Goal: Task Accomplishment & Management: Manage account settings

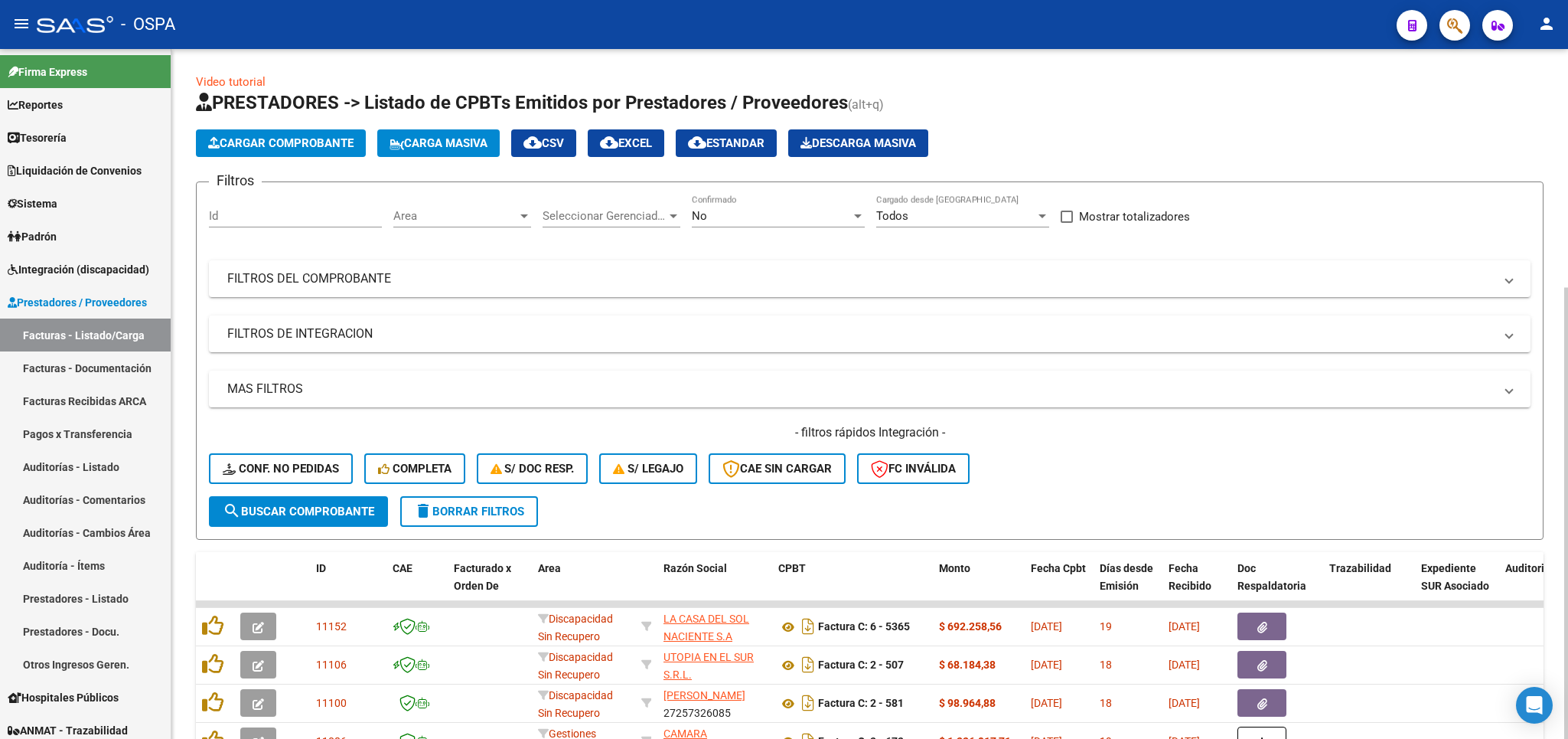
click at [1184, 114] on h1 "PRESTADORES -> Listado de CPBTs Emitidos por Prestadores / Proveedores (alt+q)" at bounding box center [870, 103] width 1348 height 27
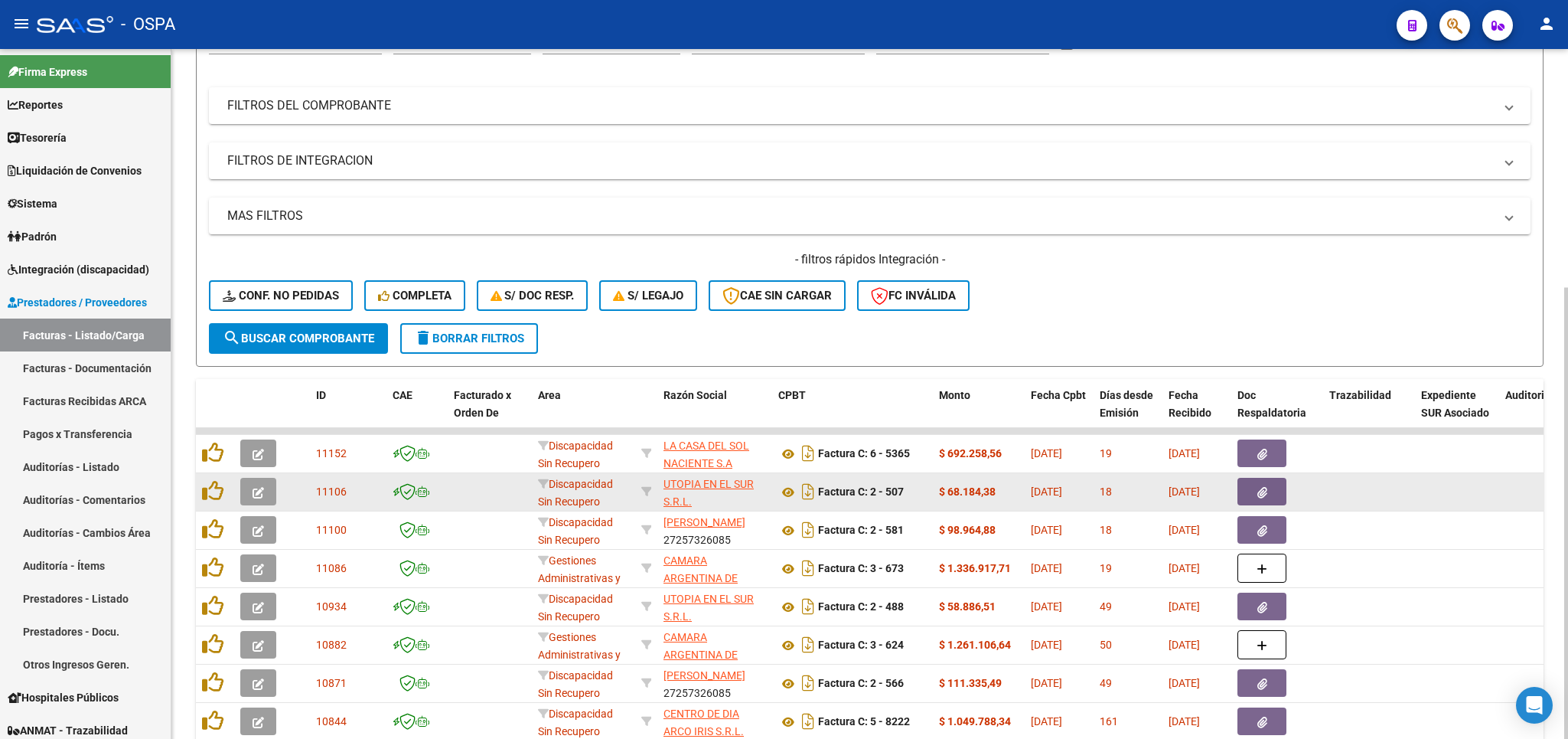
scroll to position [179, 0]
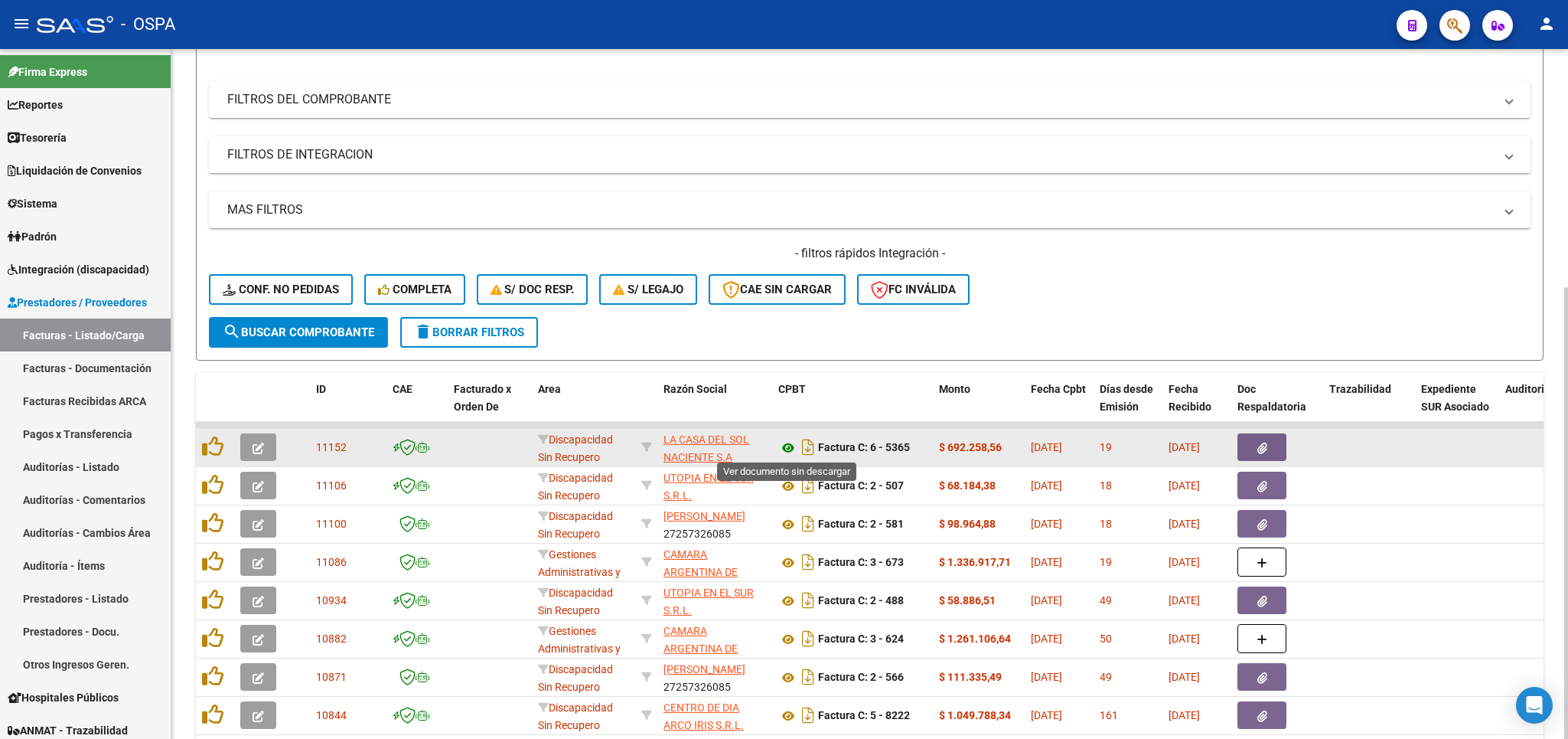
click at [790, 440] on icon at bounding box center [789, 448] width 20 height 18
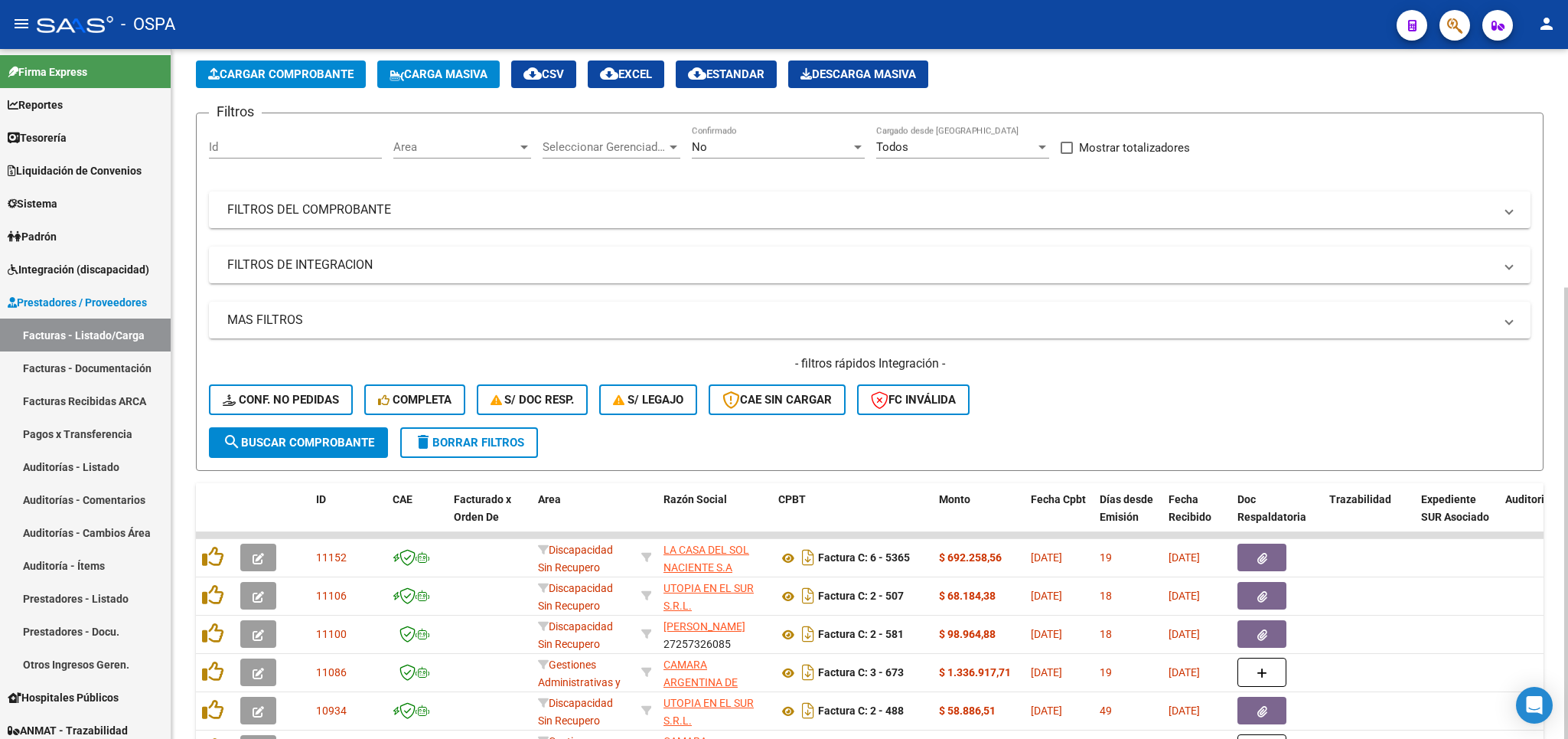
scroll to position [0, 0]
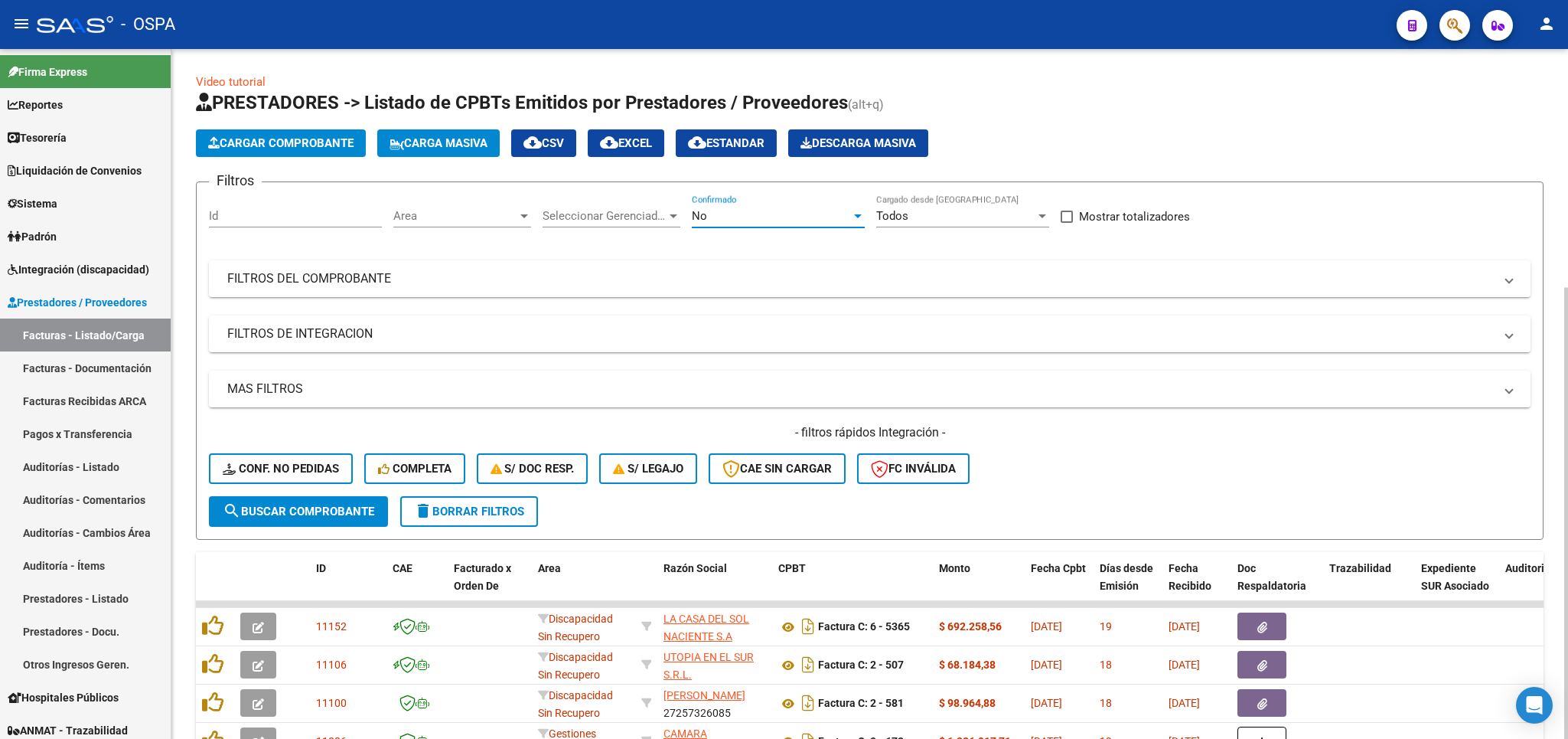
click at [787, 218] on div "No" at bounding box center [772, 216] width 159 height 14
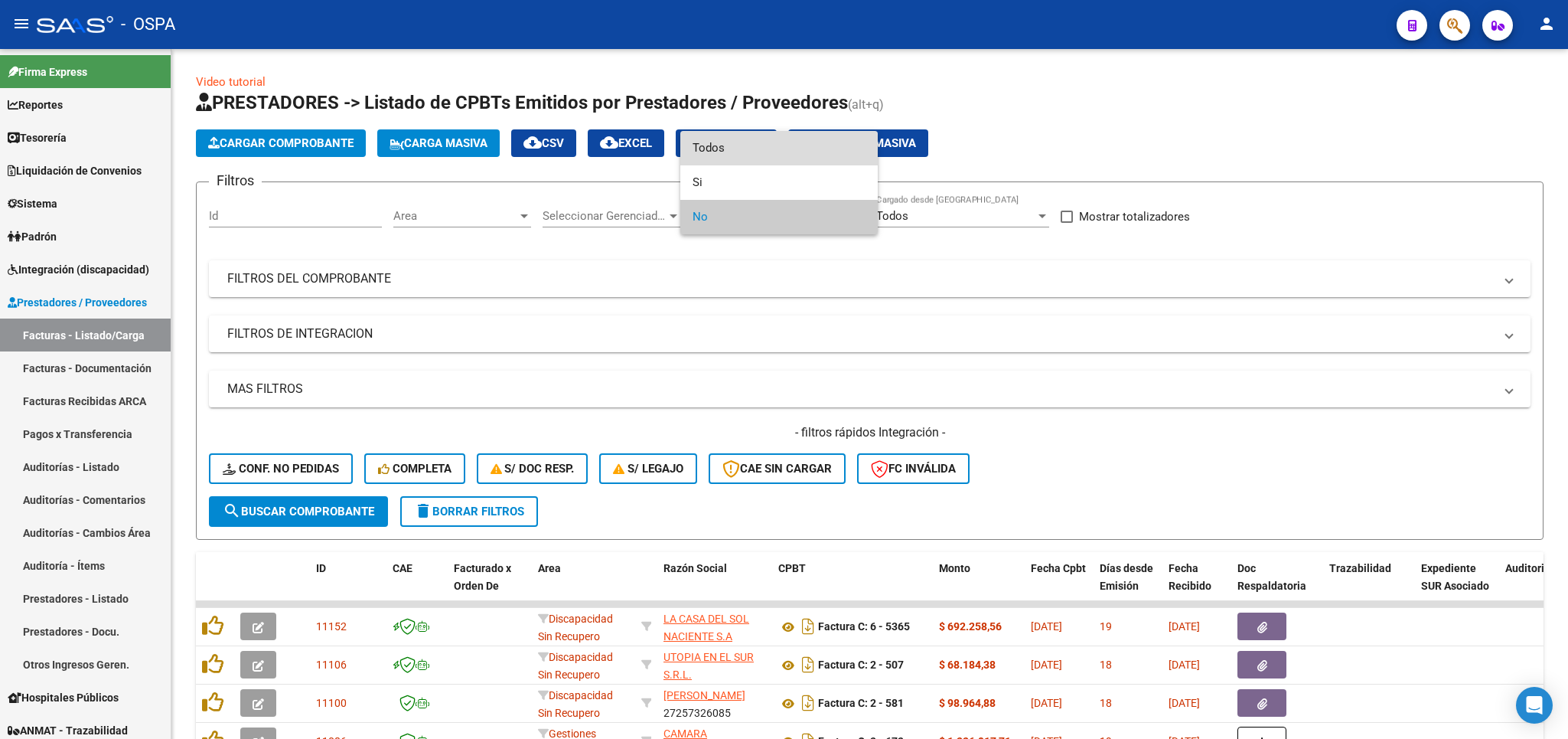
click at [765, 153] on span "Todos" at bounding box center [779, 148] width 173 height 34
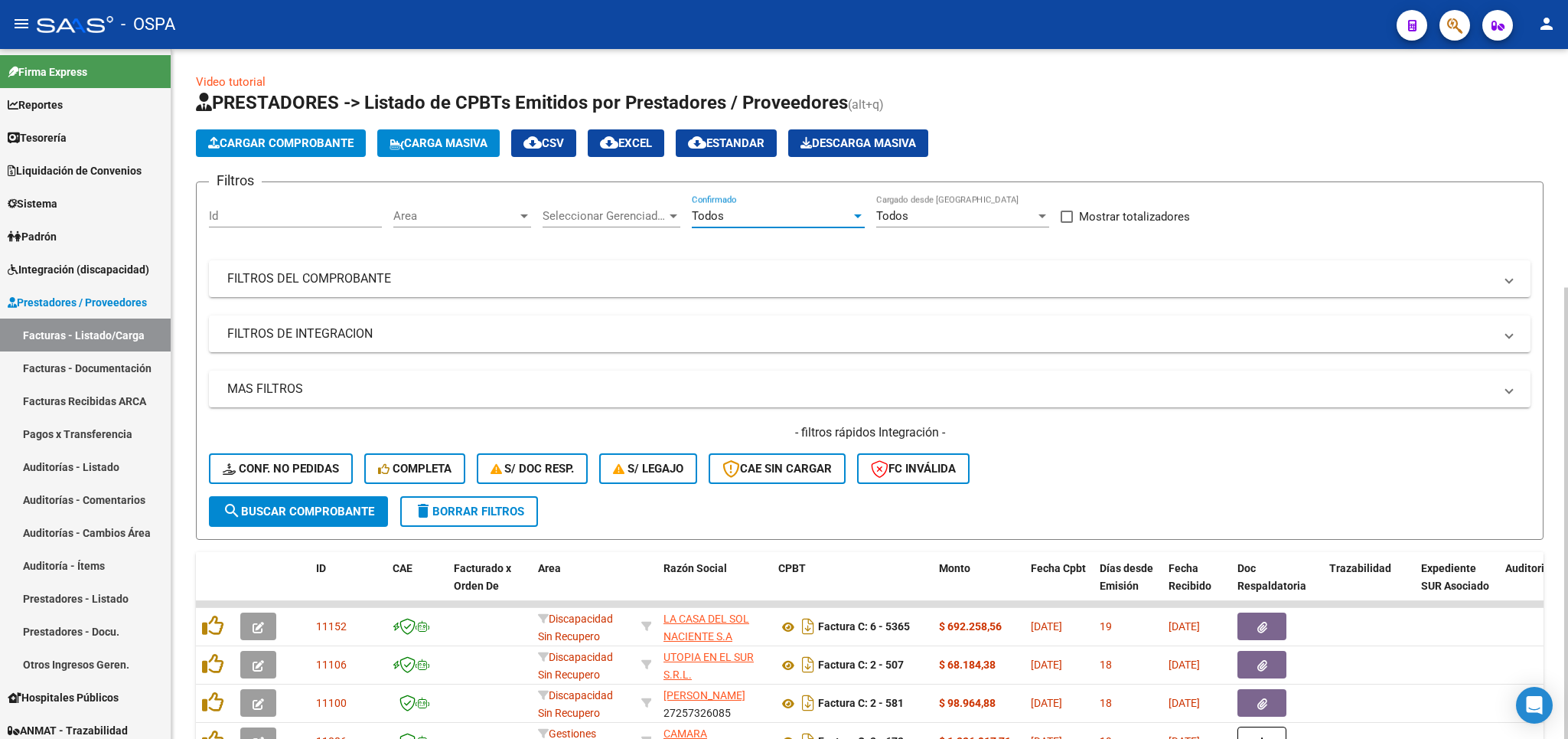
click at [751, 261] on div "Filtros Id Area Area Seleccionar Gerenciador Seleccionar Gerenciador Todos Conf…" at bounding box center [870, 345] width 1321 height 302
click at [751, 293] on mat-expansion-panel-header "FILTROS DEL COMPROBANTE" at bounding box center [870, 279] width 1321 height 37
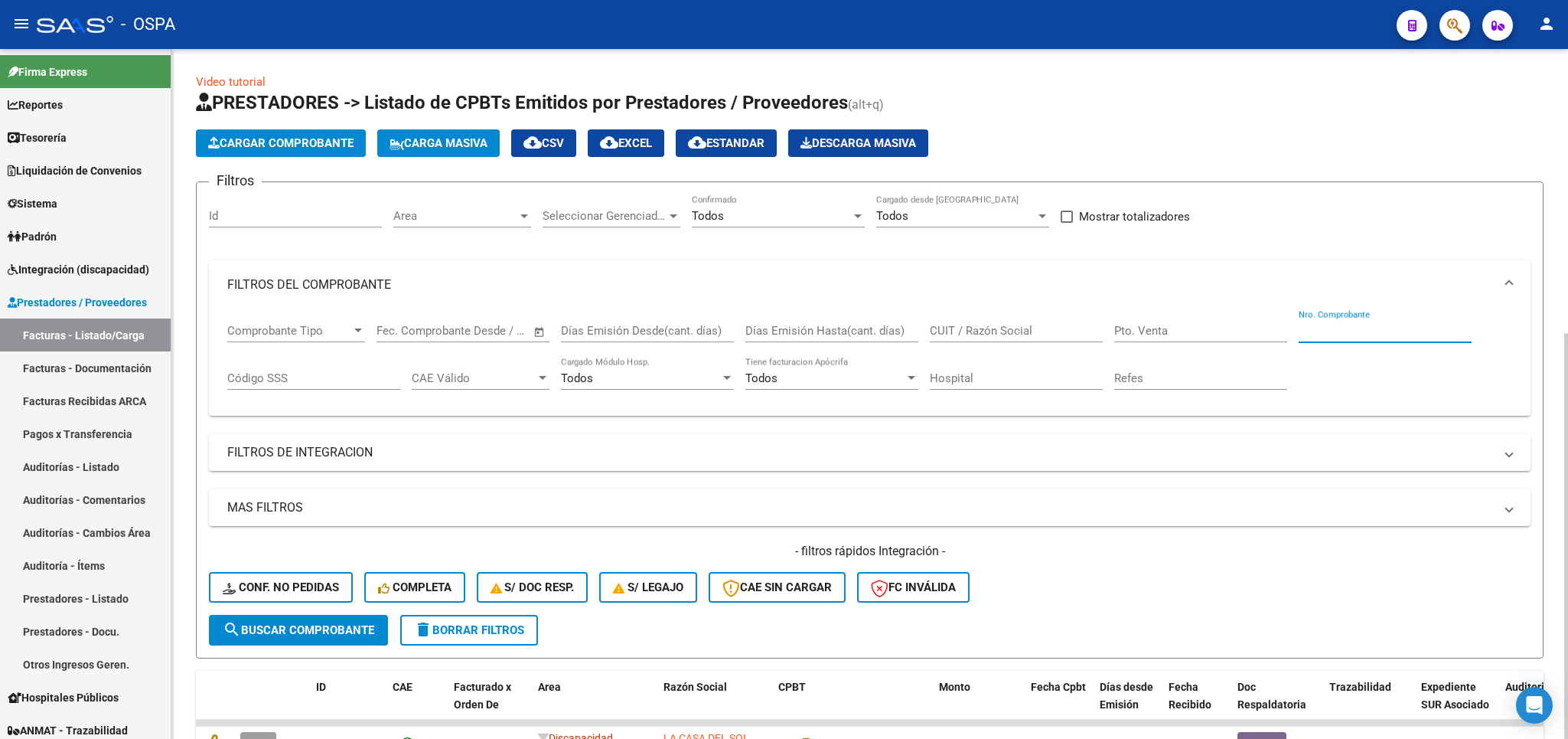
click at [1389, 325] on input "Nro. Comprobante" at bounding box center [1385, 331] width 173 height 14
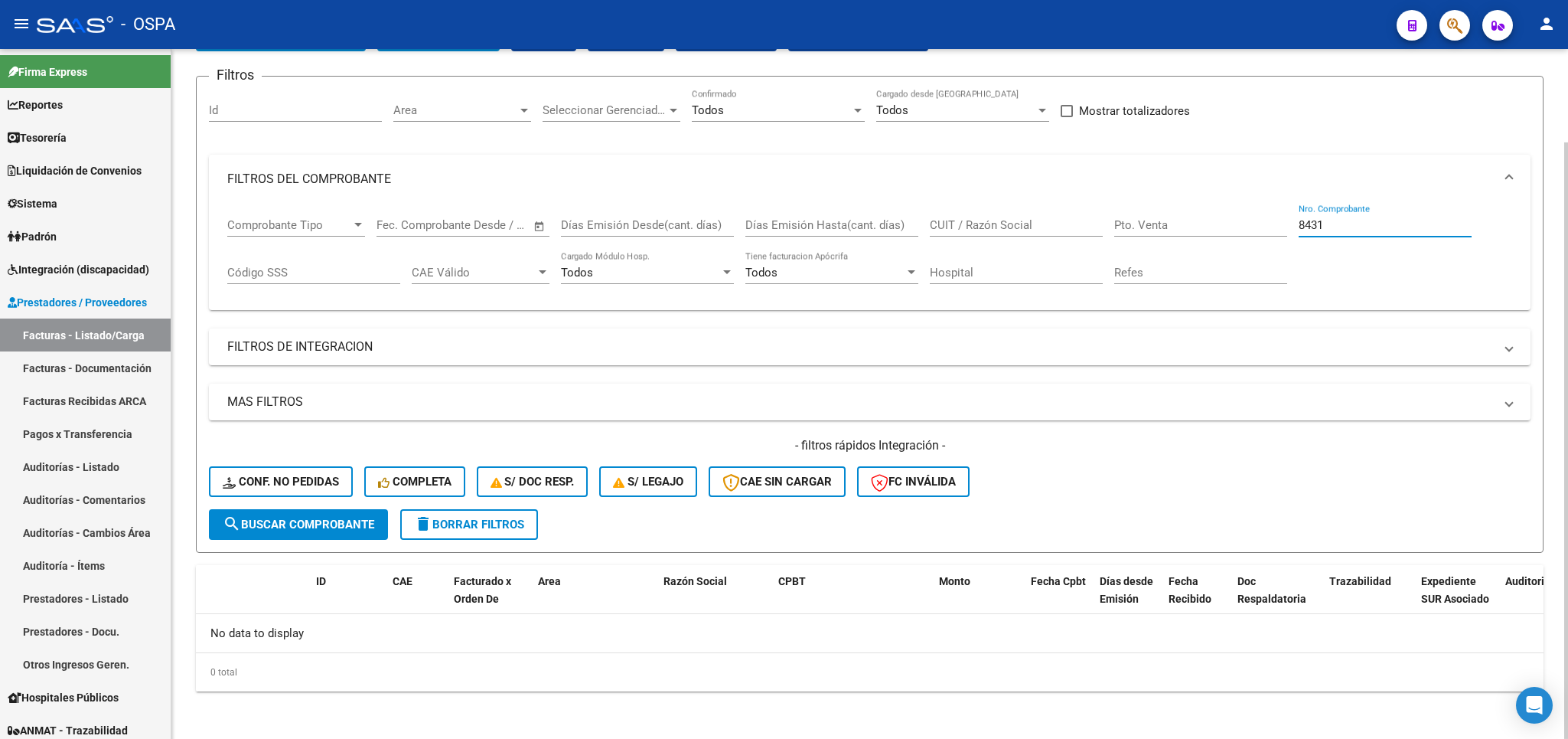
scroll to position [109, 0]
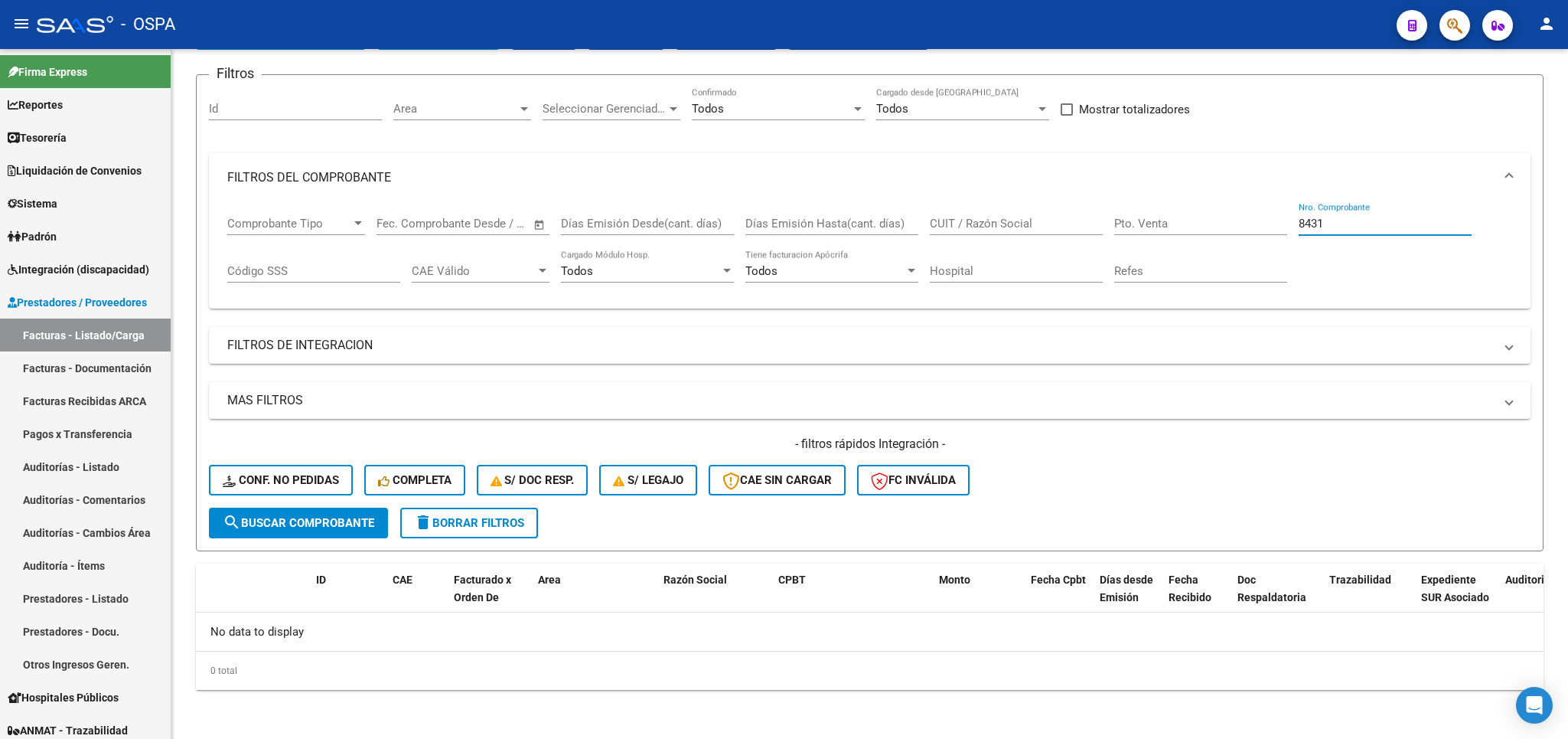
type input "8431"
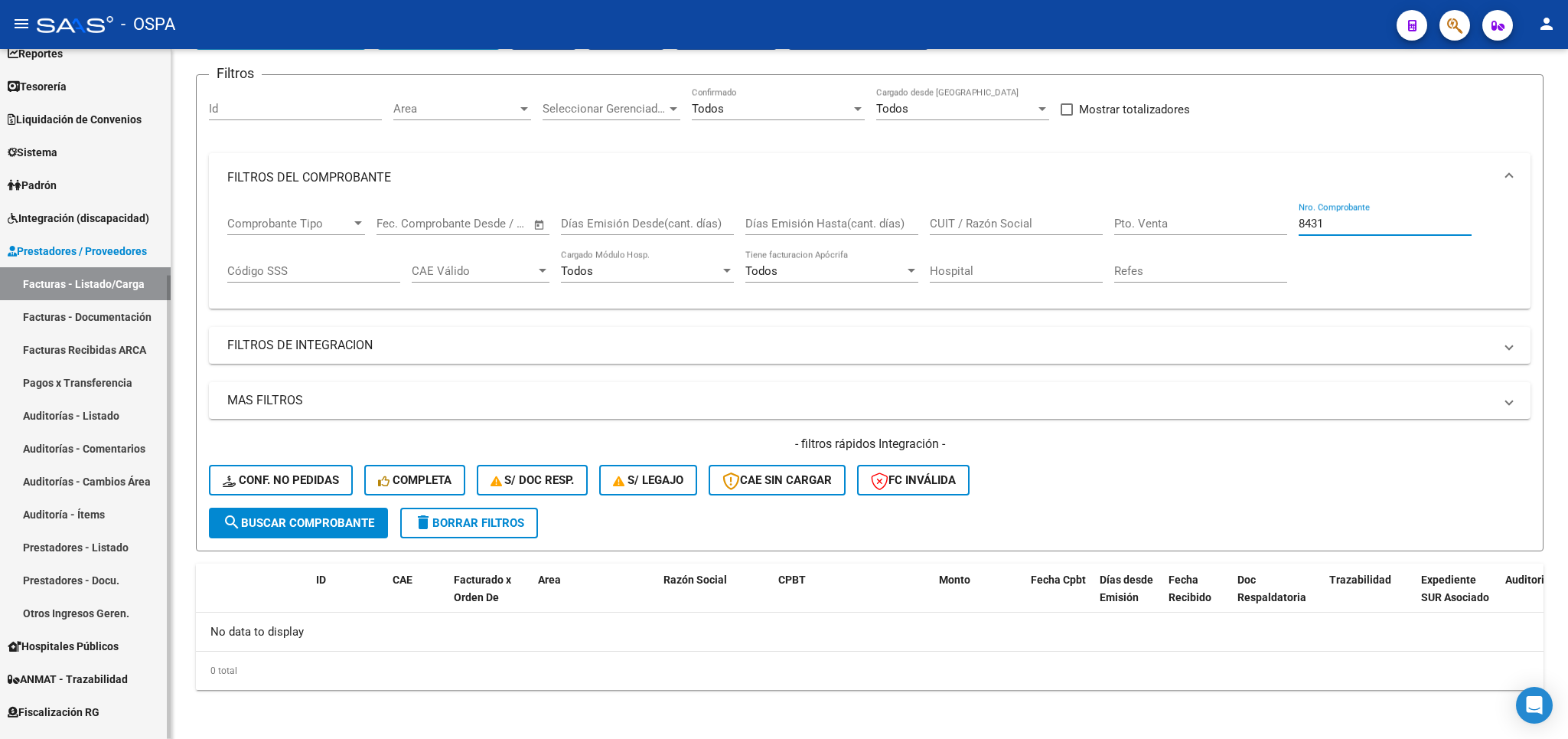
scroll to position [0, 0]
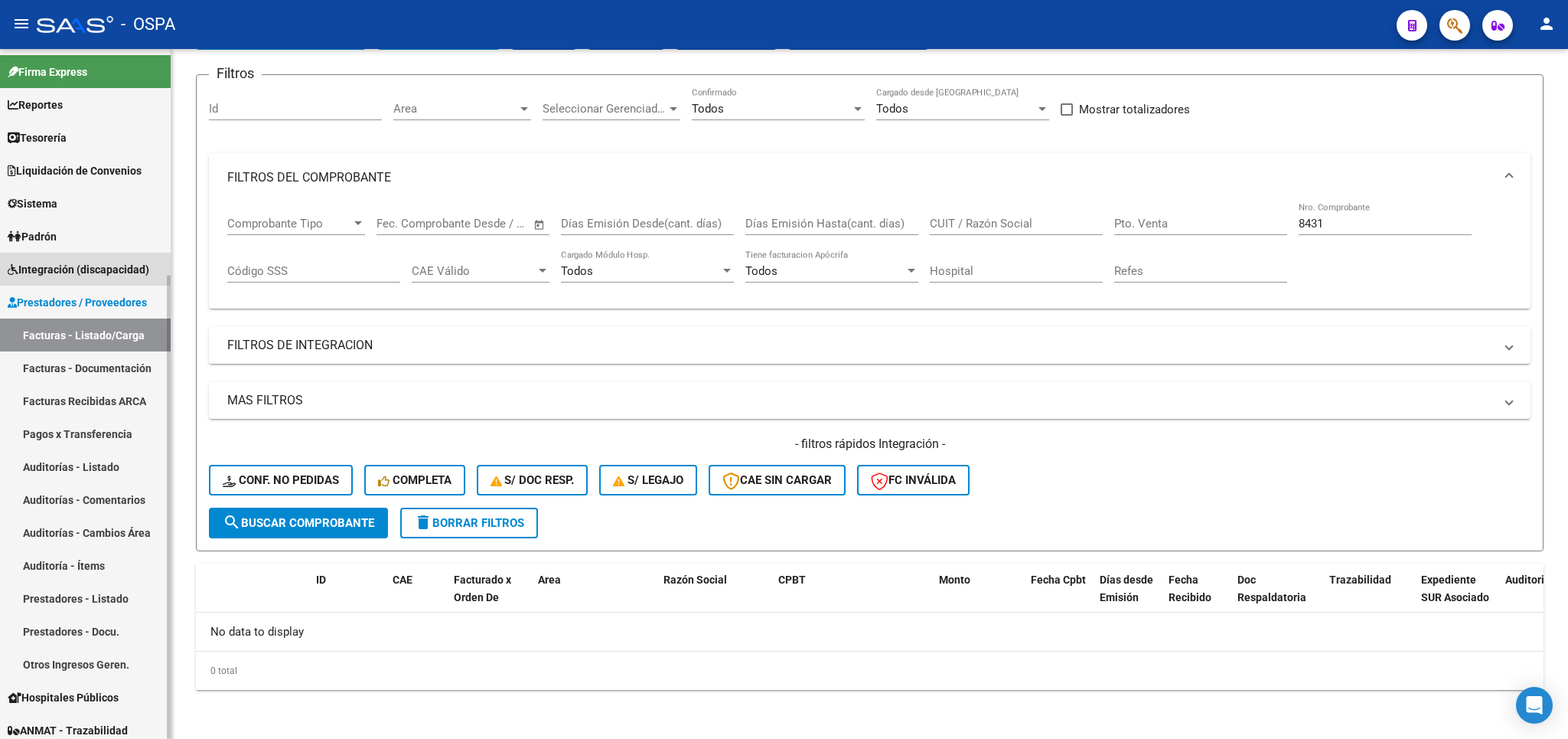
click at [41, 266] on span "Integración (discapacidad)" at bounding box center [78, 270] width 142 height 17
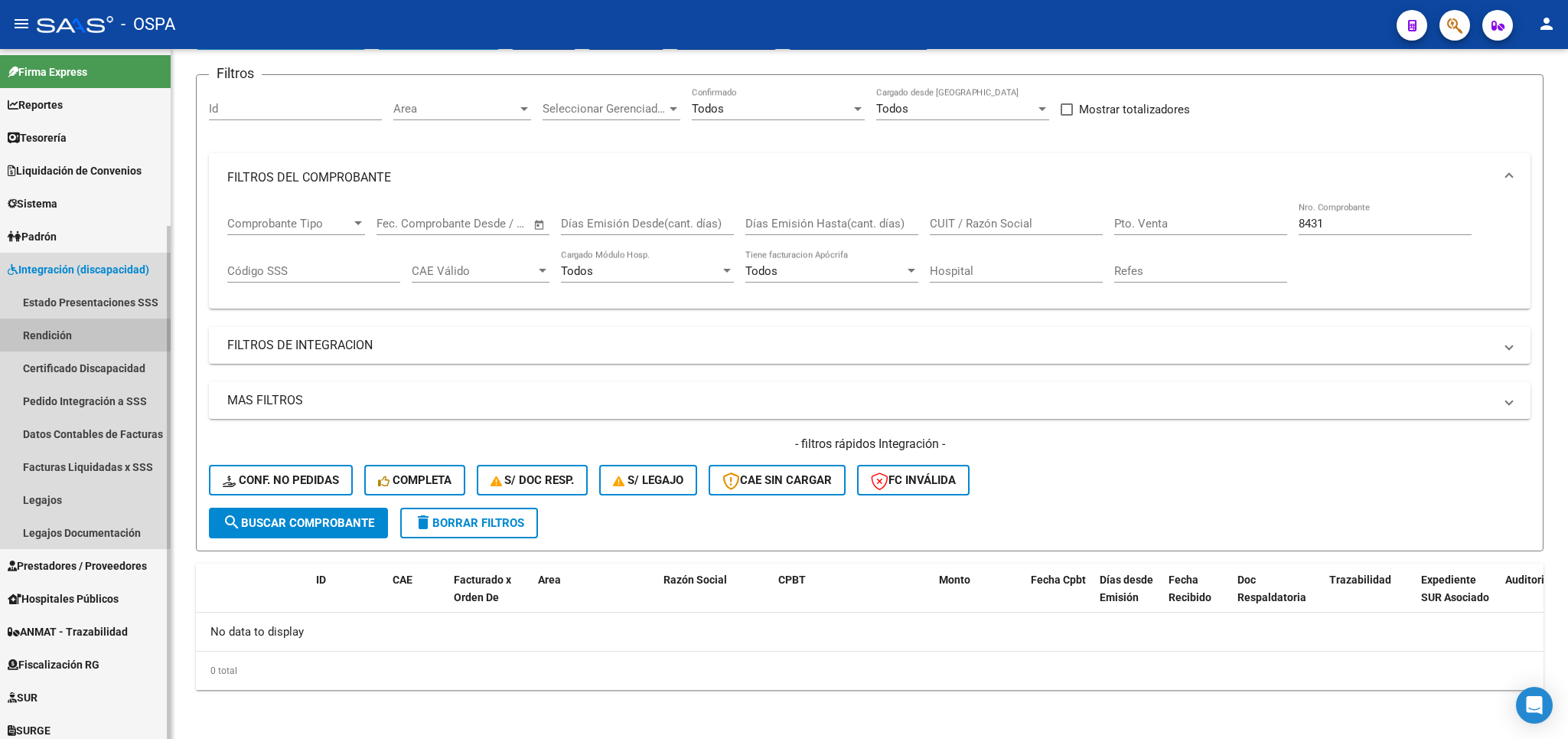
click at [41, 335] on link "Rendición" at bounding box center [85, 335] width 171 height 33
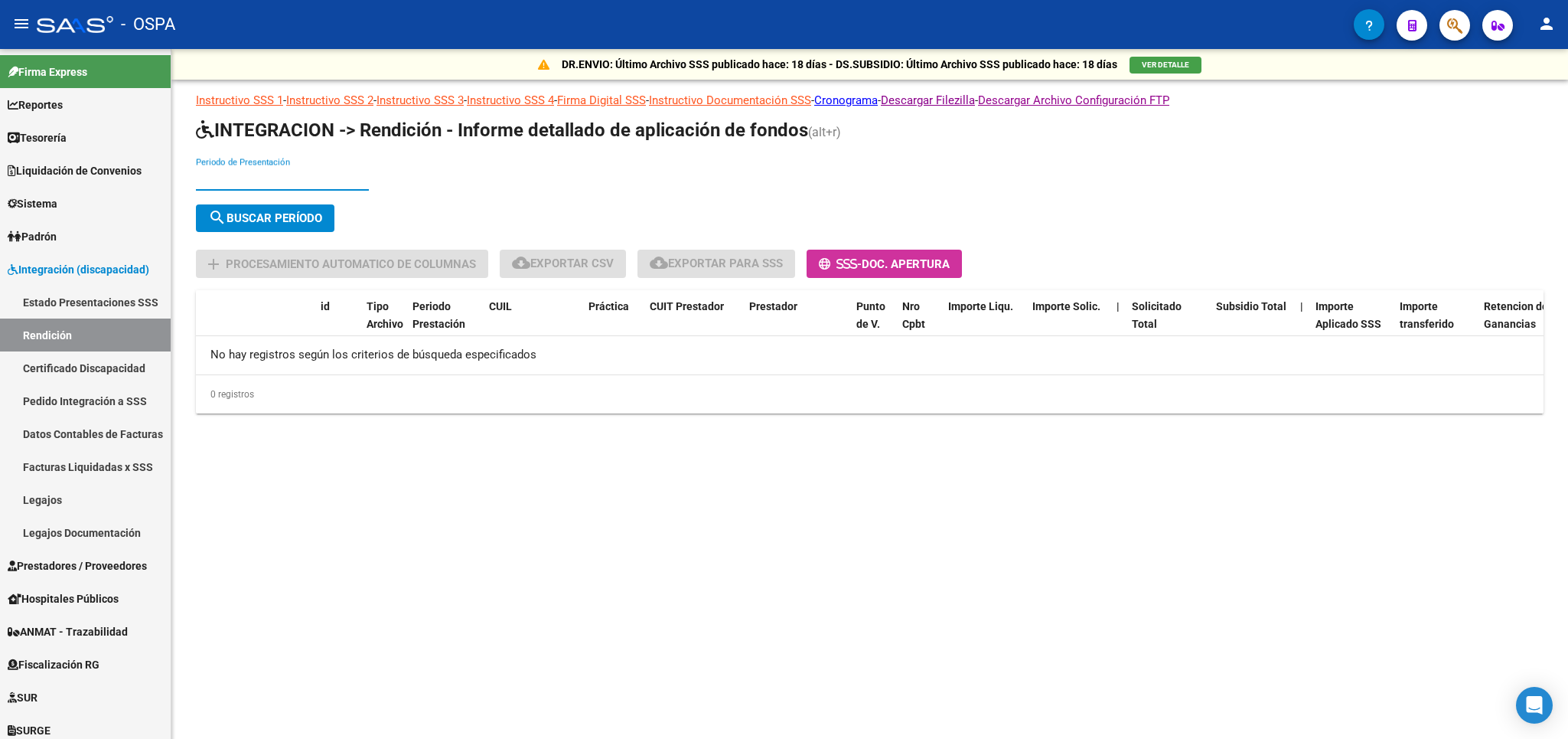
click at [262, 183] on input "Periodo de Presentación" at bounding box center [283, 178] width 173 height 14
type input "202505"
click at [305, 221] on span "search Buscar Período" at bounding box center [265, 218] width 114 height 14
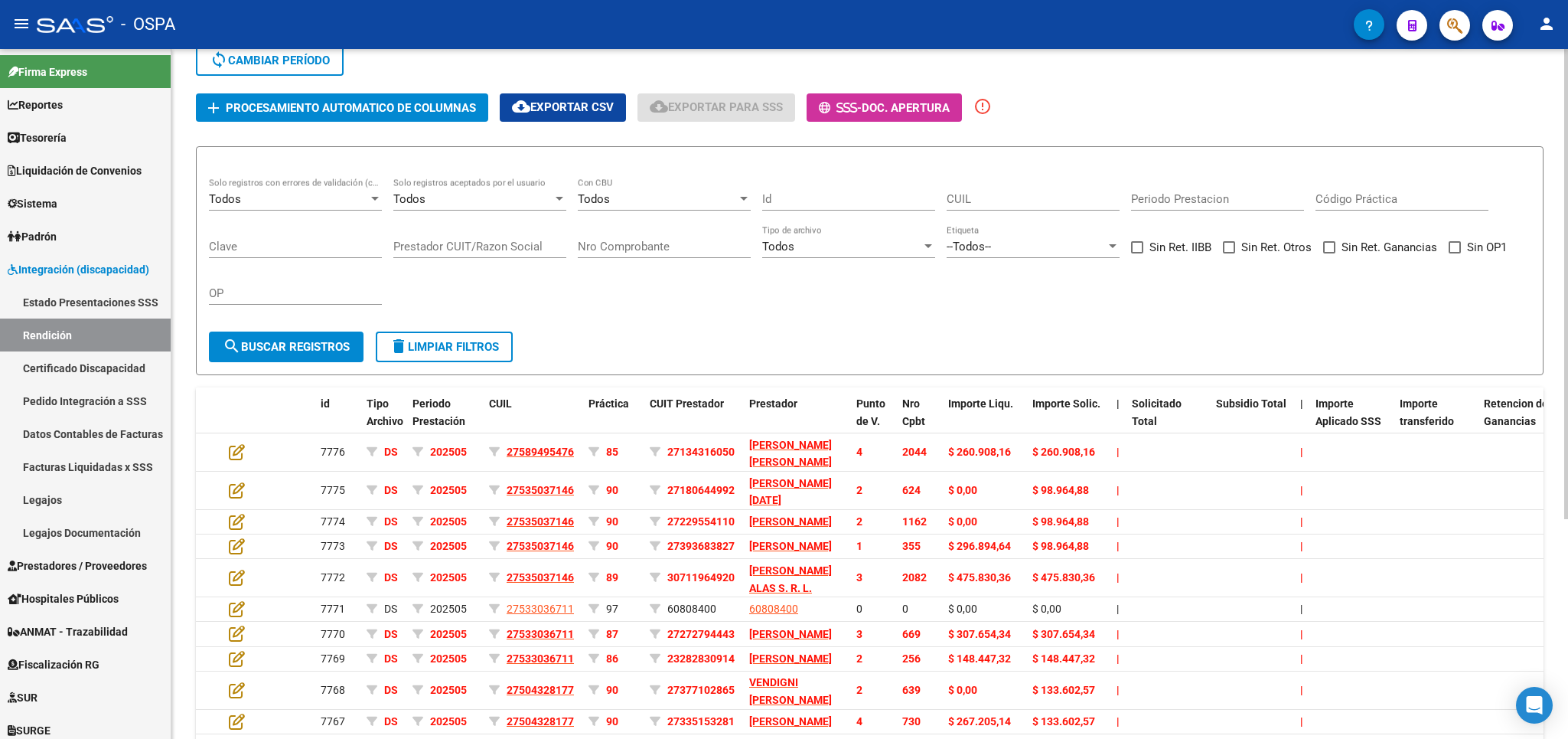
scroll to position [179, 0]
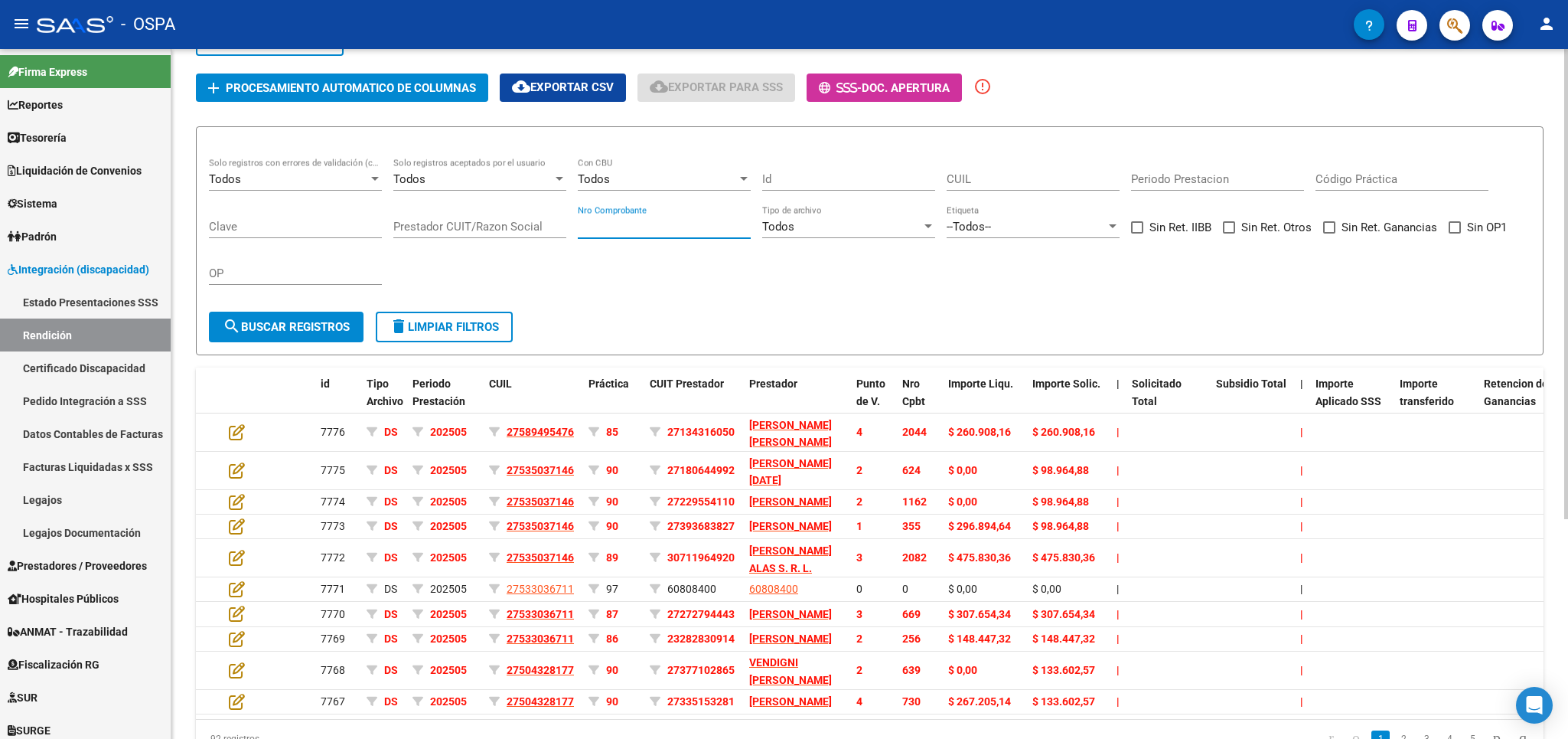
click at [620, 229] on input "Nro Comprobante" at bounding box center [665, 227] width 173 height 14
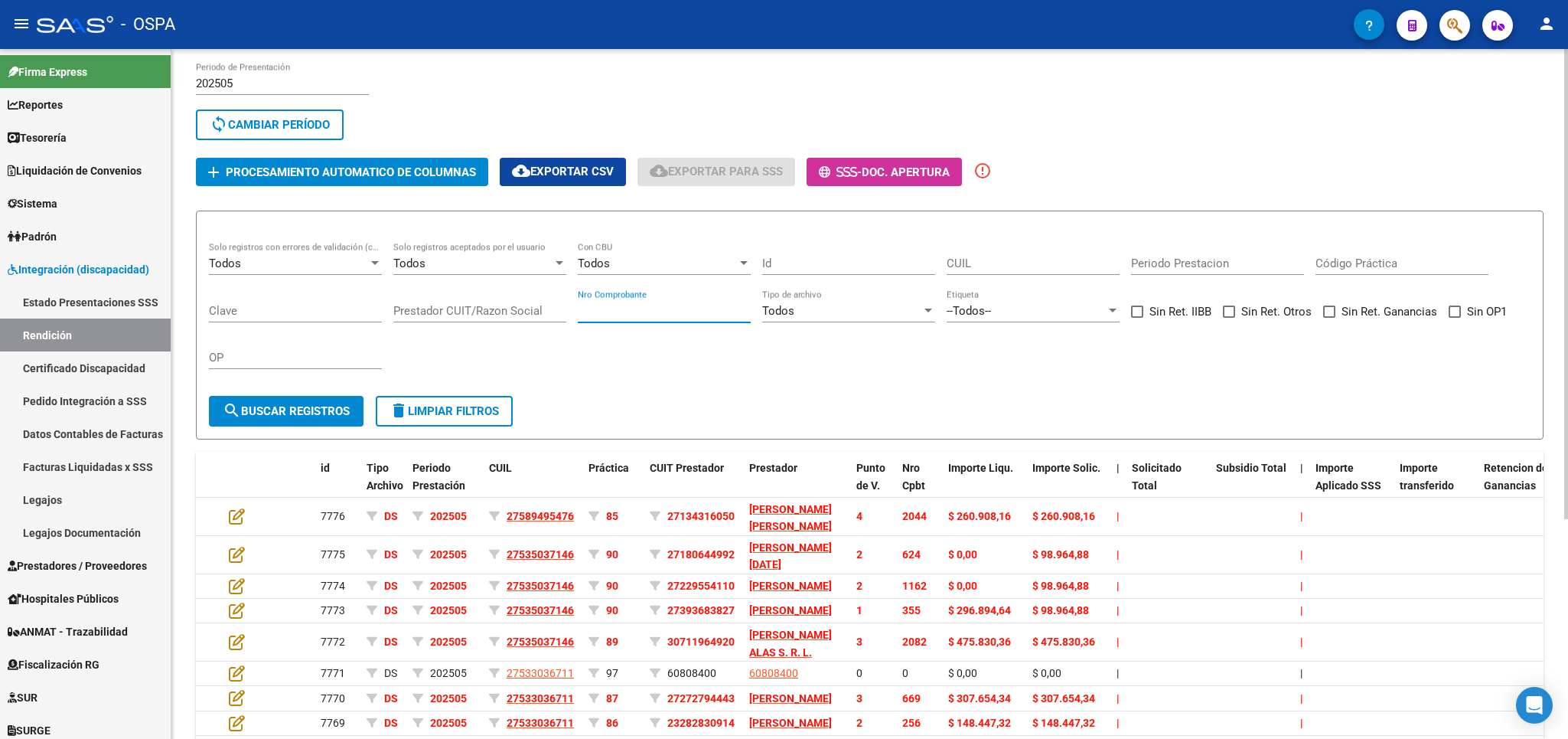
scroll to position [0, 0]
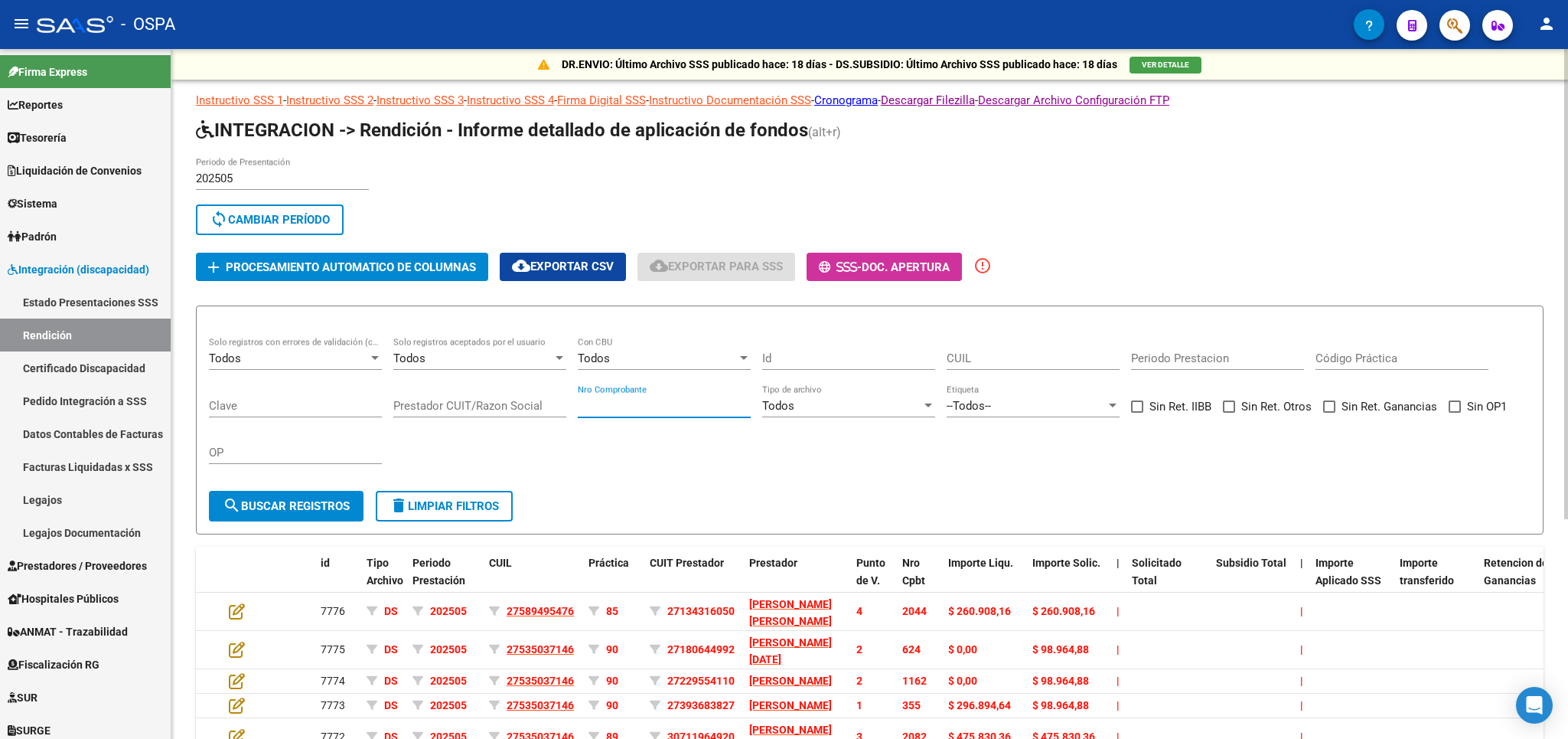
click at [222, 213] on mat-icon "sync" at bounding box center [219, 219] width 18 height 18
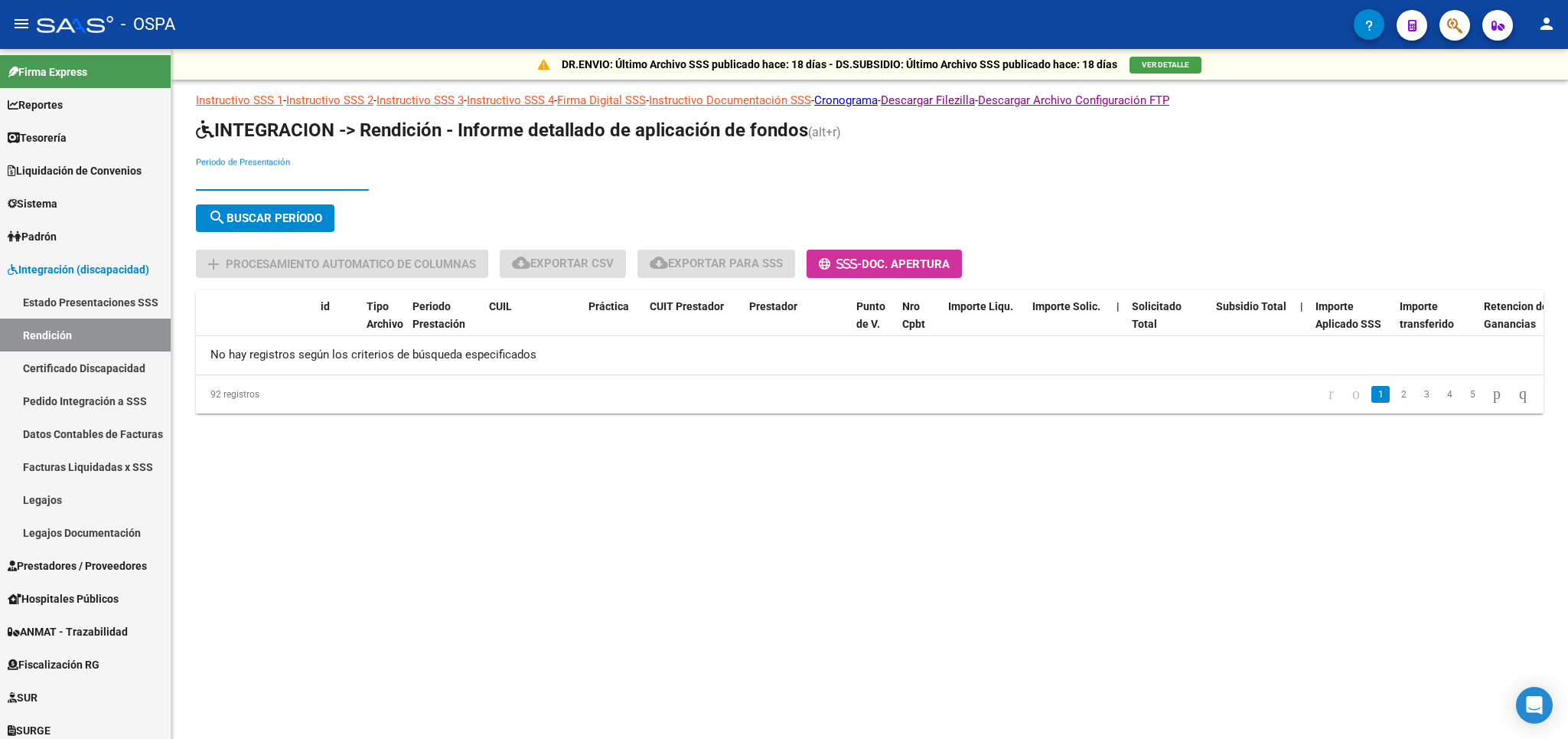
click at [262, 178] on input "Periodo de Presentación" at bounding box center [283, 178] width 173 height 14
type input "202504"
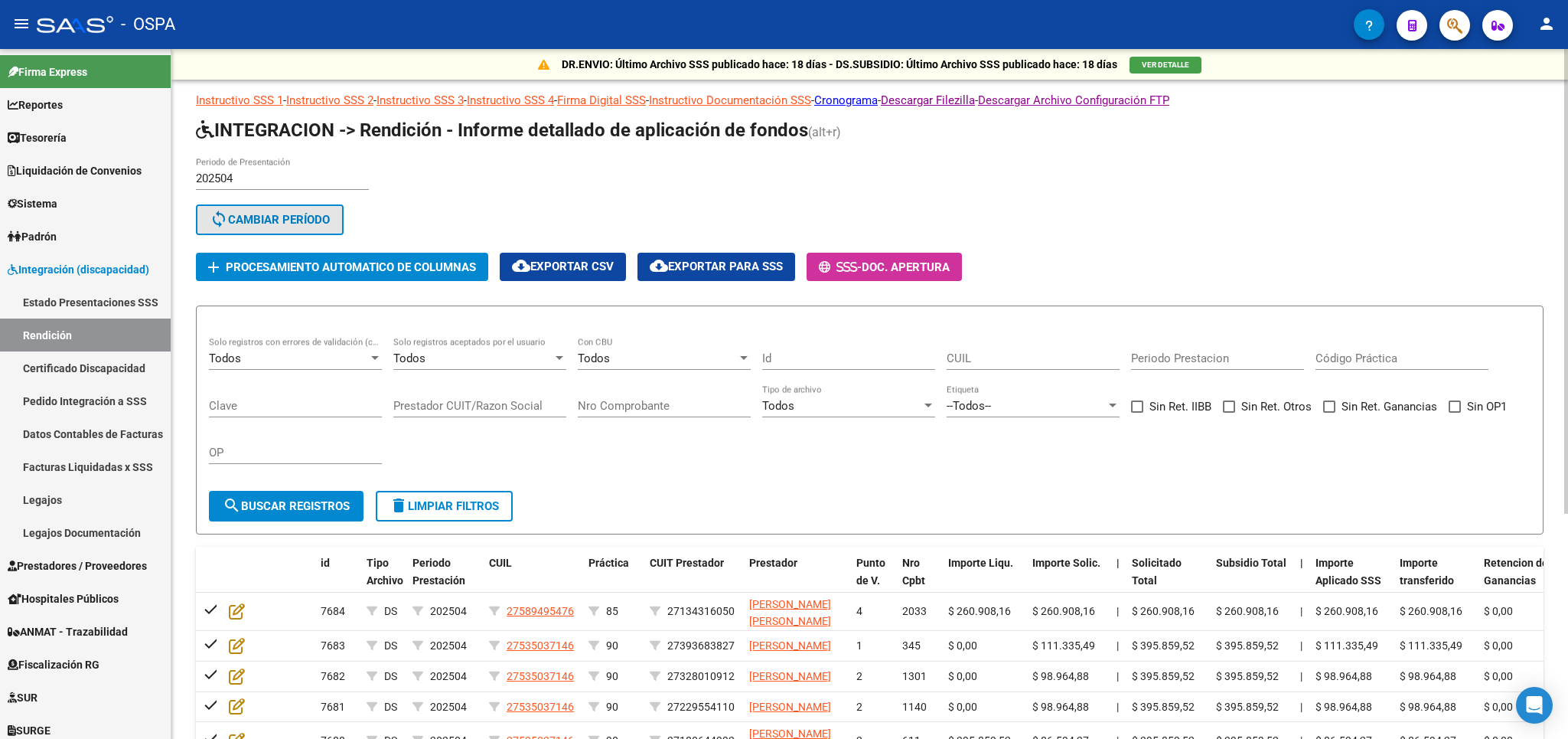
click at [277, 220] on span "sync Cambiar Período" at bounding box center [270, 220] width 120 height 14
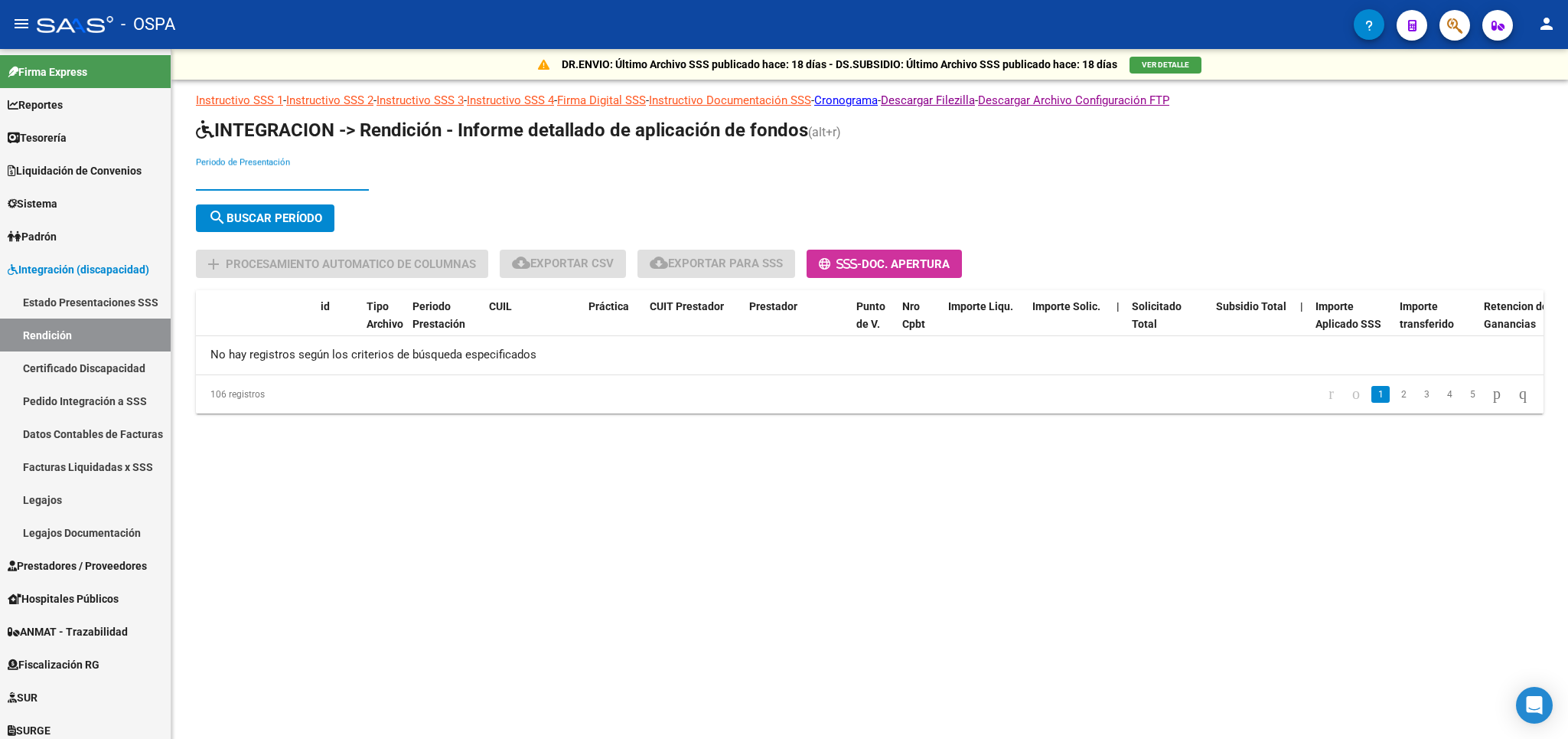
click at [283, 172] on input "Periodo de Presentación" at bounding box center [283, 178] width 173 height 14
type input "202505"
click at [257, 218] on span "search Buscar Período" at bounding box center [265, 218] width 114 height 14
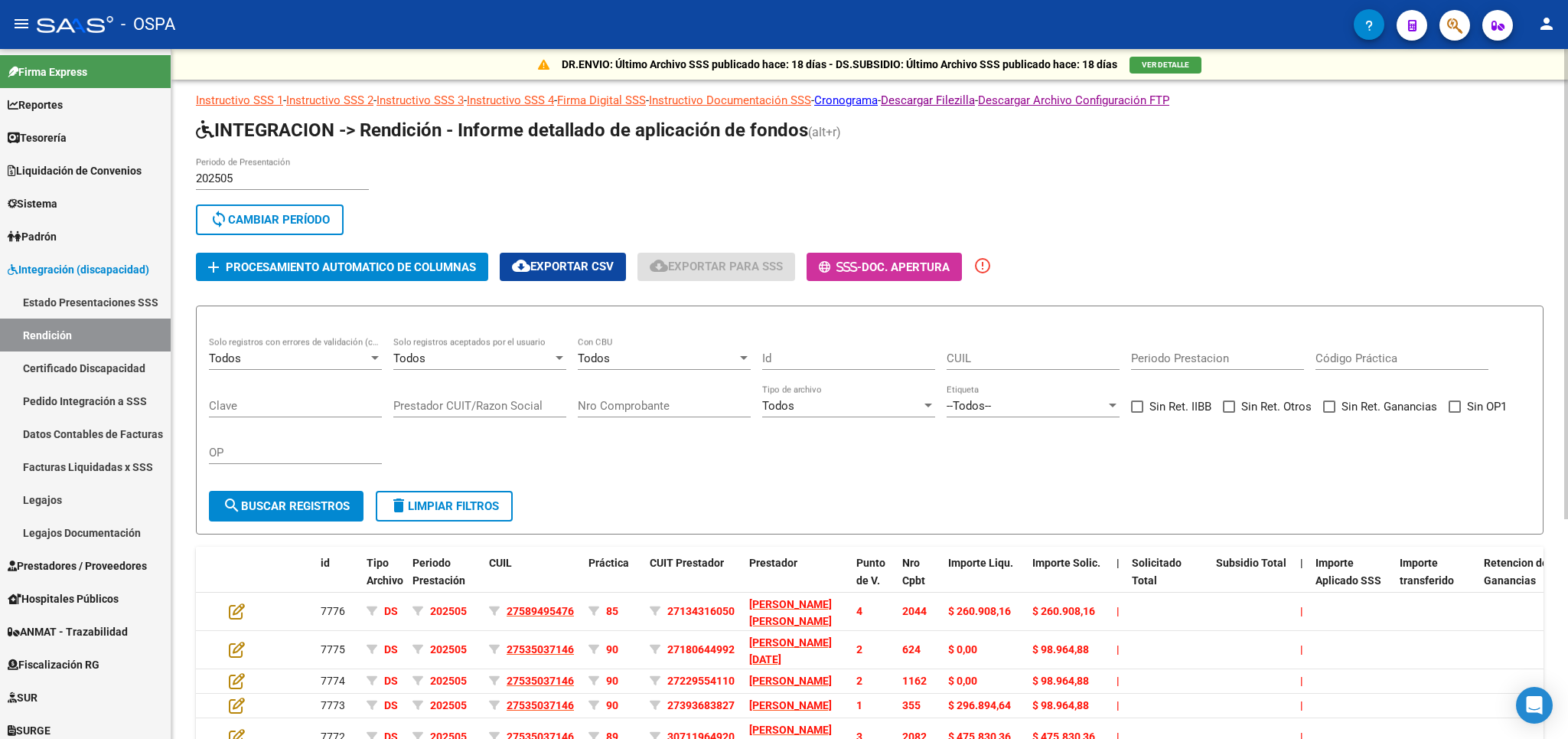
click at [346, 266] on span "Procesamiento automatico de columnas" at bounding box center [351, 267] width 250 height 14
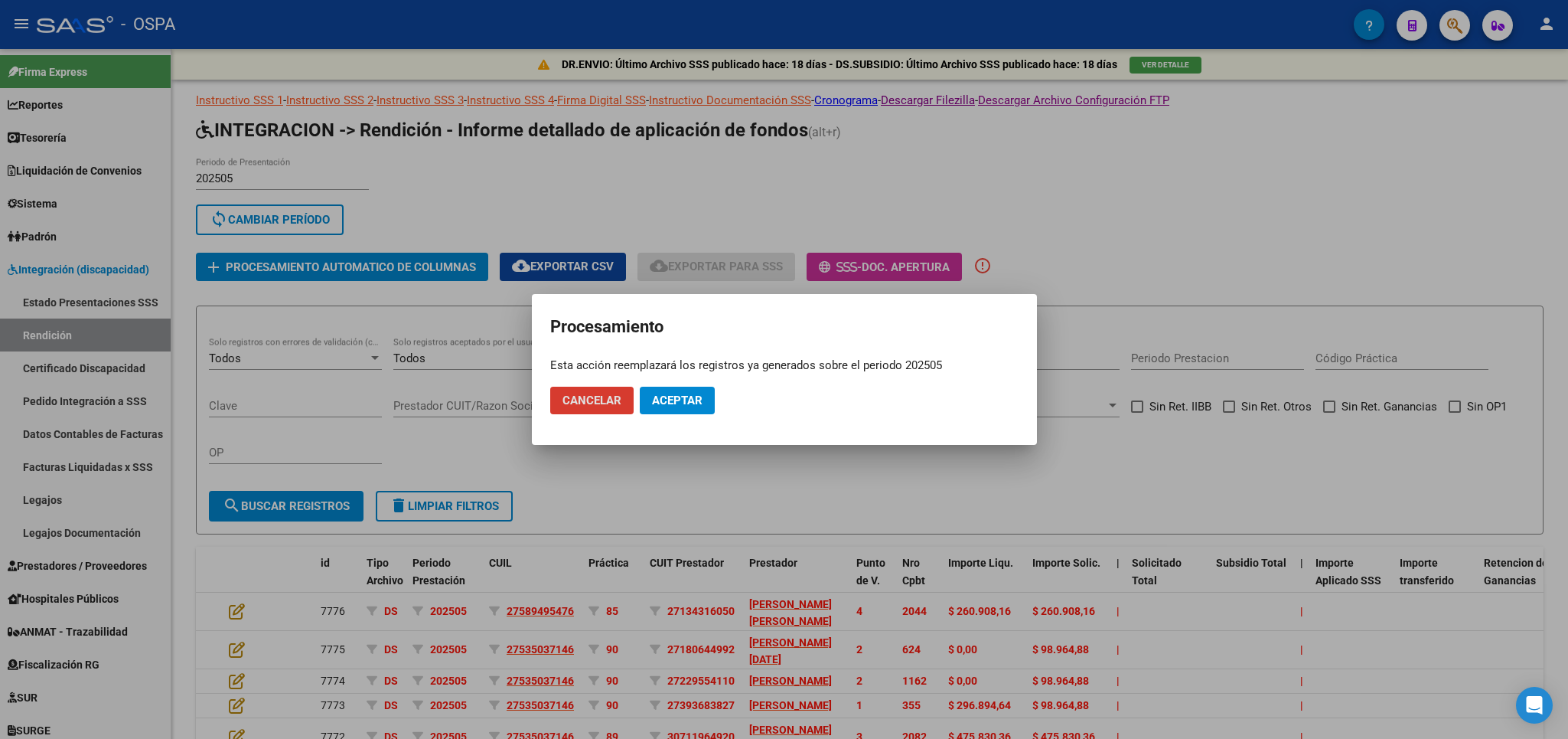
click at [693, 407] on span "Aceptar" at bounding box center [678, 401] width 51 height 14
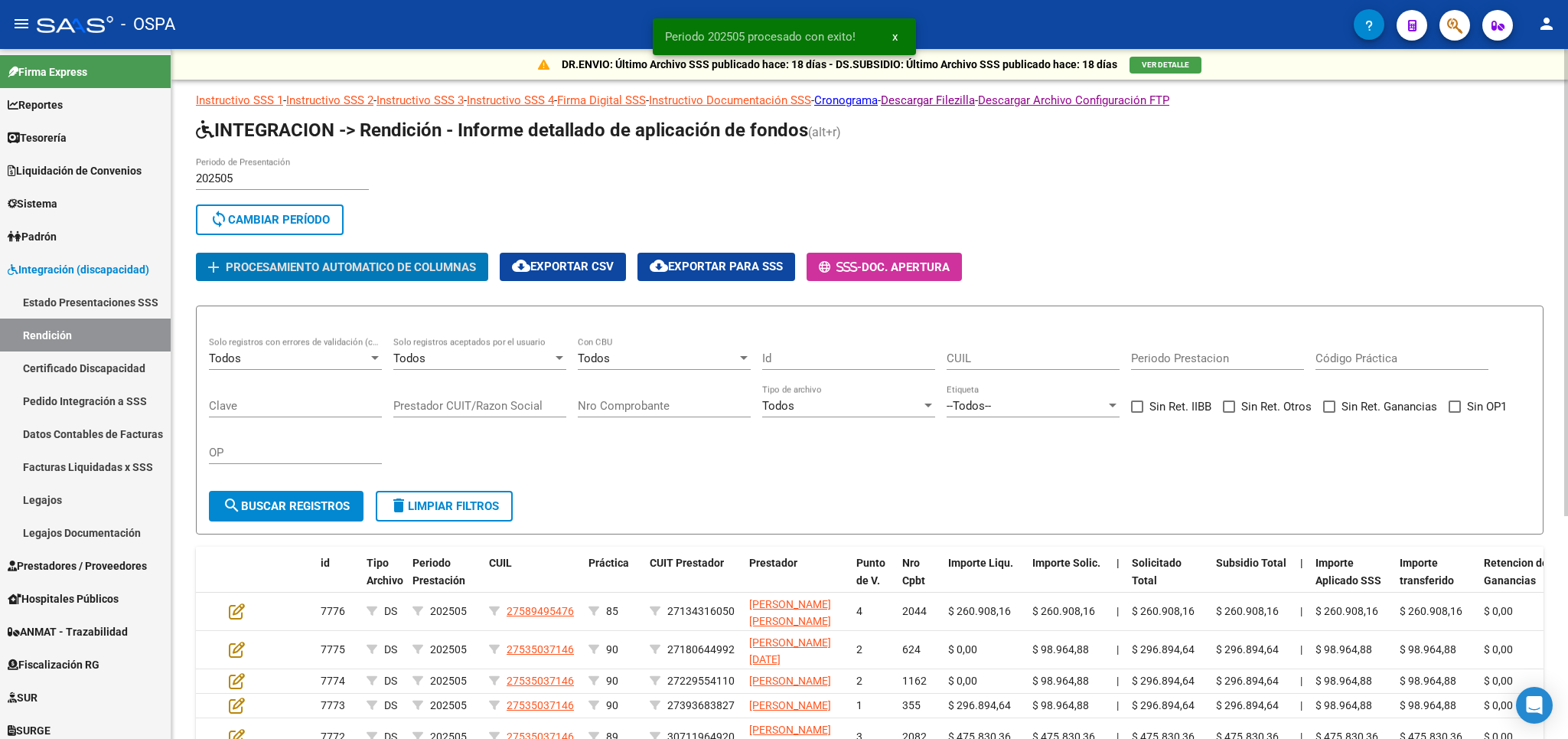
click at [602, 409] on input "Nro Comprobante" at bounding box center [665, 406] width 173 height 14
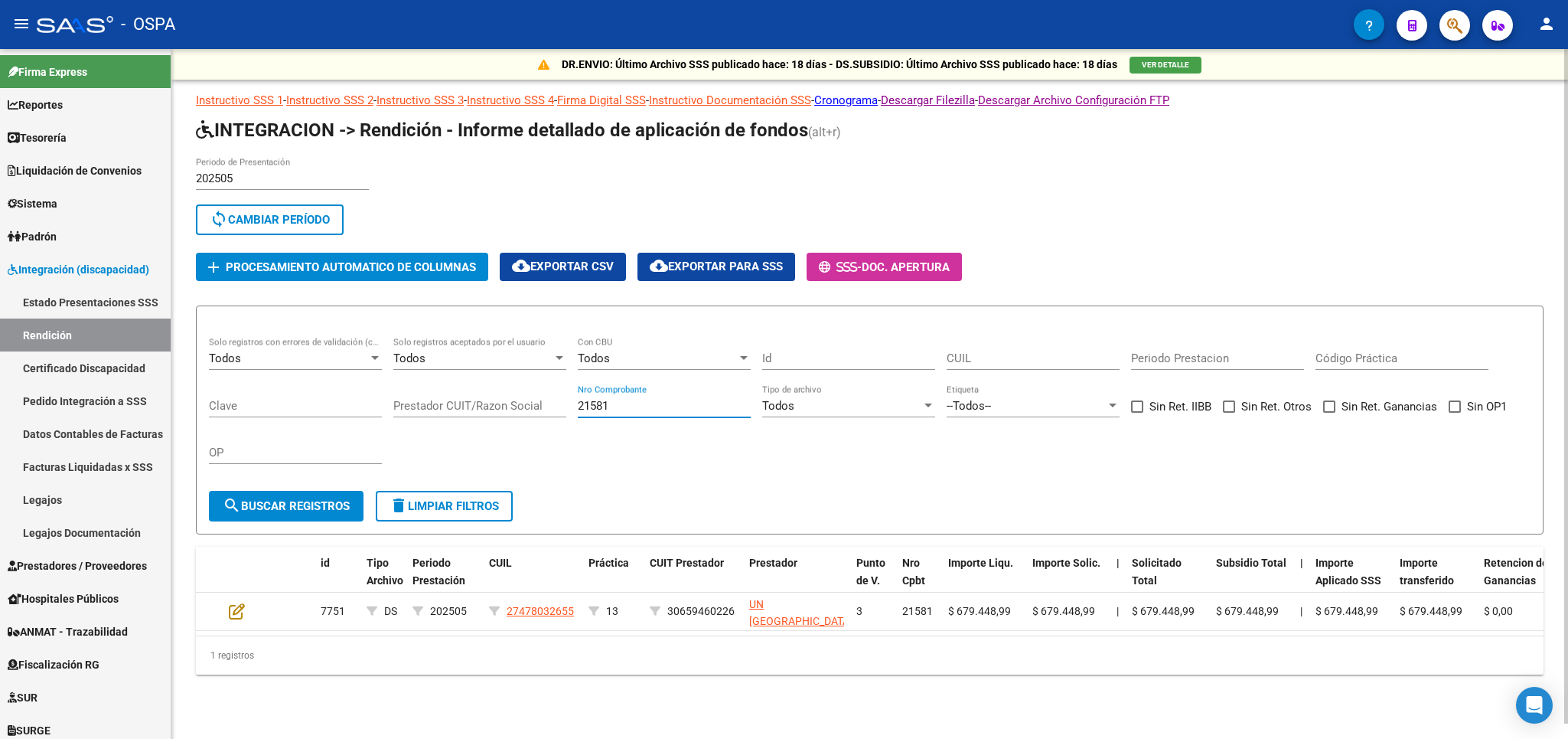
type input "21581"
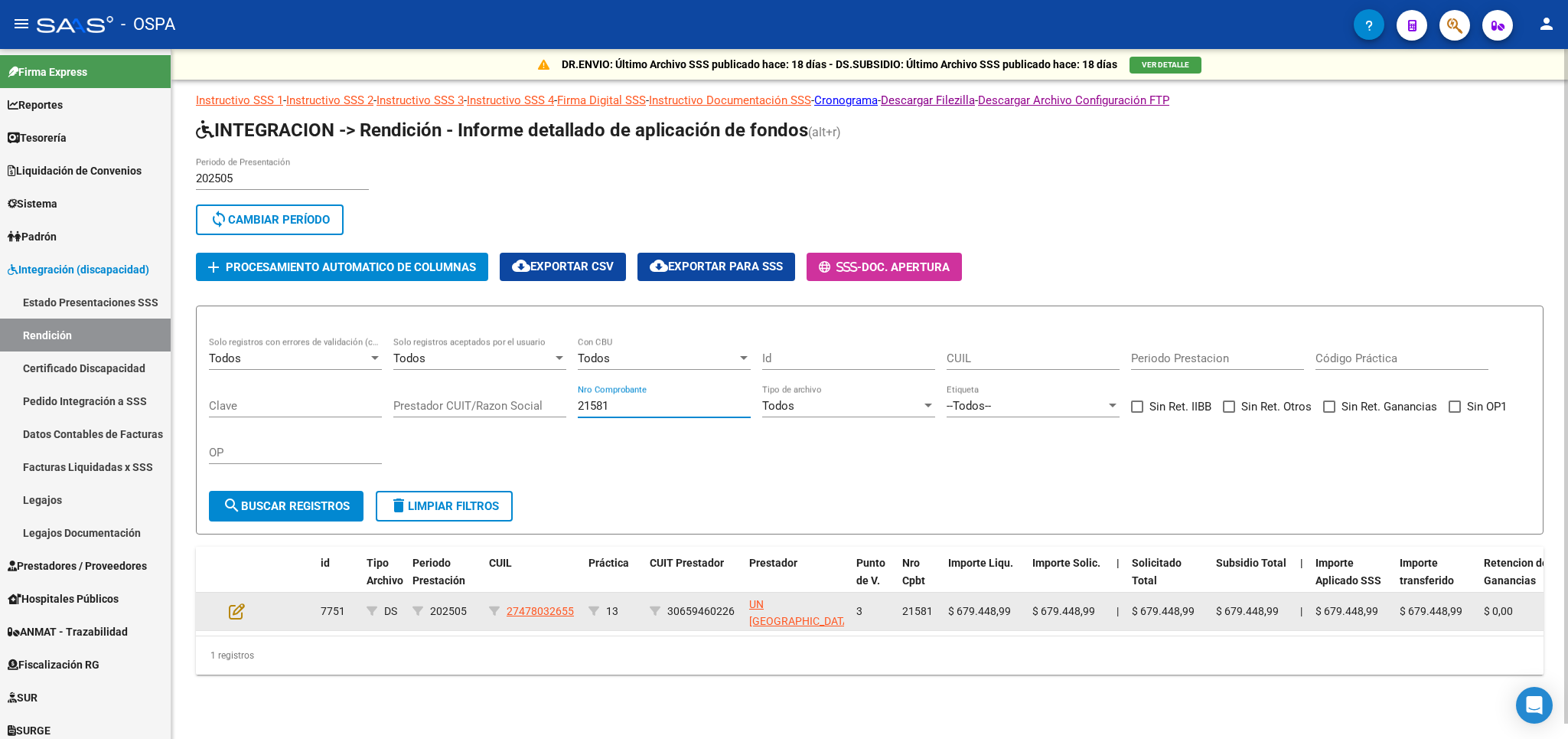
scroll to position [5, 0]
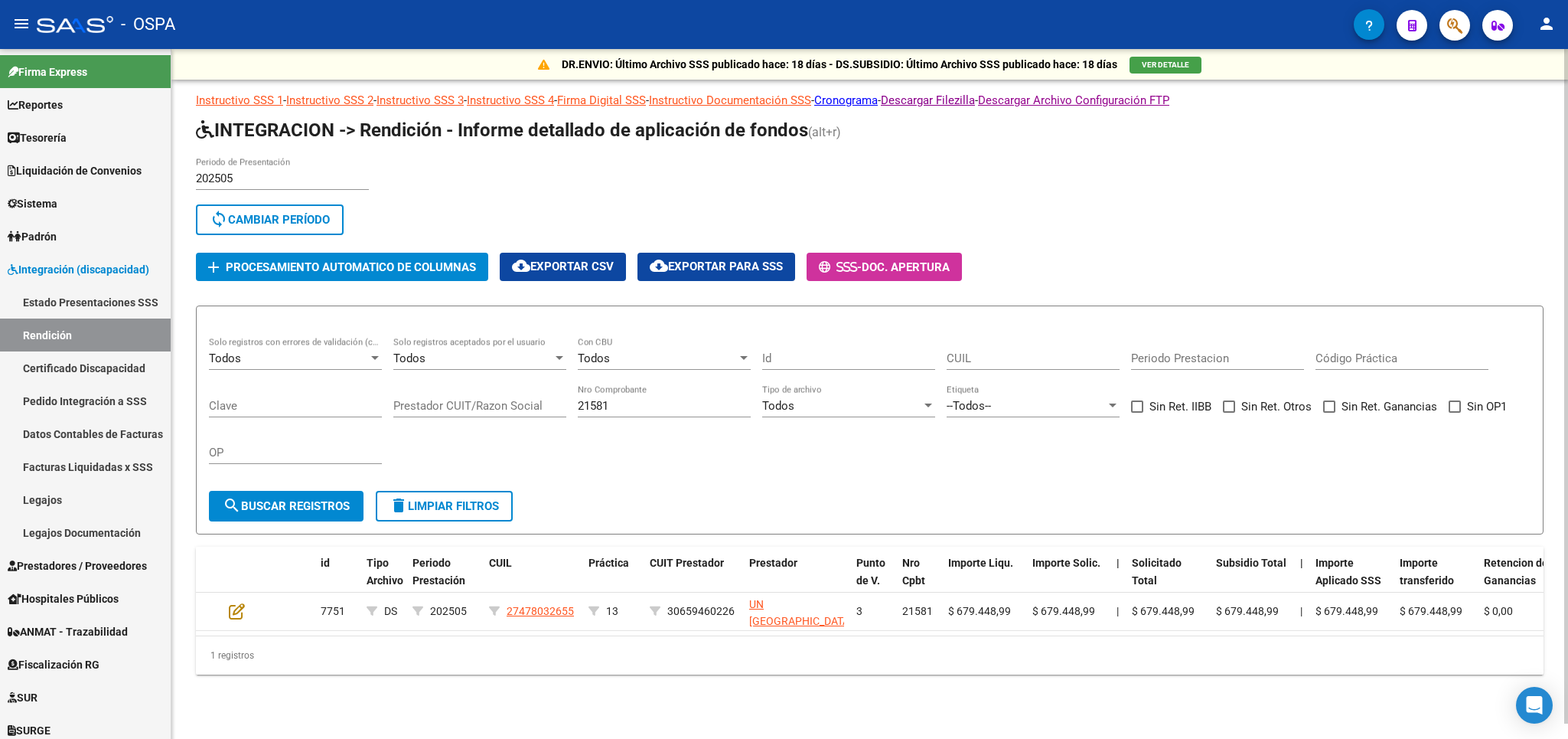
click at [999, 477] on form "Todos Solo registros con errores de validación (control 623 instructivo de rend…" at bounding box center [870, 420] width 1348 height 229
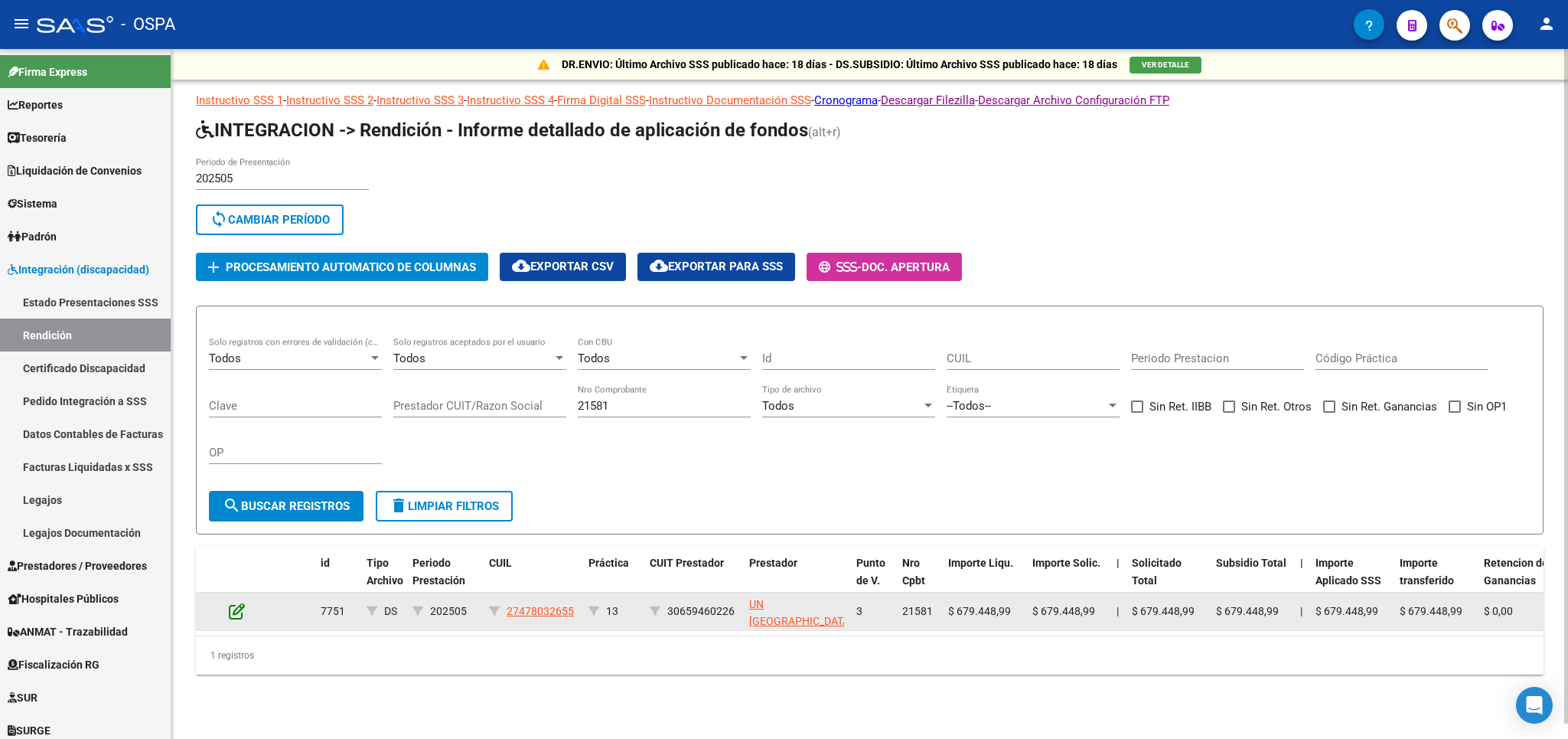
click at [241, 606] on icon at bounding box center [237, 611] width 16 height 17
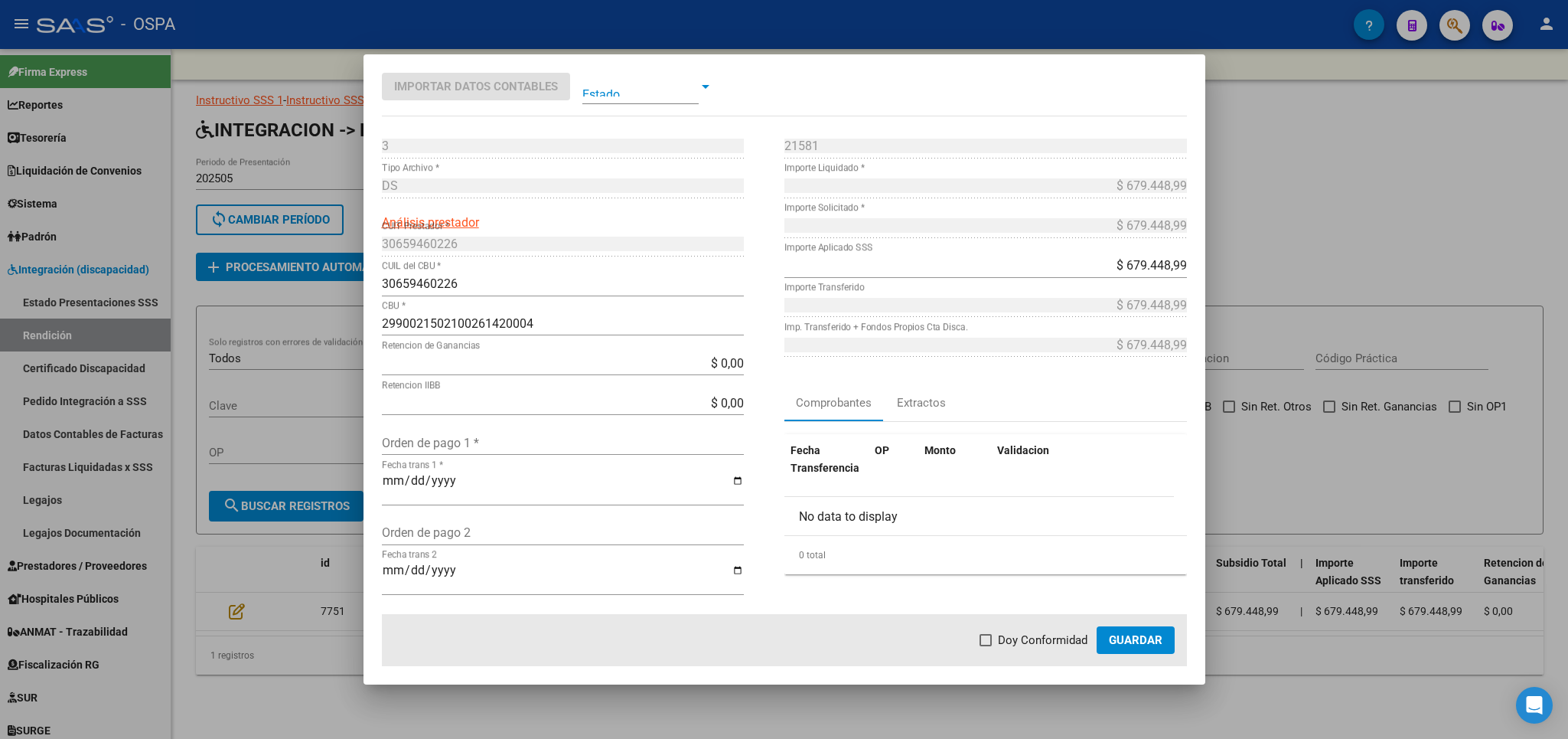
click at [518, 438] on input "Orden de pago 1 *" at bounding box center [563, 443] width 362 height 15
type input "21066"
click at [386, 477] on input "Fecha trans 1 *" at bounding box center [563, 487] width 362 height 26
type input "[DATE]"
click at [999, 638] on label "Doy Conformidad" at bounding box center [1034, 640] width 108 height 18
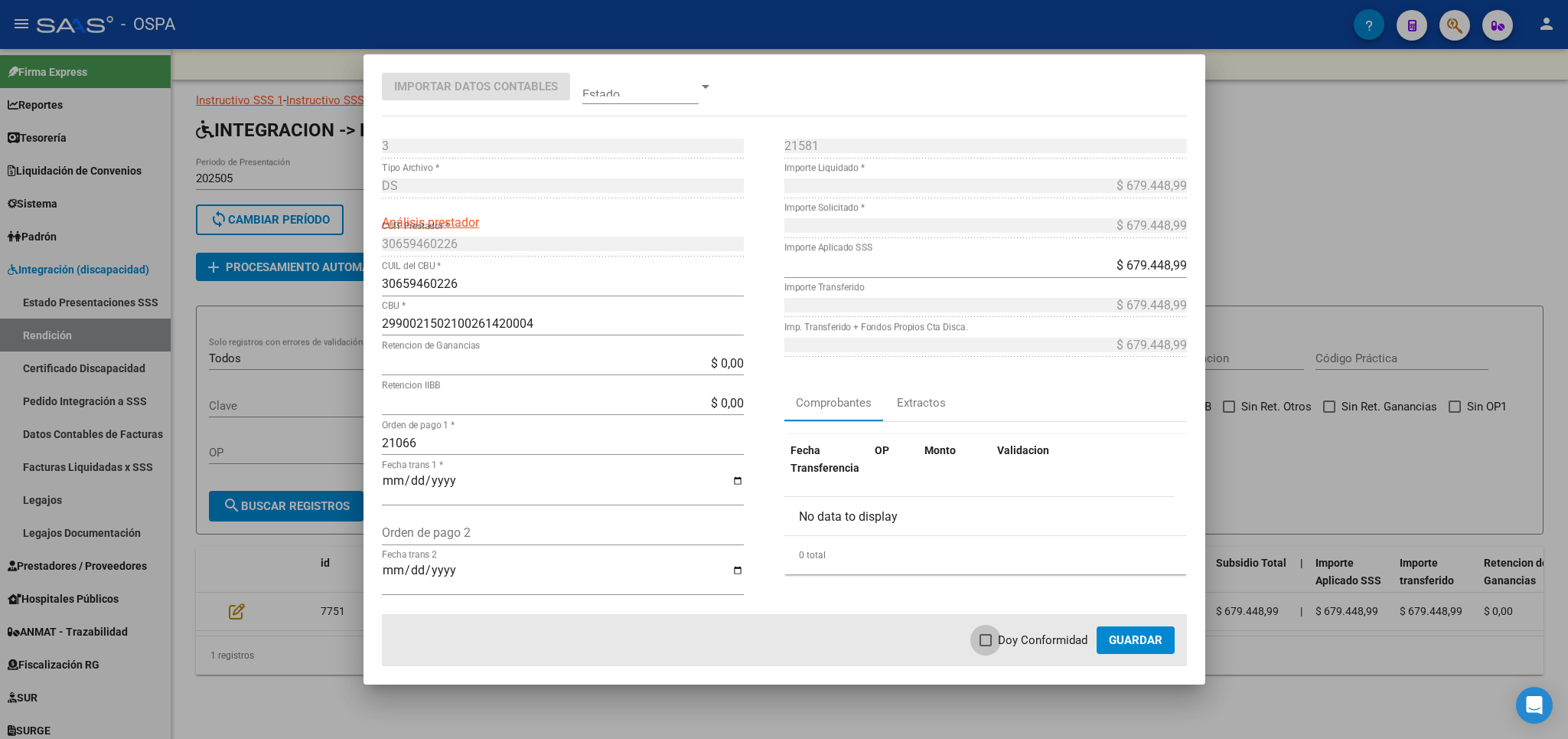
click at [986, 646] on input "Doy Conformidad" at bounding box center [985, 646] width 1 height 1
checkbox input "true"
click at [1145, 636] on span "Guardar" at bounding box center [1135, 640] width 54 height 14
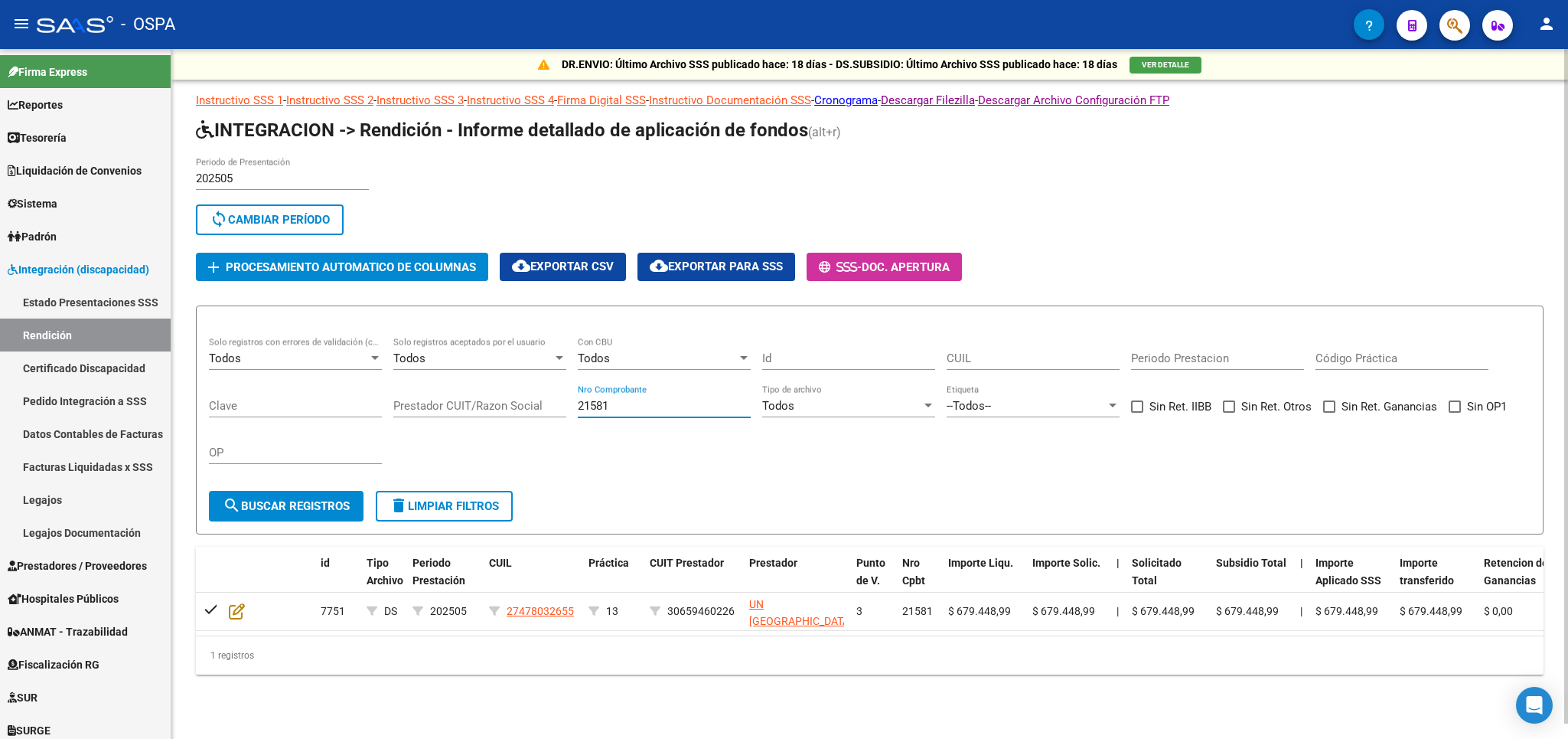
drag, startPoint x: 632, startPoint y: 401, endPoint x: 220, endPoint y: 404, distance: 412.0
click at [578, 404] on input "21581" at bounding box center [665, 406] width 173 height 14
click at [705, 401] on input "21581" at bounding box center [665, 406] width 173 height 14
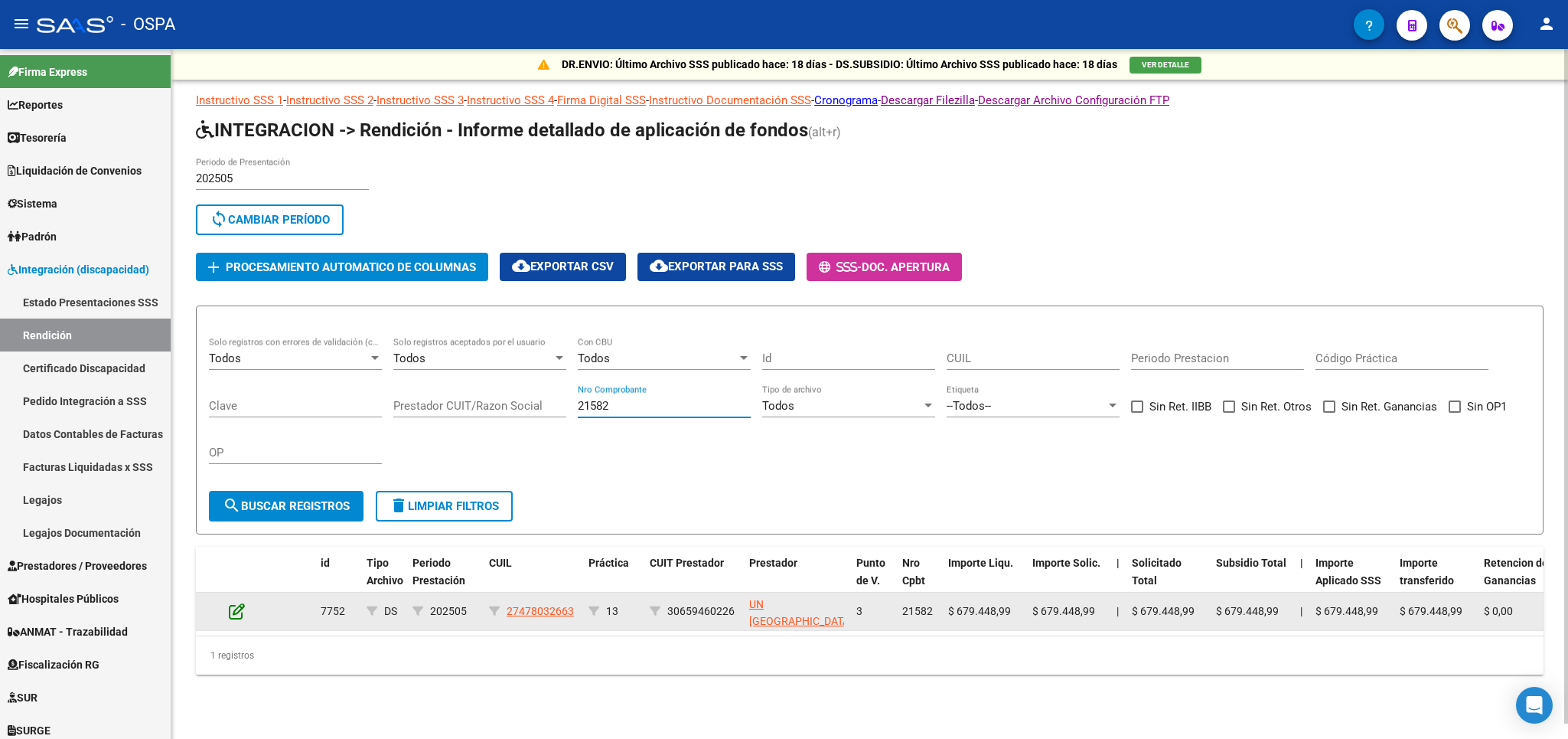
type input "21582"
click at [236, 610] on icon at bounding box center [237, 611] width 16 height 17
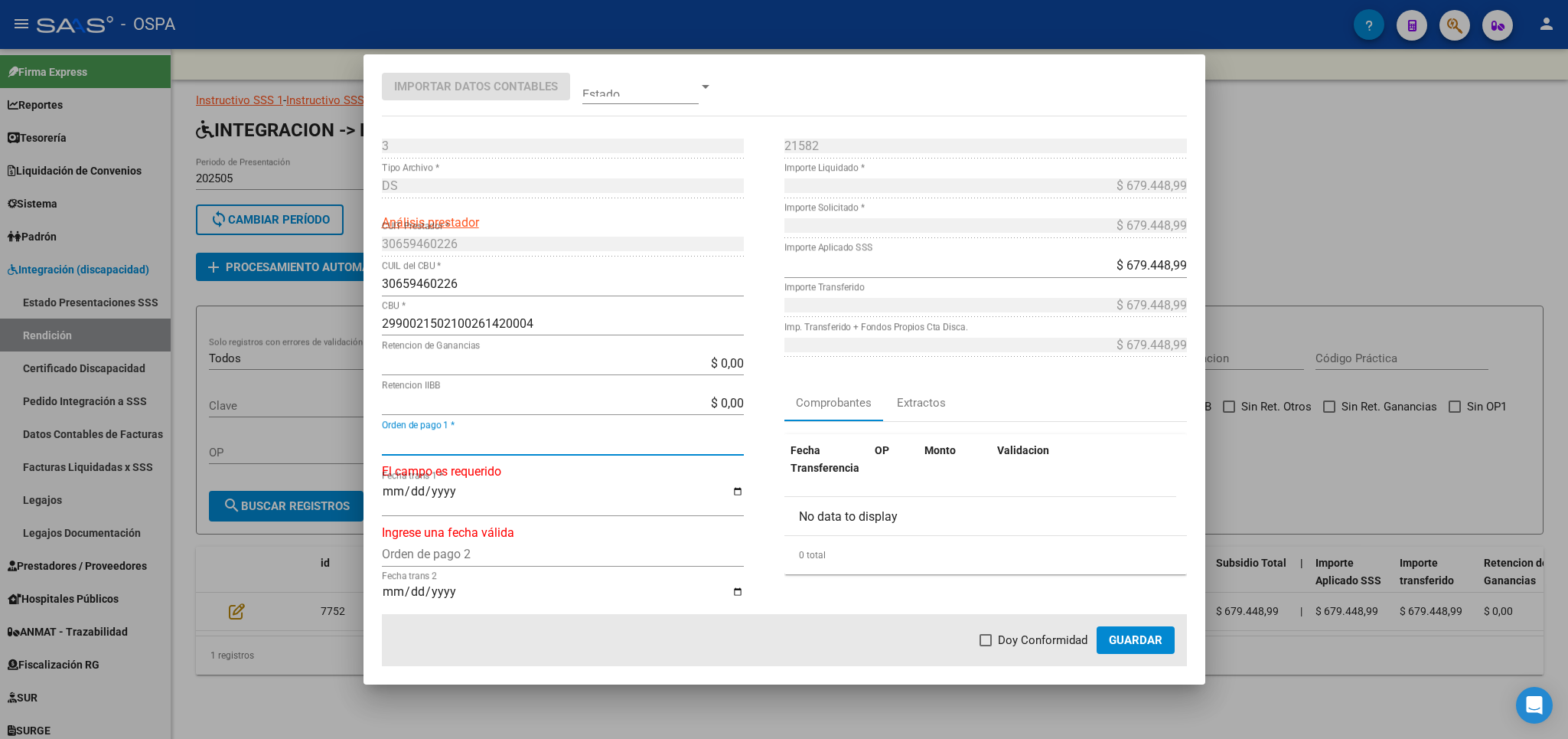
click at [501, 446] on input "Orden de pago 1 *" at bounding box center [563, 443] width 362 height 15
type input "21067"
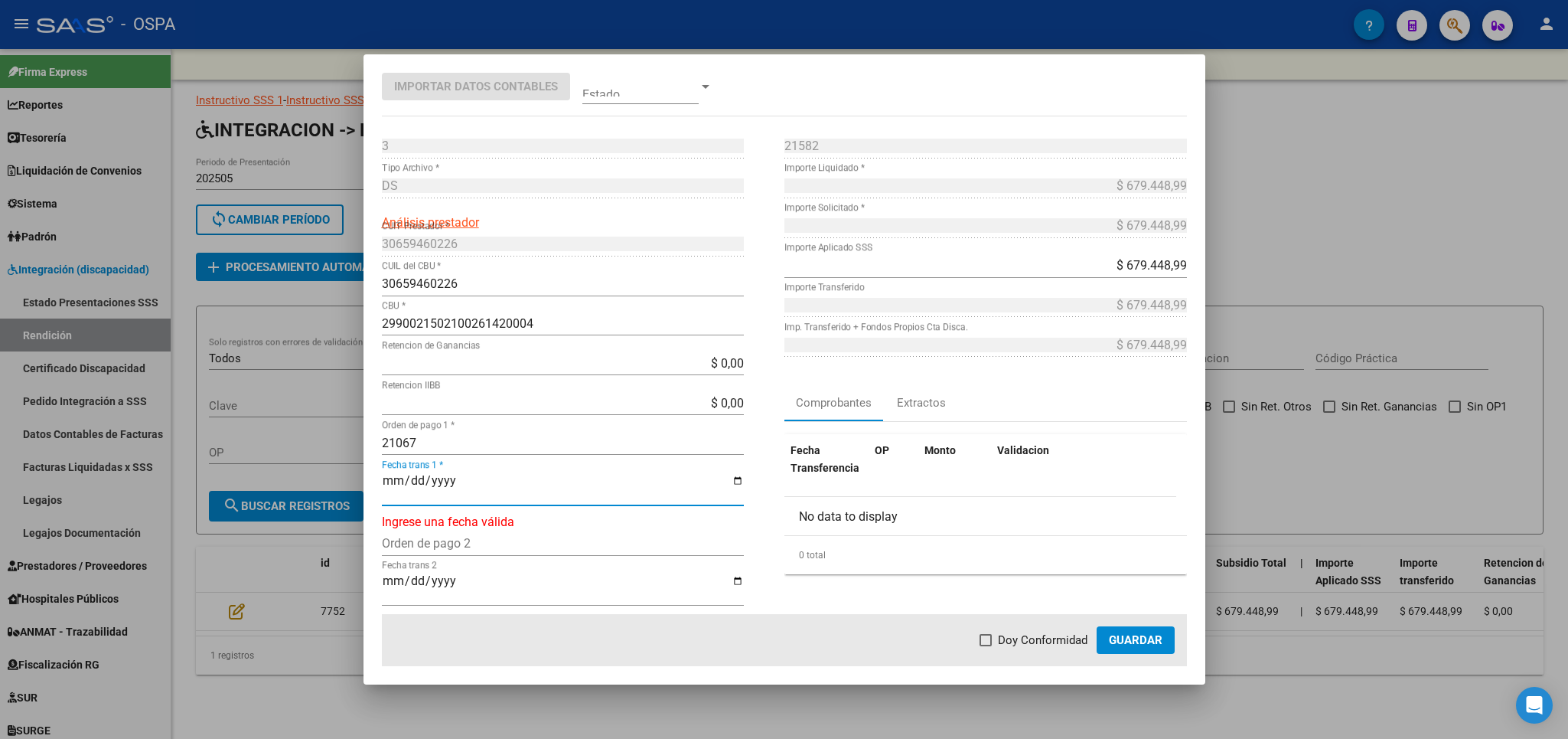
type input "[DATE]"
click at [978, 648] on mat-dialog-actions "Doy Conformidad Guardar" at bounding box center [785, 640] width 805 height 52
click at [991, 643] on span at bounding box center [986, 640] width 12 height 12
click at [986, 646] on input "Doy Conformidad" at bounding box center [985, 646] width 1 height 1
checkbox input "true"
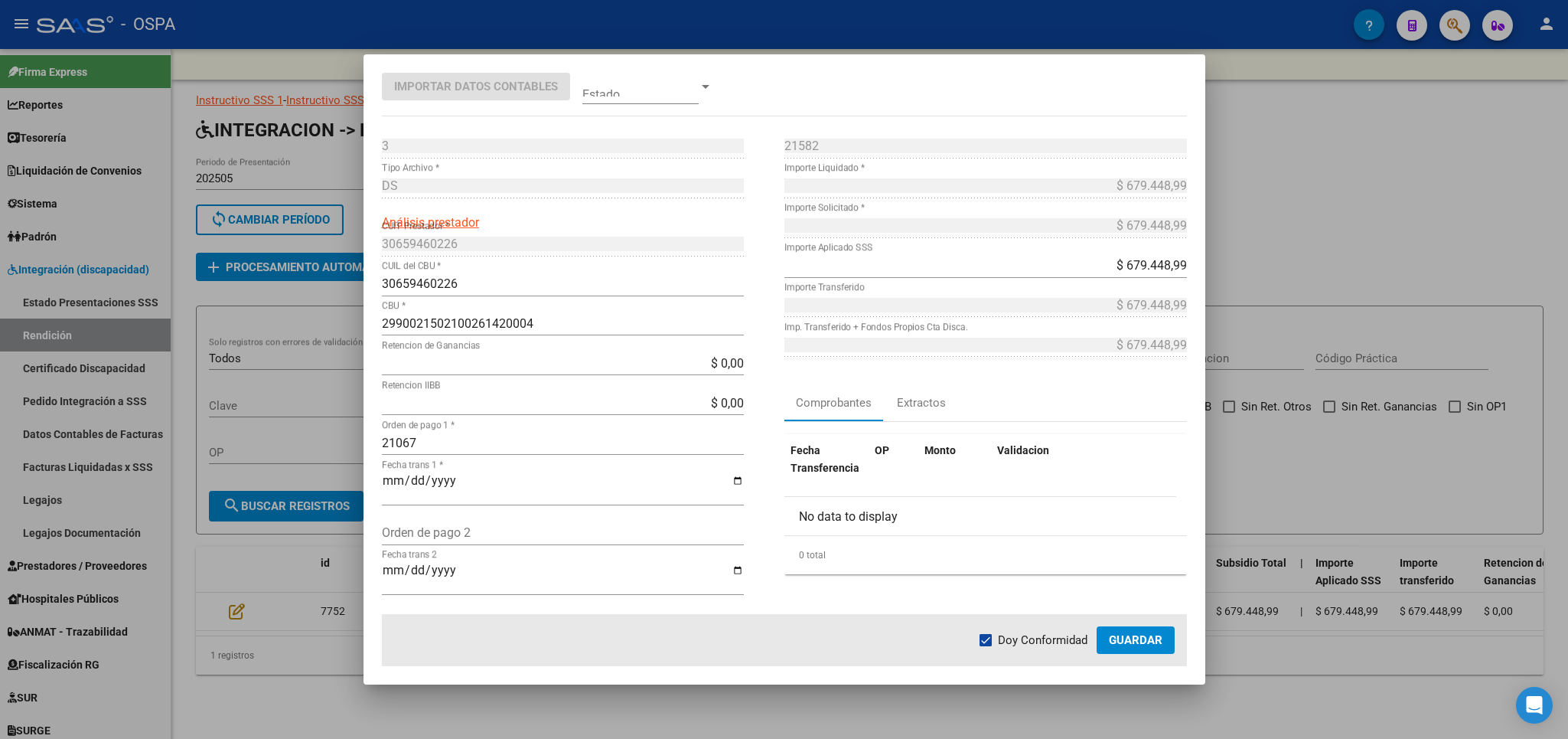
click at [1152, 643] on span "Guardar" at bounding box center [1135, 640] width 54 height 14
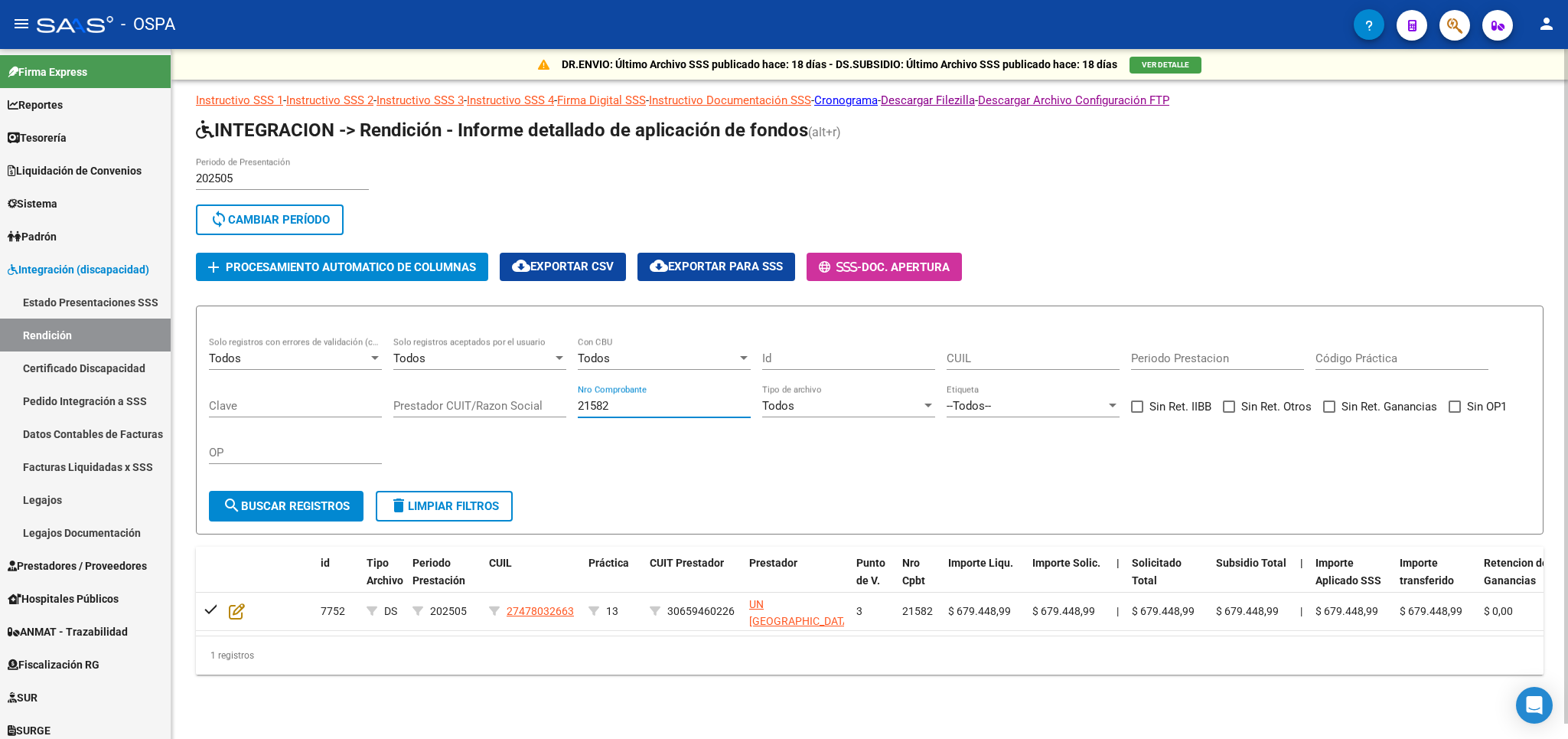
drag, startPoint x: 641, startPoint y: 400, endPoint x: 69, endPoint y: 400, distance: 572.0
click at [578, 400] on input "21582" at bounding box center [665, 406] width 173 height 14
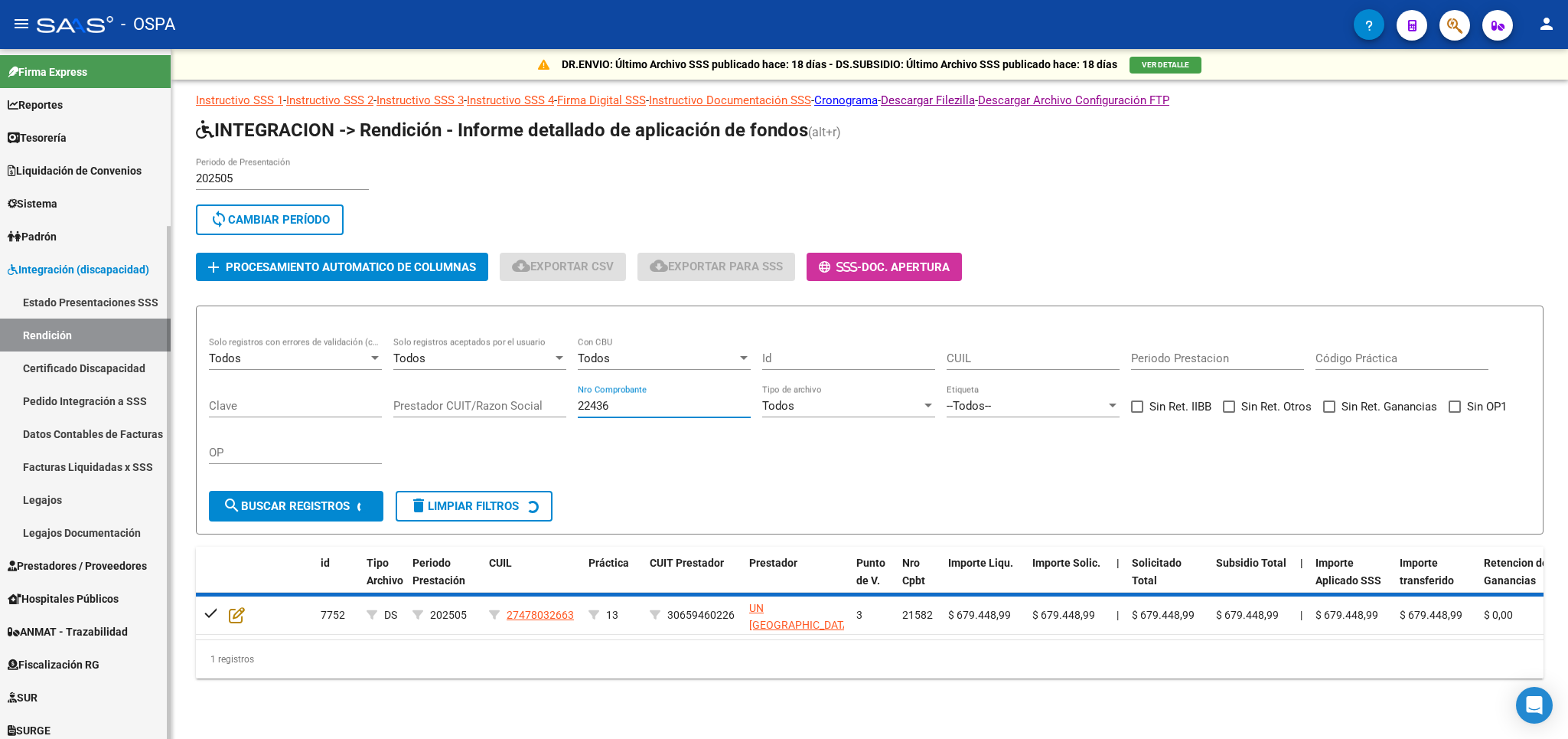
scroll to position [0, 0]
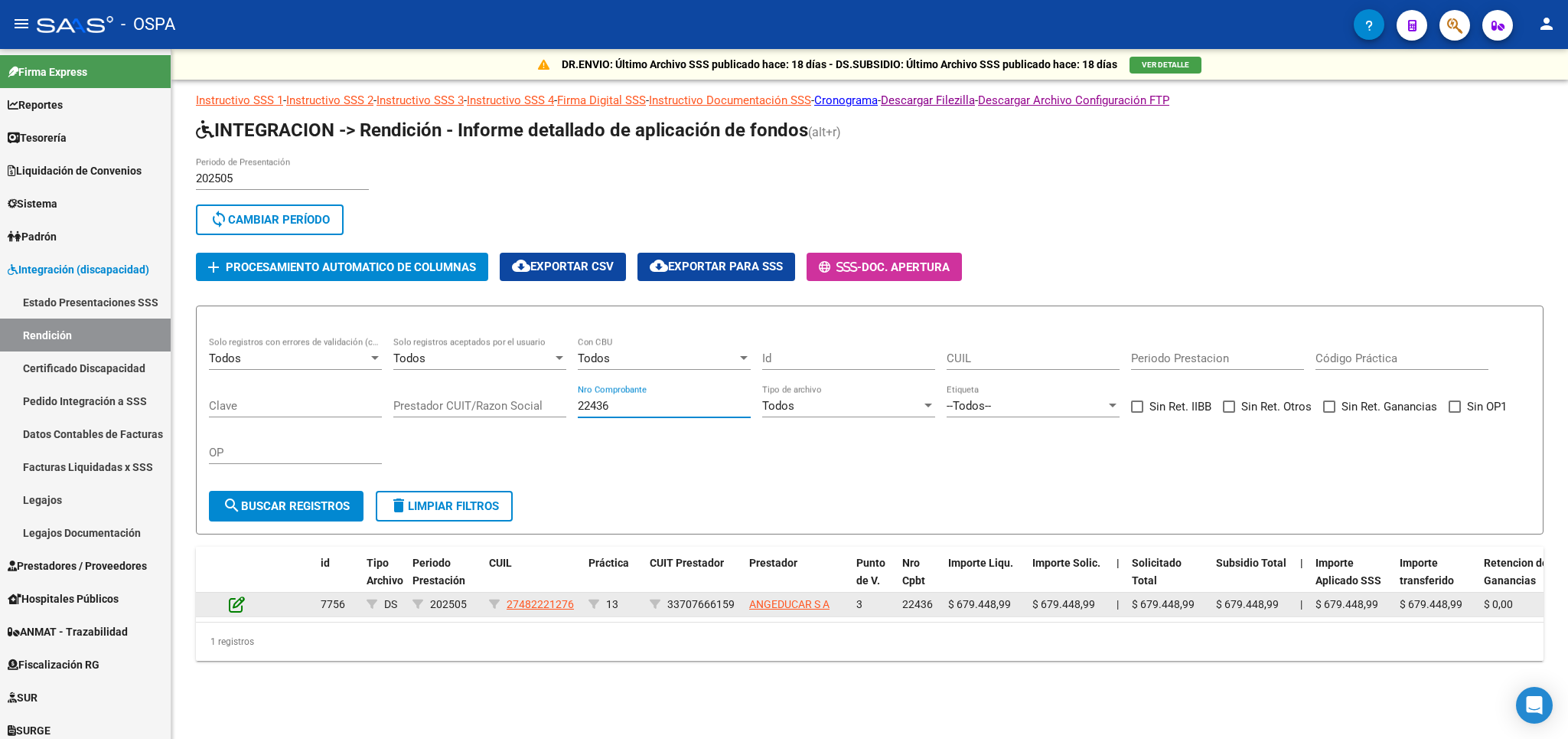
type input "22436"
click at [240, 607] on icon at bounding box center [237, 604] width 16 height 17
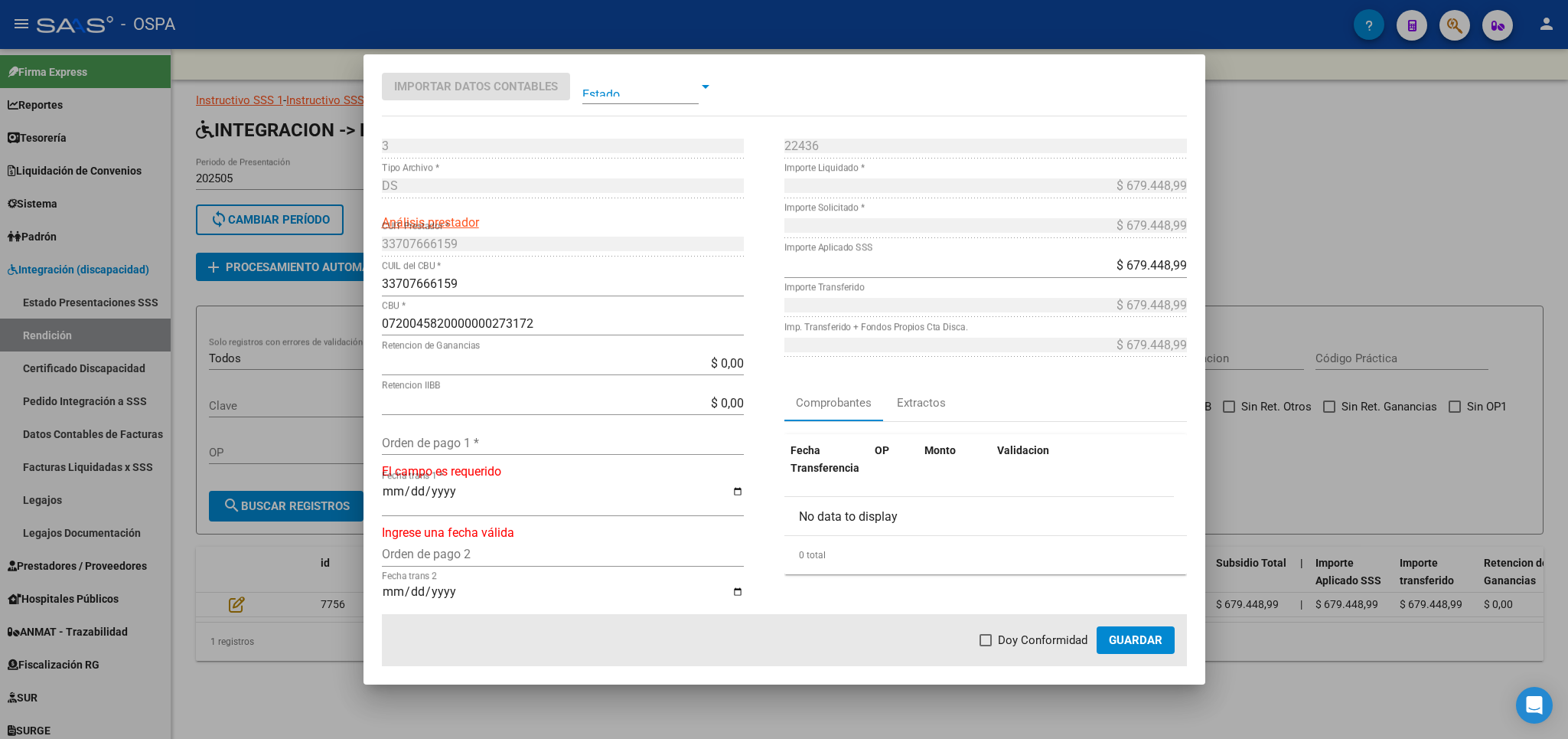
click at [459, 438] on input "Orden de pago 1 *" at bounding box center [563, 443] width 362 height 15
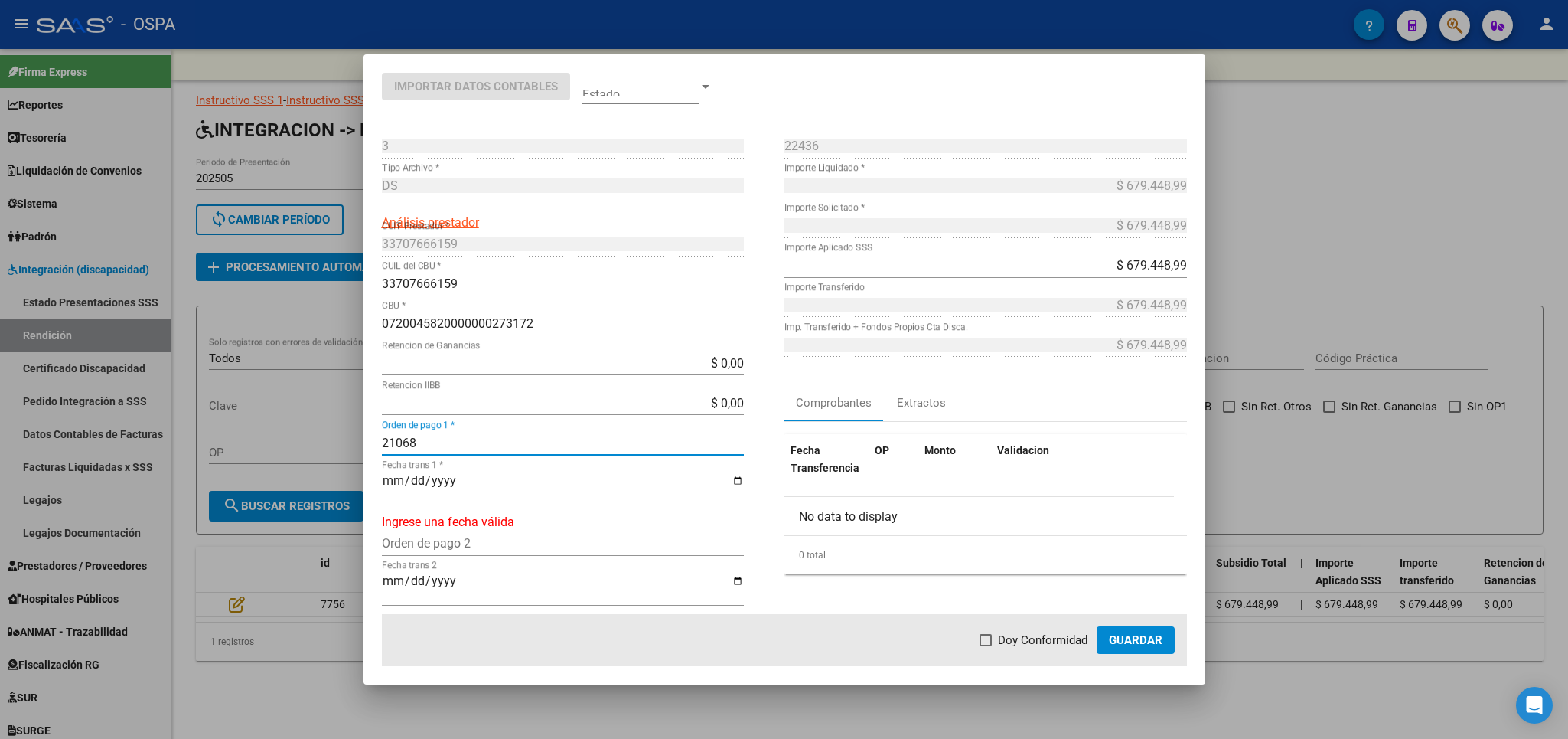
type input "21068"
type input "[DATE]"
click at [1001, 634] on span "Doy Conformidad" at bounding box center [1043, 640] width 90 height 18
click at [986, 646] on input "Doy Conformidad" at bounding box center [985, 646] width 1 height 1
checkbox input "true"
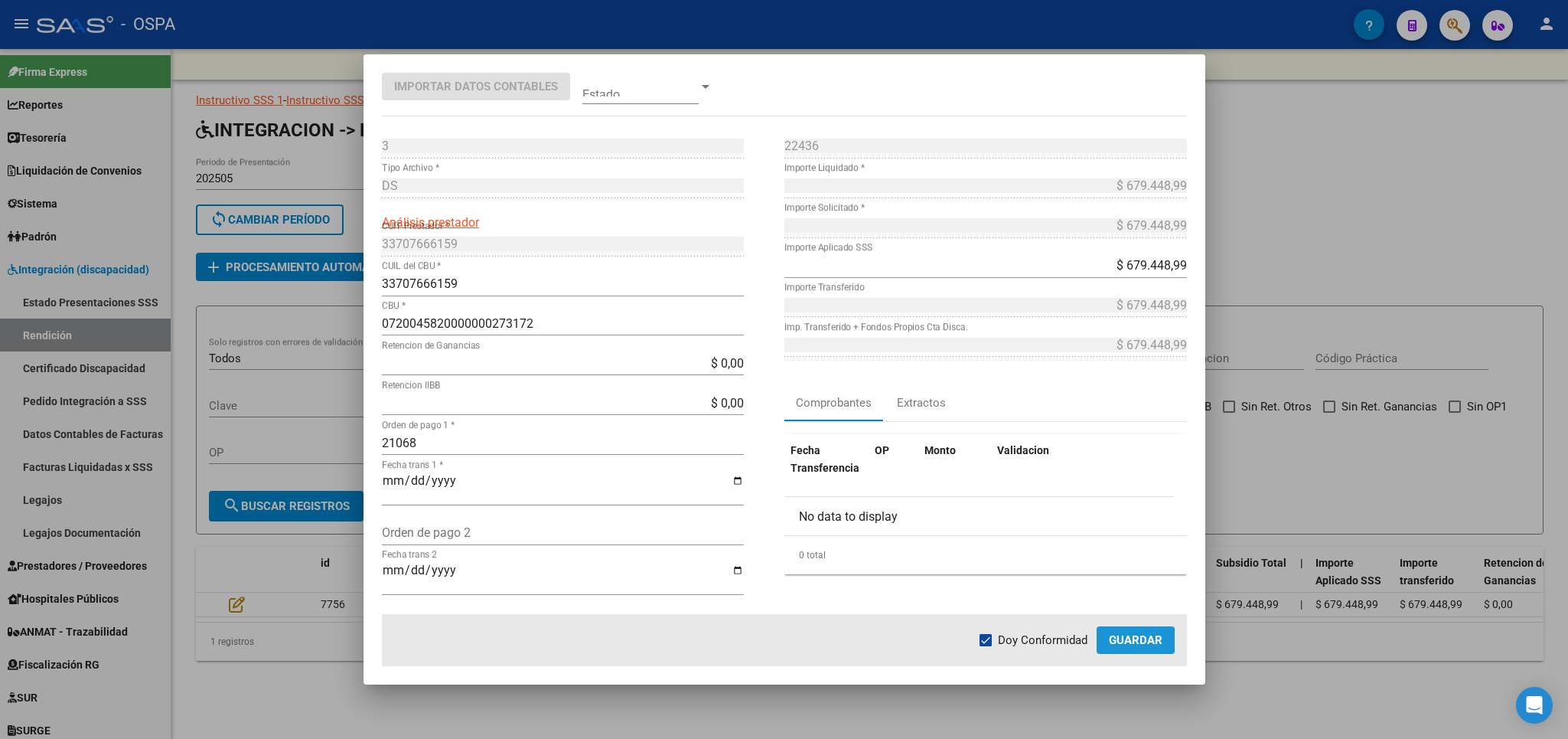
click at [1113, 641] on span "Guardar" at bounding box center [1135, 640] width 54 height 14
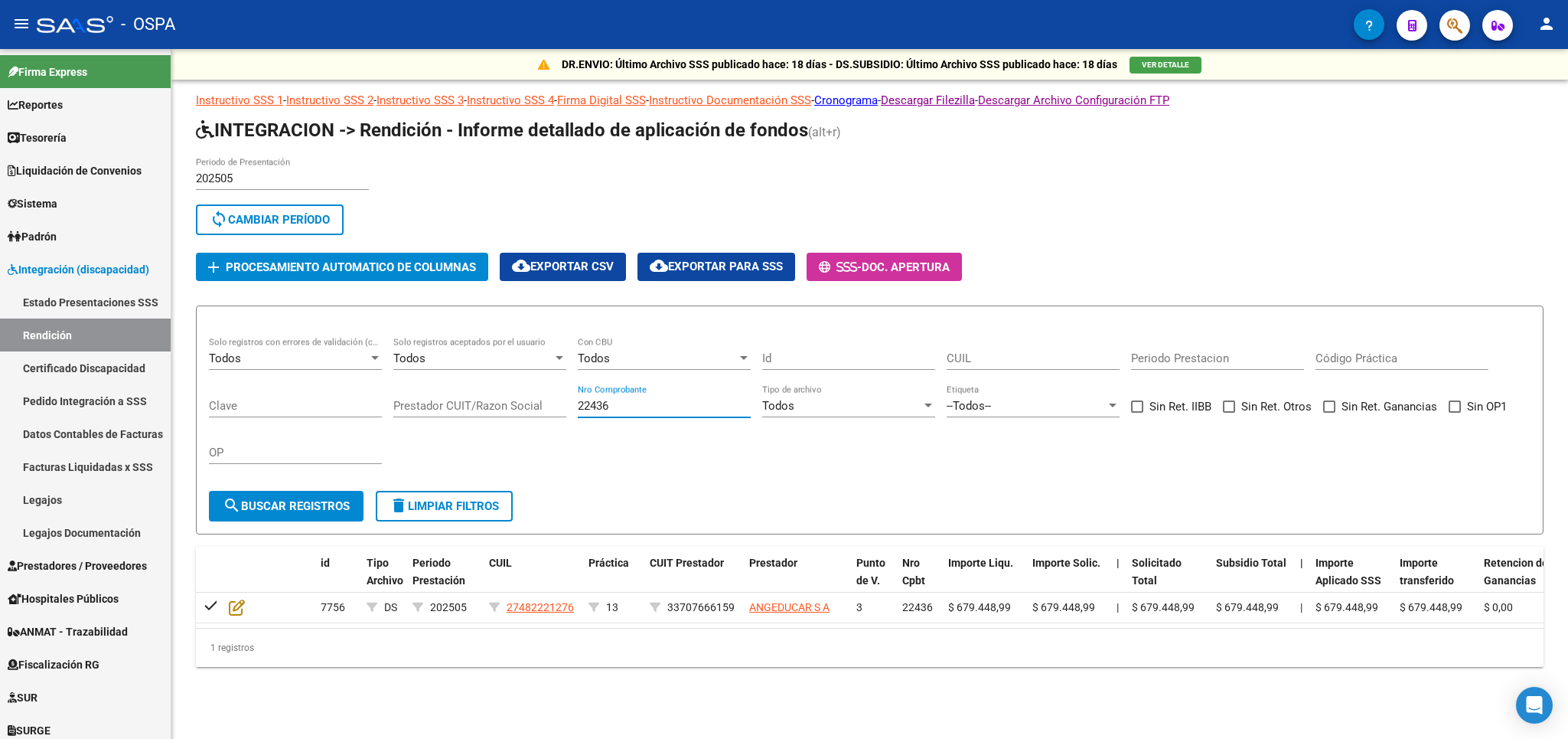
drag, startPoint x: 730, startPoint y: 407, endPoint x: 0, endPoint y: 410, distance: 730.0
click at [578, 410] on input "22436" at bounding box center [665, 406] width 173 height 14
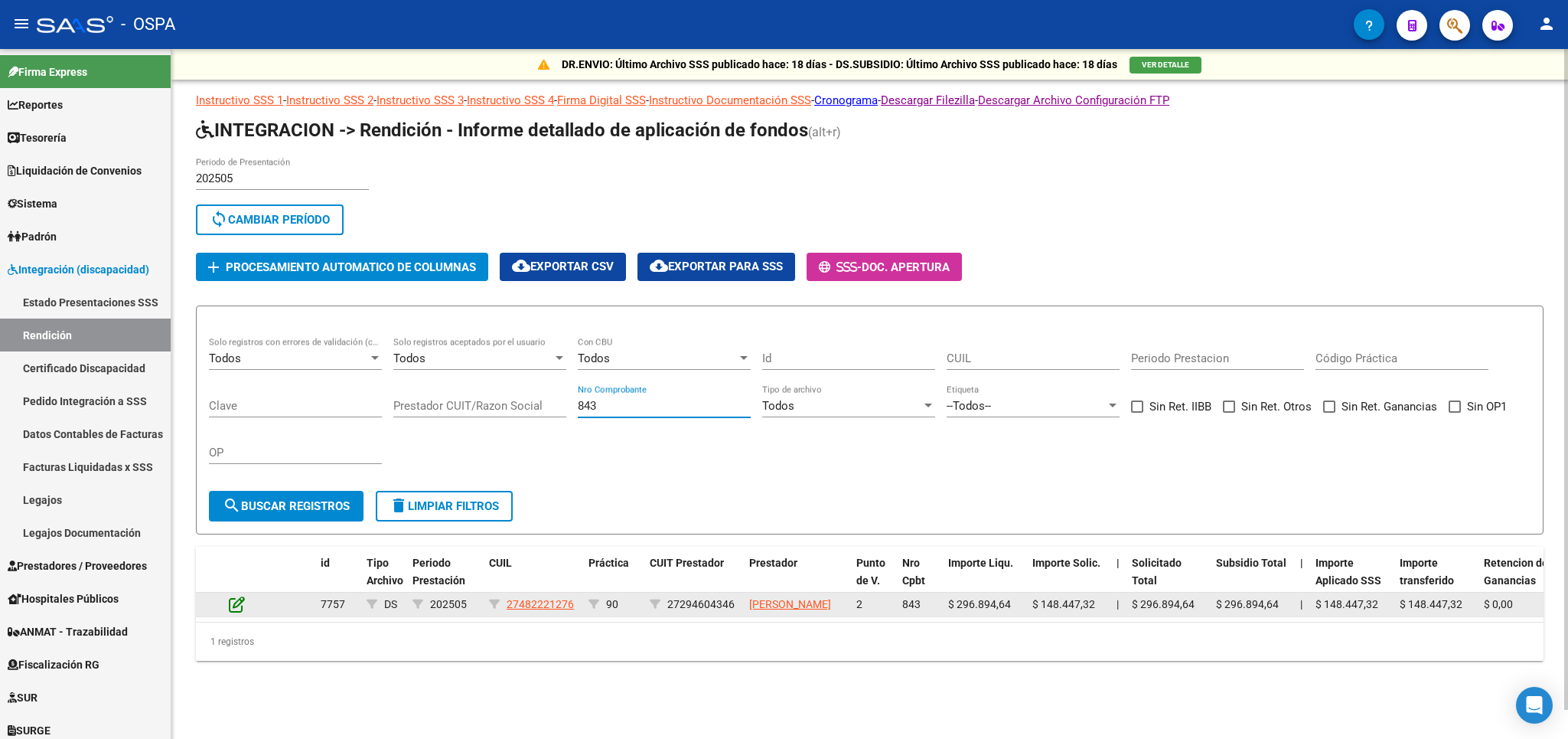
type input "843"
click at [240, 613] on icon at bounding box center [237, 604] width 16 height 17
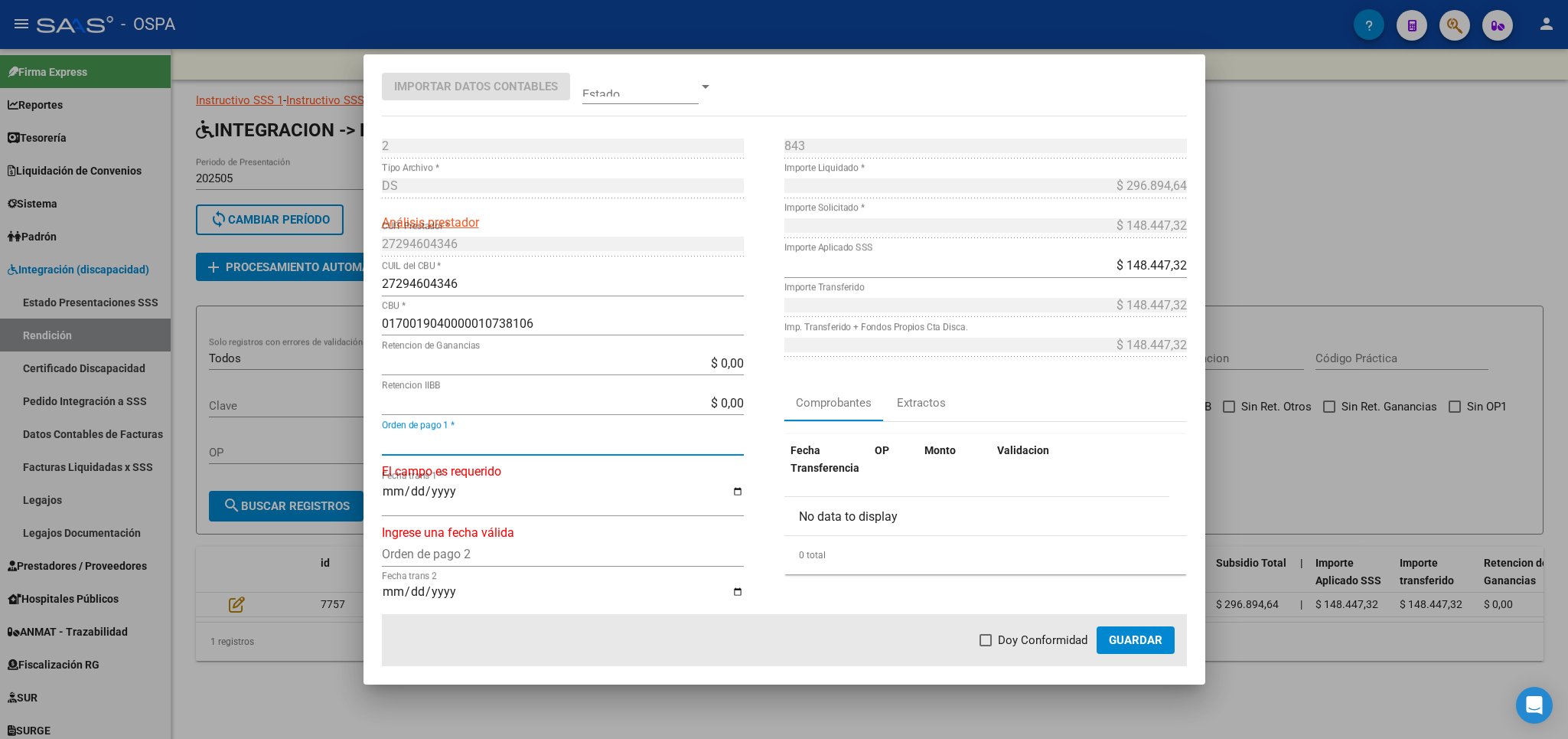
click at [540, 440] on input "Orden de pago 1 *" at bounding box center [563, 443] width 362 height 15
type input "21069"
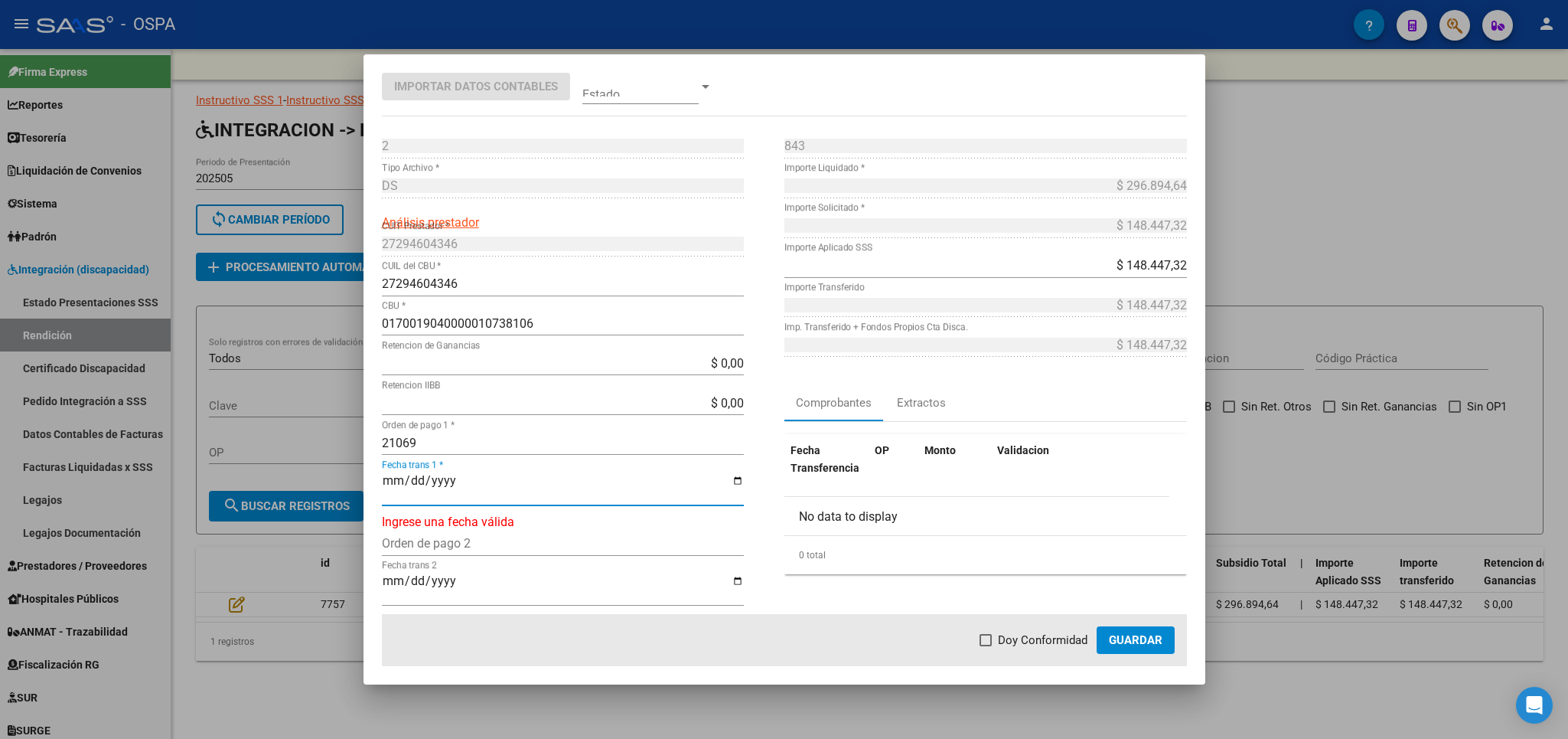
type input "[DATE]"
click at [1027, 639] on span "Doy Conformidad" at bounding box center [1043, 640] width 90 height 18
click at [986, 646] on input "Doy Conformidad" at bounding box center [985, 646] width 1 height 1
checkbox input "true"
click at [1094, 654] on mat-dialog-actions "Doy Conformidad Guardar" at bounding box center [785, 640] width 805 height 52
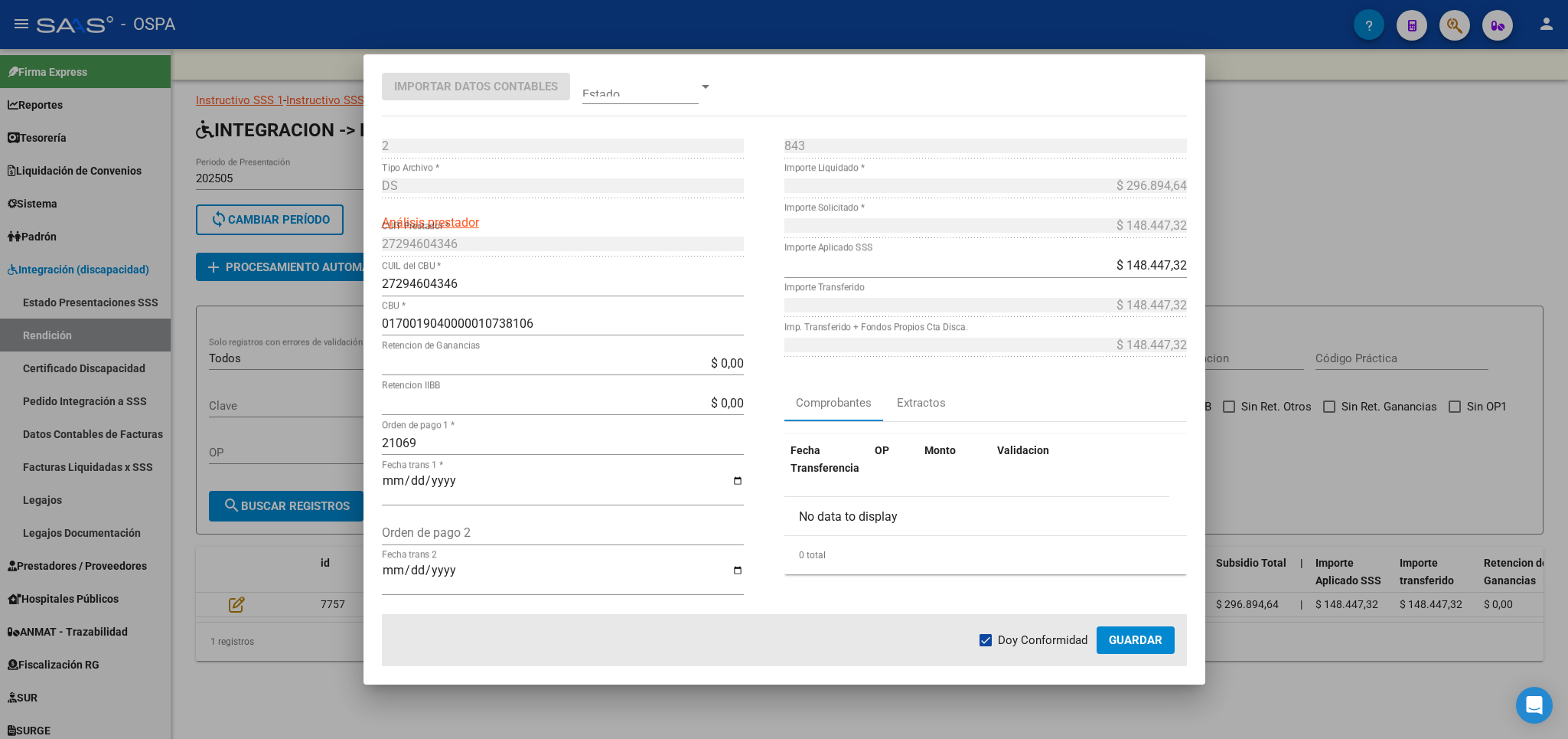
click at [1116, 645] on span "Guardar" at bounding box center [1135, 640] width 54 height 14
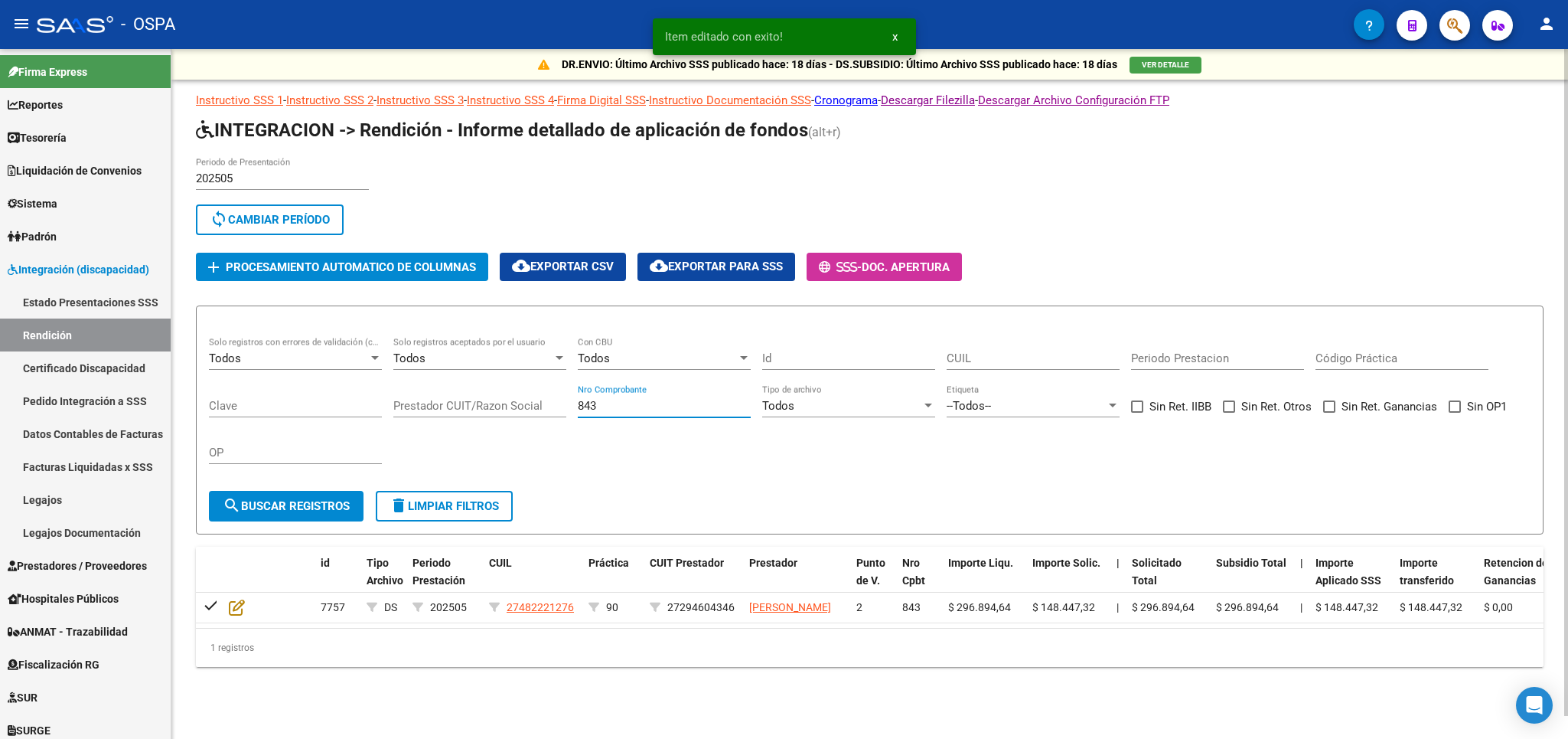
drag, startPoint x: 629, startPoint y: 404, endPoint x: 371, endPoint y: 404, distance: 258.0
click at [578, 404] on input "843" at bounding box center [665, 406] width 173 height 14
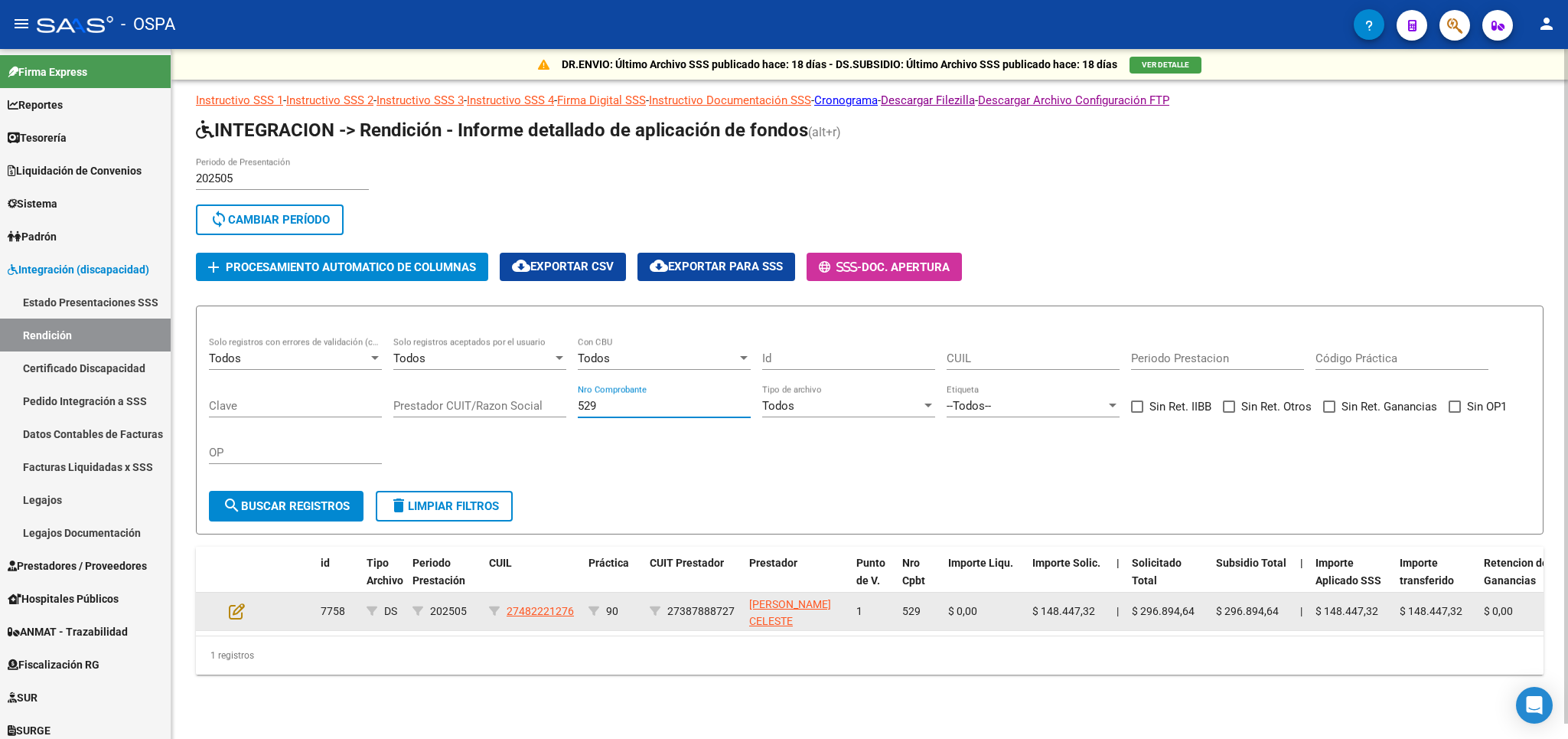
type input "529"
click at [234, 622] on datatable-body-cell at bounding box center [250, 611] width 54 height 38
click at [232, 613] on icon at bounding box center [237, 611] width 16 height 17
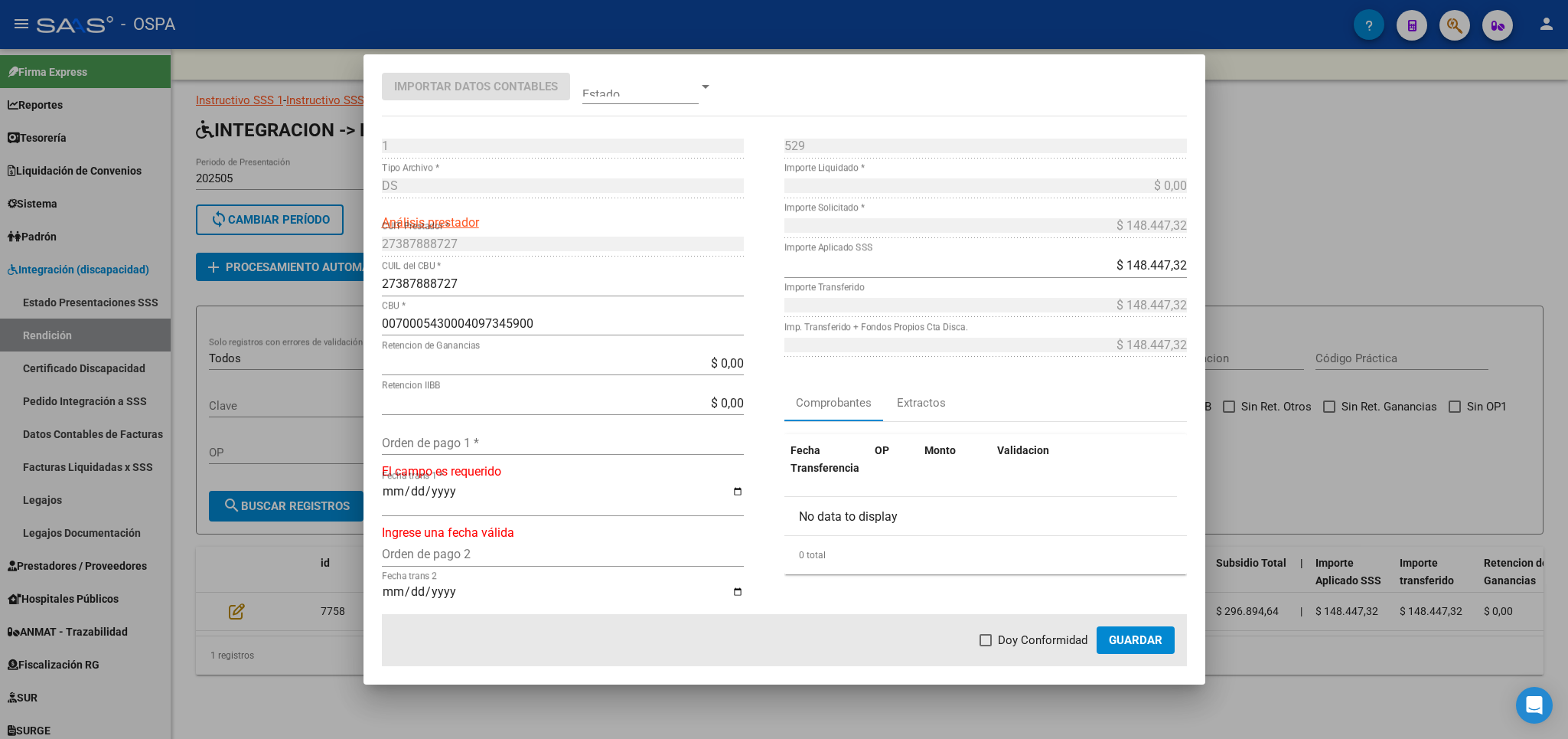
click at [498, 452] on div "Orden de pago 1 *" at bounding box center [563, 443] width 362 height 25
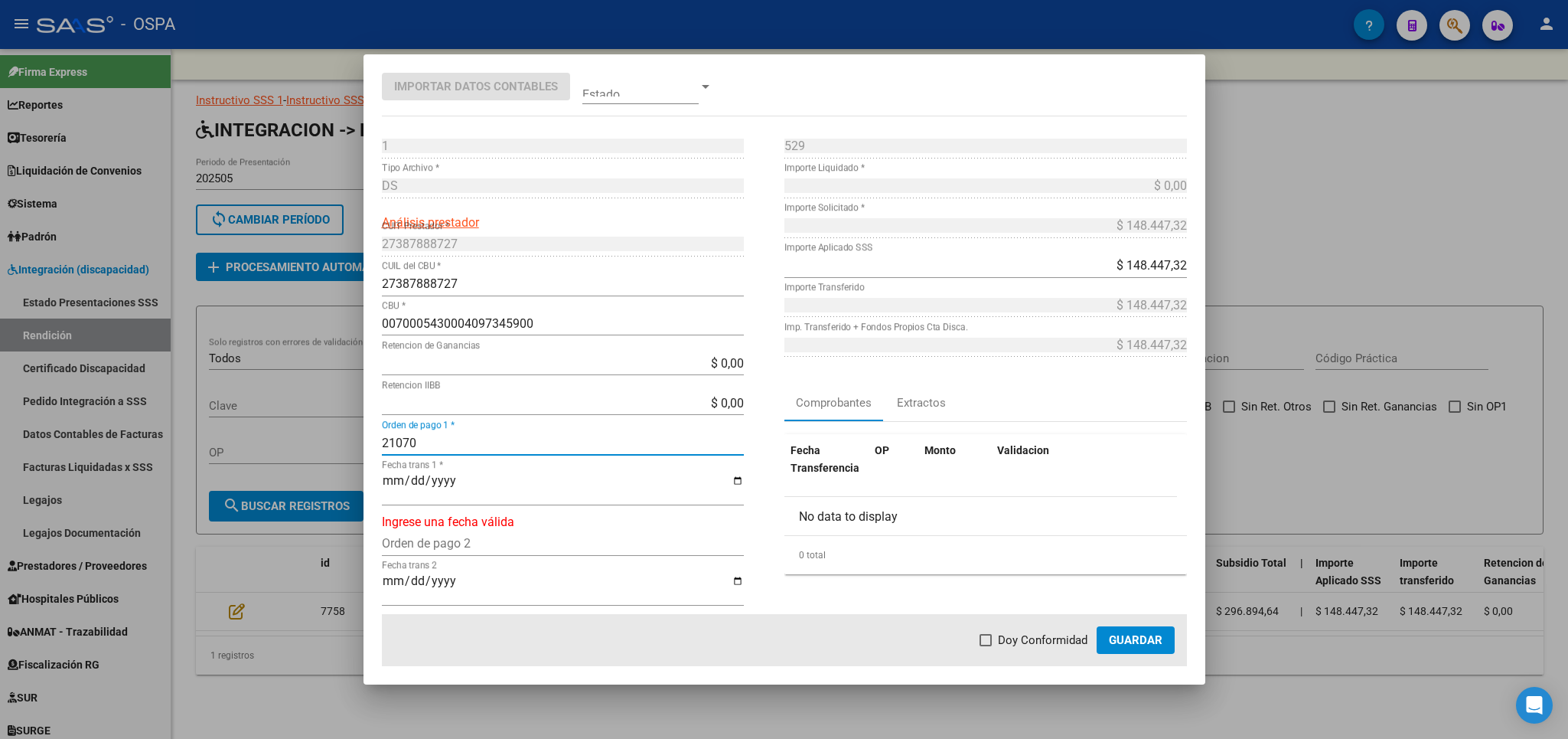
type input "21070"
type input "[DATE]"
drag, startPoint x: 996, startPoint y: 639, endPoint x: 1037, endPoint y: 654, distance: 43.7
click at [994, 639] on label "Doy Conformidad" at bounding box center [1034, 640] width 108 height 18
click at [986, 646] on input "Doy Conformidad" at bounding box center [985, 646] width 1 height 1
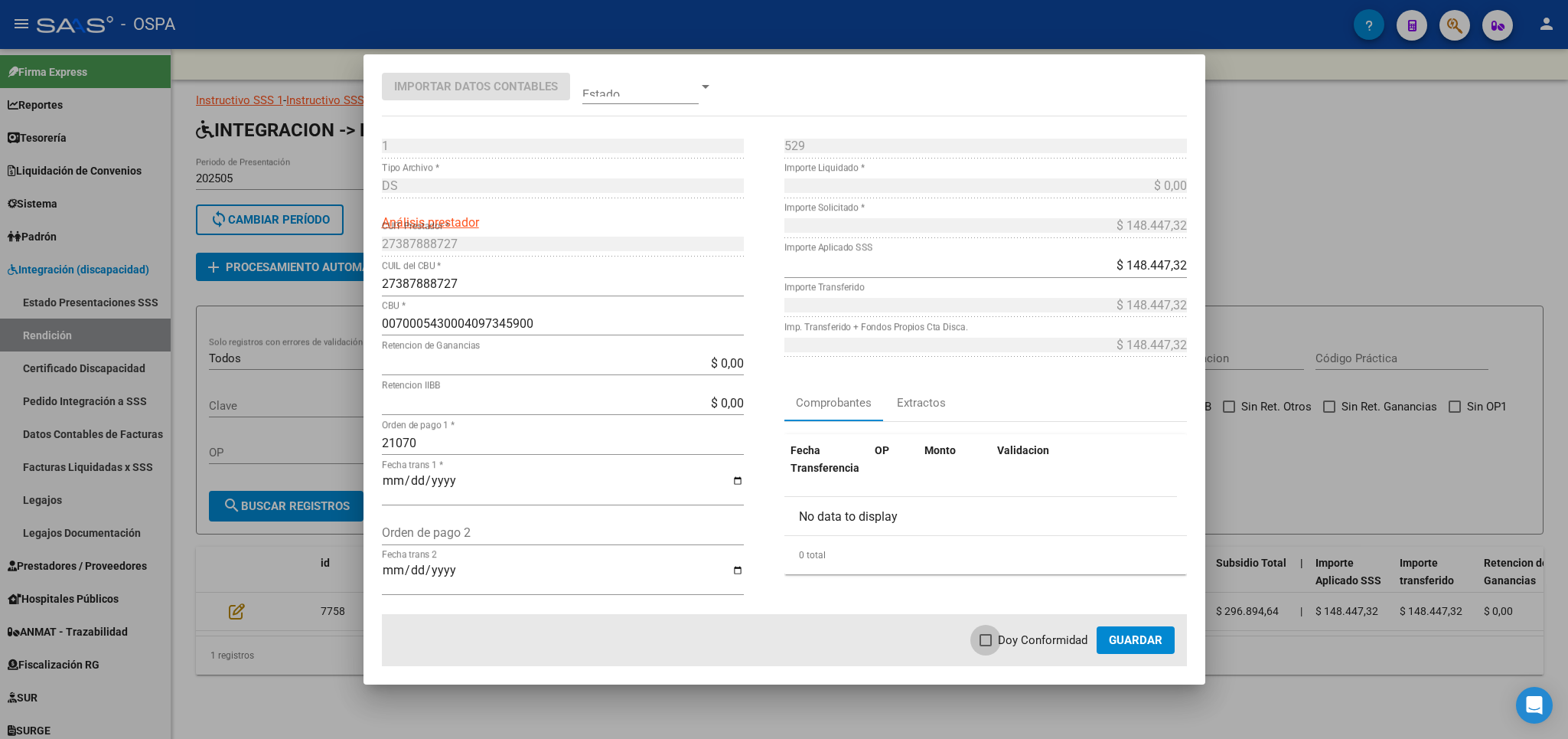
checkbox input "true"
click at [1132, 638] on span "Guardar" at bounding box center [1135, 640] width 54 height 14
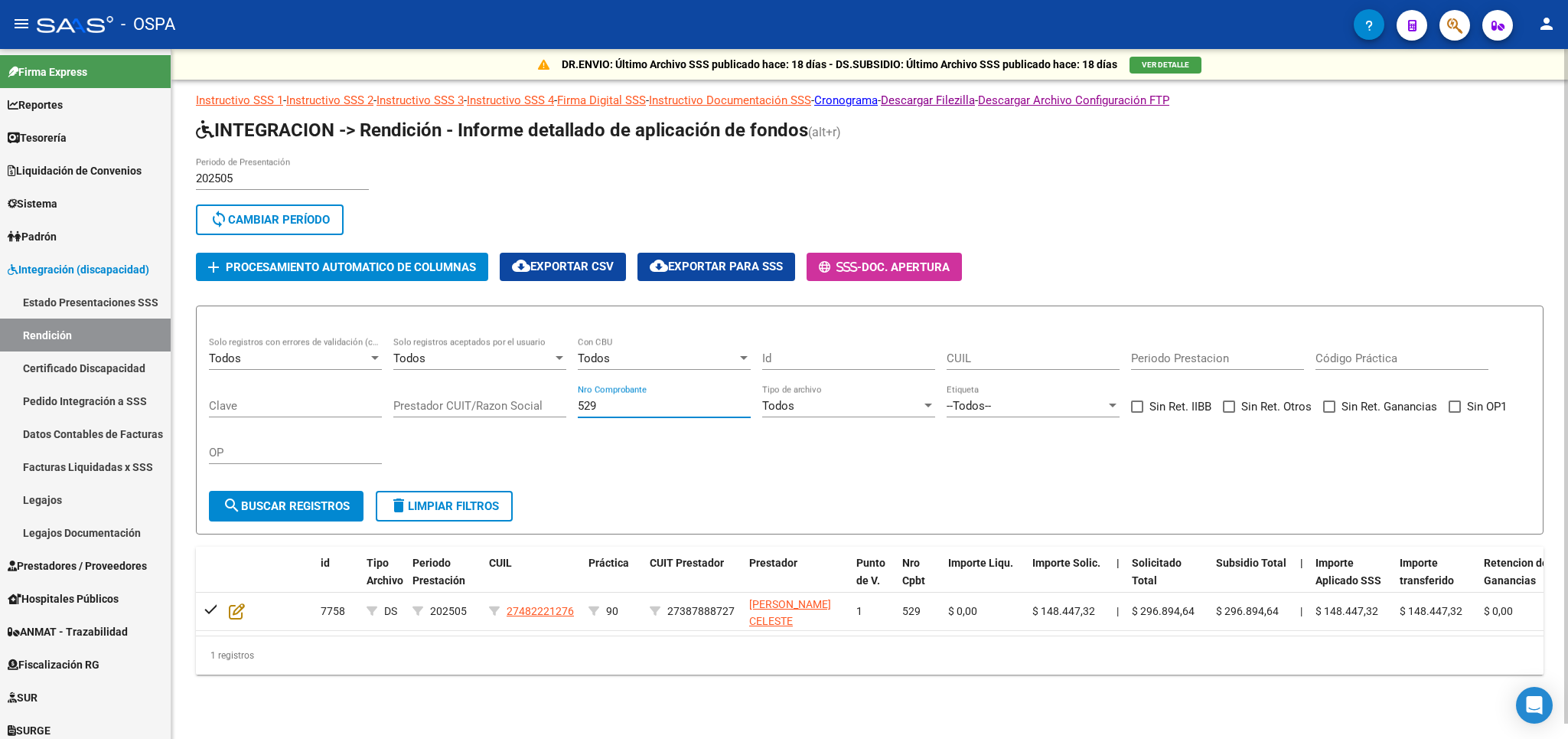
drag, startPoint x: 629, startPoint y: 404, endPoint x: 11, endPoint y: 401, distance: 618.0
click at [578, 401] on input "529" at bounding box center [665, 406] width 173 height 14
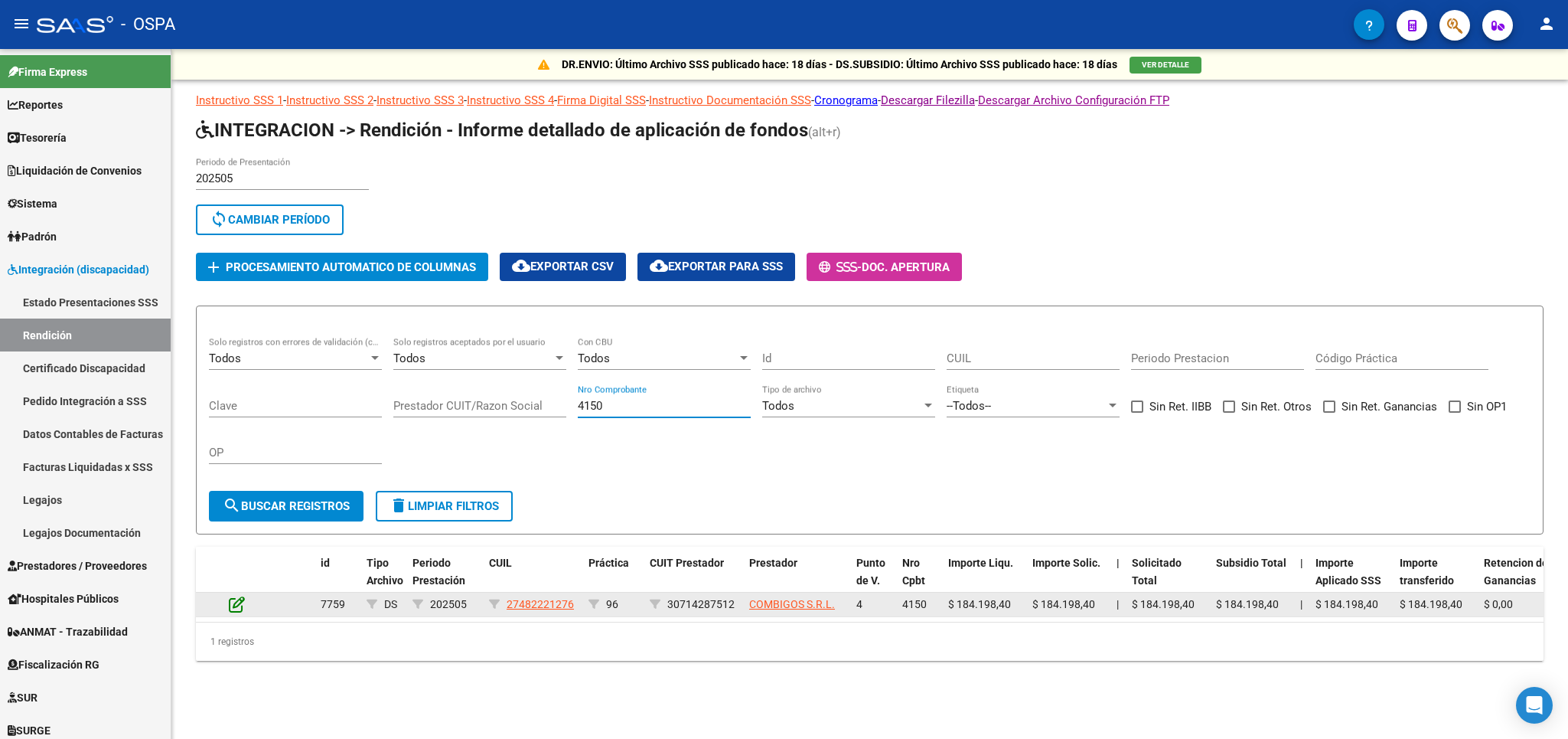
type input "4150"
click at [243, 608] on icon at bounding box center [237, 604] width 16 height 17
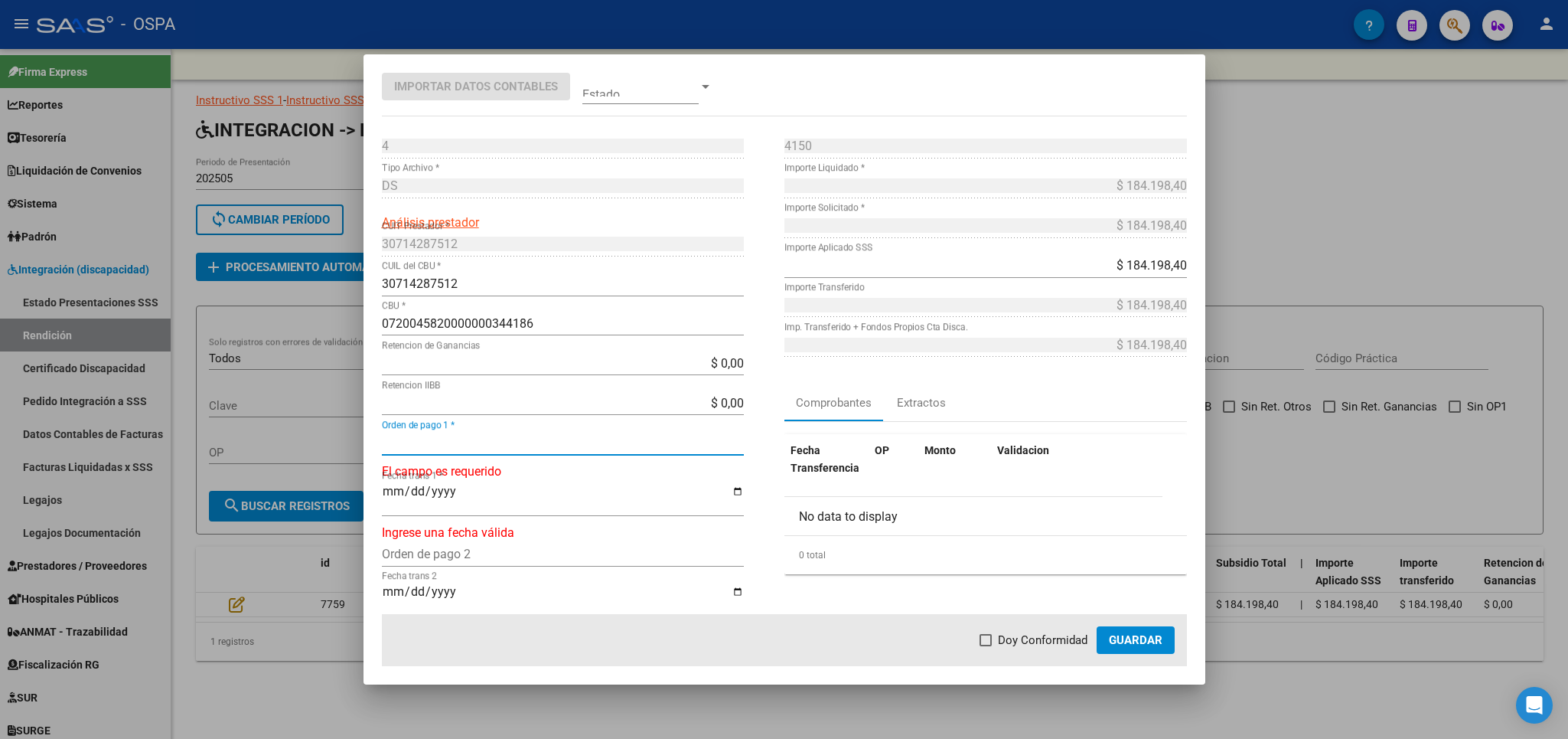
click at [521, 443] on input "Orden de pago 1 *" at bounding box center [563, 443] width 362 height 15
type input "21071"
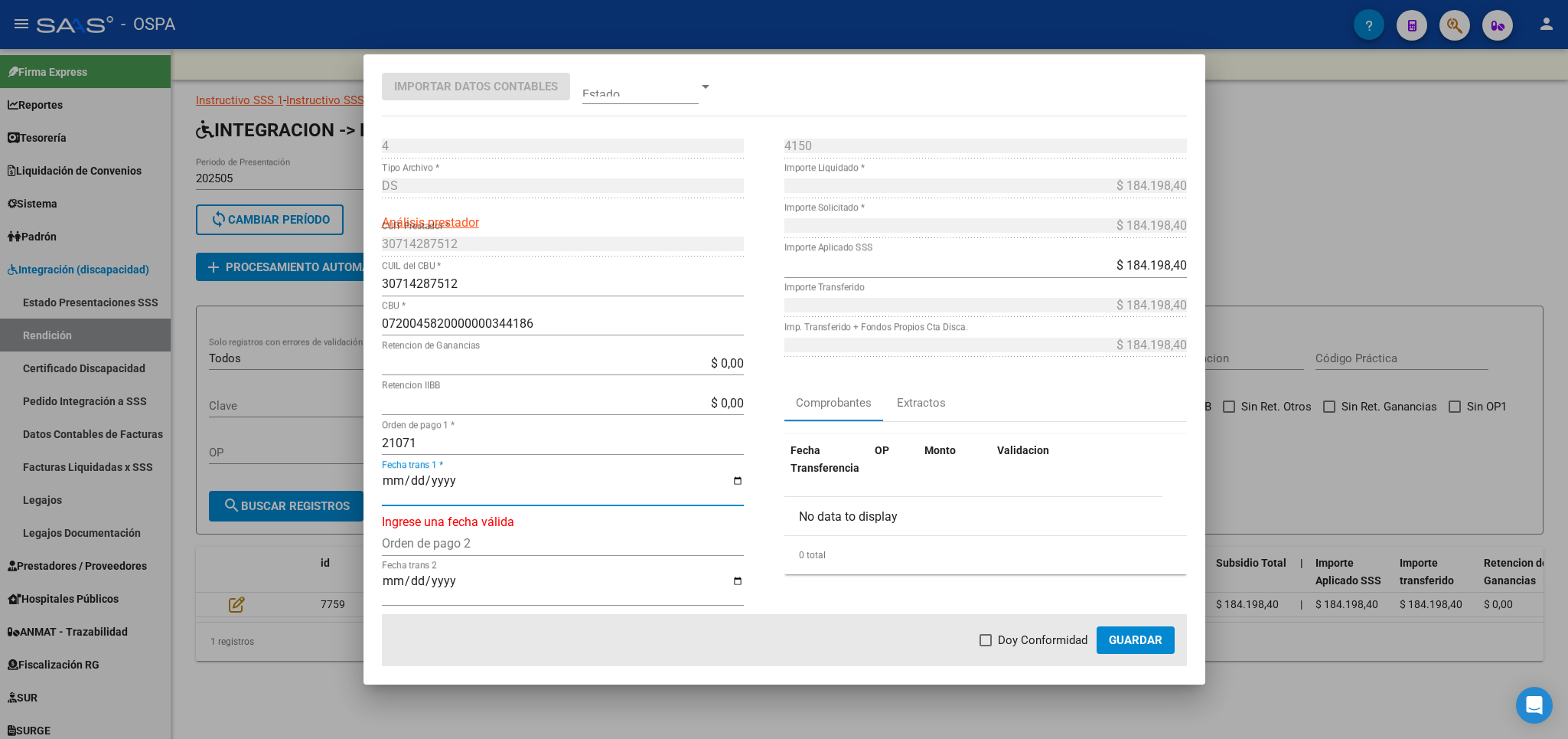
type input "[DATE]"
click at [999, 647] on label "Doy Conformidad" at bounding box center [1034, 640] width 108 height 18
click at [986, 647] on input "Doy Conformidad" at bounding box center [985, 646] width 1 height 1
checkbox input "true"
click at [1157, 634] on span "Guardar" at bounding box center [1135, 640] width 54 height 14
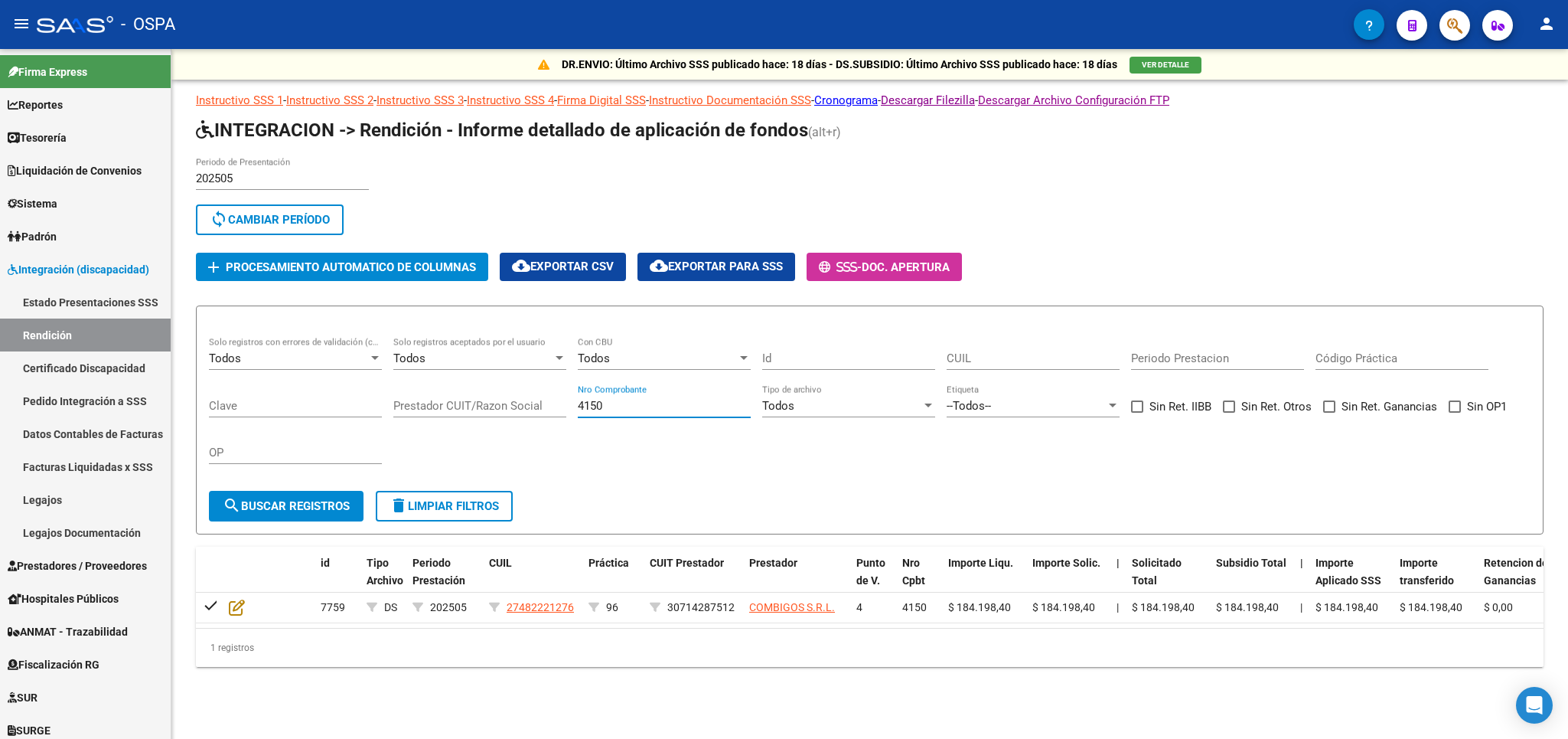
drag, startPoint x: 634, startPoint y: 407, endPoint x: 338, endPoint y: 441, distance: 297.9
click at [578, 413] on input "4150" at bounding box center [665, 406] width 173 height 14
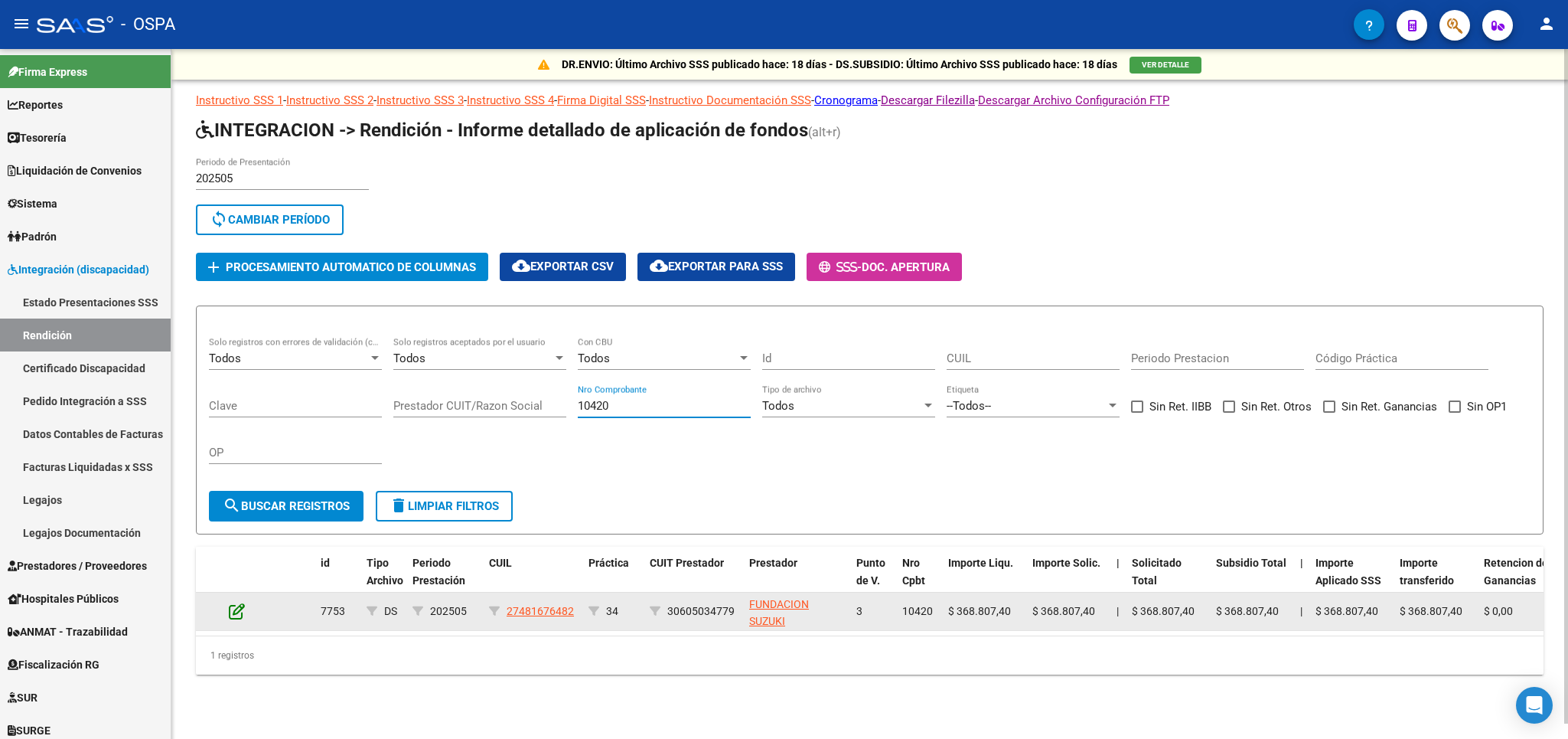
type input "10420"
click at [240, 609] on icon at bounding box center [237, 611] width 16 height 17
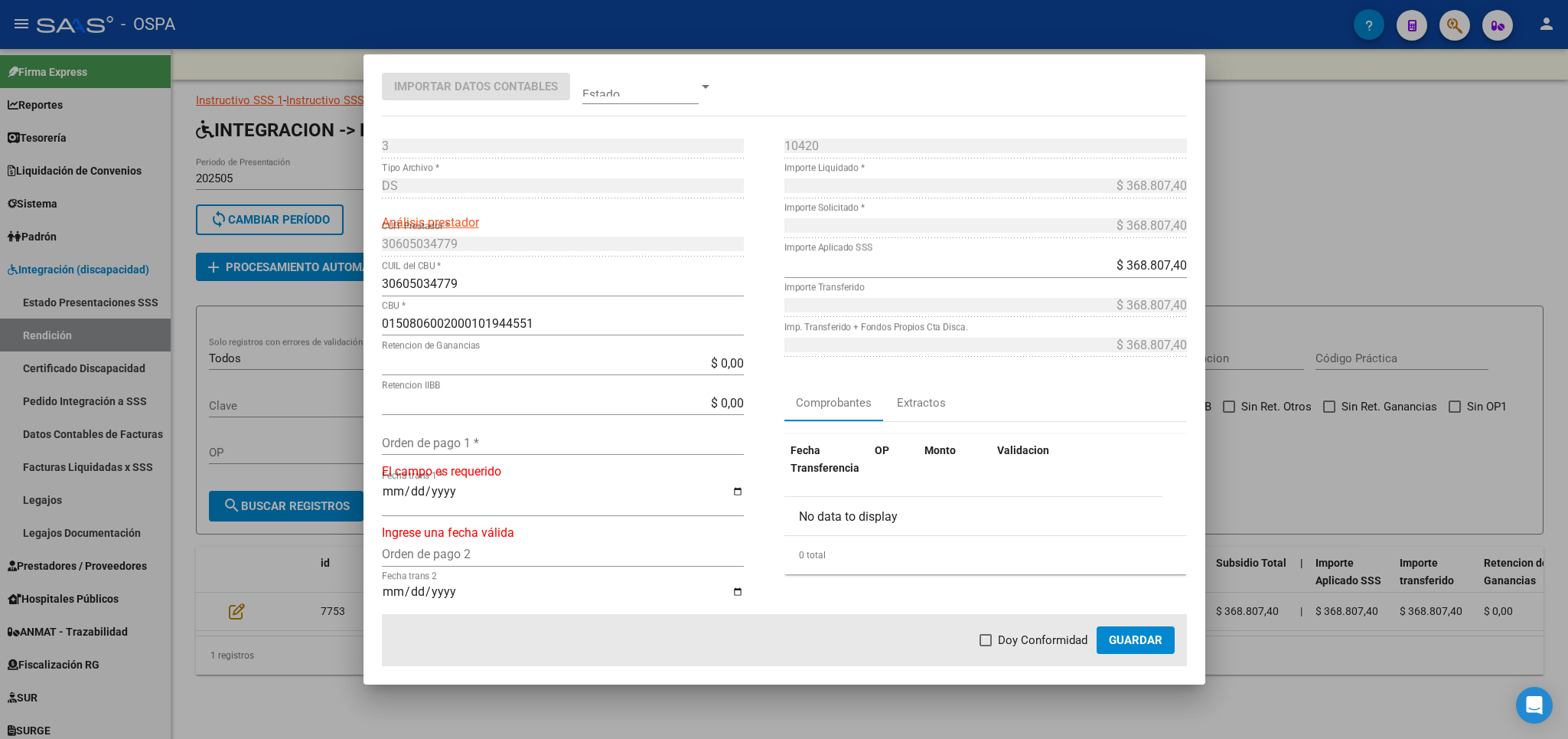
click at [564, 436] on div "Orden de pago 1 *" at bounding box center [563, 443] width 362 height 25
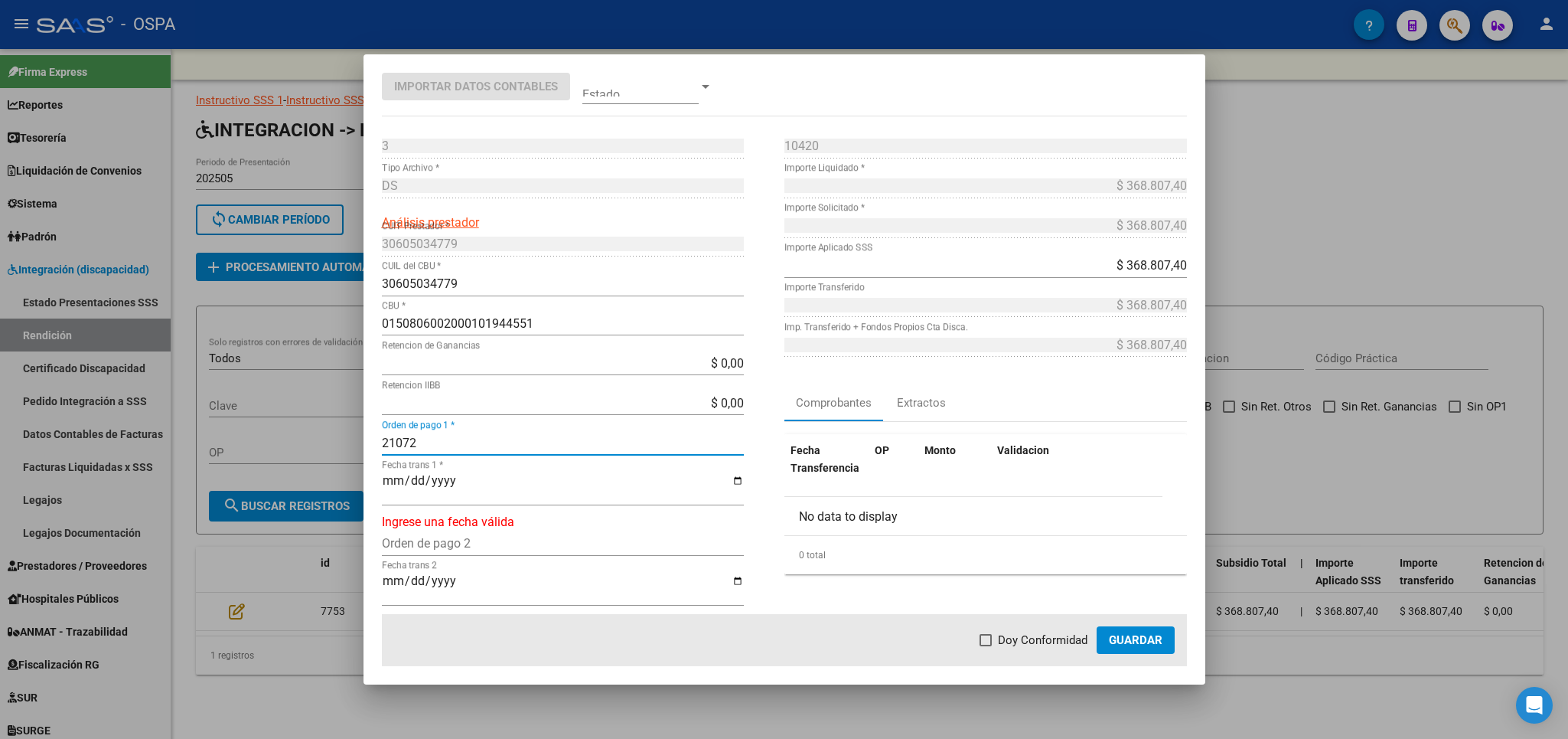
type input "21072"
type input "[DATE]"
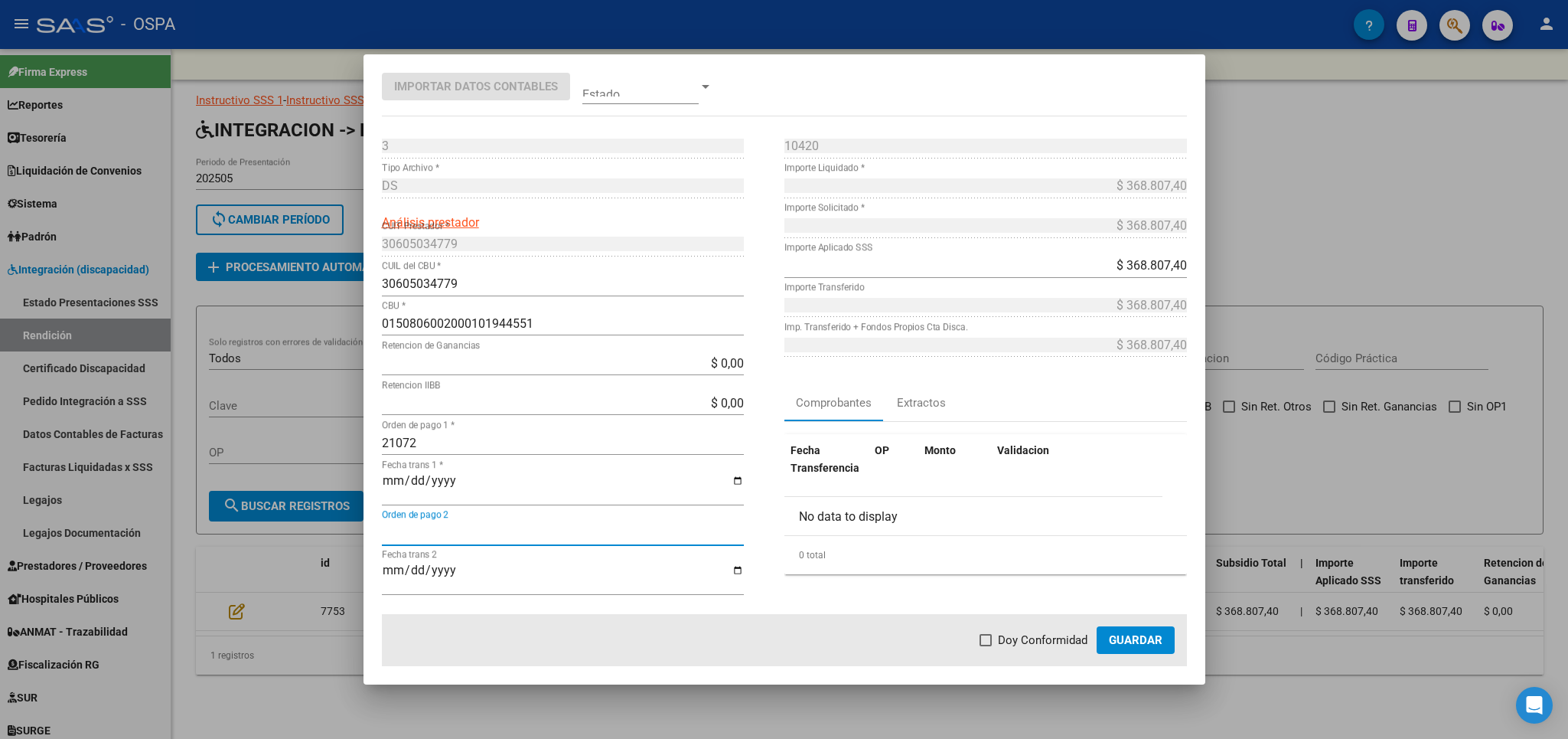
click at [998, 643] on label "Doy Conformidad" at bounding box center [1034, 640] width 108 height 18
click at [986, 646] on input "Doy Conformidad" at bounding box center [985, 646] width 1 height 1
checkbox input "true"
click at [1143, 643] on span "Guardar" at bounding box center [1135, 640] width 54 height 14
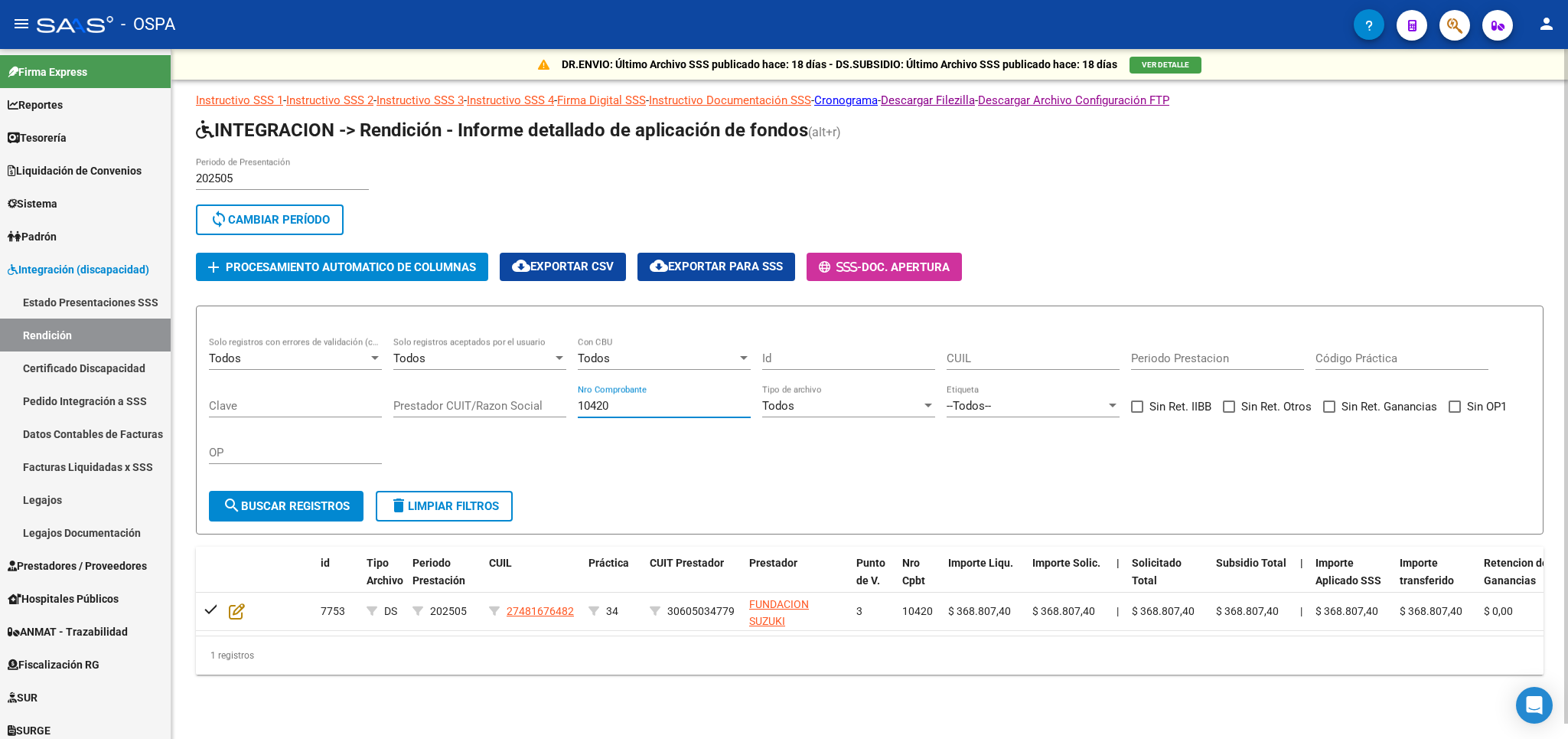
drag, startPoint x: 666, startPoint y: 406, endPoint x: 369, endPoint y: 410, distance: 297.0
click at [578, 410] on input "10420" at bounding box center [665, 406] width 173 height 14
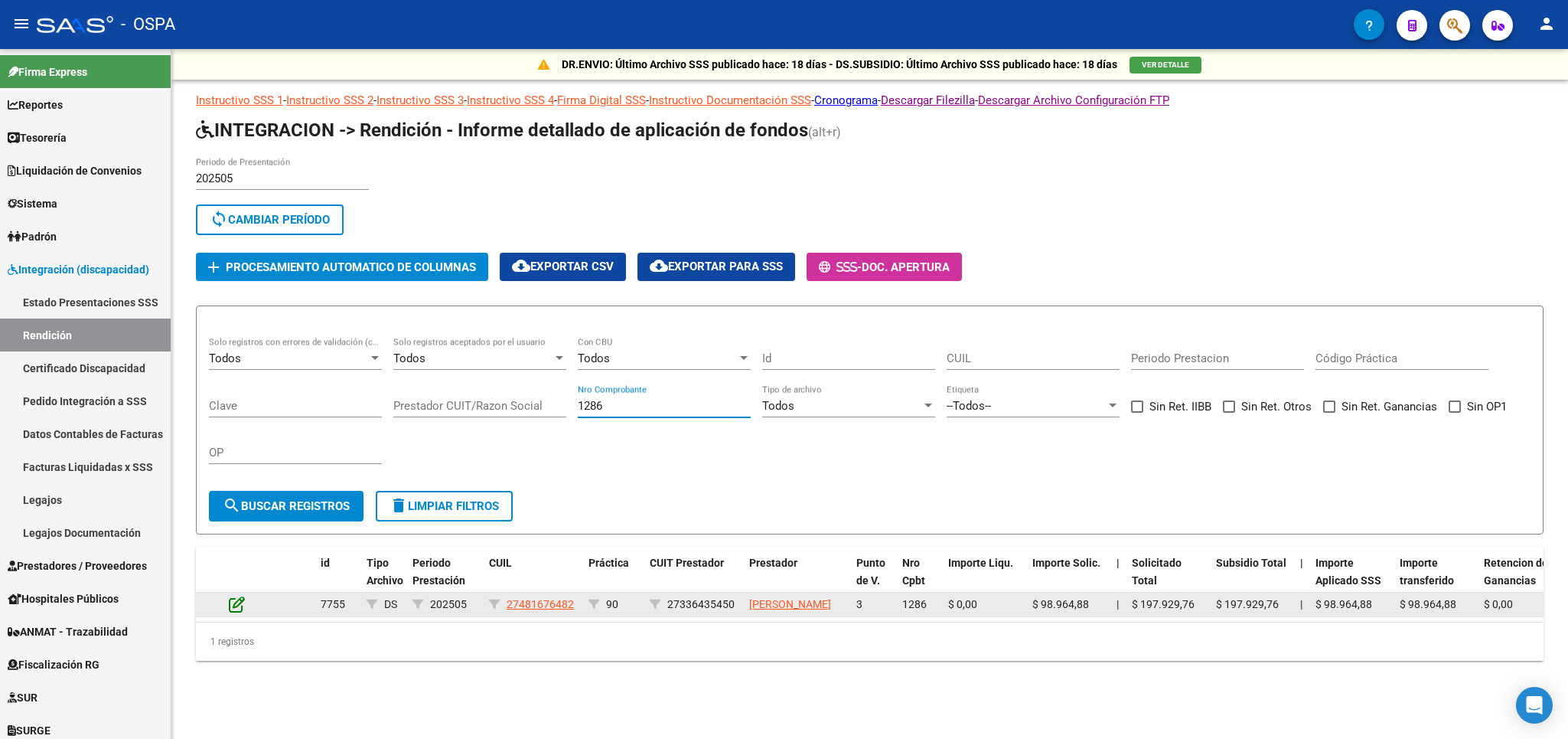
type input "1286"
click at [239, 606] on icon at bounding box center [237, 604] width 16 height 17
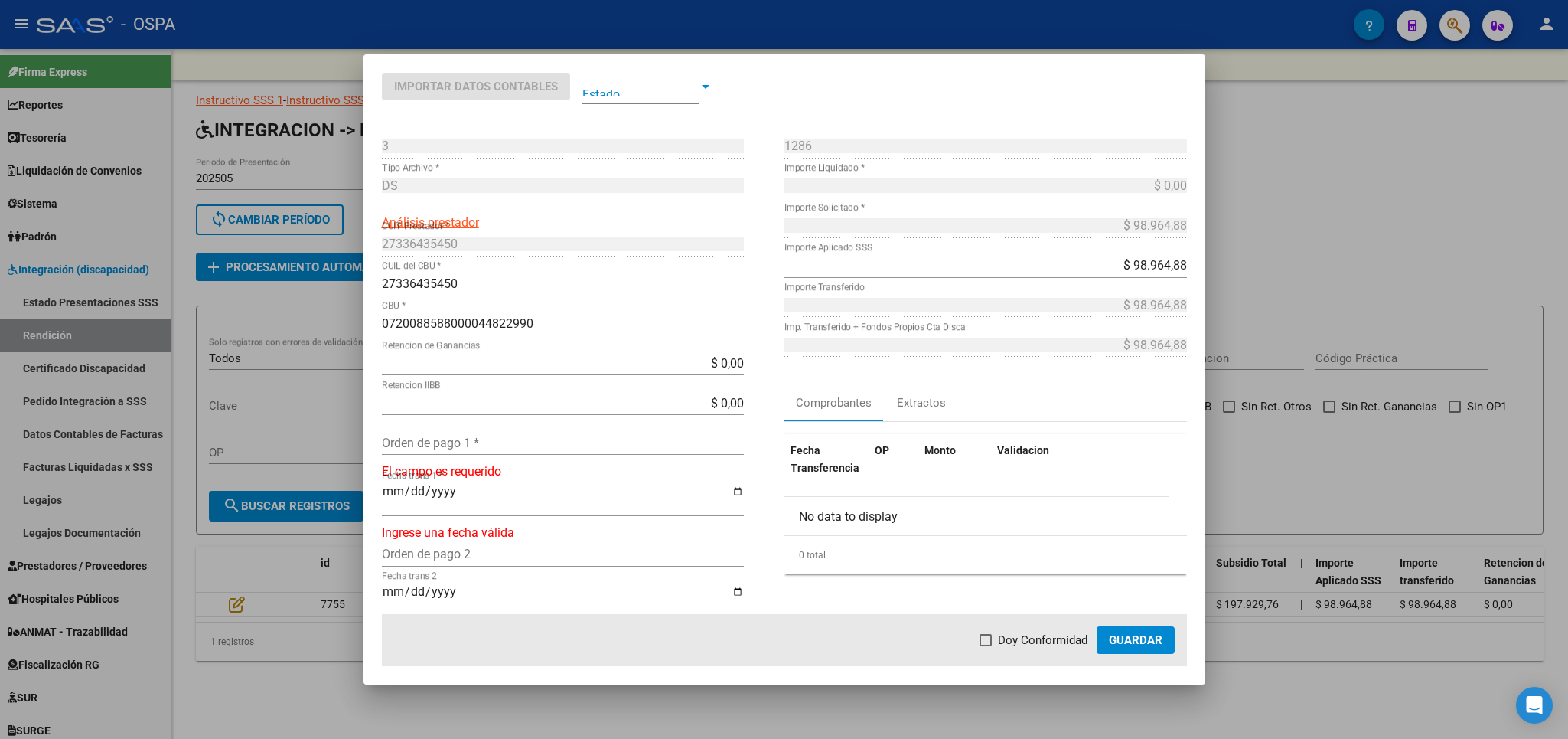
click at [478, 432] on div "Orden de pago 1 *" at bounding box center [563, 443] width 362 height 25
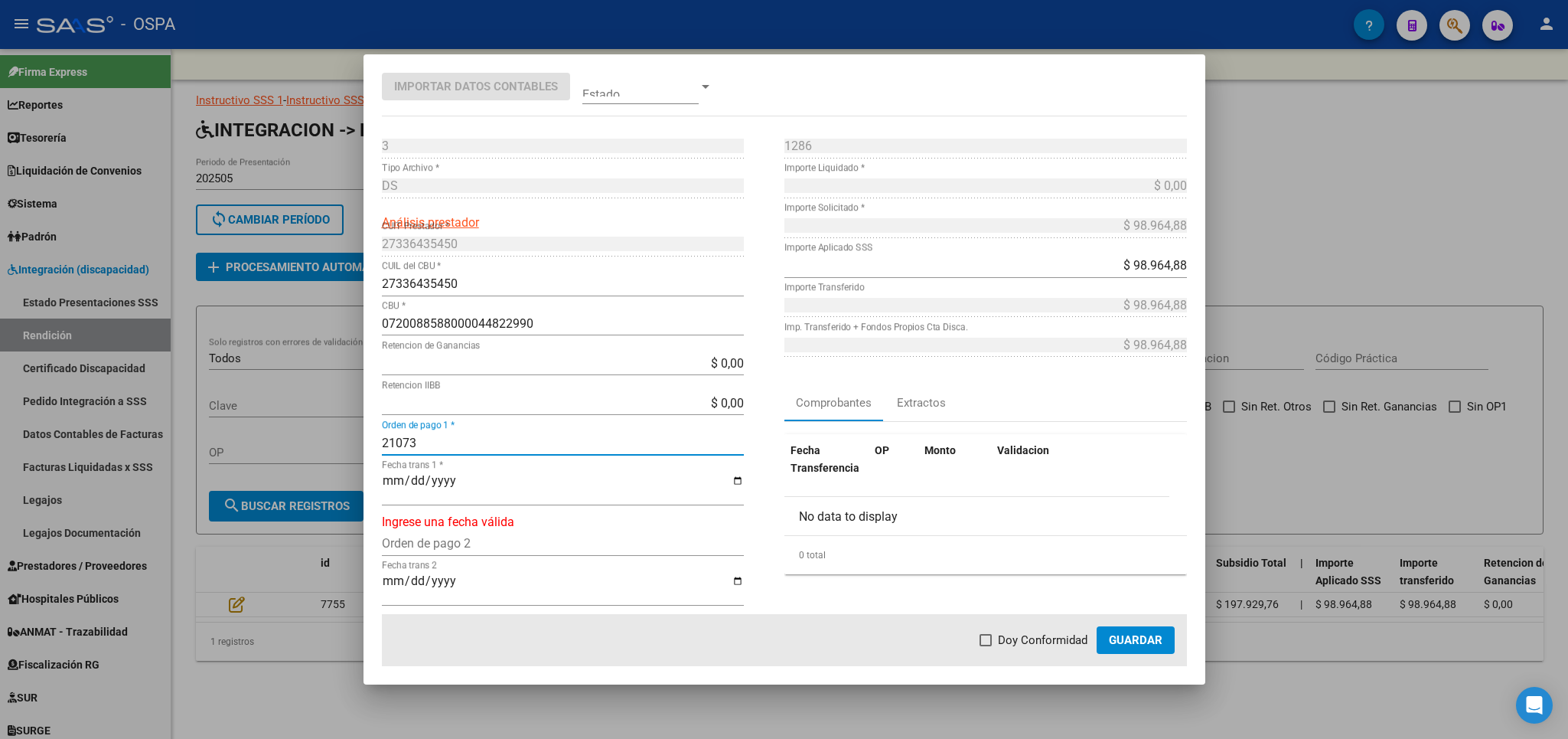
type input "21073"
type input "[DATE]"
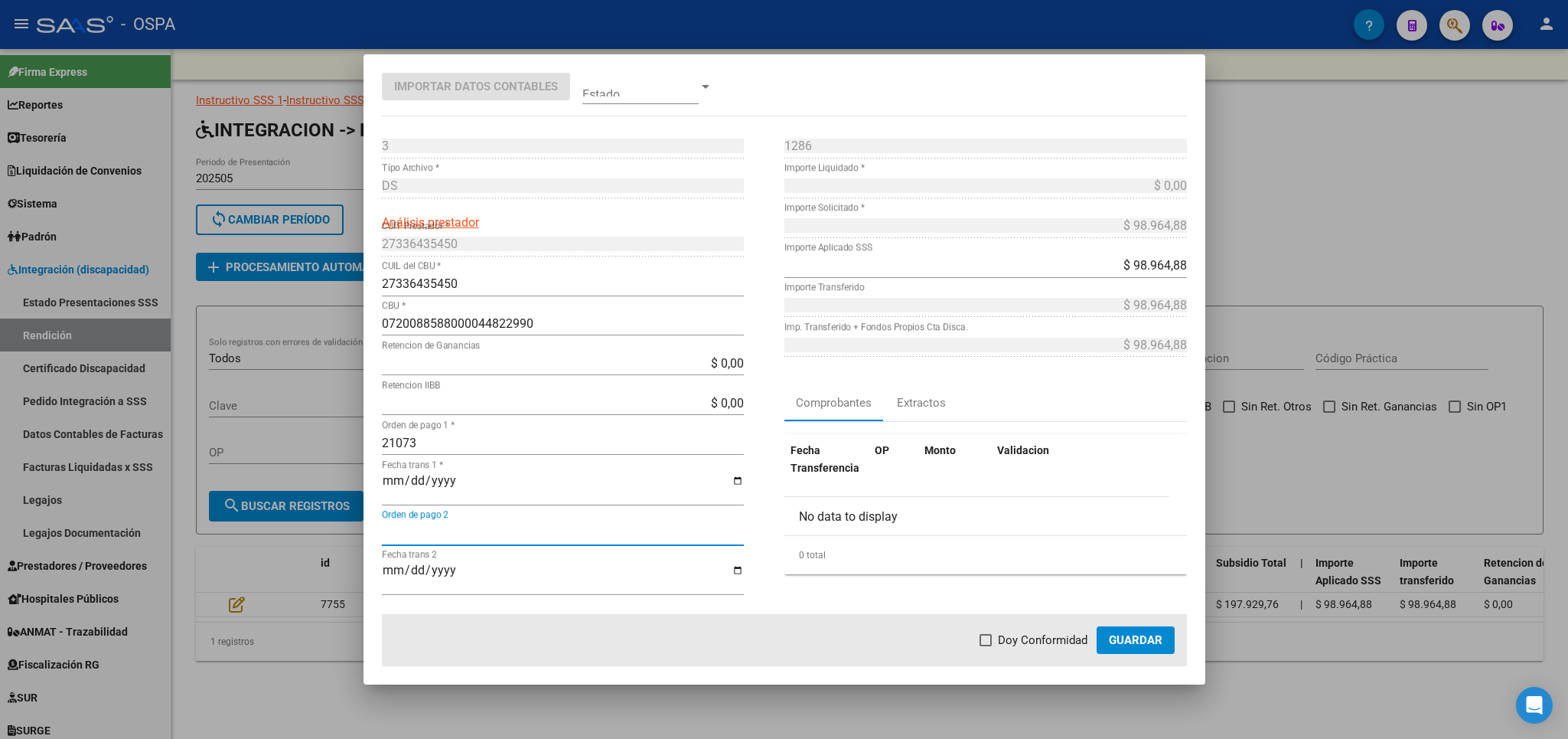
click at [989, 647] on label "Doy Conformidad" at bounding box center [1034, 640] width 108 height 18
click at [986, 647] on input "Doy Conformidad" at bounding box center [985, 646] width 1 height 1
checkbox input "true"
click at [1099, 647] on mat-dialog-actions "Doy Conformidad Guardar" at bounding box center [785, 640] width 805 height 52
click at [1102, 647] on button "Guardar" at bounding box center [1135, 640] width 78 height 28
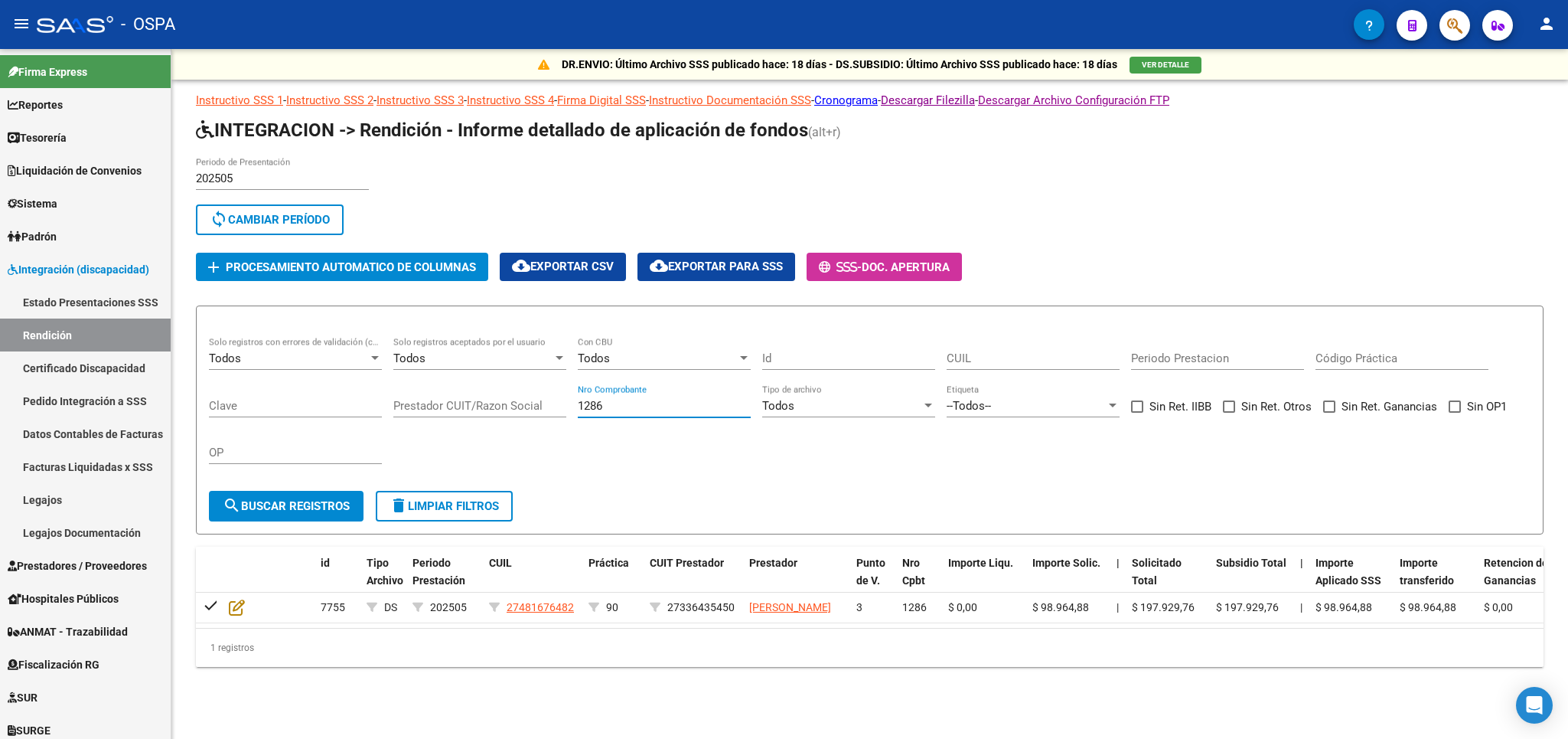
drag, startPoint x: 640, startPoint y: 406, endPoint x: 363, endPoint y: 404, distance: 277.0
click at [578, 404] on input "1286" at bounding box center [665, 406] width 173 height 14
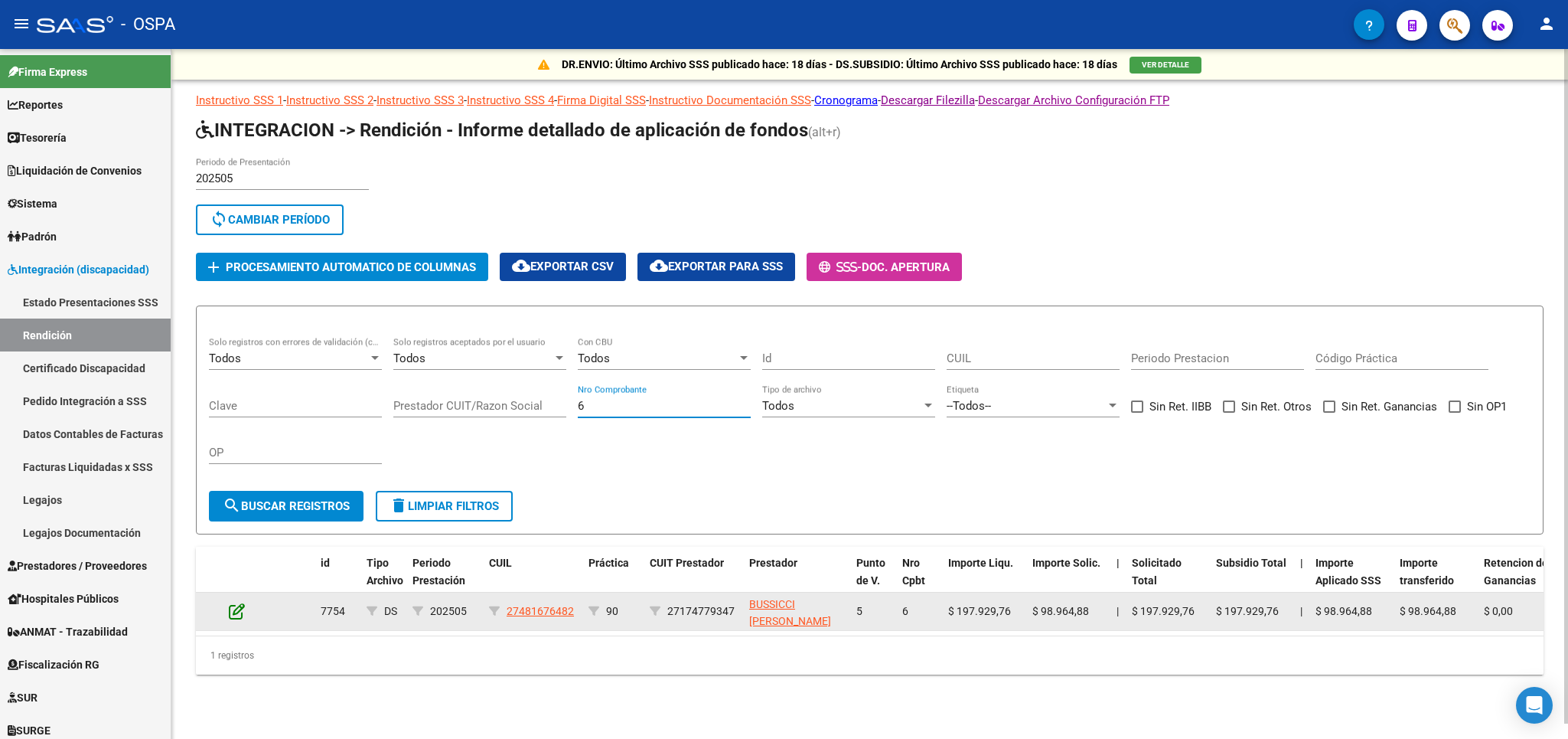
type input "6"
click at [234, 608] on icon at bounding box center [237, 611] width 16 height 17
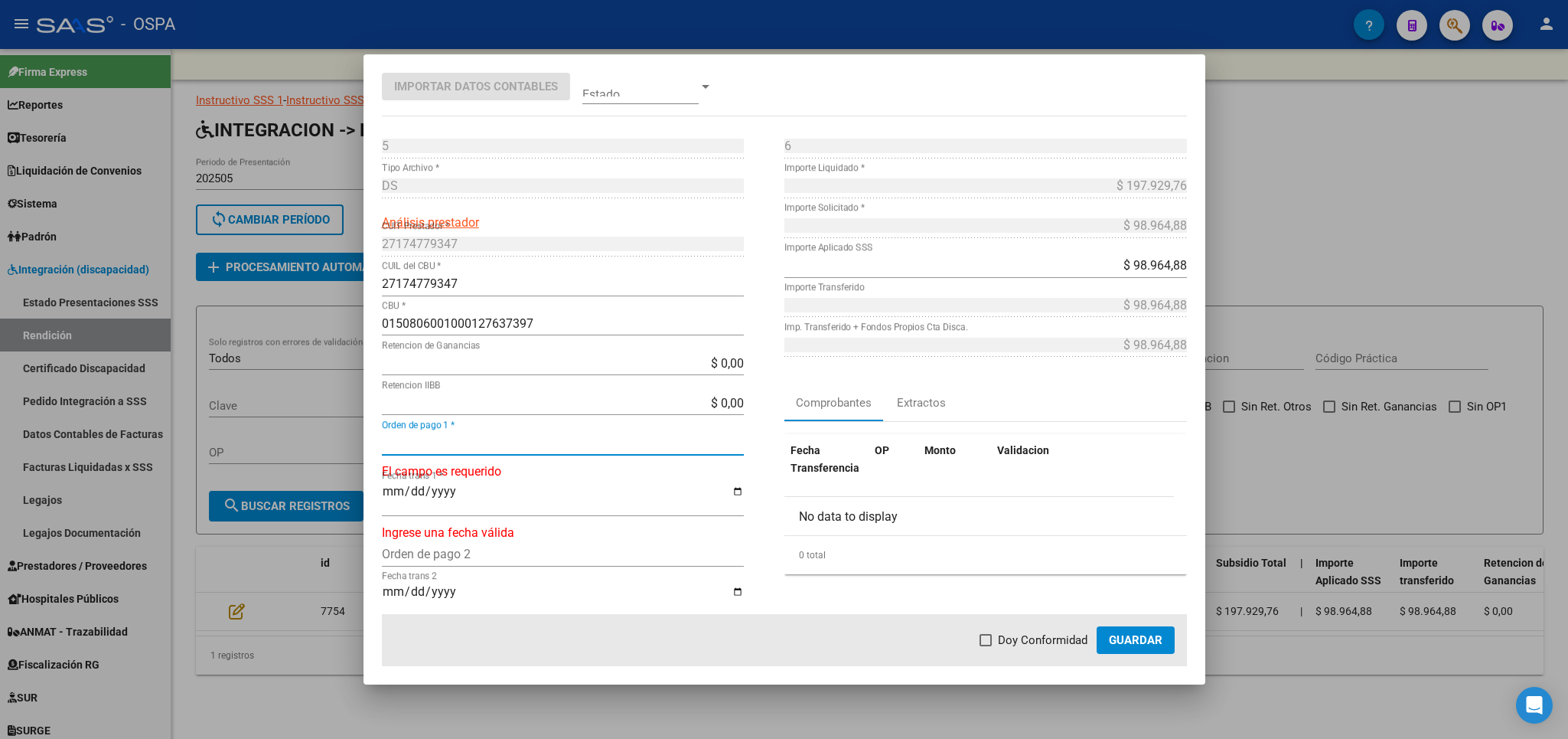
click at [492, 443] on input "Orden de pago 1 *" at bounding box center [563, 443] width 362 height 15
type input "21074"
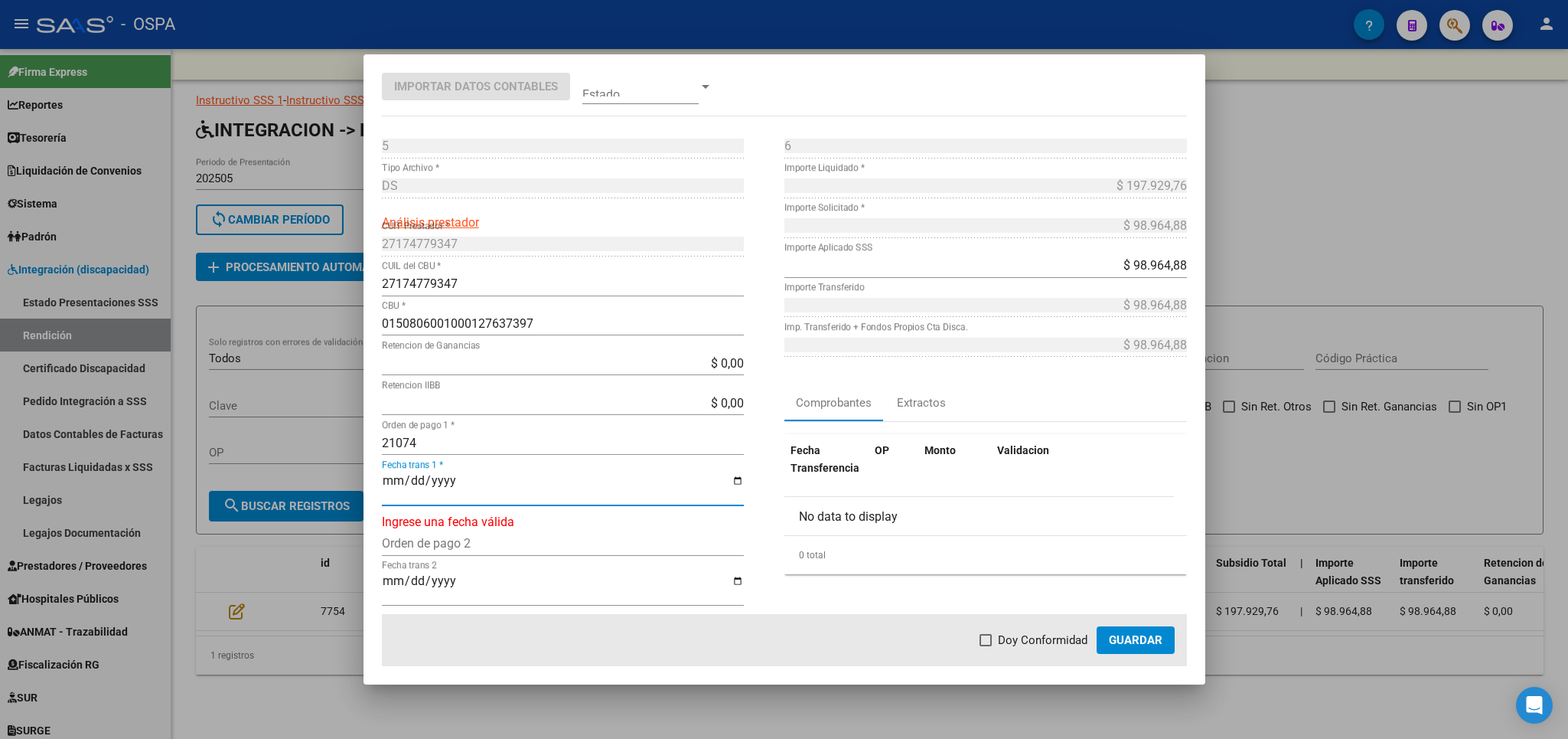
type input "[DATE]"
click at [992, 647] on label "Doy Conformidad" at bounding box center [1034, 640] width 108 height 18
click at [986, 647] on input "Doy Conformidad" at bounding box center [985, 646] width 1 height 1
checkbox input "true"
click at [1113, 631] on button "Guardar" at bounding box center [1135, 640] width 78 height 28
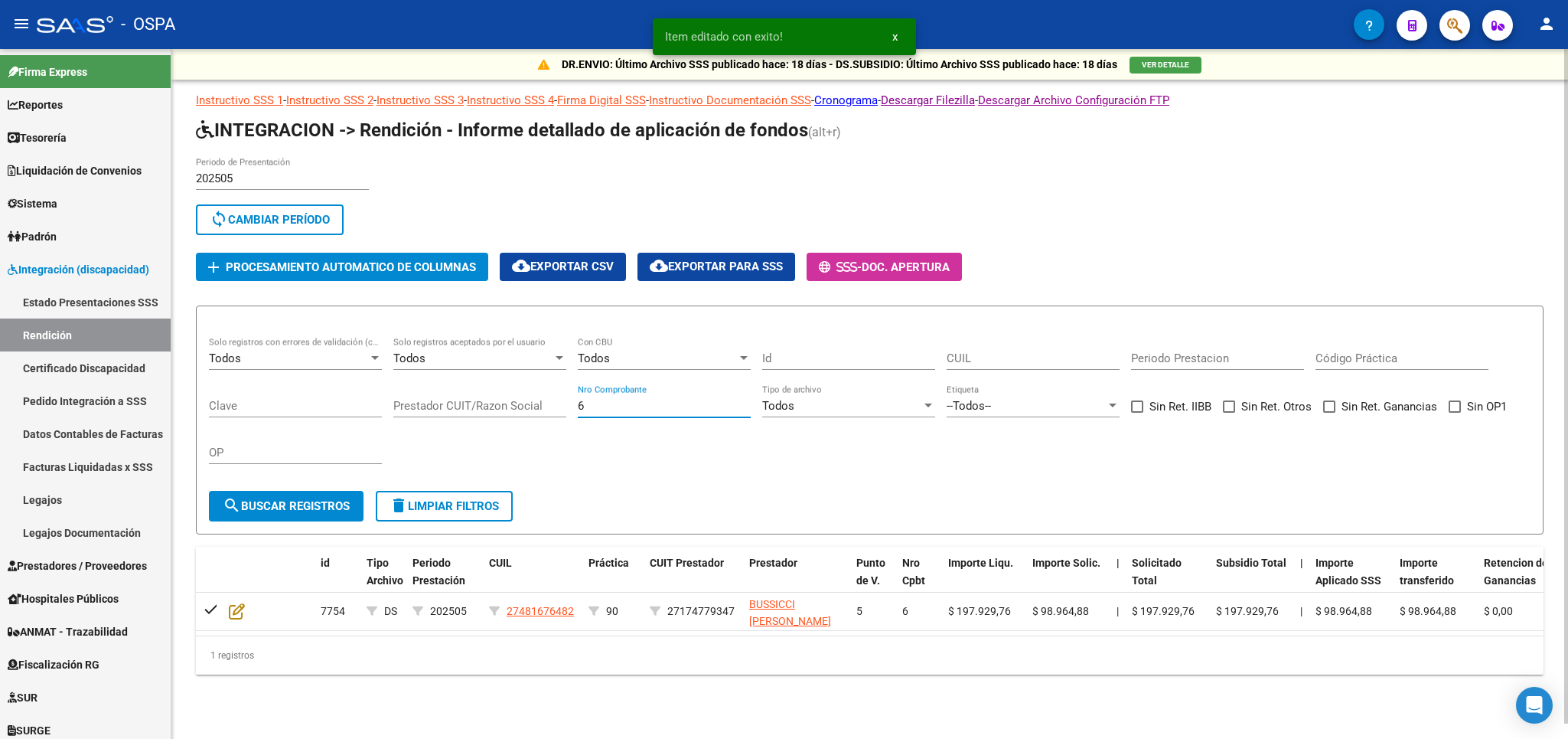
drag, startPoint x: 620, startPoint y: 409, endPoint x: 387, endPoint y: 409, distance: 233.0
click at [578, 409] on input "6" at bounding box center [665, 406] width 173 height 14
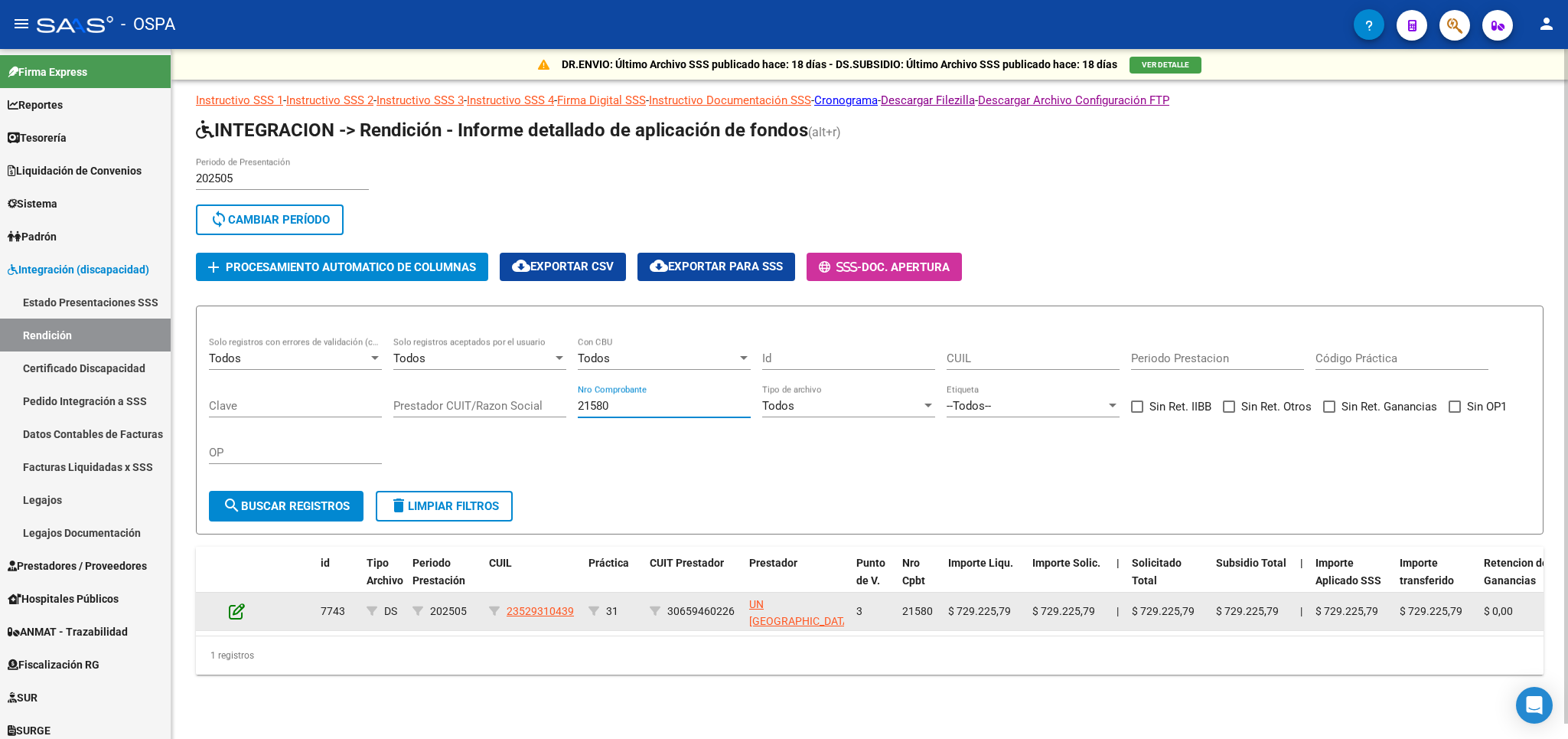
type input "21580"
click at [236, 611] on icon at bounding box center [237, 611] width 16 height 17
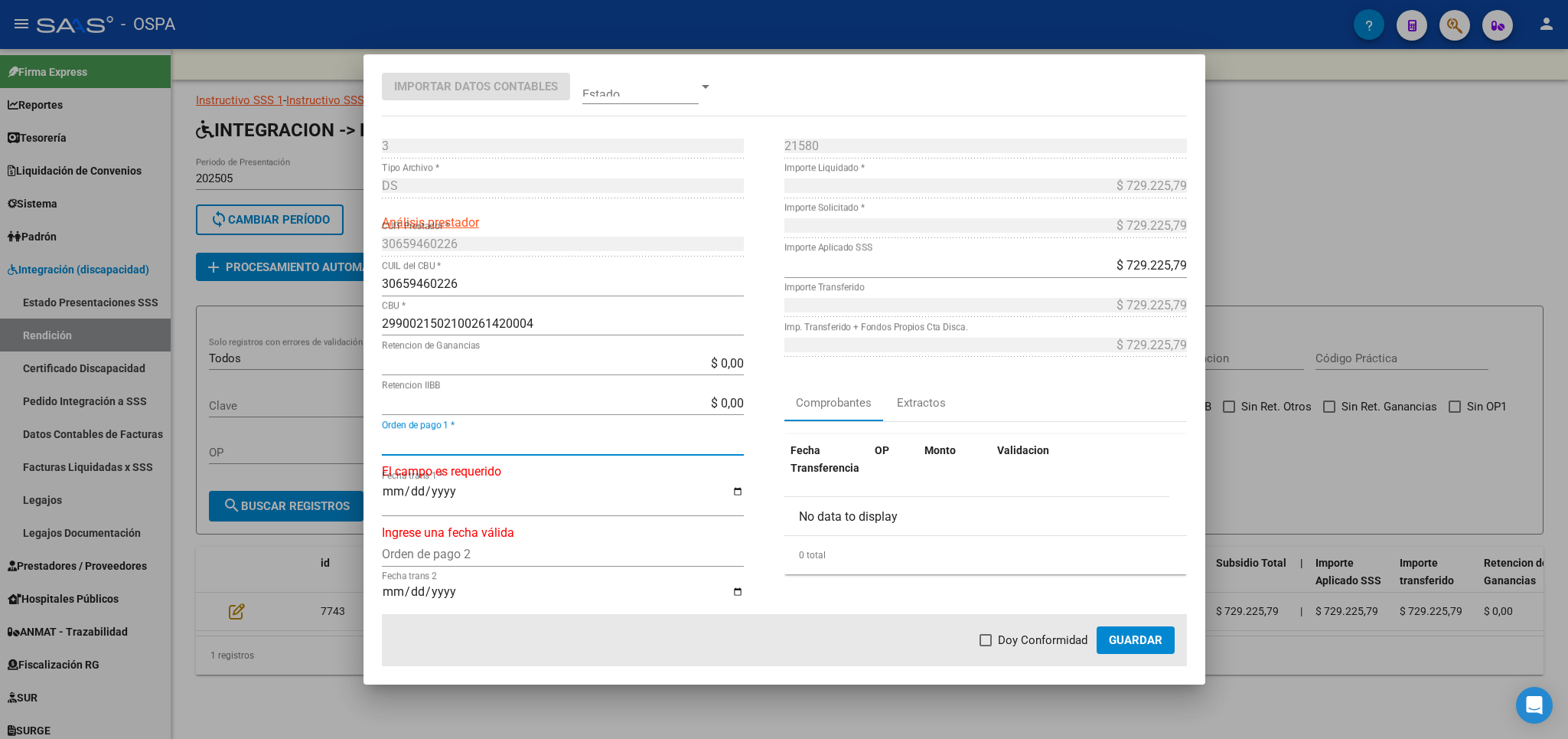
click at [563, 437] on input "Orden de pago 1 *" at bounding box center [563, 443] width 362 height 15
type input "21075"
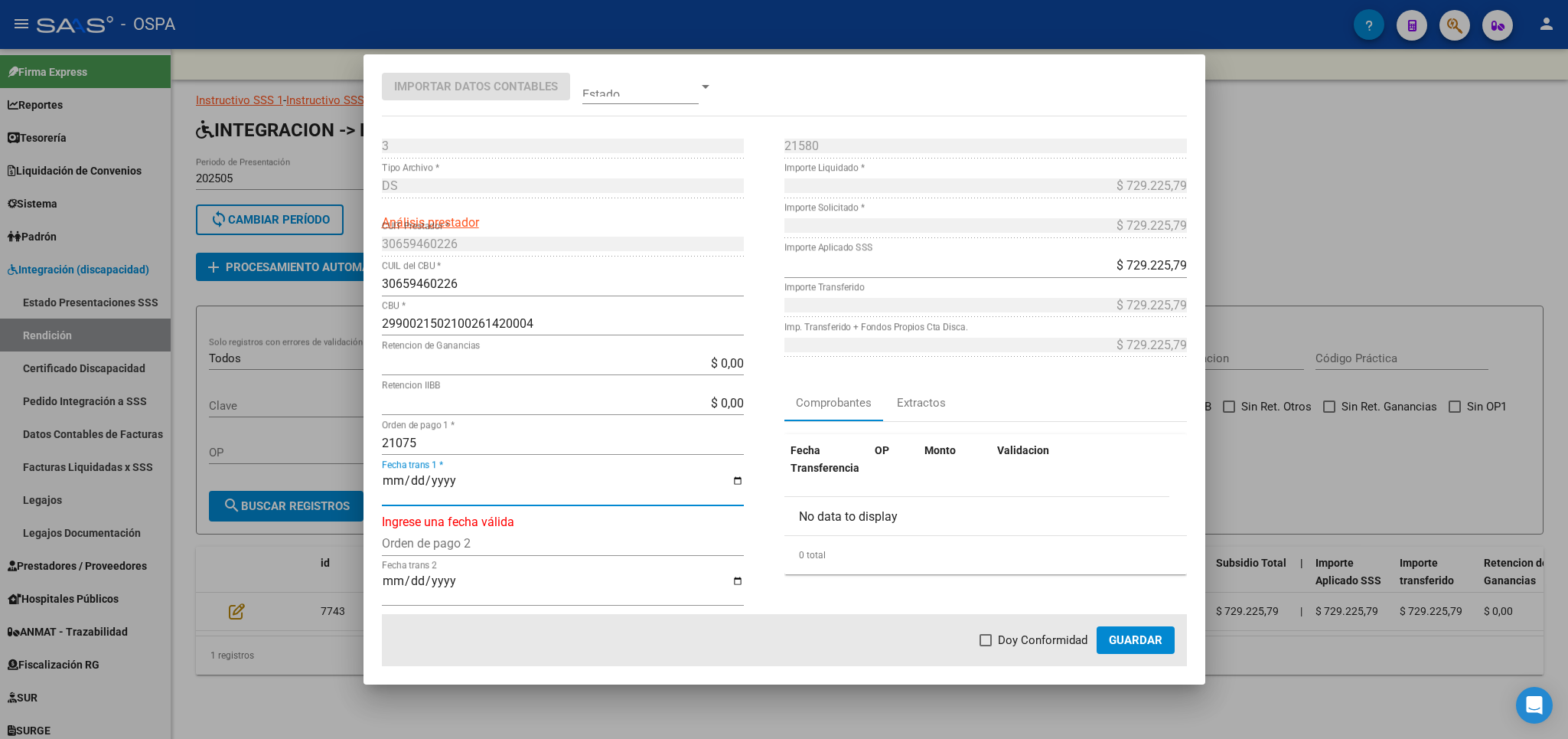
type input "[DATE]"
click at [1012, 636] on span "Doy Conformidad" at bounding box center [1043, 640] width 90 height 18
click at [986, 646] on input "Doy Conformidad" at bounding box center [985, 646] width 1 height 1
checkbox input "true"
click at [1157, 646] on span "Guardar" at bounding box center [1135, 640] width 54 height 14
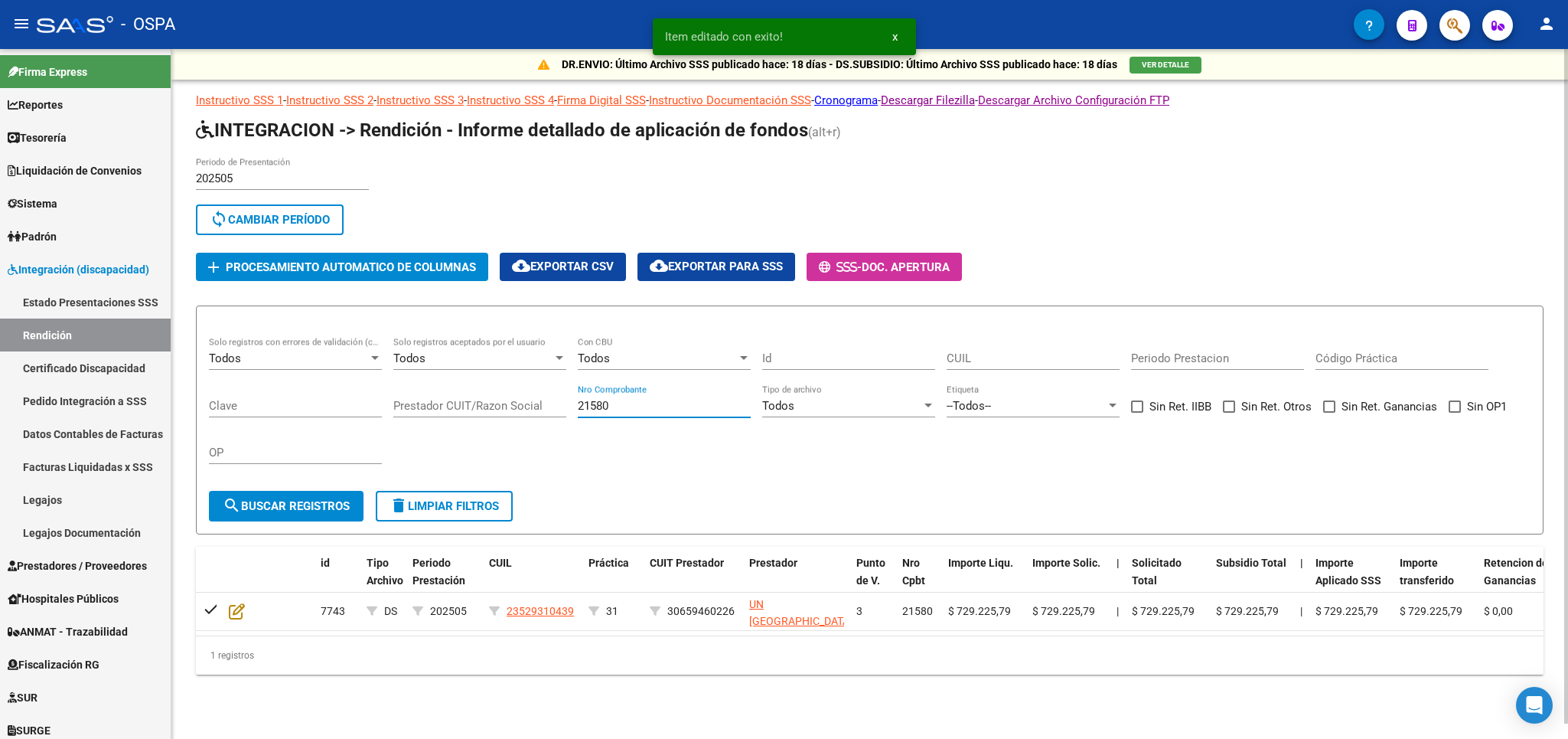
drag, startPoint x: 641, startPoint y: 407, endPoint x: 68, endPoint y: 407, distance: 573.0
click at [578, 407] on input "21580" at bounding box center [665, 406] width 173 height 14
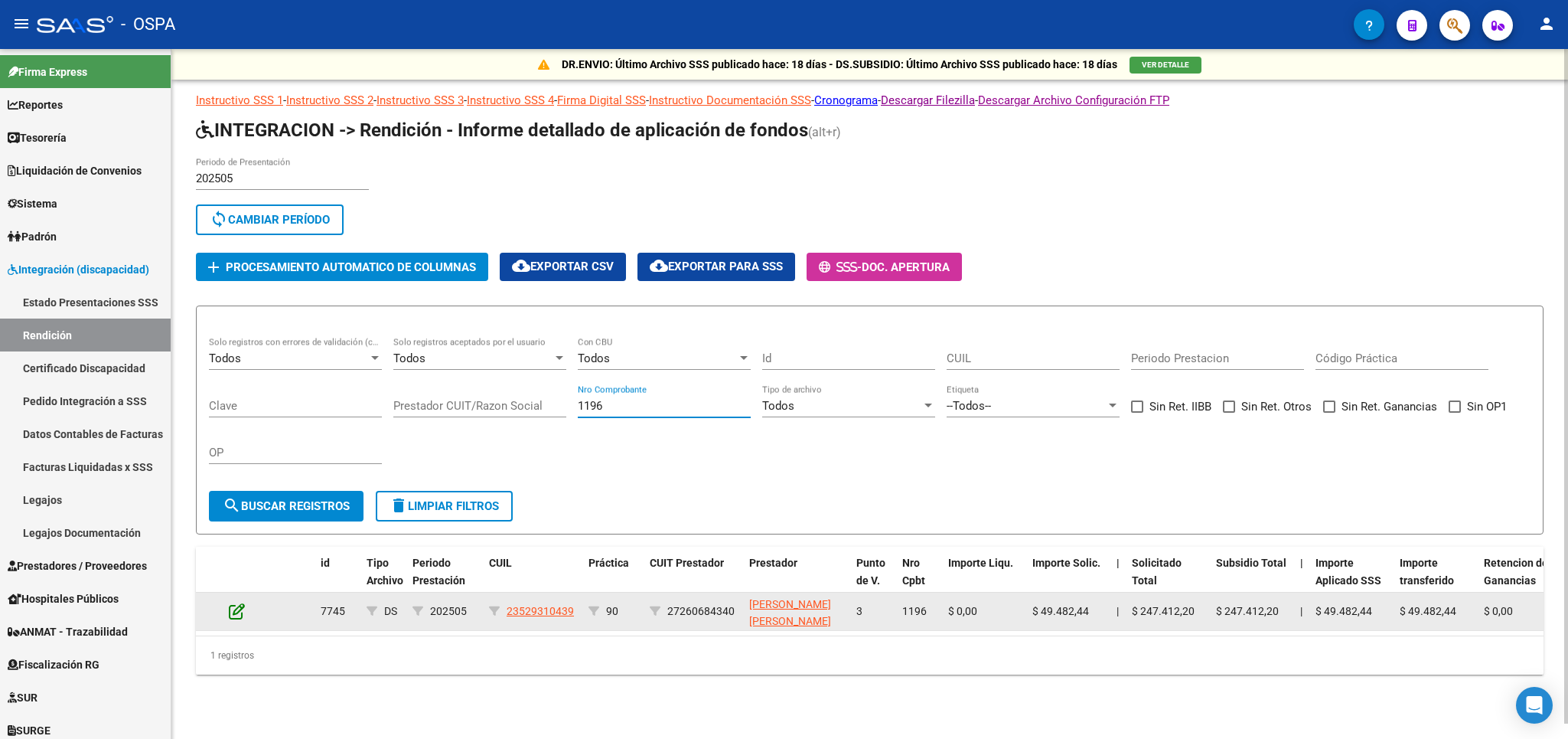
type input "1196"
click at [240, 611] on icon at bounding box center [237, 611] width 16 height 17
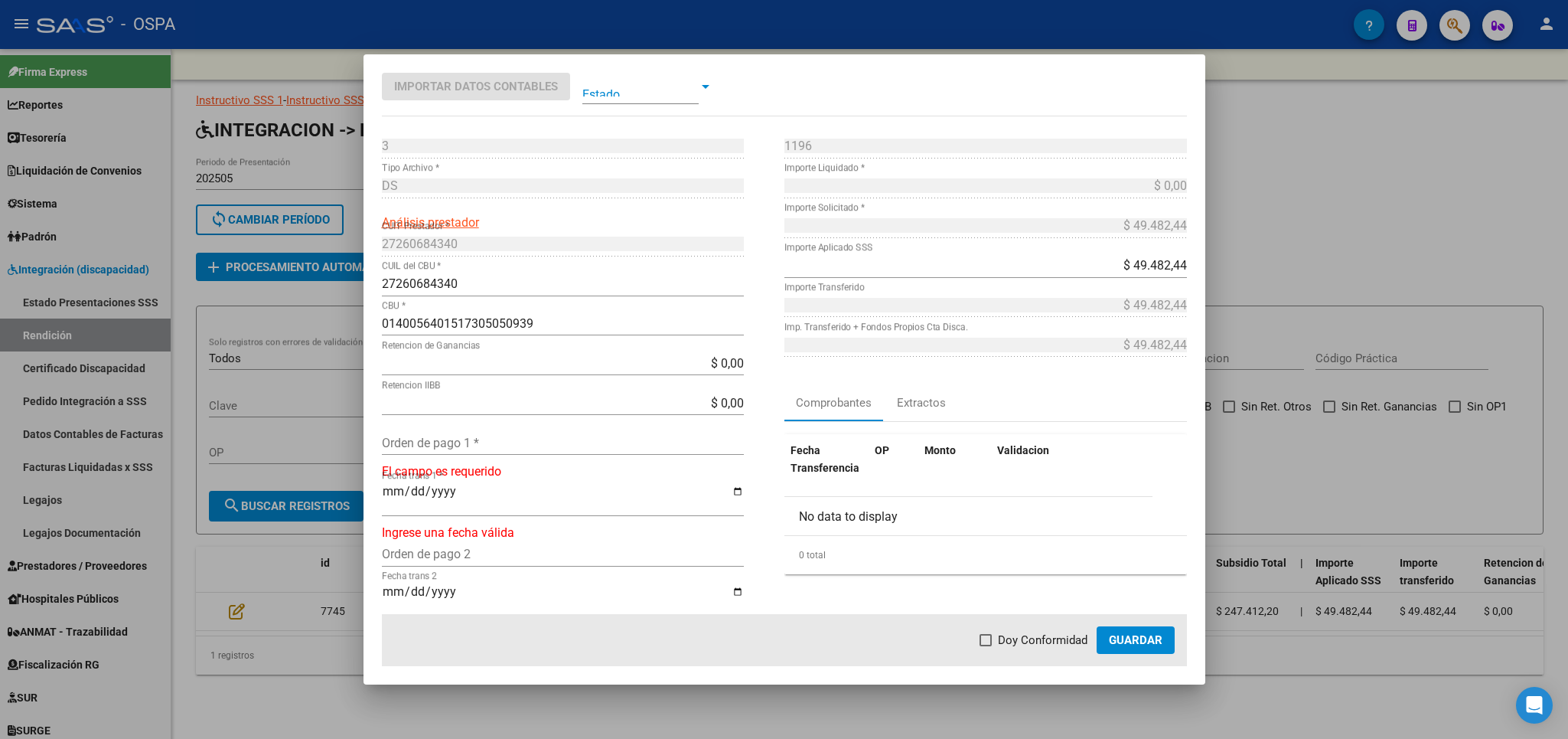
click at [560, 448] on input "Orden de pago 1 *" at bounding box center [563, 443] width 362 height 15
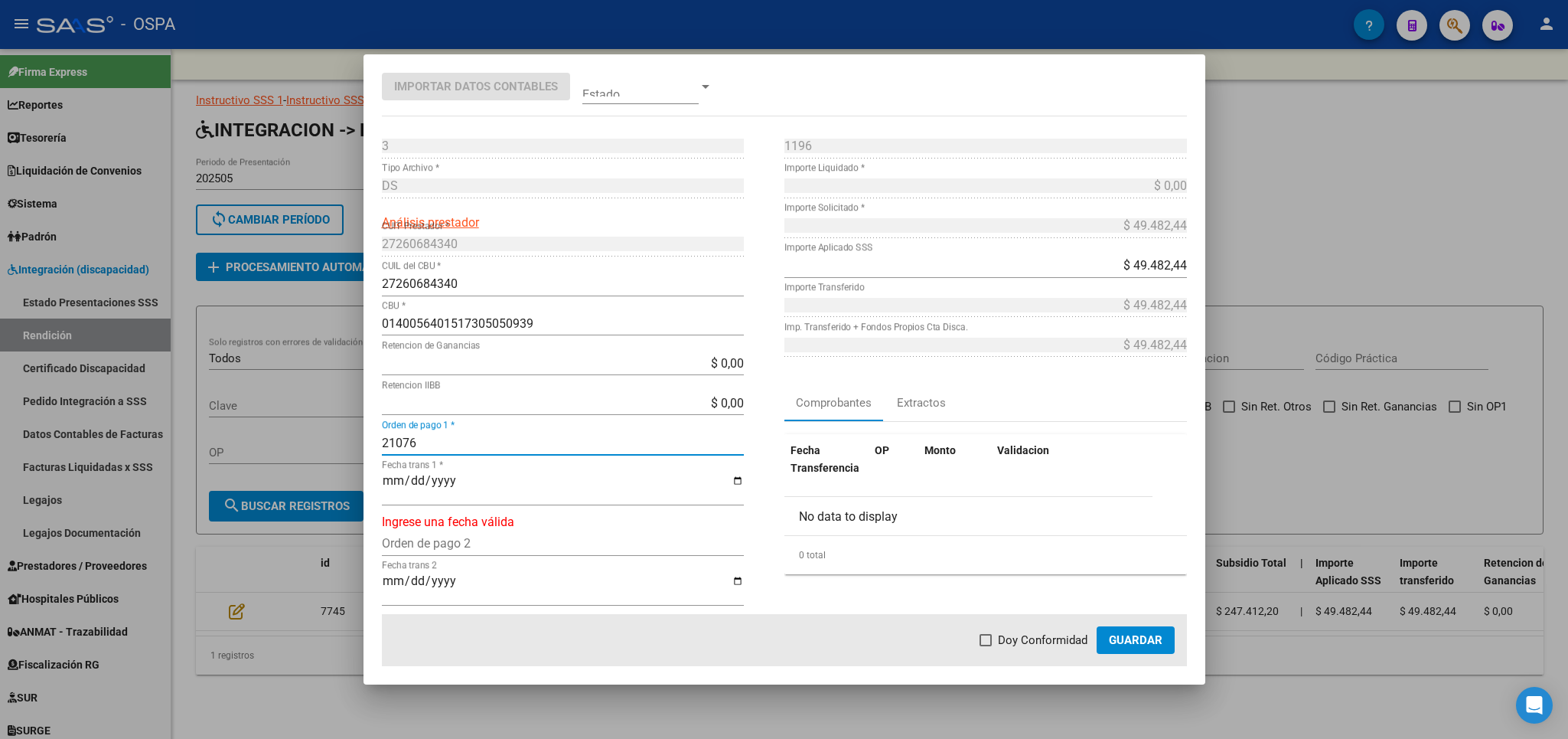
type input "21076"
type input "[DATE]"
click at [1043, 640] on span "Doy Conformidad" at bounding box center [1043, 640] width 90 height 18
click at [986, 646] on input "Doy Conformidad" at bounding box center [985, 646] width 1 height 1
checkbox input "true"
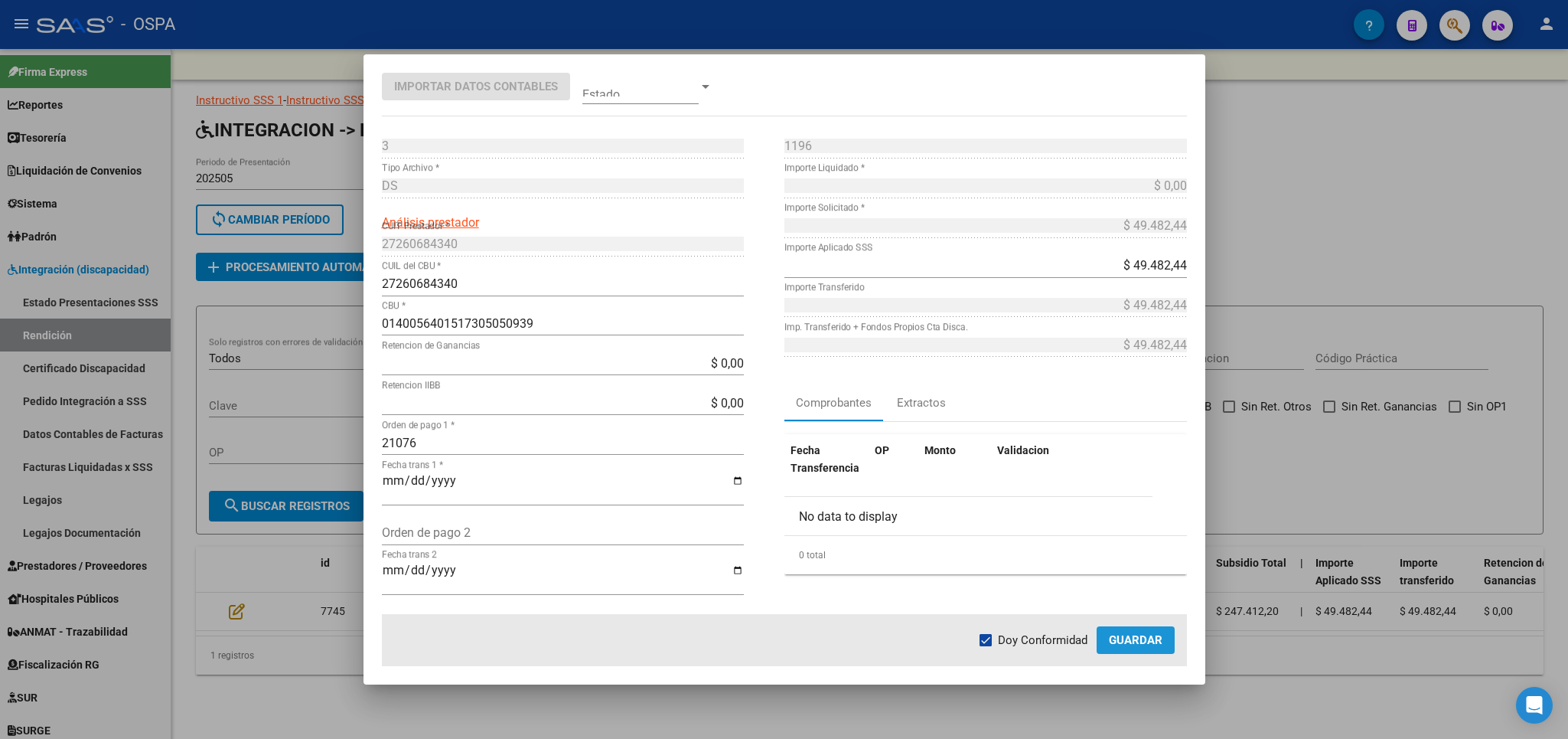
click at [1161, 634] on span "Guardar" at bounding box center [1135, 640] width 54 height 14
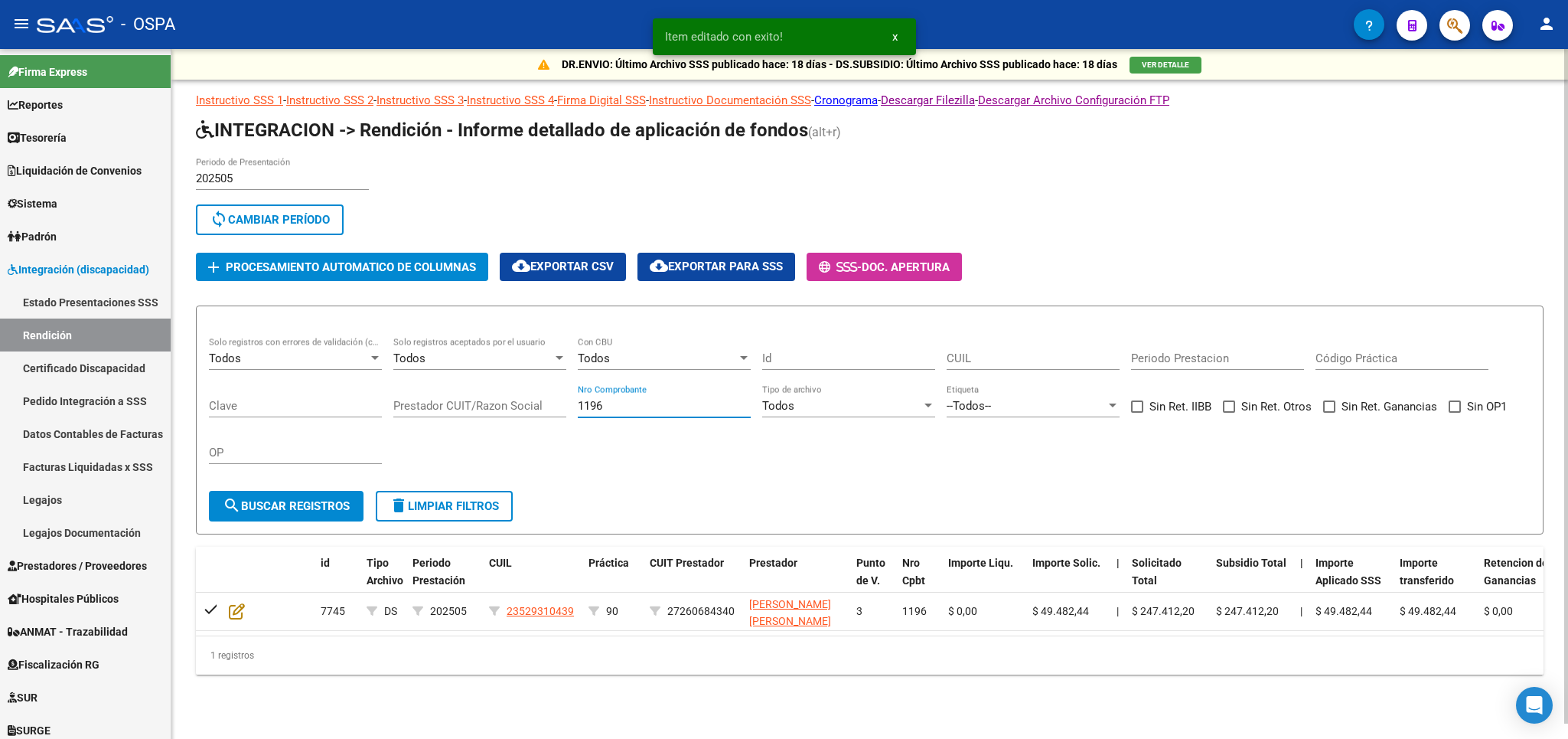
drag, startPoint x: 680, startPoint y: 404, endPoint x: 206, endPoint y: 410, distance: 474.0
click at [578, 410] on input "1196" at bounding box center [665, 406] width 173 height 14
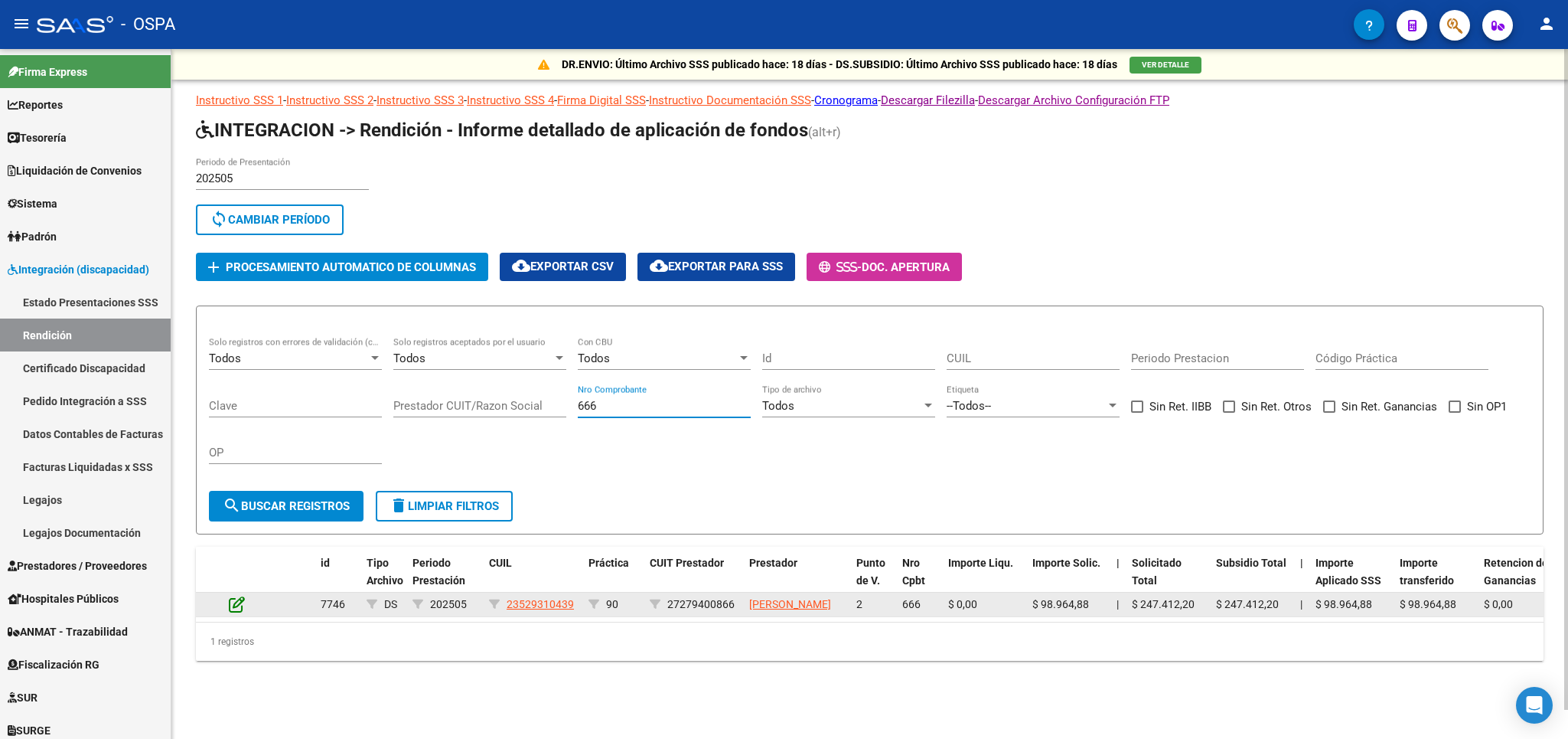
type input "666"
click at [238, 613] on icon at bounding box center [237, 604] width 16 height 17
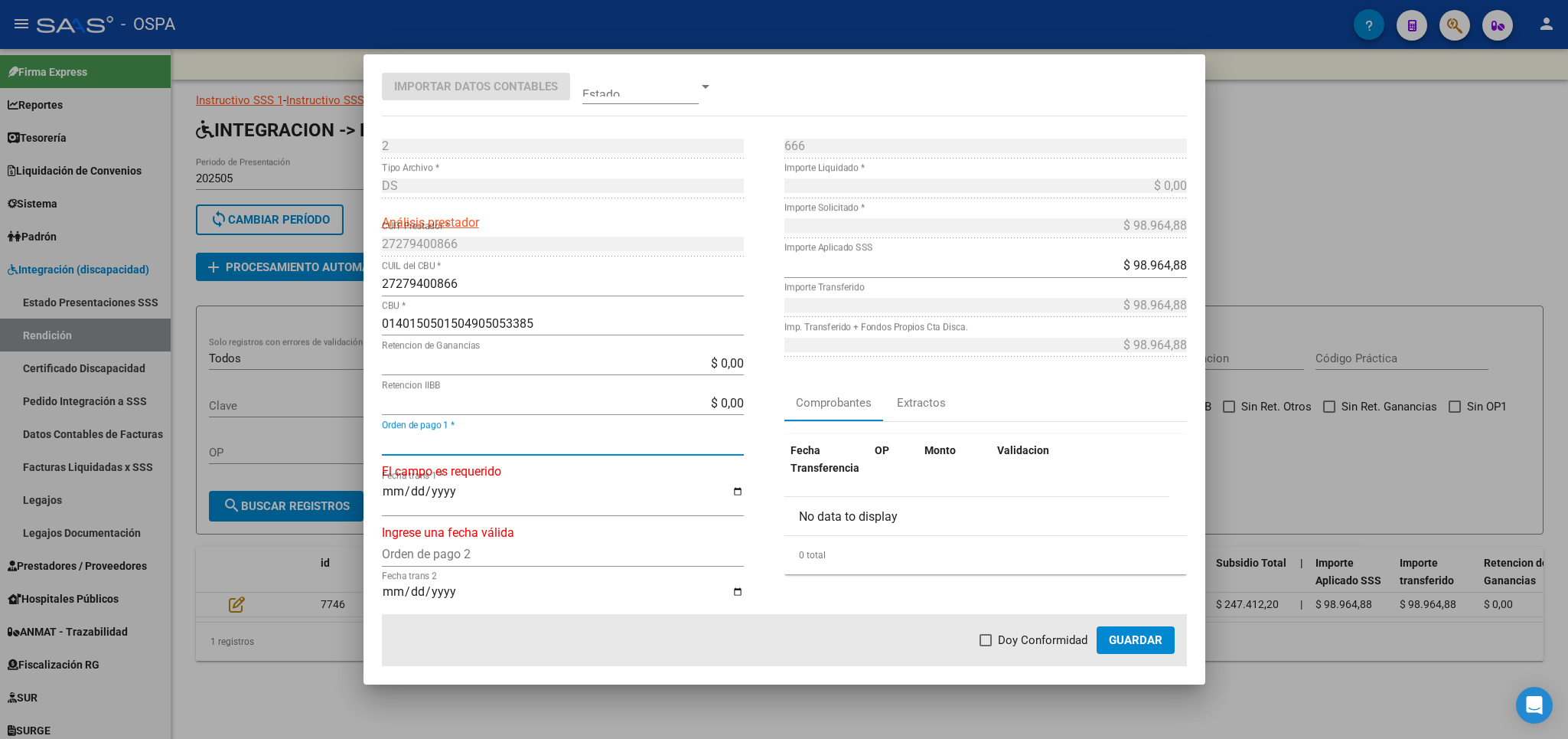
click at [551, 446] on input "Orden de pago 1 *" at bounding box center [563, 443] width 362 height 15
type input "21077"
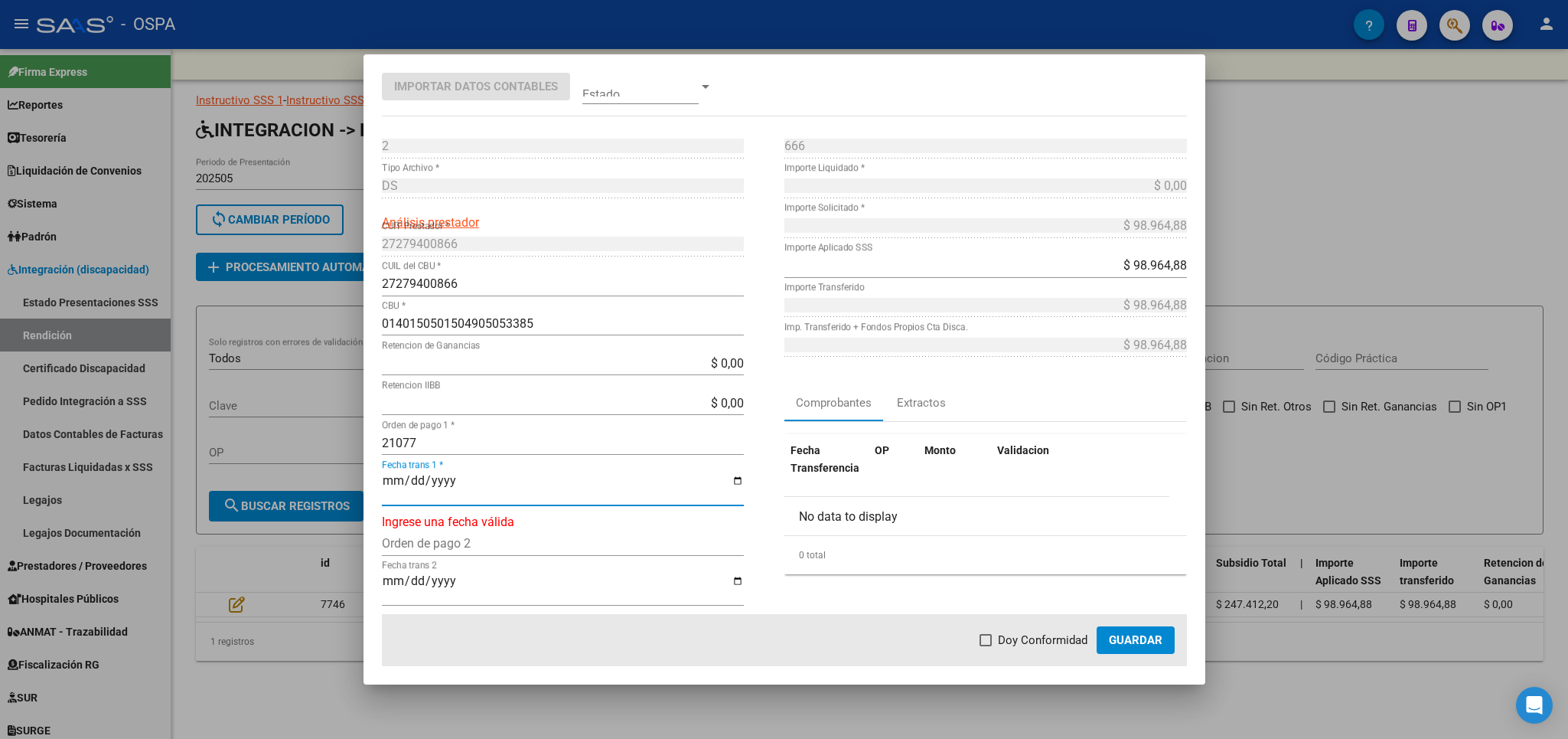
type input "[DATE]"
click at [1005, 643] on span "Doy Conformidad" at bounding box center [1043, 640] width 90 height 18
click at [986, 646] on input "Doy Conformidad" at bounding box center [985, 646] width 1 height 1
checkbox input "true"
click at [1163, 641] on button "Guardar" at bounding box center [1135, 640] width 78 height 28
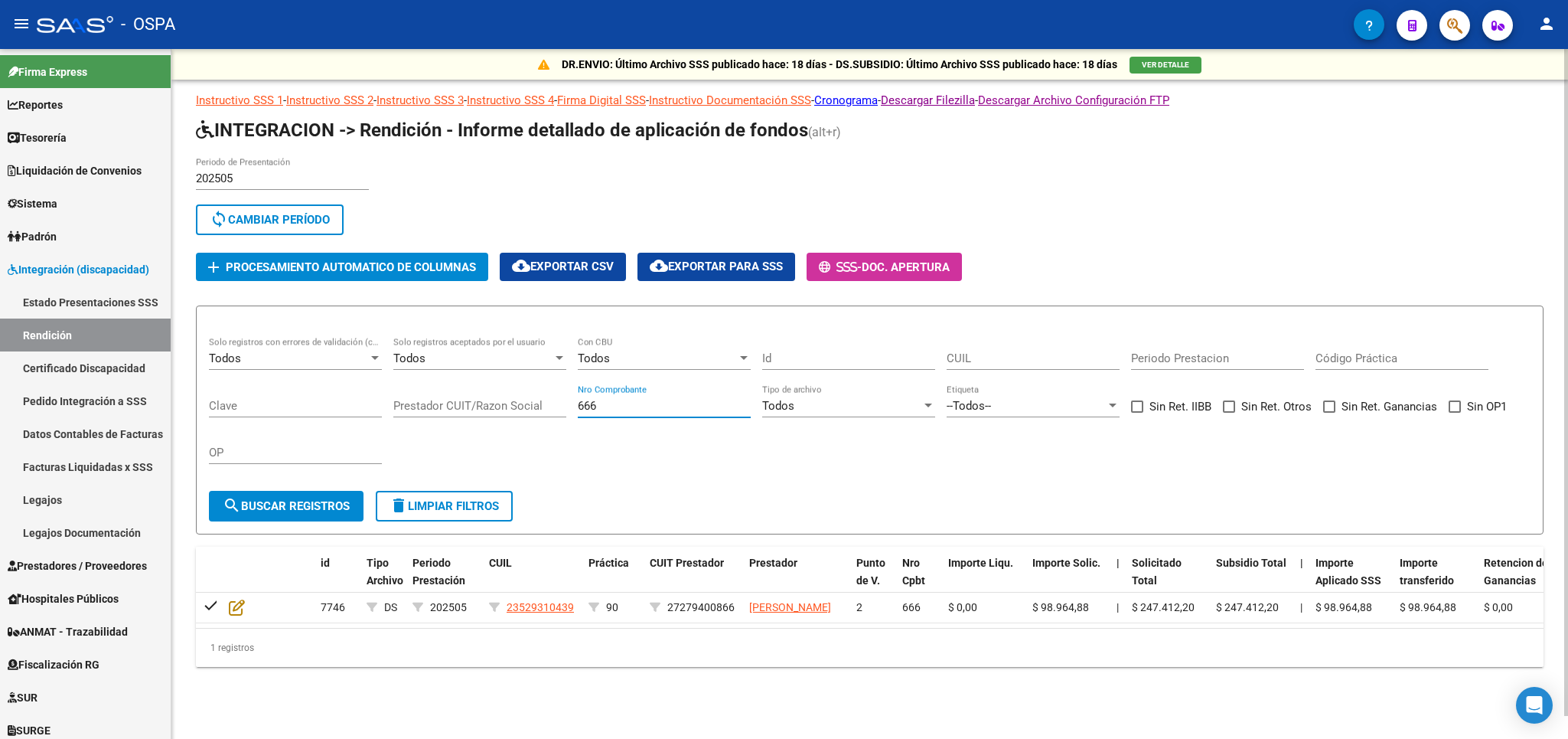
drag, startPoint x: 629, startPoint y: 411, endPoint x: 335, endPoint y: 409, distance: 294.0
click at [578, 409] on input "666" at bounding box center [665, 406] width 173 height 14
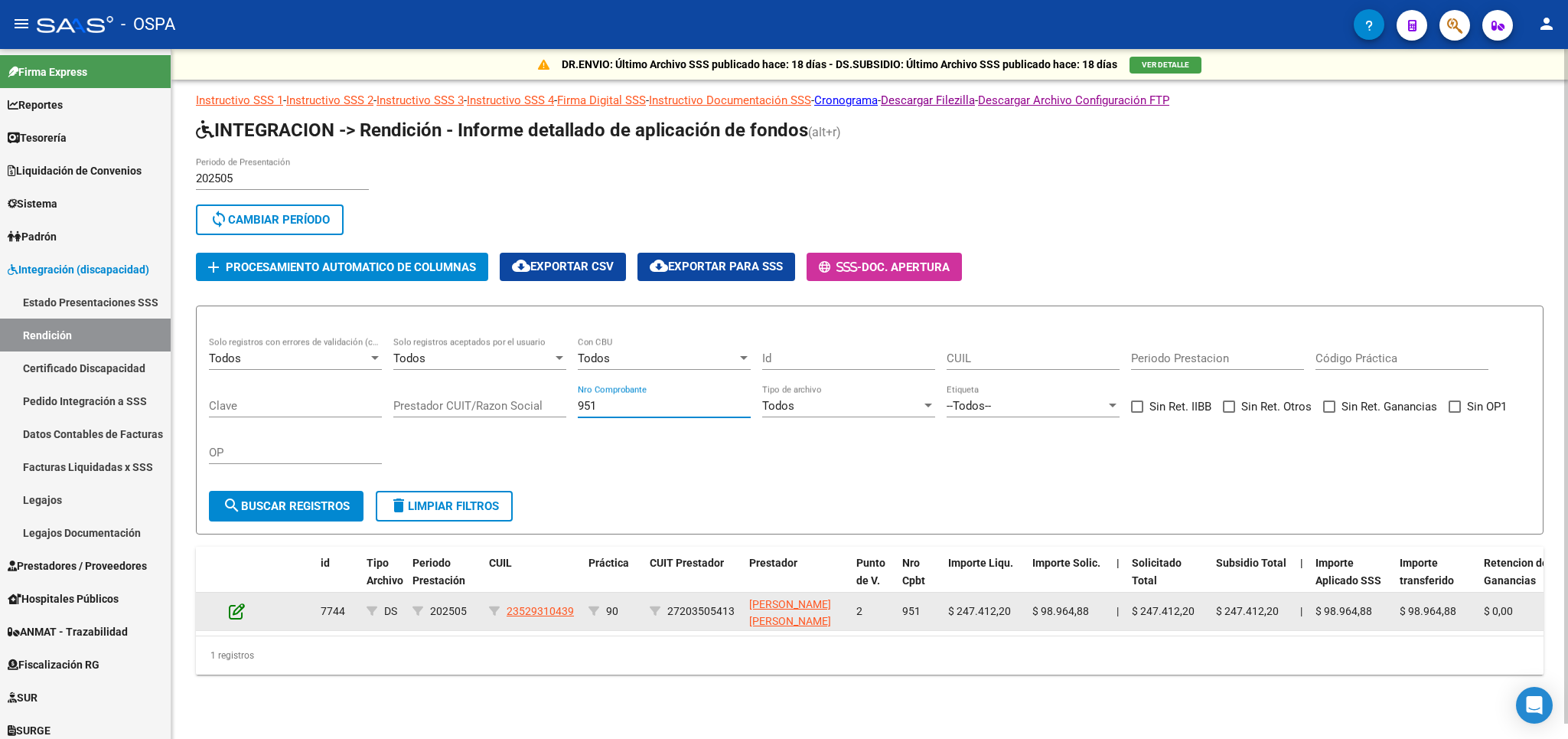
type input "951"
click at [237, 615] on icon at bounding box center [237, 611] width 16 height 17
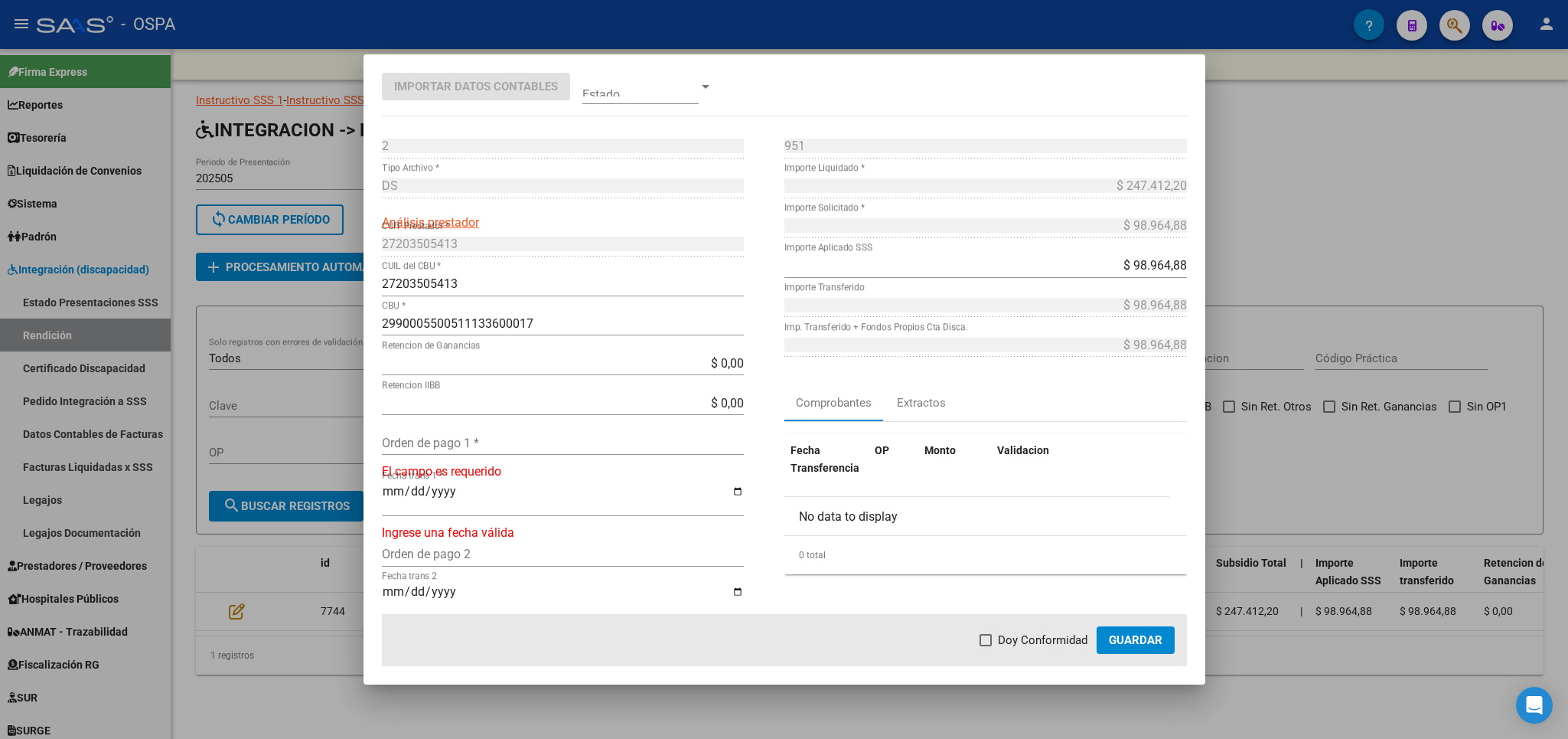
click at [521, 457] on div "Orden de pago 1 *" at bounding box center [563, 450] width 362 height 40
click at [521, 443] on input "Orden de pago 1 *" at bounding box center [563, 443] width 362 height 15
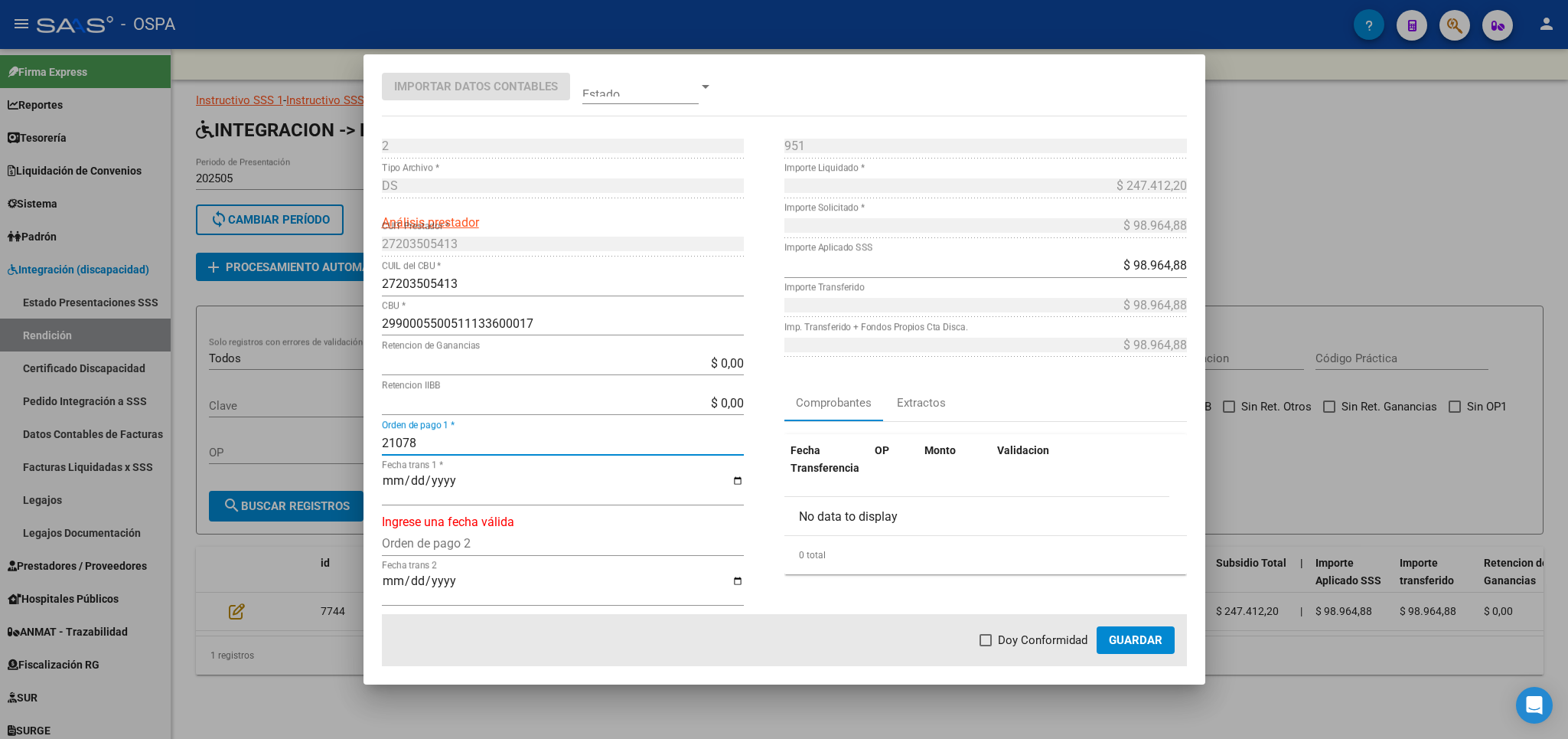
type input "21078"
type input "[DATE]"
click at [1015, 639] on span "Doy Conformidad" at bounding box center [1043, 640] width 90 height 18
click at [986, 646] on input "Doy Conformidad" at bounding box center [985, 646] width 1 height 1
checkbox input "true"
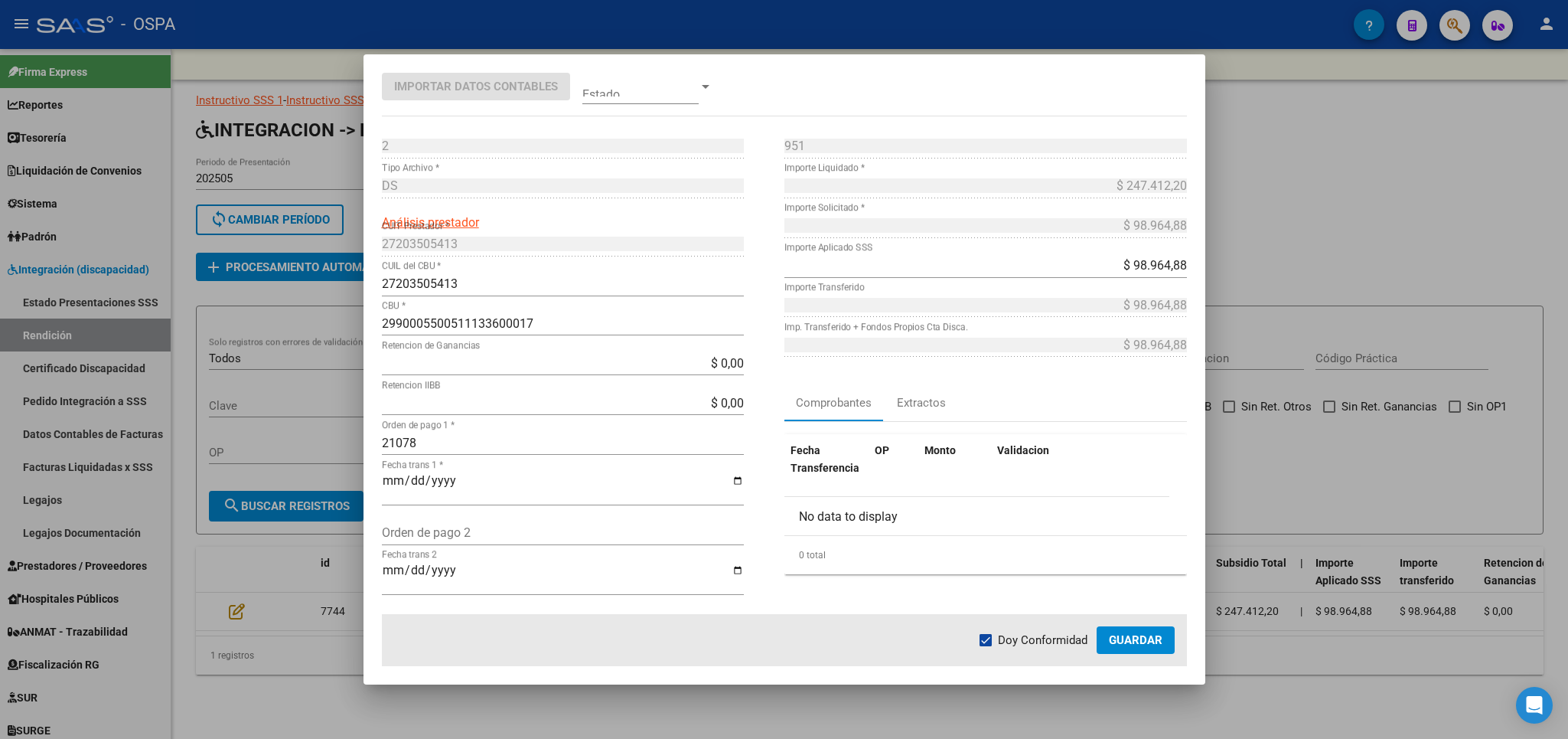
click at [1138, 636] on span "Guardar" at bounding box center [1135, 640] width 54 height 14
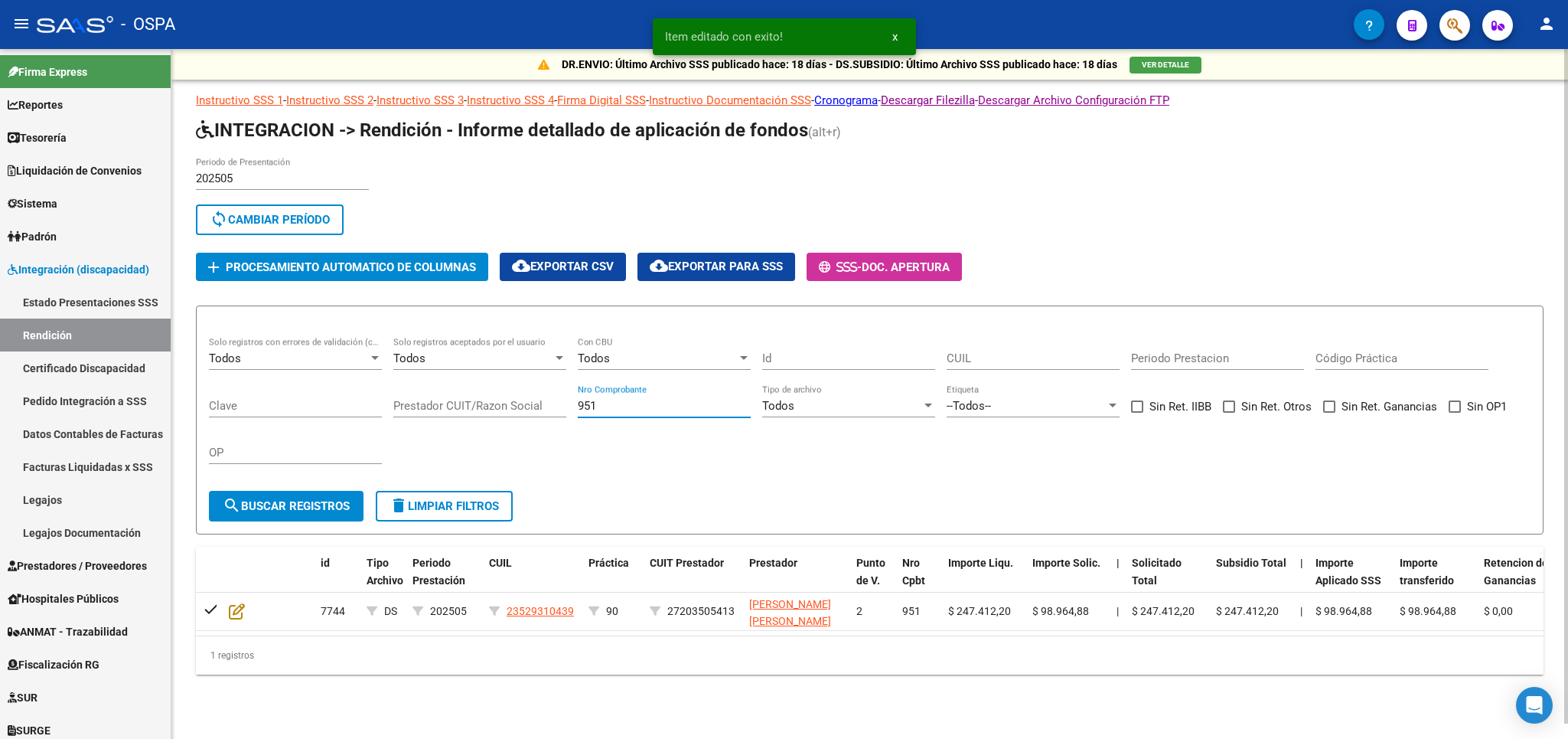
drag, startPoint x: 618, startPoint y: 408, endPoint x: 376, endPoint y: 408, distance: 242.0
click at [578, 408] on input "951" at bounding box center [665, 406] width 173 height 14
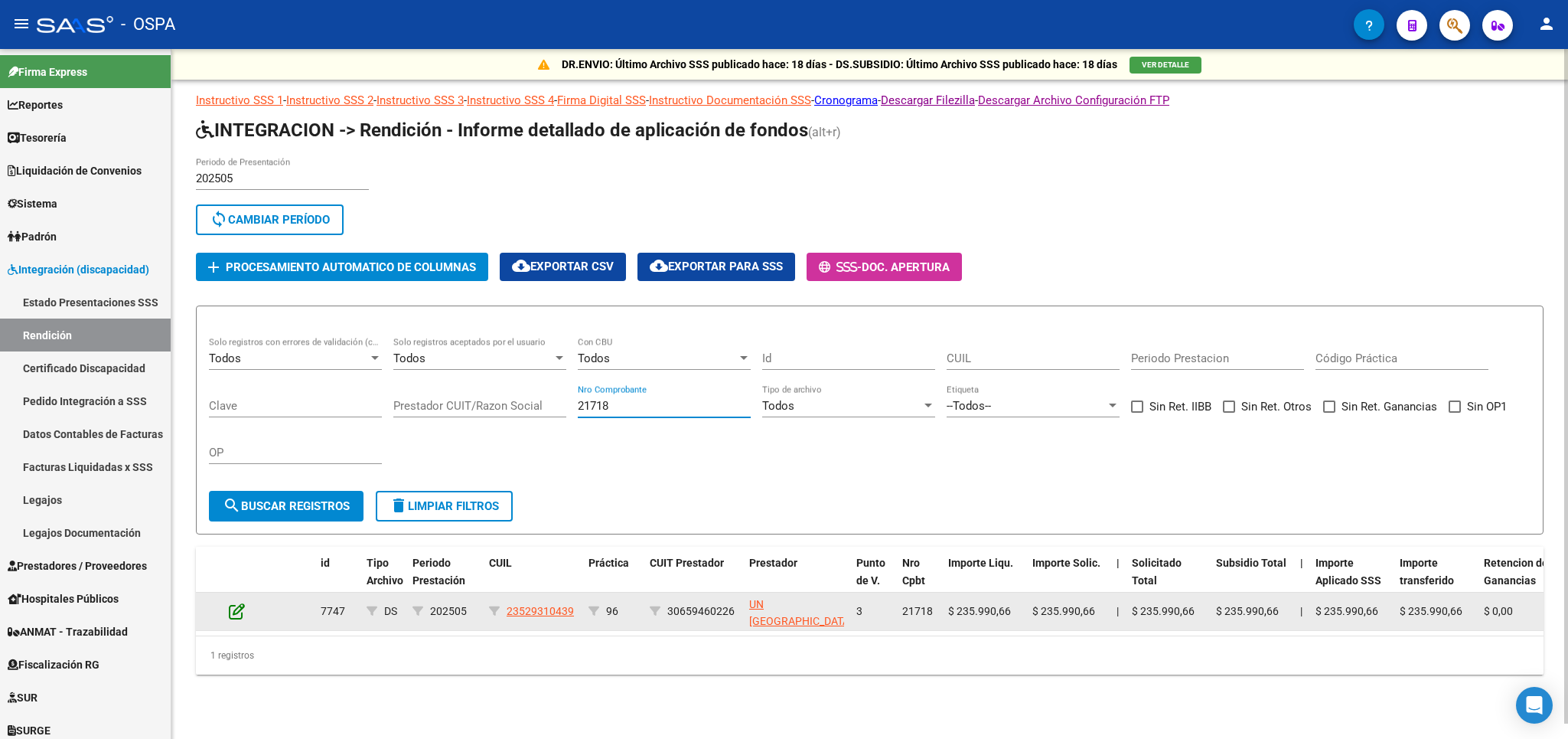
type input "21718"
click at [243, 613] on icon at bounding box center [237, 611] width 16 height 17
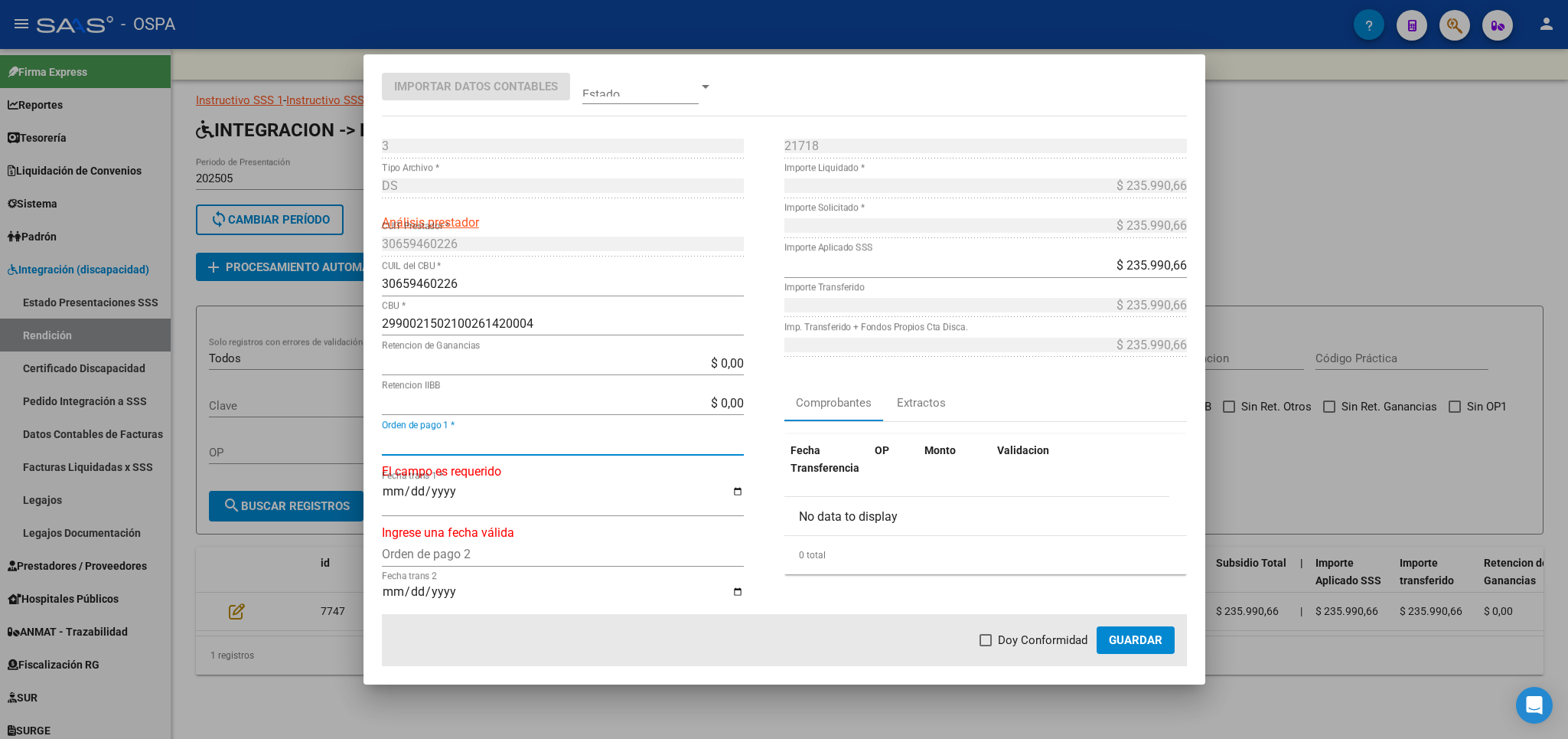
click at [505, 443] on input "Orden de pago 1 *" at bounding box center [563, 443] width 362 height 15
type input "21079"
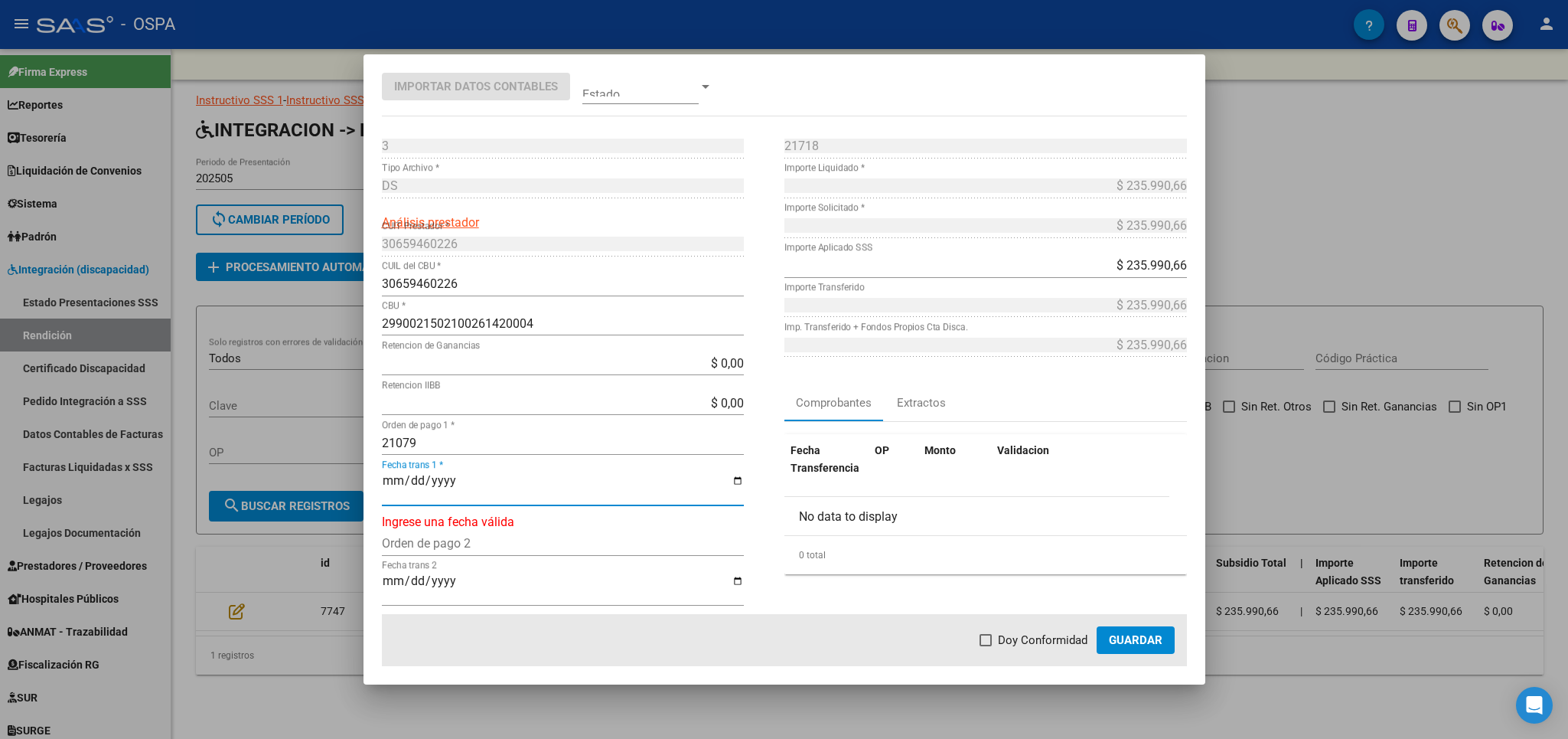
type input "[DATE]"
click at [1033, 647] on span "Doy Conformidad" at bounding box center [1043, 640] width 90 height 18
click at [986, 647] on input "Doy Conformidad" at bounding box center [985, 646] width 1 height 1
checkbox input "true"
click at [1112, 633] on span "Guardar" at bounding box center [1135, 640] width 54 height 14
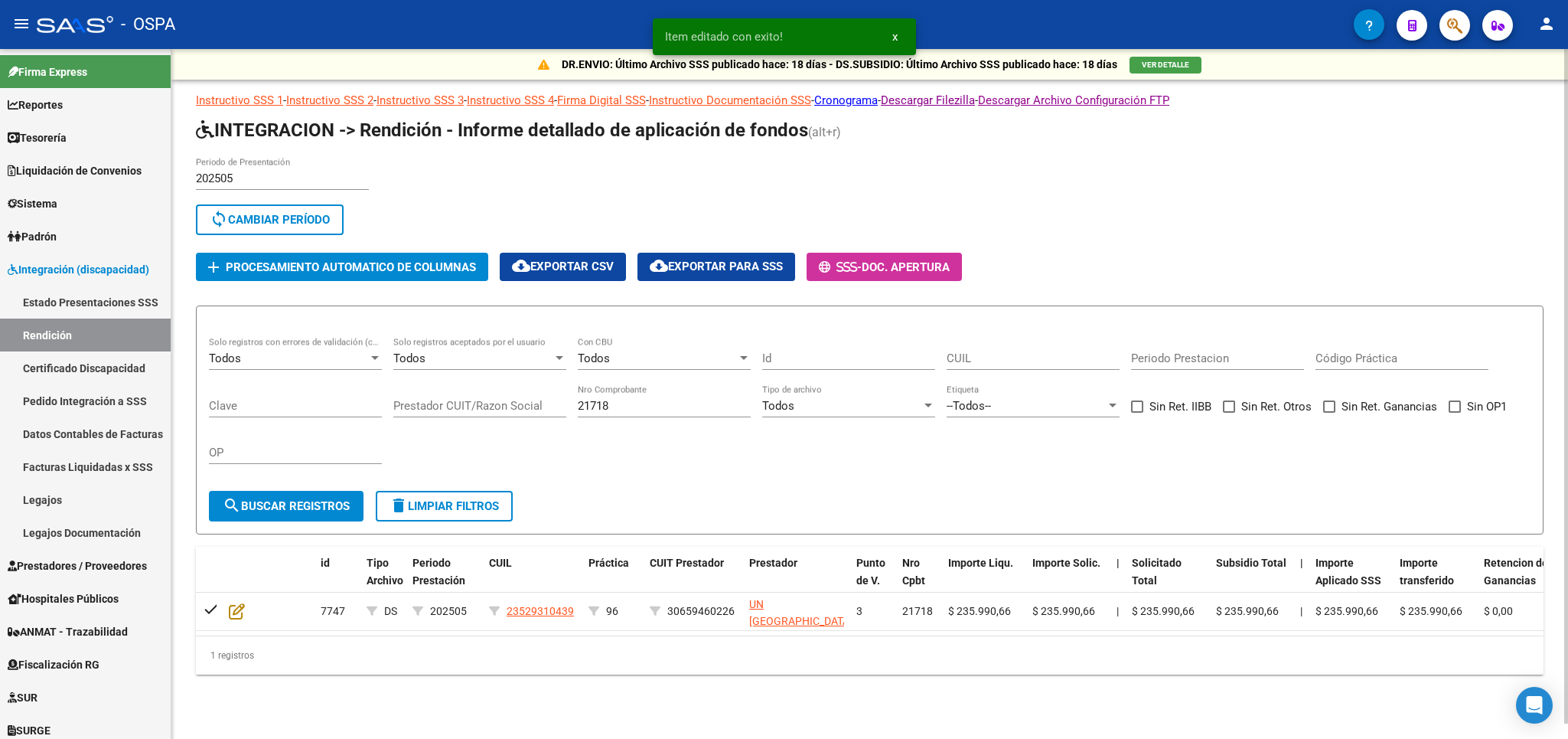
drag, startPoint x: 650, startPoint y: 408, endPoint x: 420, endPoint y: 408, distance: 230.0
click at [578, 408] on input "21718" at bounding box center [665, 406] width 173 height 14
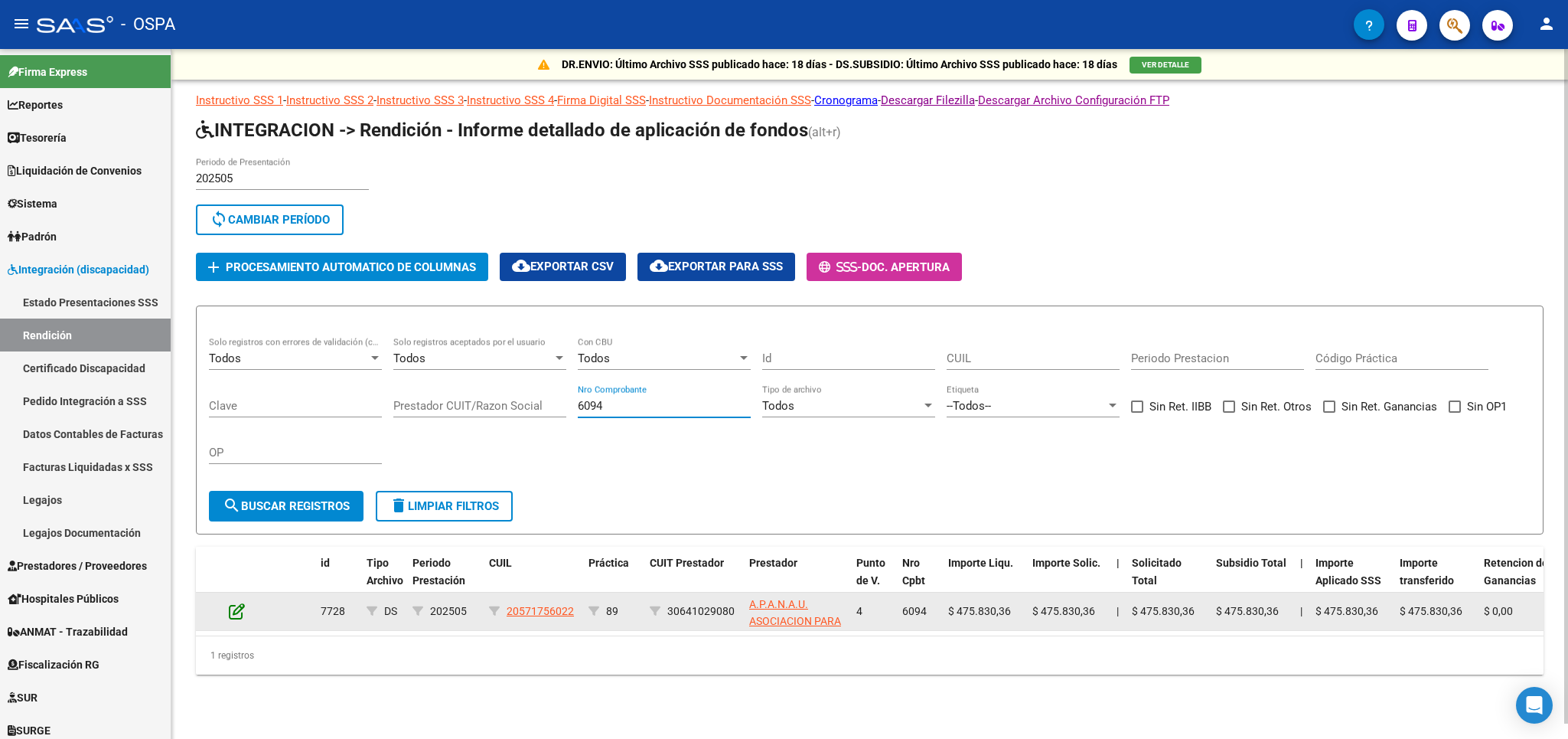
type input "6094"
click at [240, 613] on icon at bounding box center [237, 611] width 16 height 17
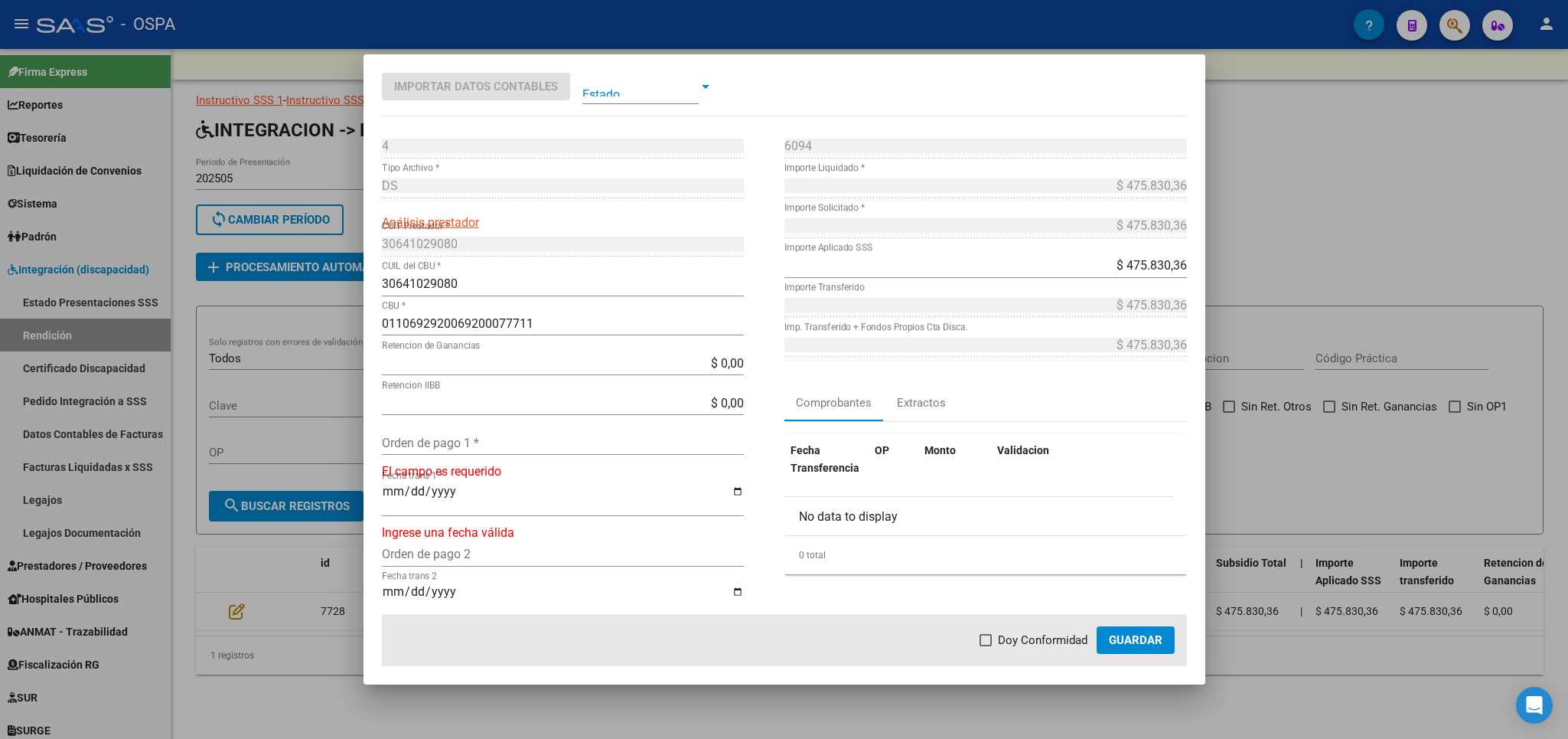
click at [417, 447] on input "Orden de pago 1 *" at bounding box center [563, 443] width 362 height 15
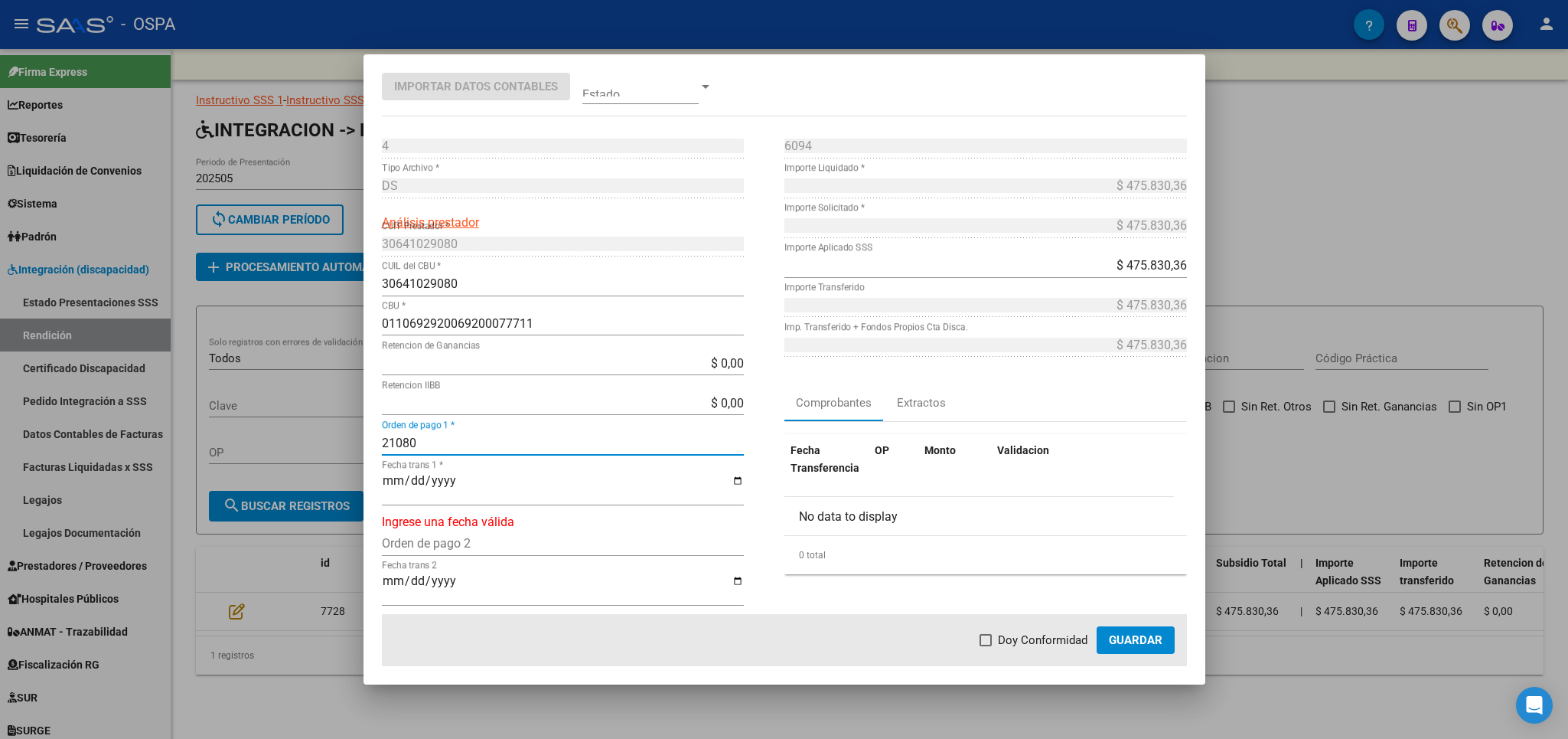
type input "21080"
type input "[DATE]"
click at [1008, 640] on span "Doy Conformidad" at bounding box center [1043, 640] width 90 height 18
click at [986, 646] on input "Doy Conformidad" at bounding box center [985, 646] width 1 height 1
checkbox input "true"
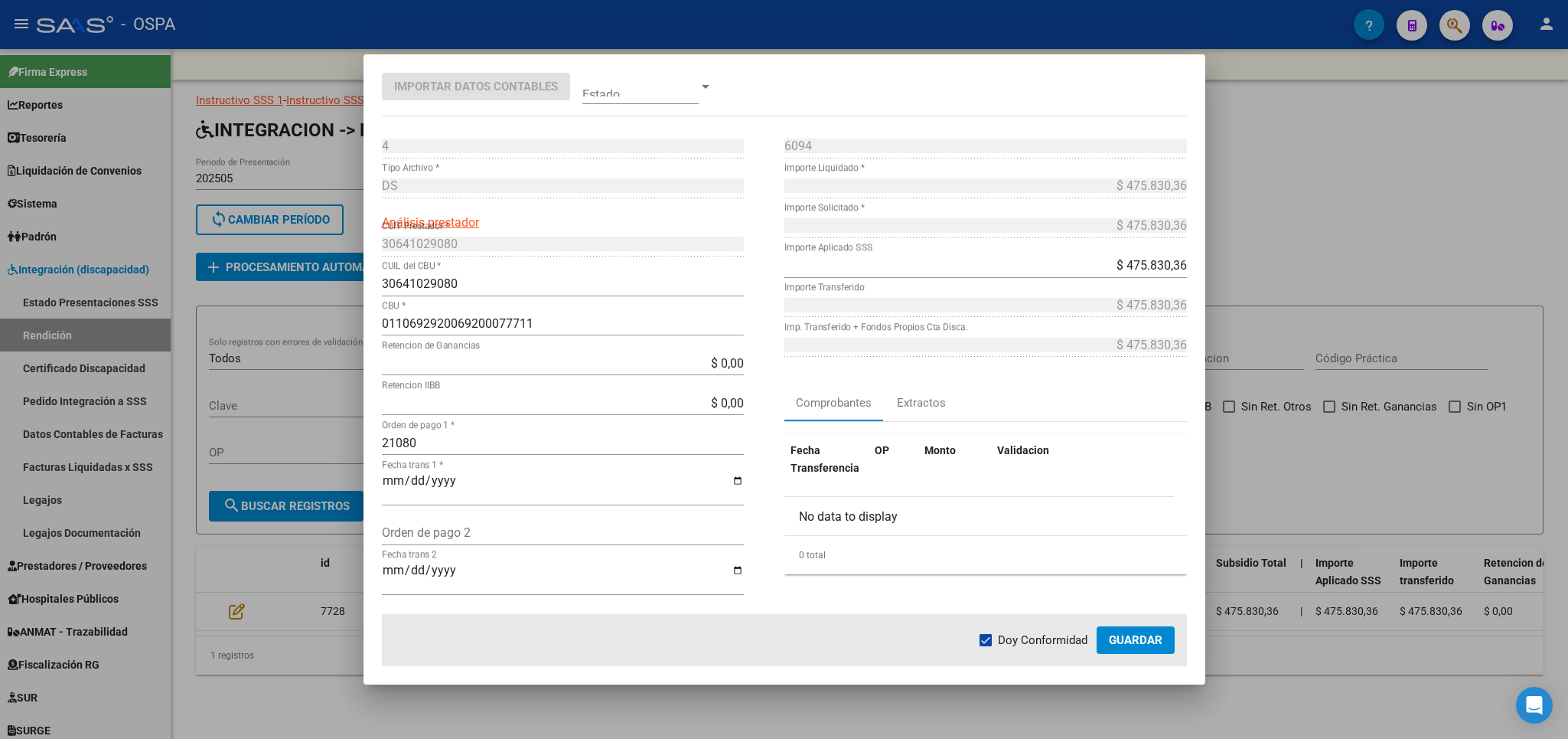
click at [1152, 636] on span "Guardar" at bounding box center [1135, 640] width 54 height 14
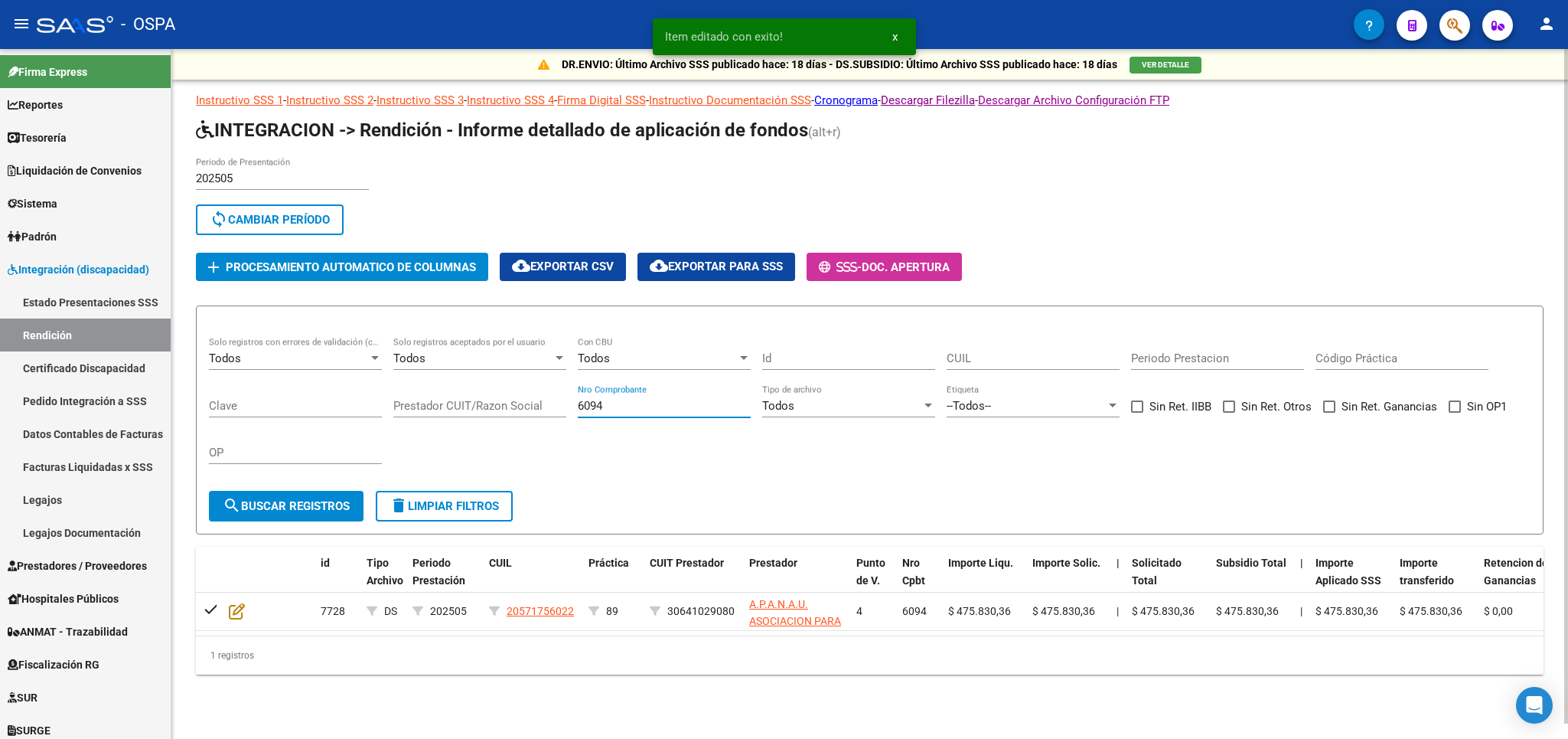
drag, startPoint x: 668, startPoint y: 410, endPoint x: 60, endPoint y: 410, distance: 608.0
click at [578, 410] on input "6094" at bounding box center [665, 406] width 173 height 14
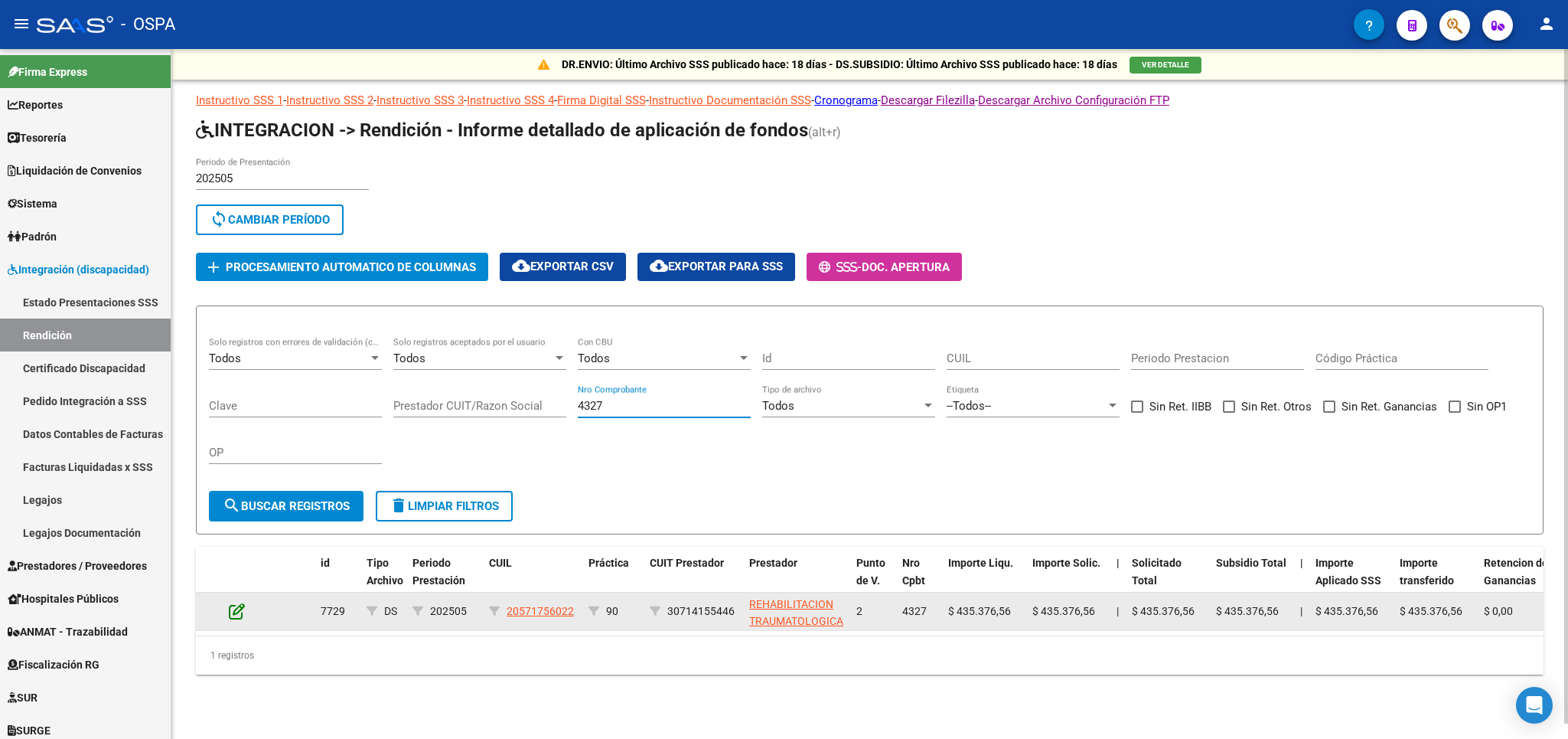
type input "4327"
click at [239, 611] on icon at bounding box center [237, 611] width 16 height 17
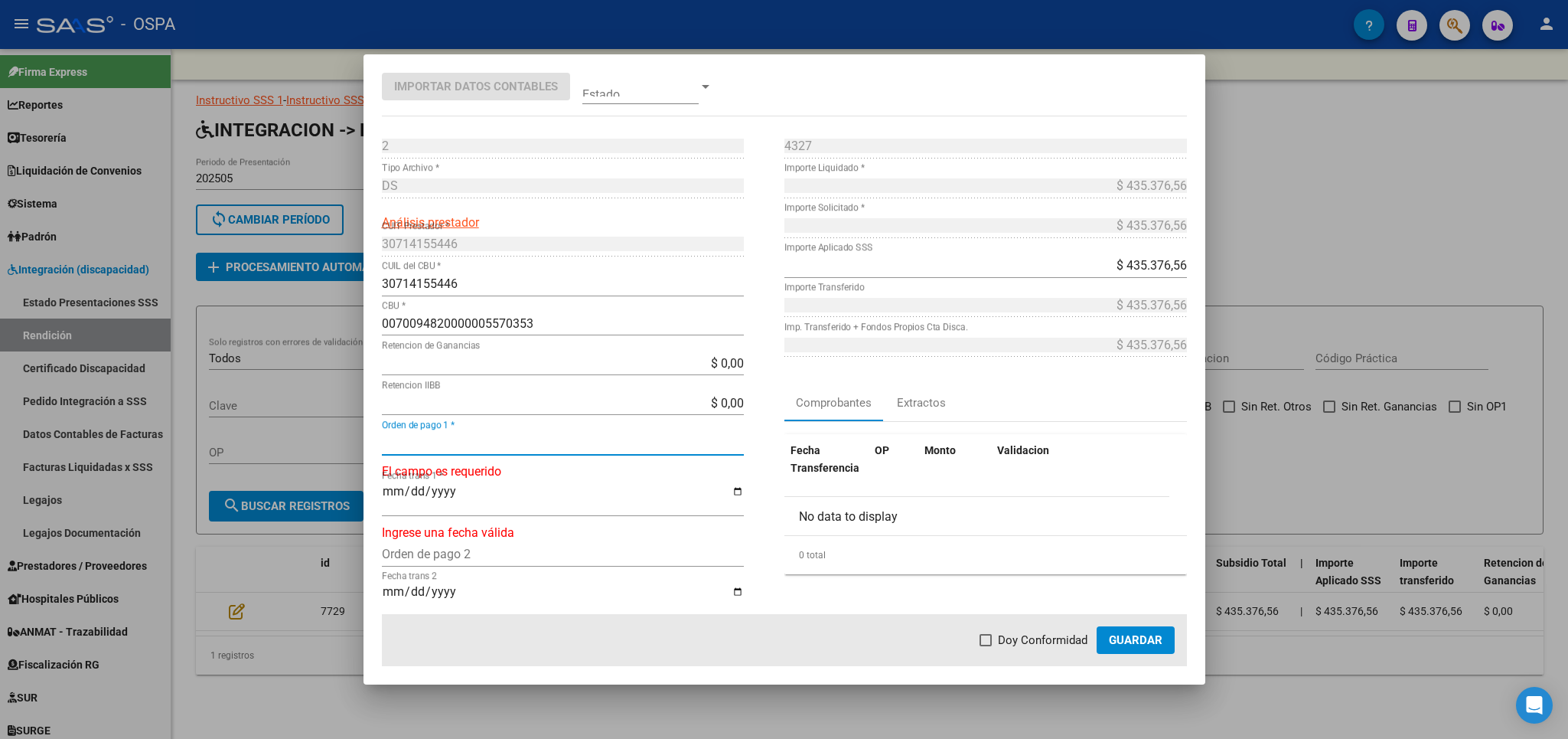
click at [493, 443] on input "Orden de pago 1 *" at bounding box center [563, 443] width 362 height 15
type input "21081"
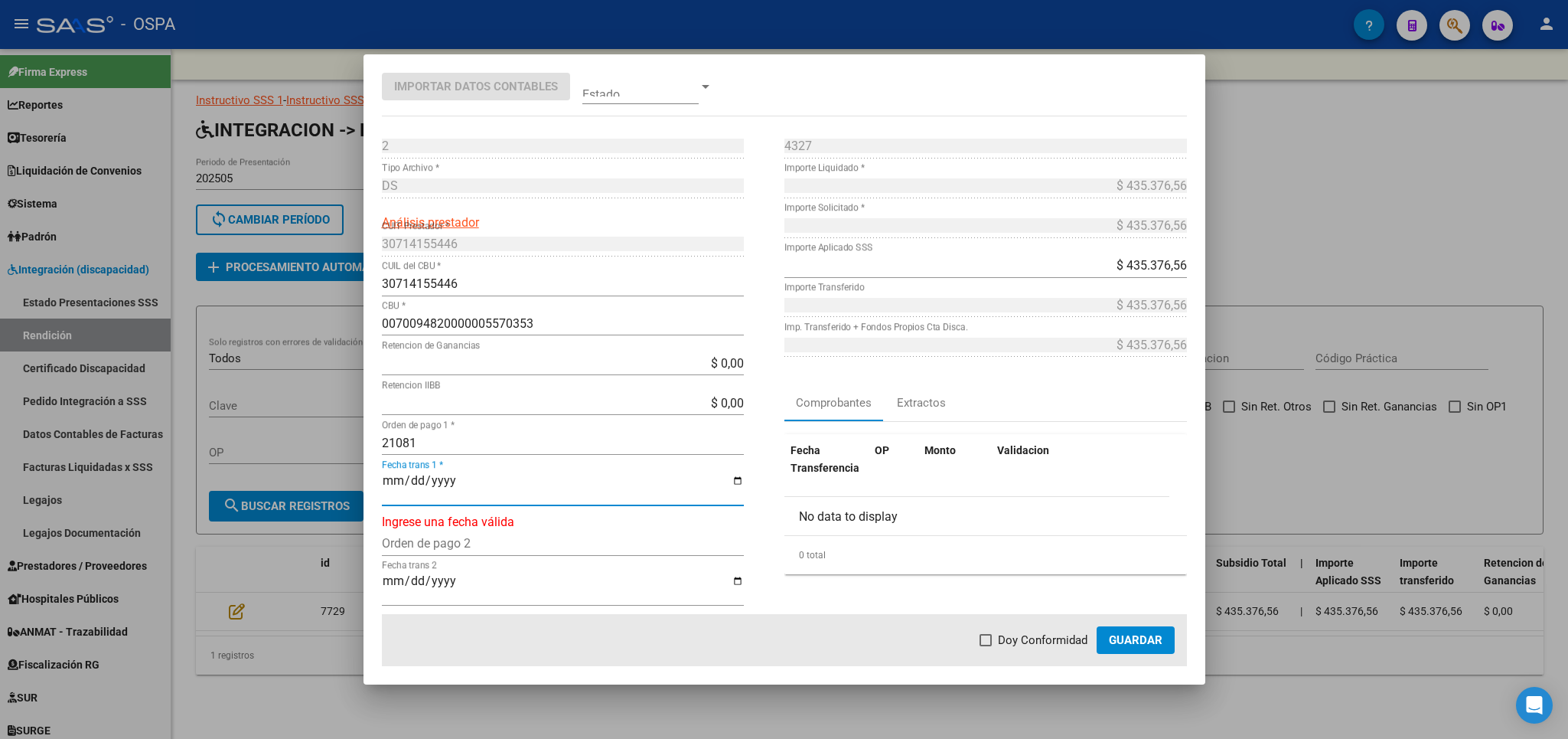
type input "[DATE]"
drag, startPoint x: 1037, startPoint y: 645, endPoint x: 1132, endPoint y: 646, distance: 95.0
click at [1038, 646] on span "Doy Conformidad" at bounding box center [1043, 640] width 90 height 18
click at [986, 646] on input "Doy Conformidad" at bounding box center [985, 646] width 1 height 1
checkbox input "true"
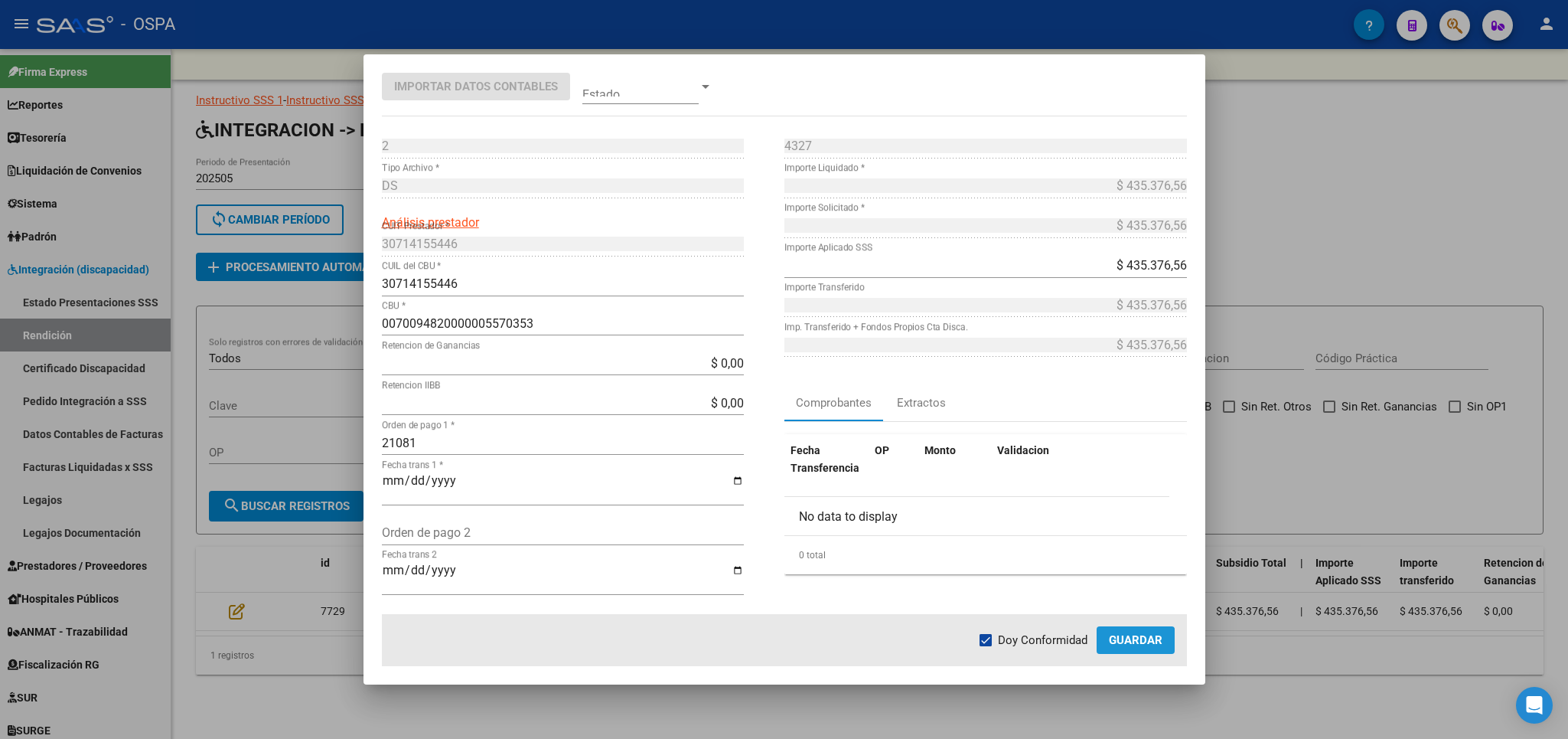
click at [1136, 646] on span "Guardar" at bounding box center [1135, 640] width 54 height 14
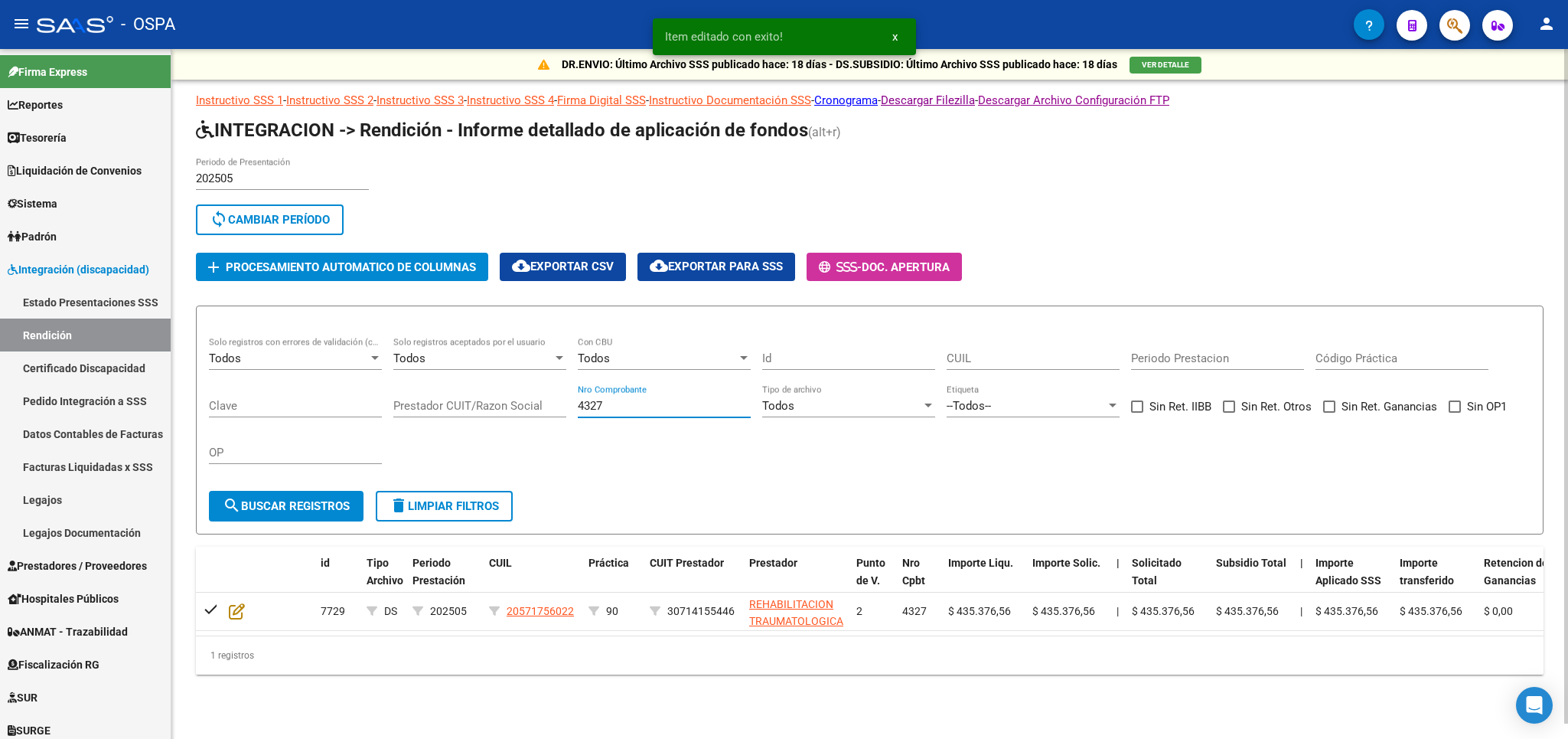
drag, startPoint x: 665, startPoint y: 413, endPoint x: 256, endPoint y: 411, distance: 409.0
click at [578, 411] on input "4327" at bounding box center [665, 406] width 173 height 14
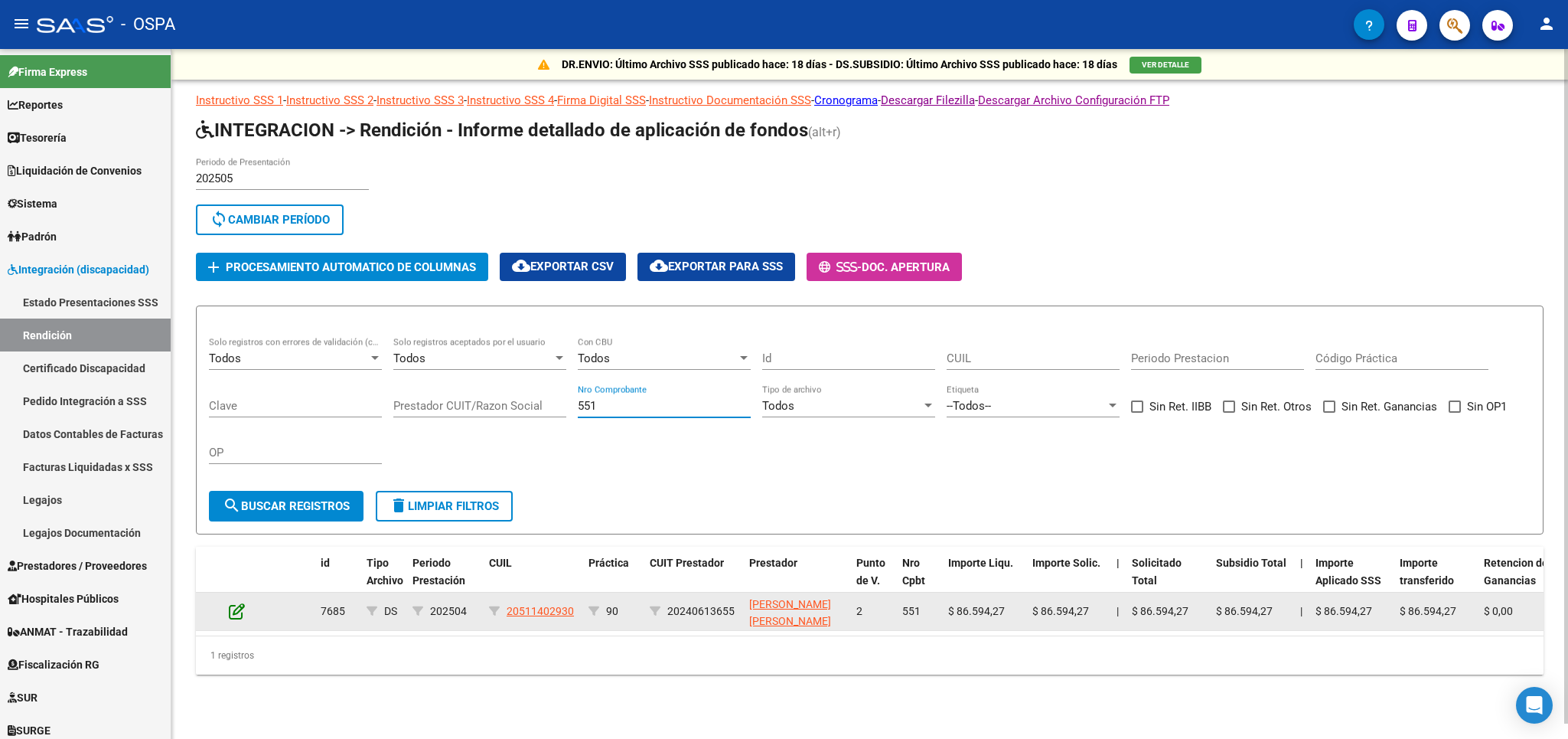
type input "551"
click at [241, 613] on icon at bounding box center [237, 611] width 16 height 17
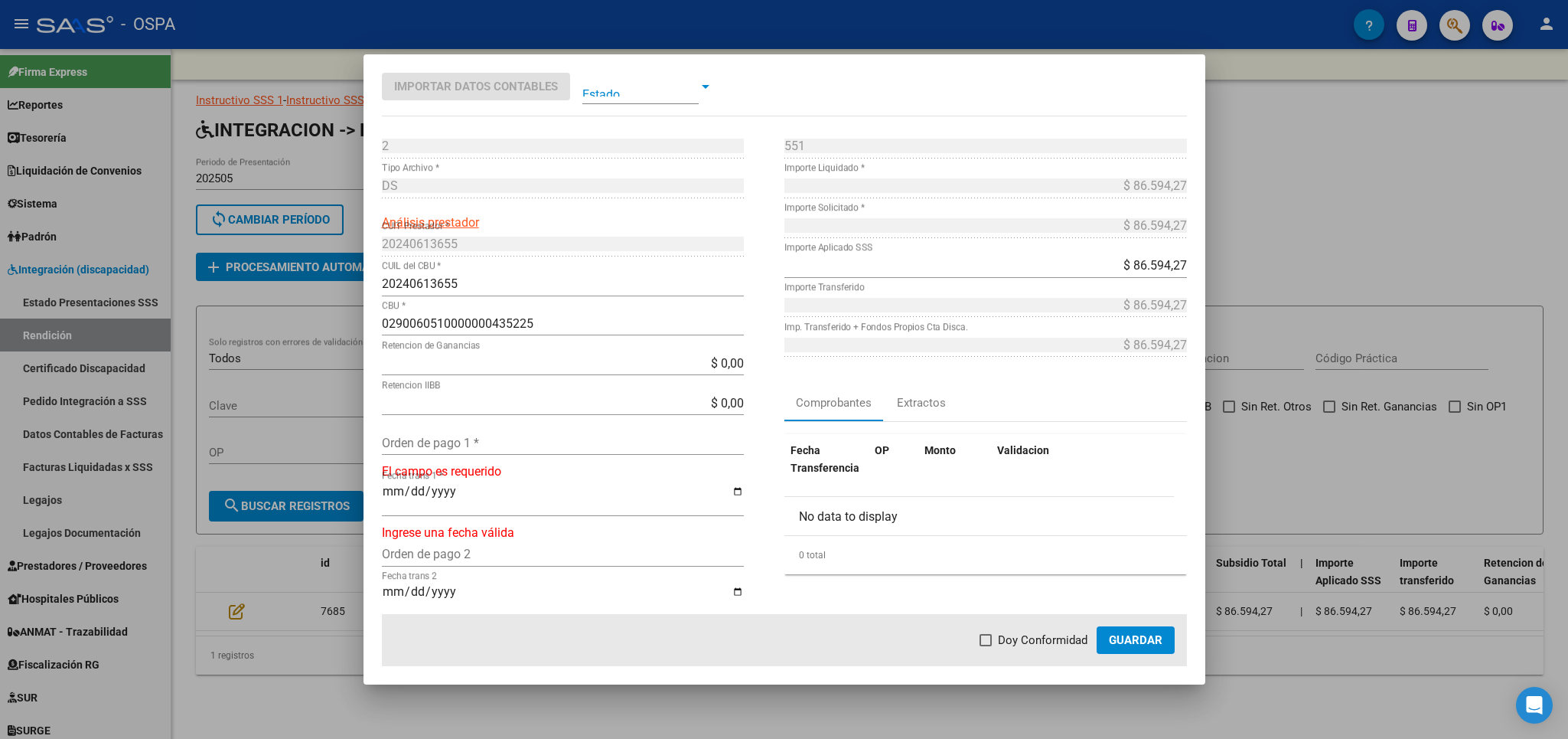
click at [498, 453] on div "Orden de pago 1 *" at bounding box center [563, 443] width 362 height 25
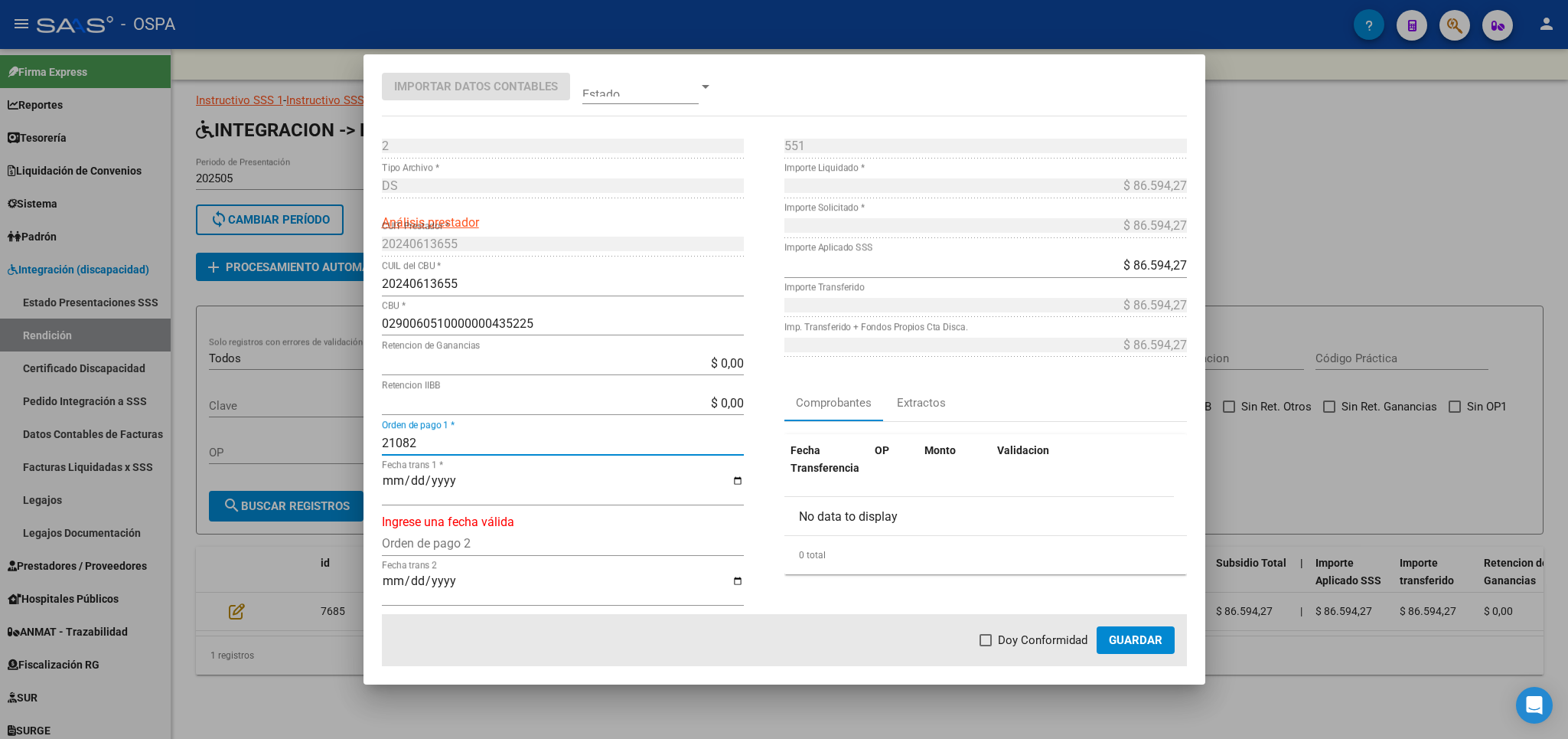
type input "21082"
type input "[DATE]"
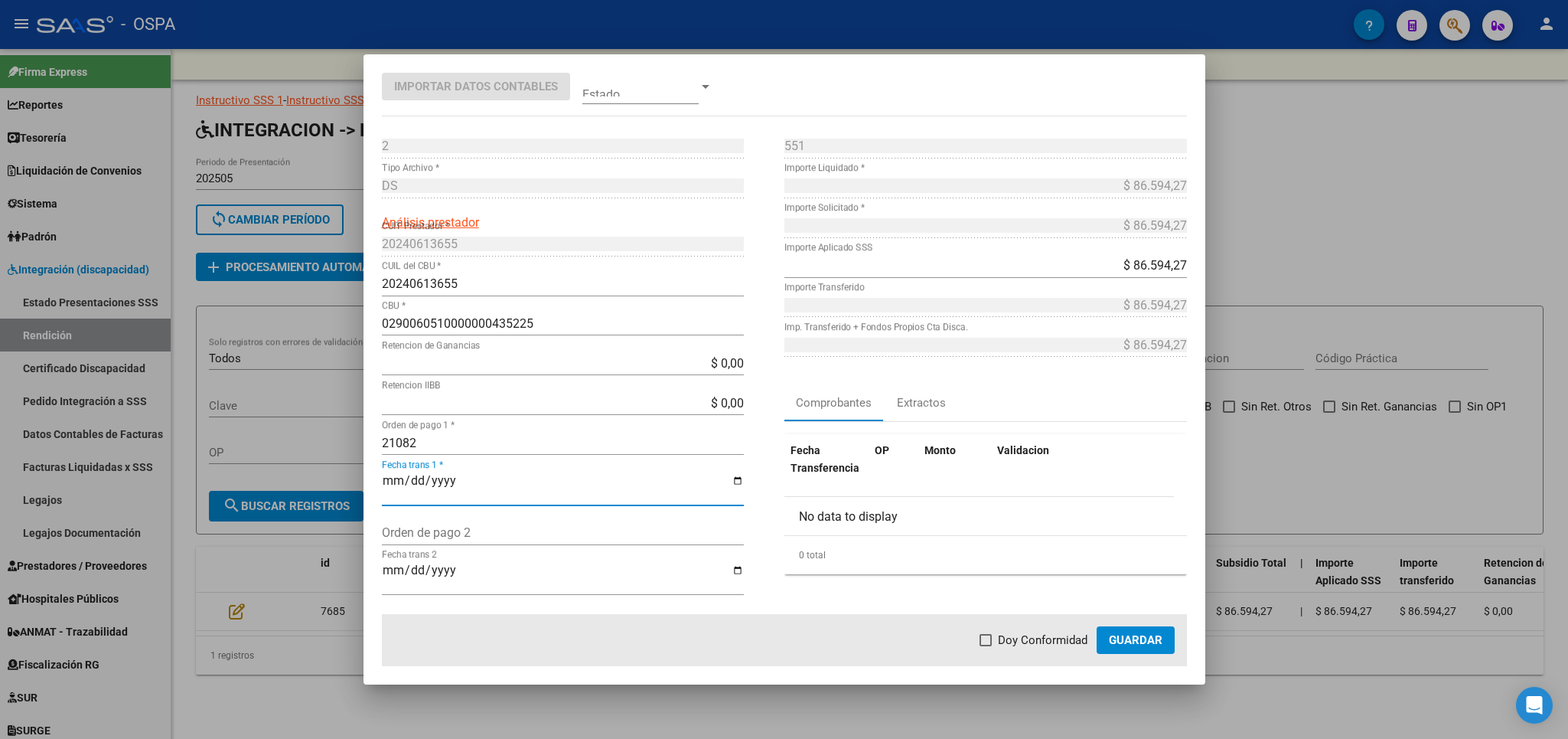
click at [991, 638] on span at bounding box center [986, 640] width 12 height 12
click at [986, 646] on input "Doy Conformidad" at bounding box center [985, 646] width 1 height 1
checkbox input "true"
click at [1149, 631] on button "Guardar" at bounding box center [1135, 640] width 78 height 28
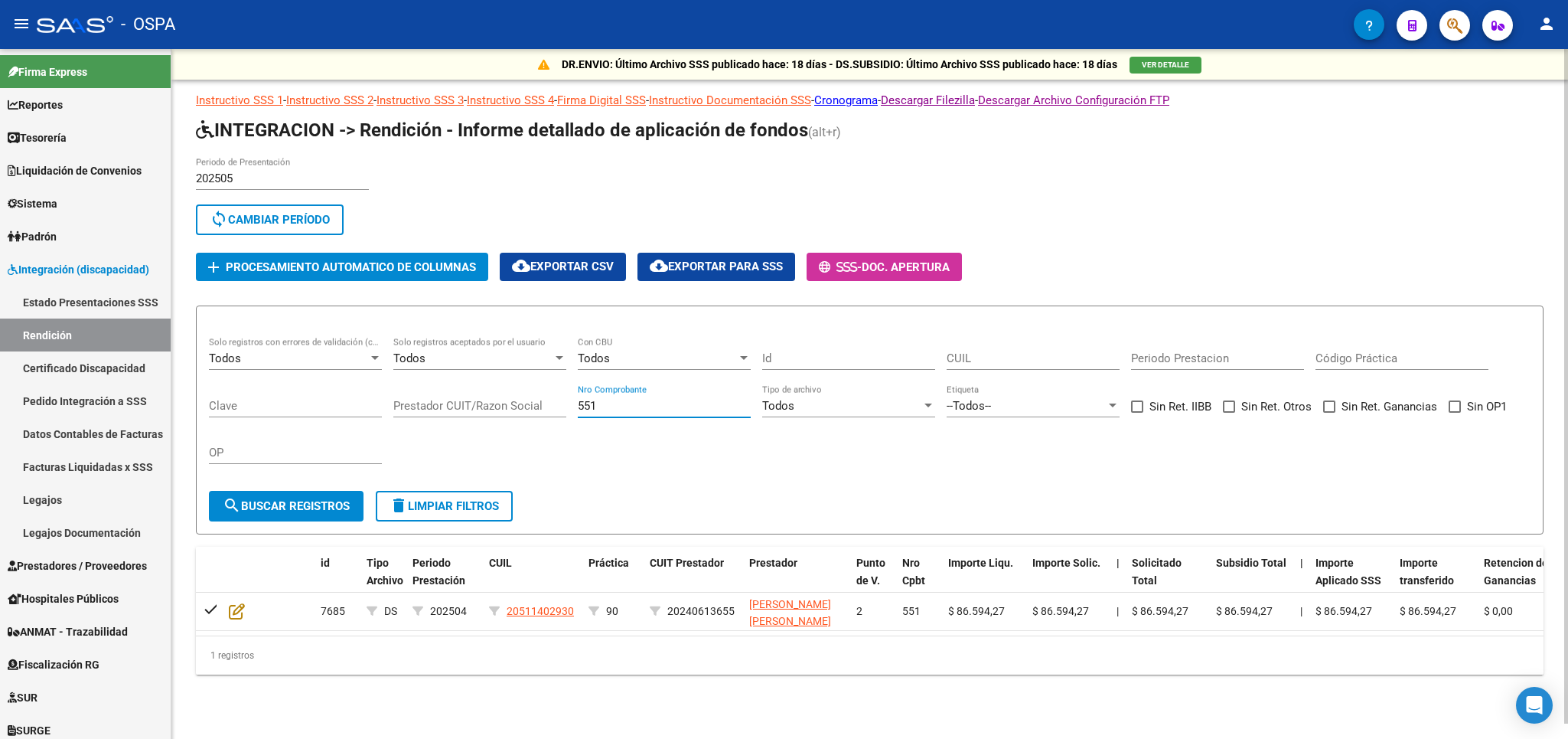
drag, startPoint x: 624, startPoint y: 409, endPoint x: 312, endPoint y: 408, distance: 312.0
click at [578, 408] on input "551" at bounding box center [665, 406] width 173 height 14
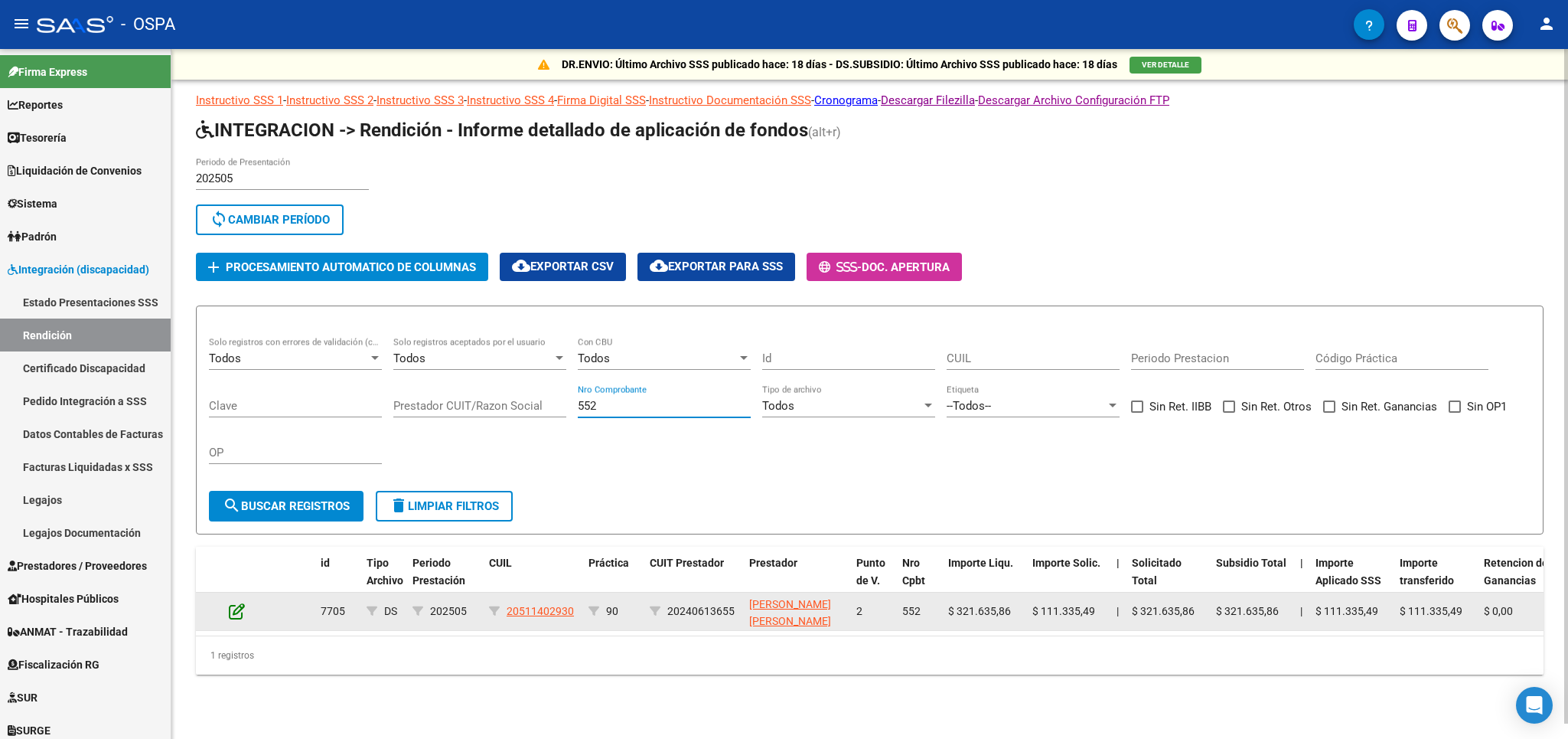
type input "552"
click at [236, 618] on icon at bounding box center [237, 611] width 16 height 17
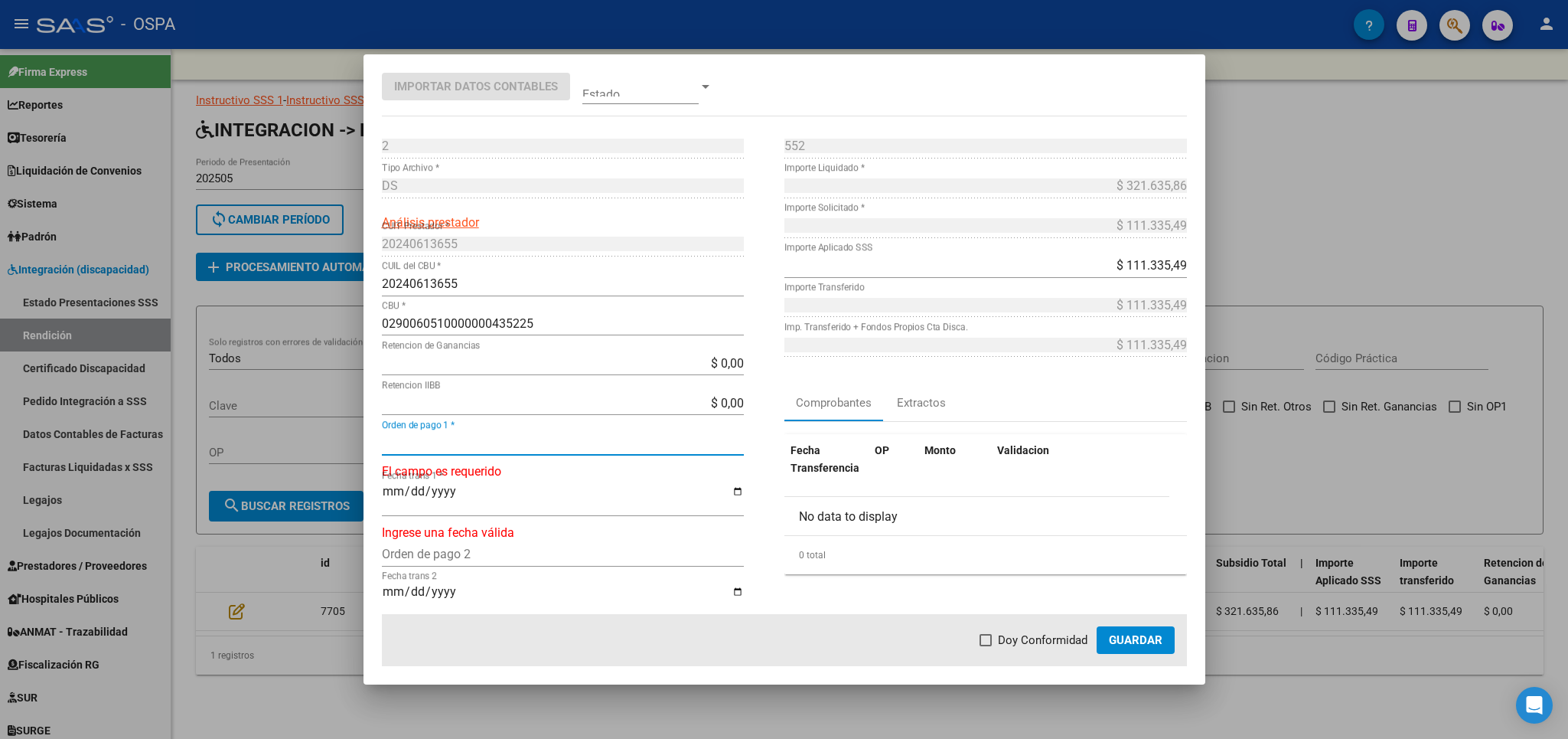
click at [496, 443] on input "Orden de pago 1 *" at bounding box center [563, 443] width 362 height 15
type input "21083"
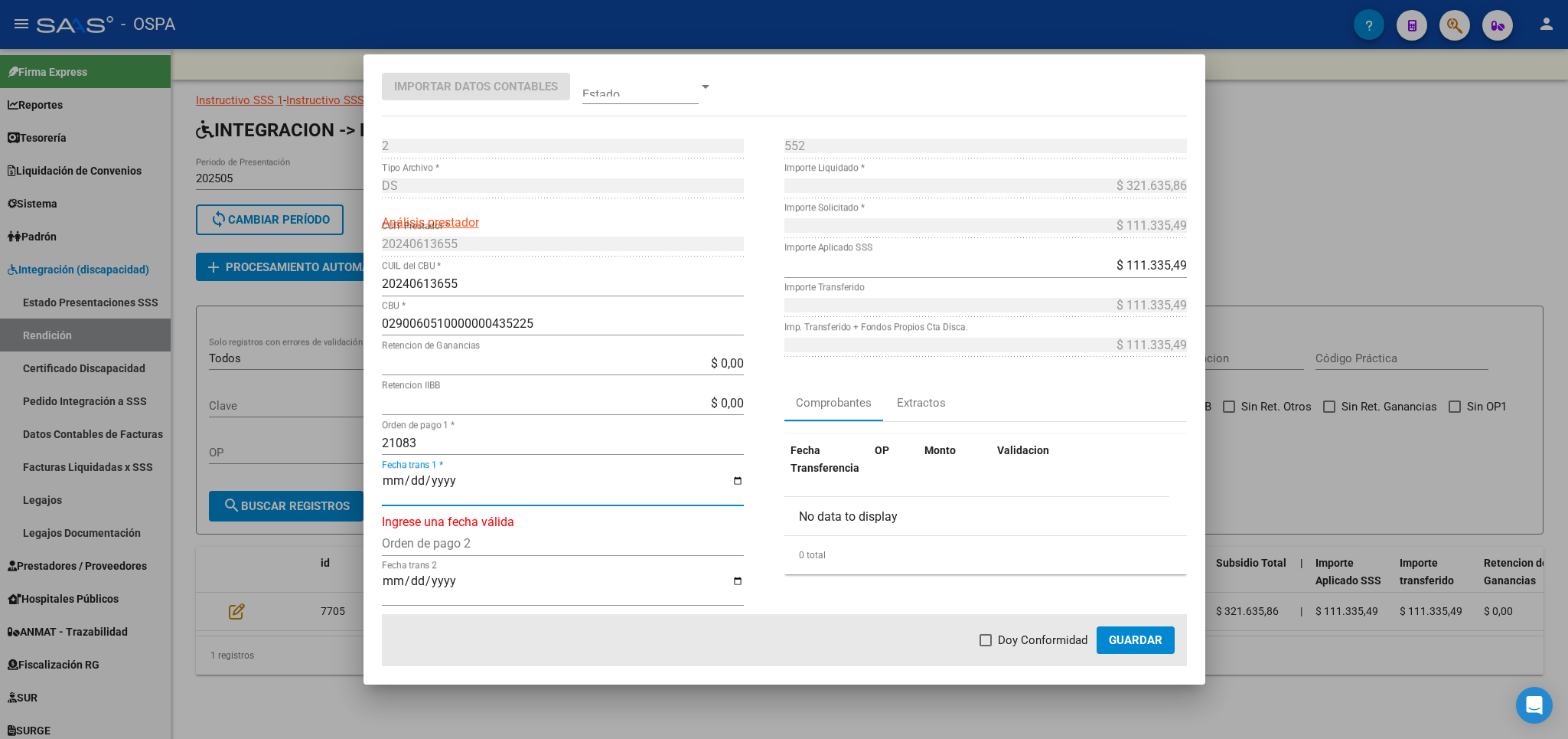
type input "[DATE]"
click at [1035, 641] on span "Doy Conformidad" at bounding box center [1043, 640] width 90 height 18
click at [986, 646] on input "Doy Conformidad" at bounding box center [985, 646] width 1 height 1
checkbox input "true"
click at [1150, 643] on span "Guardar" at bounding box center [1135, 640] width 54 height 14
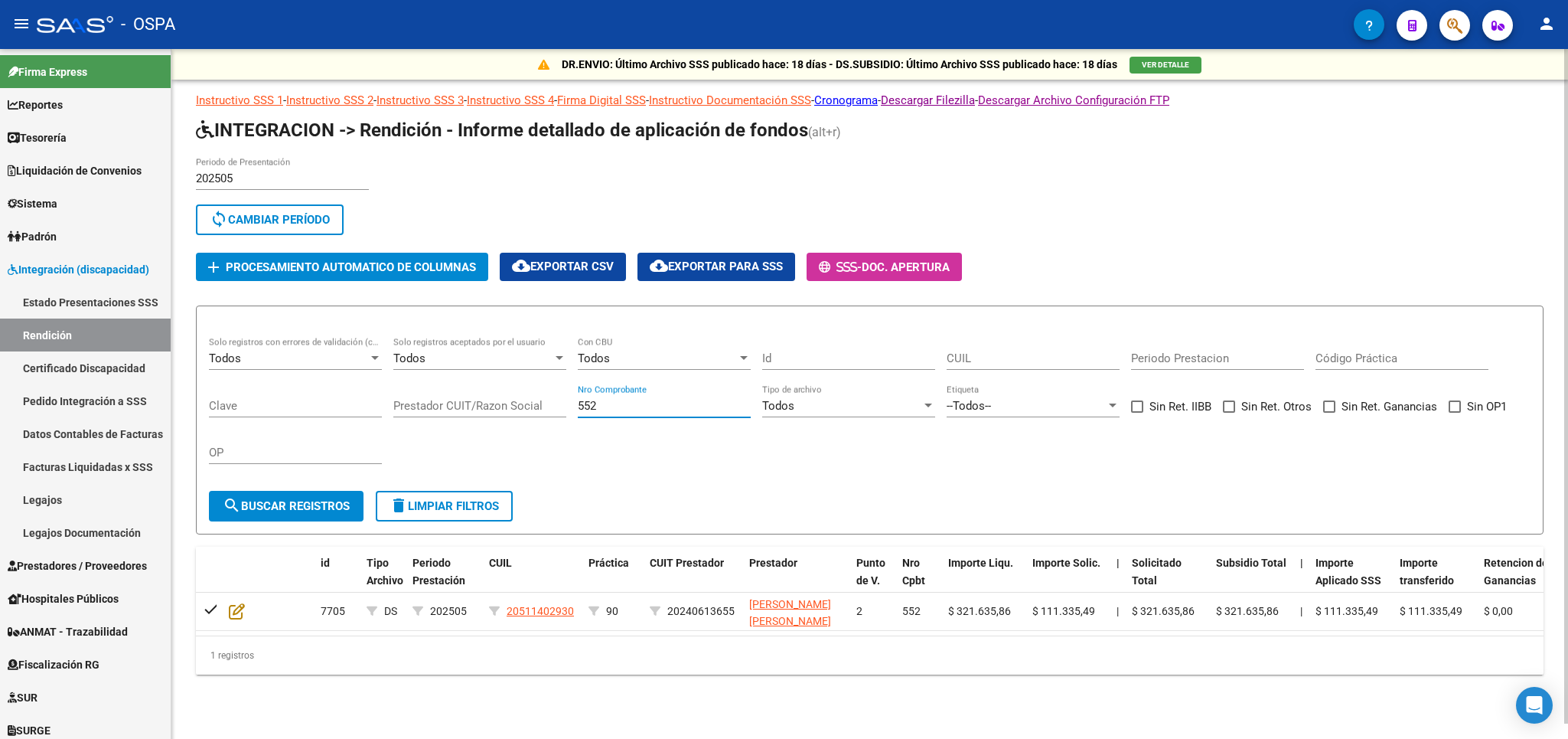
drag, startPoint x: 645, startPoint y: 404, endPoint x: 381, endPoint y: 410, distance: 264.1
click at [578, 410] on input "552" at bounding box center [665, 406] width 173 height 14
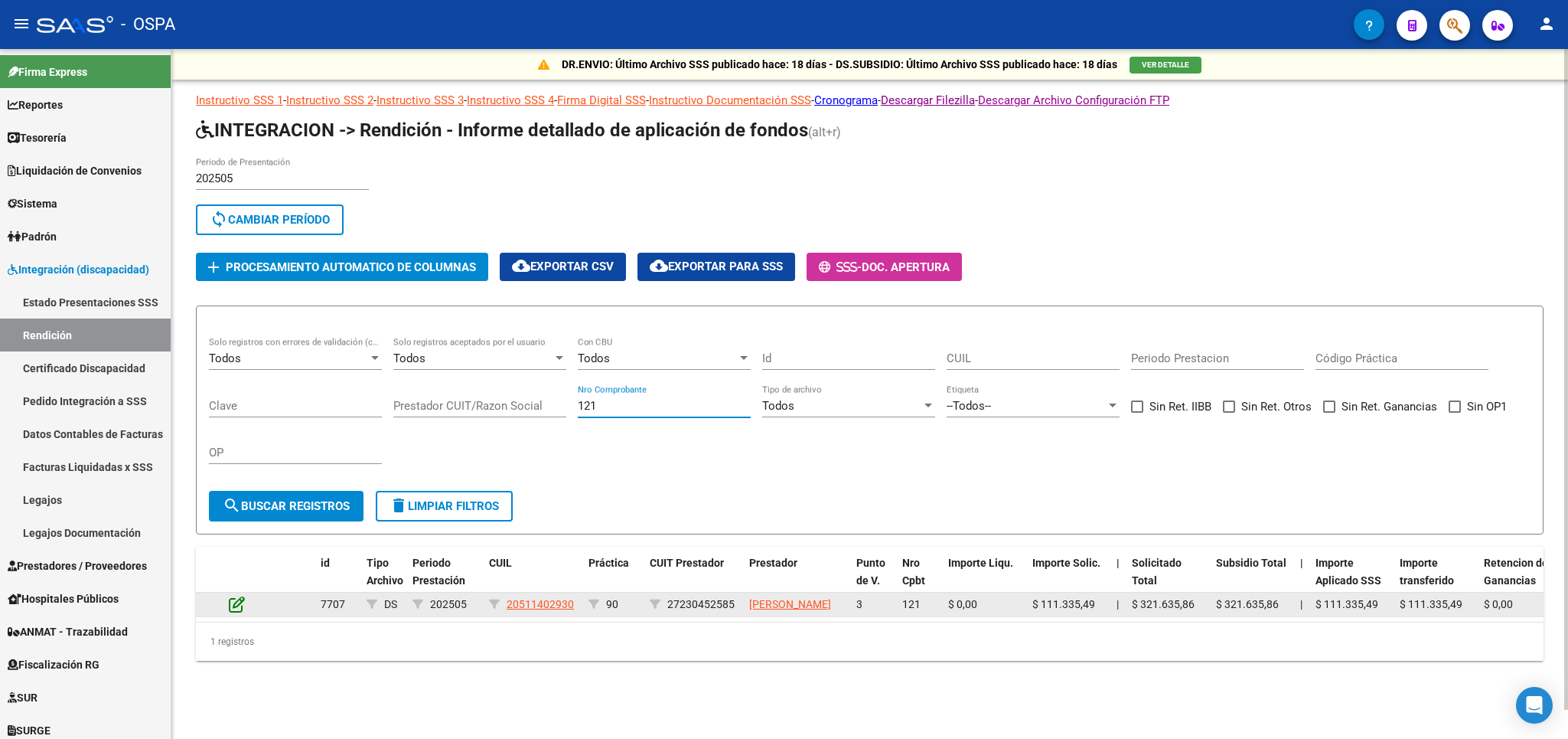
type input "121"
click at [231, 613] on icon at bounding box center [237, 604] width 16 height 17
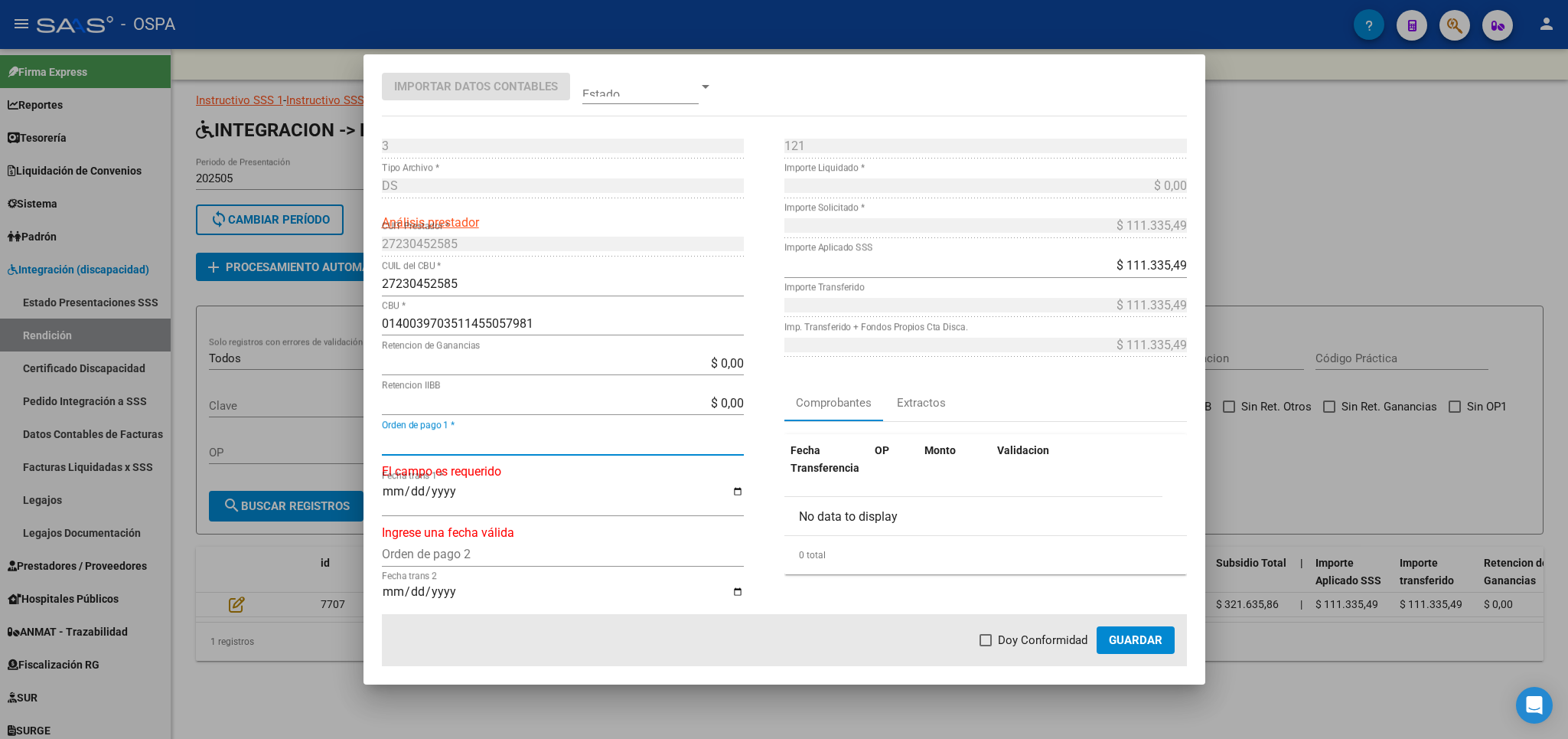
click at [514, 437] on input "Orden de pago 1 *" at bounding box center [563, 443] width 362 height 15
type input "21084"
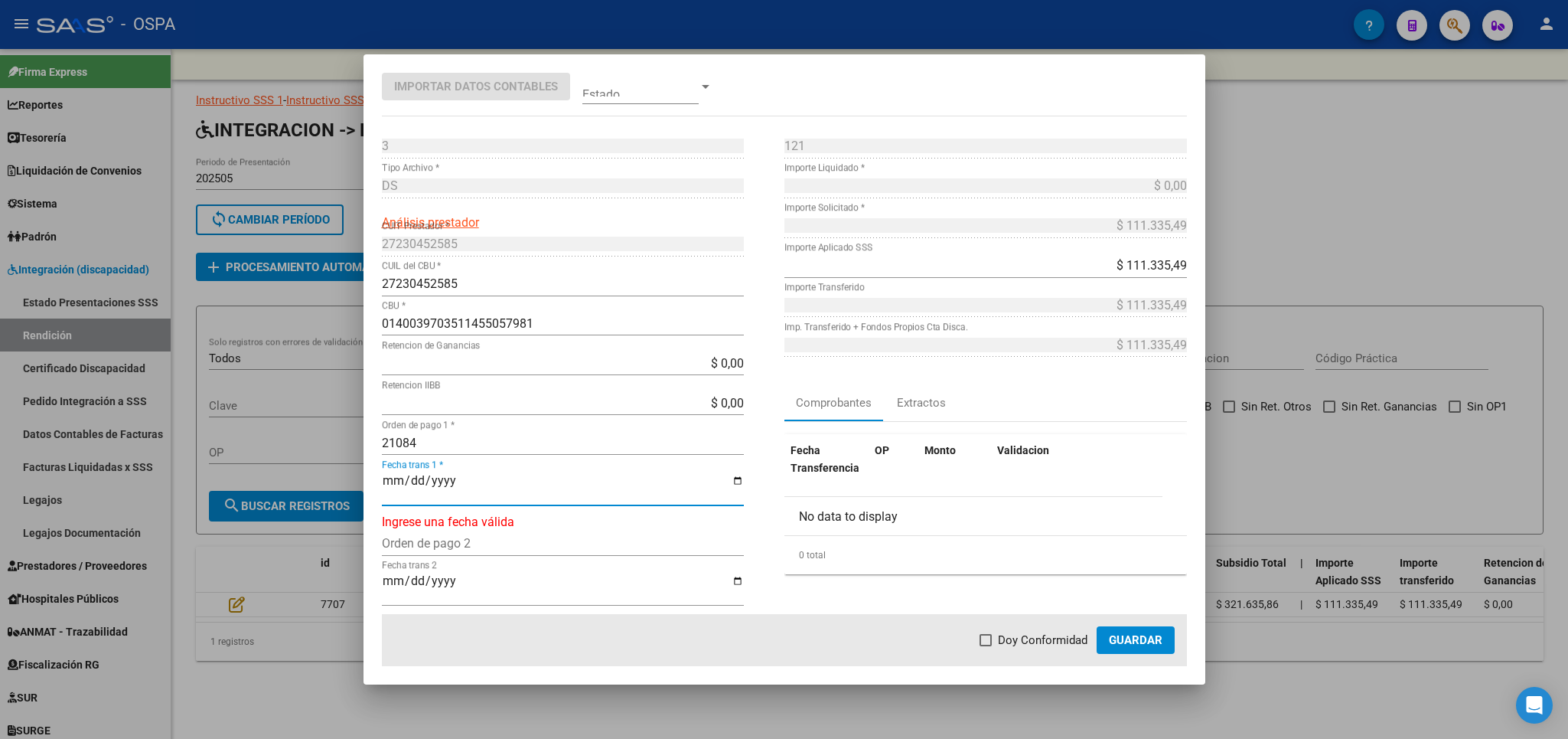
type input "[DATE]"
click at [998, 643] on label "Doy Conformidad" at bounding box center [1034, 640] width 108 height 18
click at [986, 646] on input "Doy Conformidad" at bounding box center [985, 646] width 1 height 1
checkbox input "true"
click at [1138, 636] on span "Guardar" at bounding box center [1135, 640] width 54 height 14
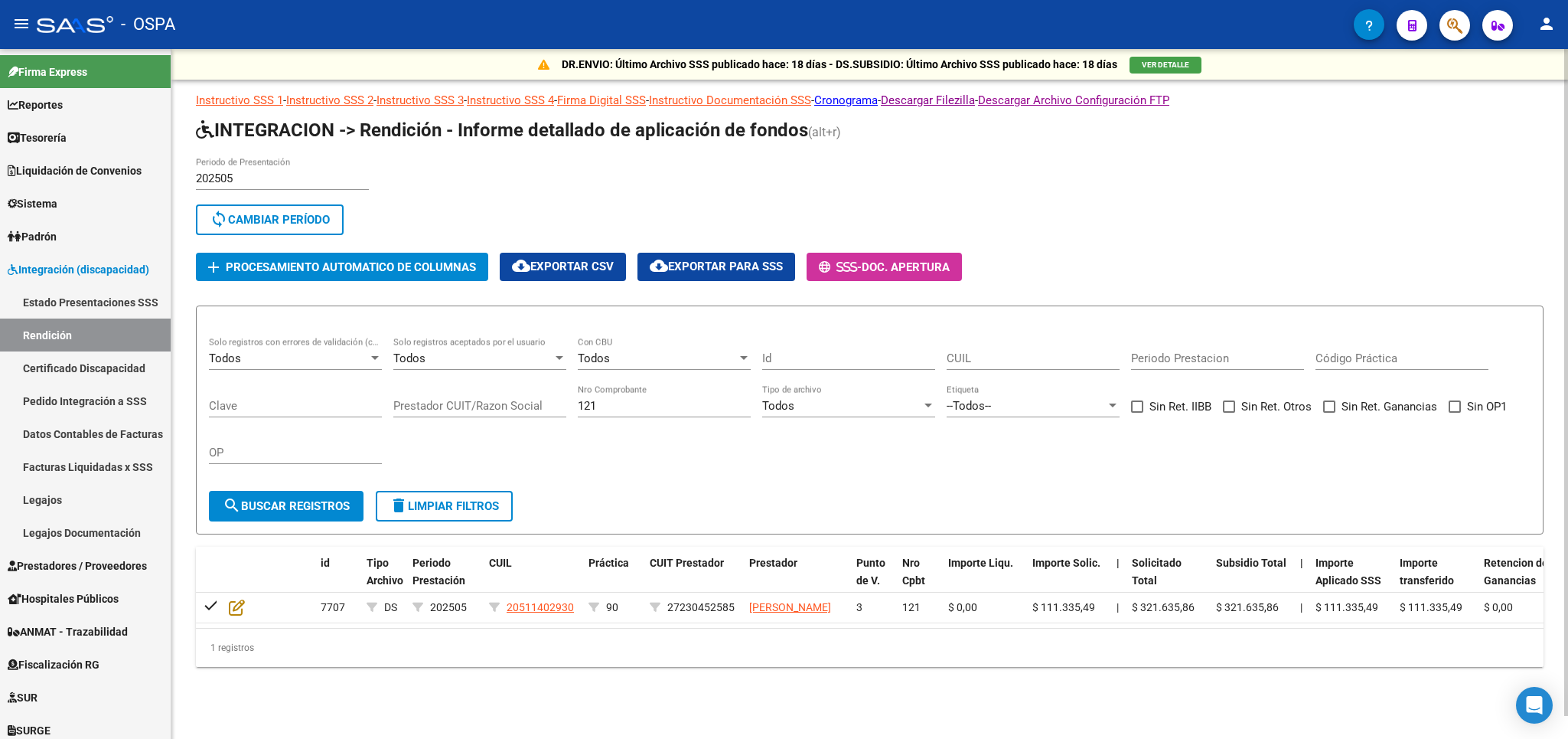
drag, startPoint x: 655, startPoint y: 413, endPoint x: 351, endPoint y: 423, distance: 304.2
click at [578, 413] on input "121" at bounding box center [665, 406] width 173 height 14
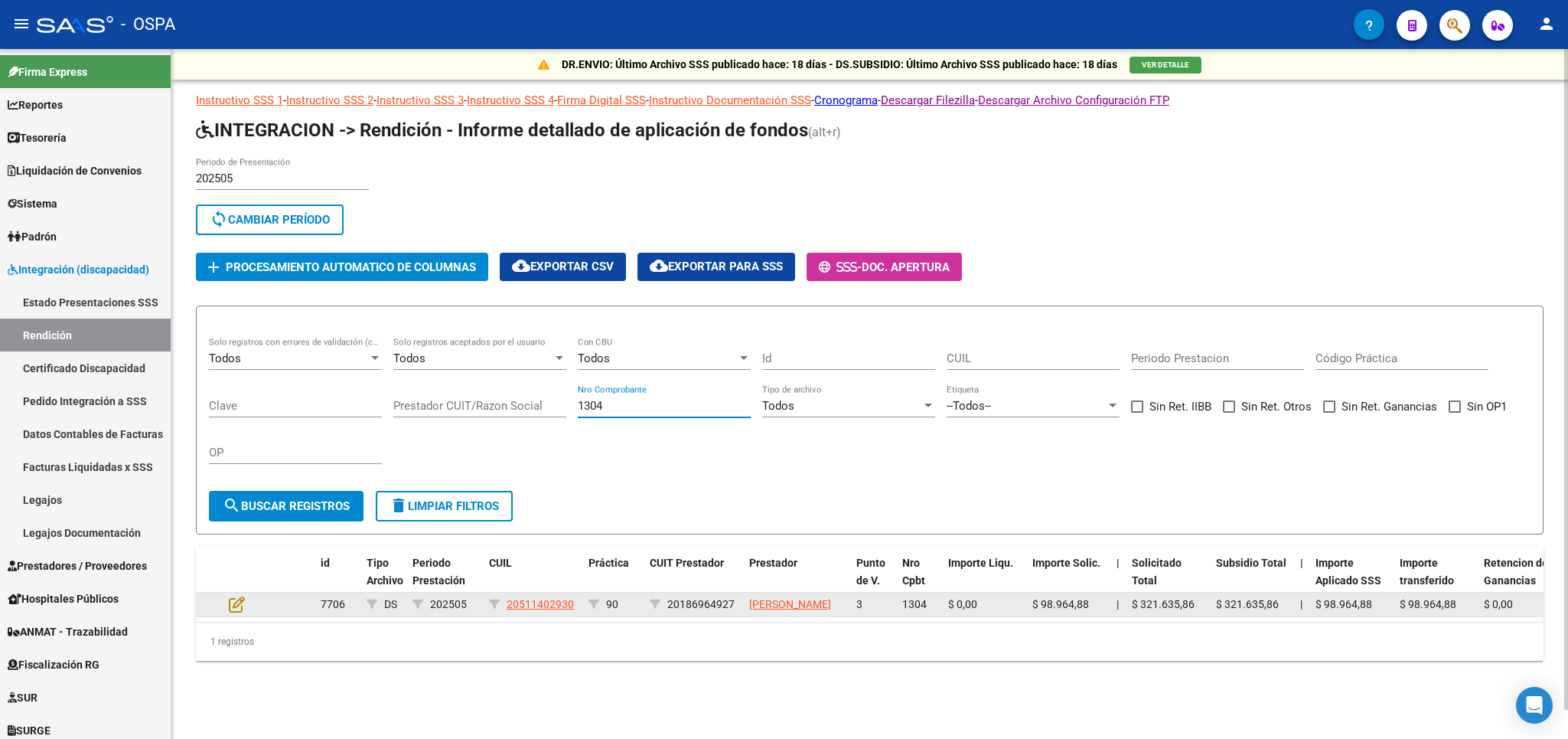
type input "1304"
click at [229, 615] on datatable-body-cell at bounding box center [250, 604] width 54 height 24
click at [240, 611] on icon at bounding box center [237, 604] width 16 height 17
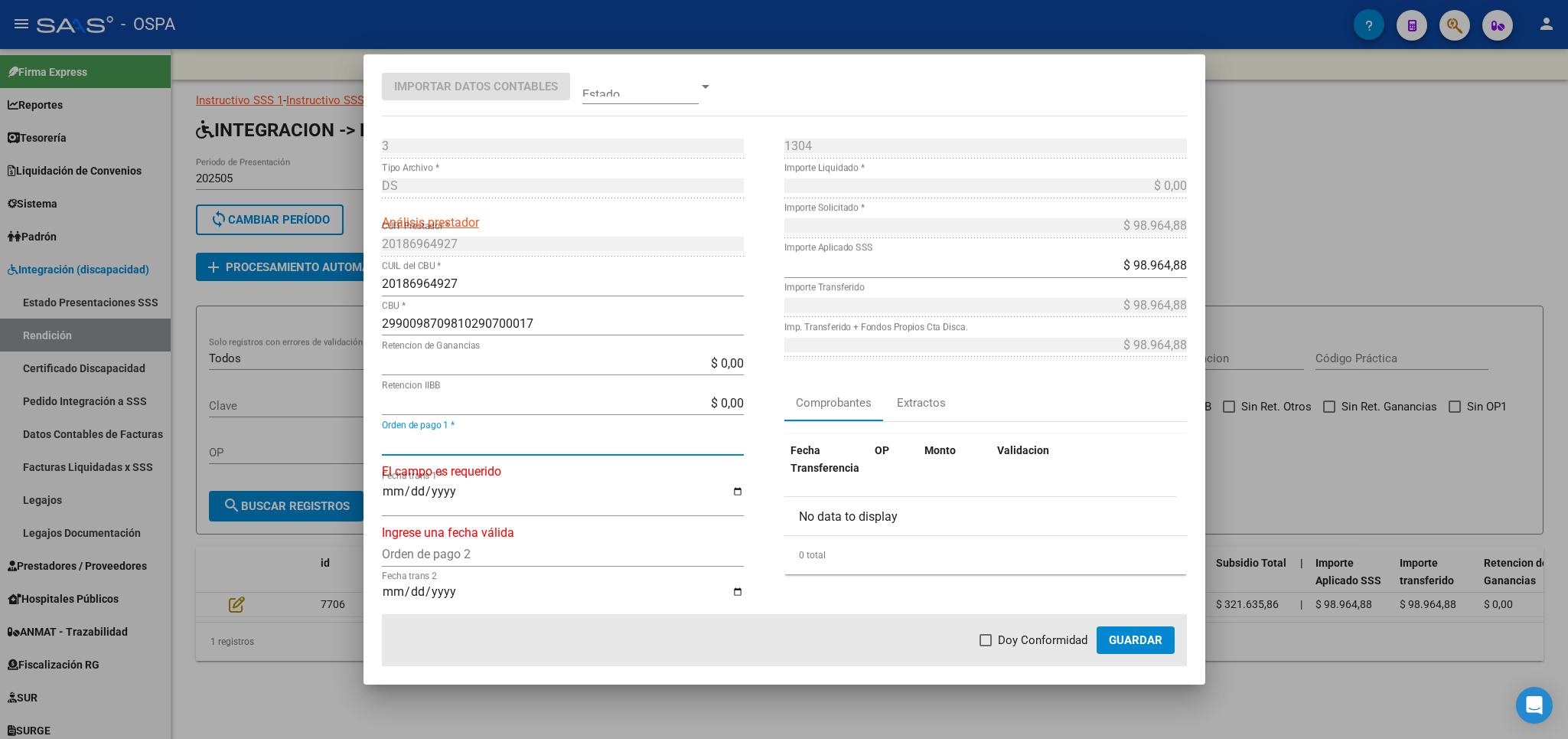
click at [457, 450] on input "Orden de pago 1 *" at bounding box center [563, 443] width 362 height 15
type input "21085"
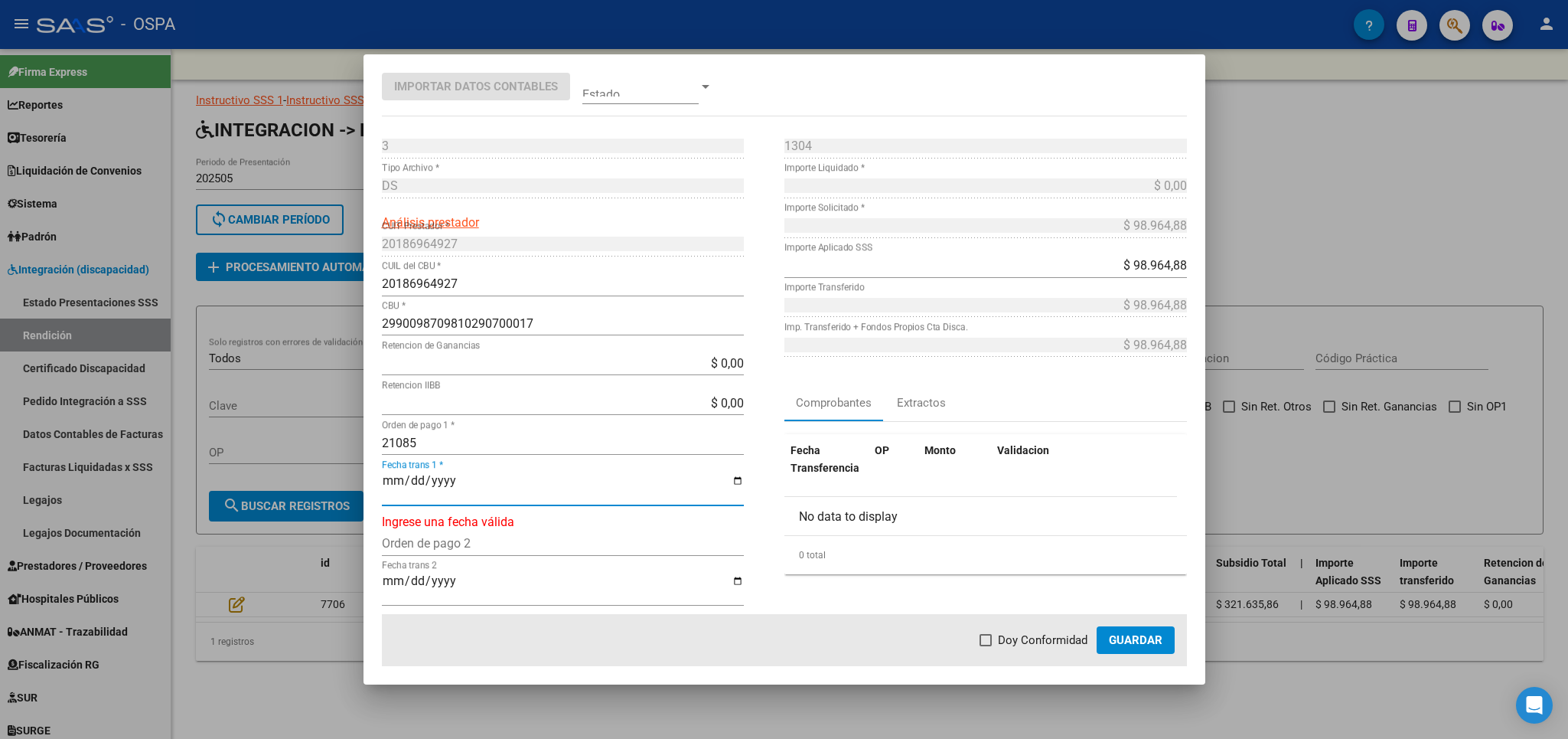
type input "[DATE]"
click at [1037, 645] on span "Doy Conformidad" at bounding box center [1043, 640] width 90 height 18
click at [986, 646] on input "Doy Conformidad" at bounding box center [985, 646] width 1 height 1
checkbox input "true"
click at [1127, 639] on span "Guardar" at bounding box center [1135, 640] width 54 height 14
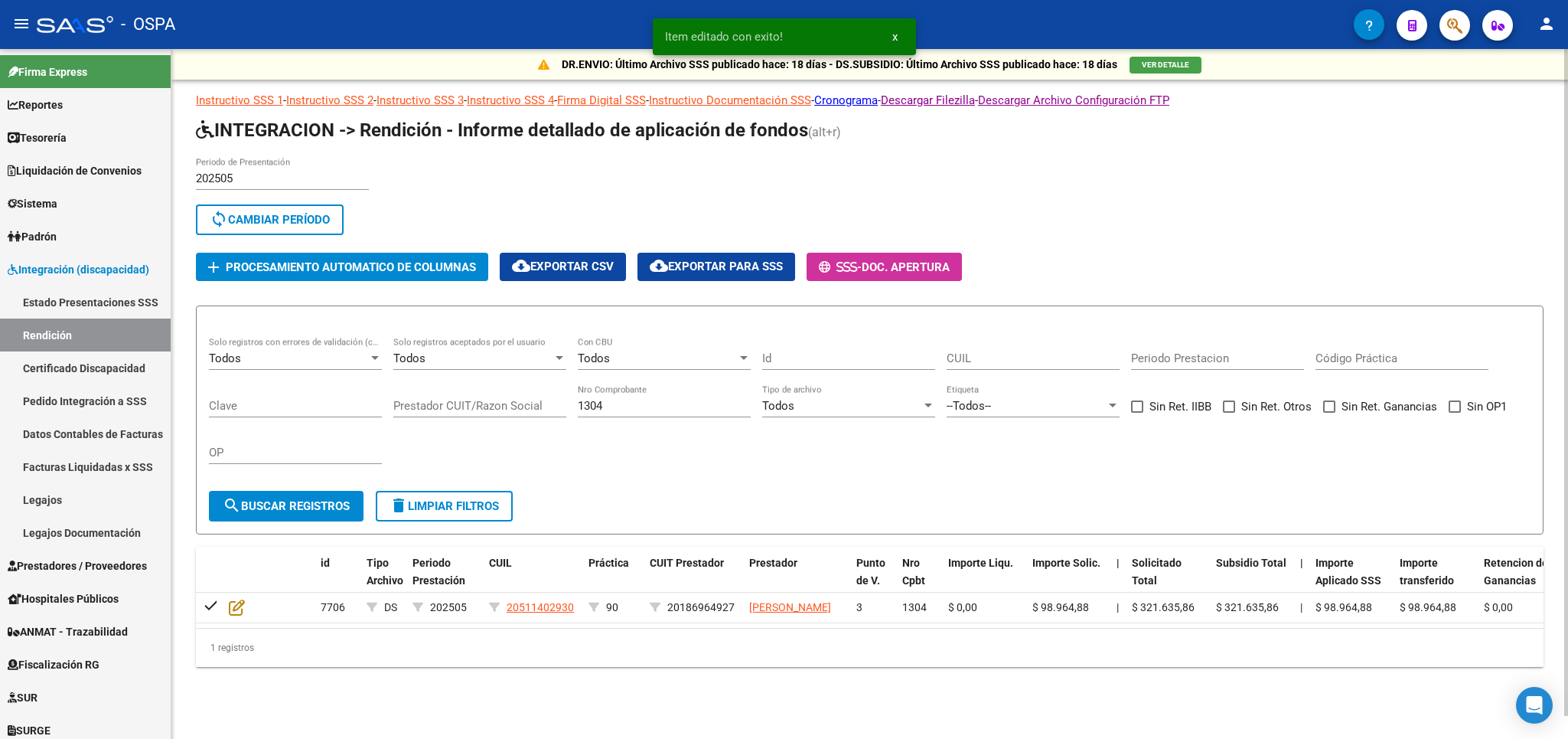
drag, startPoint x: 633, startPoint y: 407, endPoint x: 335, endPoint y: 414, distance: 298.1
click at [578, 413] on input "1304" at bounding box center [665, 406] width 173 height 14
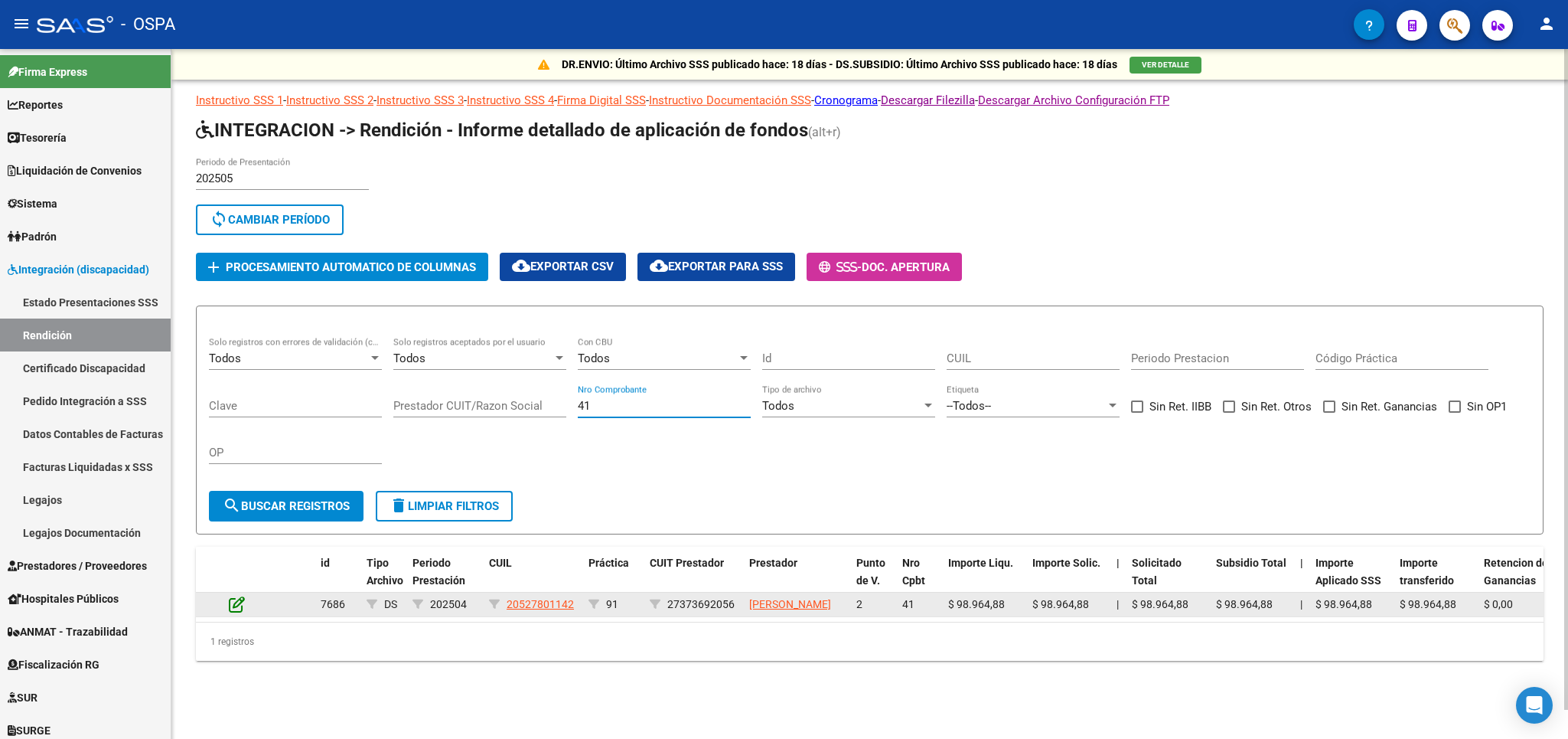
type input "41"
click at [243, 610] on icon at bounding box center [237, 604] width 16 height 17
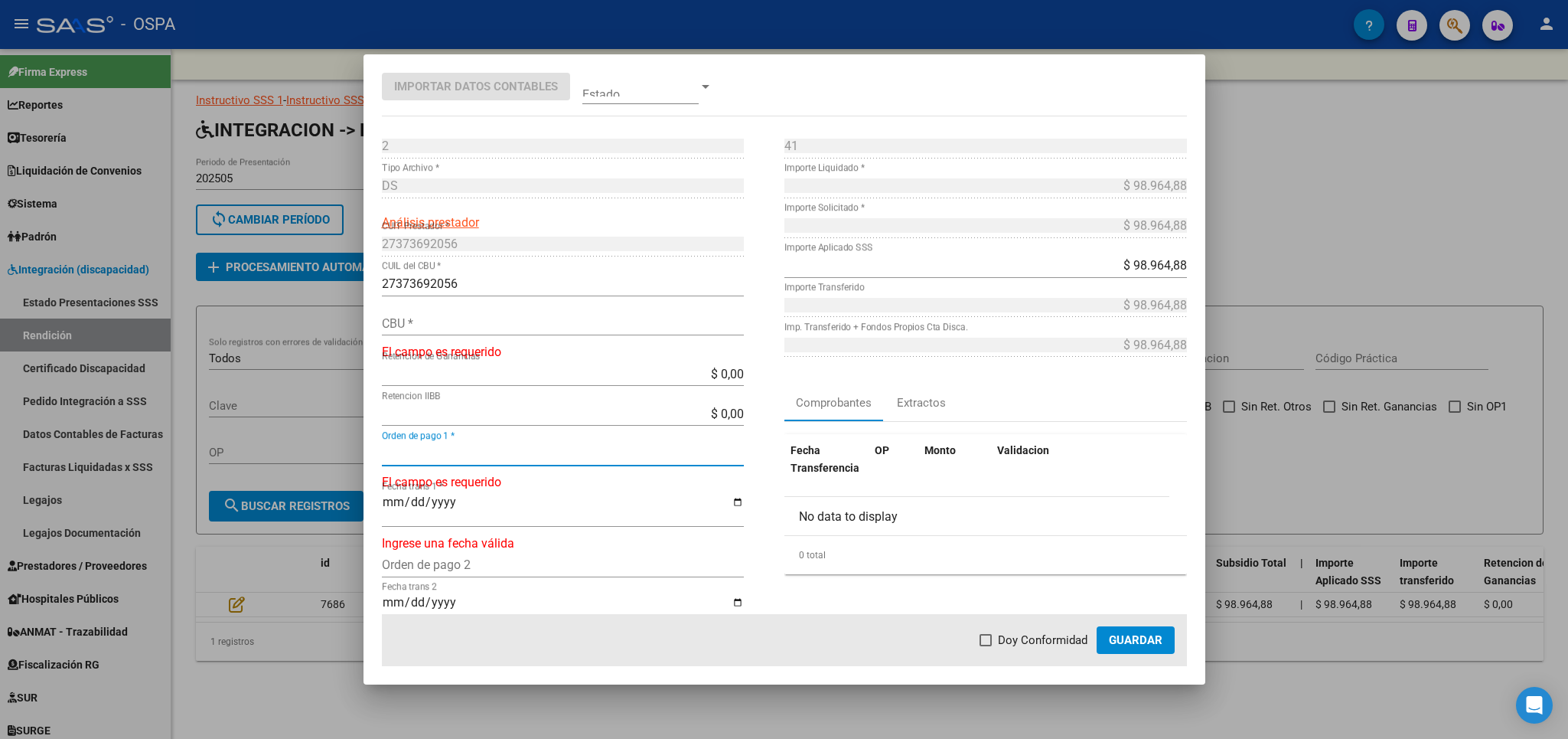
click at [577, 453] on input "Orden de pago 1 *" at bounding box center [563, 453] width 362 height 15
type input "21086"
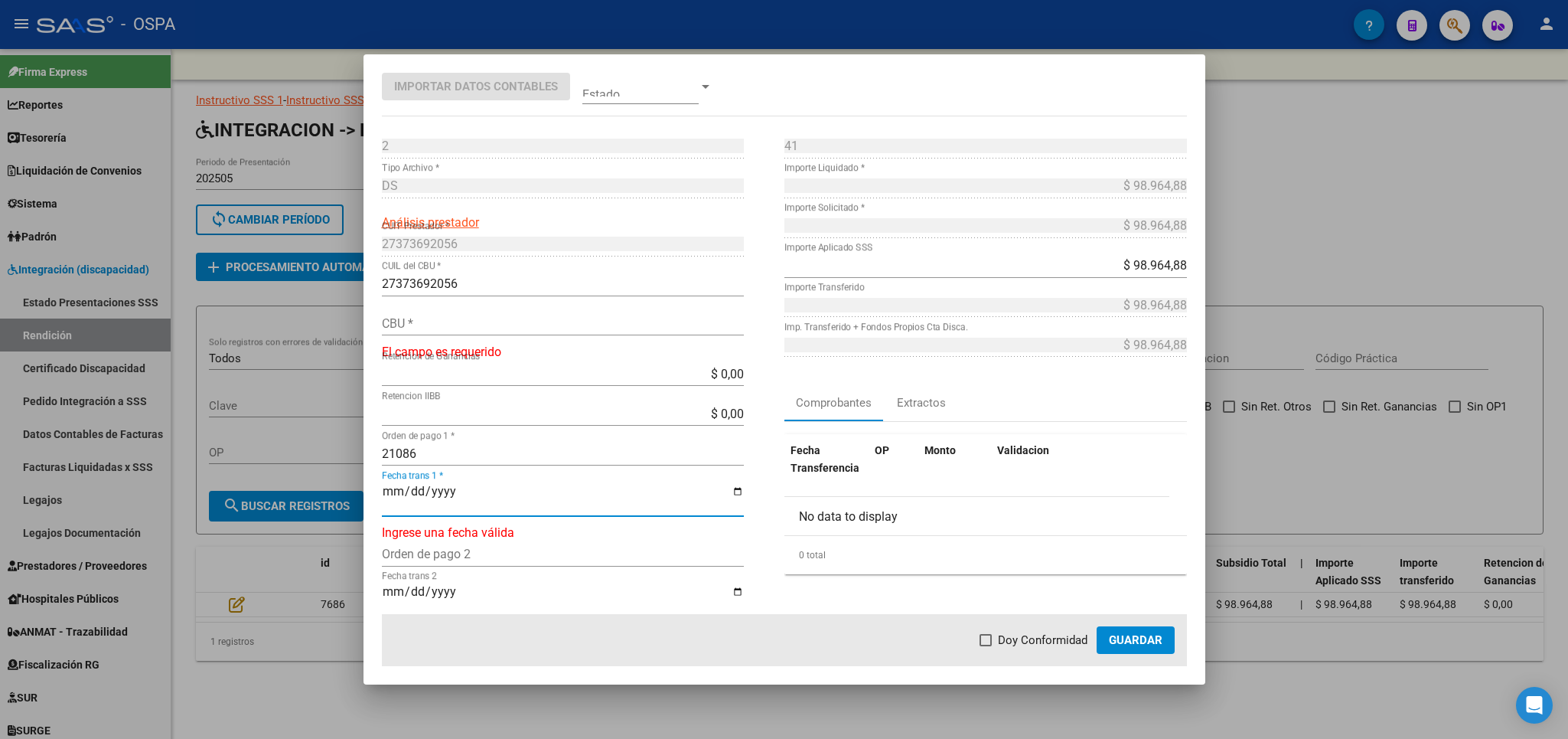
type input "[DATE]"
click at [1024, 645] on span "Doy Conformidad" at bounding box center [1043, 640] width 90 height 18
click at [986, 646] on input "Doy Conformidad" at bounding box center [985, 646] width 1 height 1
checkbox input "true"
click at [1124, 646] on span "Guardar" at bounding box center [1135, 640] width 54 height 14
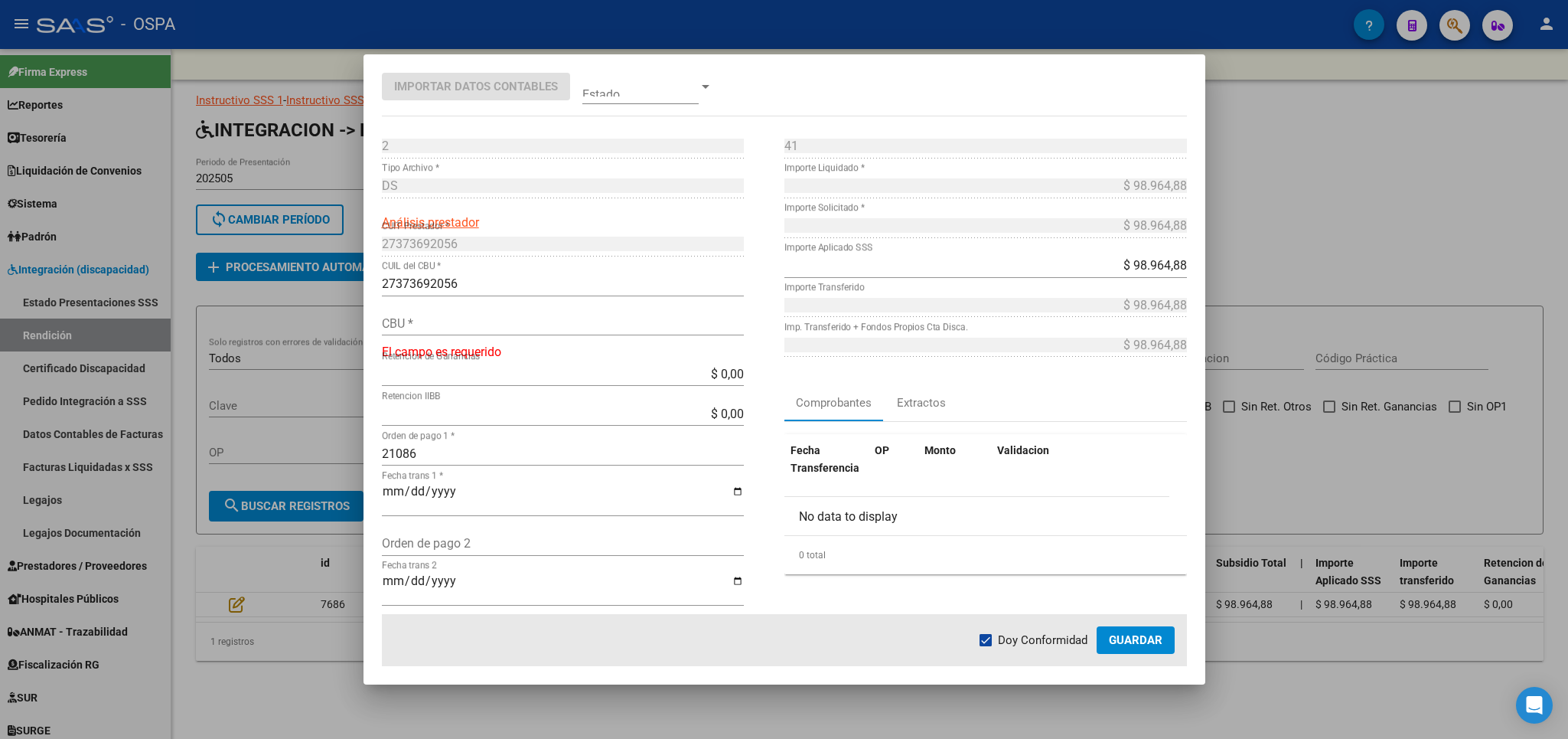
click at [477, 317] on input "CBU *" at bounding box center [563, 323] width 362 height 15
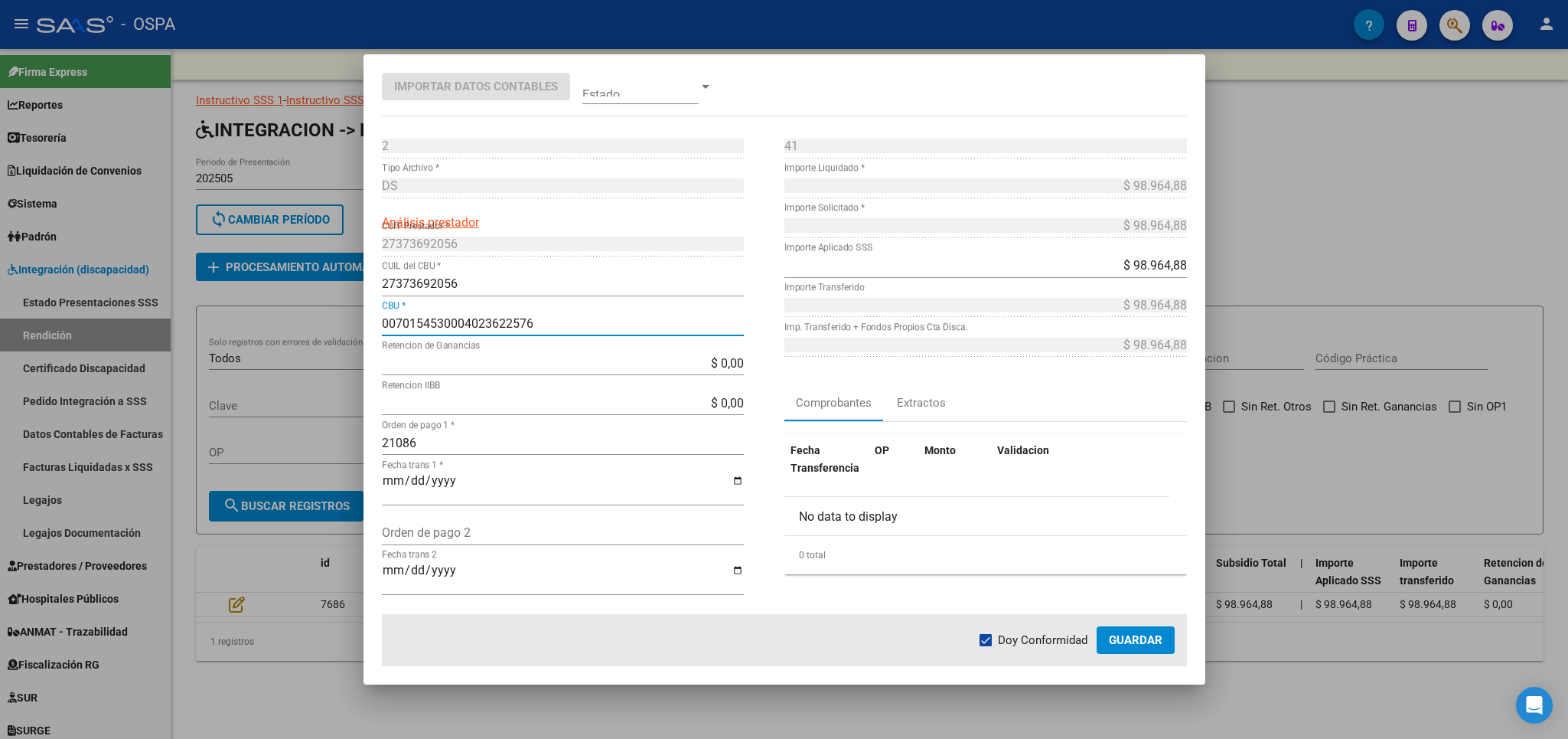
type input "0070154530004023622576"
click at [1122, 634] on span "Guardar" at bounding box center [1135, 640] width 54 height 14
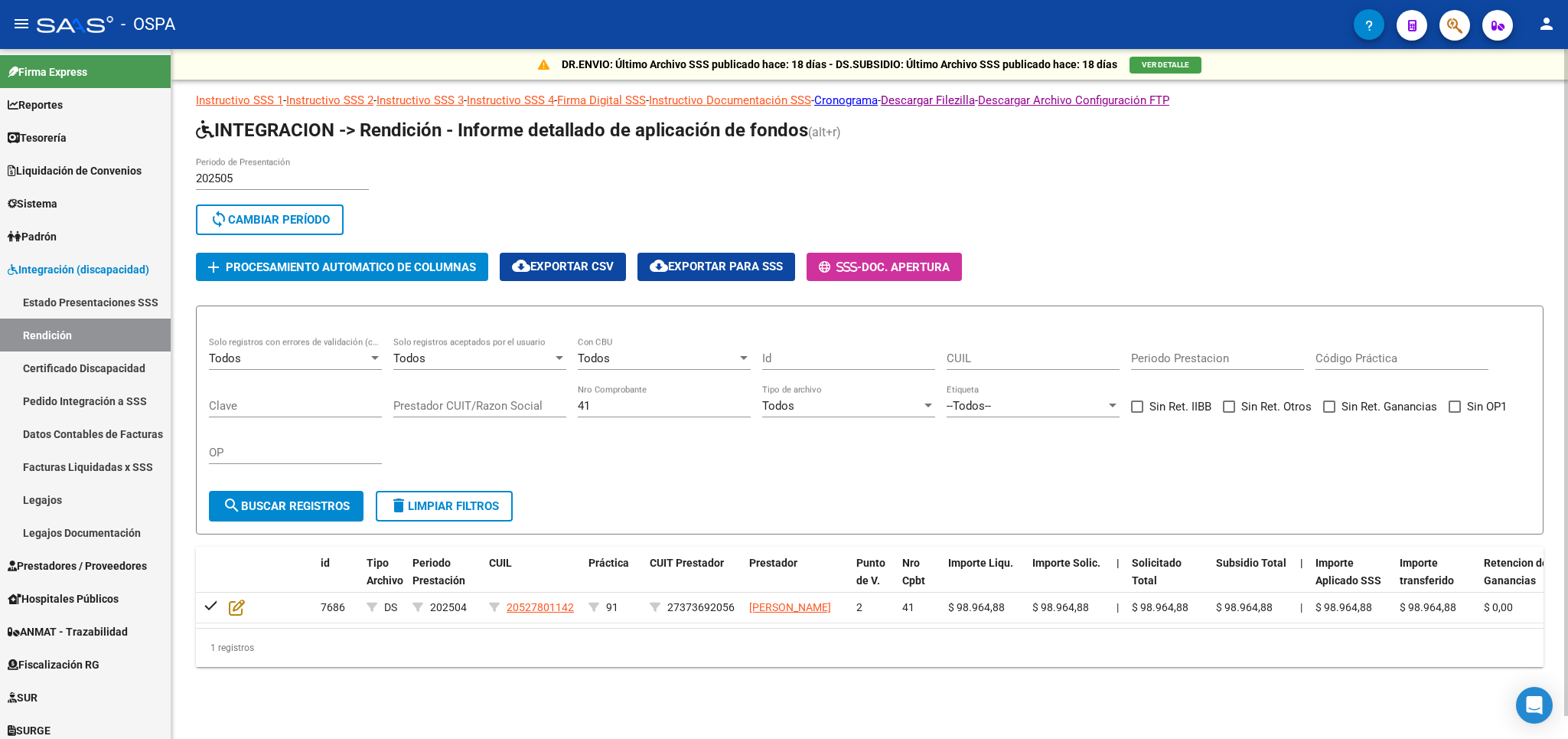
drag, startPoint x: 658, startPoint y: 410, endPoint x: 372, endPoint y: 410, distance: 286.0
click at [578, 410] on input "41" at bounding box center [665, 406] width 173 height 14
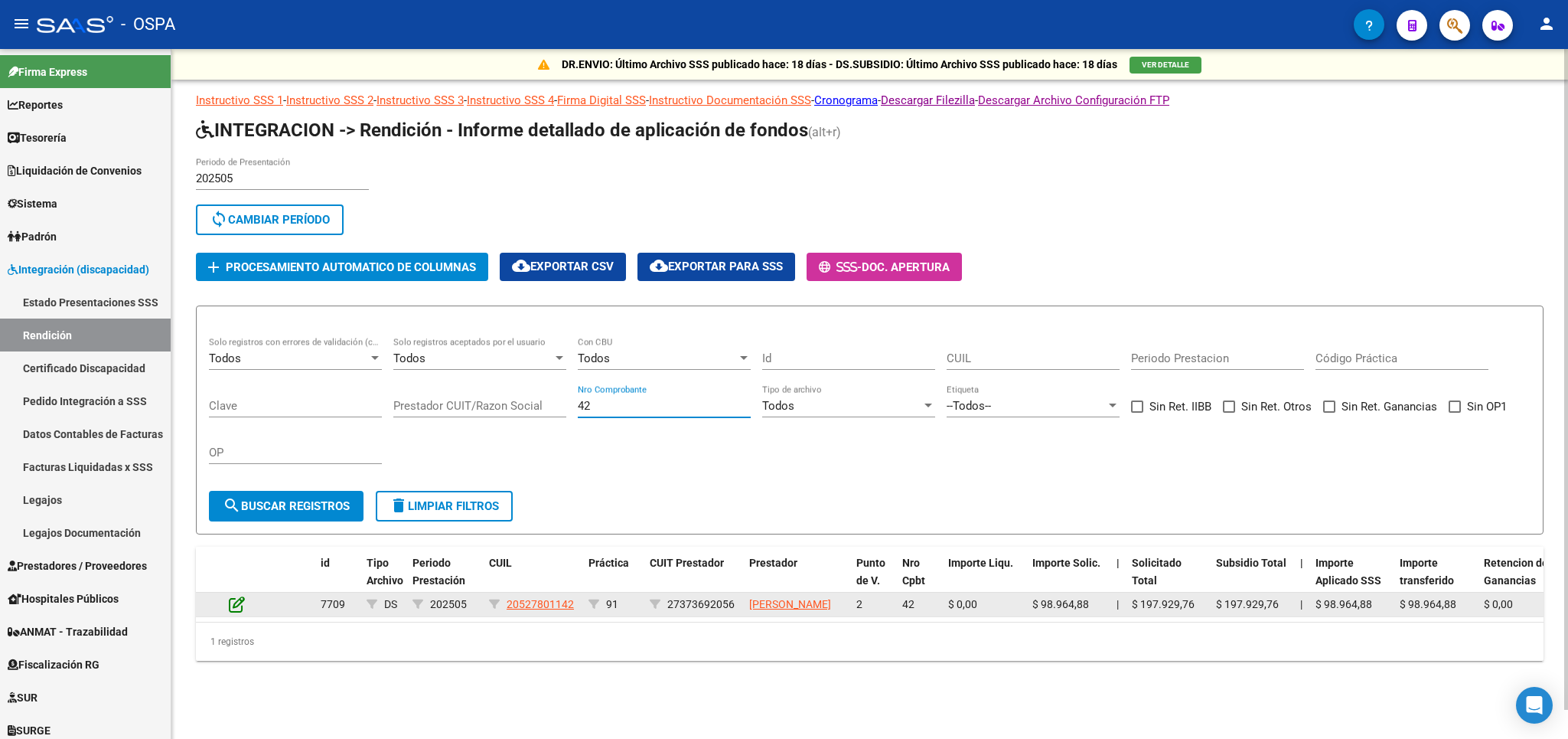
type input "42"
click at [231, 611] on icon at bounding box center [237, 604] width 16 height 17
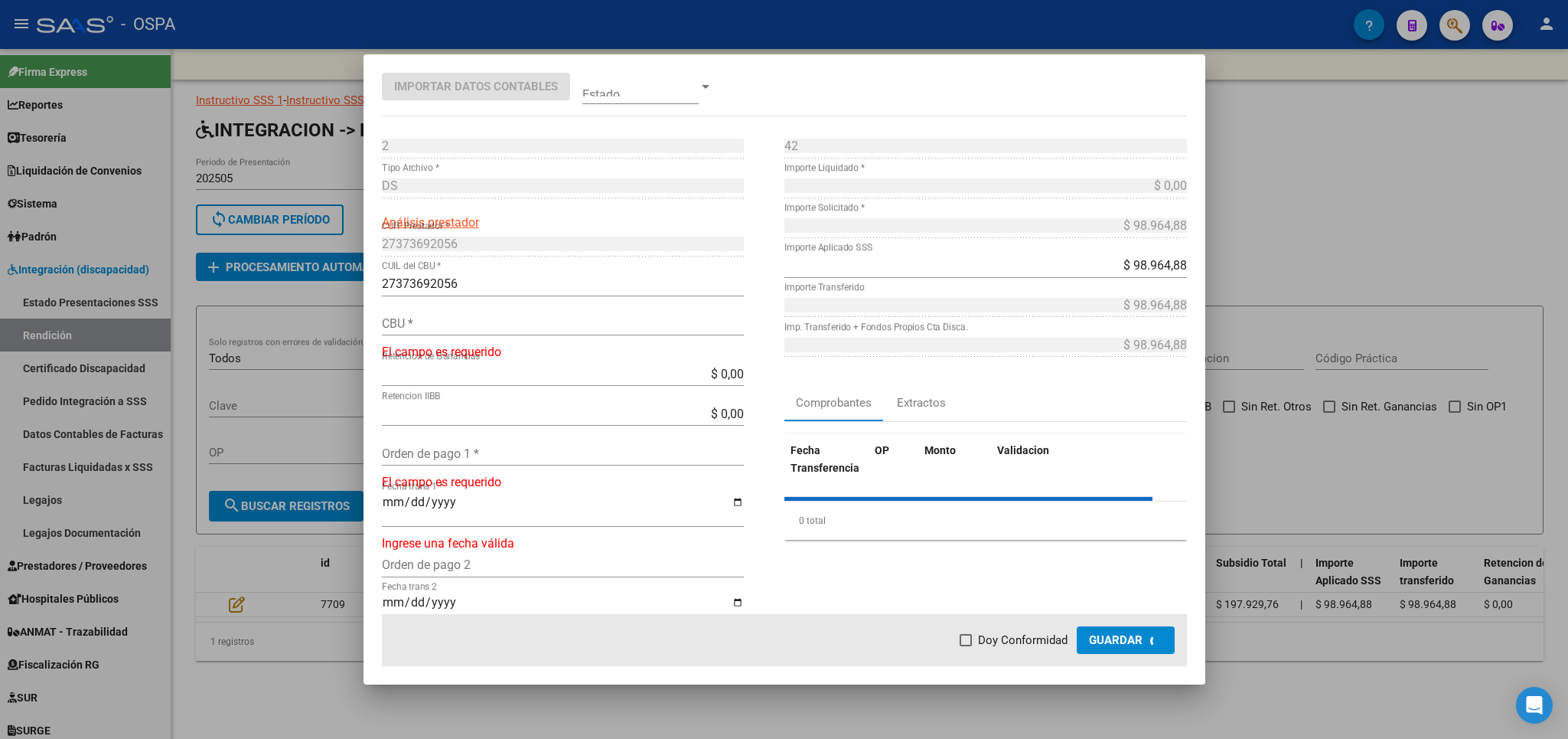
type input "0070154530004023622576"
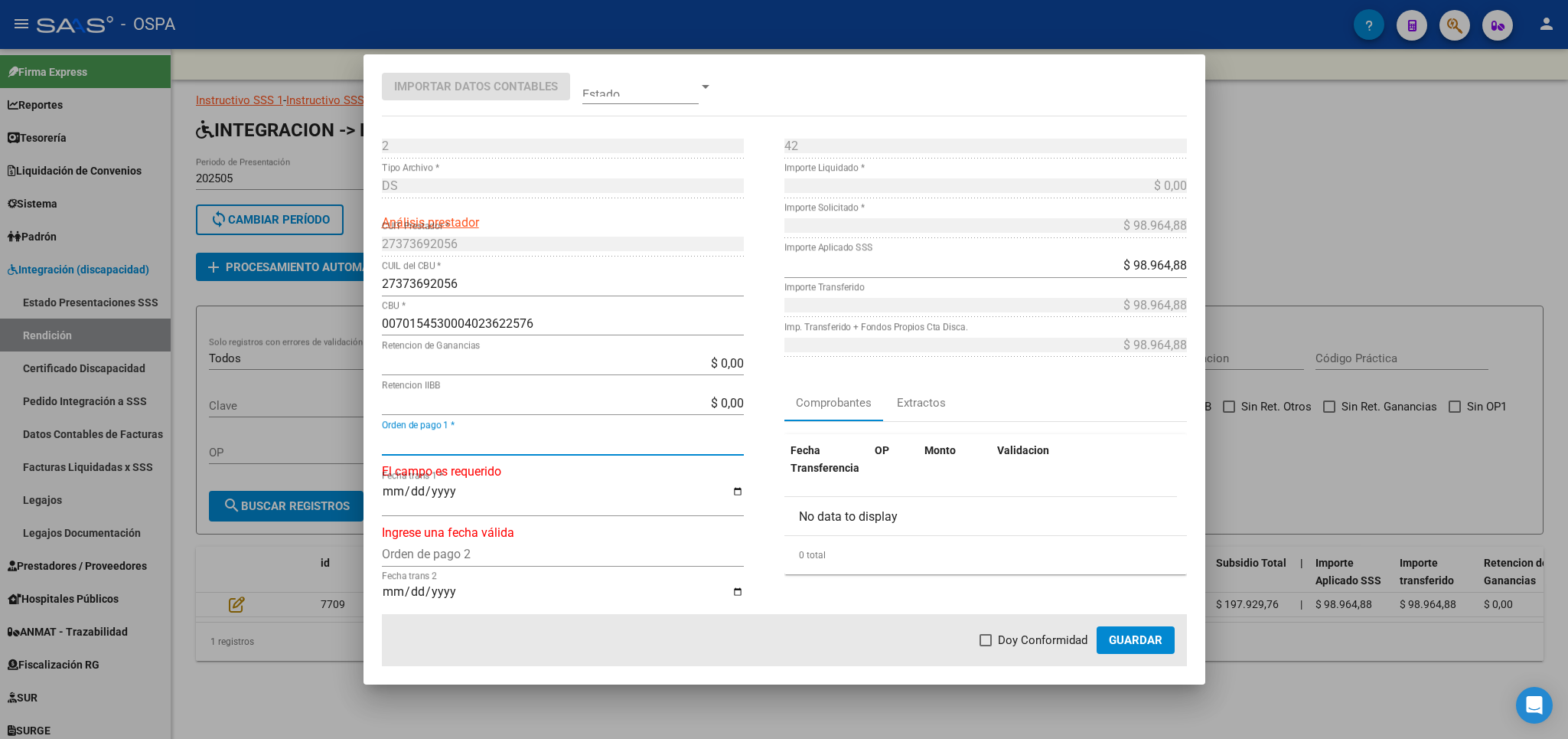
click at [544, 450] on input "Orden de pago 1 *" at bounding box center [563, 443] width 362 height 15
type input "21087"
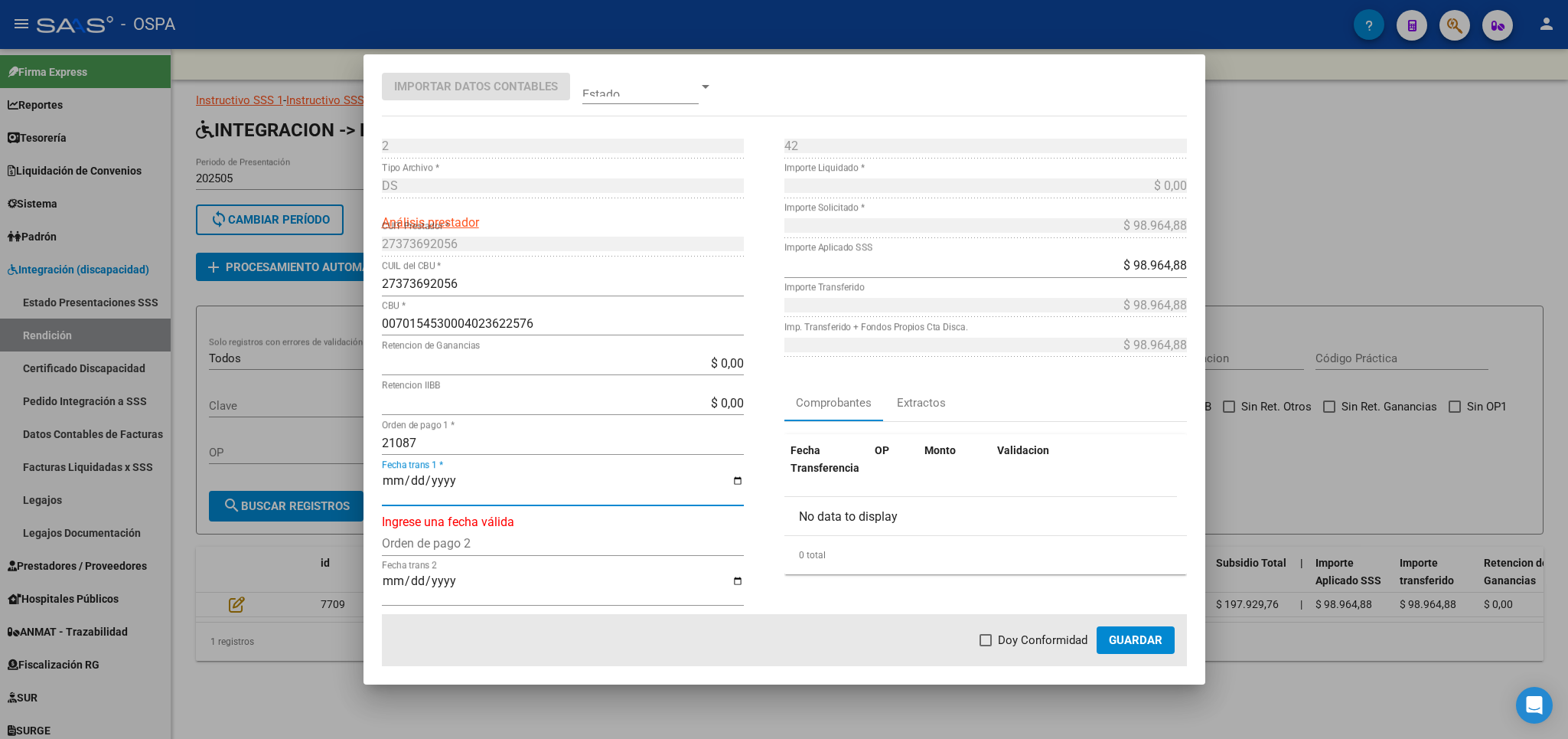
type input "[DATE]"
click at [1067, 646] on span "Doy Conformidad" at bounding box center [1043, 640] width 90 height 18
click at [986, 646] on input "Doy Conformidad" at bounding box center [985, 646] width 1 height 1
checkbox input "true"
click at [1154, 633] on span "Guardar" at bounding box center [1135, 640] width 54 height 14
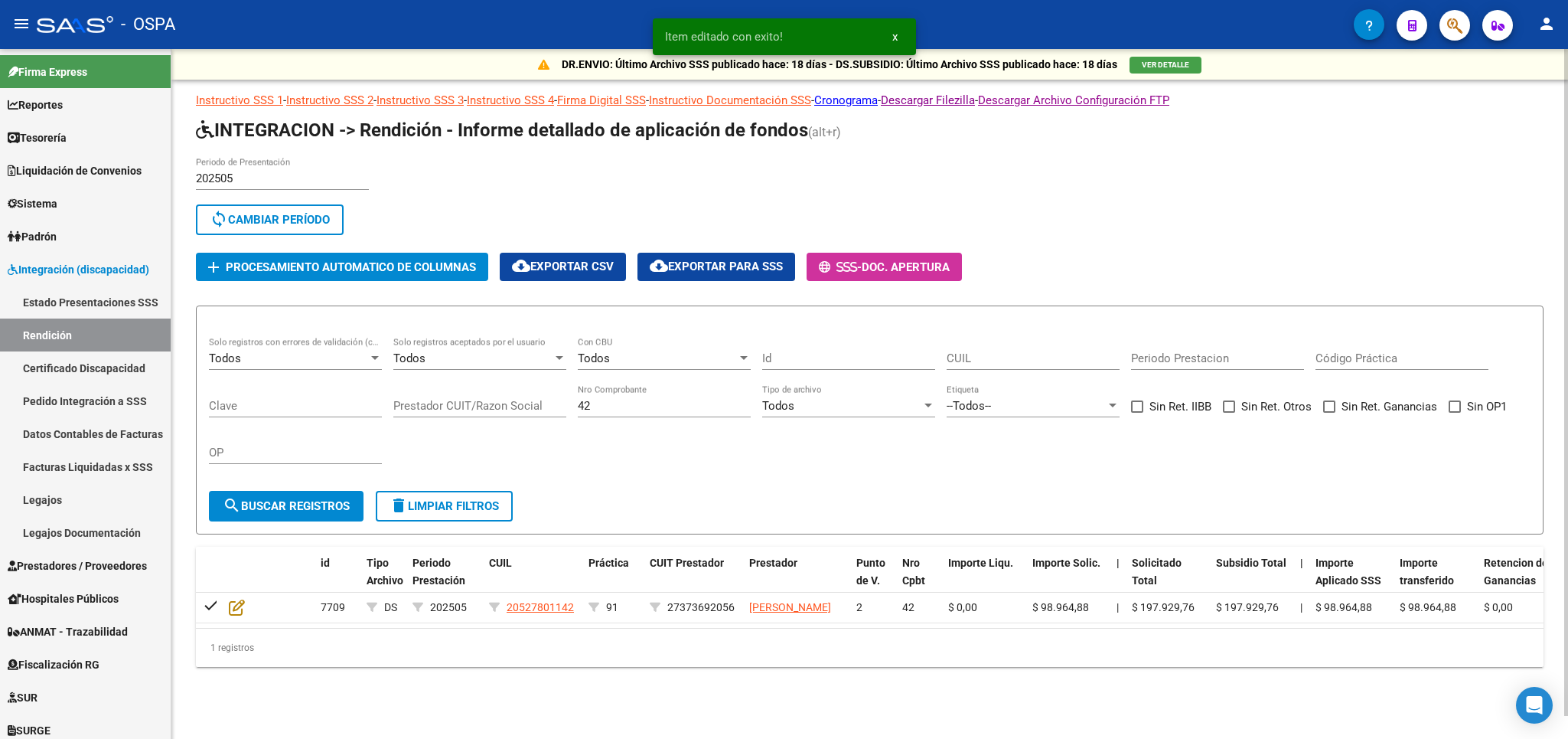
drag, startPoint x: 643, startPoint y: 393, endPoint x: 457, endPoint y: 393, distance: 186.0
click at [457, 393] on div "Todos Solo registros con errores de validación (control 623 instructivo de rend…" at bounding box center [870, 407] width 1321 height 142
drag, startPoint x: 629, startPoint y: 407, endPoint x: 427, endPoint y: 406, distance: 202.0
click at [578, 406] on input "42" at bounding box center [665, 406] width 173 height 14
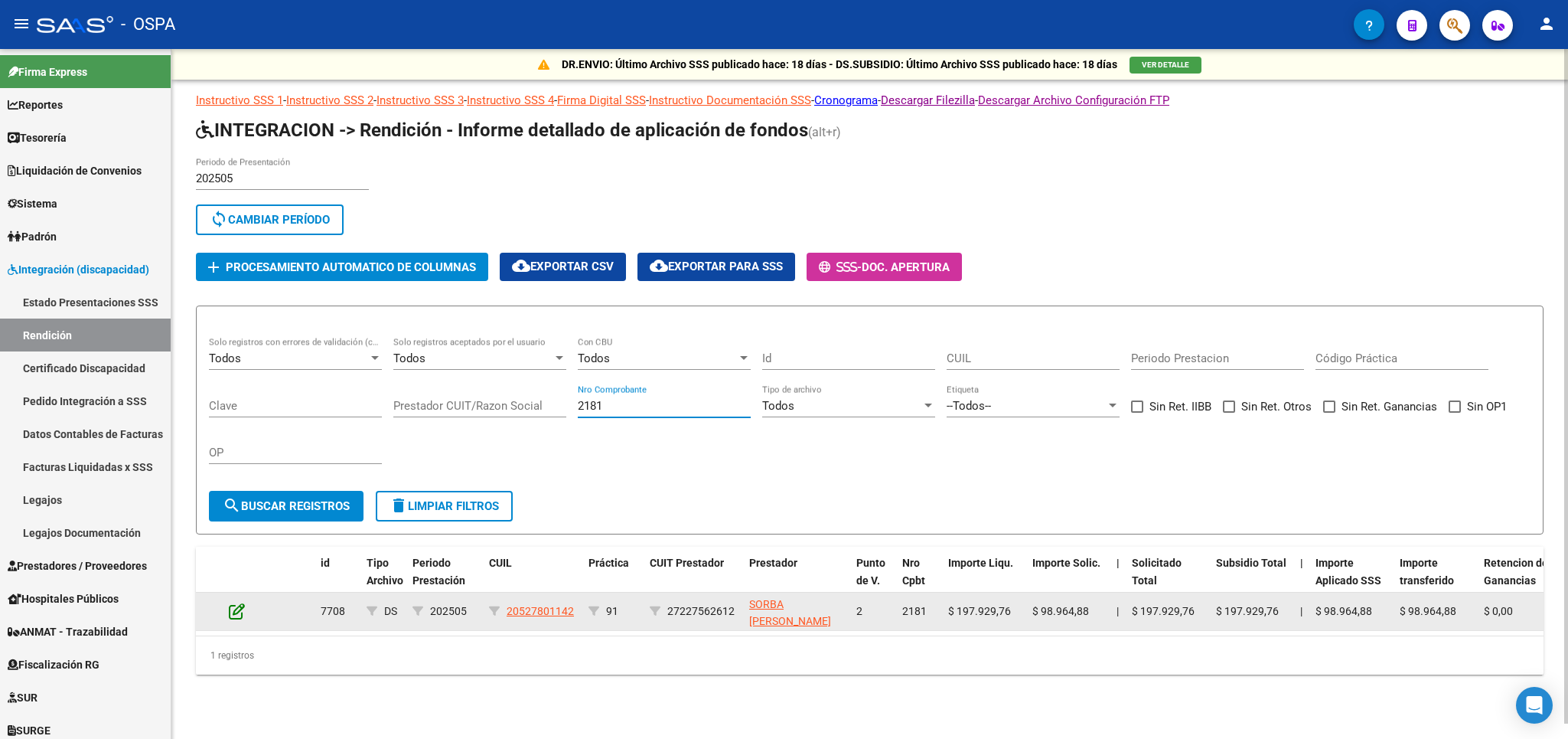
type input "2181"
click at [241, 613] on icon at bounding box center [237, 611] width 16 height 17
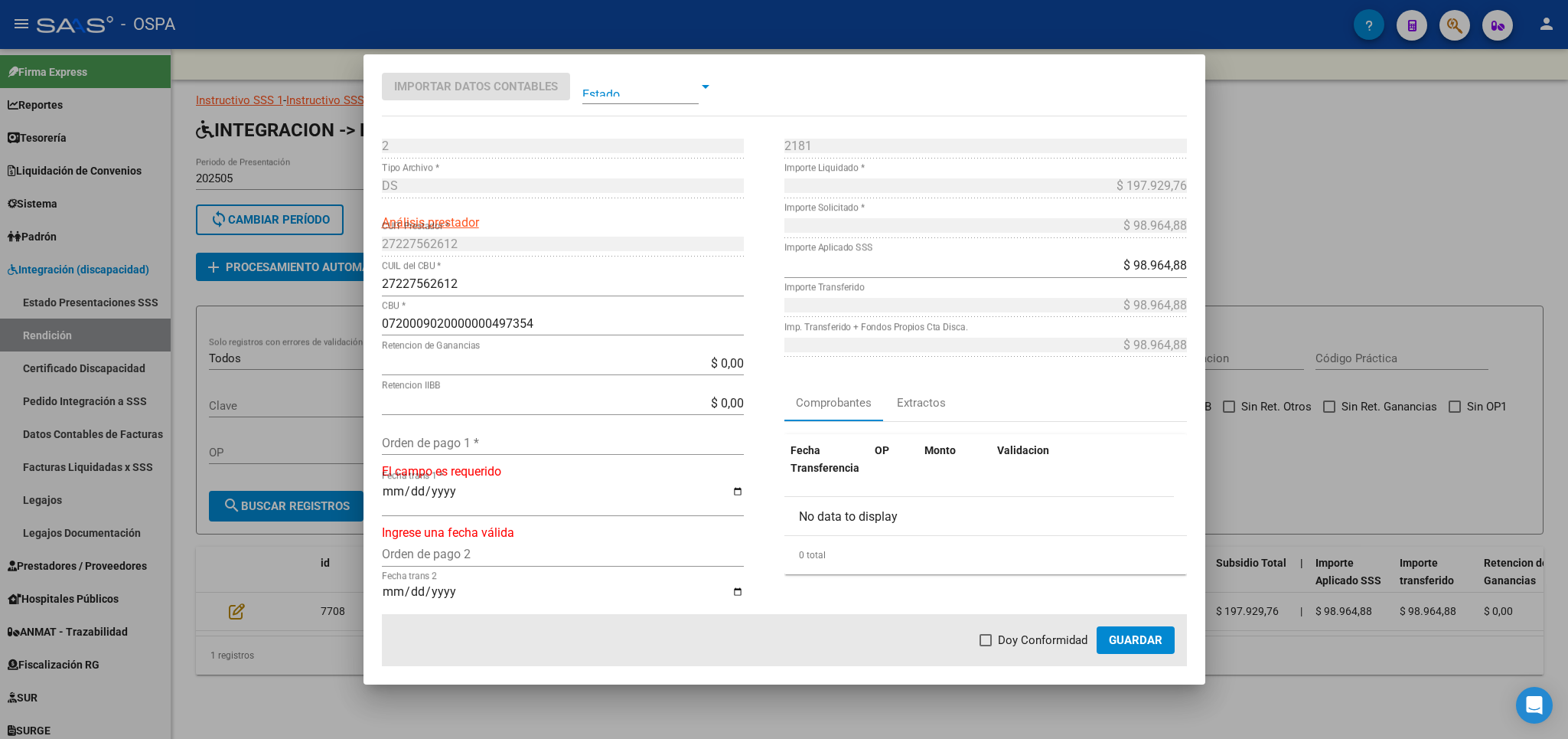
click at [563, 450] on input "Orden de pago 1 *" at bounding box center [563, 443] width 362 height 15
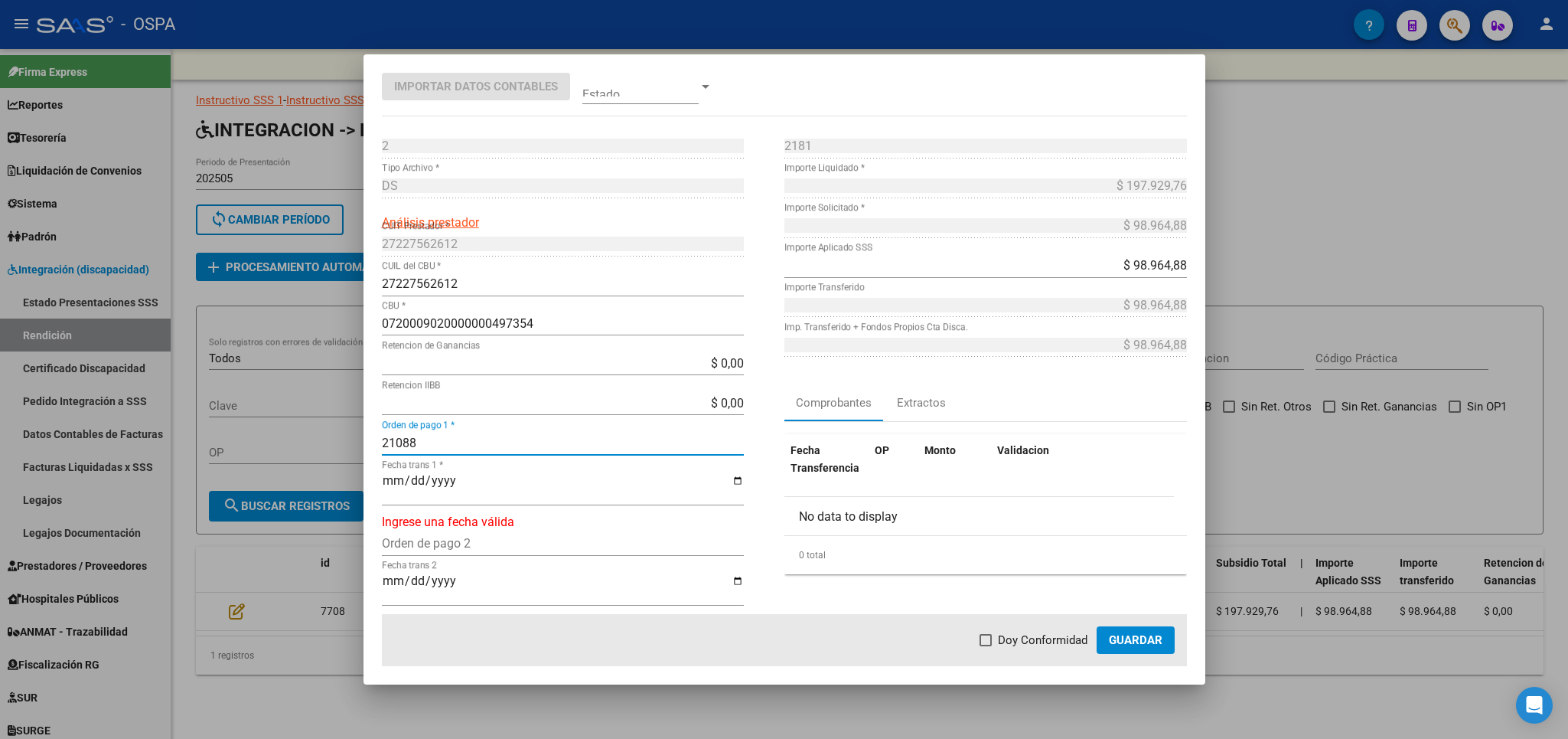
type input "21088"
type input "[DATE]"
drag, startPoint x: 994, startPoint y: 643, endPoint x: 1101, endPoint y: 636, distance: 107.2
click at [992, 643] on span at bounding box center [986, 640] width 12 height 12
click at [986, 646] on input "Doy Conformidad" at bounding box center [985, 646] width 1 height 1
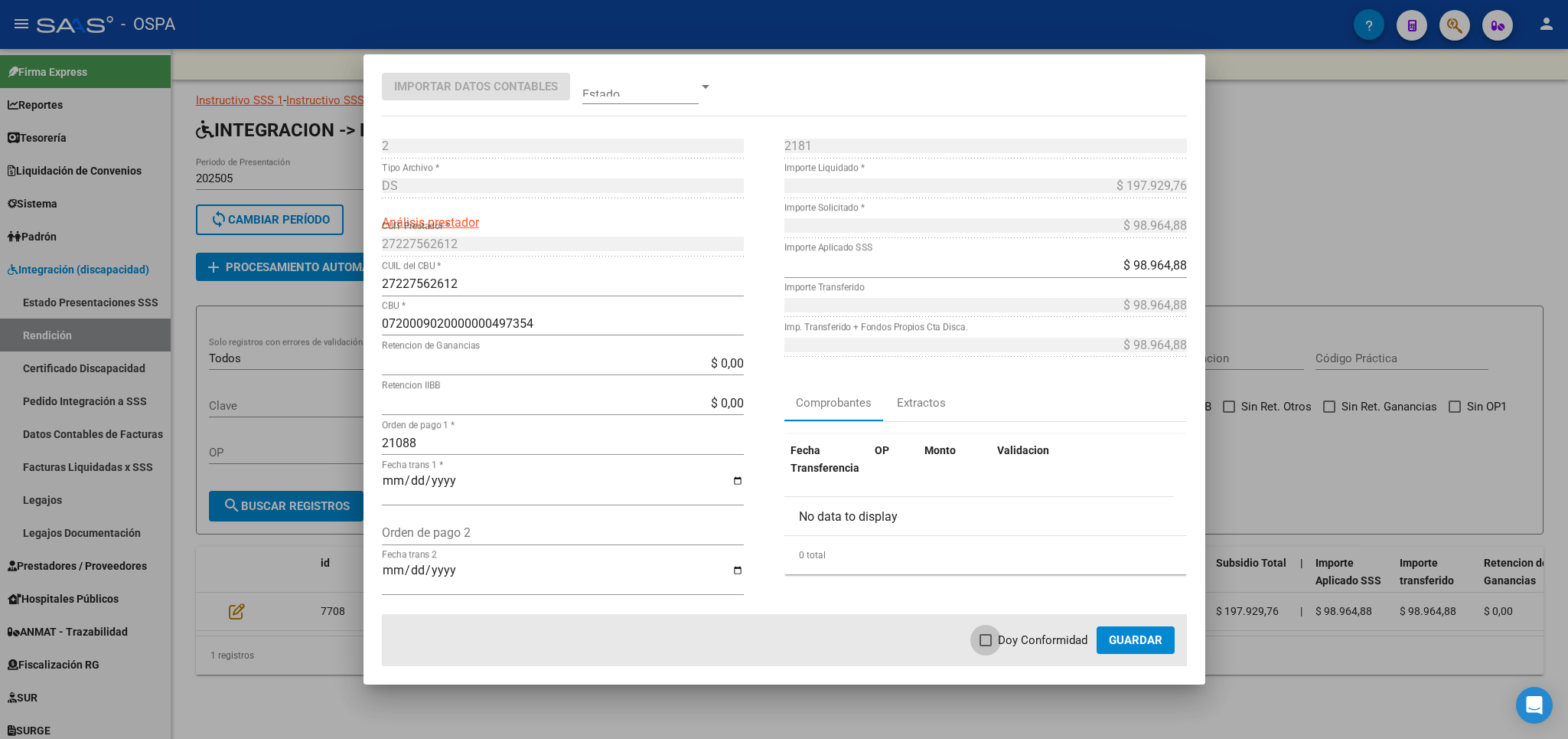
checkbox input "true"
click at [1120, 636] on span "Guardar" at bounding box center [1135, 640] width 54 height 14
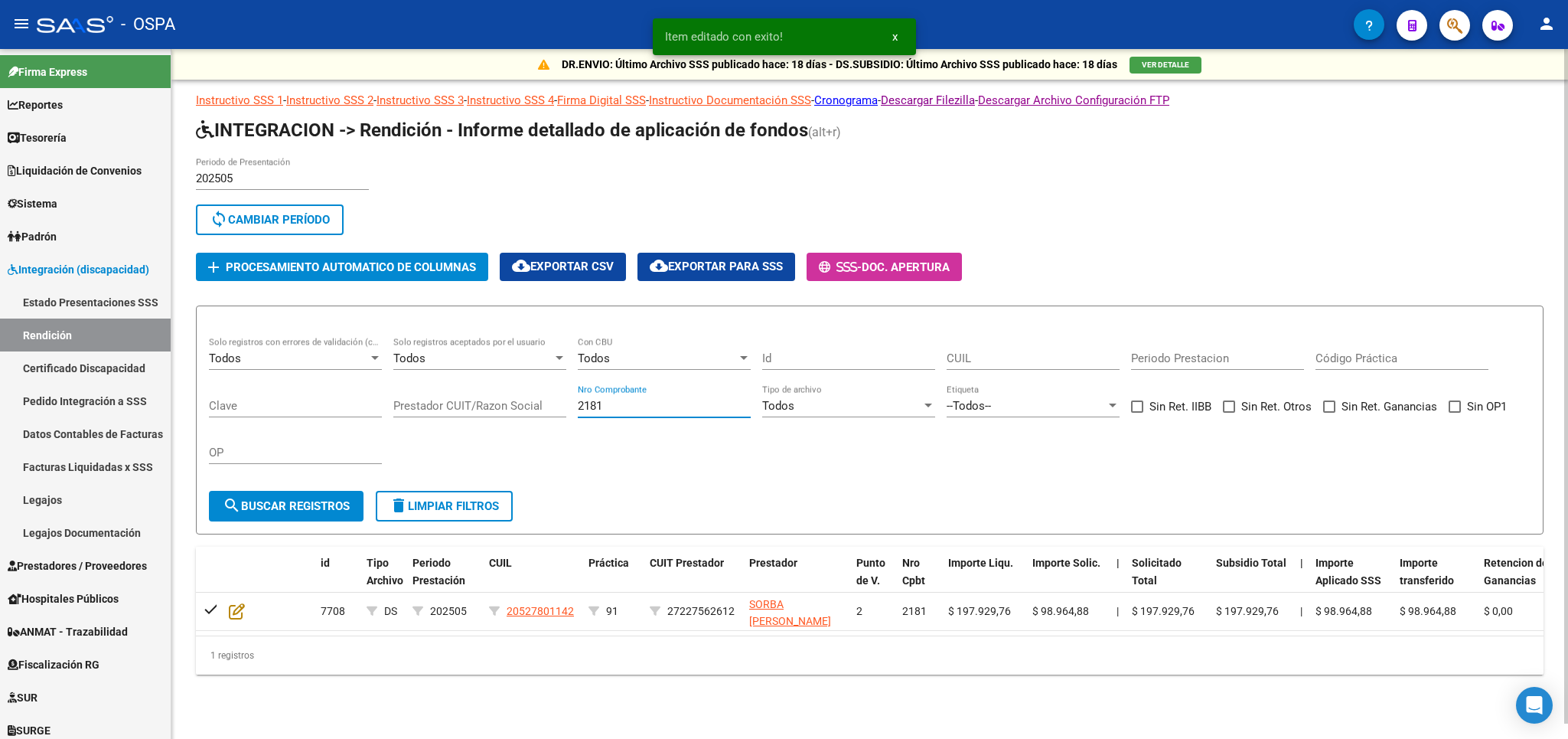
drag, startPoint x: 632, startPoint y: 401, endPoint x: 425, endPoint y: 402, distance: 207.0
click at [578, 402] on input "2181" at bounding box center [665, 406] width 173 height 14
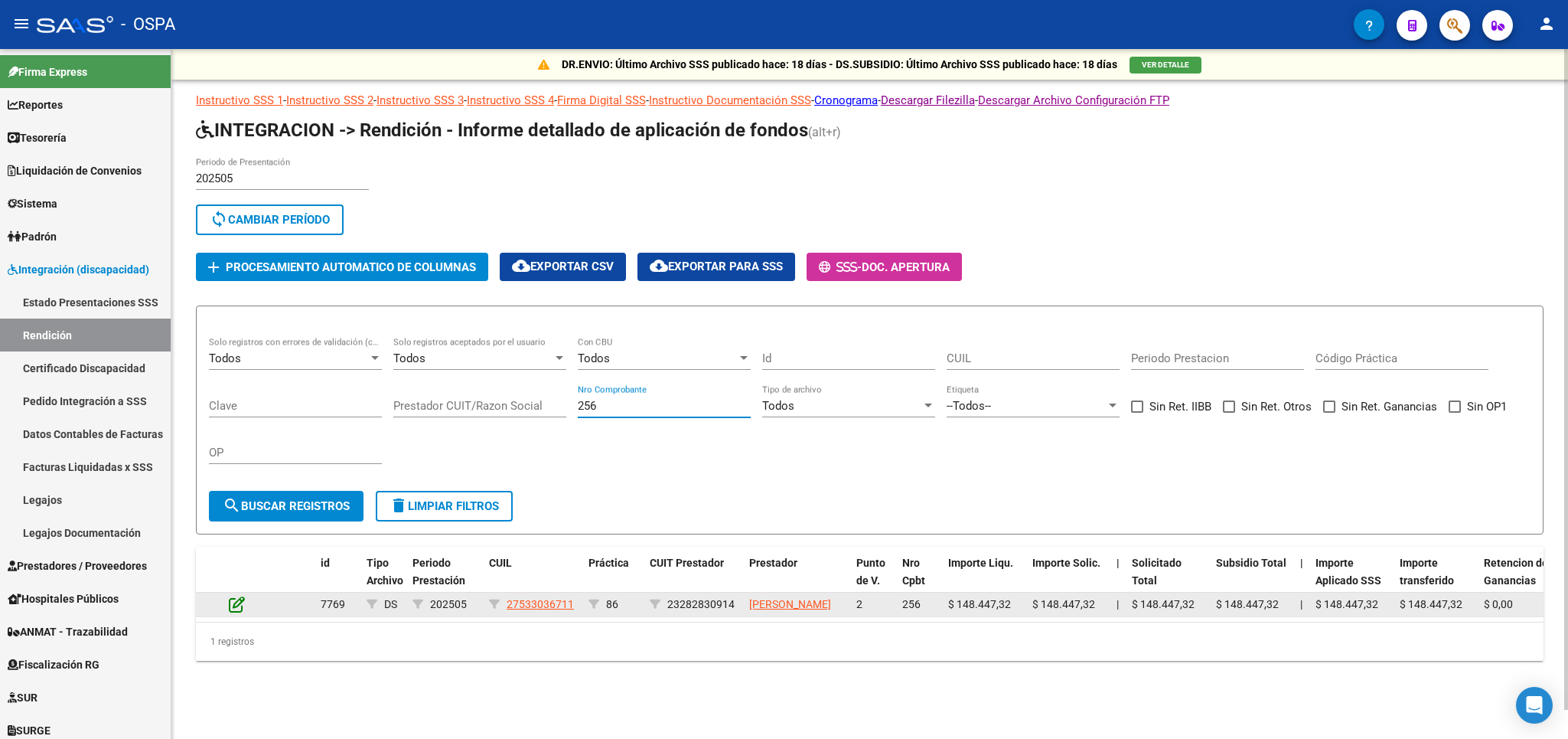
type input "256"
click at [234, 613] on icon at bounding box center [237, 604] width 16 height 17
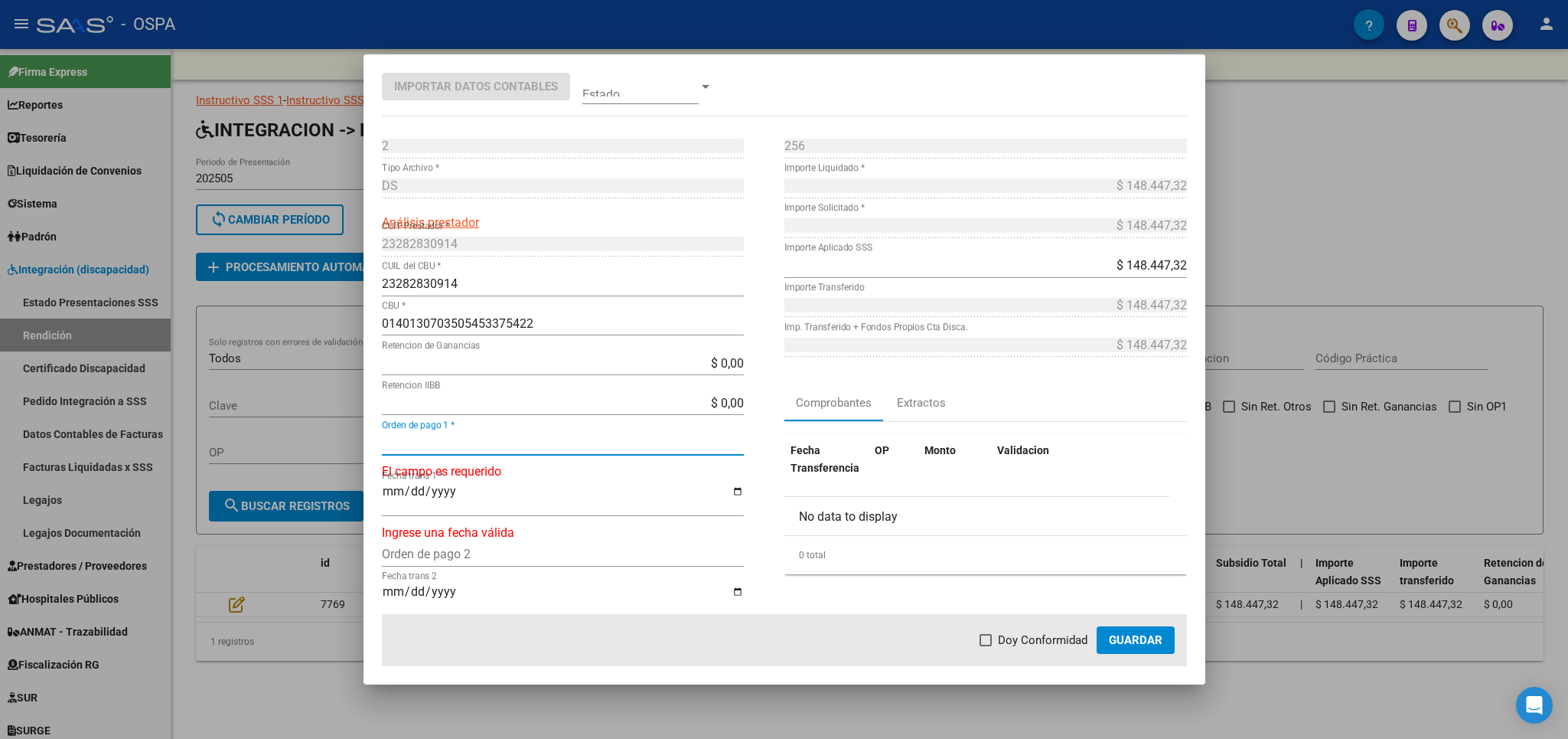
click at [500, 446] on input "Orden de pago 1 *" at bounding box center [563, 443] width 362 height 15
type input "21089"
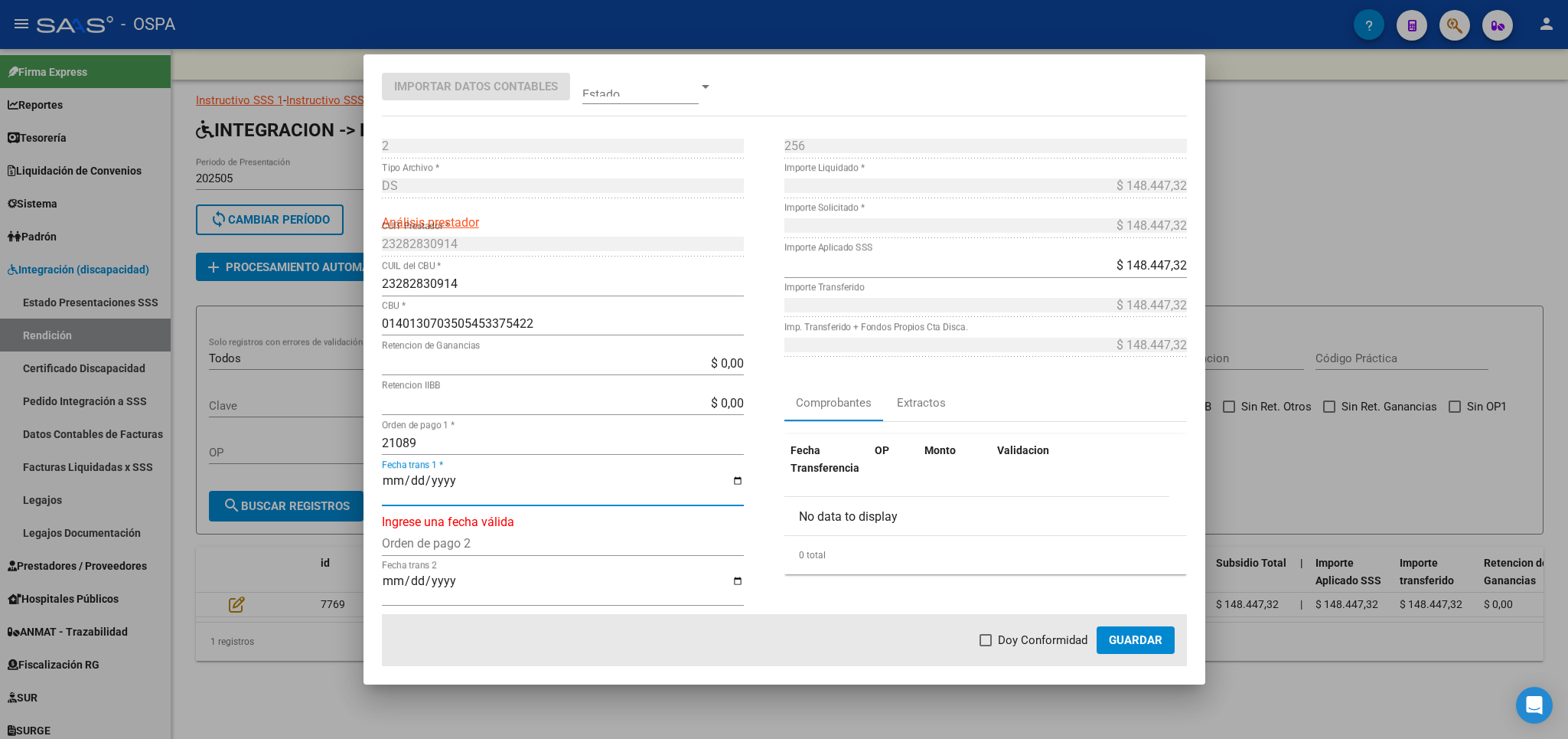
type input "[DATE]"
click at [1054, 638] on span "Doy Conformidad" at bounding box center [1043, 640] width 90 height 18
click at [986, 646] on input "Doy Conformidad" at bounding box center [985, 646] width 1 height 1
checkbox input "true"
click at [1149, 640] on span "Guardar" at bounding box center [1135, 640] width 54 height 14
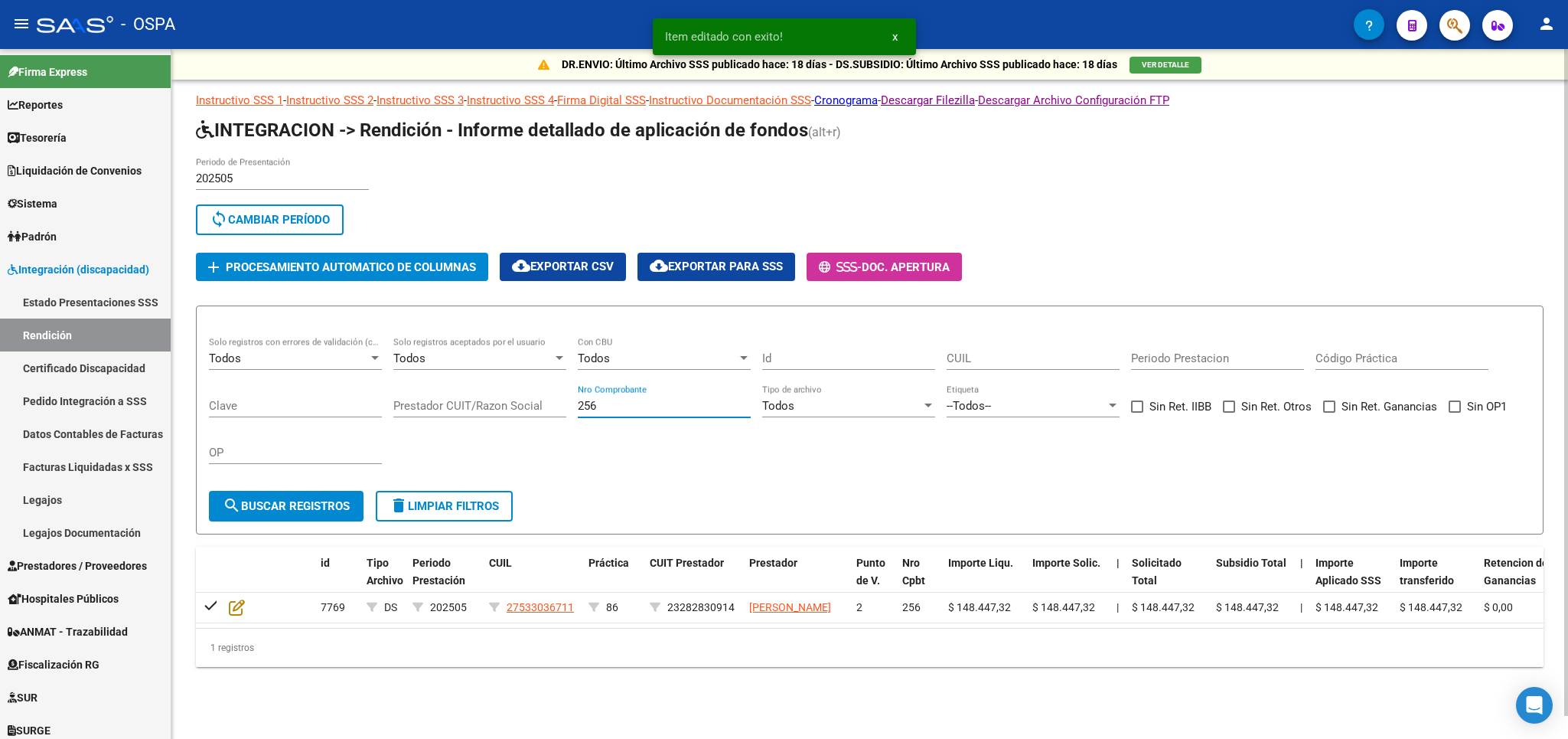
drag, startPoint x: 665, startPoint y: 406, endPoint x: 440, endPoint y: 418, distance: 225.3
click at [578, 413] on input "256" at bounding box center [665, 406] width 173 height 14
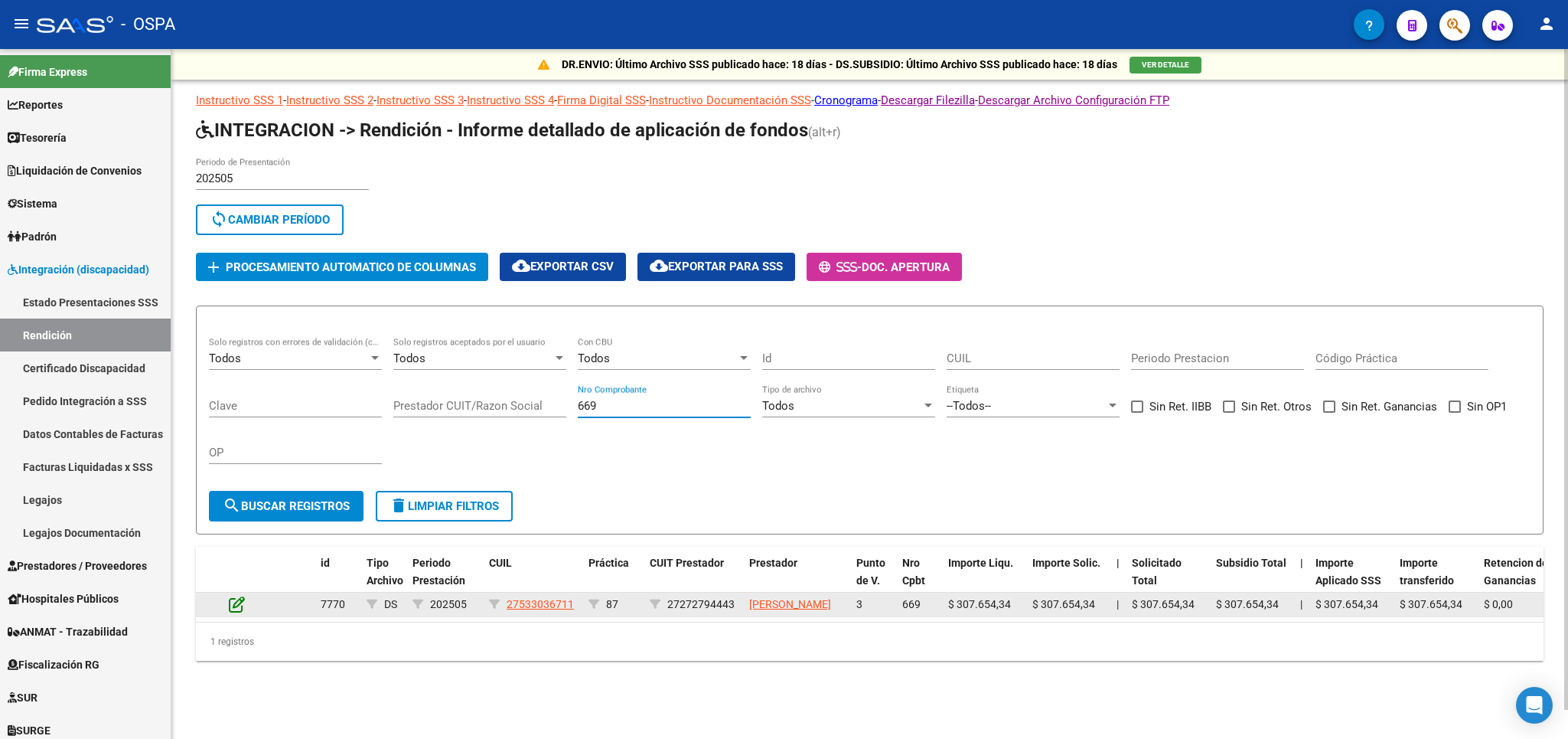
type input "669"
click at [236, 613] on icon at bounding box center [237, 604] width 16 height 17
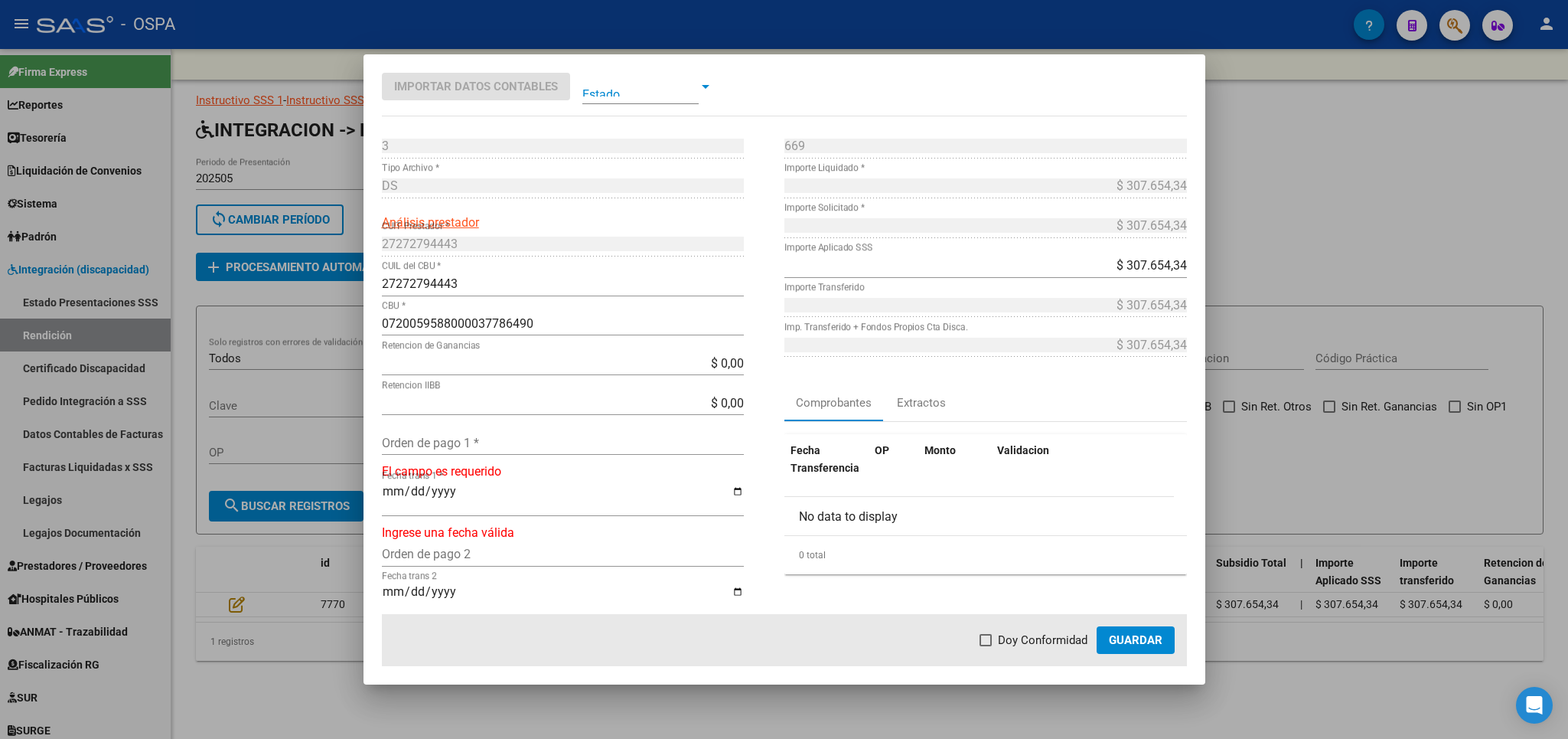
click at [626, 440] on input "Orden de pago 1 *" at bounding box center [563, 443] width 362 height 15
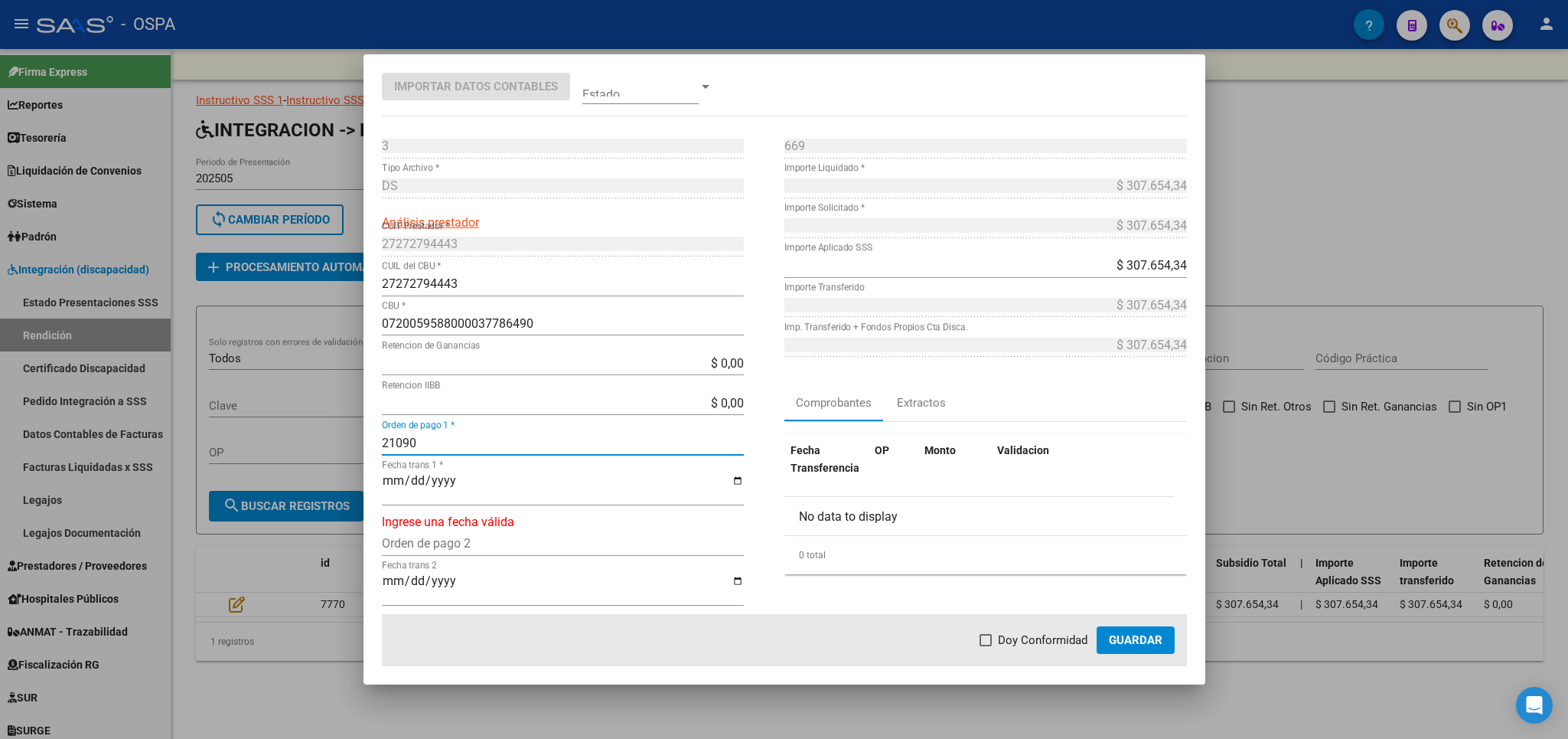
type input "21090"
type input "[DATE]"
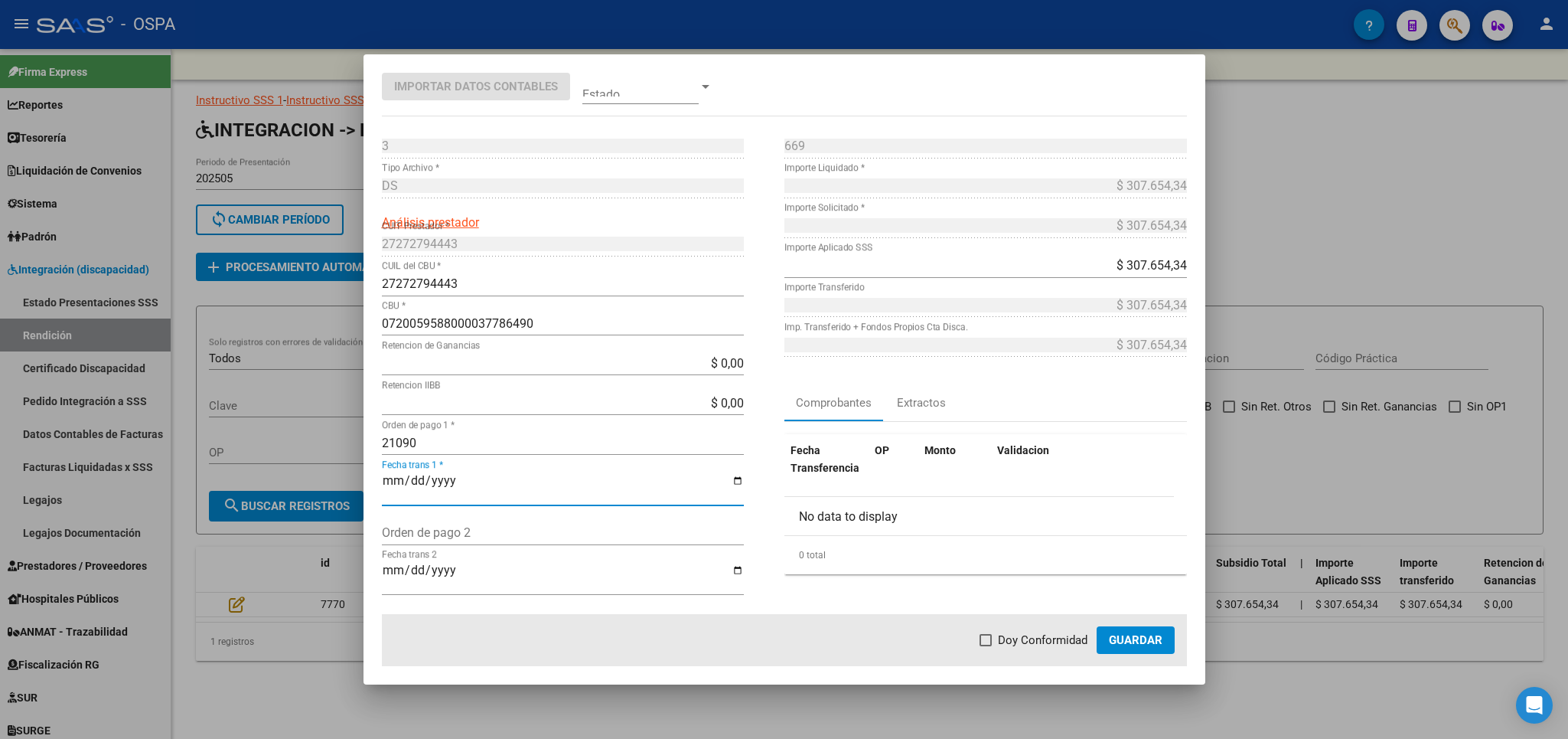
click at [1044, 636] on span "Doy Conformidad" at bounding box center [1043, 640] width 90 height 18
click at [986, 646] on input "Doy Conformidad" at bounding box center [985, 646] width 1 height 1
checkbox input "true"
click at [1134, 636] on span "Guardar" at bounding box center [1135, 640] width 54 height 14
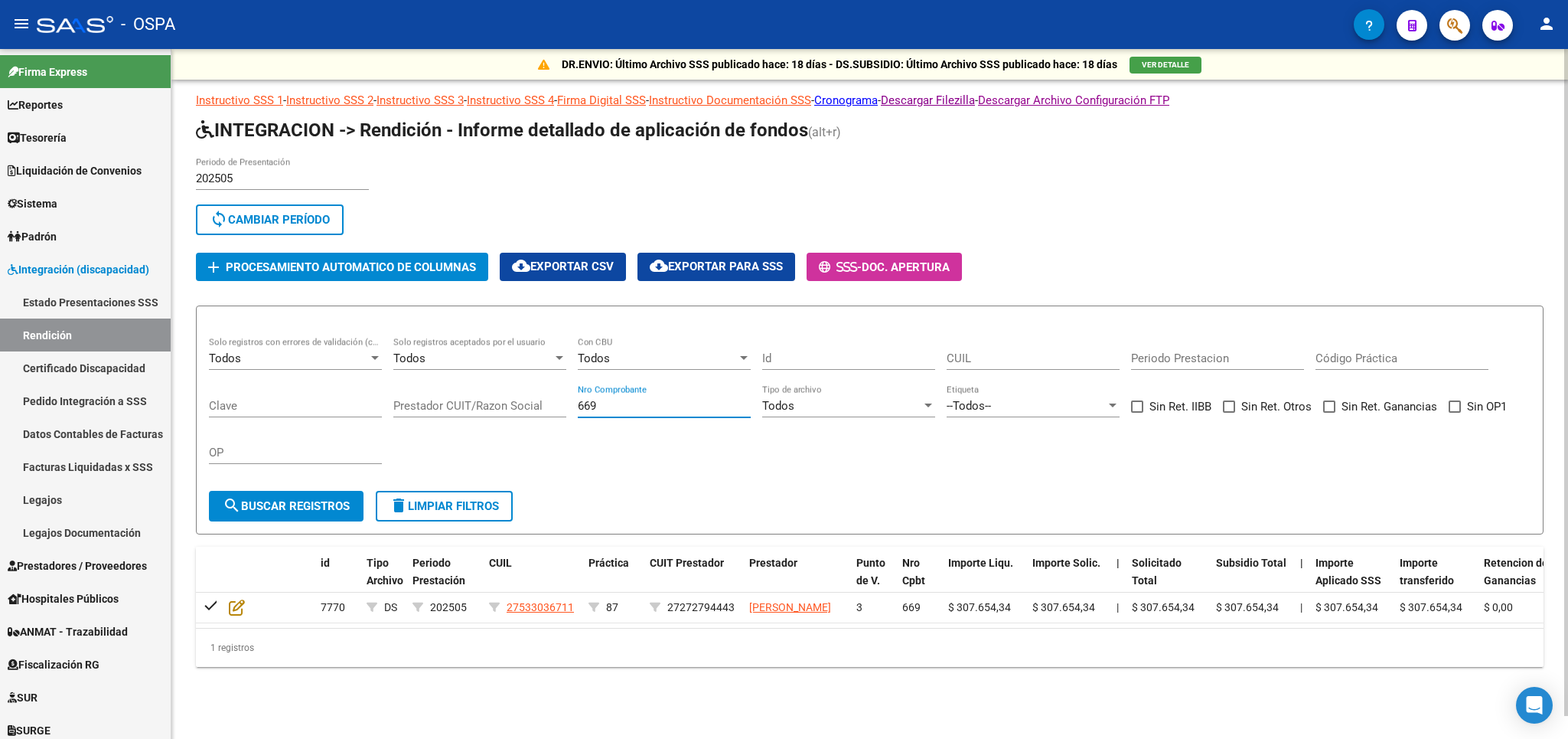
drag, startPoint x: 625, startPoint y: 408, endPoint x: 377, endPoint y: 456, distance: 252.6
click at [578, 413] on input "669" at bounding box center [665, 406] width 173 height 14
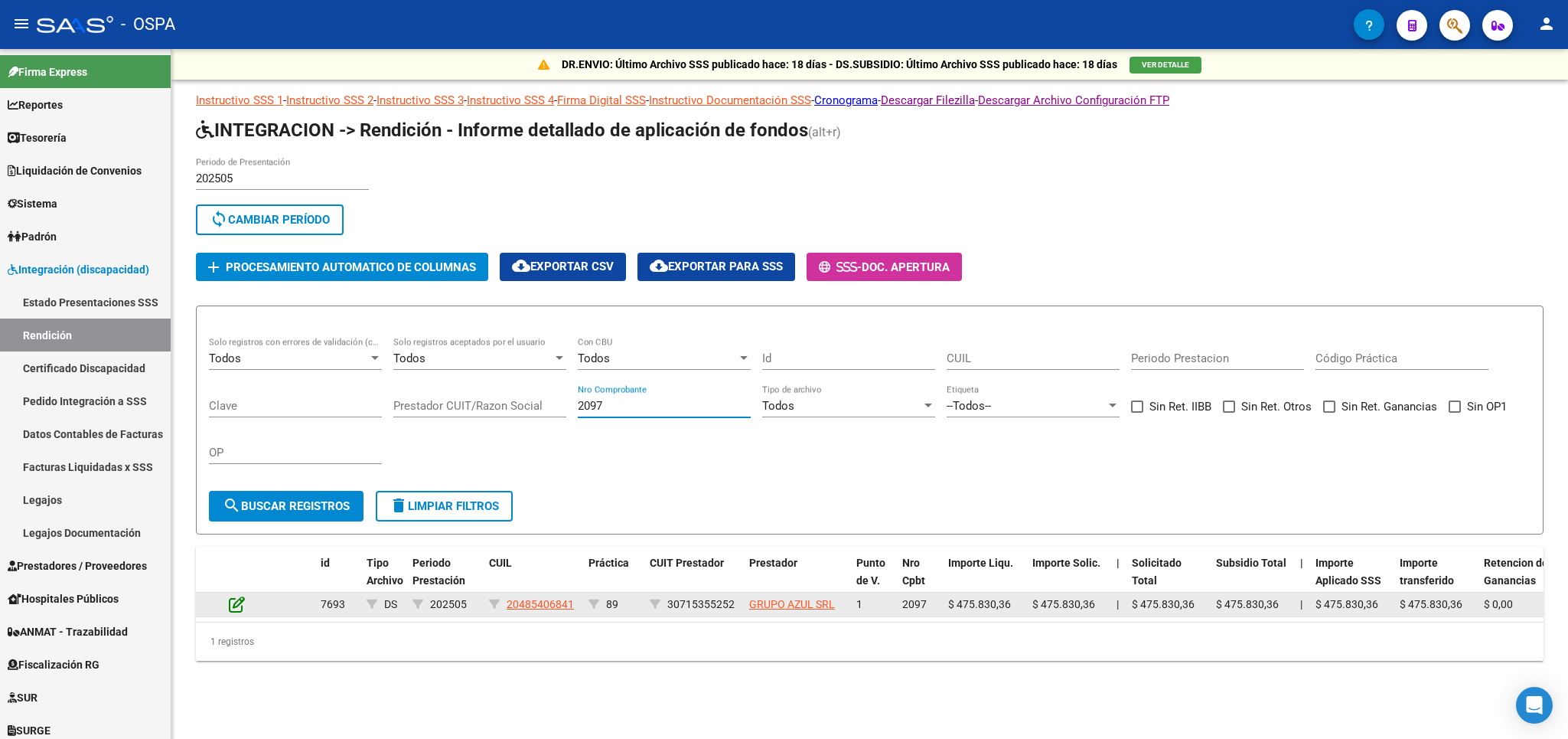
type input "2097"
click at [236, 610] on icon at bounding box center [237, 604] width 16 height 17
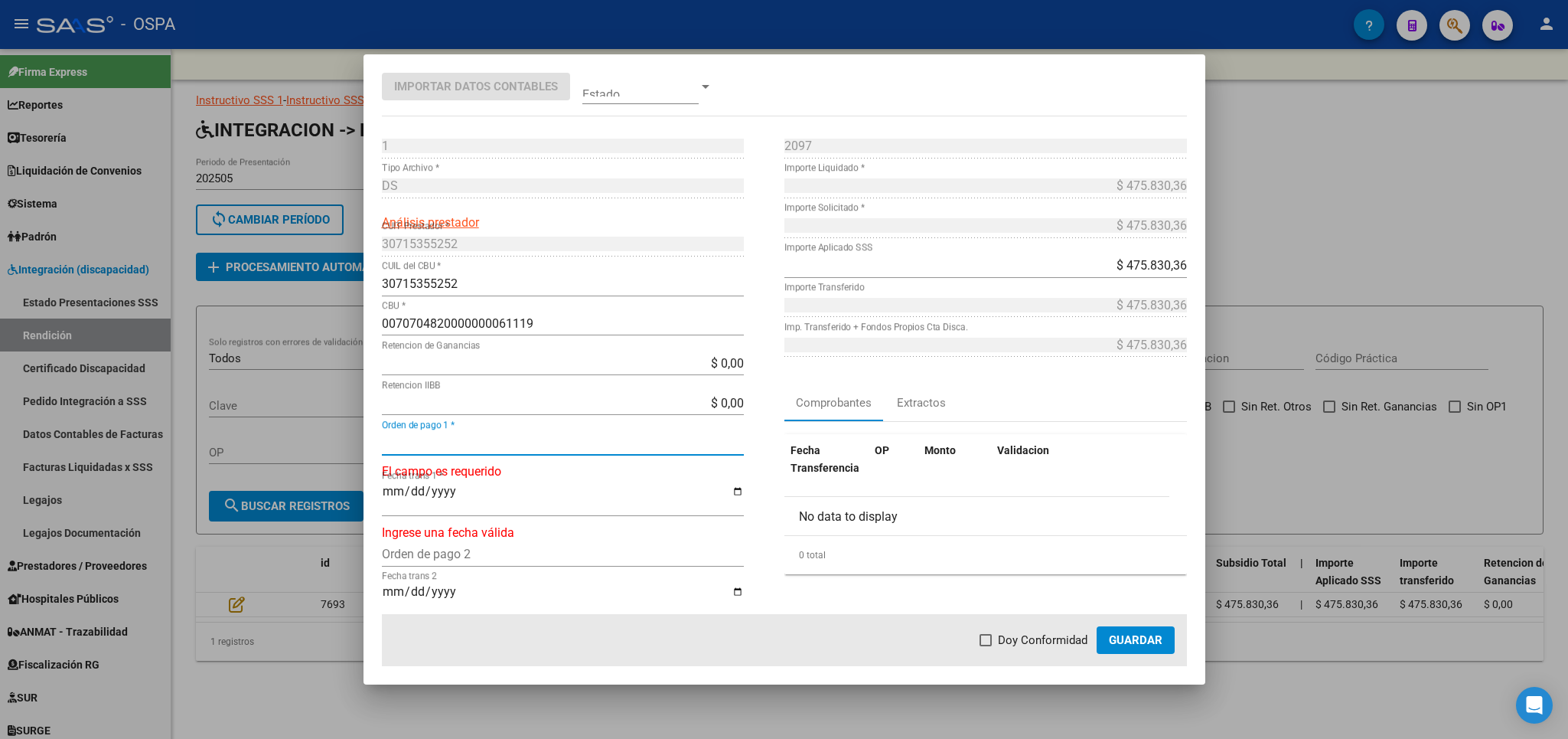
click at [521, 443] on input "Orden de pago 1 *" at bounding box center [563, 443] width 362 height 15
type input "21091"
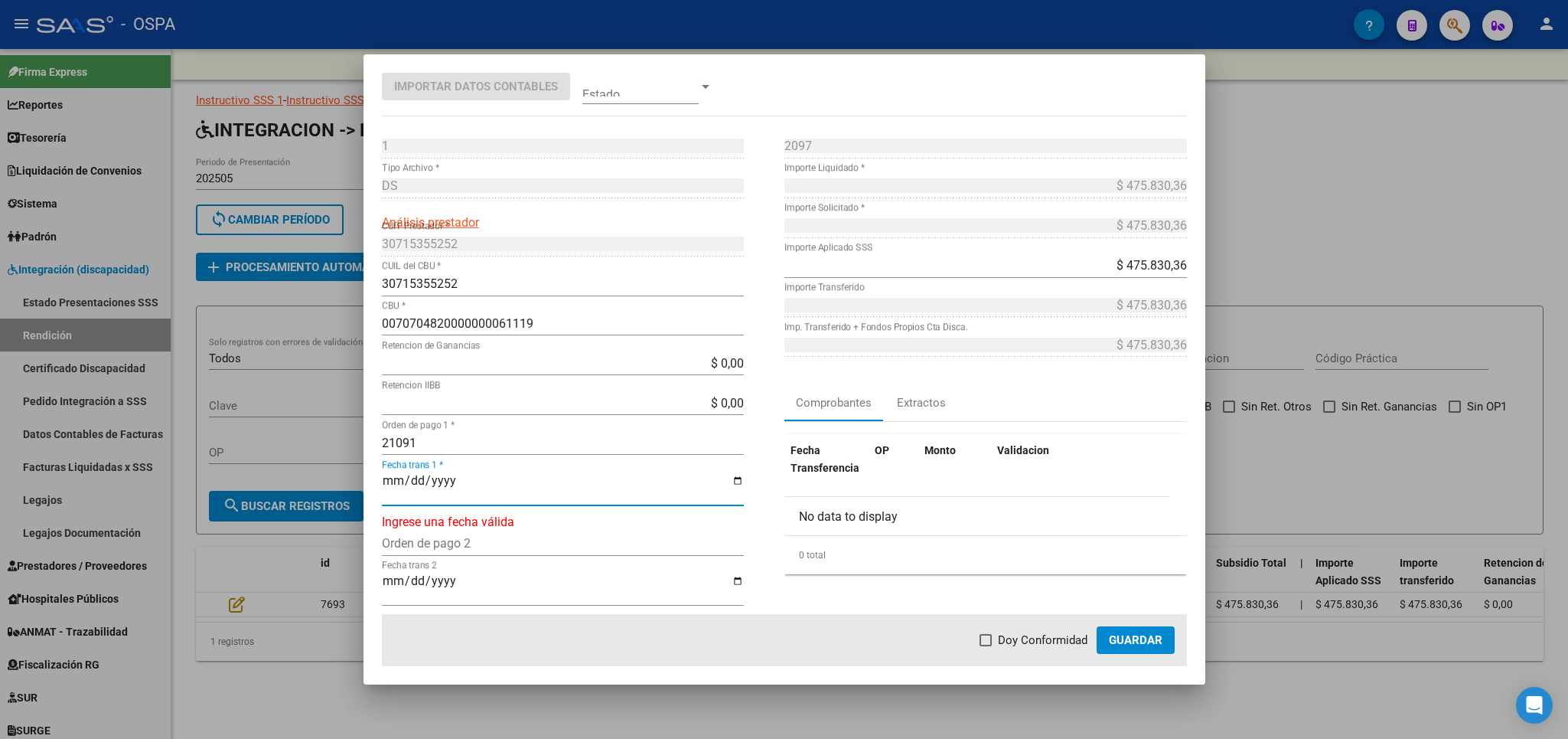
type input "[DATE]"
click at [992, 645] on span at bounding box center [986, 640] width 12 height 12
click at [986, 646] on input "Doy Conformidad" at bounding box center [985, 646] width 1 height 1
checkbox input "true"
click at [1142, 646] on span "Guardar" at bounding box center [1135, 640] width 54 height 14
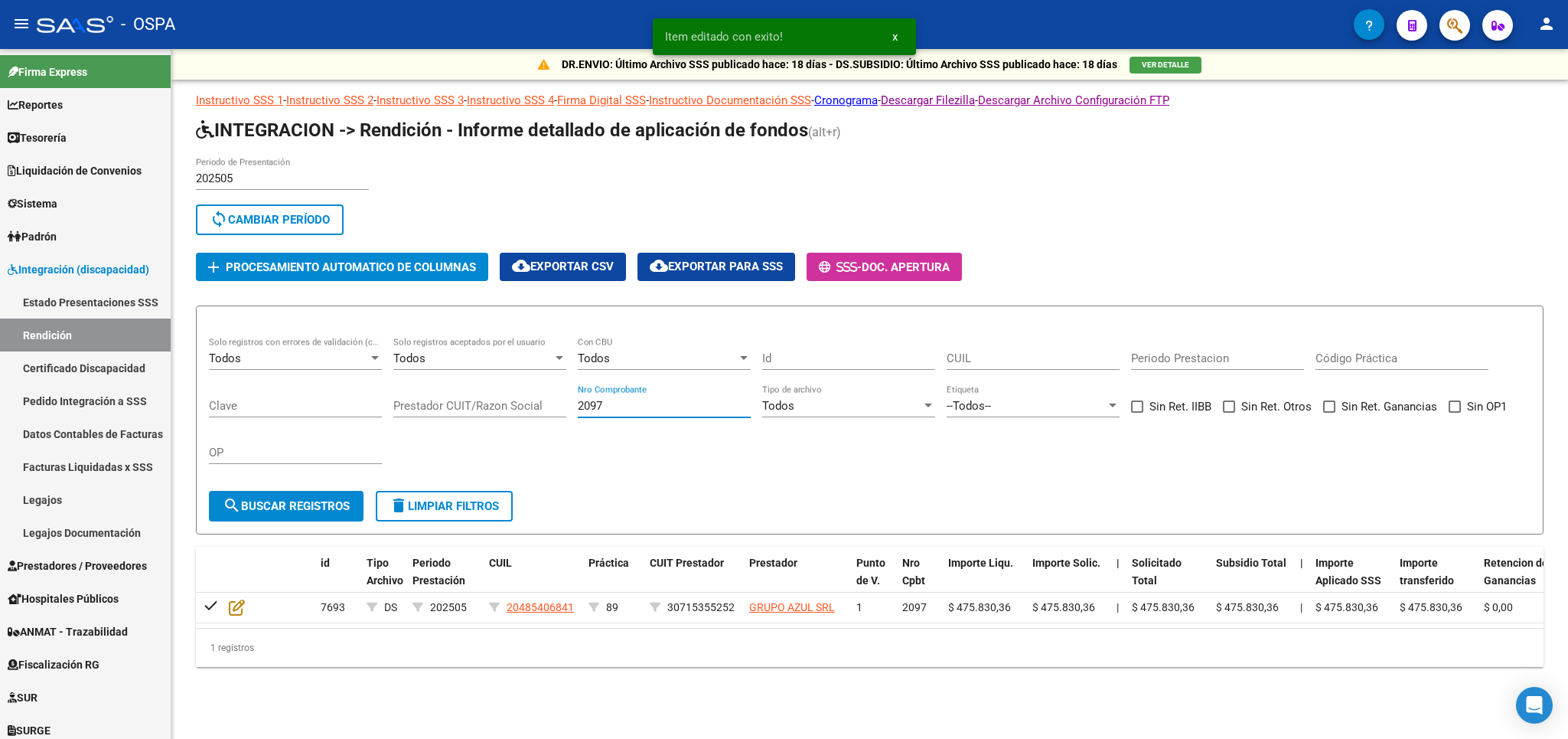
drag, startPoint x: 691, startPoint y: 409, endPoint x: 361, endPoint y: 391, distance: 330.5
click at [578, 399] on input "2097" at bounding box center [665, 406] width 173 height 14
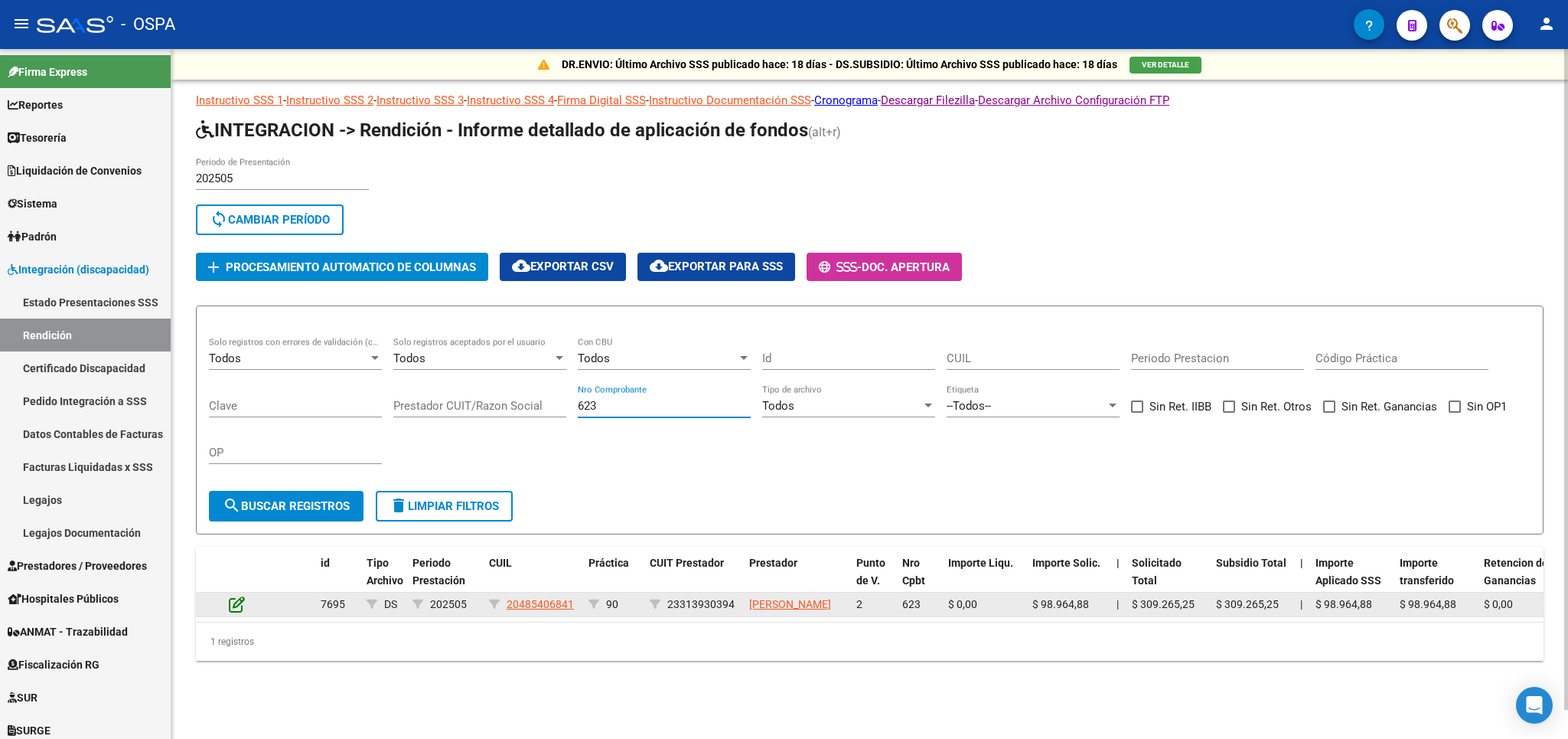
type input "623"
click at [238, 608] on icon at bounding box center [237, 604] width 16 height 17
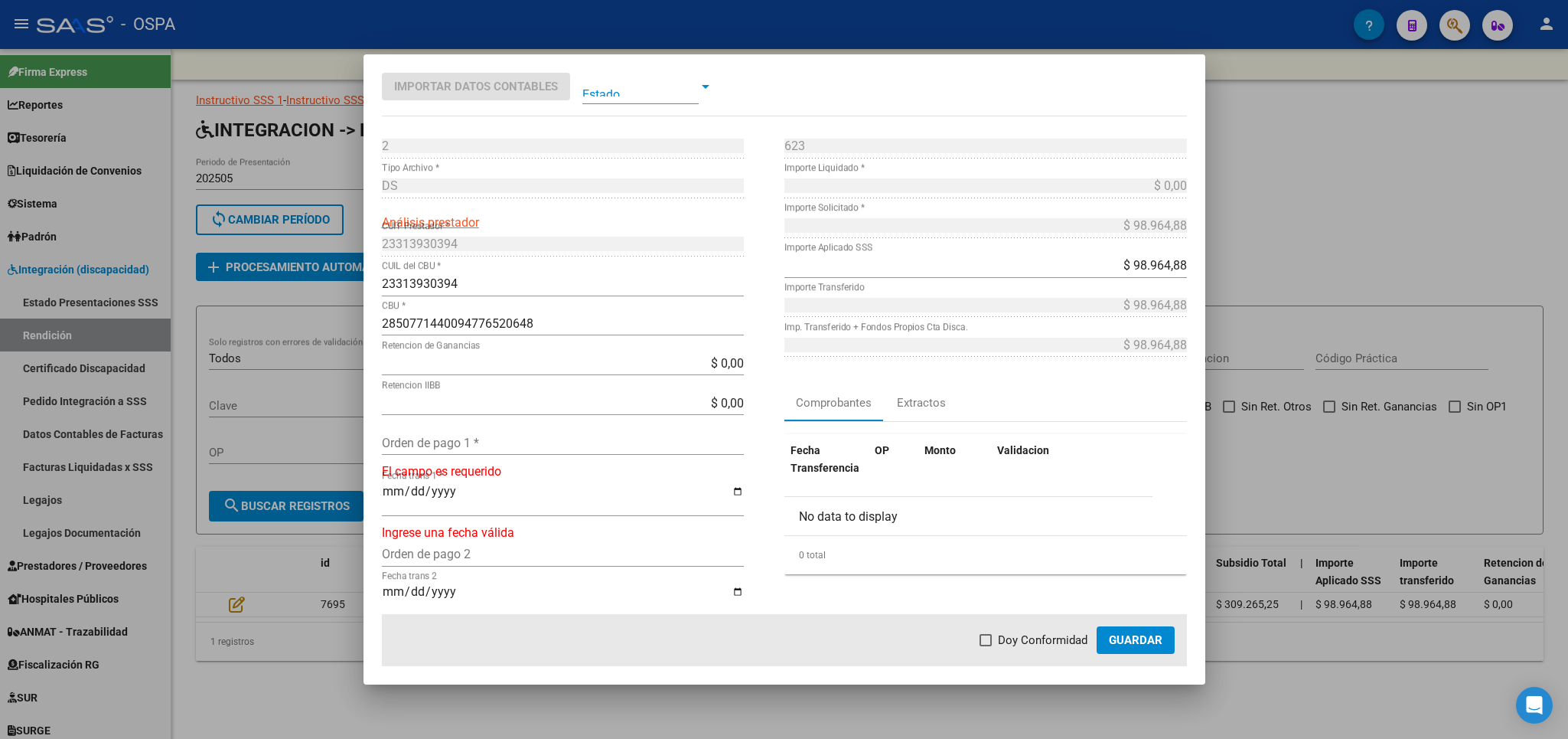
click at [505, 434] on div "Orden de pago 1 *" at bounding box center [563, 443] width 362 height 25
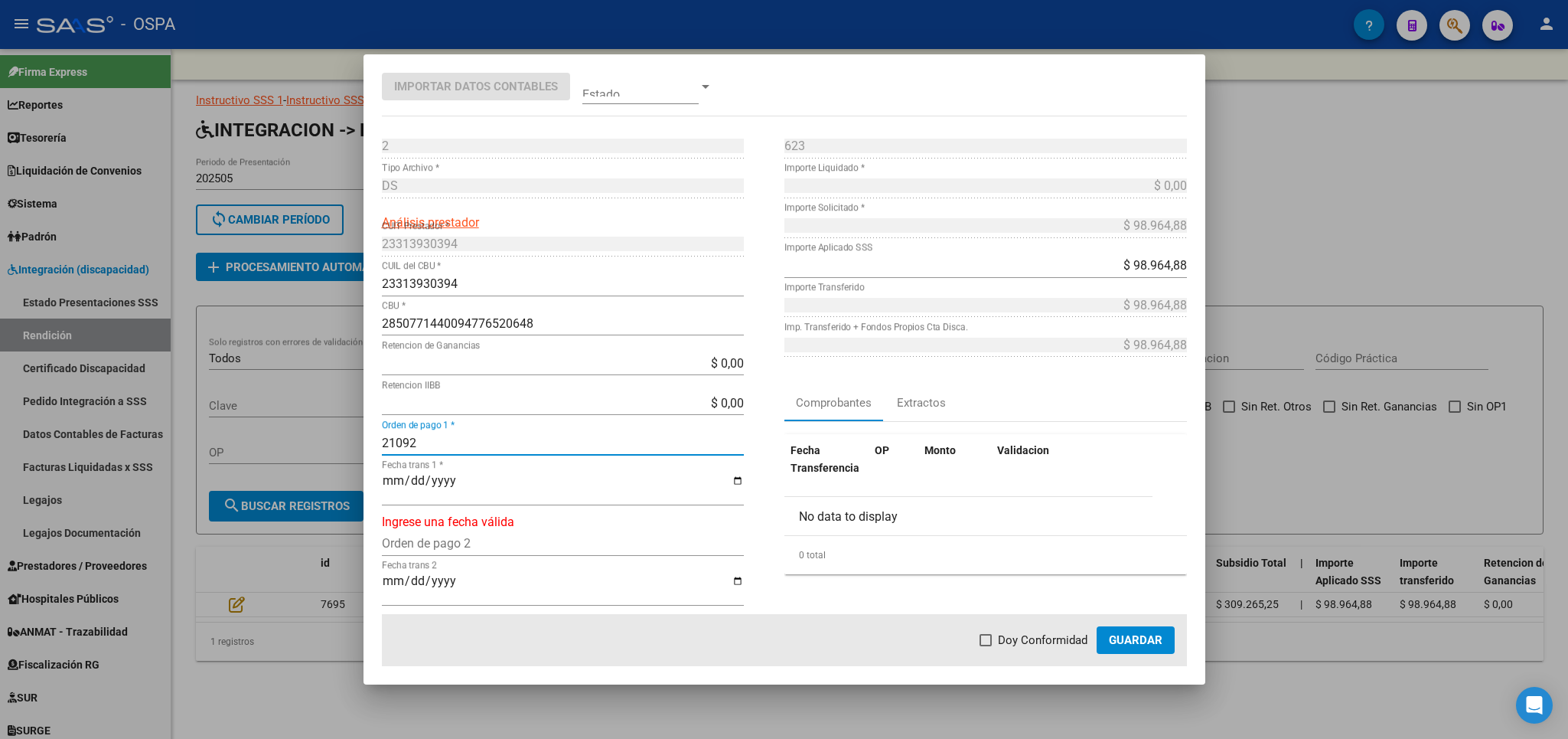
type input "21092"
type input "[DATE]"
click at [989, 636] on span at bounding box center [986, 640] width 12 height 12
click at [986, 646] on input "Doy Conformidad" at bounding box center [985, 646] width 1 height 1
checkbox input "true"
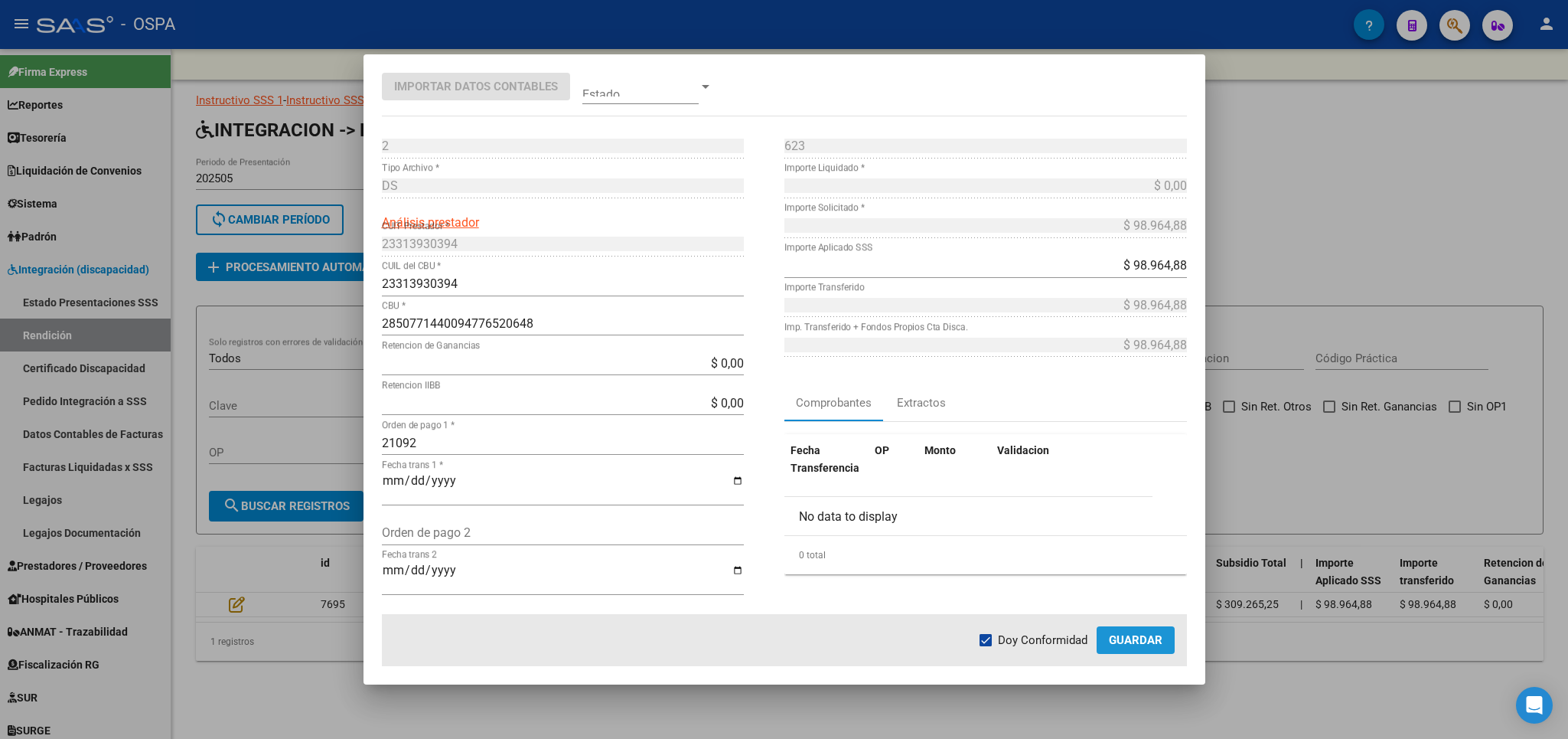
click at [1142, 641] on span "Guardar" at bounding box center [1135, 640] width 54 height 14
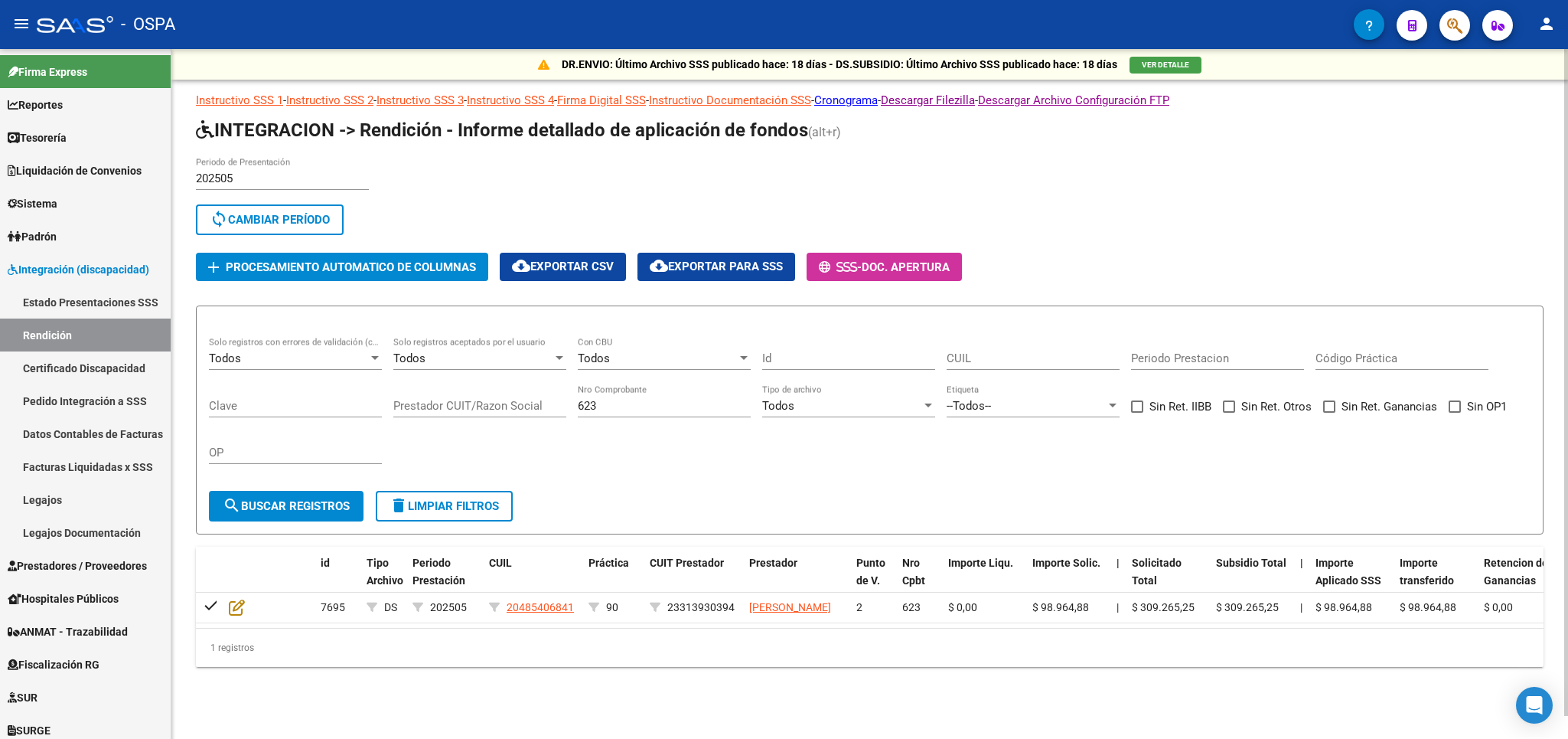
drag, startPoint x: 650, startPoint y: 407, endPoint x: 273, endPoint y: 407, distance: 377.0
click at [578, 407] on input "623" at bounding box center [665, 406] width 173 height 14
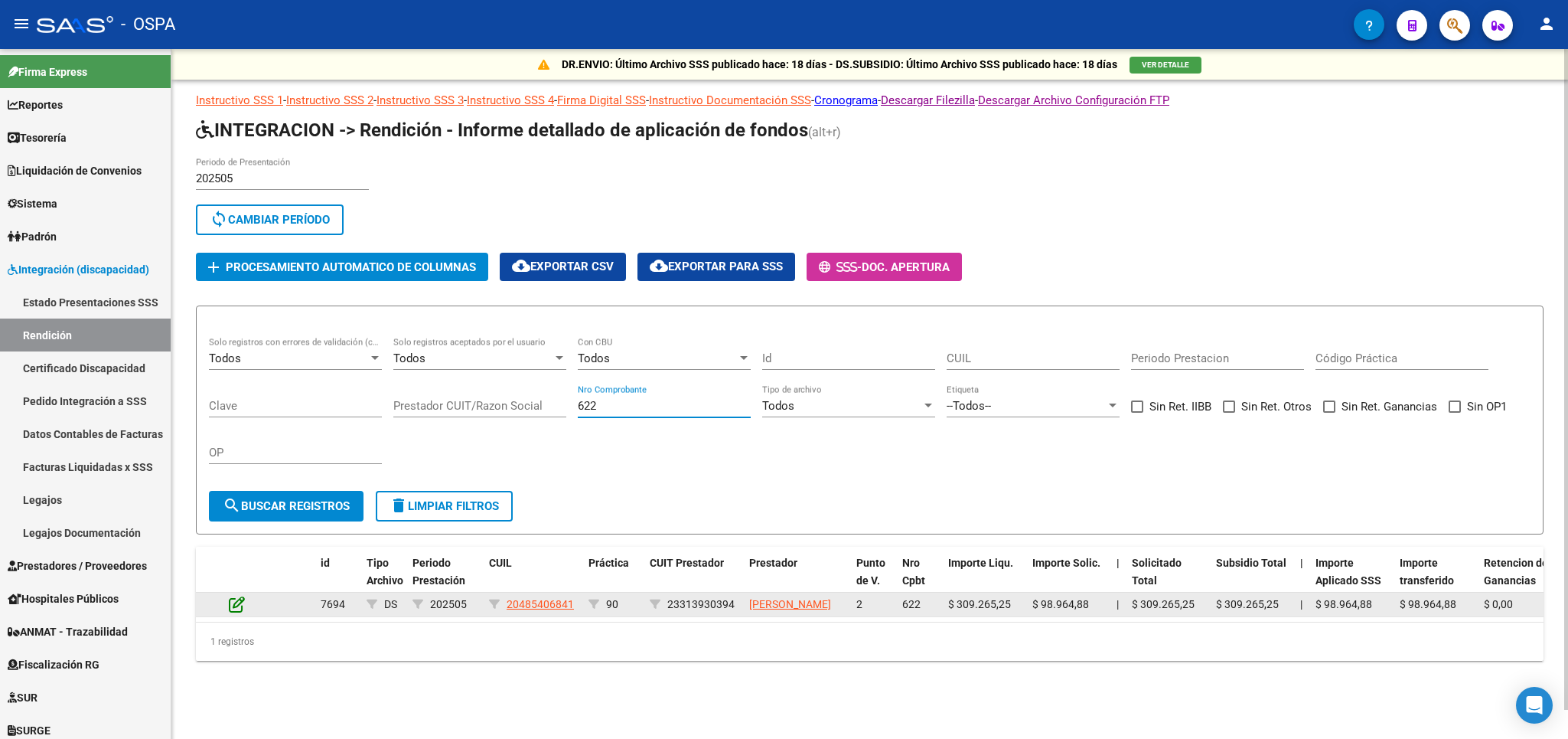
type input "622"
click at [232, 613] on icon at bounding box center [237, 604] width 16 height 17
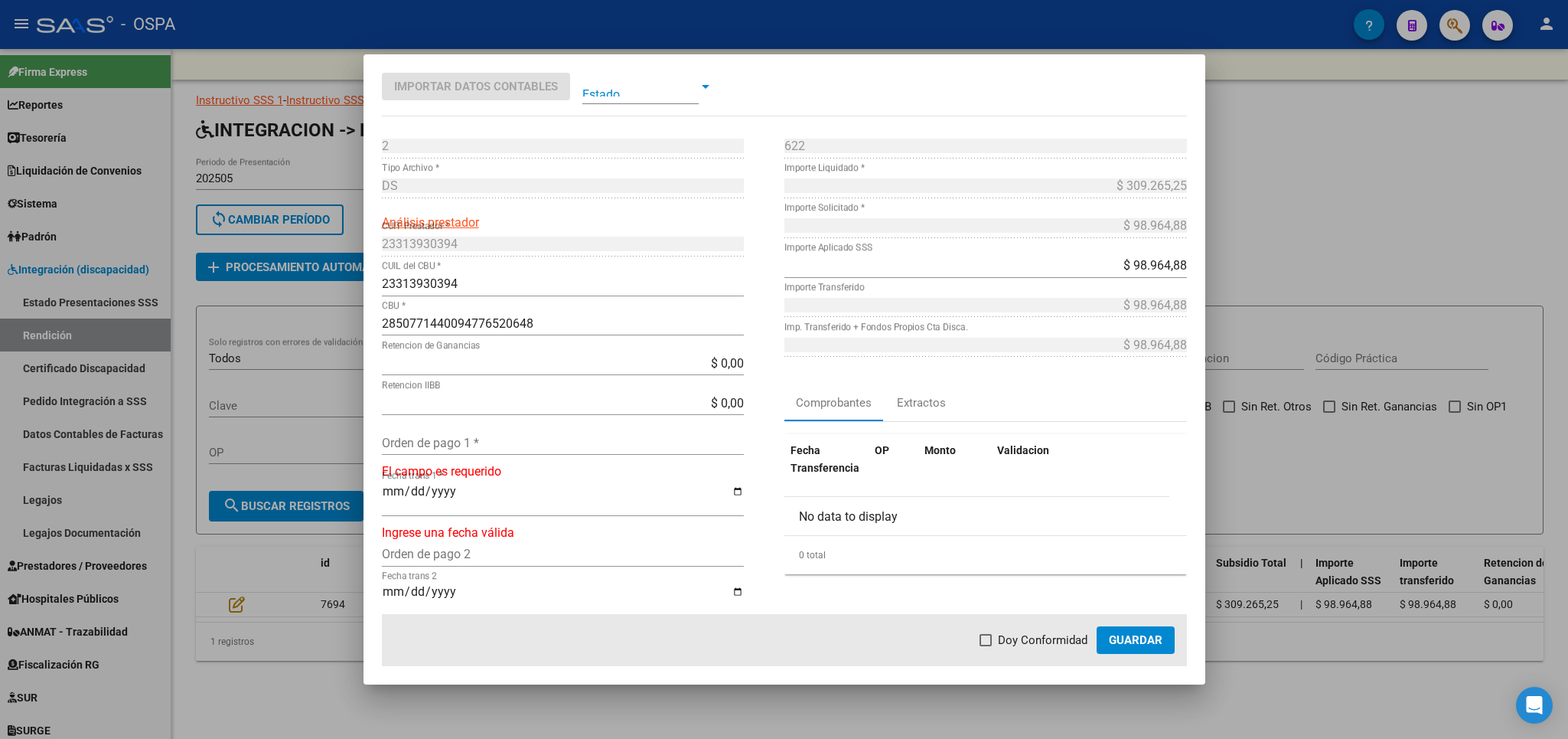
click at [477, 430] on div "$ 0,00 Retencion IIBB" at bounding box center [563, 410] width 362 height 40
click at [477, 443] on input "Orden de pago 1 *" at bounding box center [563, 443] width 362 height 15
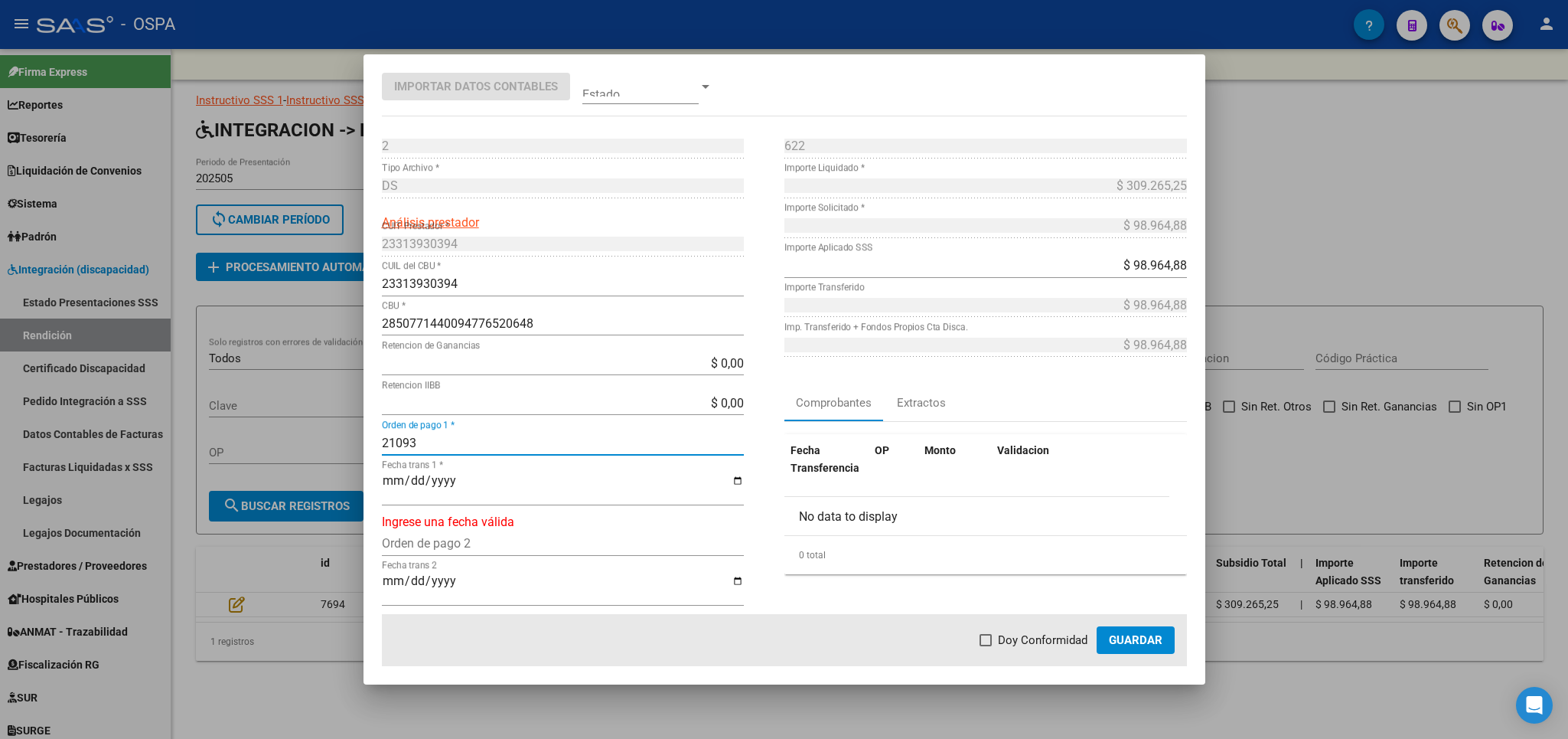
type input "21093"
type input "[DATE]"
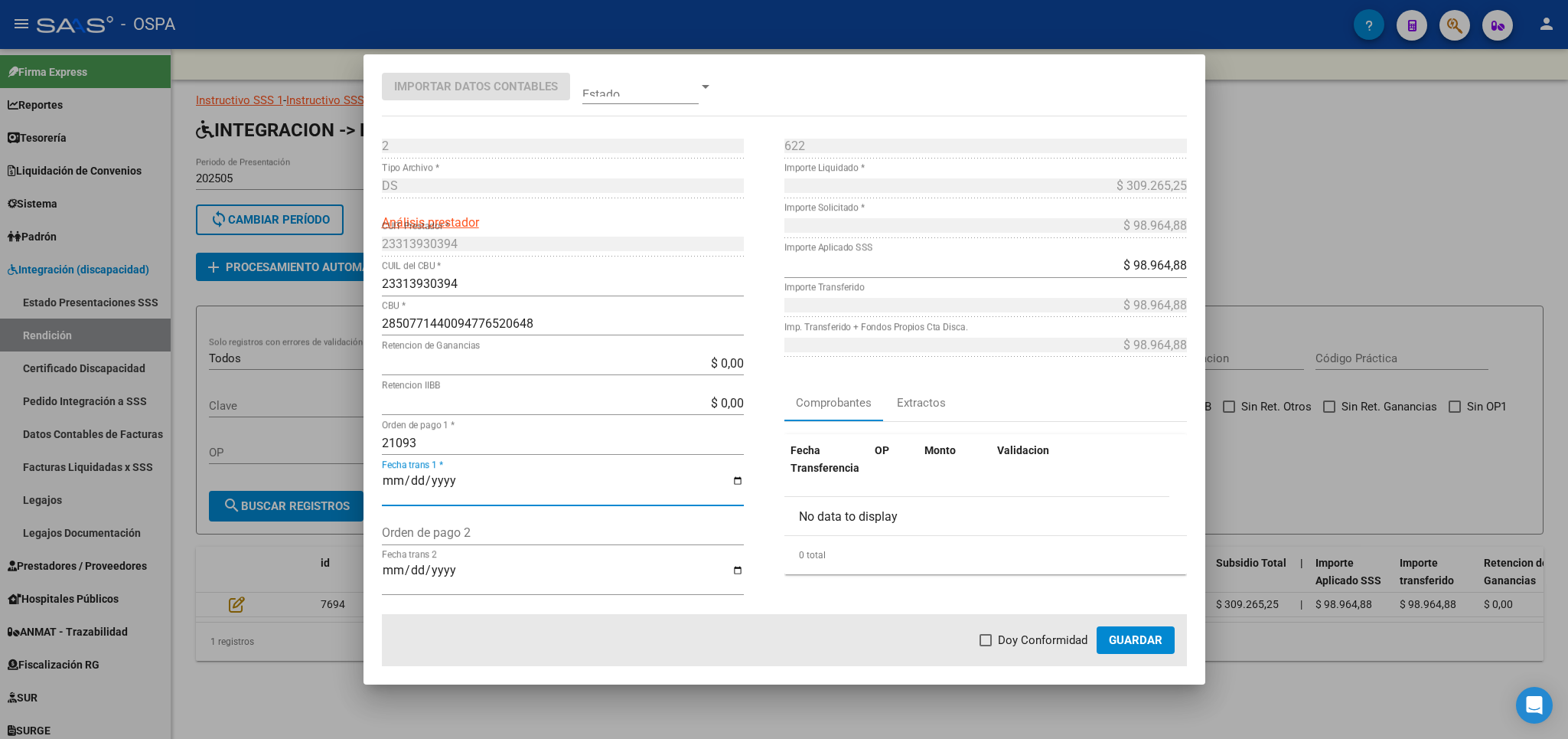
drag, startPoint x: 990, startPoint y: 634, endPoint x: 1099, endPoint y: 643, distance: 109.4
click at [990, 636] on span at bounding box center [986, 640] width 12 height 12
click at [986, 646] on input "Doy Conformidad" at bounding box center [985, 646] width 1 height 1
checkbox input "true"
click at [1140, 639] on span "Guardar" at bounding box center [1135, 640] width 54 height 14
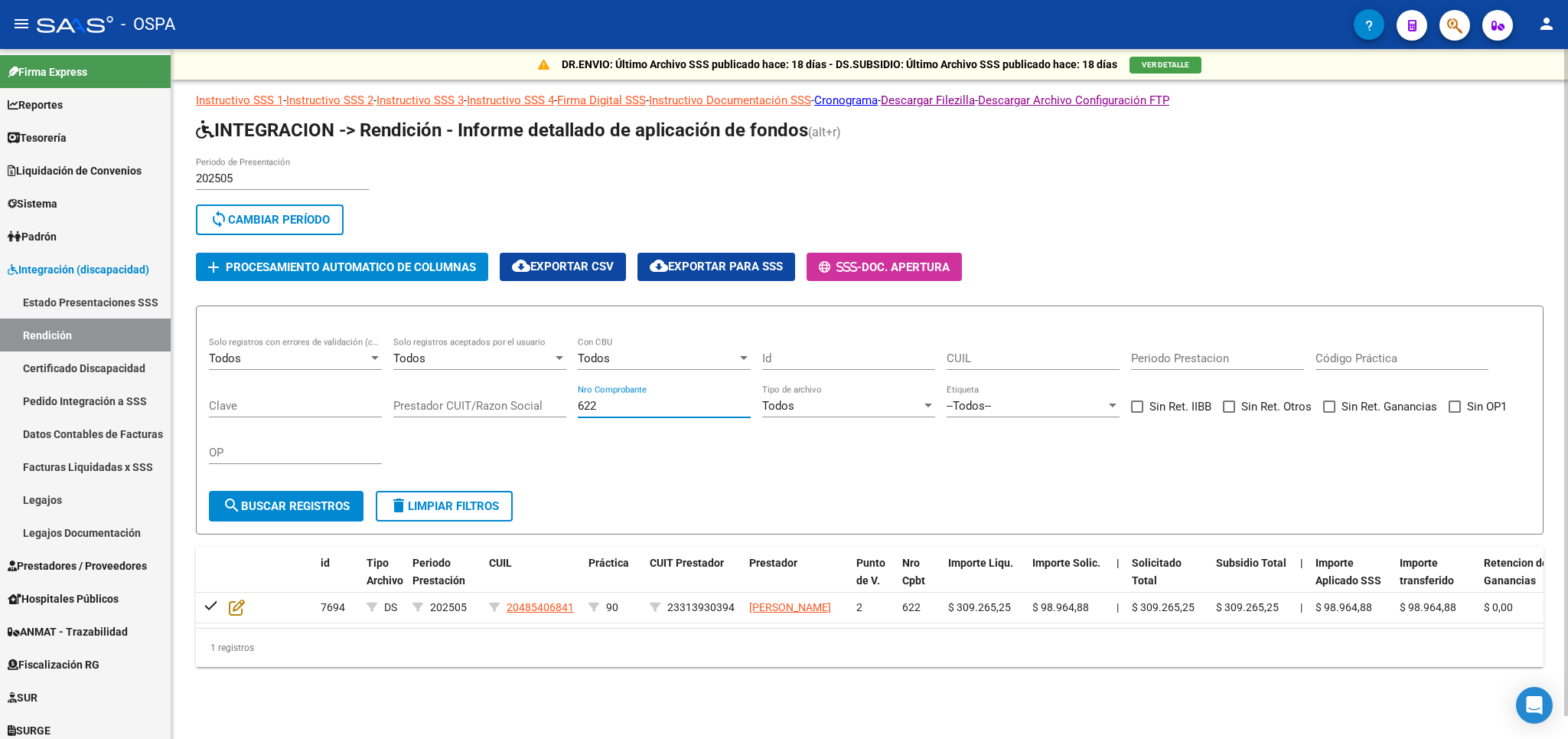
drag, startPoint x: 635, startPoint y: 410, endPoint x: 495, endPoint y: 404, distance: 140.1
click at [578, 404] on input "622" at bounding box center [665, 406] width 173 height 14
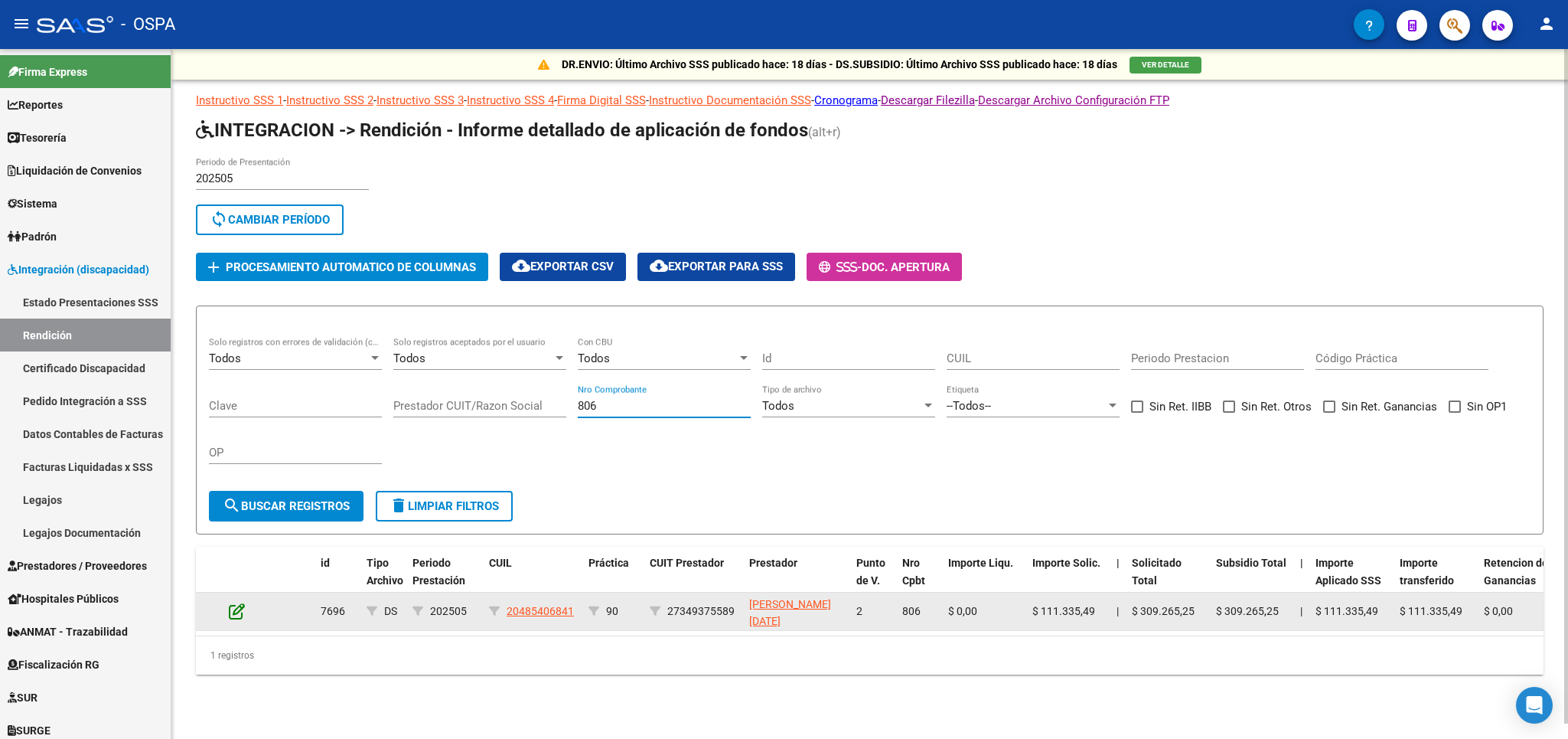
type input "806"
click at [237, 618] on icon at bounding box center [237, 611] width 16 height 17
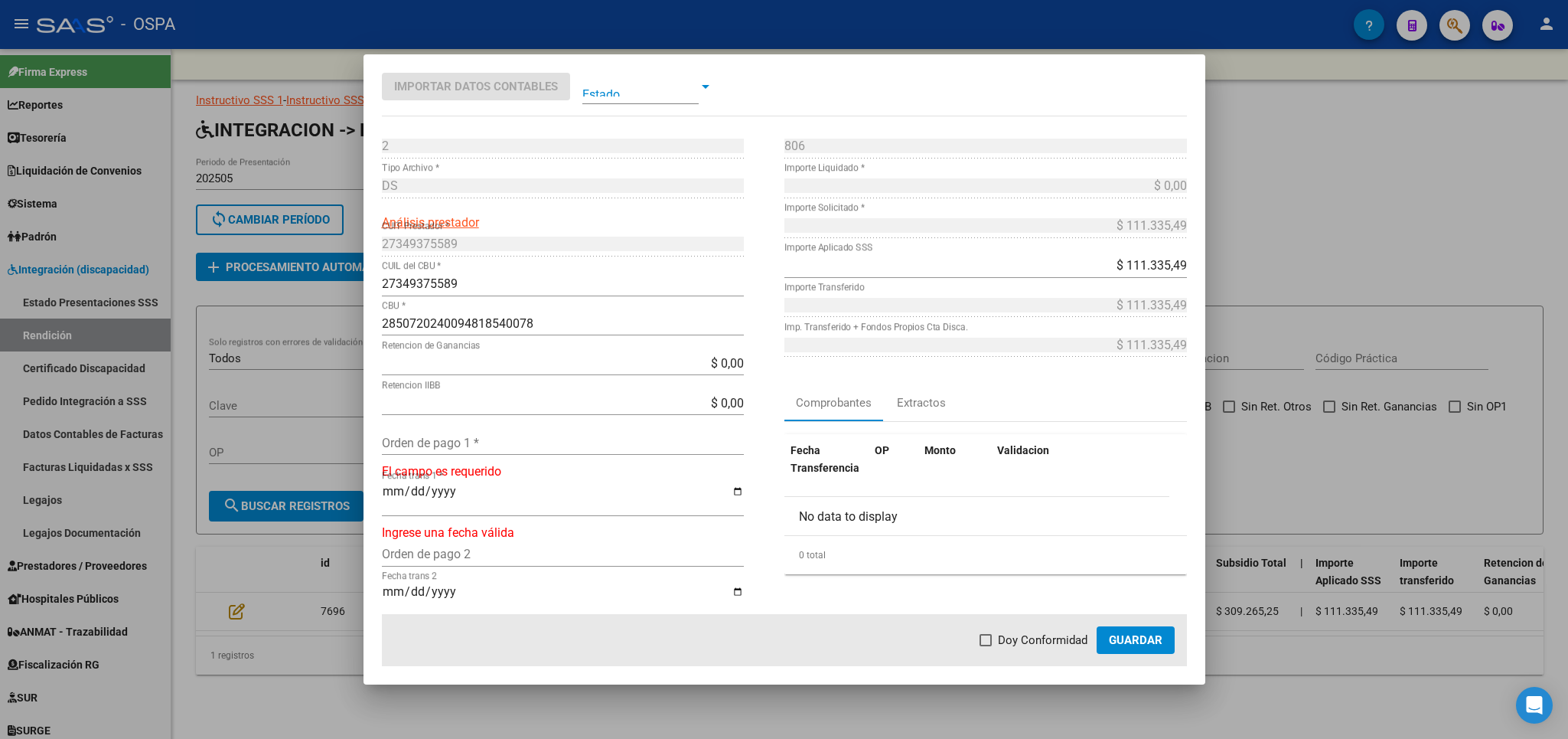
click at [480, 450] on input "Orden de pago 1 *" at bounding box center [563, 443] width 362 height 15
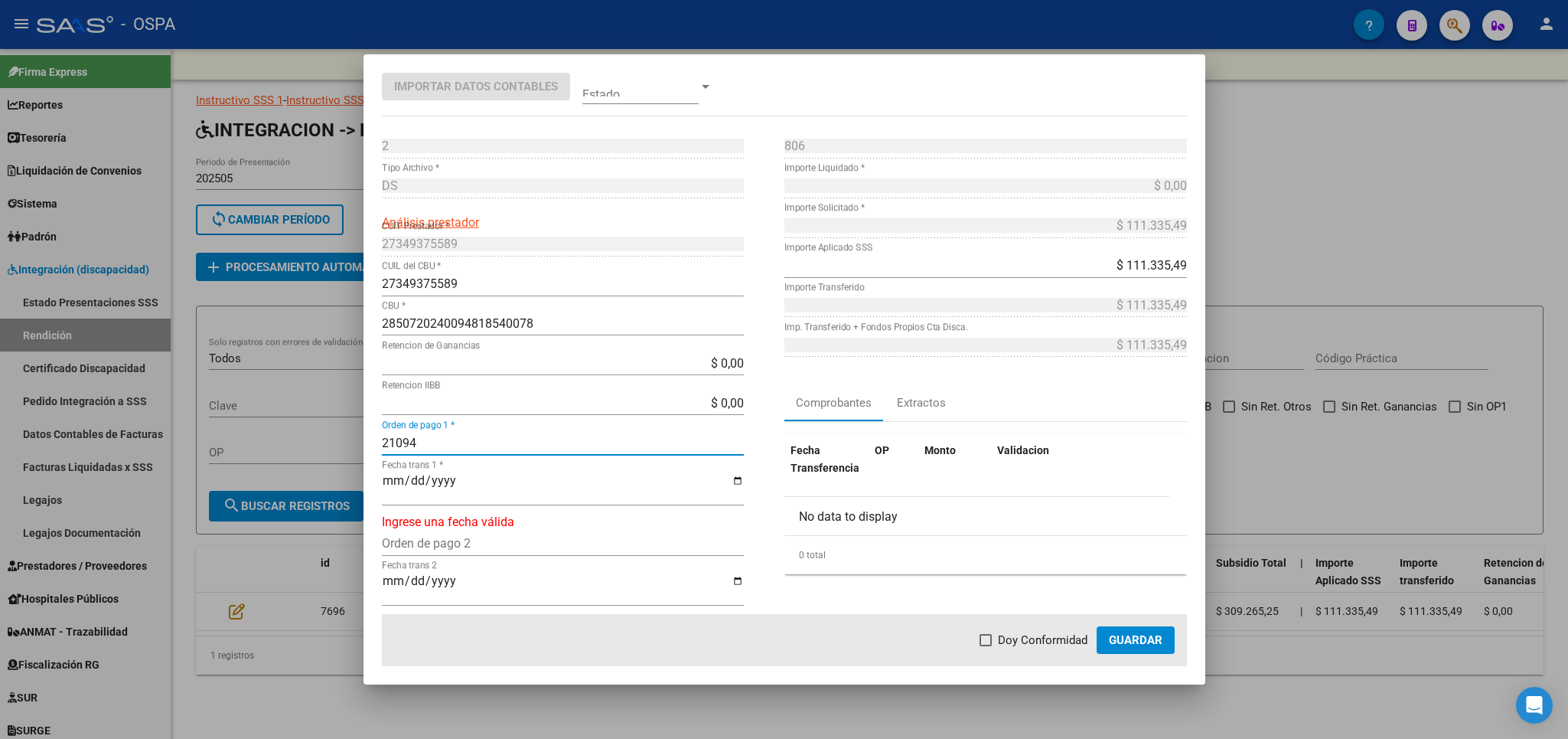
type input "21094"
type input "[DATE]"
click at [1076, 647] on span "Doy Conformidad" at bounding box center [1043, 640] width 90 height 18
click at [986, 647] on input "Doy Conformidad" at bounding box center [985, 646] width 1 height 1
checkbox input "true"
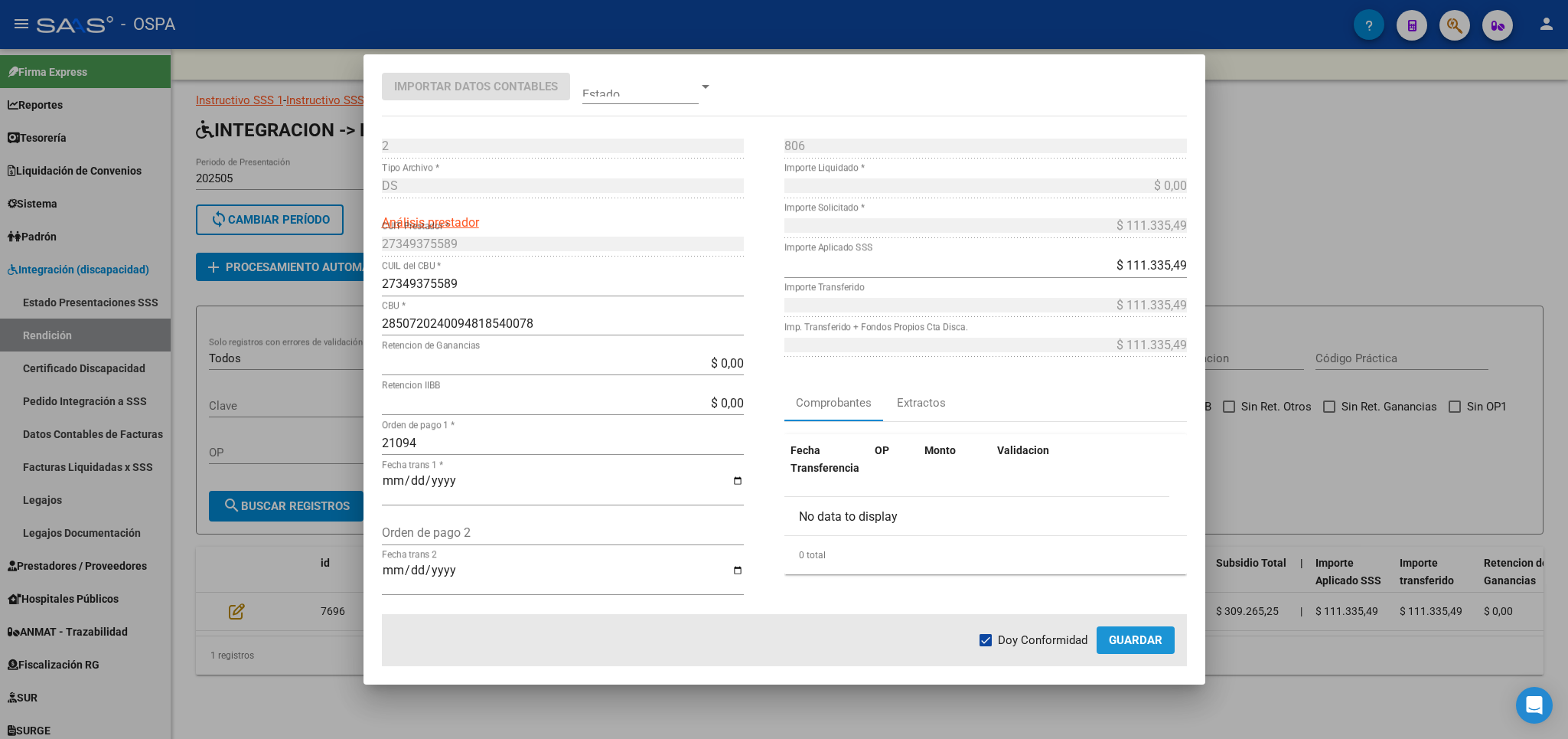
click at [1124, 647] on span "Guardar" at bounding box center [1135, 640] width 54 height 14
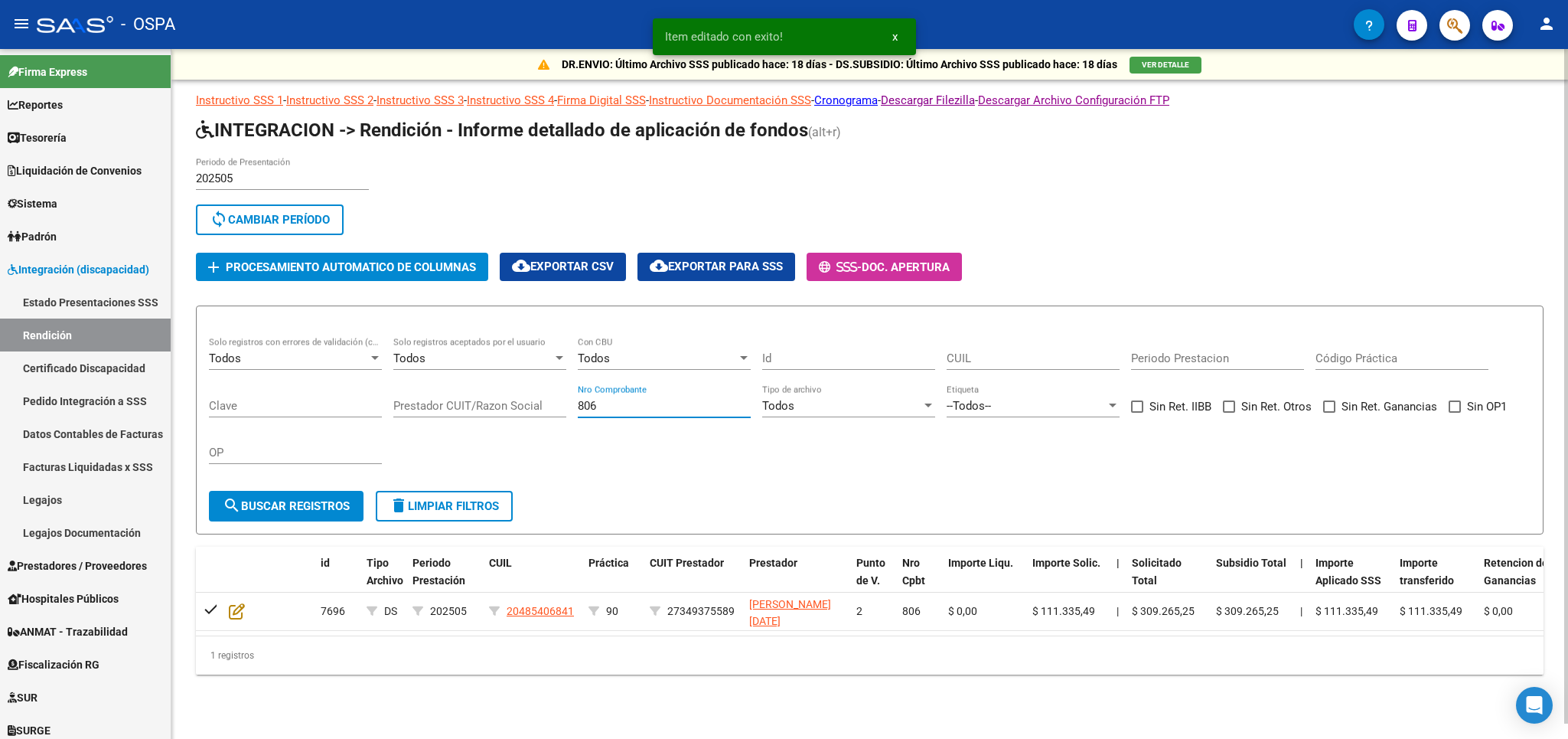
drag, startPoint x: 635, startPoint y: 410, endPoint x: 385, endPoint y: 408, distance: 250.0
click at [578, 408] on input "806" at bounding box center [665, 406] width 173 height 14
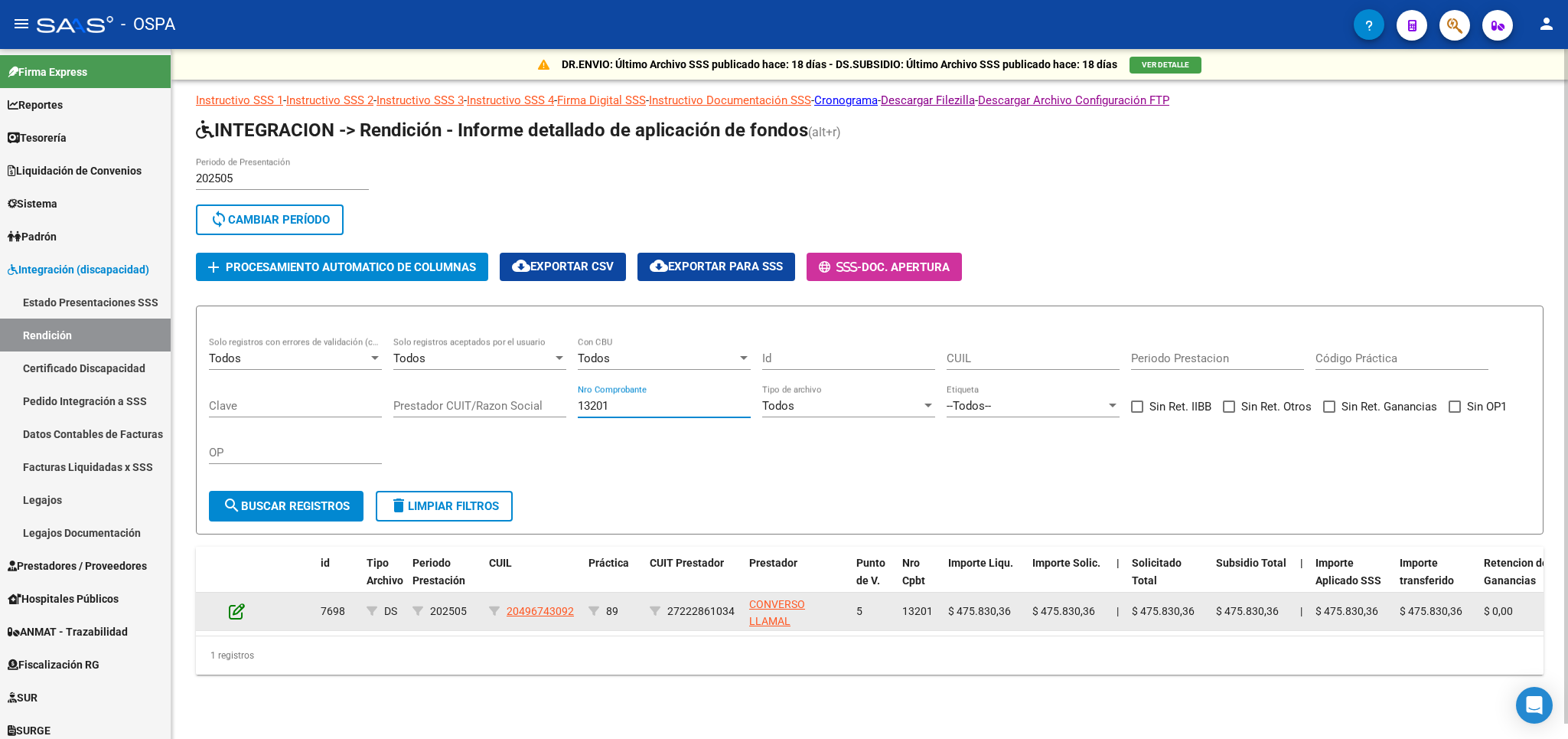
type input "13201"
click at [238, 616] on icon at bounding box center [237, 611] width 16 height 17
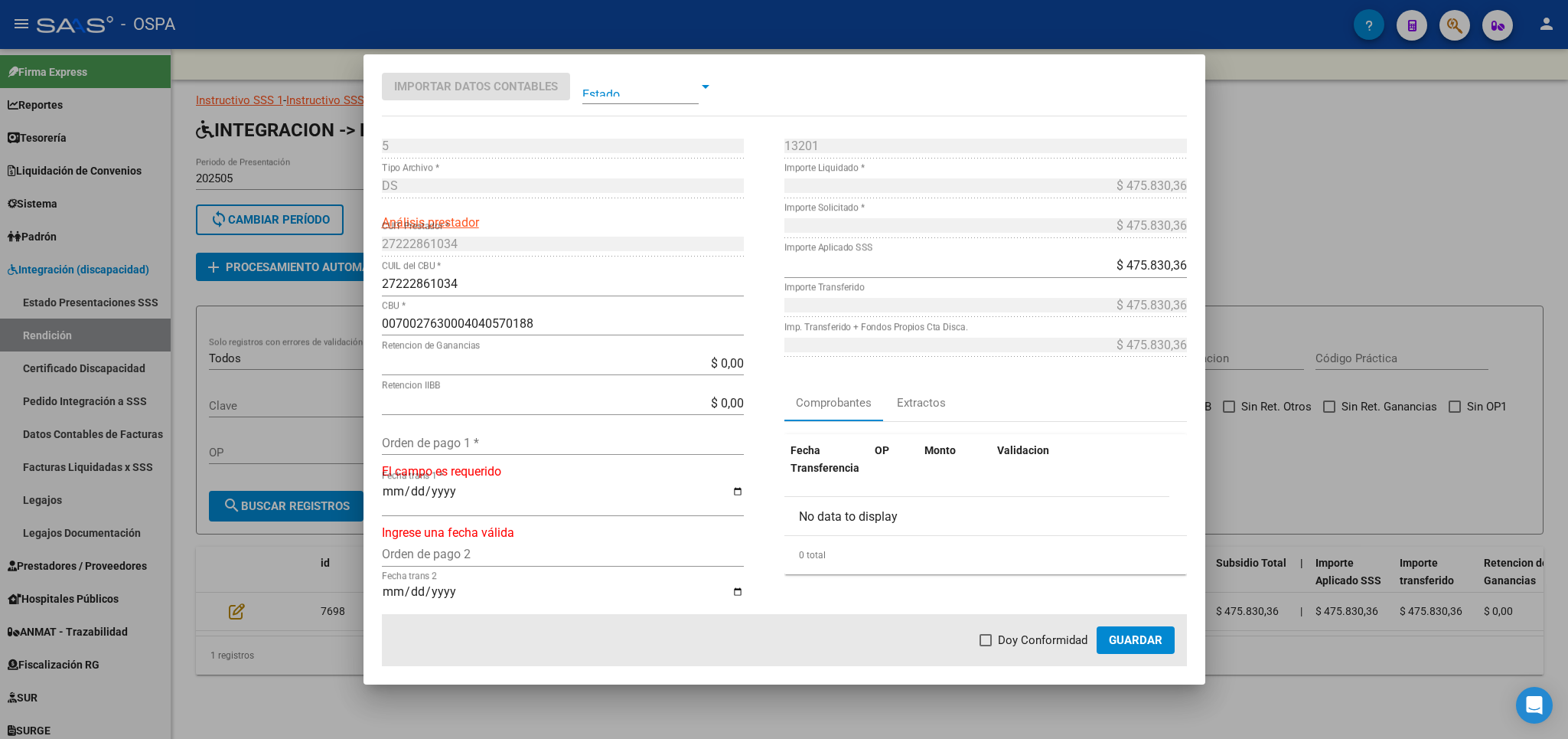
click at [472, 430] on div "$ 0,00 Retencion IIBB" at bounding box center [563, 410] width 362 height 40
click at [472, 445] on input "Orden de pago 1 *" at bounding box center [563, 443] width 362 height 15
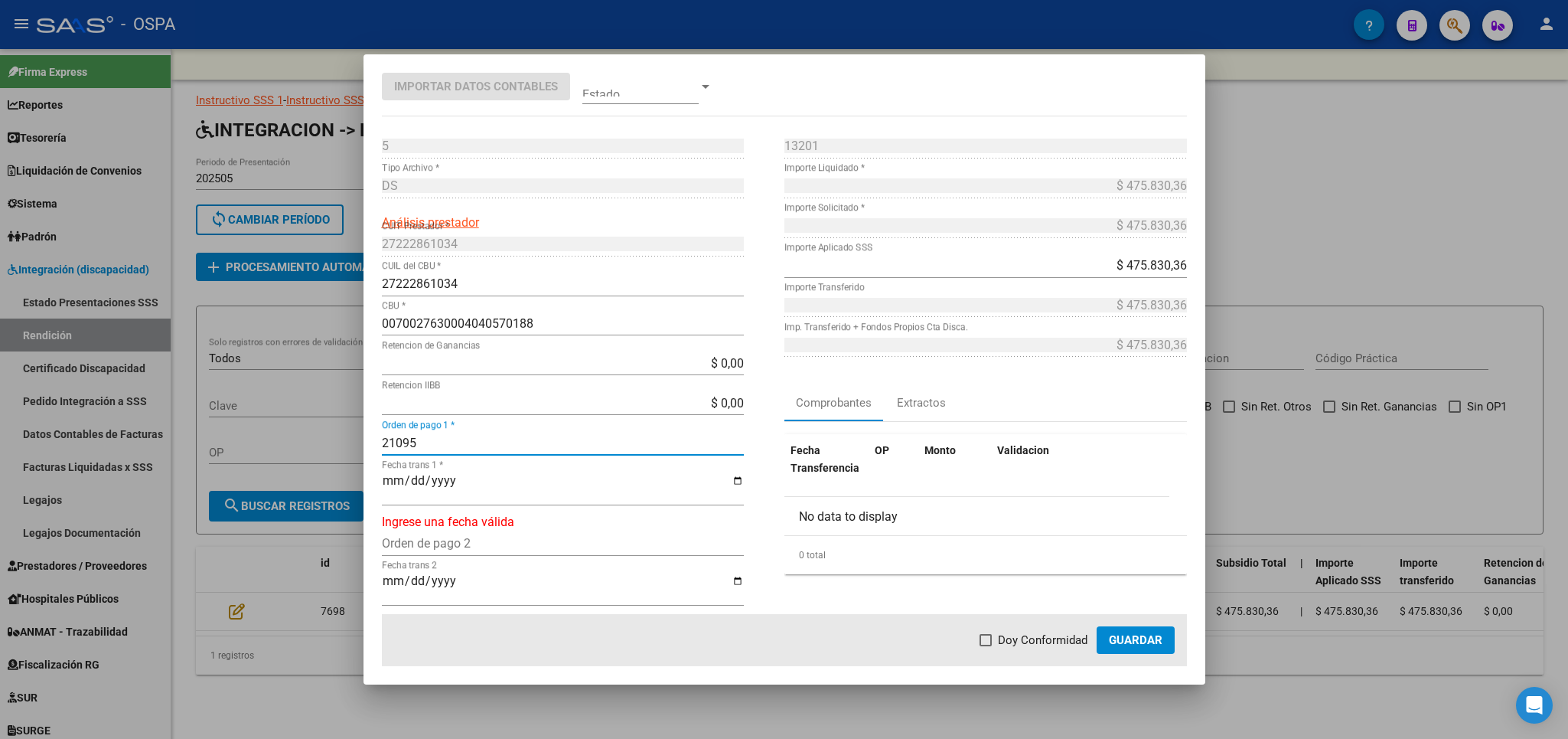
type input "21095"
type input "[DATE]"
click at [1056, 634] on span "Doy Conformidad" at bounding box center [1043, 640] width 90 height 18
click at [986, 646] on input "Doy Conformidad" at bounding box center [985, 646] width 1 height 1
checkbox input "true"
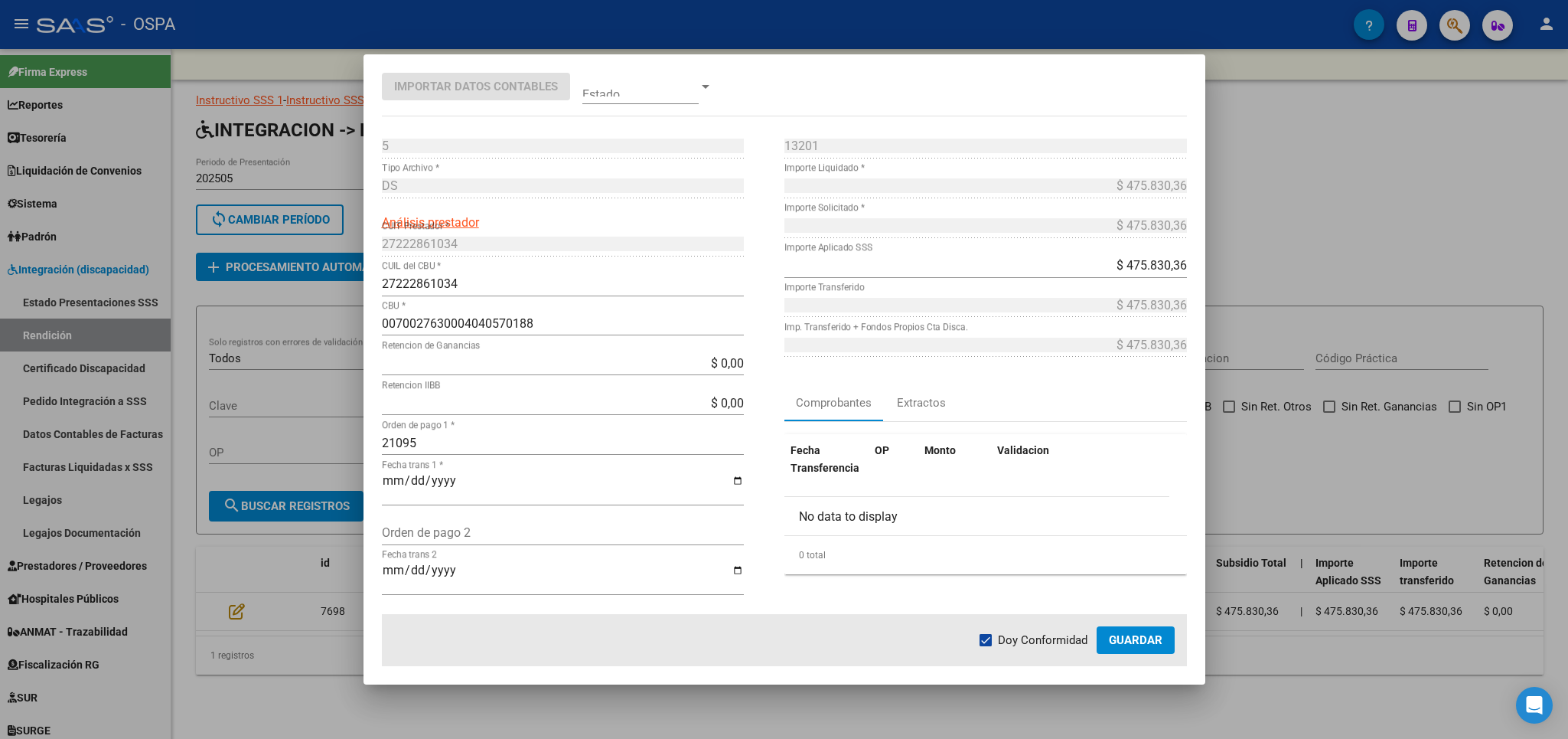
click at [1136, 641] on span "Guardar" at bounding box center [1135, 640] width 54 height 14
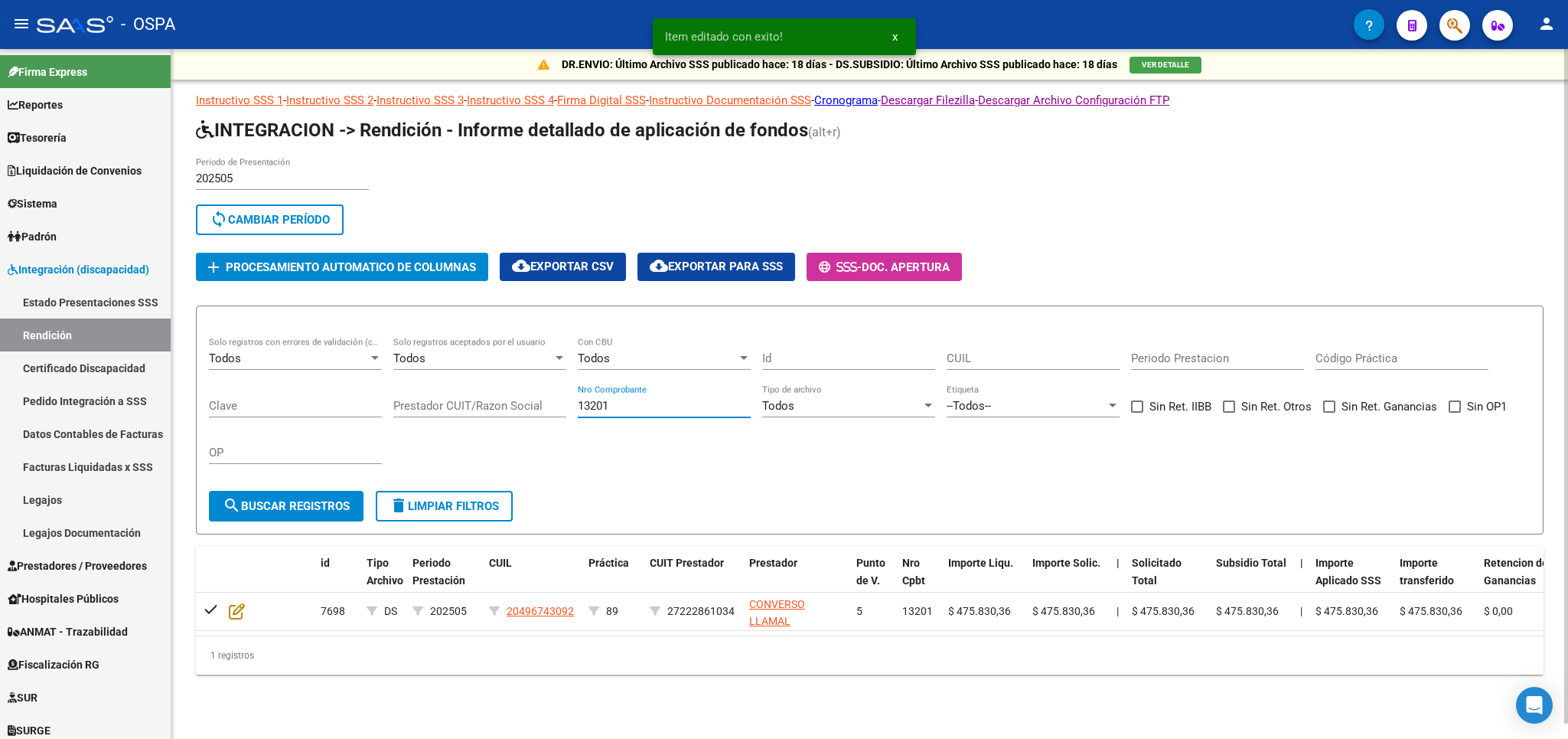
drag, startPoint x: 675, startPoint y: 407, endPoint x: 508, endPoint y: 413, distance: 167.1
click at [578, 413] on input "13201" at bounding box center [665, 406] width 173 height 14
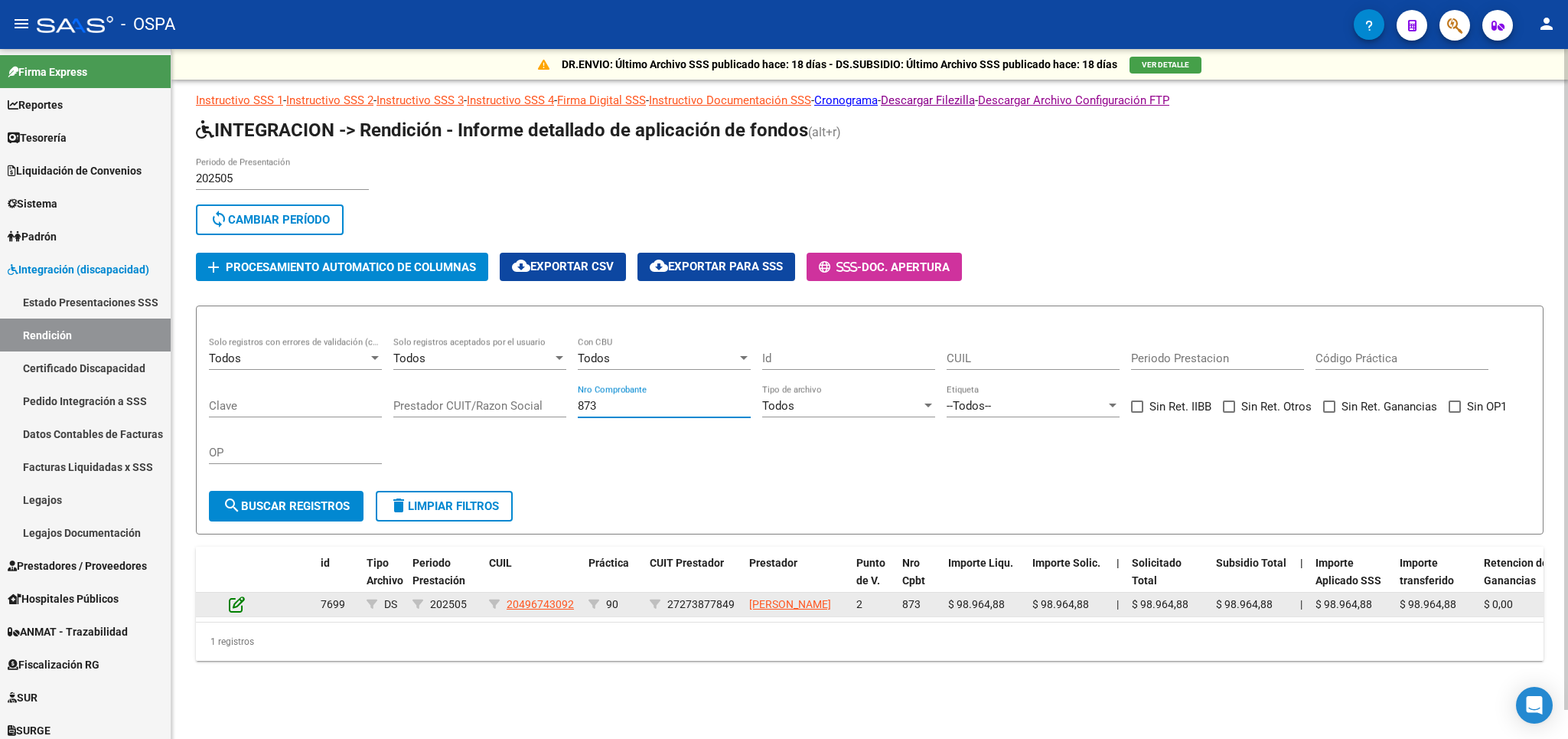
type input "873"
click at [234, 613] on icon at bounding box center [237, 604] width 16 height 17
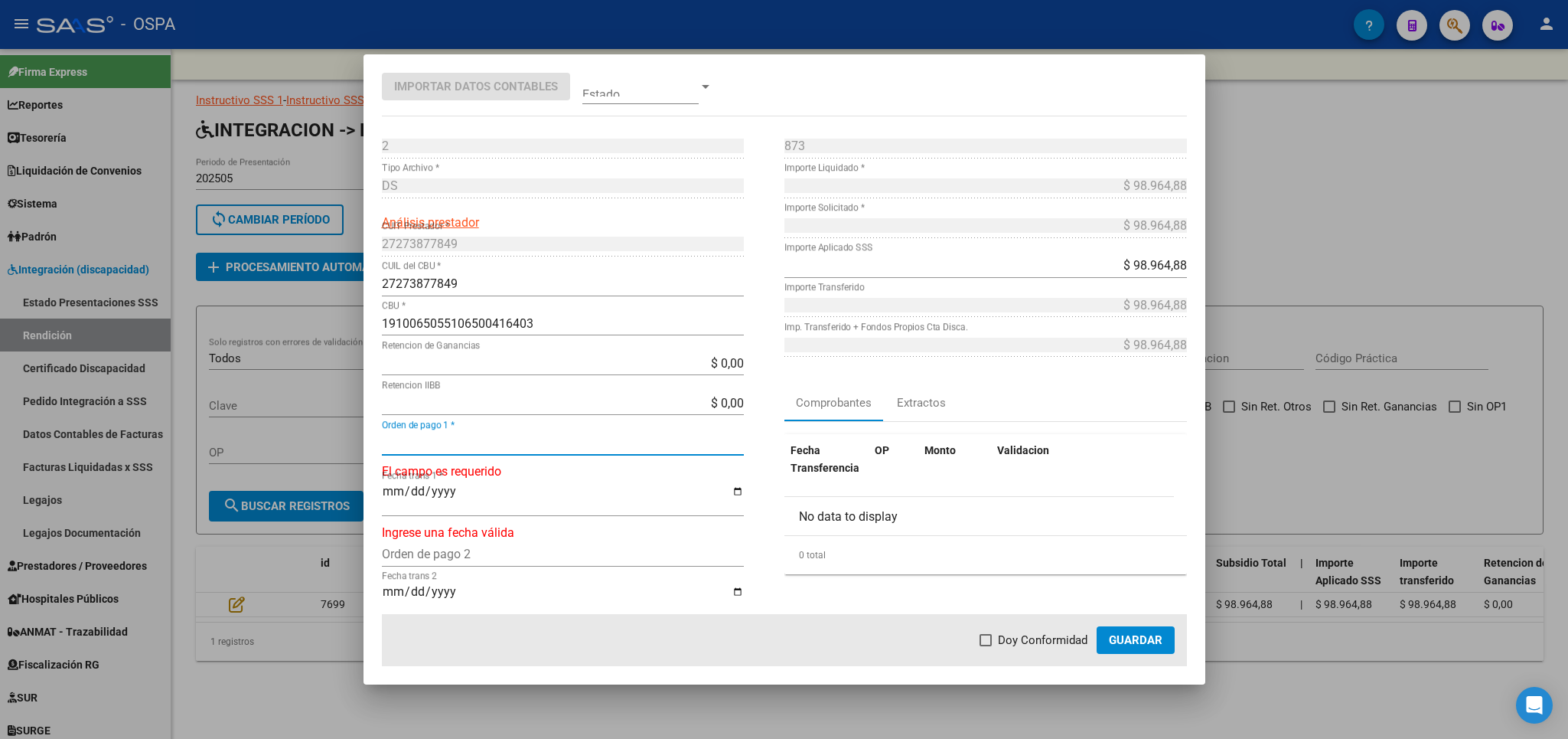
click at [500, 450] on input "Orden de pago 1 *" at bounding box center [563, 443] width 362 height 15
type input "21096"
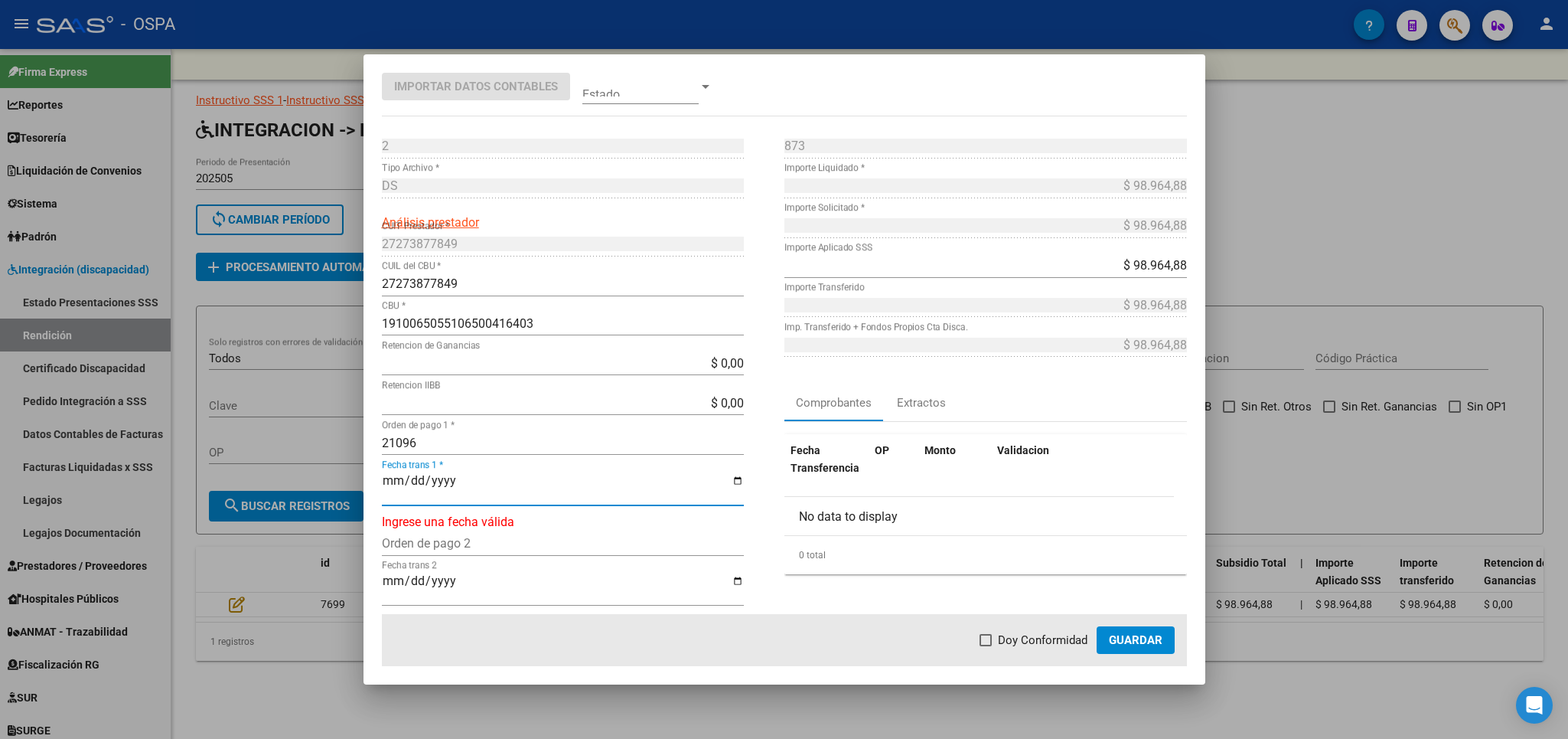
type input "[DATE]"
click at [1011, 645] on span "Doy Conformidad" at bounding box center [1043, 640] width 90 height 18
click at [986, 646] on input "Doy Conformidad" at bounding box center [985, 646] width 1 height 1
checkbox input "true"
click at [1141, 639] on span "Guardar" at bounding box center [1135, 640] width 54 height 14
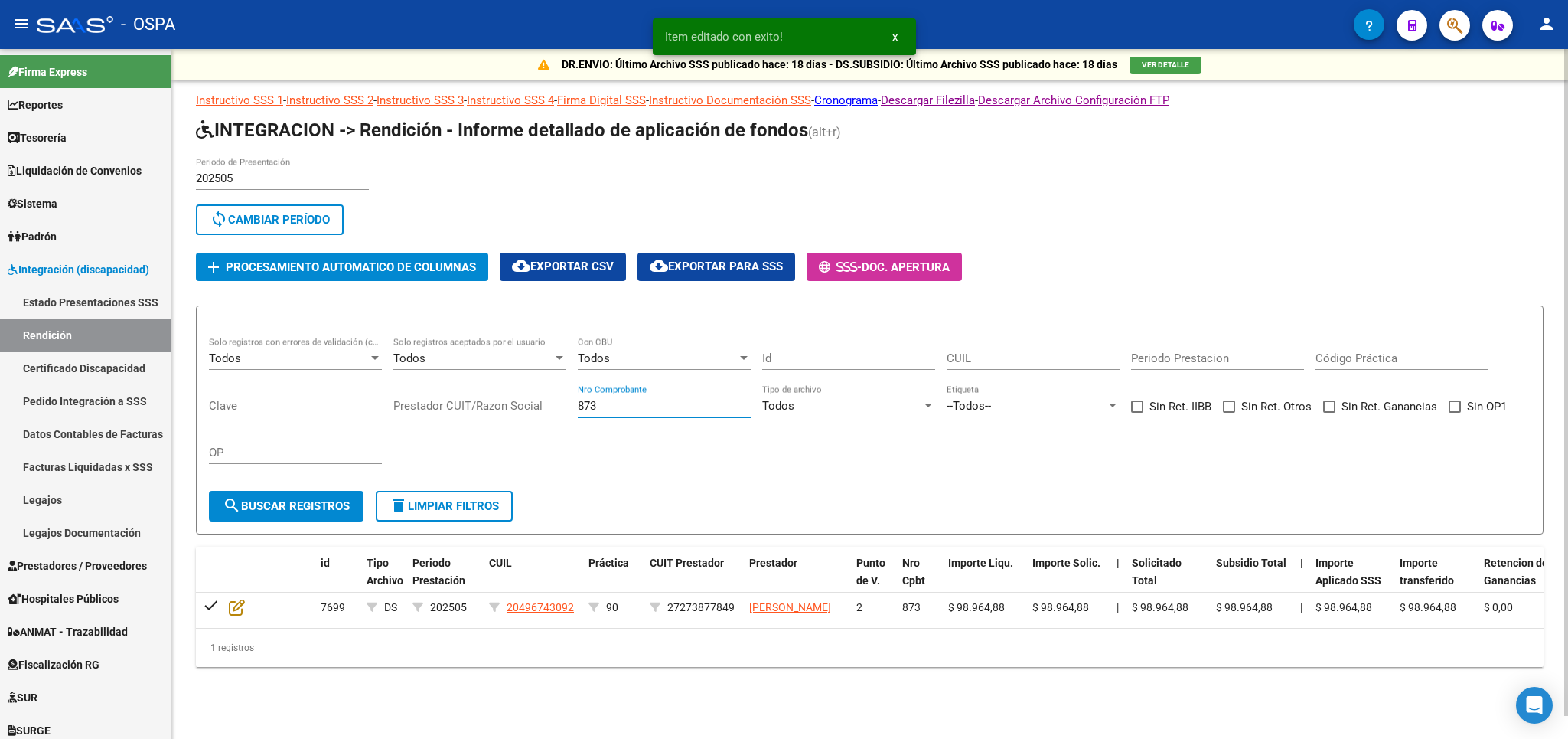
drag, startPoint x: 611, startPoint y: 407, endPoint x: 555, endPoint y: 407, distance: 56.0
click at [578, 407] on input "873" at bounding box center [665, 406] width 173 height 14
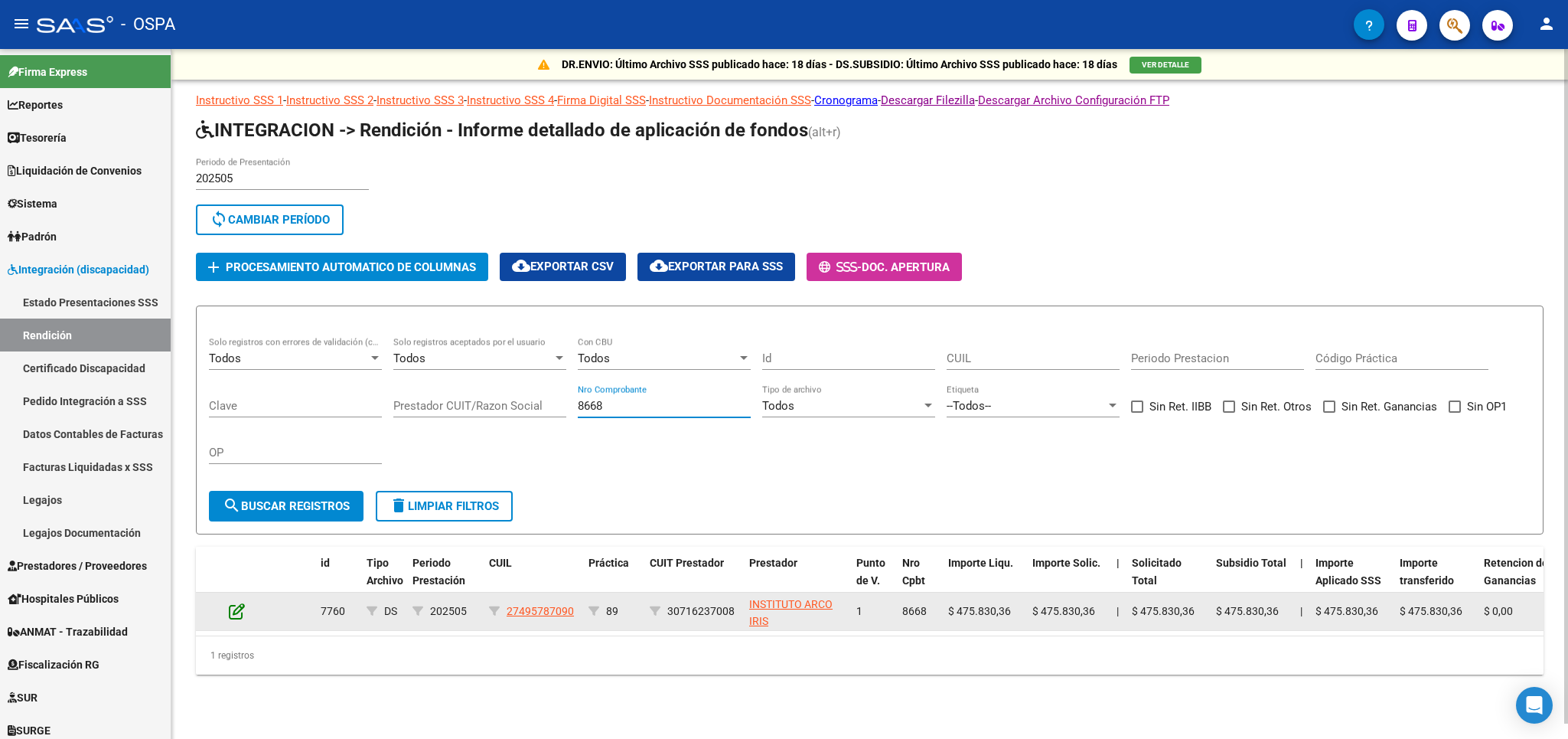
type input "8668"
click at [234, 620] on icon at bounding box center [237, 611] width 16 height 17
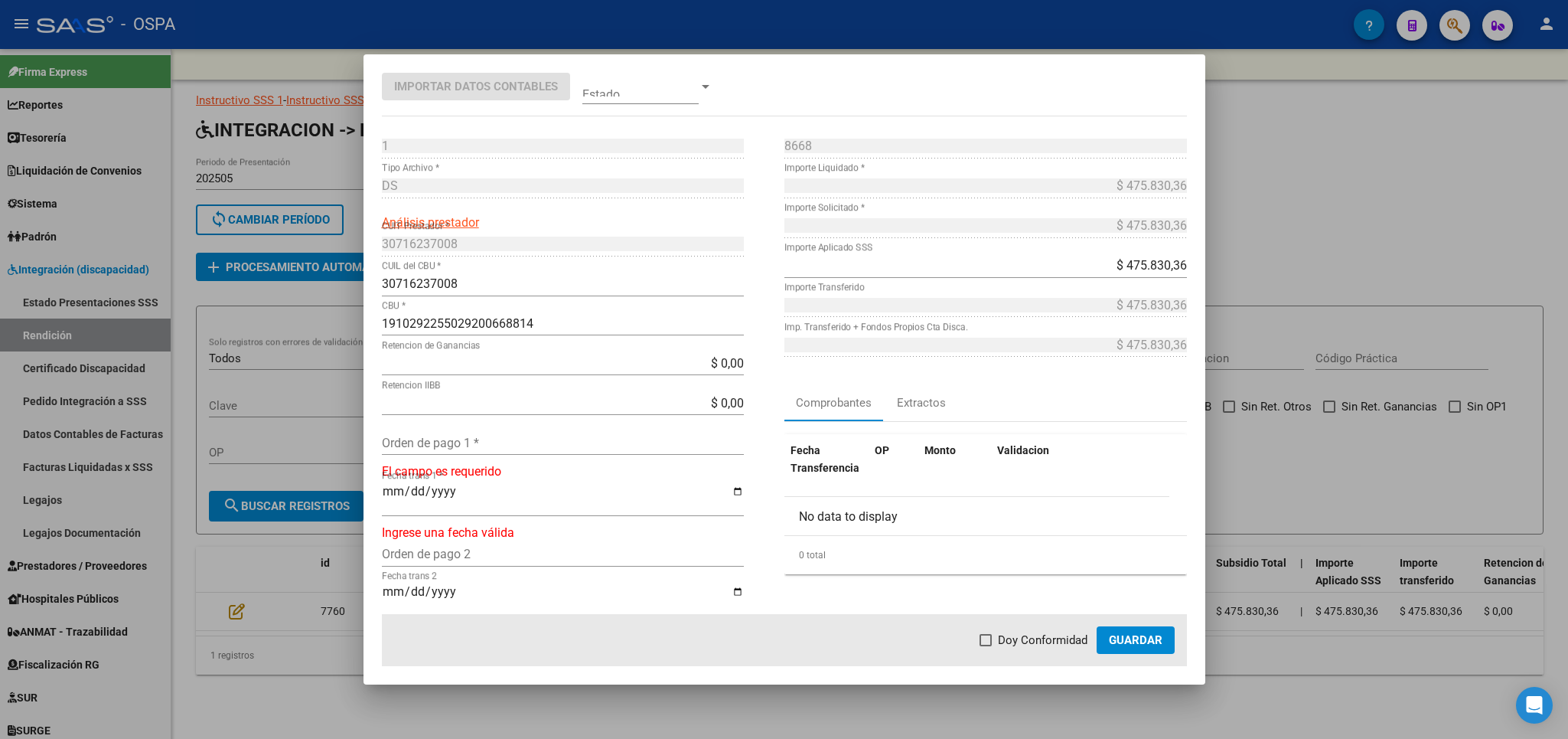
click at [478, 432] on div "Orden de pago 1 *" at bounding box center [563, 443] width 362 height 25
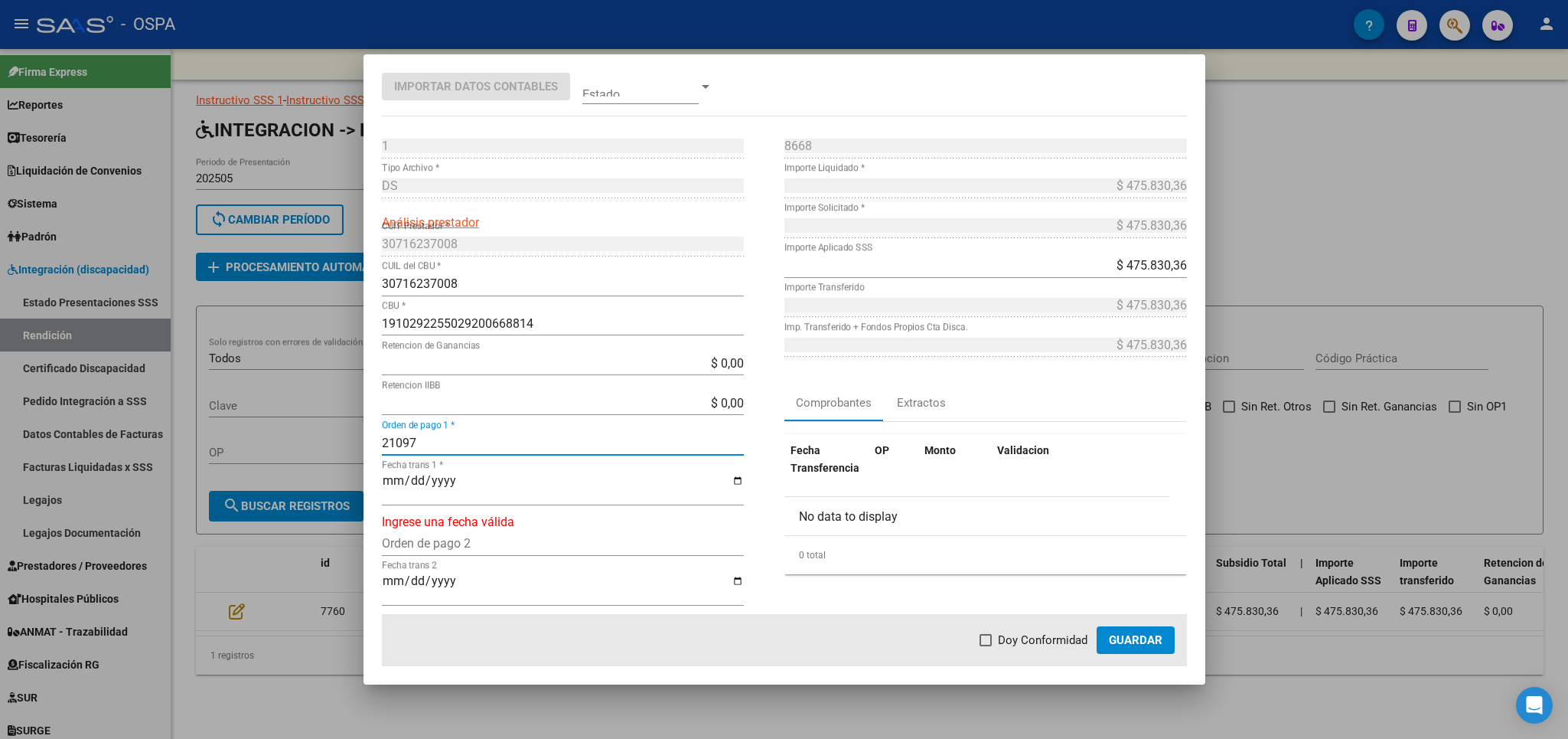
type input "21097"
type input "[DATE]"
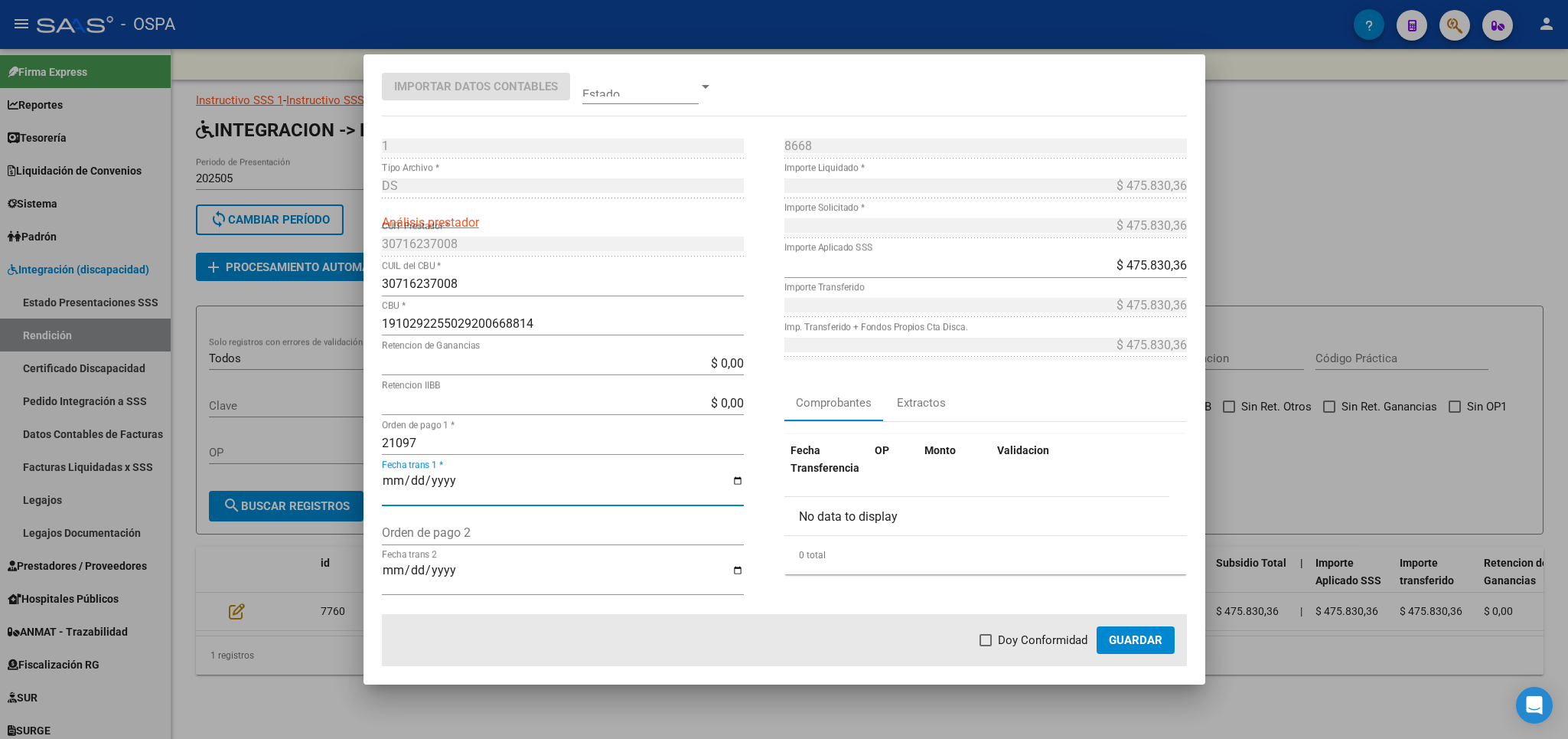
click at [1051, 650] on mat-dialog-actions "Doy Conformidad Guardar" at bounding box center [785, 640] width 805 height 52
click at [1058, 641] on span "Doy Conformidad" at bounding box center [1043, 640] width 90 height 18
click at [986, 646] on input "Doy Conformidad" at bounding box center [985, 646] width 1 height 1
checkbox input "true"
click at [1126, 632] on button "Guardar" at bounding box center [1135, 640] width 78 height 28
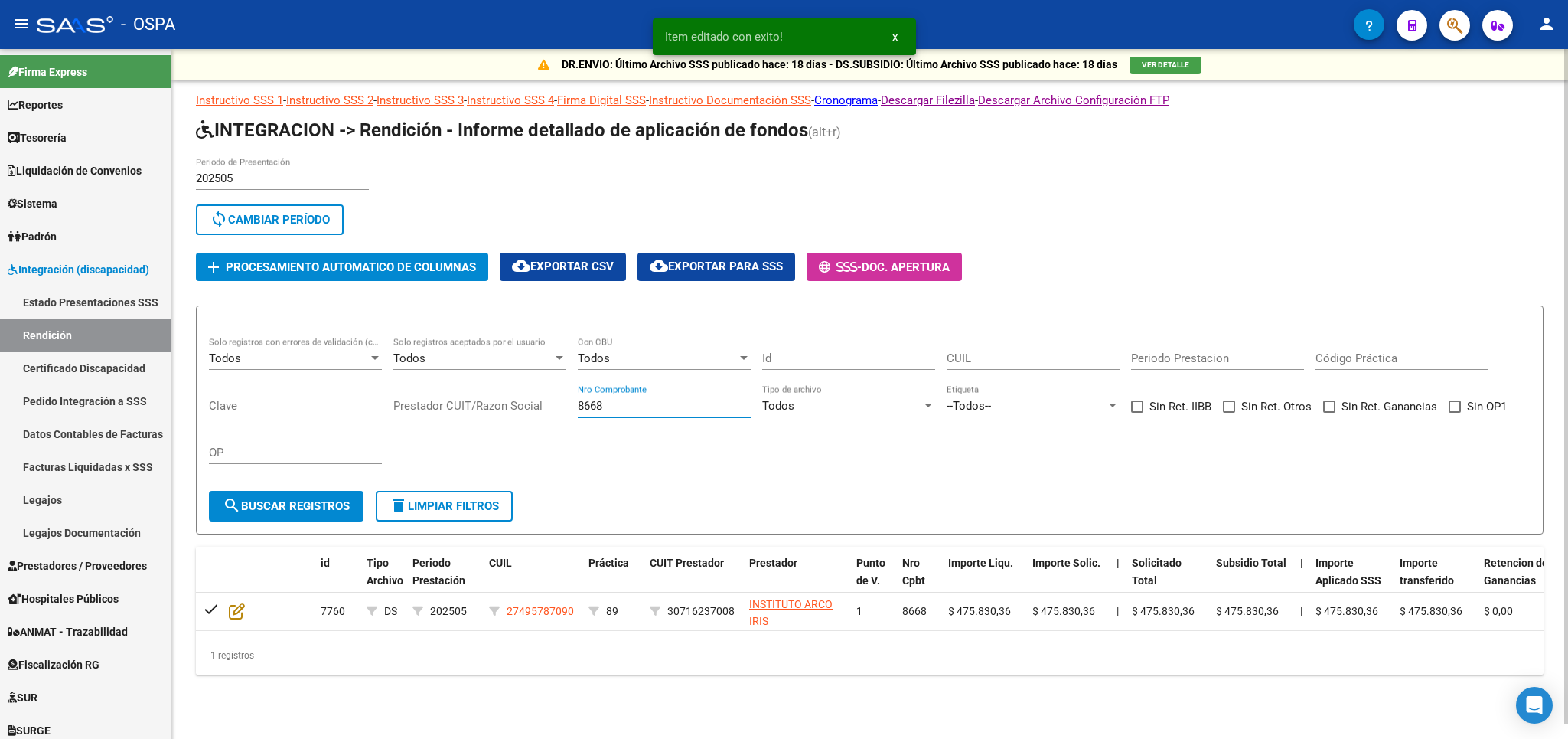
drag, startPoint x: 645, startPoint y: 406, endPoint x: 332, endPoint y: 408, distance: 313.0
click at [578, 408] on input "8668" at bounding box center [665, 406] width 173 height 14
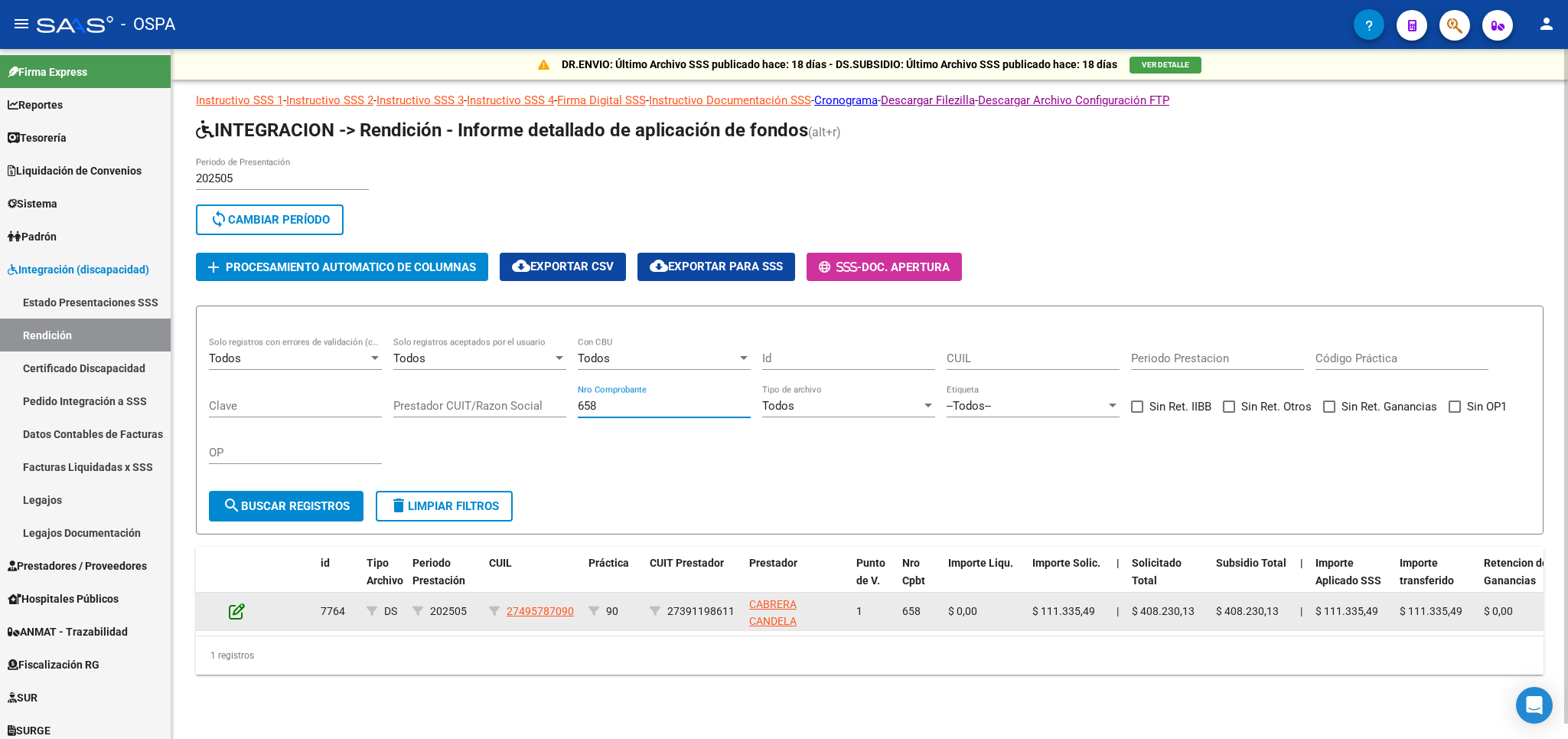
type input "658"
click at [240, 613] on icon at bounding box center [237, 611] width 16 height 17
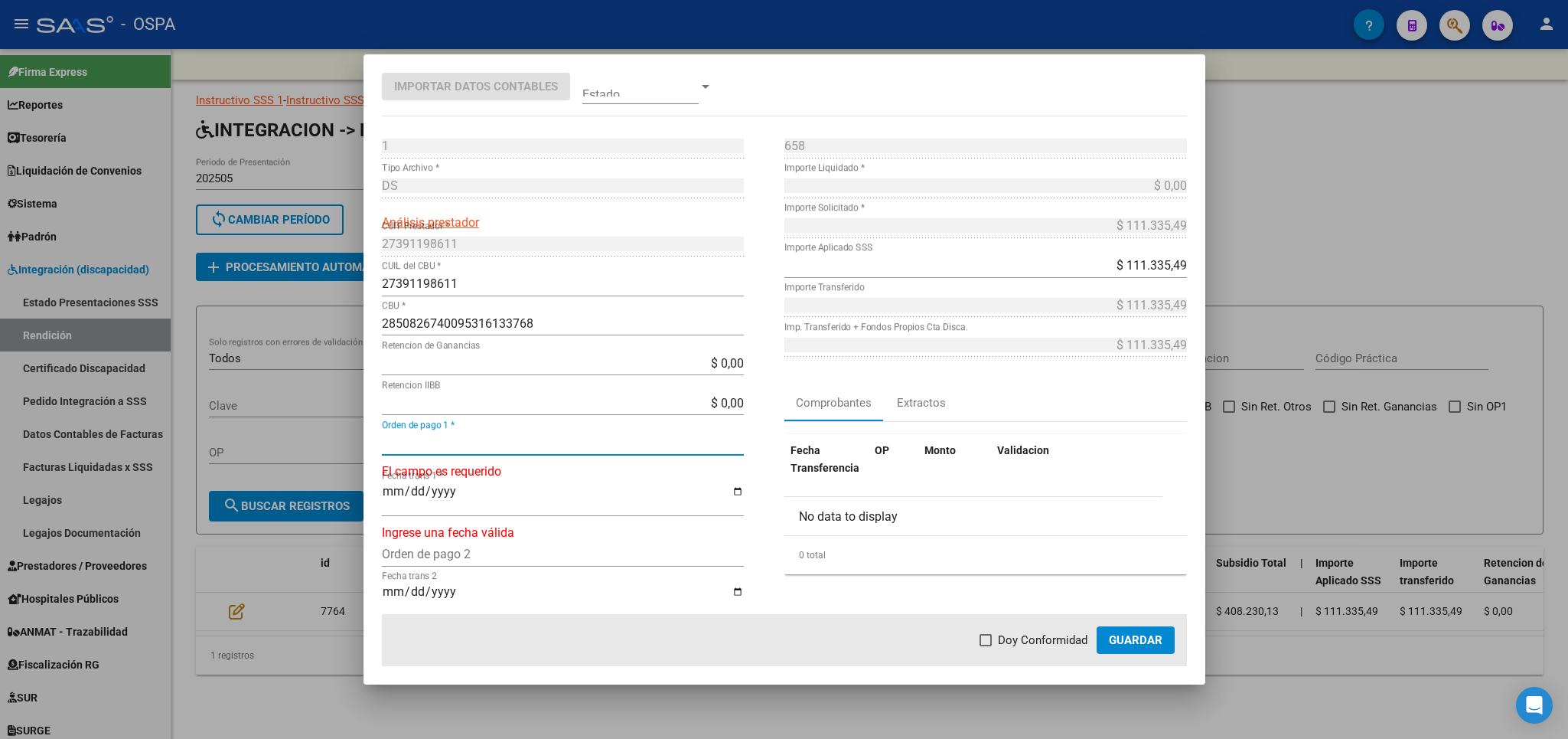
click at [495, 443] on input "Orden de pago 1 *" at bounding box center [563, 443] width 362 height 15
type input "21098"
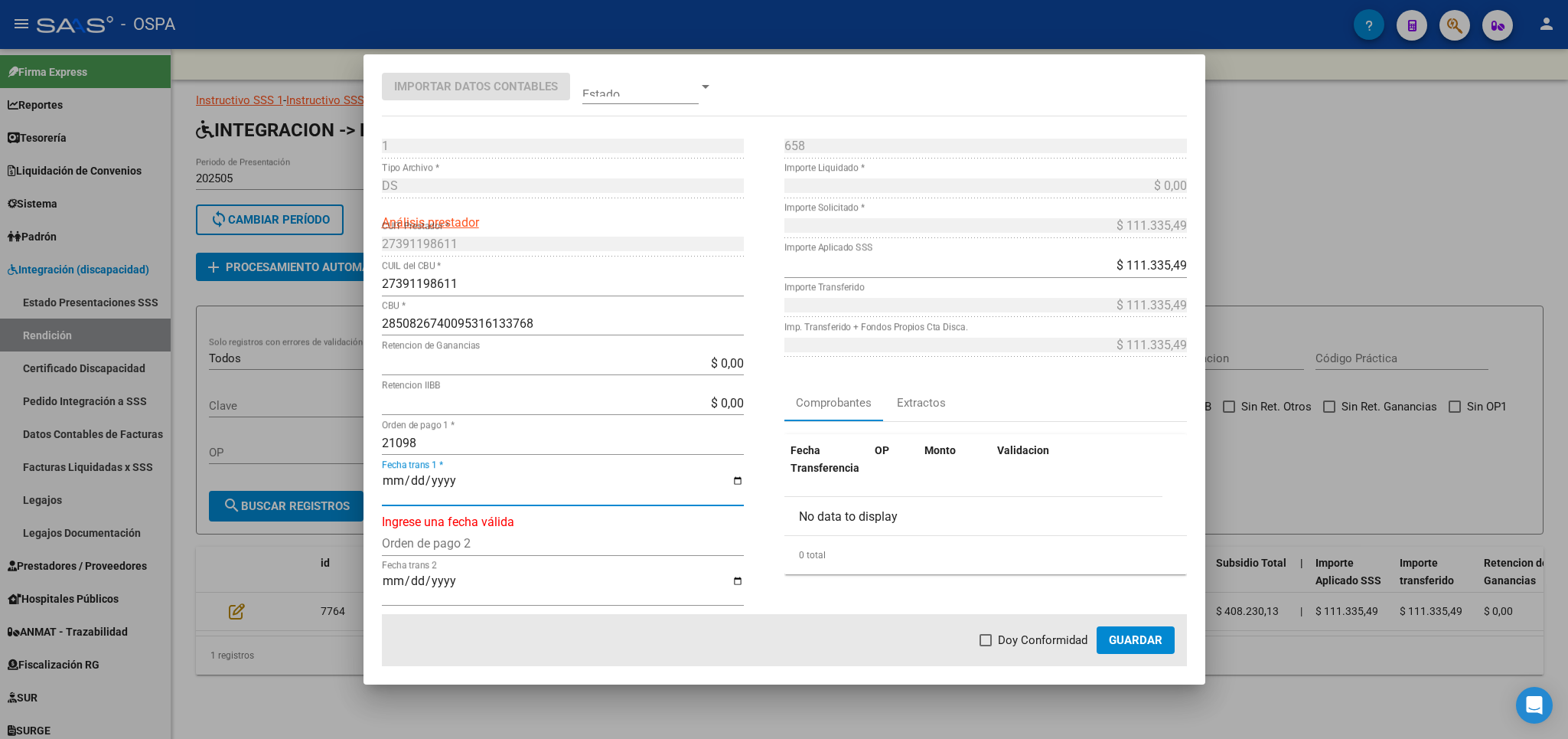
type input "[DATE]"
click at [992, 638] on span at bounding box center [986, 640] width 12 height 12
click at [986, 646] on input "Doy Conformidad" at bounding box center [985, 646] width 1 height 1
checkbox input "true"
click at [1154, 643] on span "Guardar" at bounding box center [1135, 640] width 54 height 14
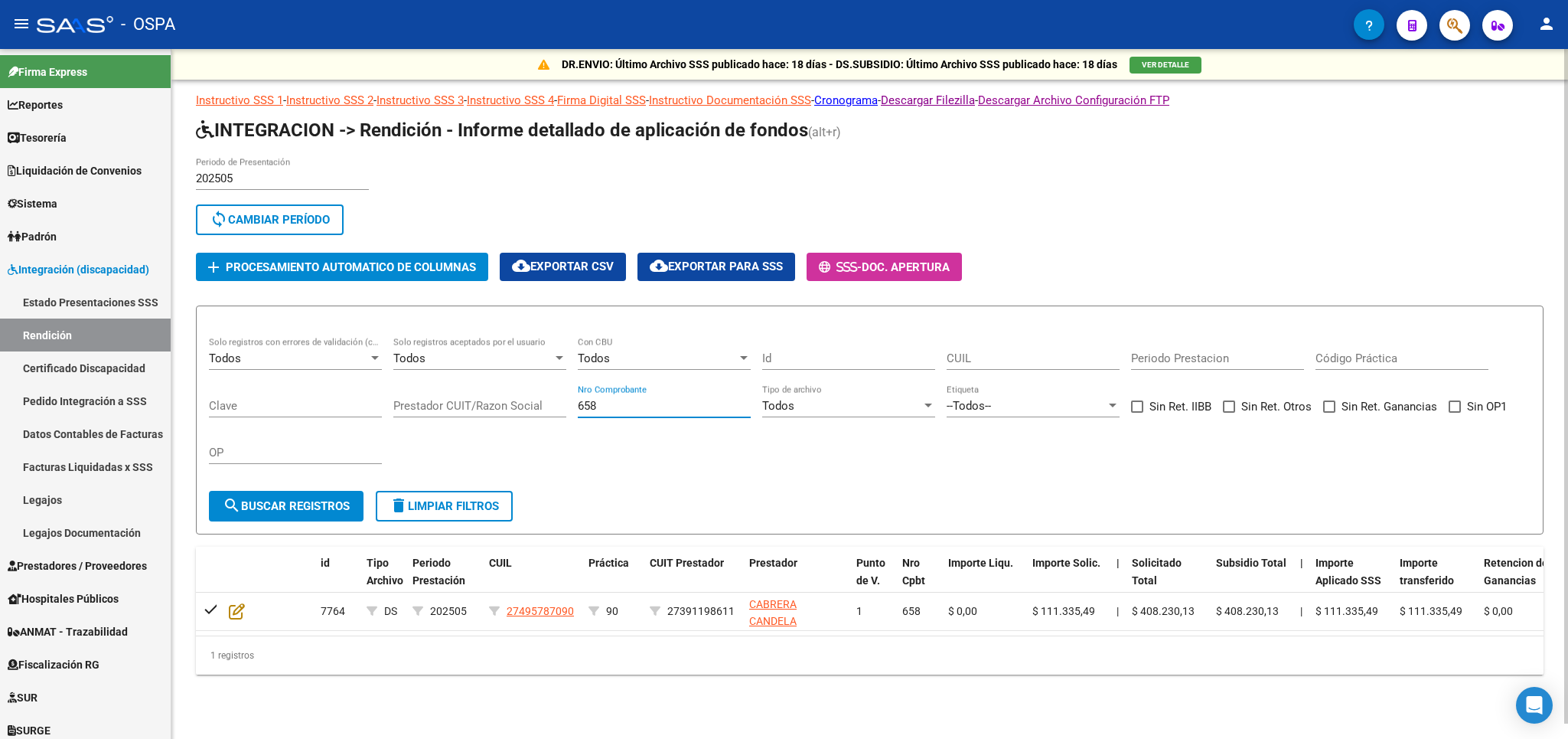
drag, startPoint x: 633, startPoint y: 401, endPoint x: 355, endPoint y: 404, distance: 278.0
click at [578, 404] on input "658" at bounding box center [665, 406] width 173 height 14
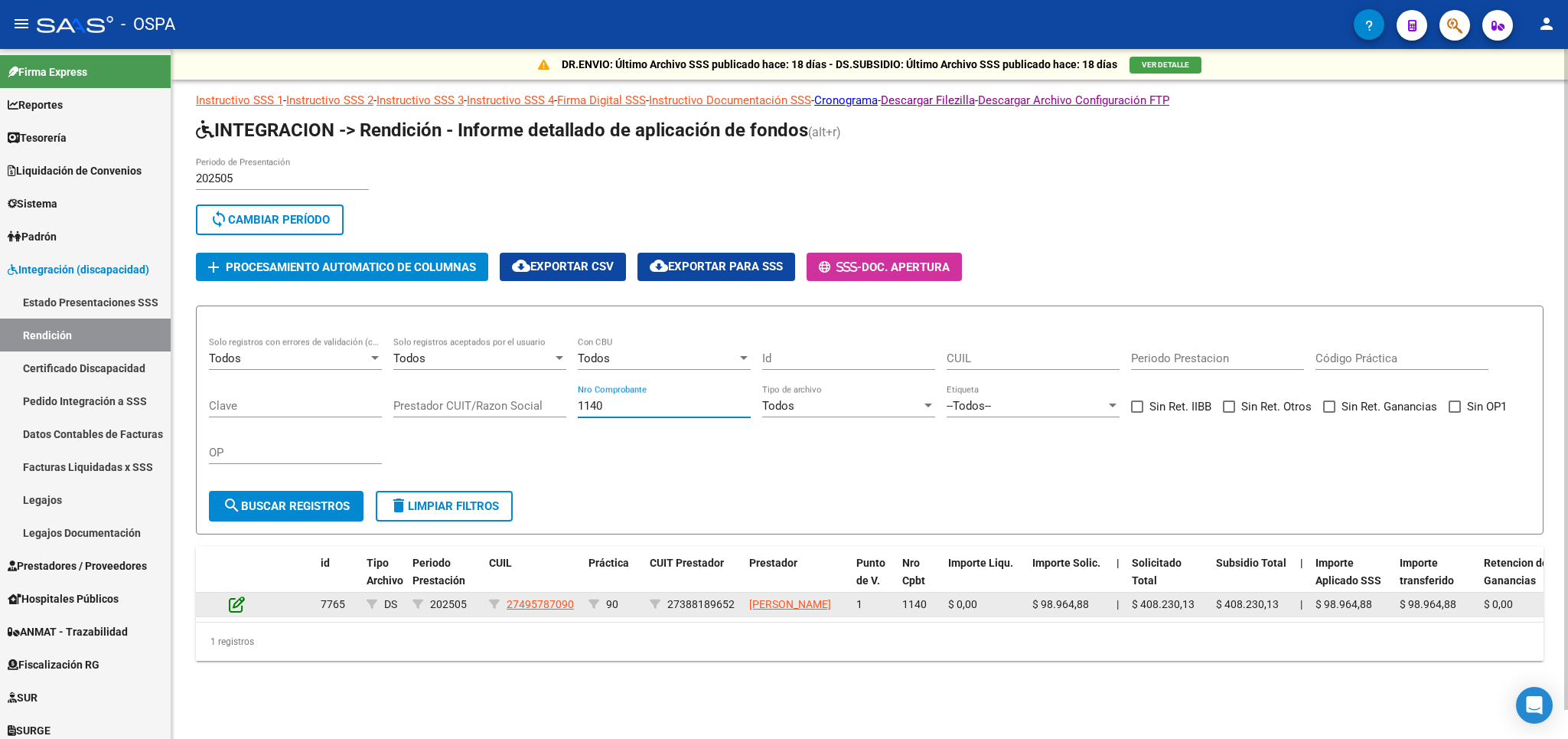
type input "1140"
click at [231, 613] on icon at bounding box center [237, 604] width 16 height 17
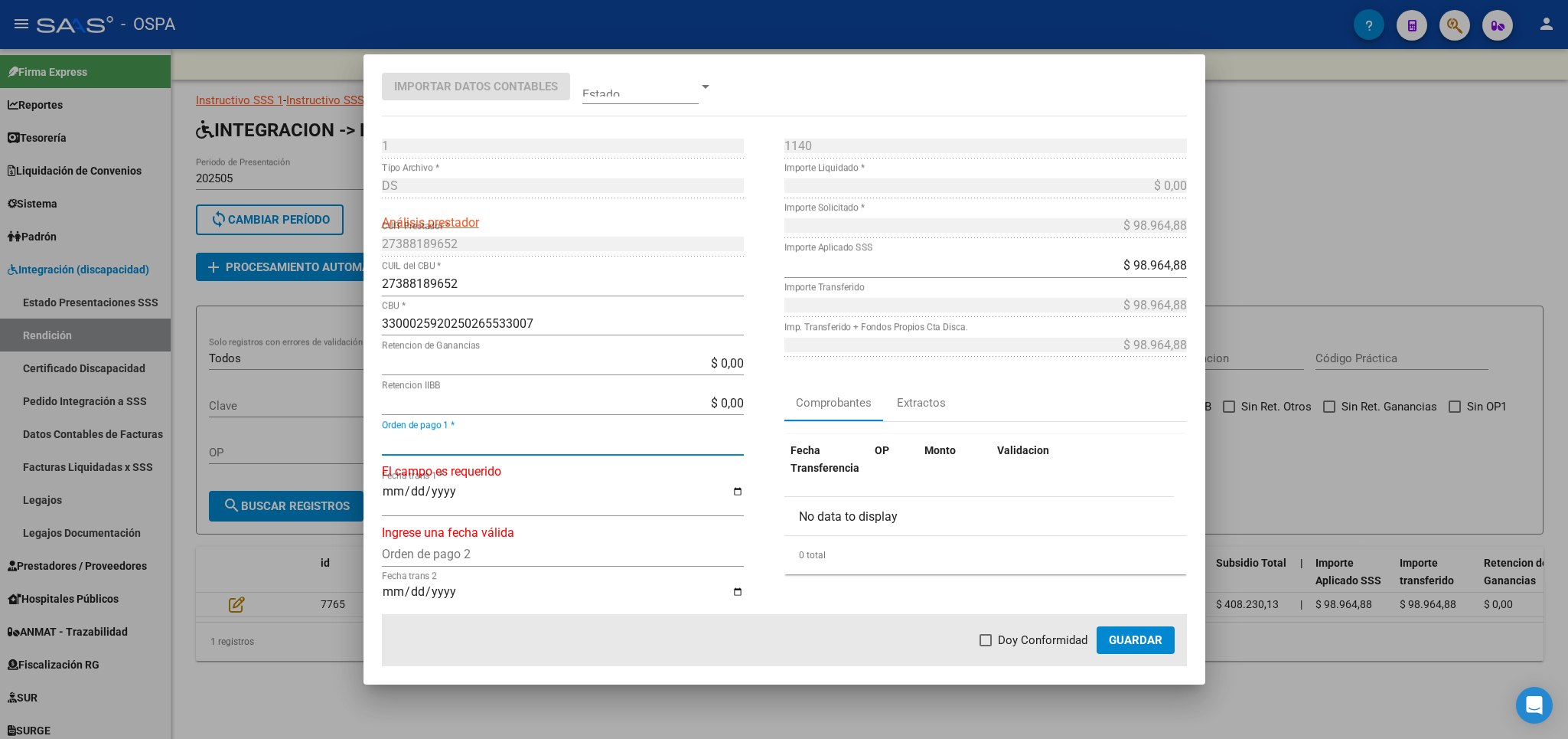
click at [521, 447] on input "Orden de pago 1 *" at bounding box center [563, 443] width 362 height 15
type input "21100"
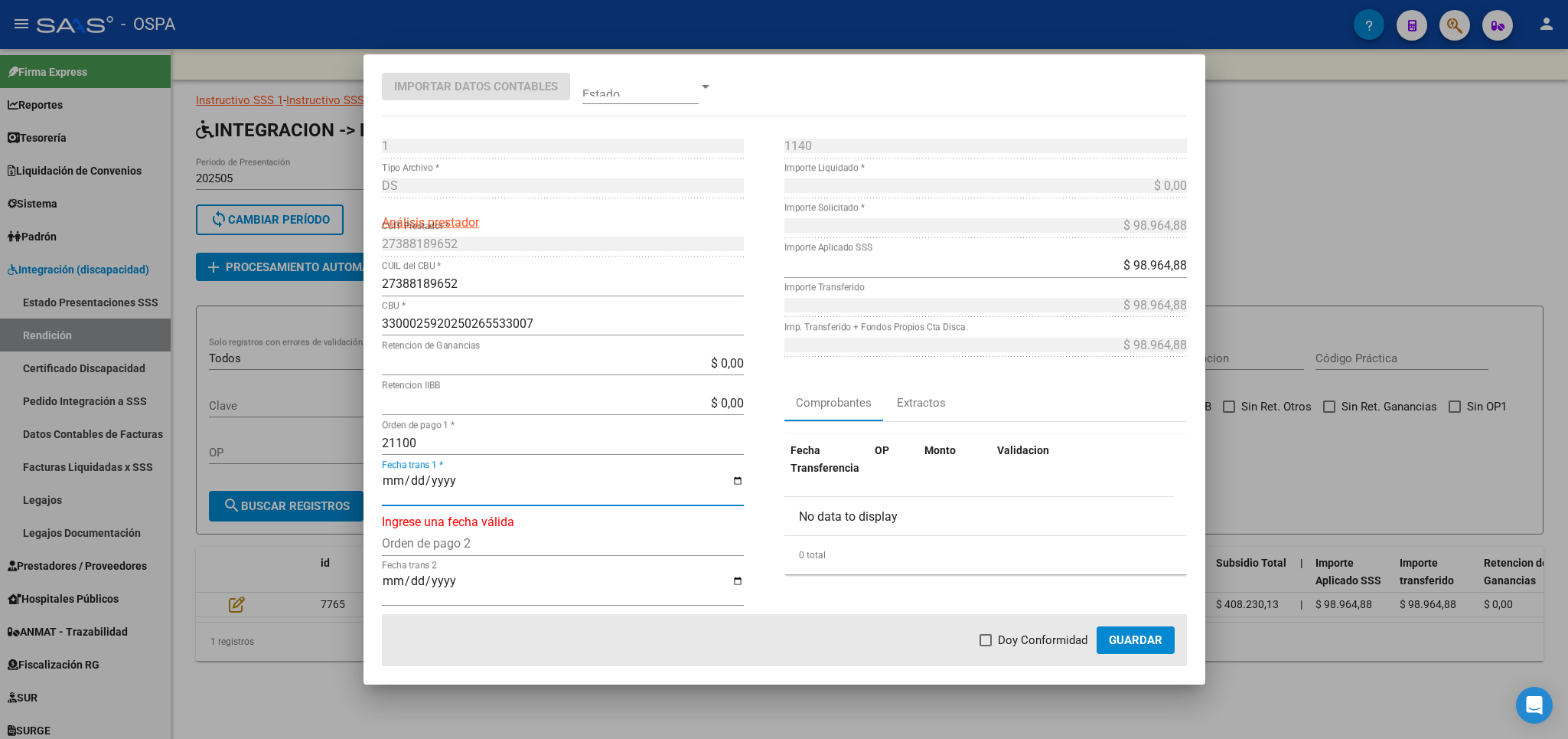
type input "[DATE]"
click at [998, 640] on label "Doy Conformidad" at bounding box center [1034, 640] width 108 height 18
click at [986, 646] on input "Doy Conformidad" at bounding box center [985, 646] width 1 height 1
checkbox input "true"
click at [1141, 649] on button "Guardar" at bounding box center [1135, 640] width 78 height 28
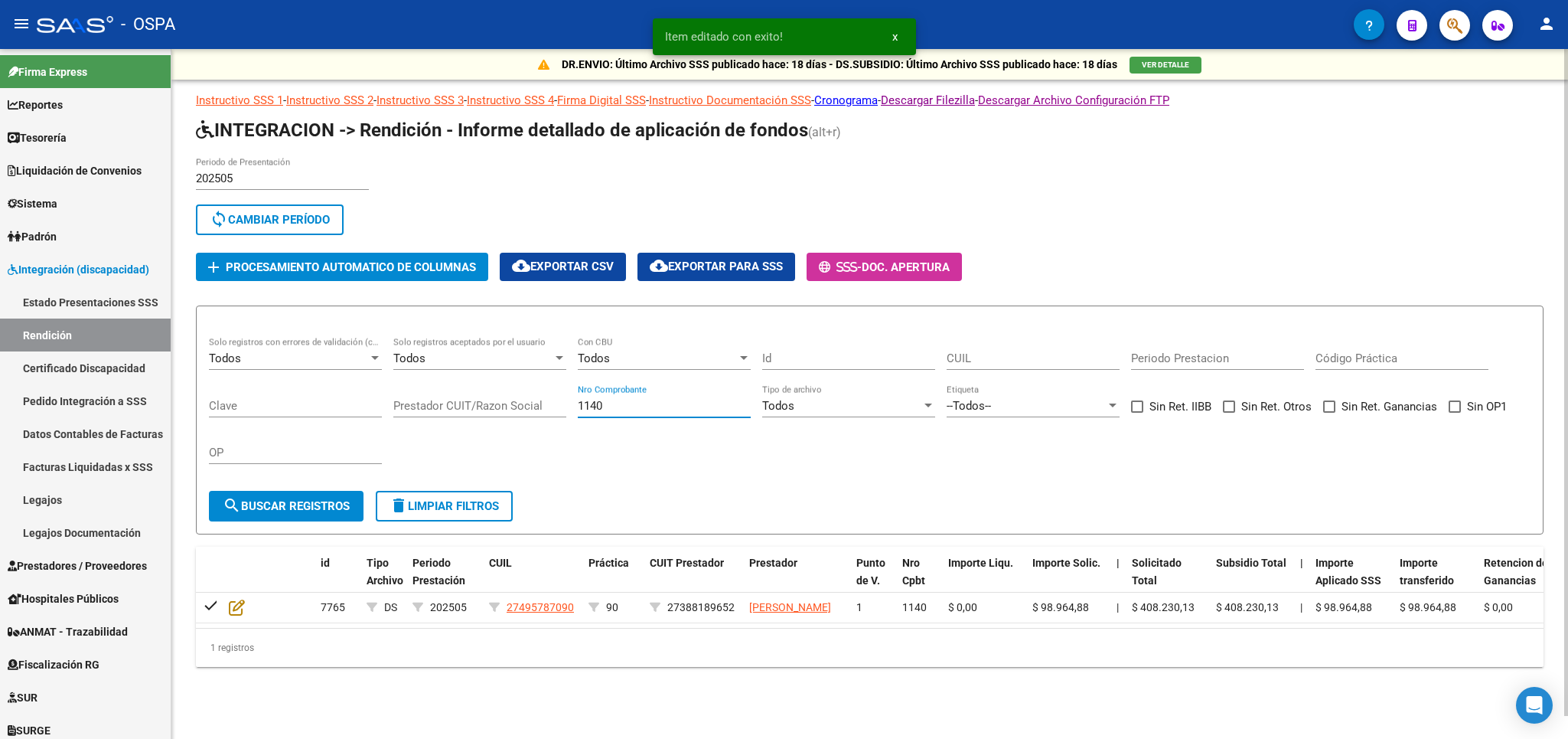
drag, startPoint x: 640, startPoint y: 404, endPoint x: 376, endPoint y: 410, distance: 264.1
click at [578, 410] on input "1140" at bounding box center [665, 406] width 173 height 14
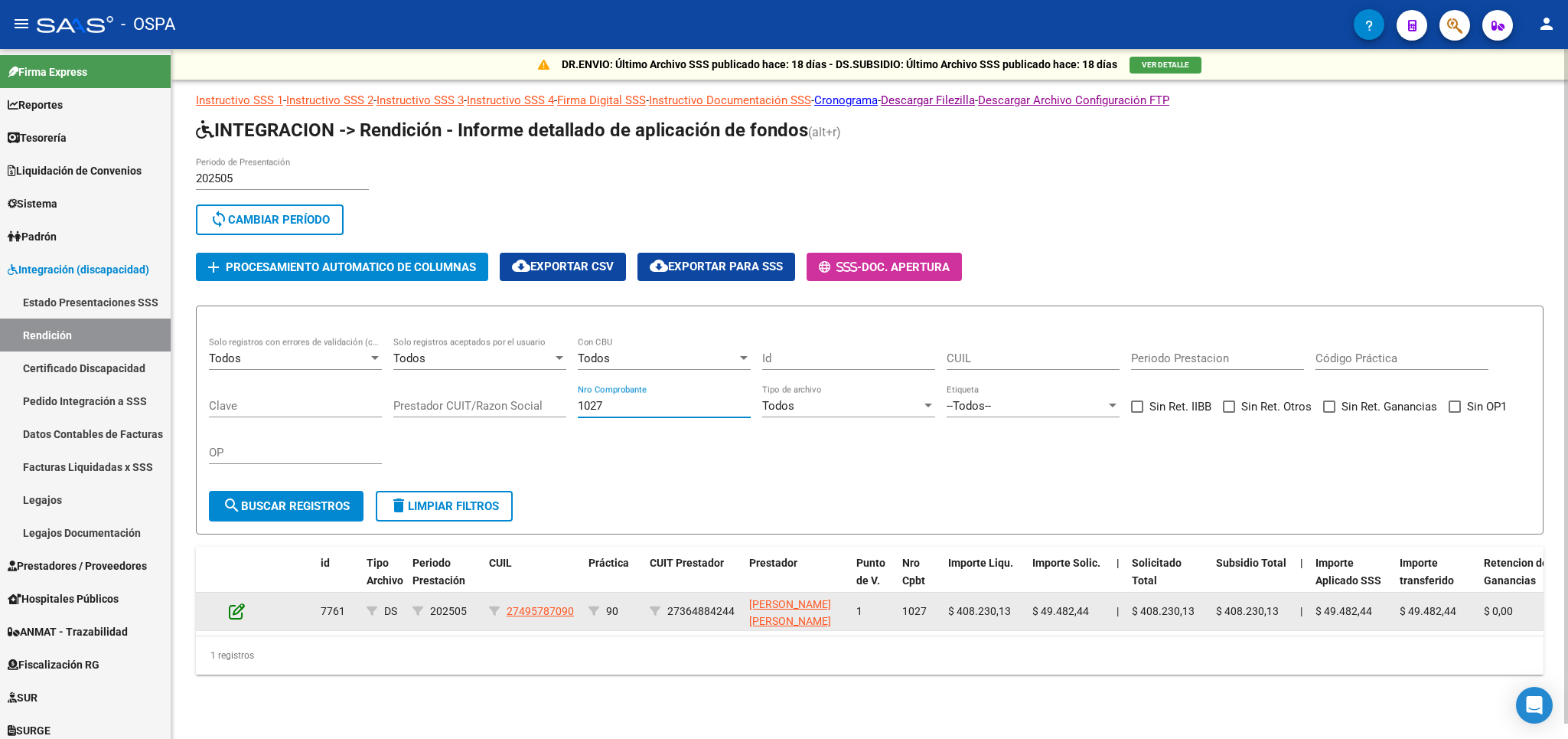
type input "1027"
click at [238, 616] on icon at bounding box center [237, 611] width 16 height 17
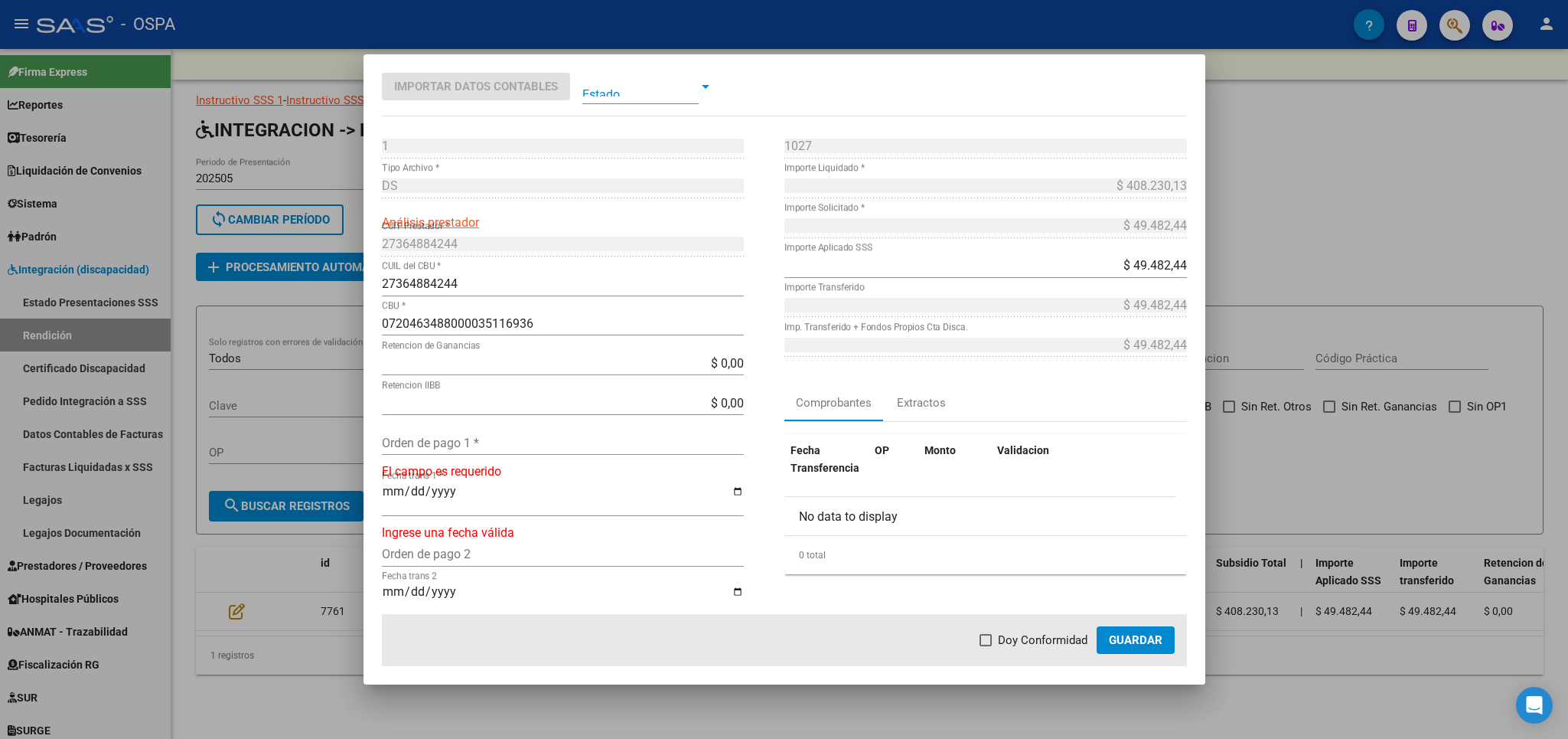
click at [480, 433] on div "Orden de pago 1 *" at bounding box center [563, 443] width 362 height 25
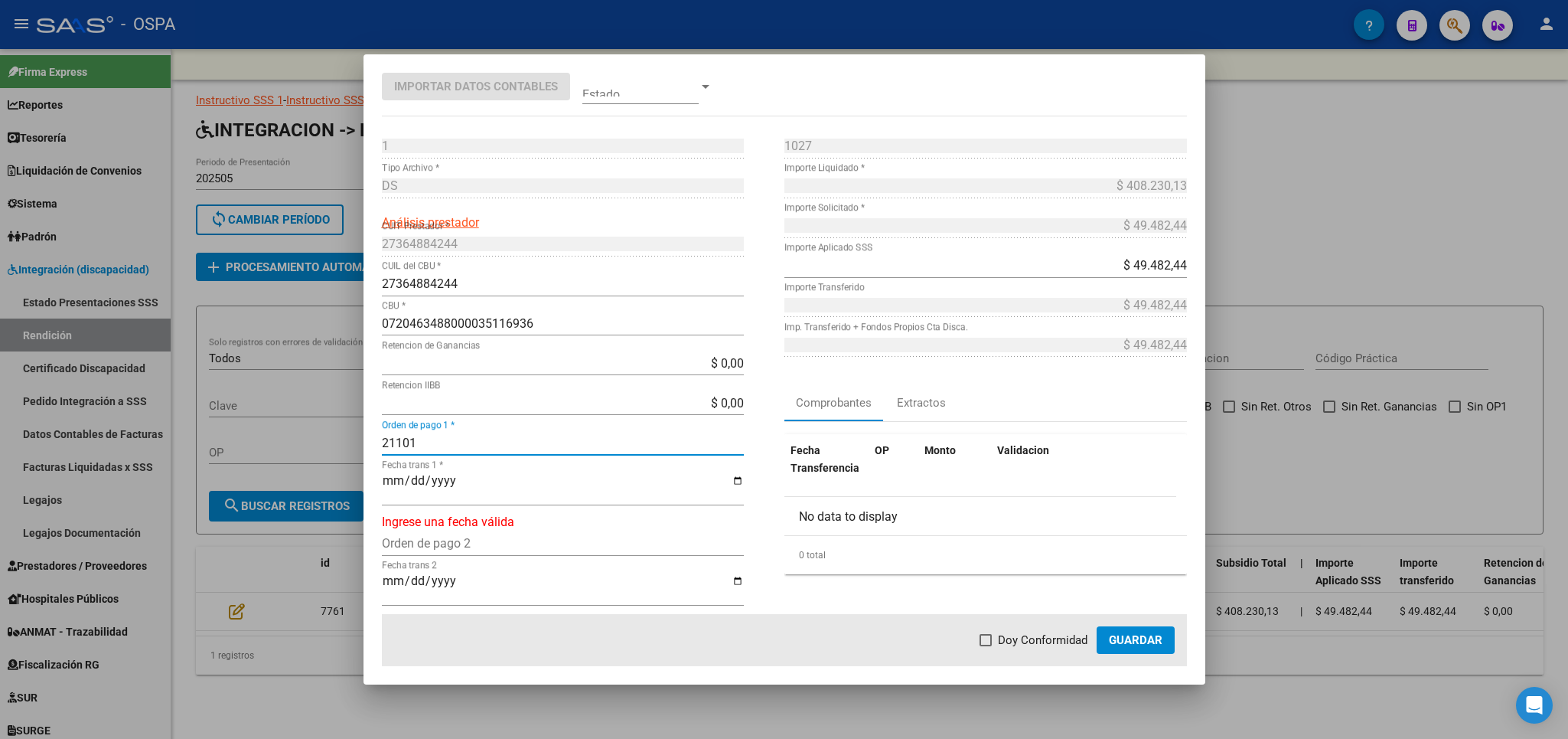
type input "21101"
type input "[DATE]"
click at [990, 641] on span at bounding box center [986, 640] width 12 height 12
click at [986, 646] on input "Doy Conformidad" at bounding box center [985, 646] width 1 height 1
checkbox input "true"
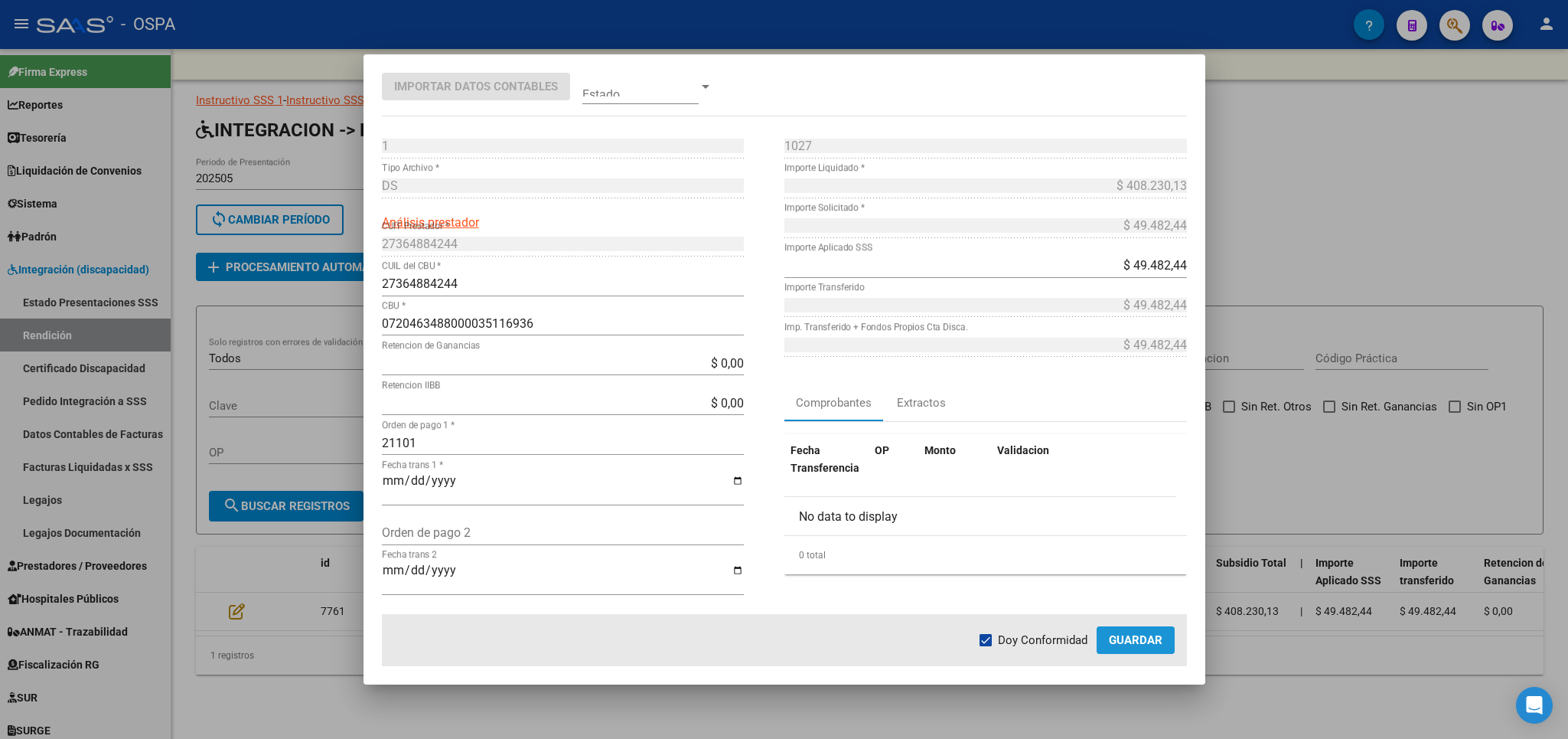
click at [1138, 649] on button "Guardar" at bounding box center [1135, 640] width 78 height 28
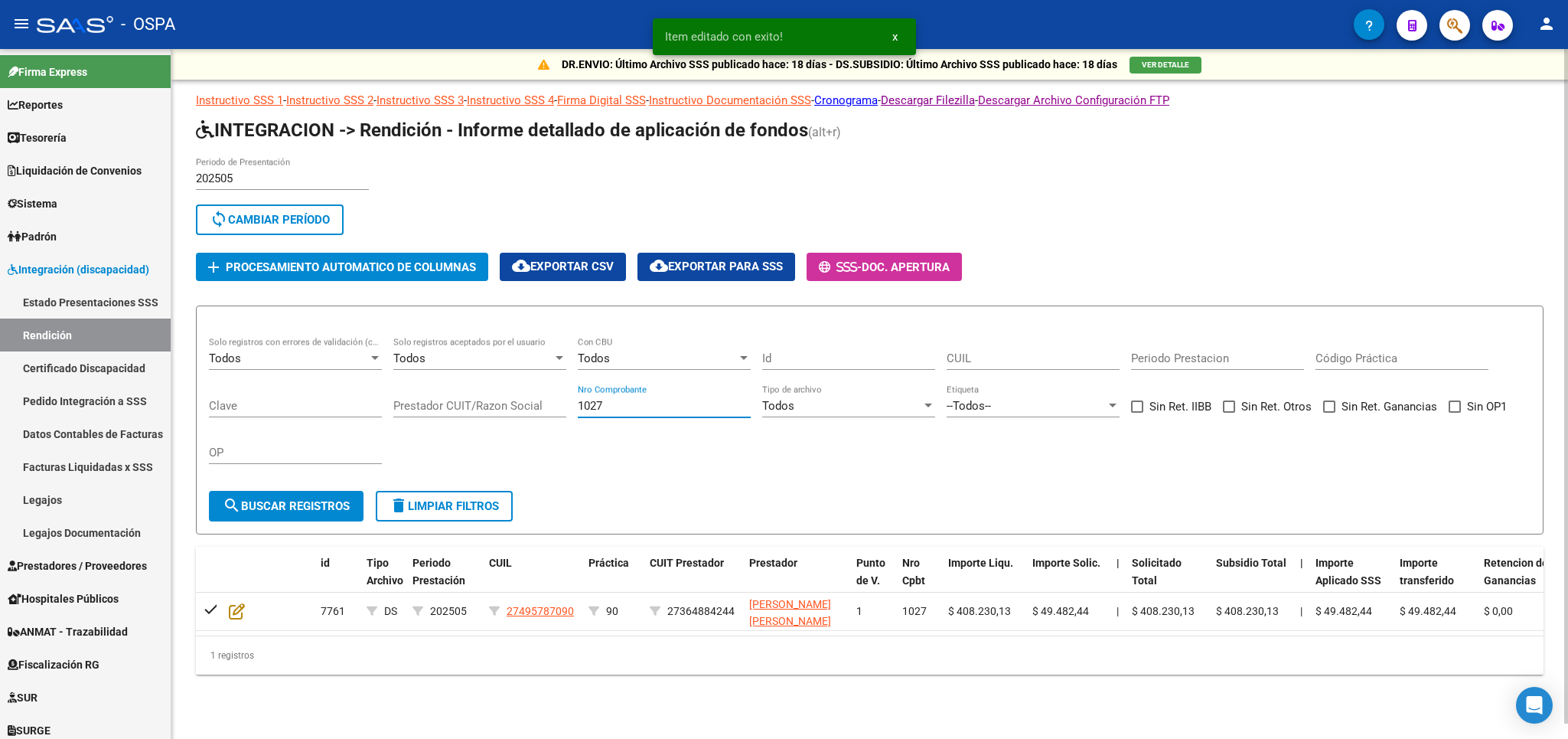
drag, startPoint x: 665, startPoint y: 408, endPoint x: 443, endPoint y: 414, distance: 222.1
click at [578, 413] on input "1027" at bounding box center [665, 406] width 173 height 14
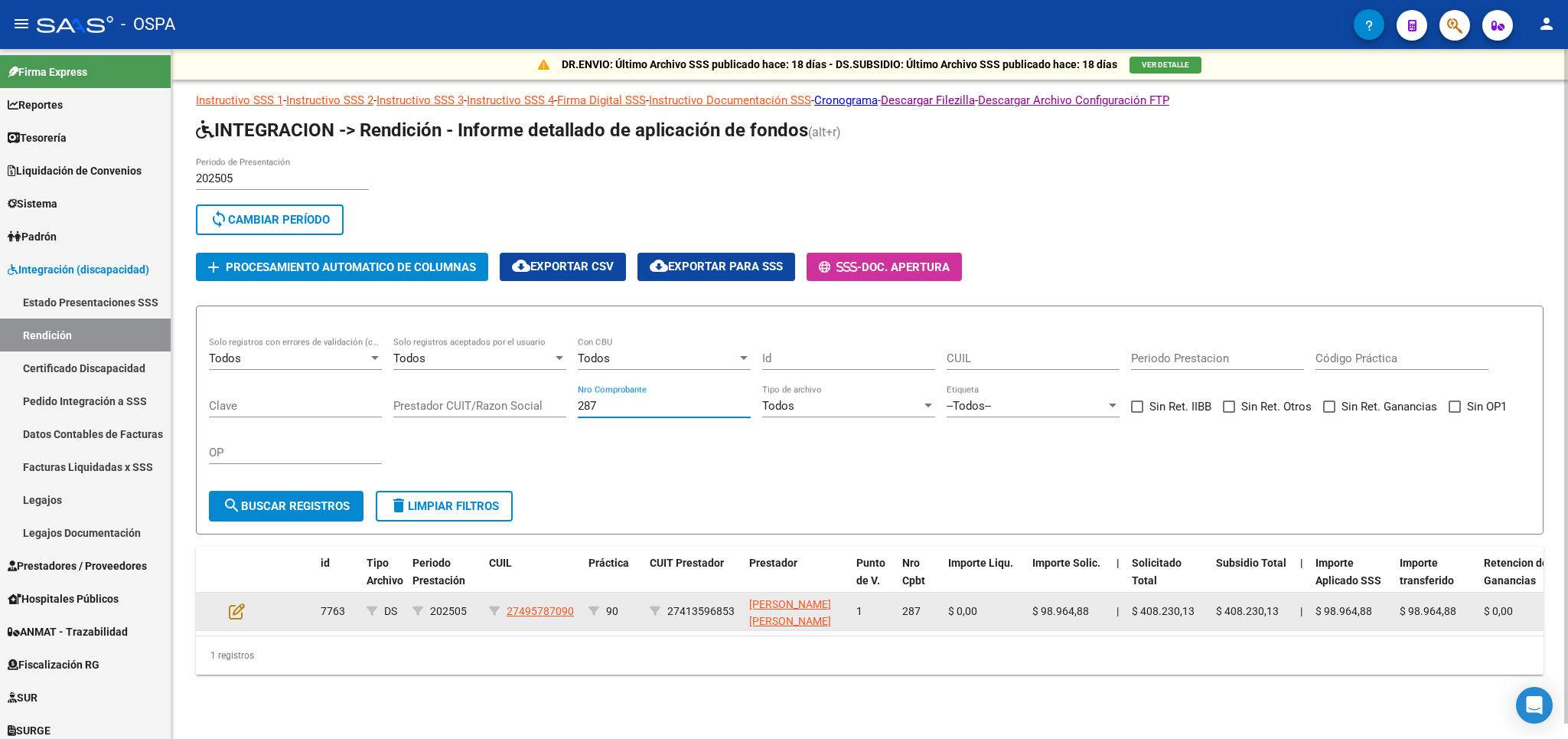
type input "287"
click at [234, 602] on datatable-body-cell at bounding box center [250, 611] width 54 height 38
click at [236, 609] on icon at bounding box center [237, 611] width 16 height 17
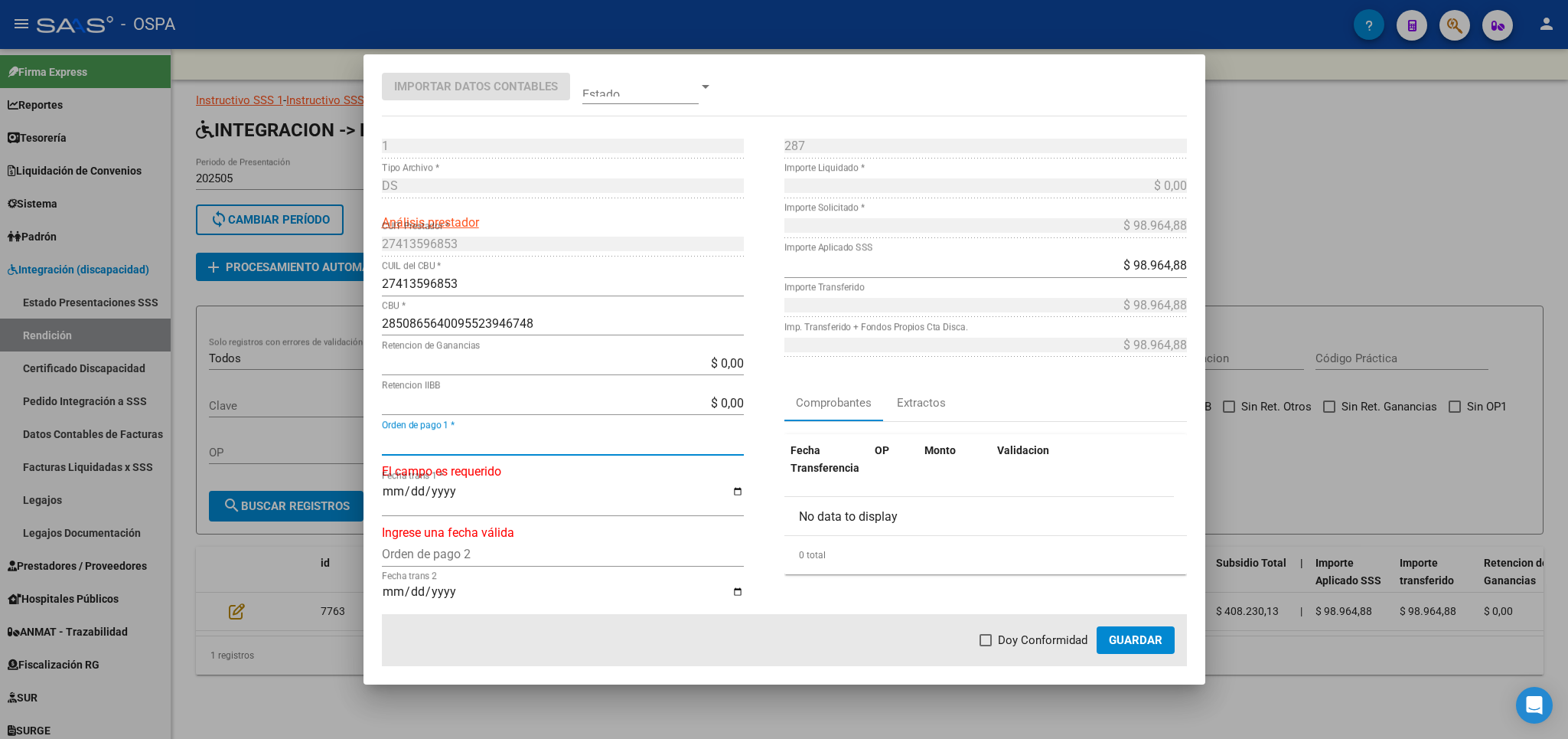
click at [485, 445] on input "Orden de pago 1 *" at bounding box center [563, 443] width 362 height 15
type input "21102"
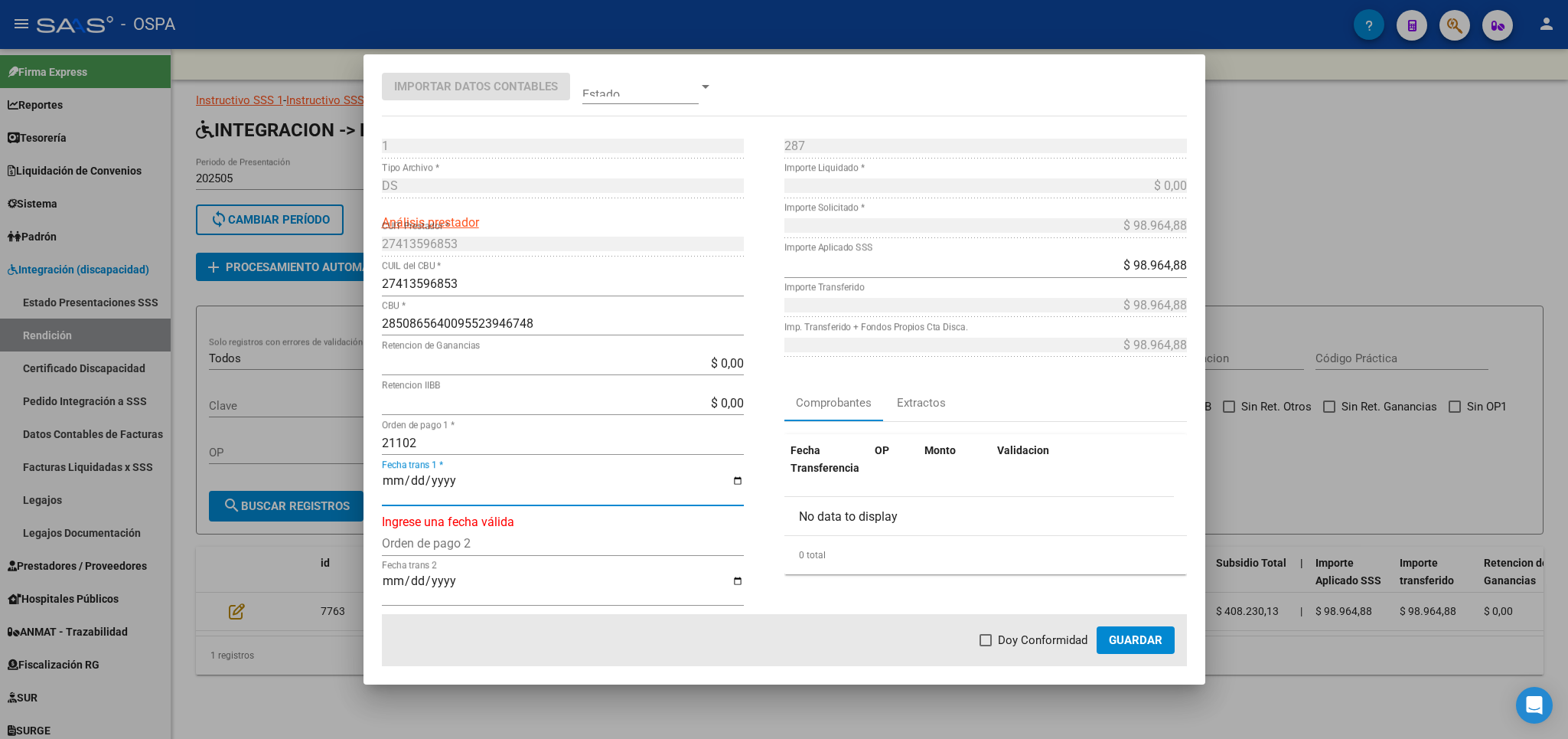
type input "[DATE]"
drag, startPoint x: 1031, startPoint y: 640, endPoint x: 1086, endPoint y: 622, distance: 57.9
click at [1031, 640] on span "Doy Conformidad" at bounding box center [1043, 640] width 90 height 18
click at [986, 646] on input "Doy Conformidad" at bounding box center [985, 646] width 1 height 1
checkbox input "true"
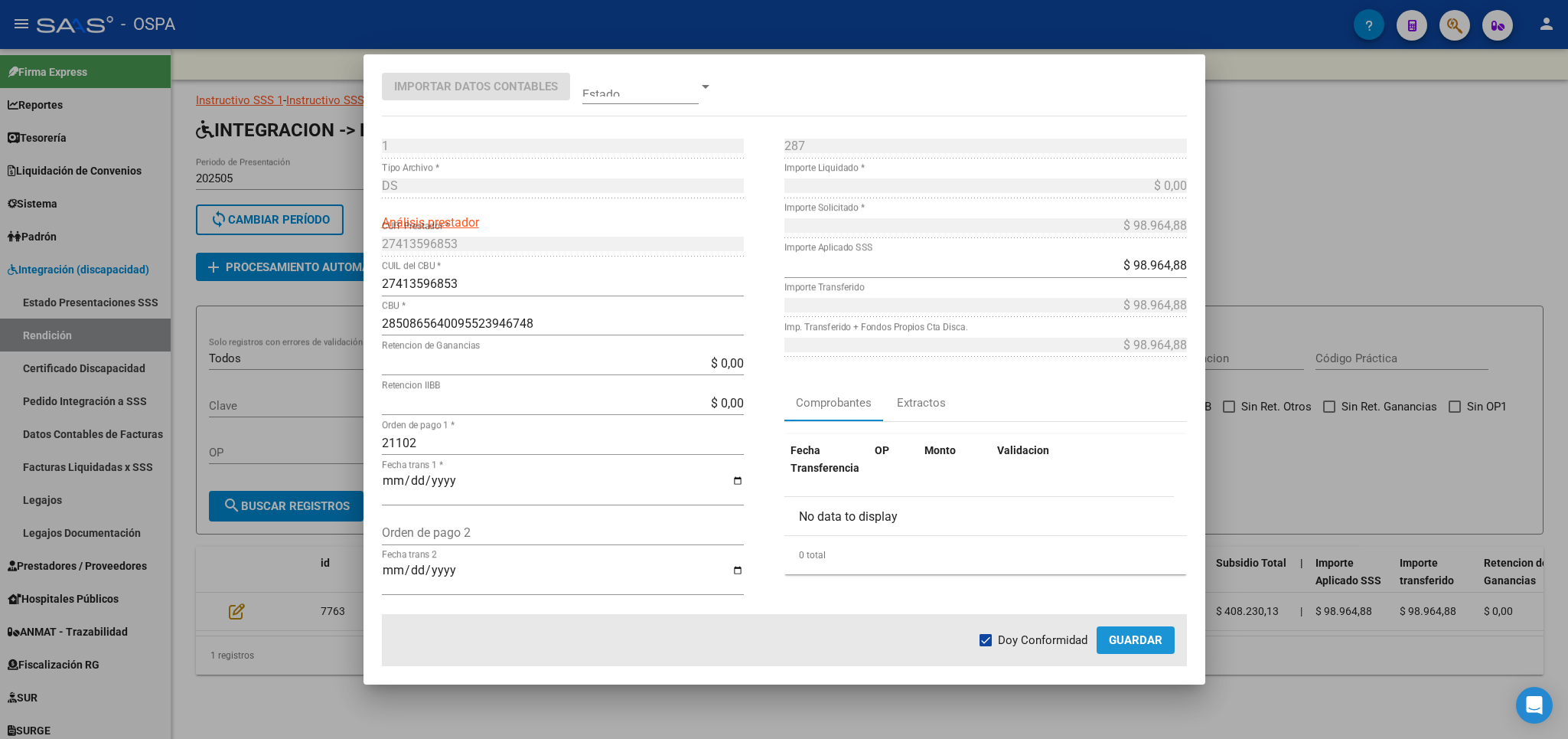
click at [1135, 648] on button "Guardar" at bounding box center [1135, 640] width 78 height 28
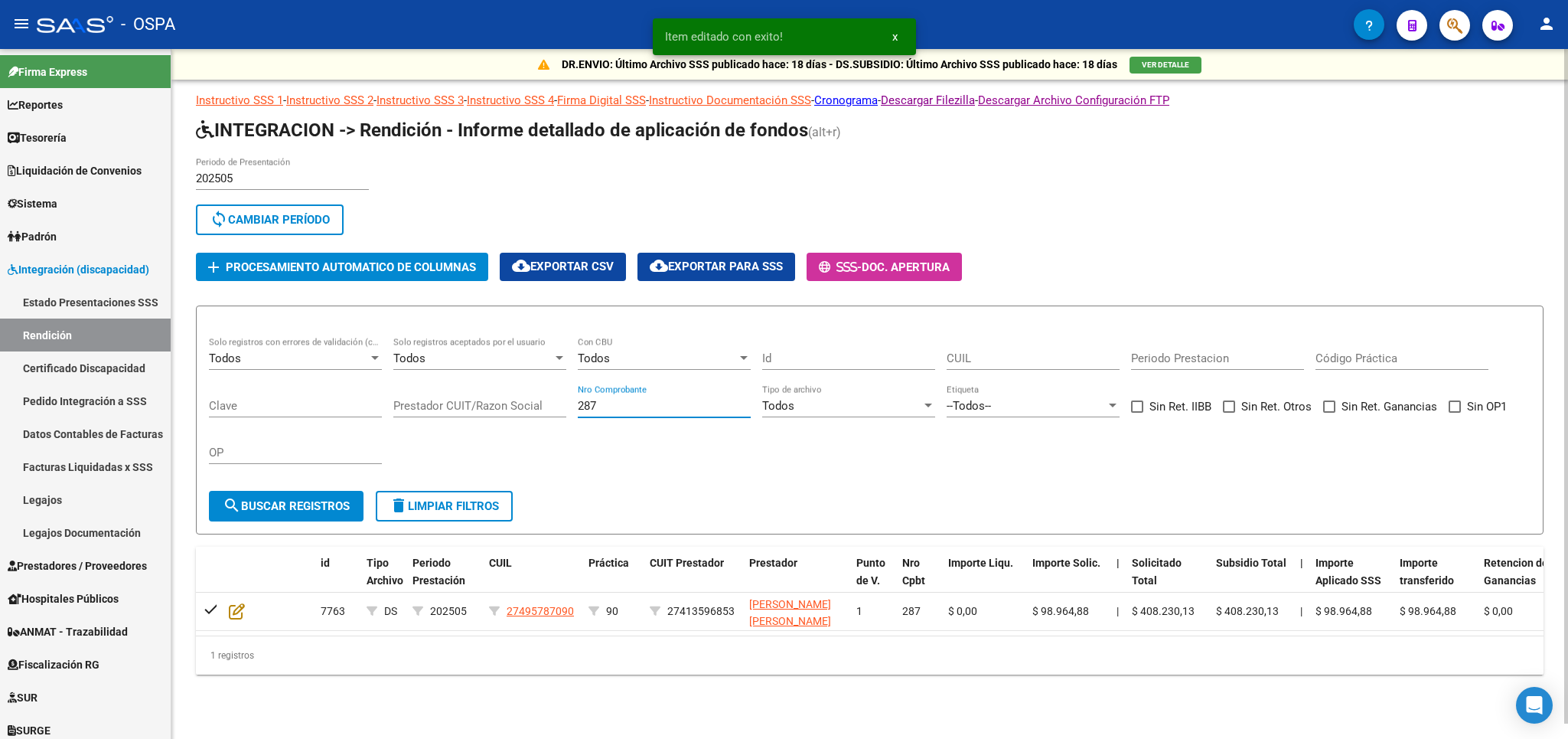
drag, startPoint x: 610, startPoint y: 410, endPoint x: 567, endPoint y: 420, distance: 44.1
click at [578, 413] on input "287" at bounding box center [665, 406] width 173 height 14
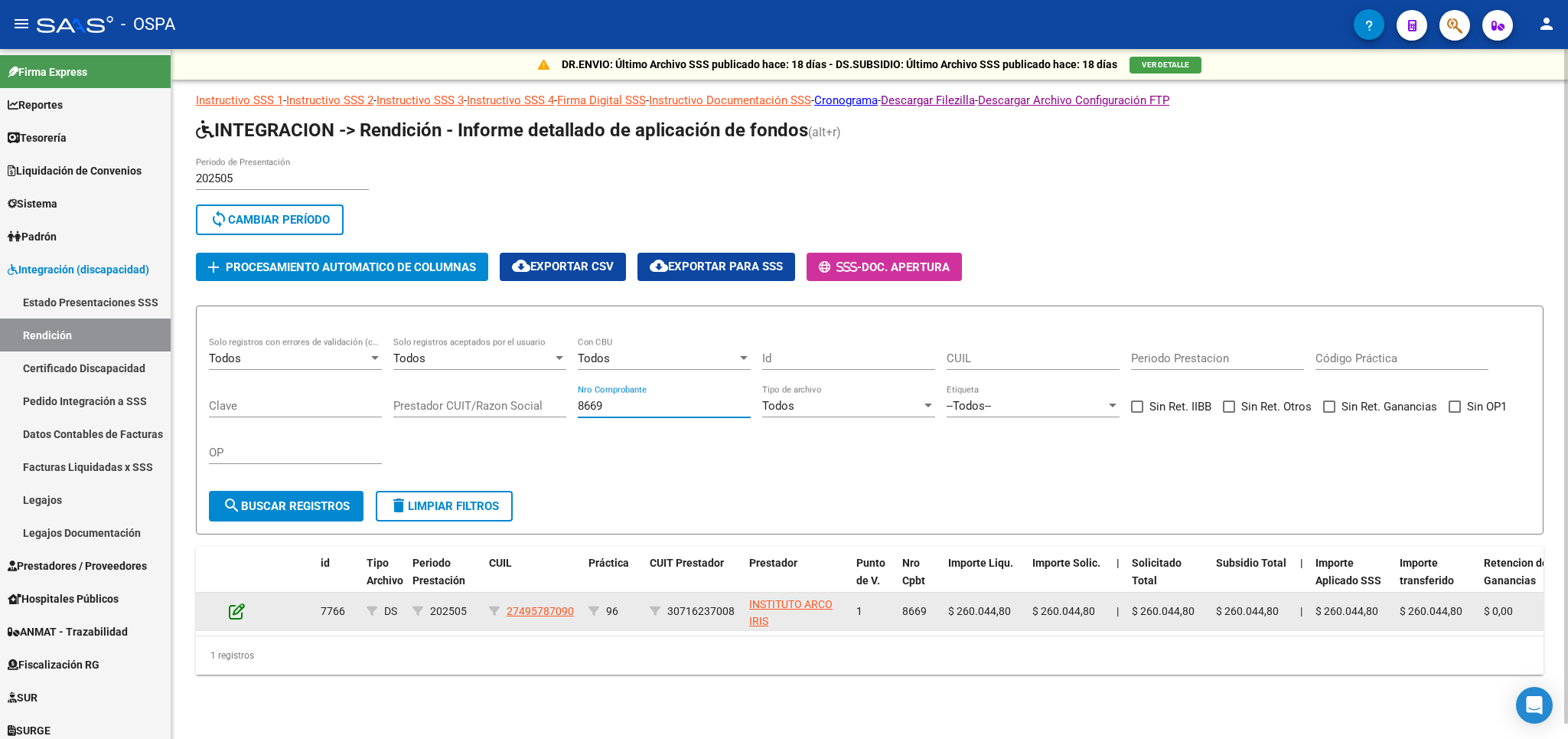
type input "8669"
click at [237, 615] on icon at bounding box center [237, 611] width 16 height 17
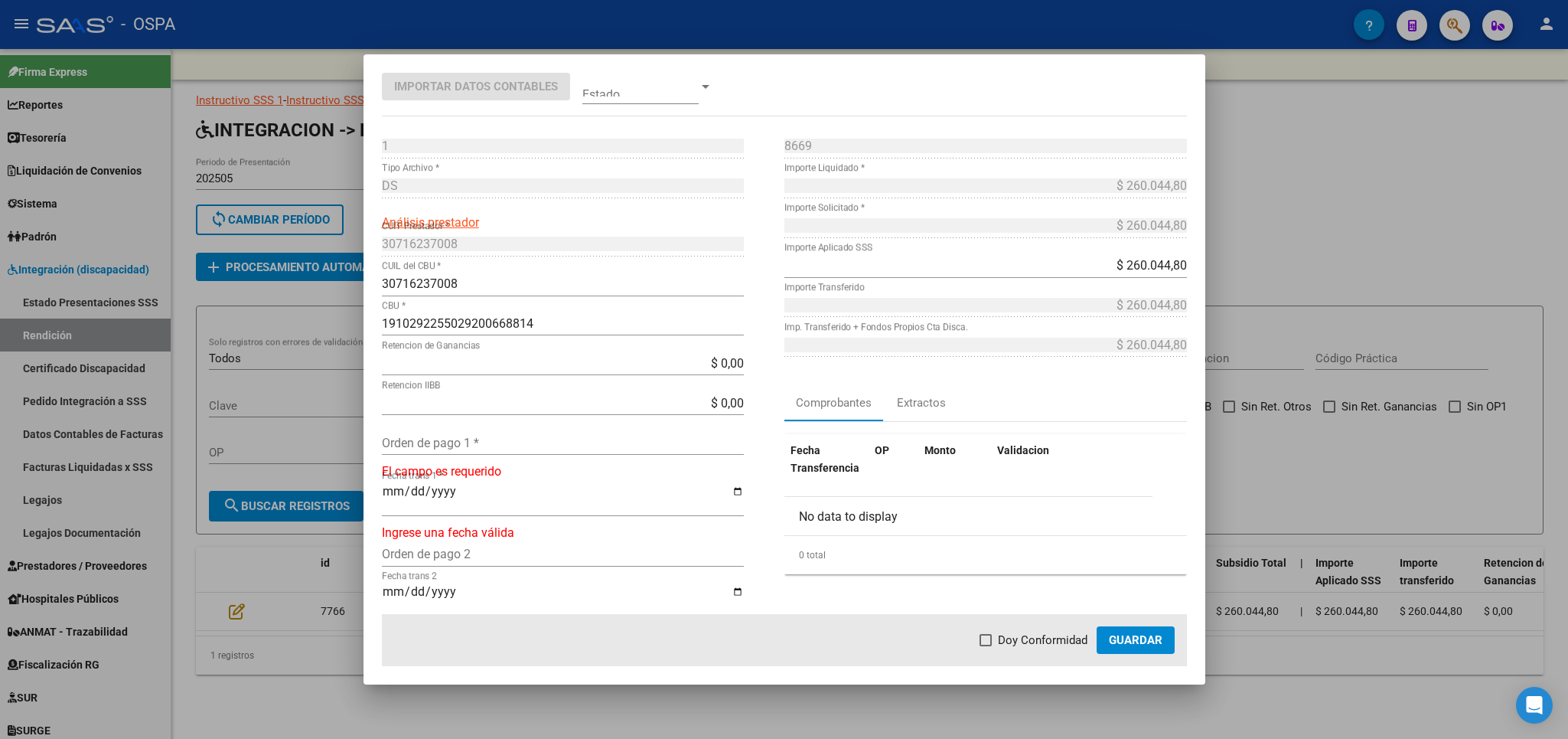
click at [456, 430] on div "$ 0,00 Retencion IIBB" at bounding box center [563, 410] width 362 height 40
click at [456, 440] on input "Orden de pago 1 *" at bounding box center [563, 443] width 362 height 15
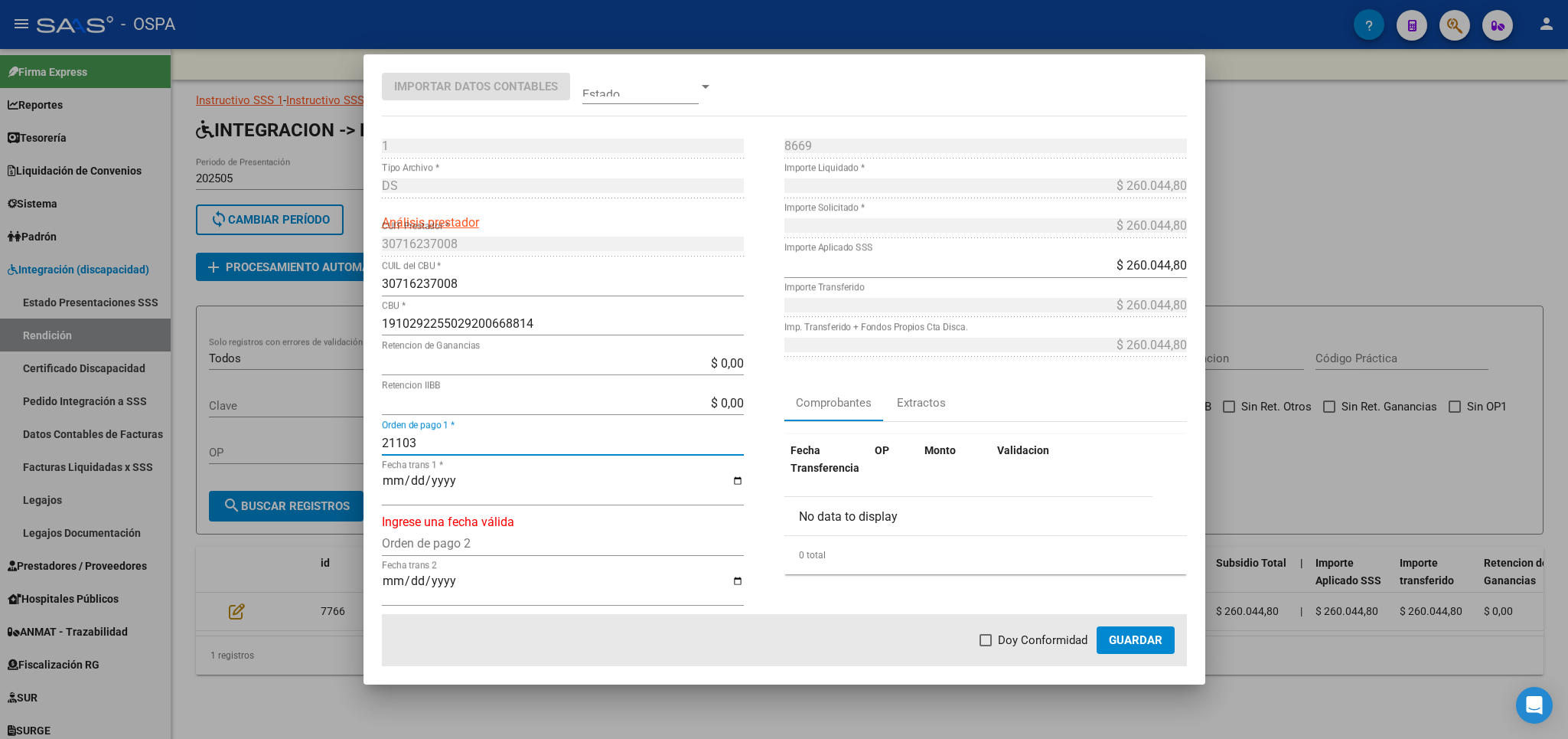
type input "21103"
type input "[DATE]"
click at [1043, 649] on span "Doy Conformidad" at bounding box center [1043, 640] width 90 height 18
click at [986, 647] on input "Doy Conformidad" at bounding box center [985, 646] width 1 height 1
checkbox input "true"
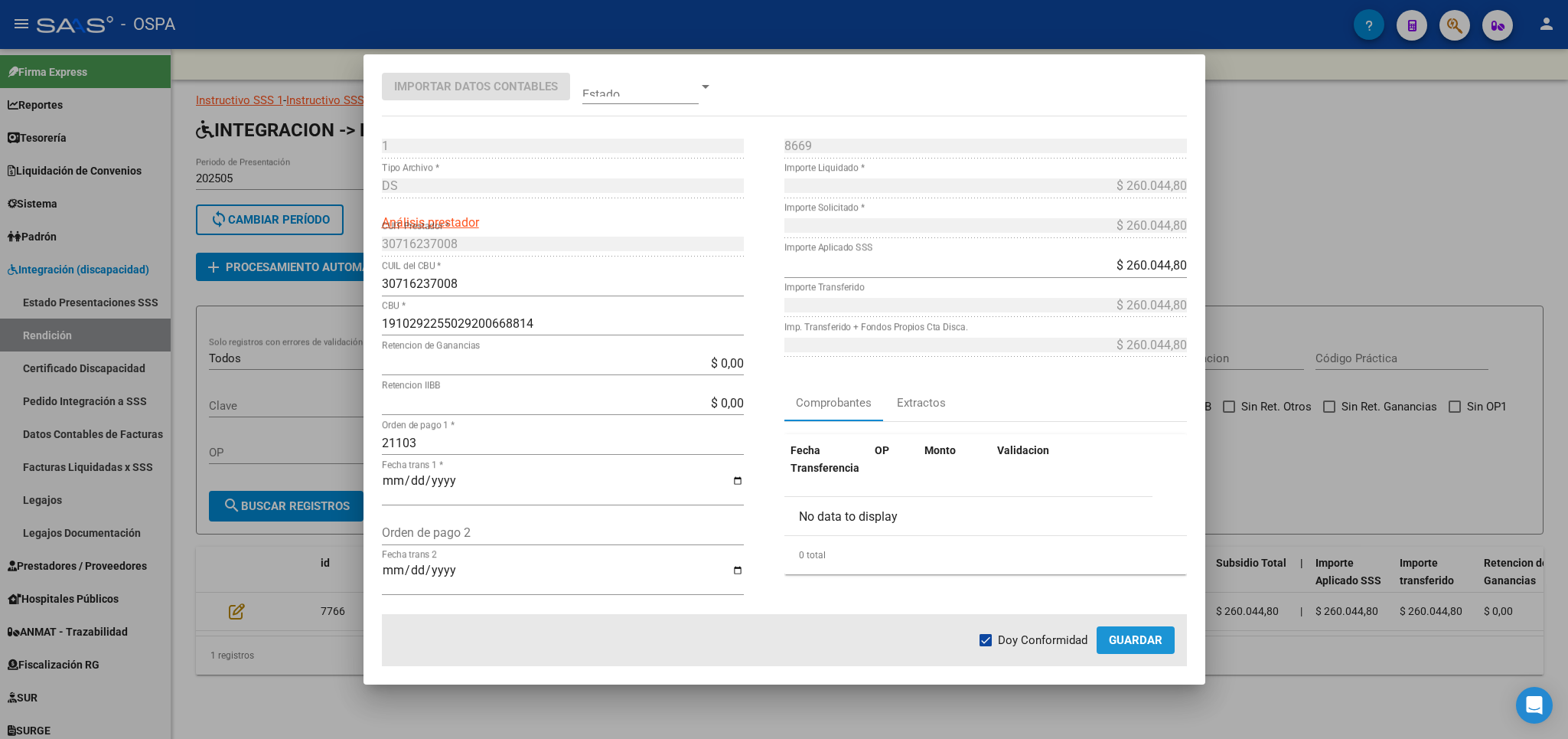
click at [1166, 643] on button "Guardar" at bounding box center [1135, 640] width 78 height 28
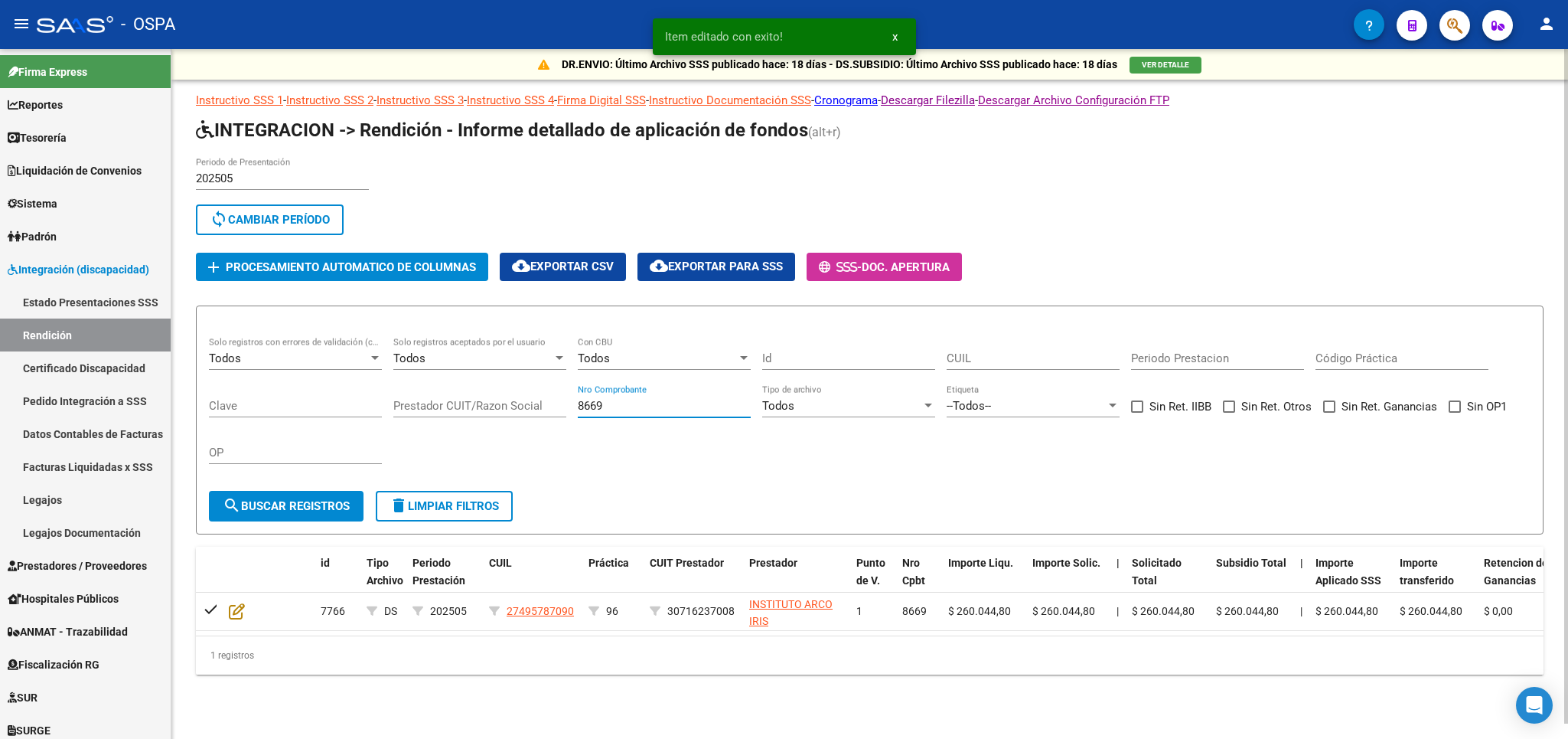
drag, startPoint x: 665, startPoint y: 408, endPoint x: 36, endPoint y: 402, distance: 629.0
click at [578, 402] on input "8669" at bounding box center [665, 406] width 173 height 14
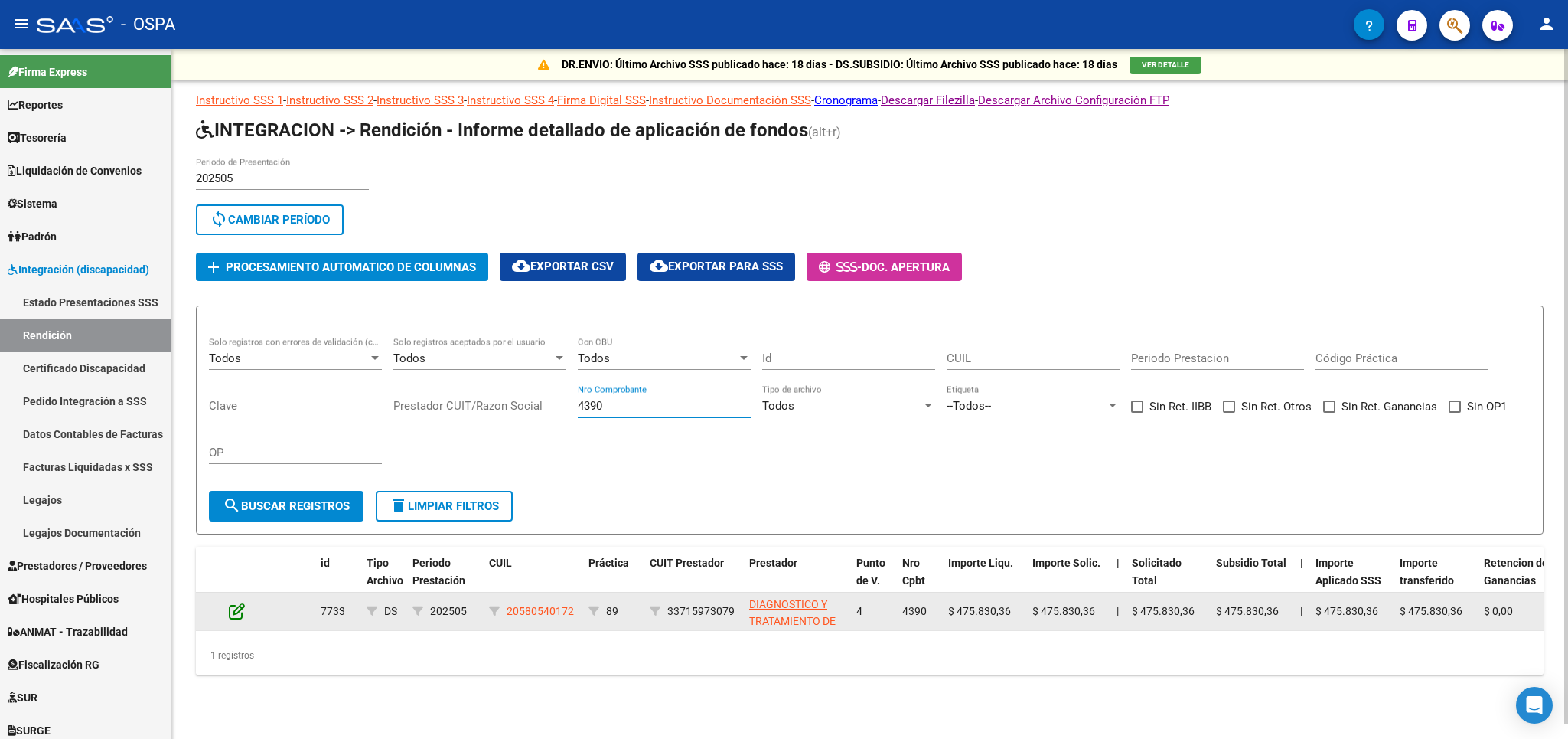
type input "4390"
click at [234, 616] on icon at bounding box center [237, 611] width 16 height 17
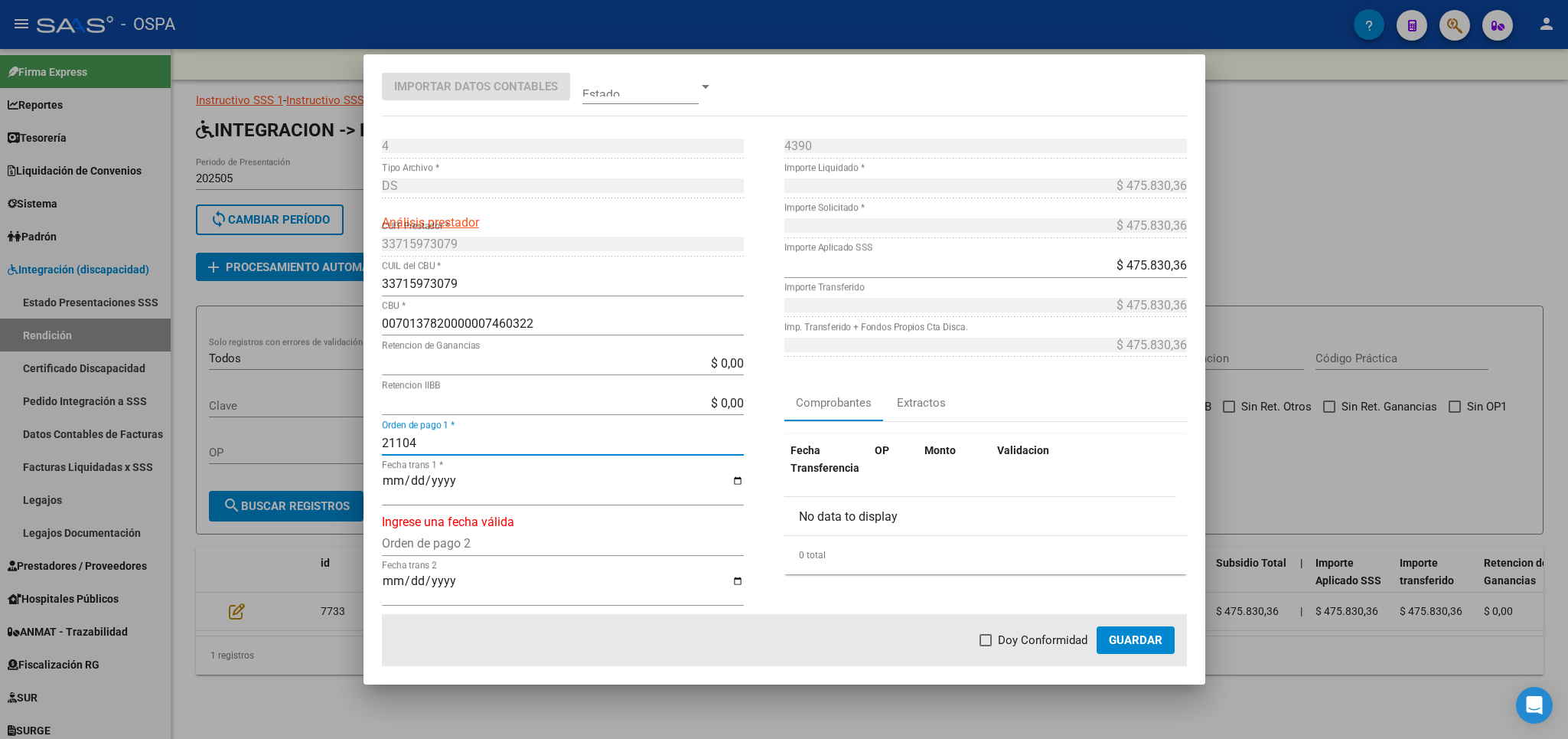
type input "21104"
type input "[DATE]"
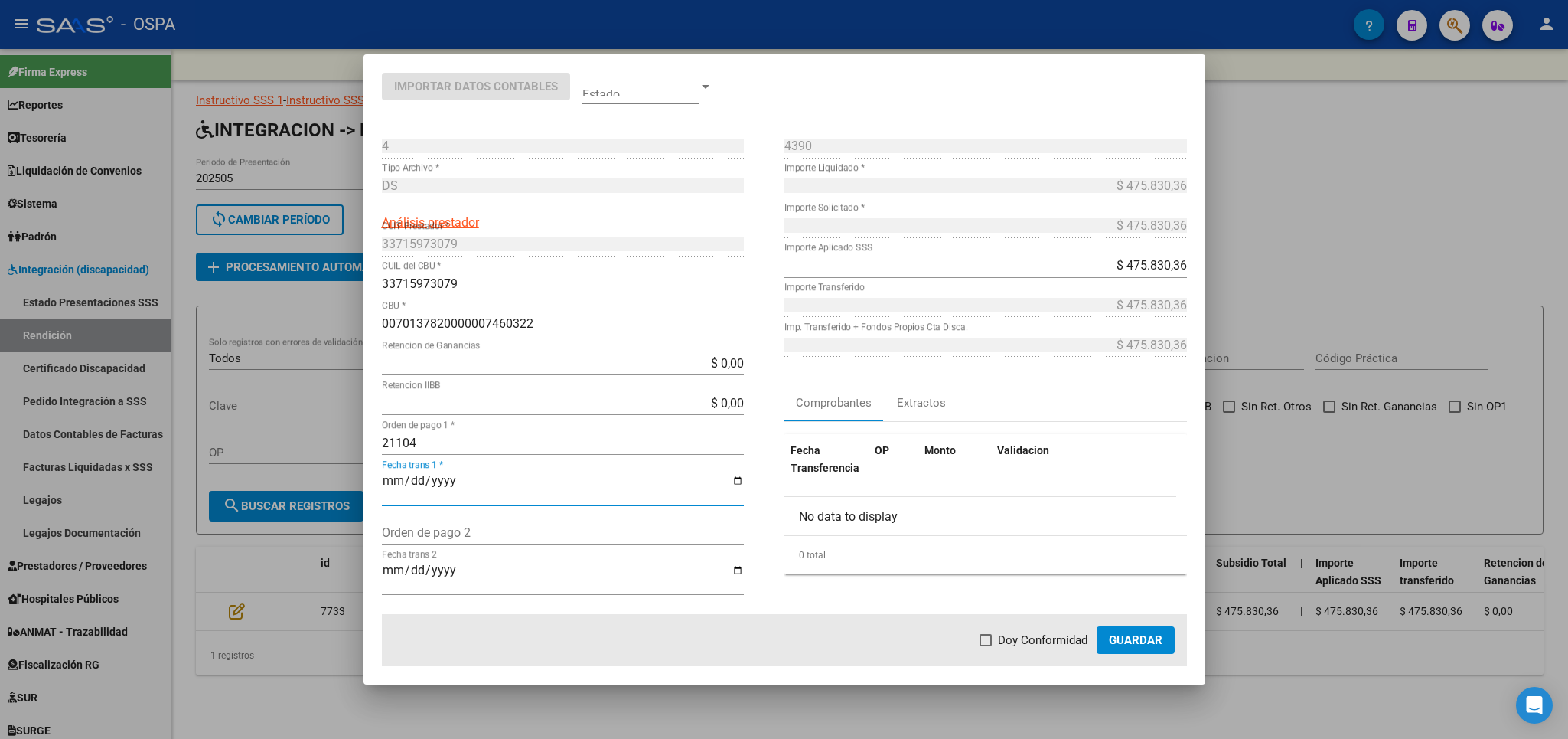
drag, startPoint x: 472, startPoint y: 446, endPoint x: 569, endPoint y: 473, distance: 100.7
click at [473, 446] on input "21104" at bounding box center [563, 443] width 362 height 15
click at [1056, 636] on span "Doy Conformidad" at bounding box center [1043, 640] width 90 height 18
click at [986, 646] on input "Doy Conformidad" at bounding box center [985, 646] width 1 height 1
checkbox input "true"
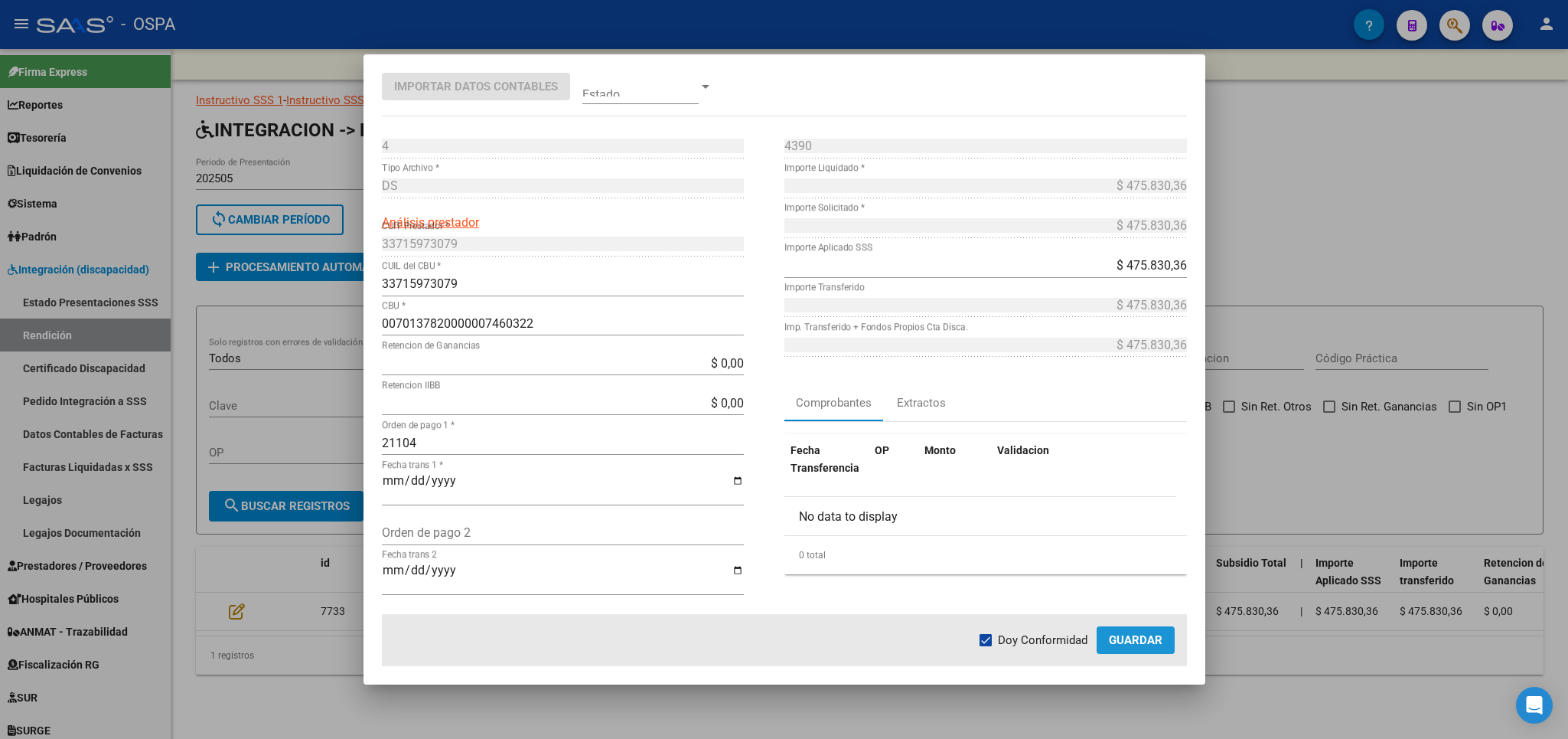
click at [1145, 636] on span "Guardar" at bounding box center [1135, 640] width 54 height 14
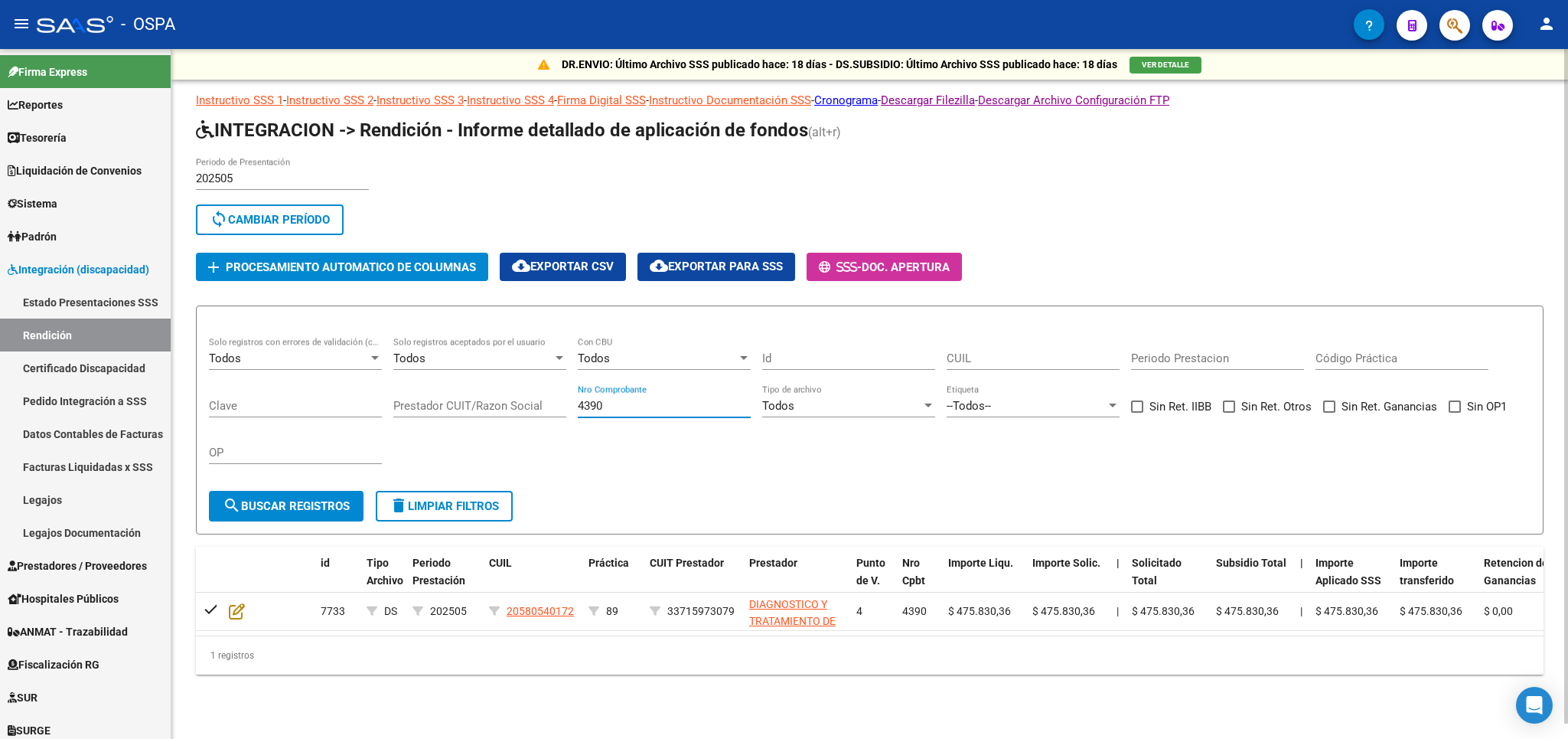
drag, startPoint x: 641, startPoint y: 410, endPoint x: 308, endPoint y: 408, distance: 333.0
click at [578, 408] on input "4390" at bounding box center [665, 406] width 173 height 14
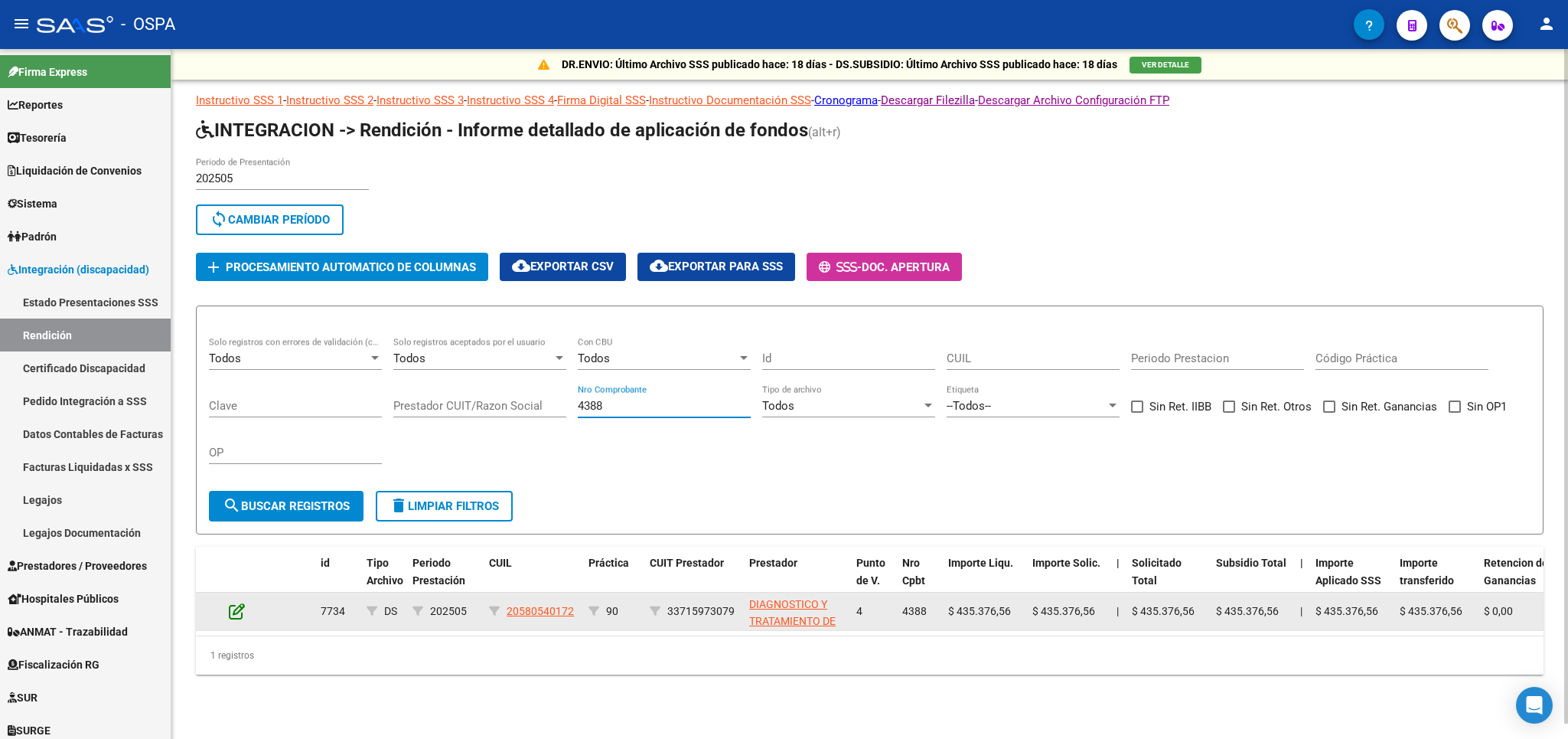
type input "4388"
click at [232, 616] on icon at bounding box center [237, 611] width 16 height 17
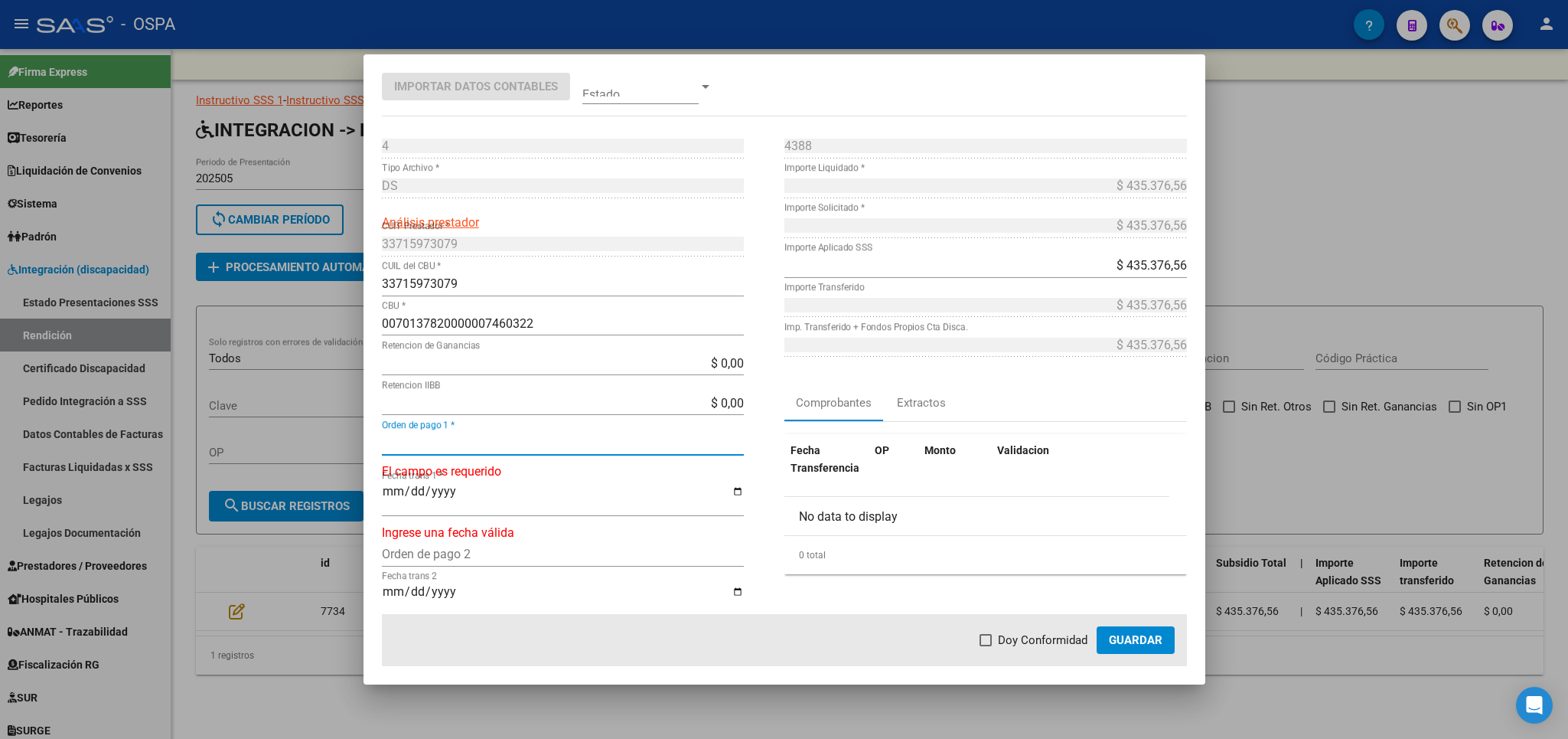
click at [498, 450] on input "Orden de pago 1 *" at bounding box center [563, 443] width 362 height 15
type input "21105"
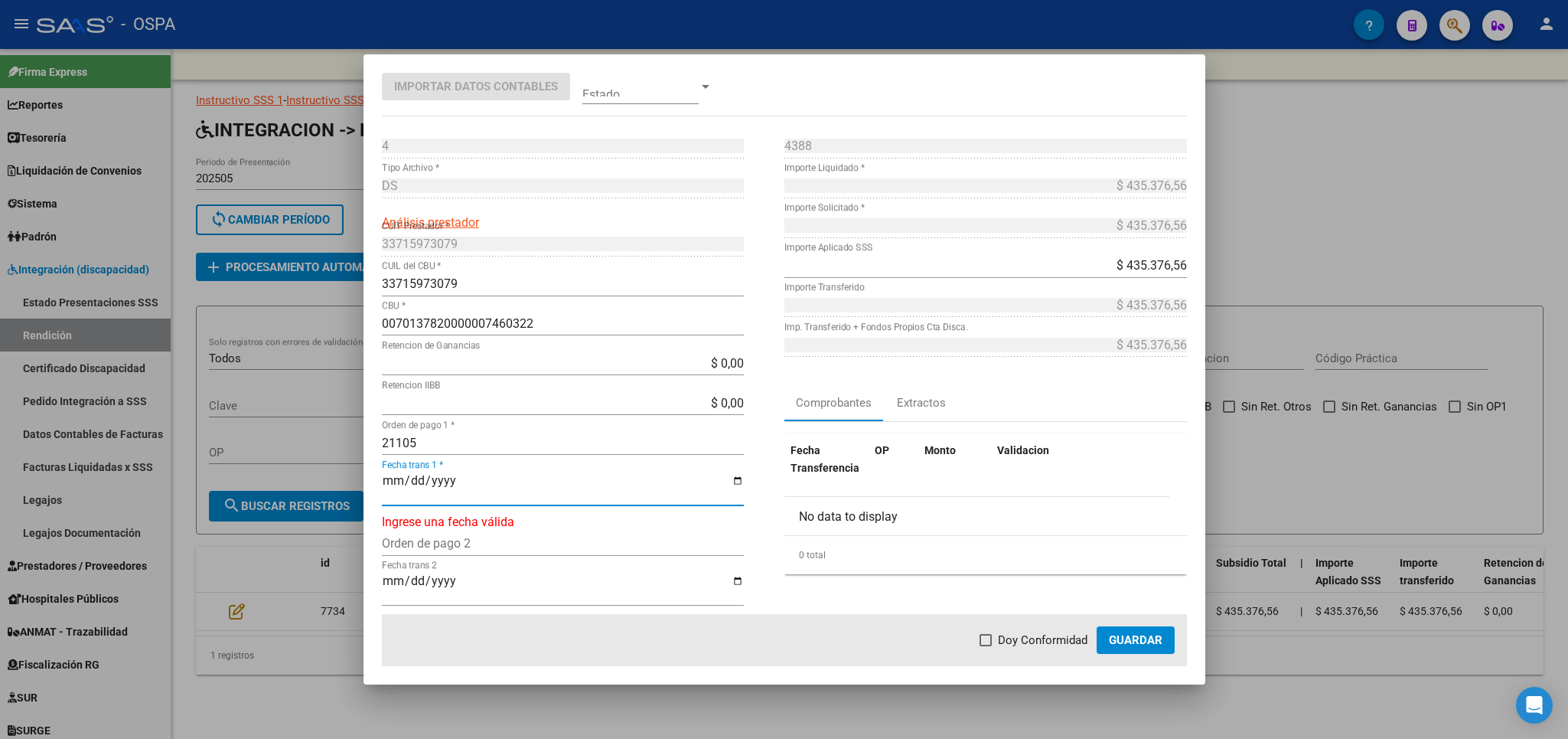
type input "[DATE]"
click at [991, 643] on span at bounding box center [986, 640] width 12 height 12
click at [986, 646] on input "Doy Conformidad" at bounding box center [985, 646] width 1 height 1
checkbox input "true"
click at [1143, 645] on span "Guardar" at bounding box center [1135, 640] width 54 height 14
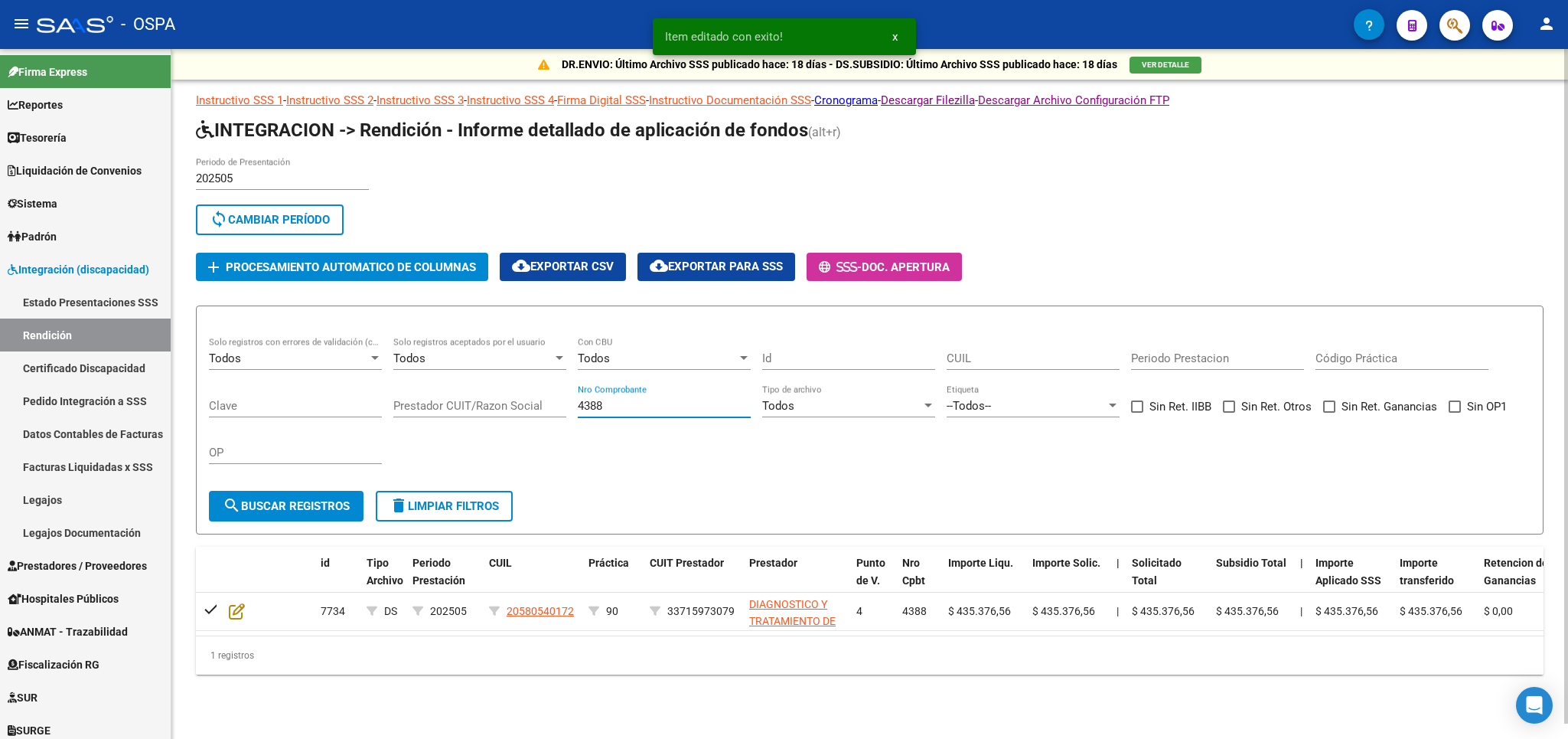
drag, startPoint x: 645, startPoint y: 407, endPoint x: 349, endPoint y: 441, distance: 297.9
click at [578, 413] on input "4388" at bounding box center [665, 406] width 173 height 14
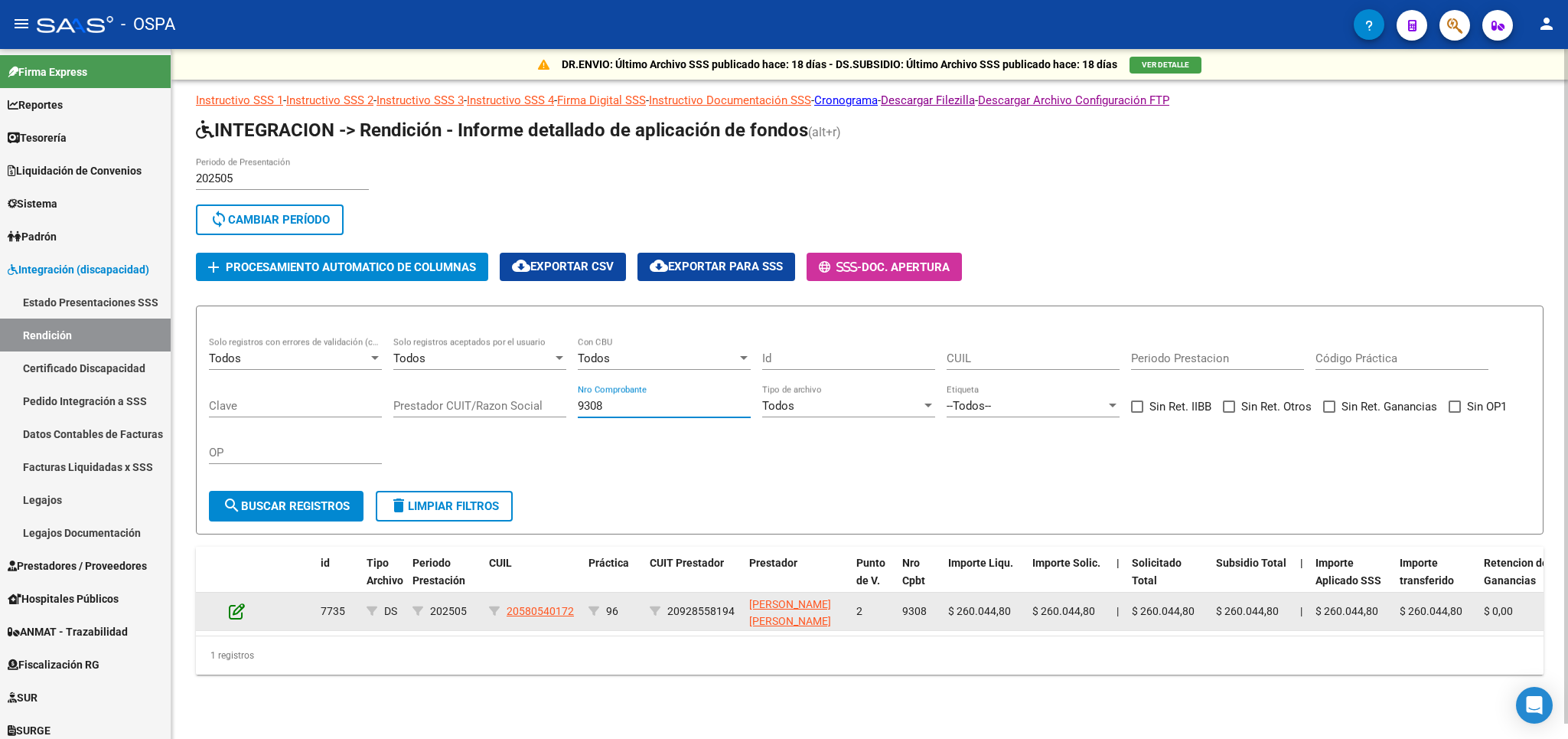
type input "9308"
click at [239, 616] on icon at bounding box center [237, 611] width 16 height 17
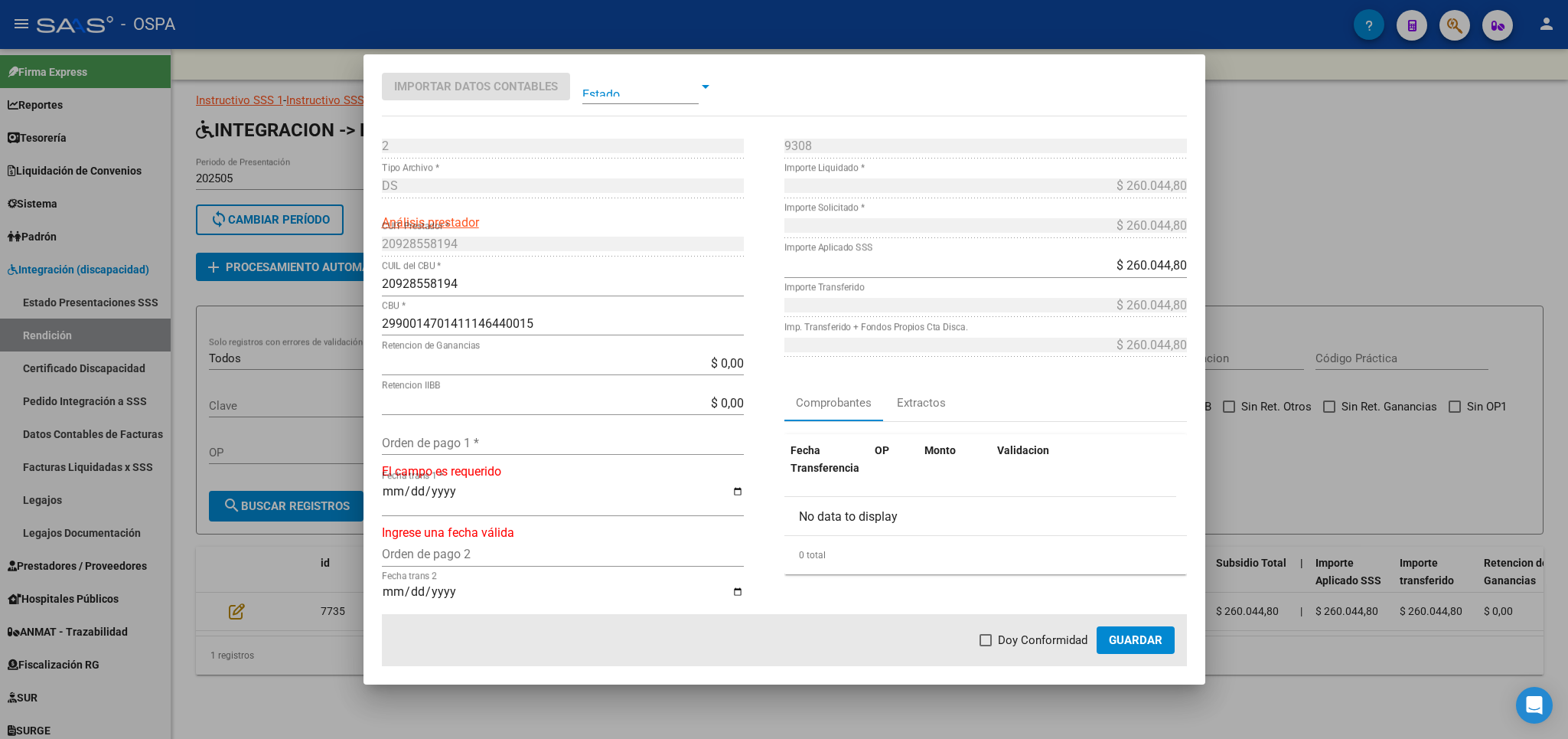
click at [459, 445] on input "Orden de pago 1 *" at bounding box center [563, 443] width 362 height 15
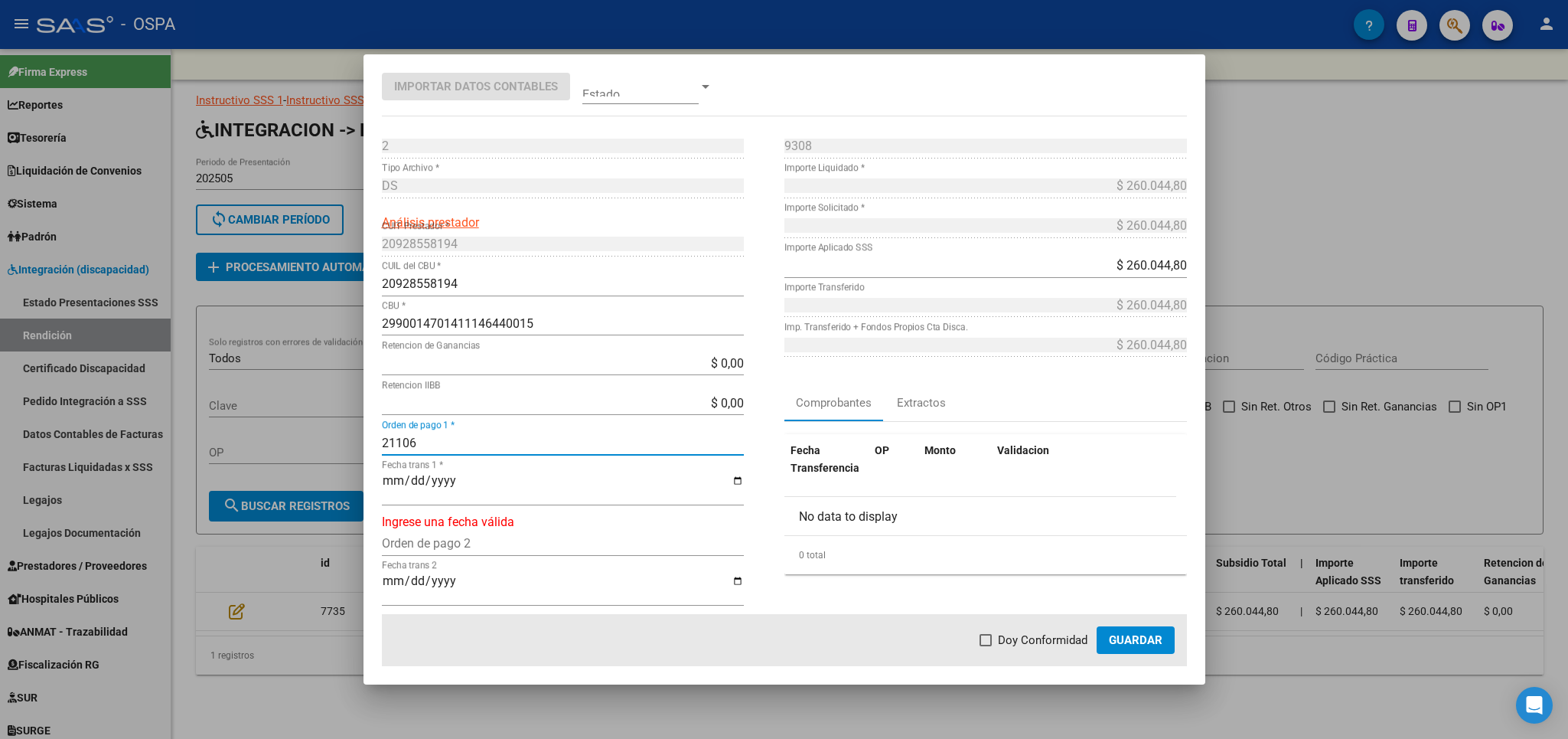
type input "21106"
type input "[DATE]"
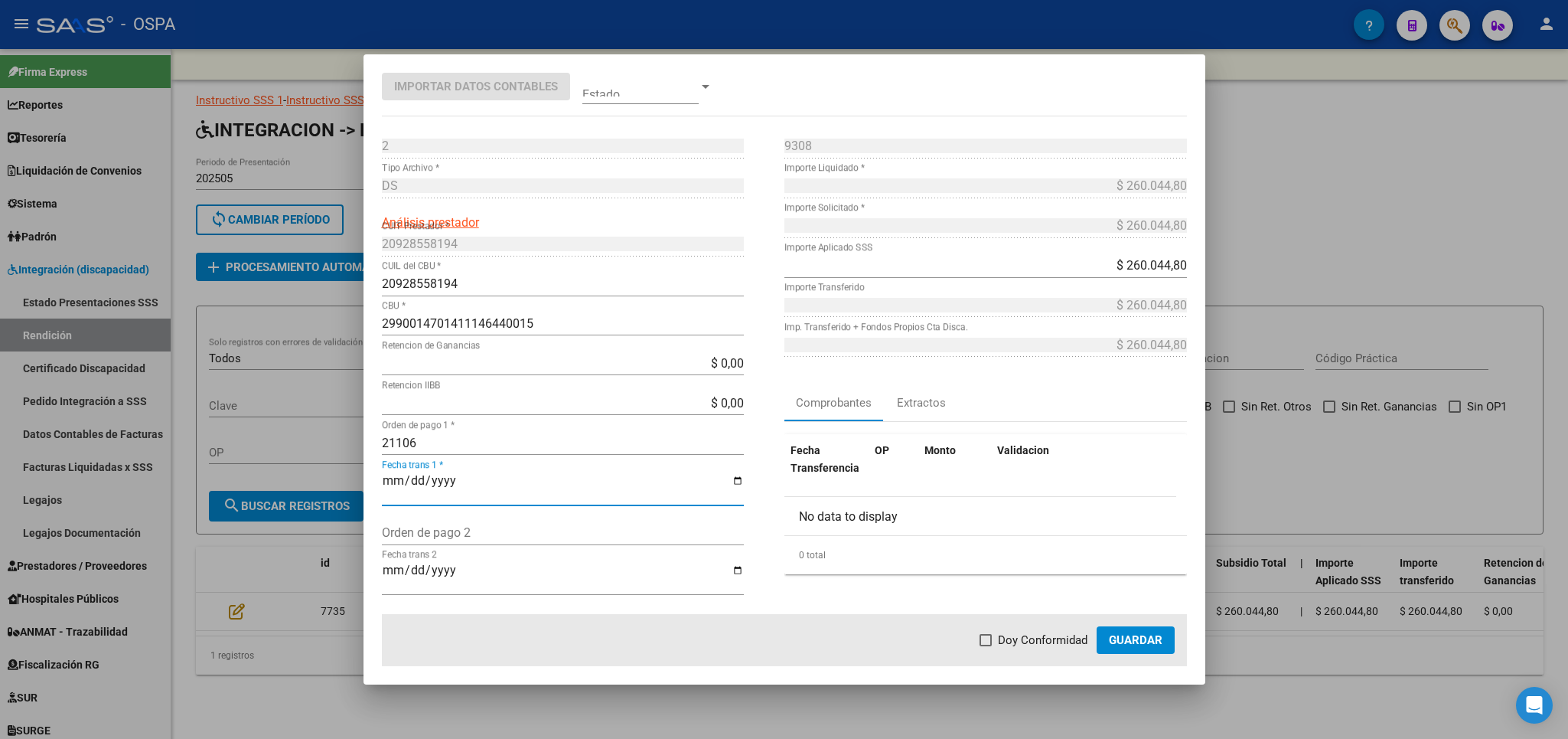
click at [1061, 643] on span "Doy Conformidad" at bounding box center [1043, 640] width 90 height 18
click at [986, 646] on input "Doy Conformidad" at bounding box center [985, 646] width 1 height 1
checkbox input "true"
click at [1174, 645] on button "Guardar" at bounding box center [1135, 640] width 78 height 28
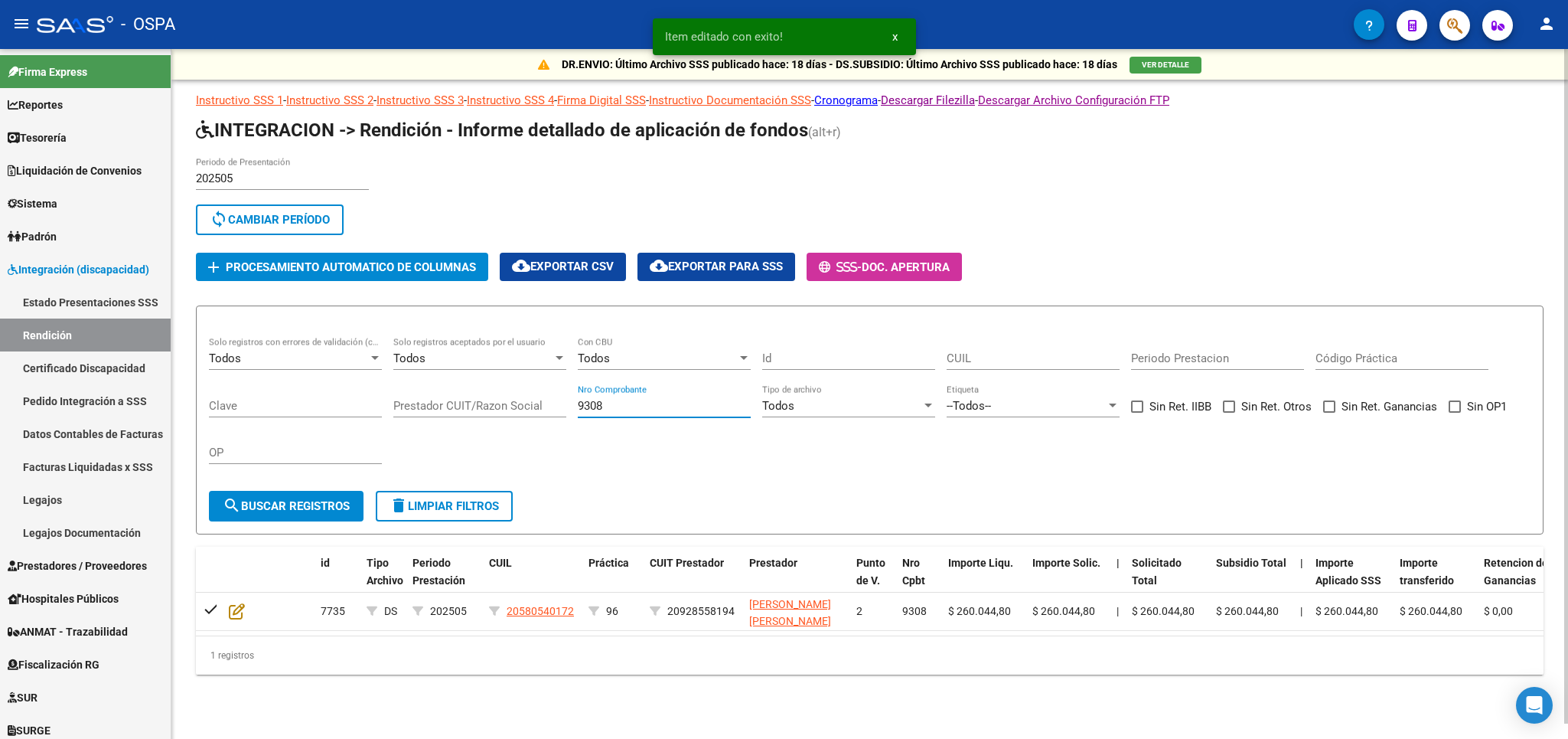
drag, startPoint x: 636, startPoint y: 414, endPoint x: 322, endPoint y: 414, distance: 314.0
click at [578, 413] on input "9308" at bounding box center [665, 406] width 173 height 14
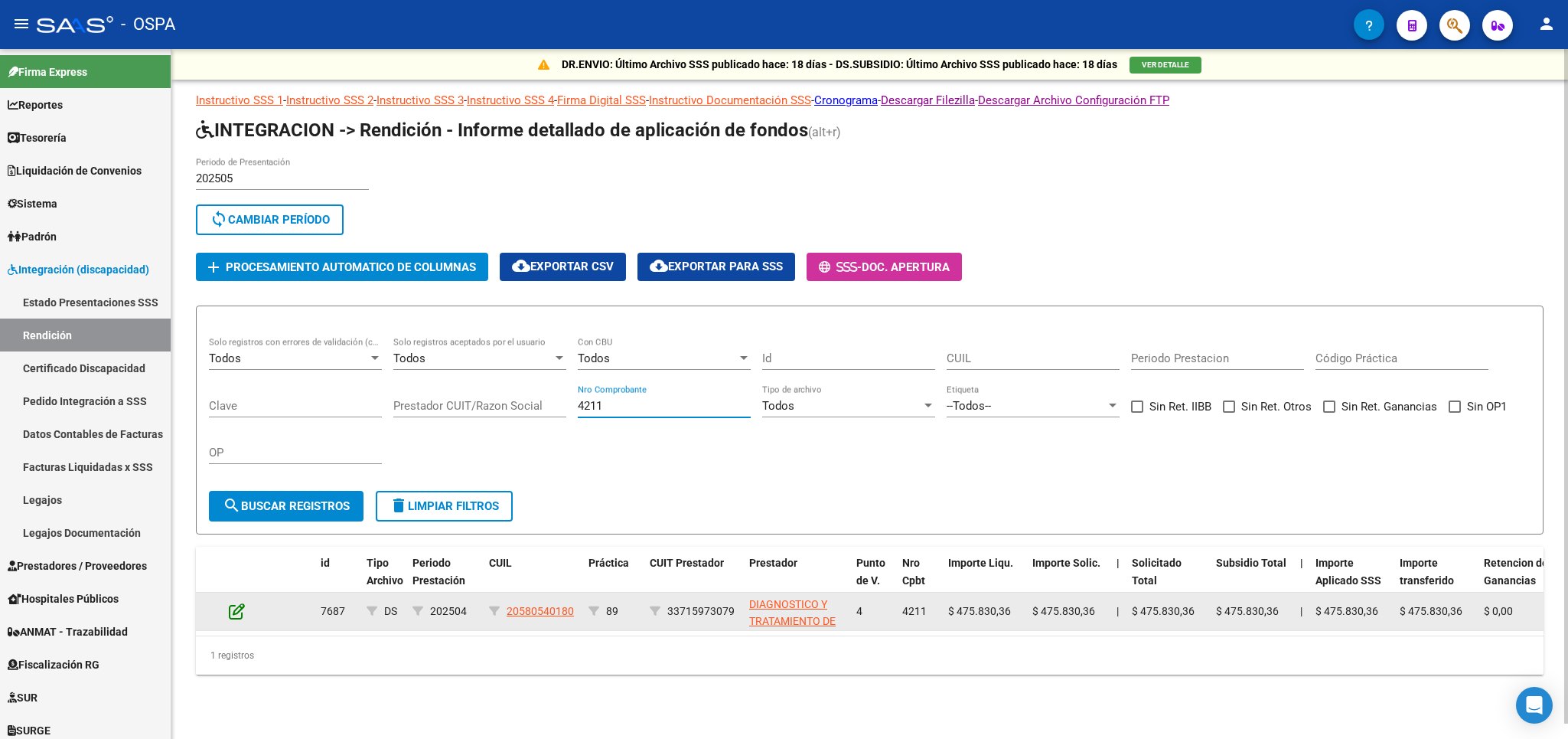
type input "4211"
click at [240, 610] on icon at bounding box center [237, 611] width 16 height 17
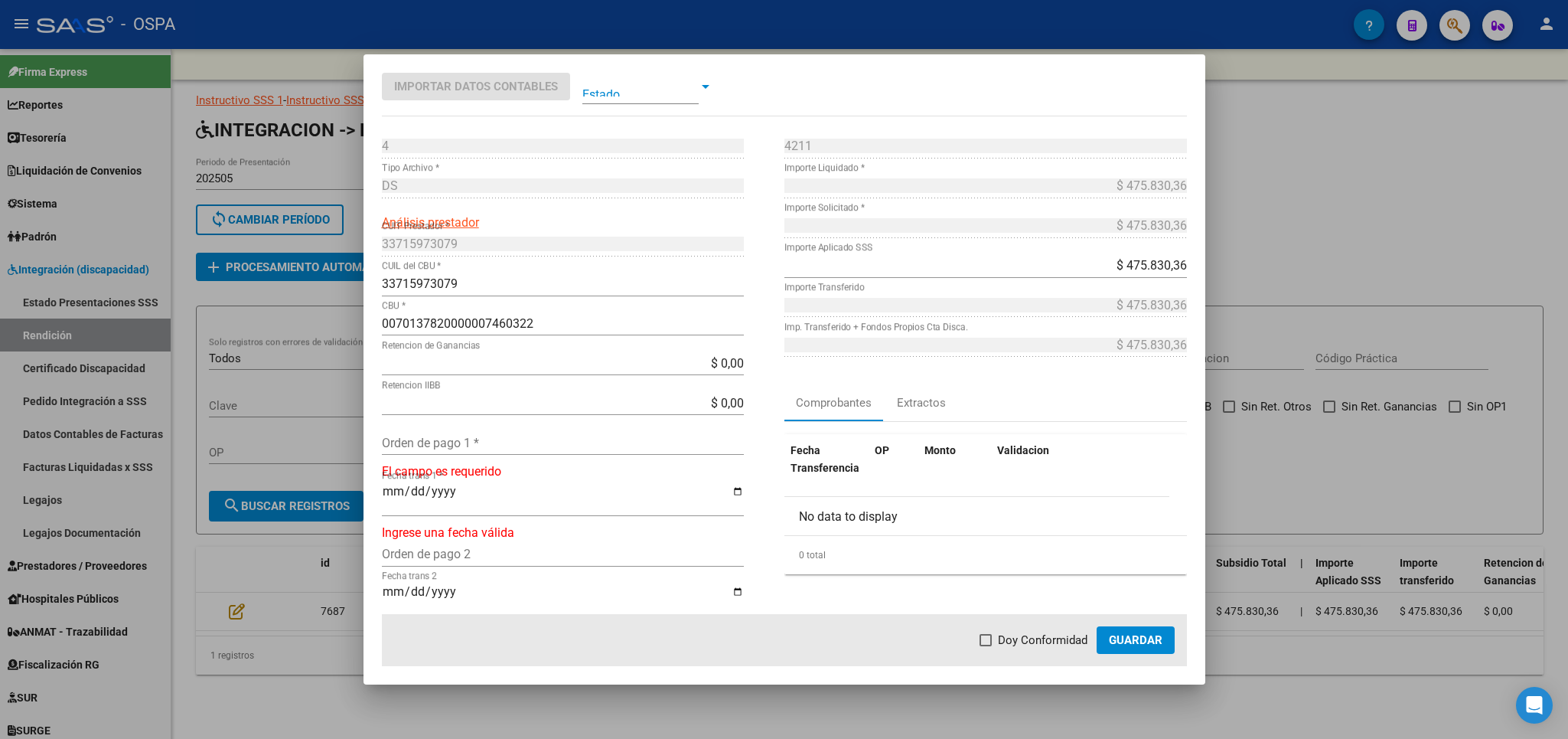
click at [487, 440] on input "Orden de pago 1 *" at bounding box center [563, 443] width 362 height 15
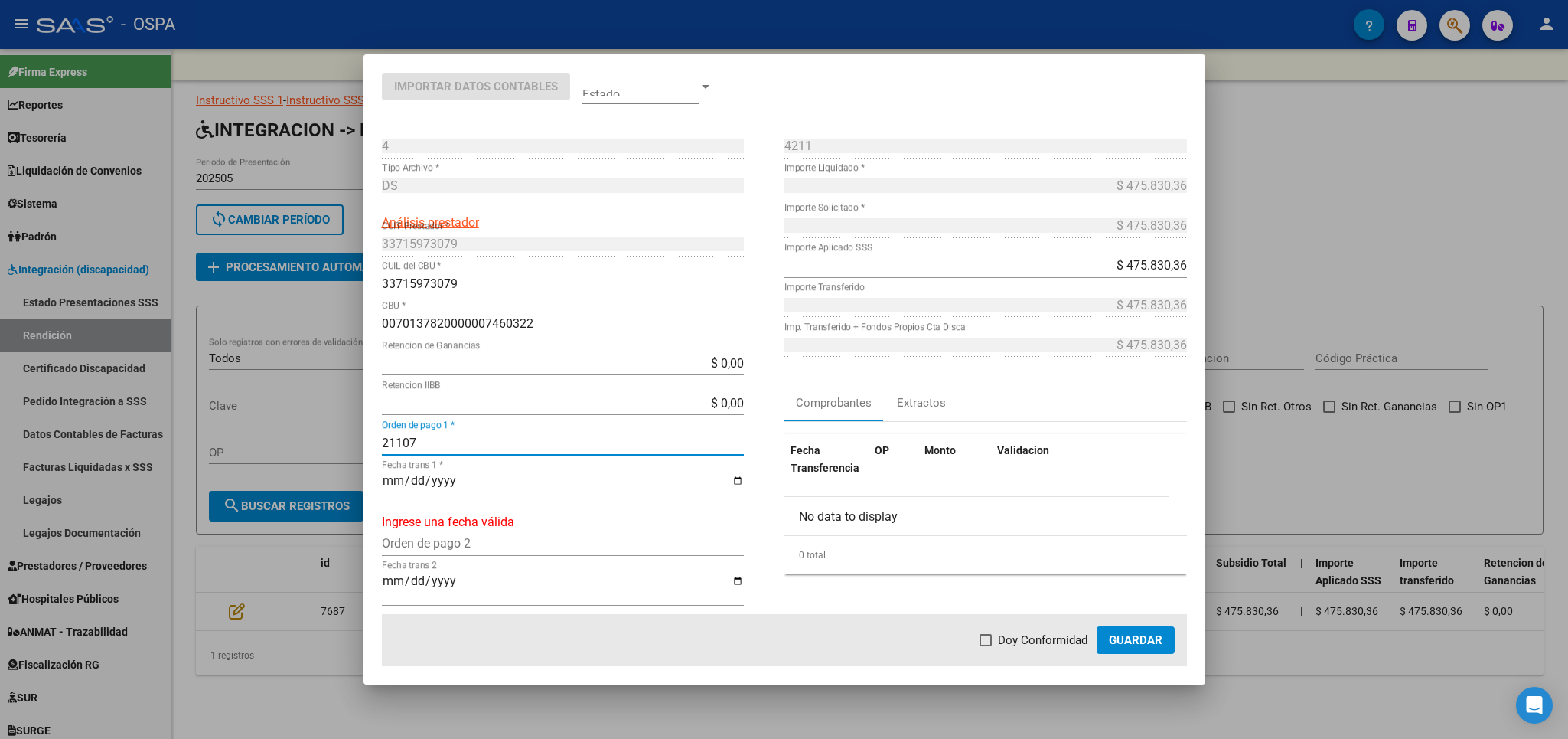
type input "21107"
type input "[DATE]"
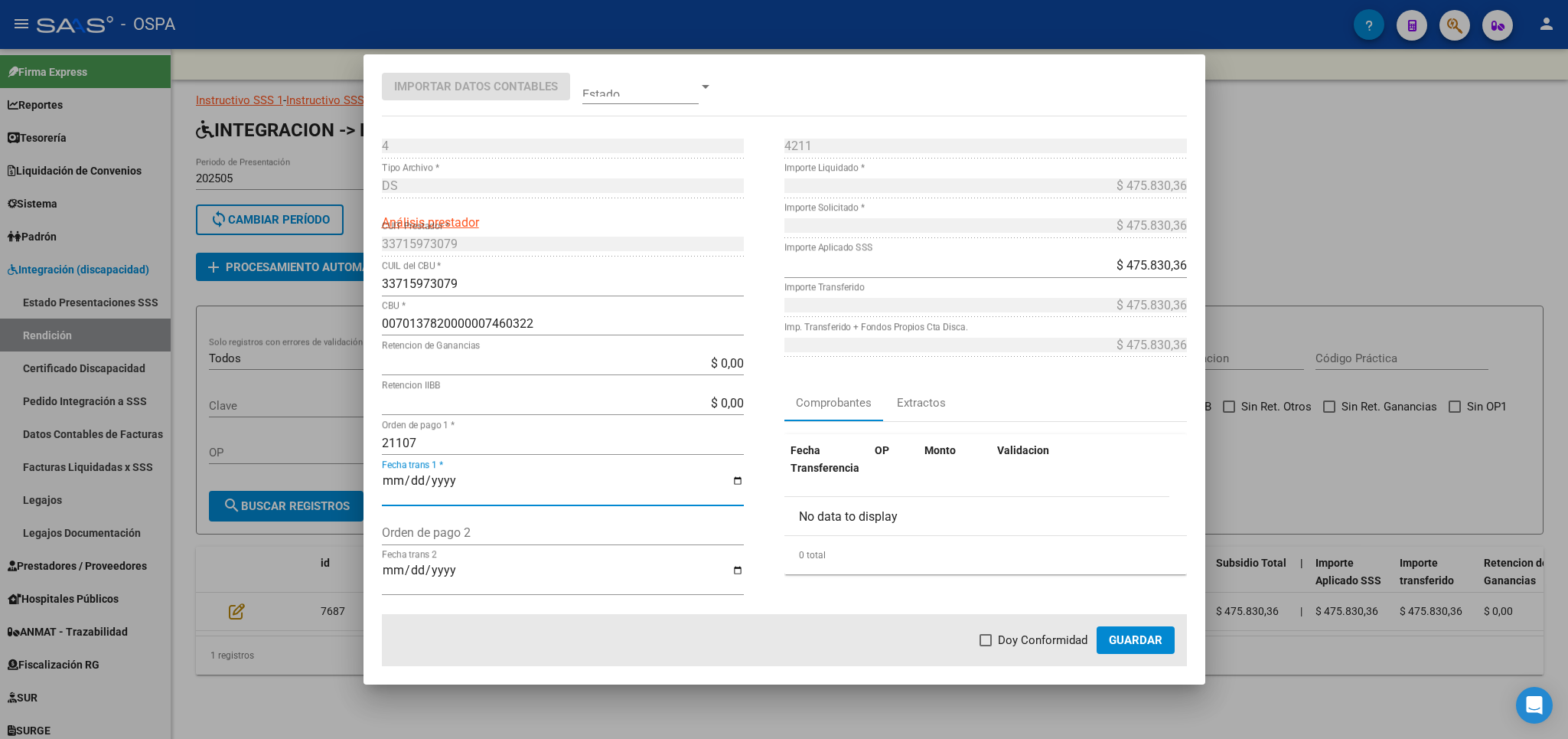
click at [1037, 638] on span "Doy Conformidad" at bounding box center [1043, 640] width 90 height 18
click at [986, 646] on input "Doy Conformidad" at bounding box center [985, 646] width 1 height 1
checkbox input "true"
click at [1145, 650] on button "Guardar" at bounding box center [1135, 640] width 78 height 28
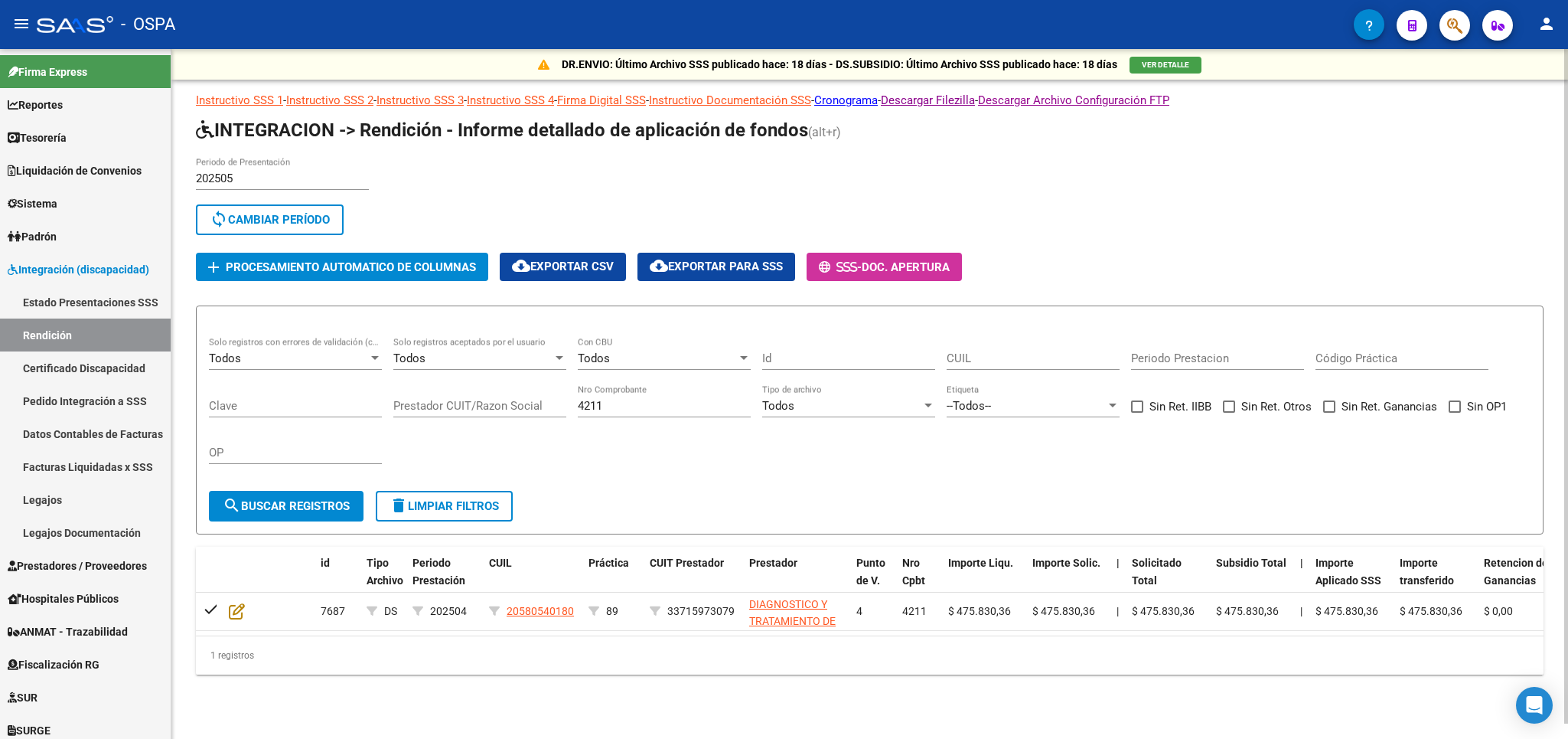
click at [625, 394] on div "4211 Nro Comprobante" at bounding box center [665, 401] width 173 height 33
drag, startPoint x: 625, startPoint y: 409, endPoint x: 544, endPoint y: 414, distance: 81.2
click at [578, 413] on input "4211" at bounding box center [665, 406] width 173 height 14
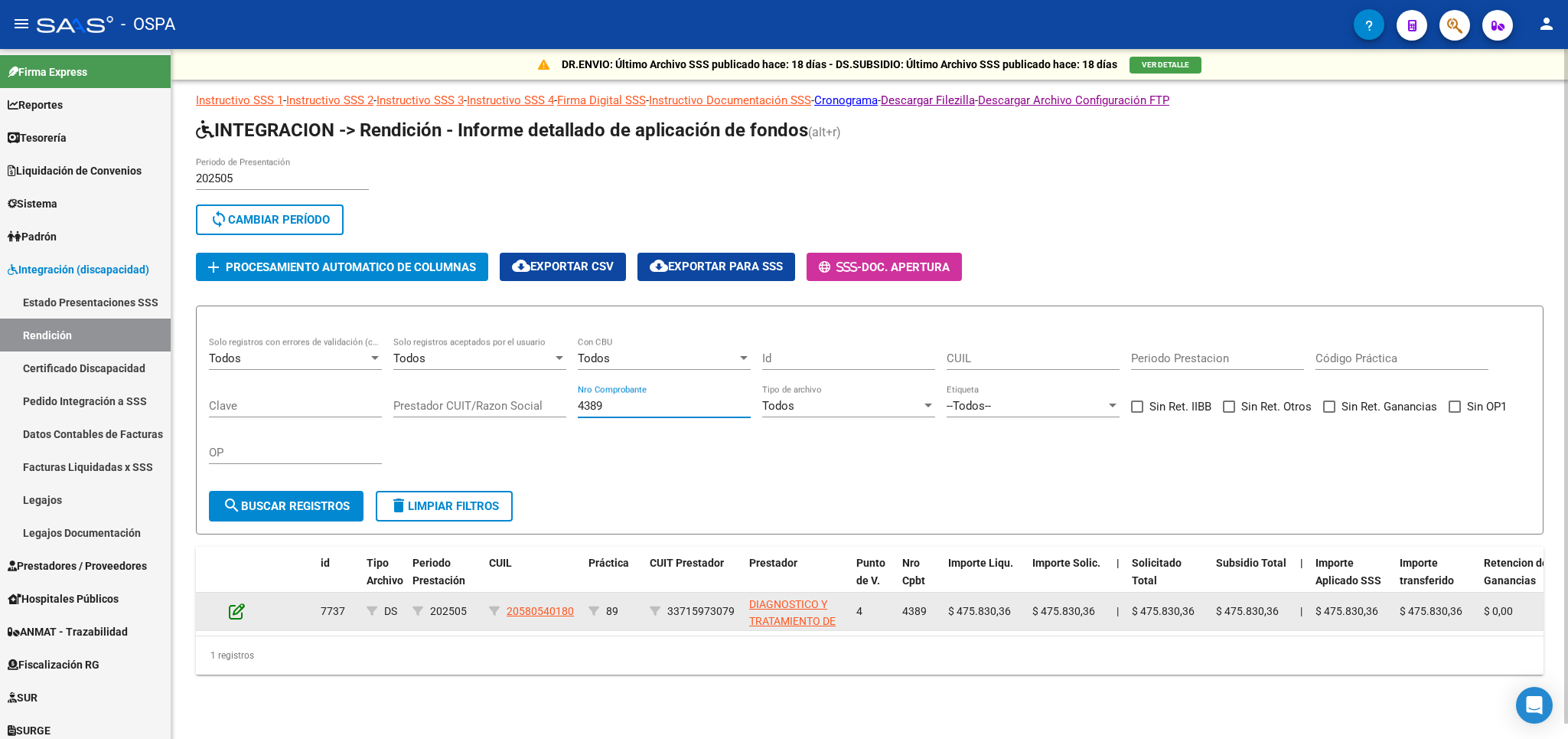
type input "4389"
click at [238, 616] on icon at bounding box center [237, 611] width 16 height 17
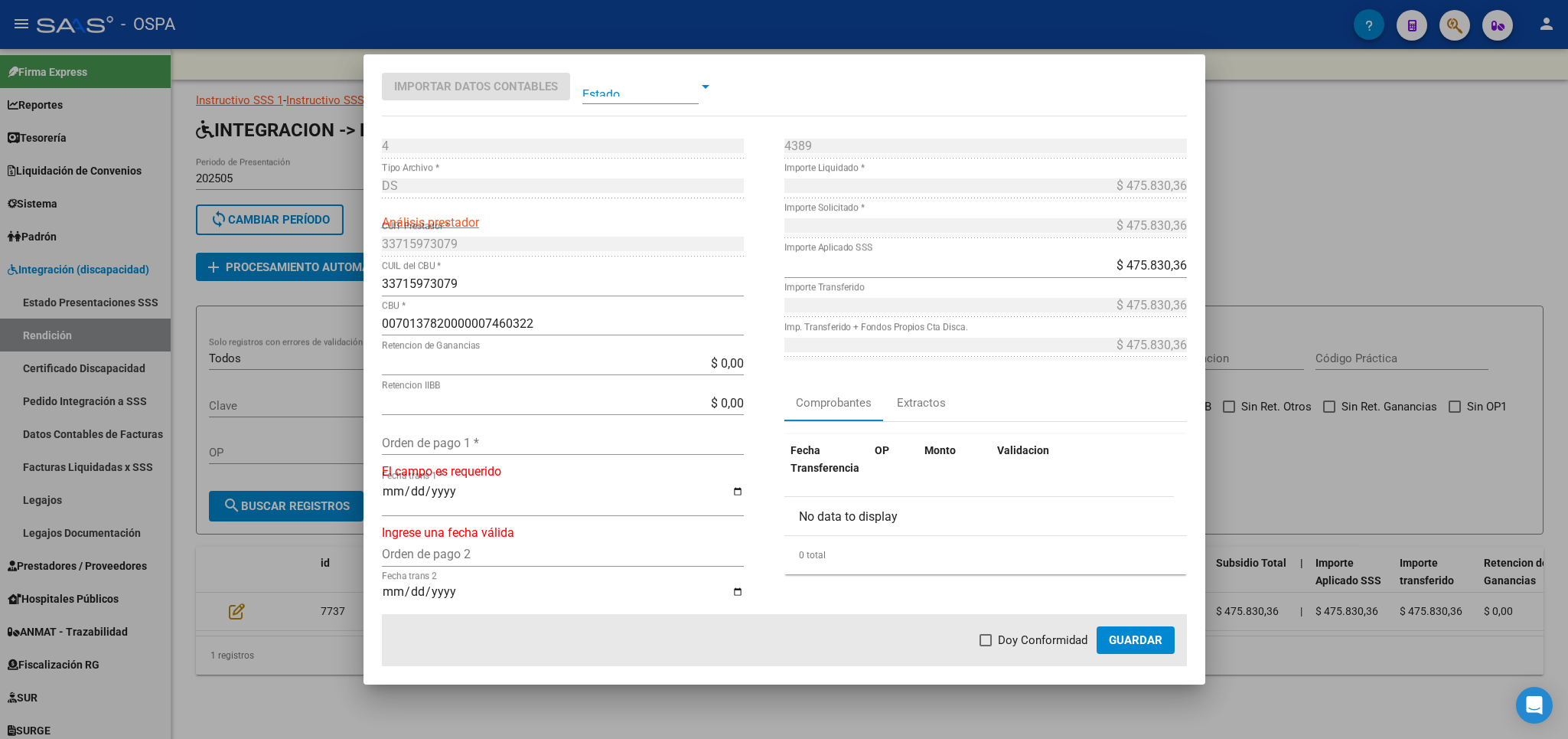
click at [519, 445] on input "Orden de pago 1 *" at bounding box center [563, 443] width 362 height 15
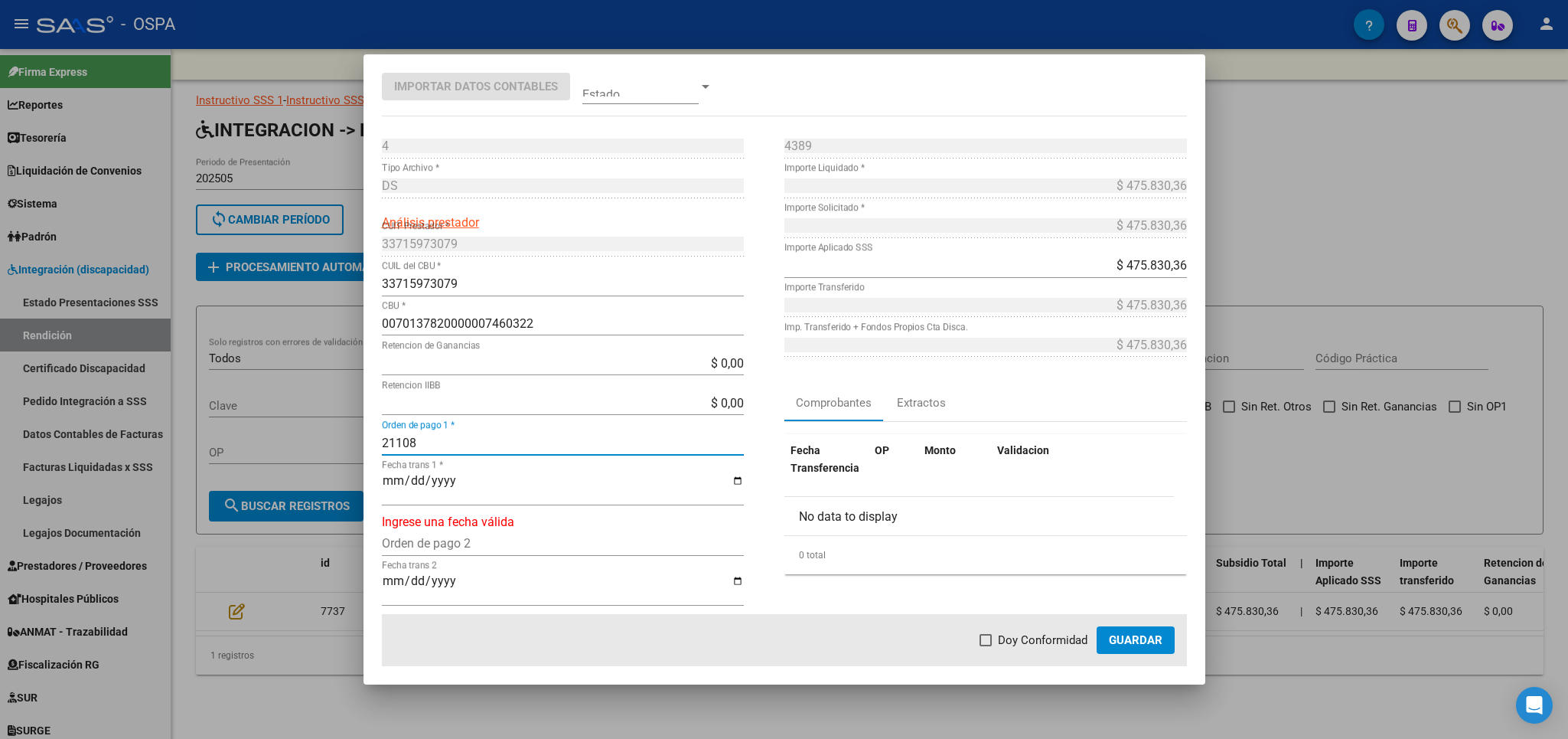
type input "21108"
type input "[DATE]"
click at [1047, 646] on span "Doy Conformidad" at bounding box center [1043, 640] width 90 height 18
click at [986, 646] on input "Doy Conformidad" at bounding box center [985, 646] width 1 height 1
checkbox input "true"
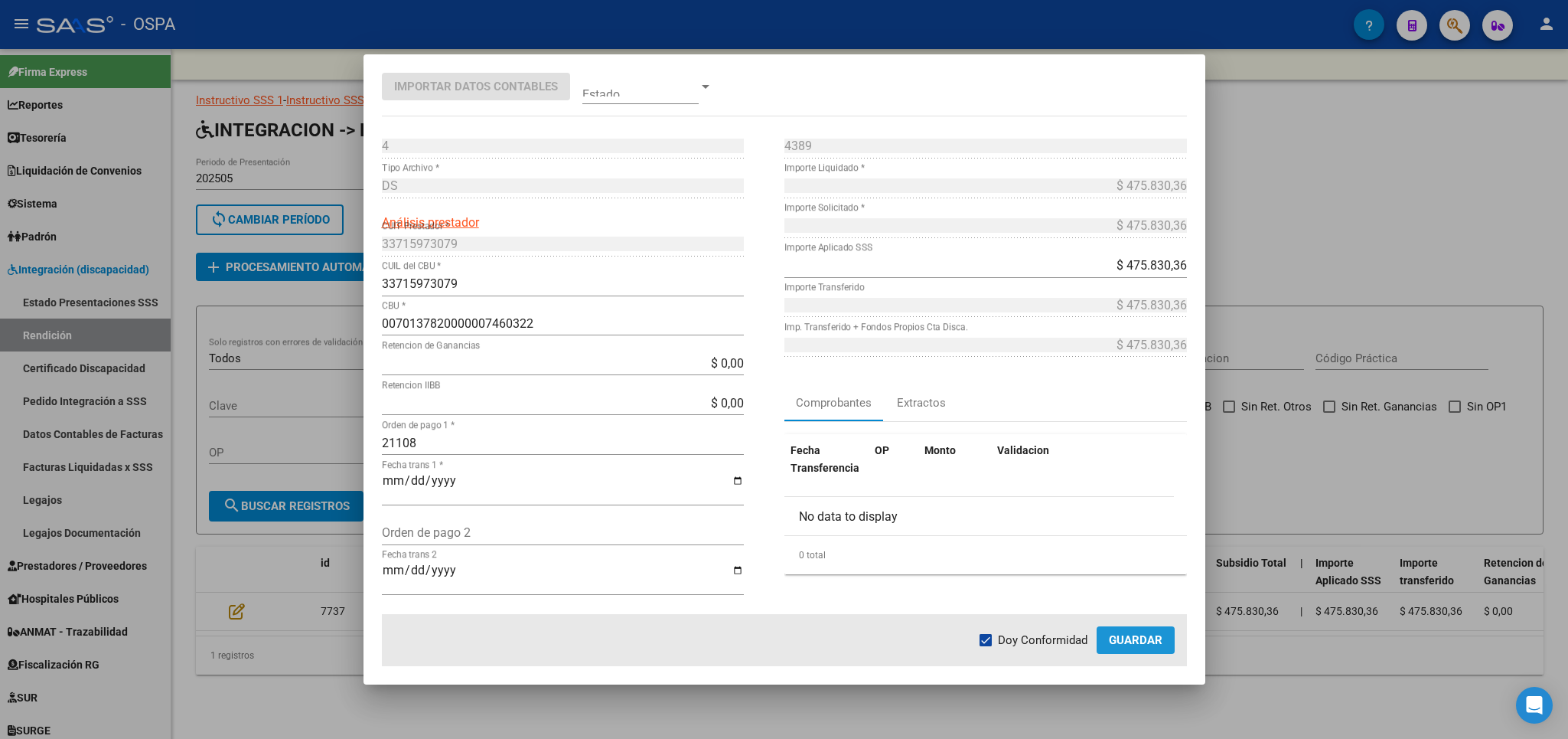
click at [1155, 648] on button "Guardar" at bounding box center [1135, 640] width 78 height 28
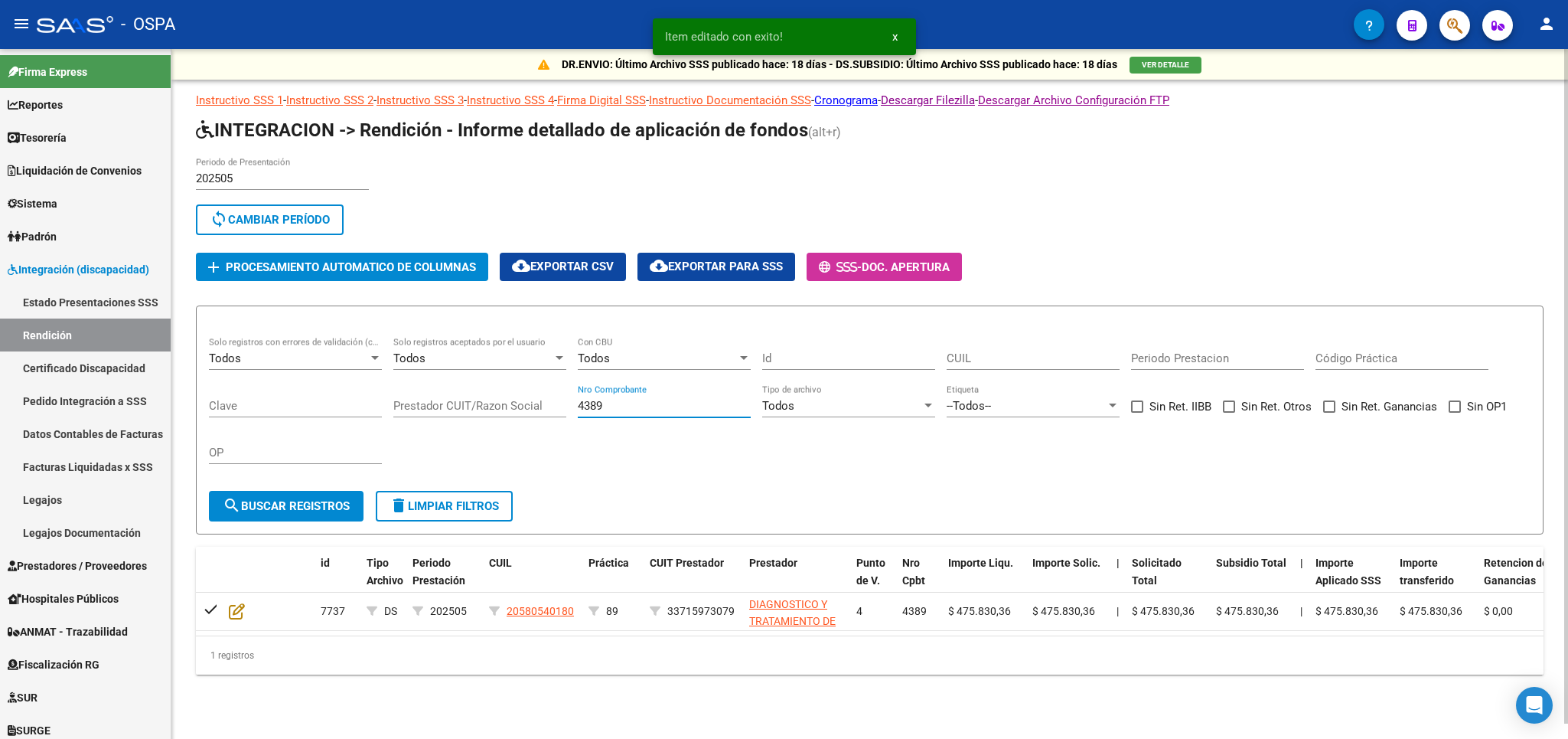
drag, startPoint x: 656, startPoint y: 414, endPoint x: 512, endPoint y: 414, distance: 144.0
click at [578, 413] on input "4389" at bounding box center [665, 406] width 173 height 14
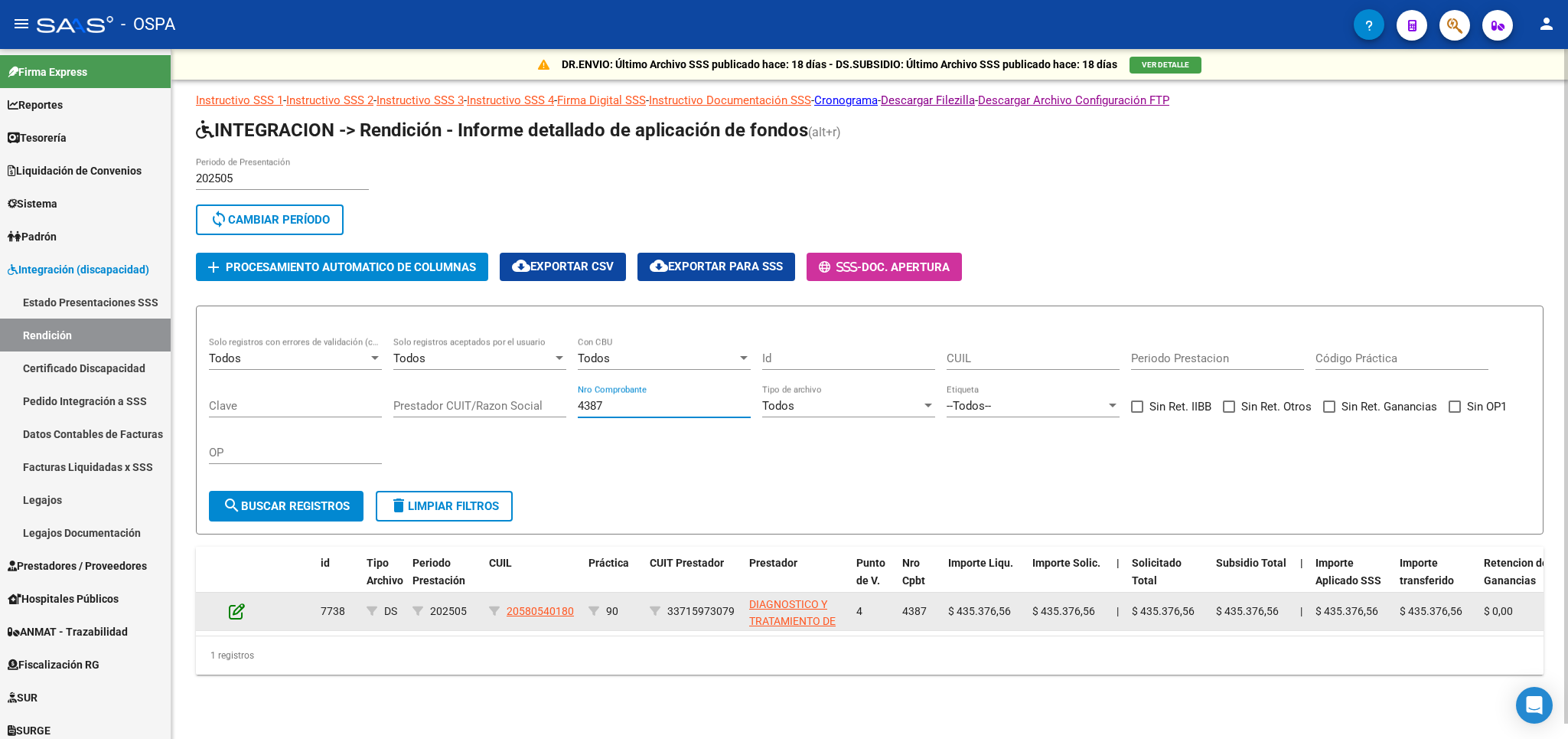
type input "4387"
click at [234, 617] on icon at bounding box center [237, 611] width 16 height 17
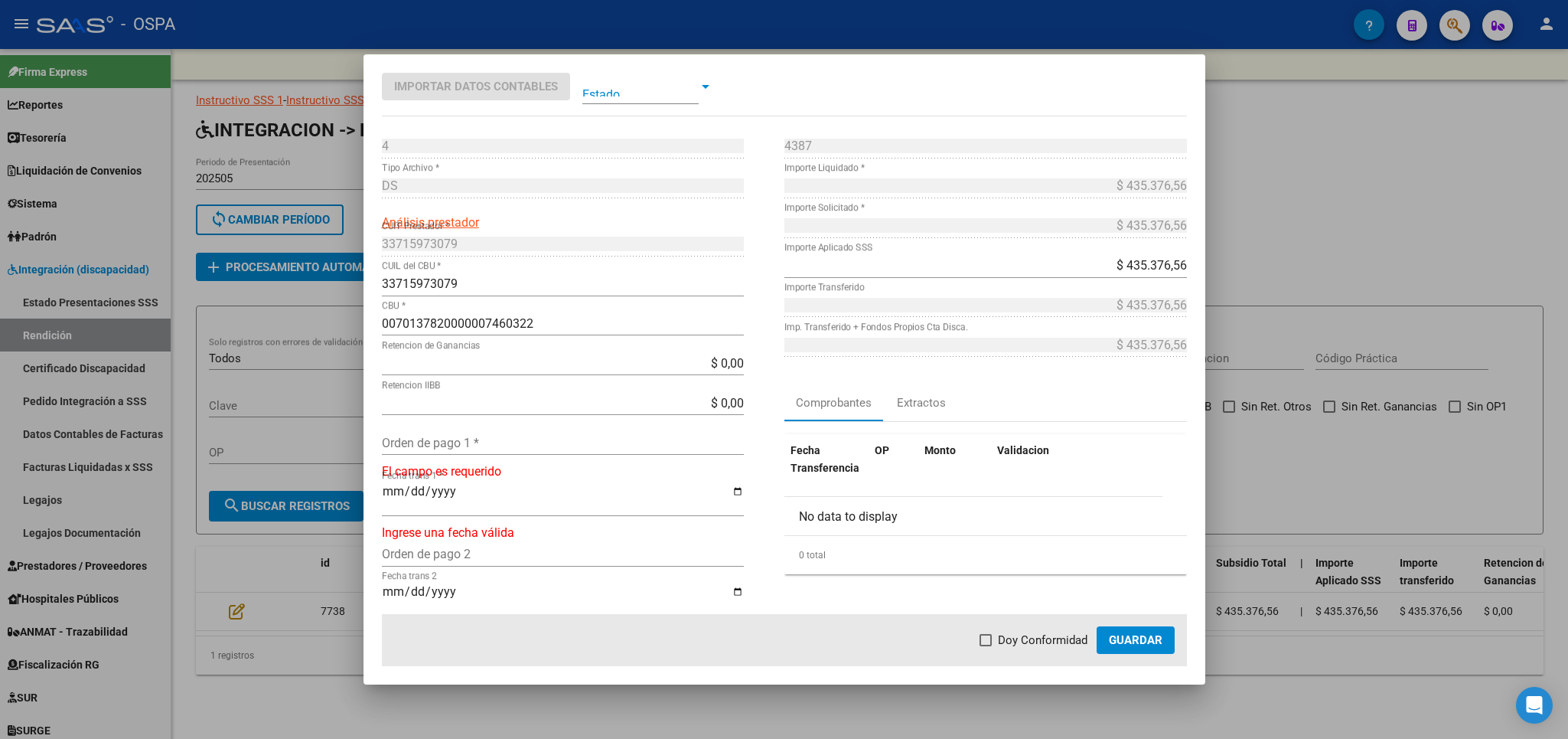
click at [429, 434] on div "Orden de pago 1 *" at bounding box center [563, 443] width 362 height 25
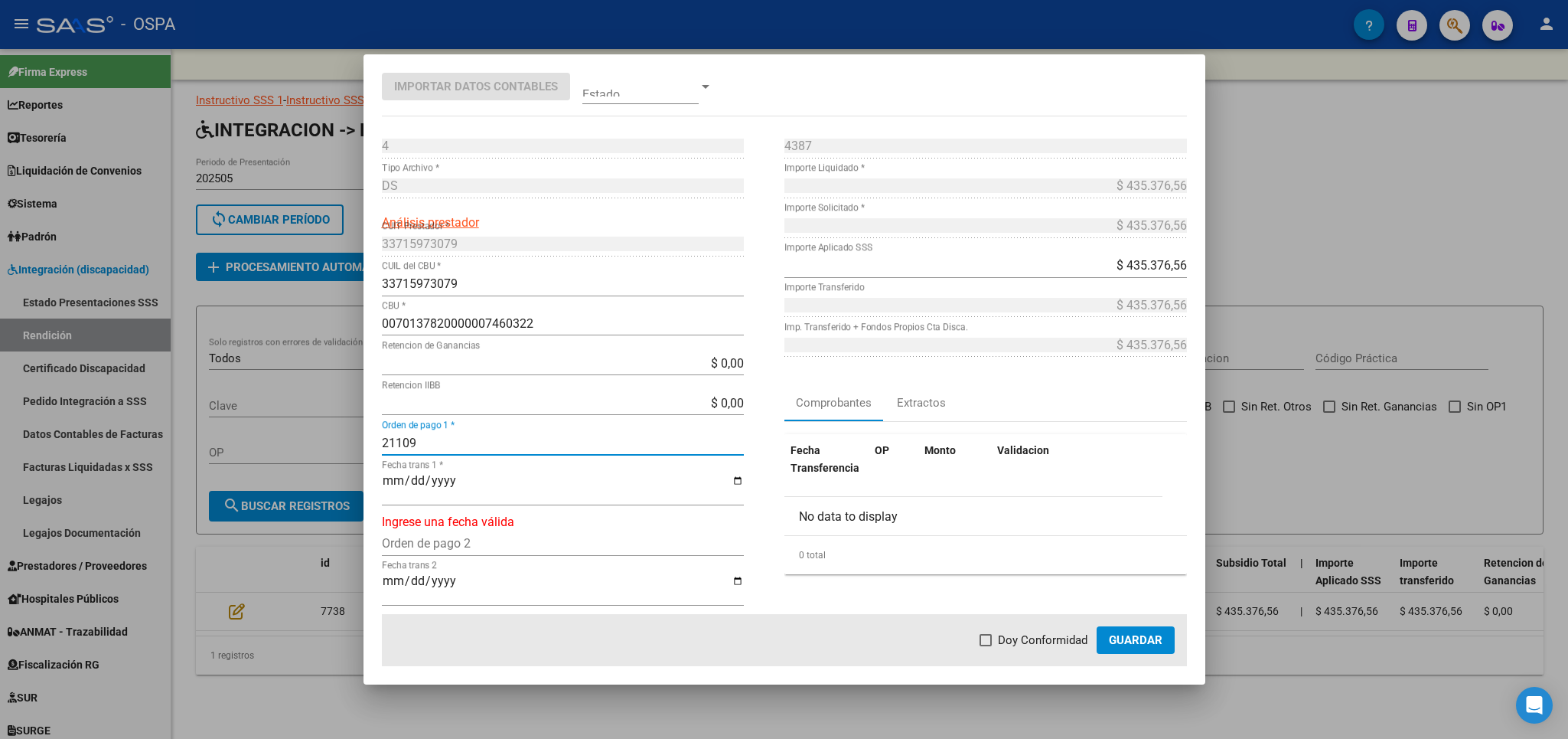
type input "21109"
type input "[DATE]"
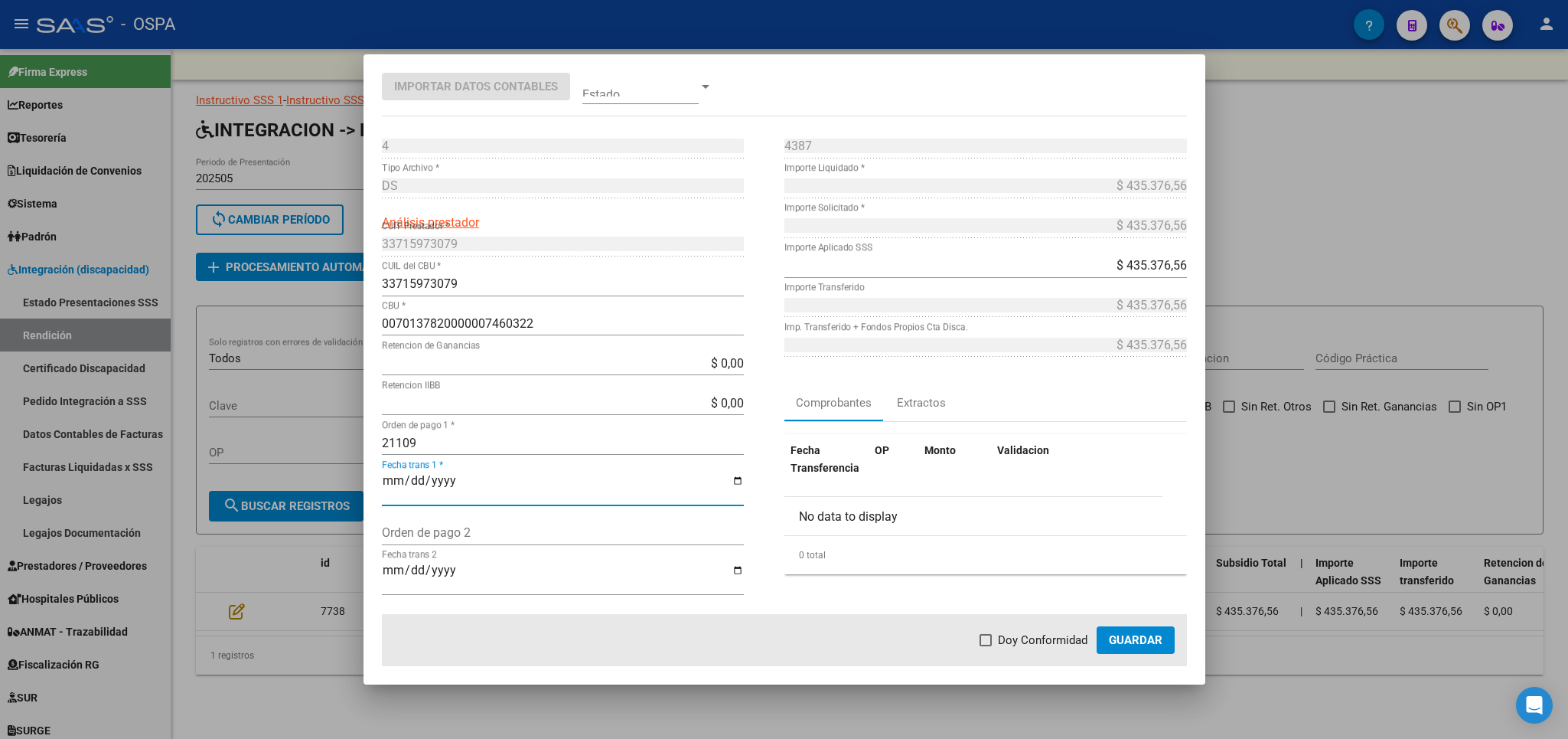
click at [1051, 632] on span "Doy Conformidad" at bounding box center [1043, 640] width 90 height 18
click at [986, 646] on input "Doy Conformidad" at bounding box center [985, 646] width 1 height 1
checkbox input "true"
click at [1138, 648] on button "Guardar" at bounding box center [1135, 640] width 78 height 28
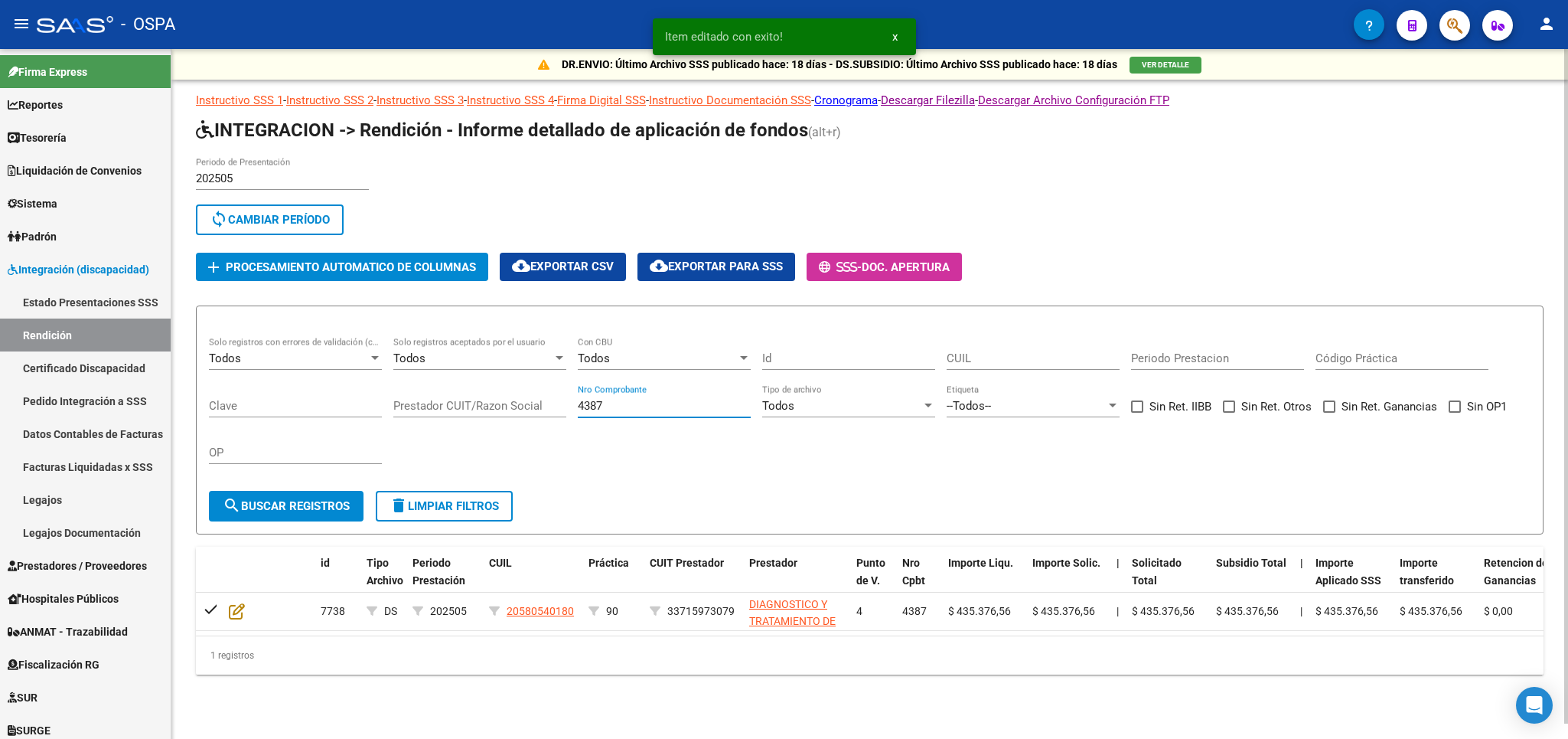
drag, startPoint x: 704, startPoint y: 402, endPoint x: 524, endPoint y: 408, distance: 180.1
click at [578, 408] on input "4387" at bounding box center [665, 406] width 173 height 14
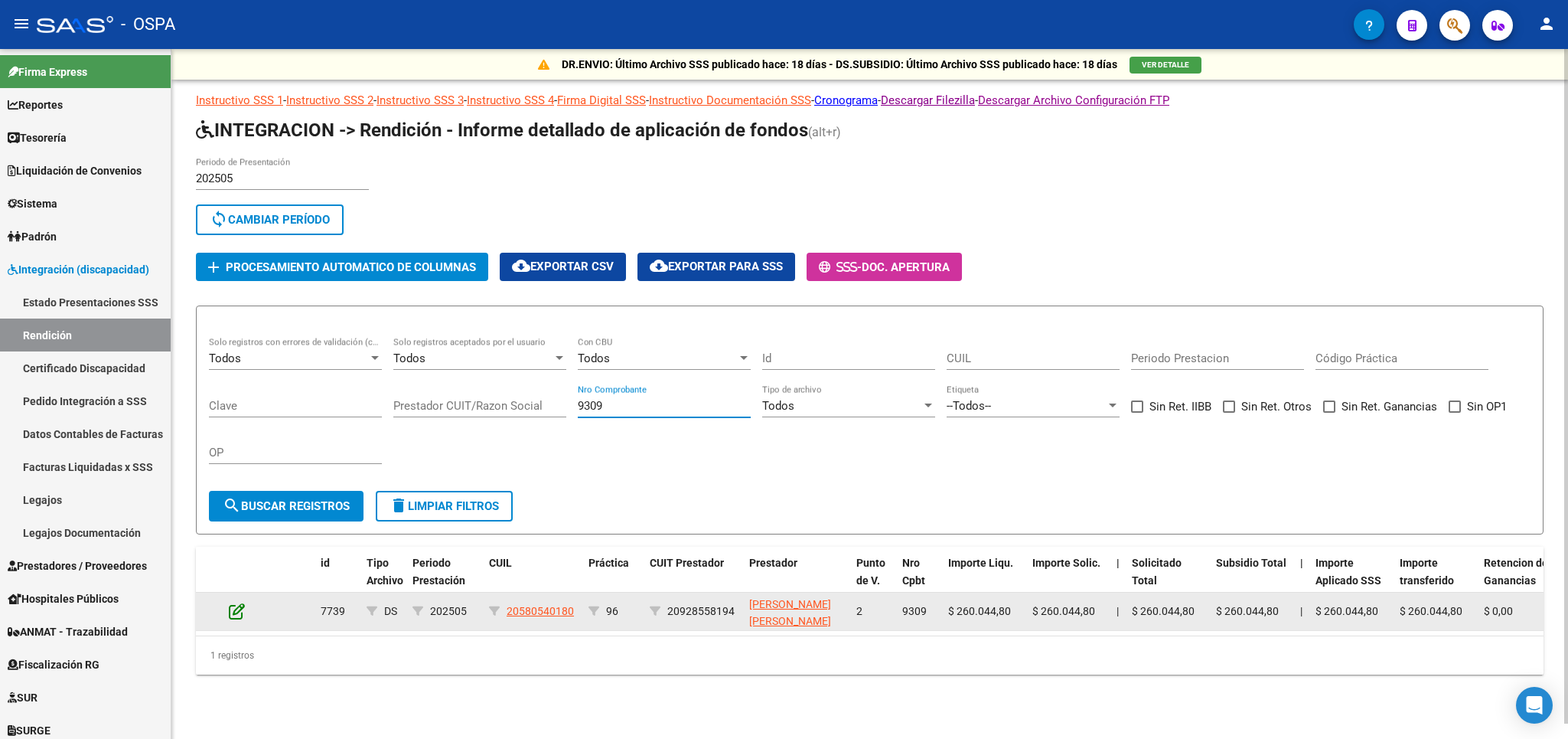
type input "9309"
click at [234, 610] on icon at bounding box center [237, 611] width 16 height 17
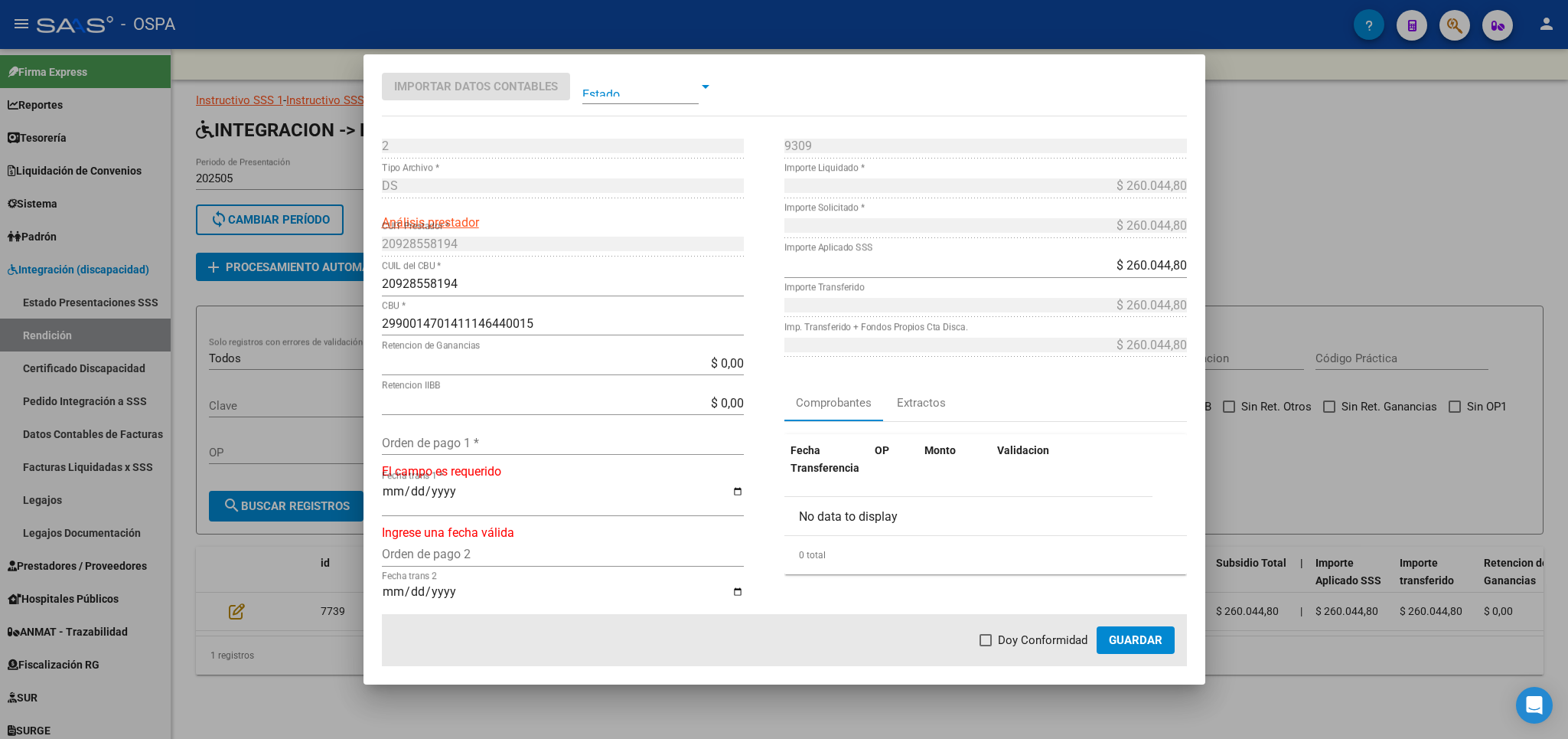
click at [449, 448] on input "Orden de pago 1 *" at bounding box center [563, 443] width 362 height 15
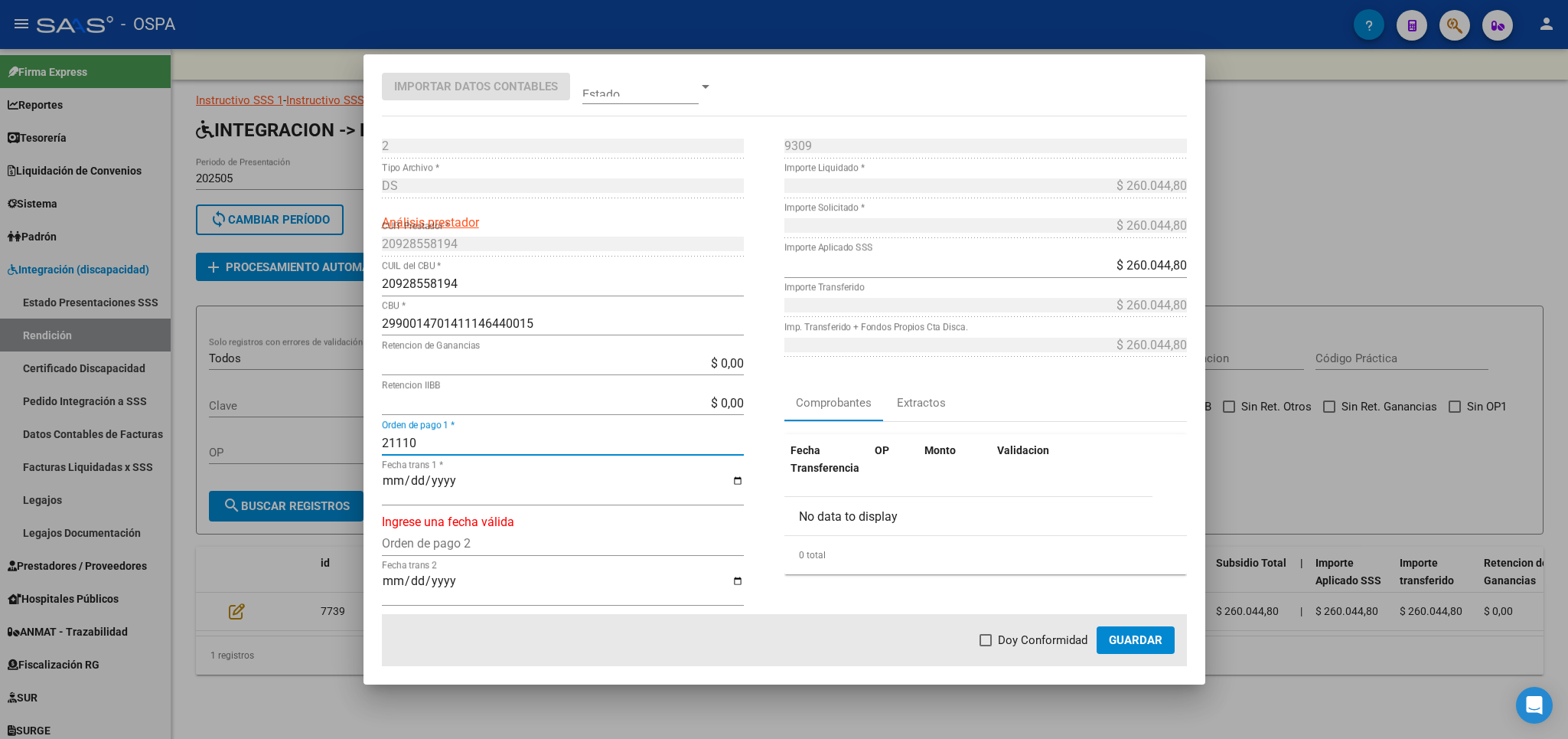
type input "21110"
type input "[DATE]"
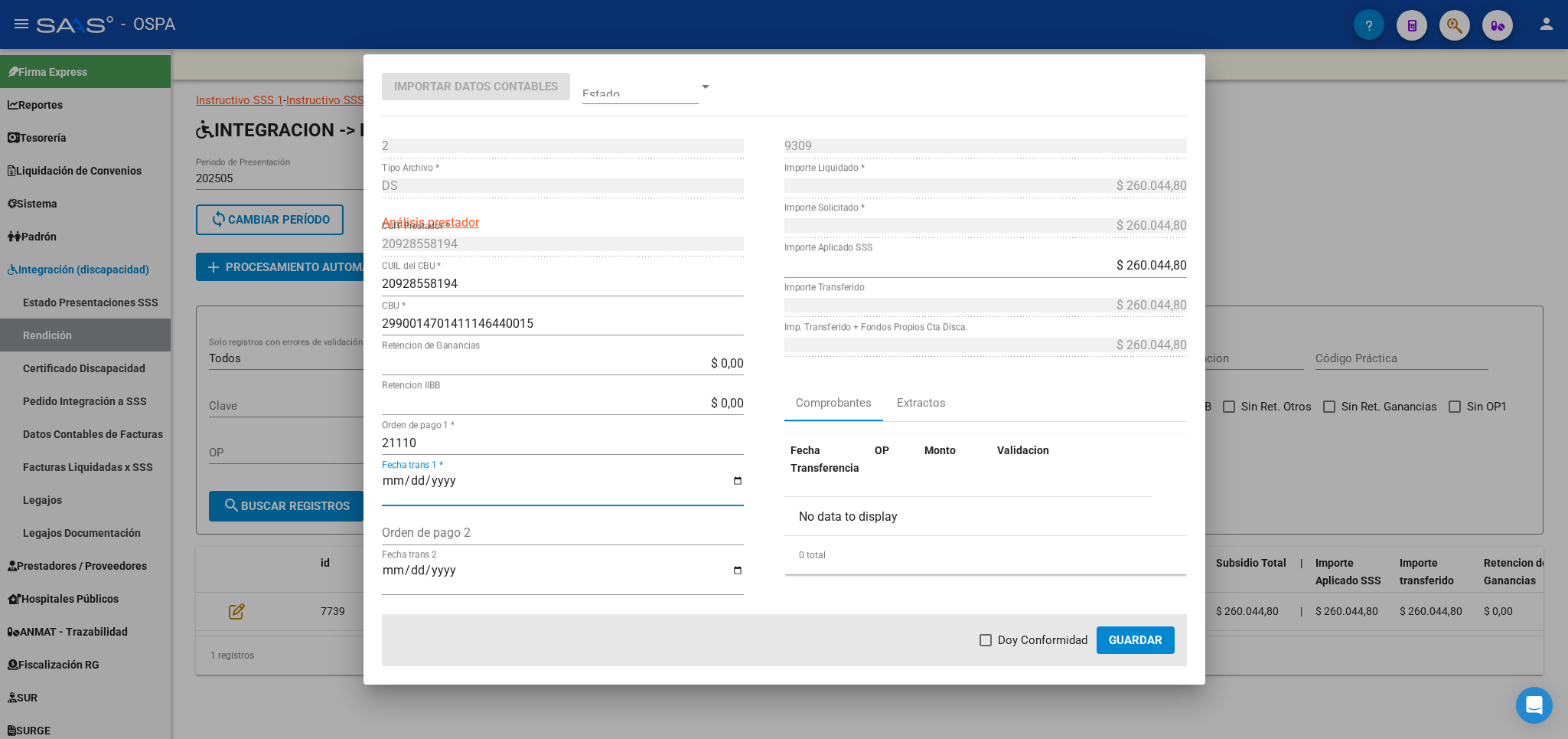
click at [989, 641] on span at bounding box center [986, 640] width 12 height 12
click at [986, 646] on input "Doy Conformidad" at bounding box center [985, 646] width 1 height 1
checkbox input "true"
click at [1145, 643] on span "Guardar" at bounding box center [1135, 640] width 54 height 14
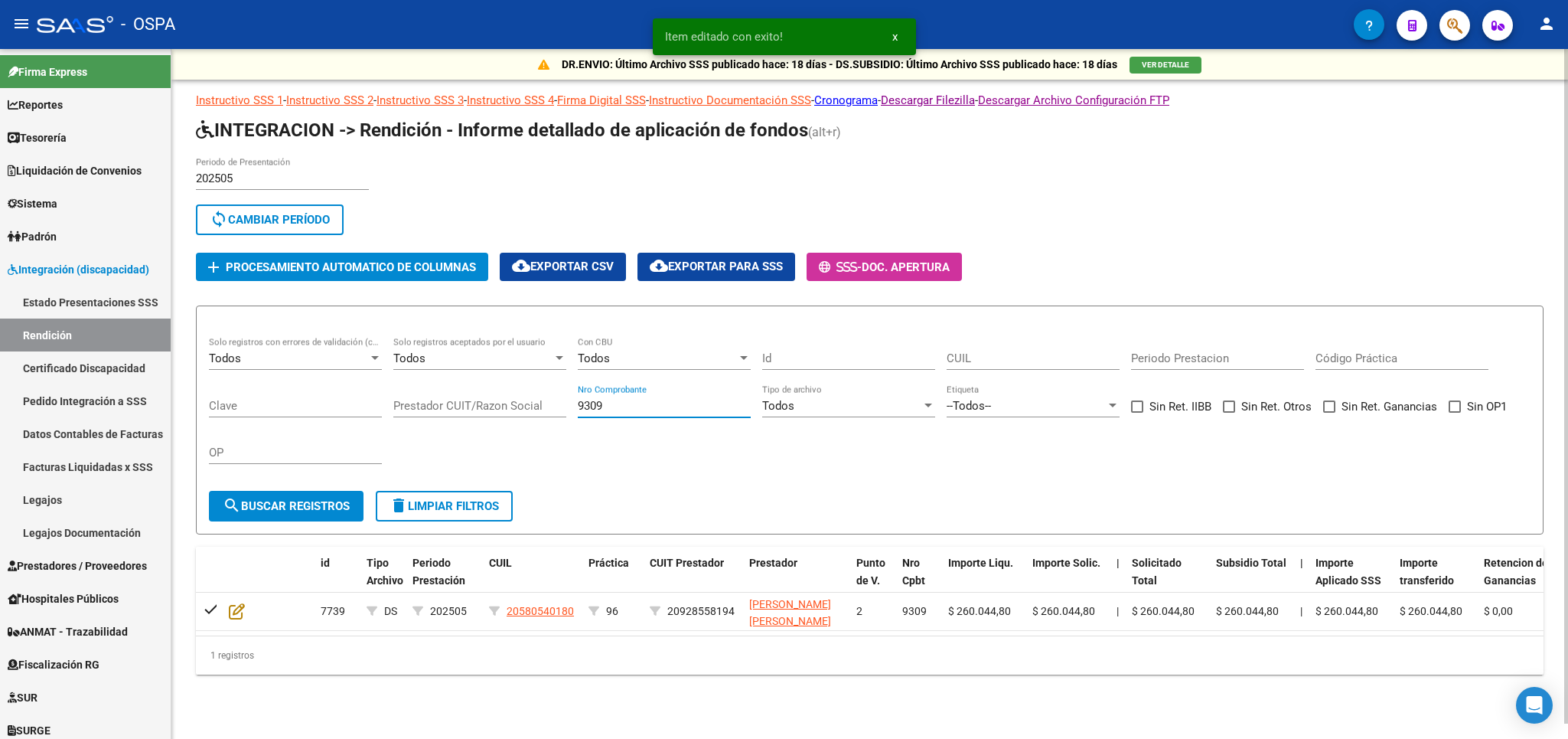
drag, startPoint x: 662, startPoint y: 414, endPoint x: 512, endPoint y: 415, distance: 150.0
click at [578, 413] on input "9309" at bounding box center [665, 406] width 173 height 14
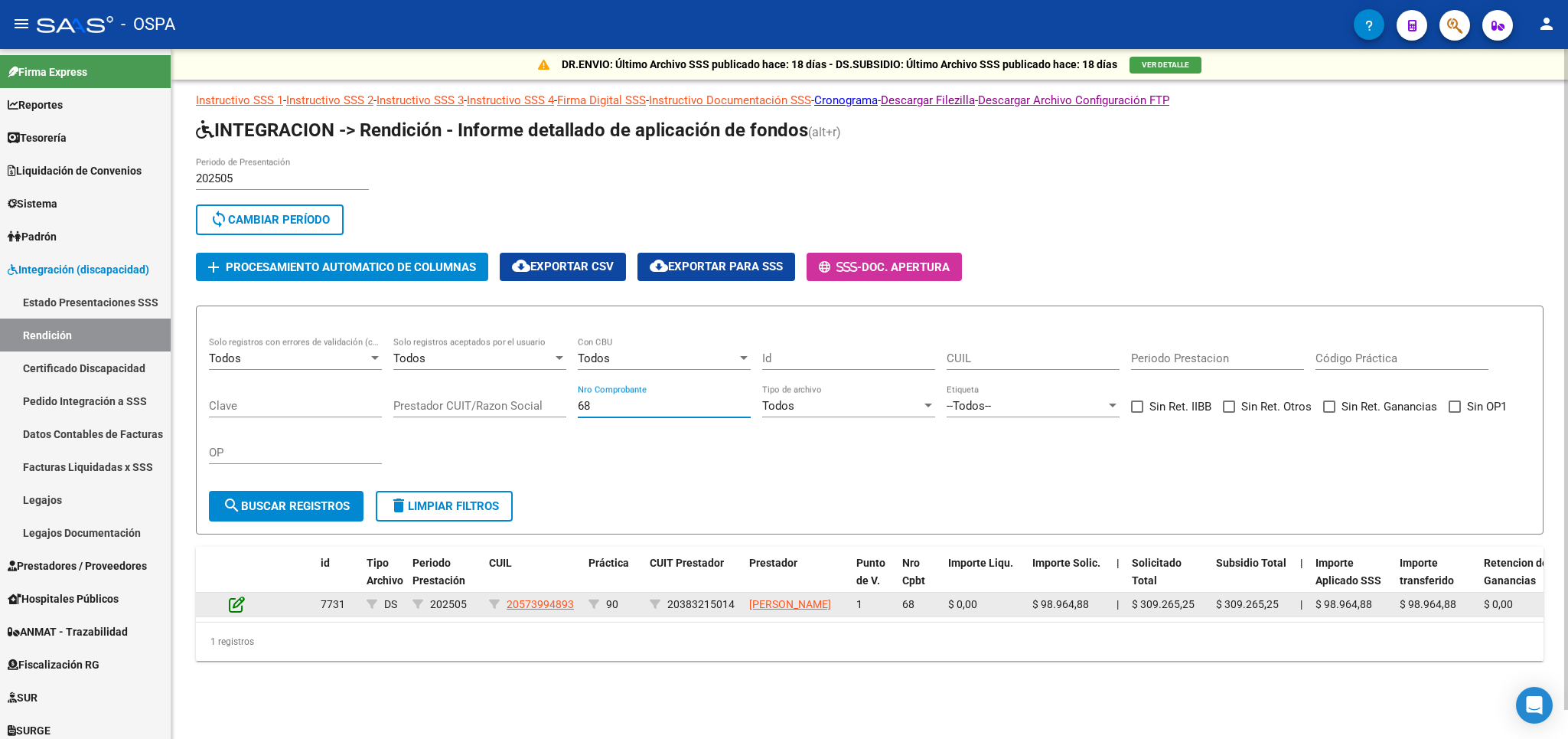
type input "68"
click at [241, 613] on icon at bounding box center [237, 604] width 16 height 17
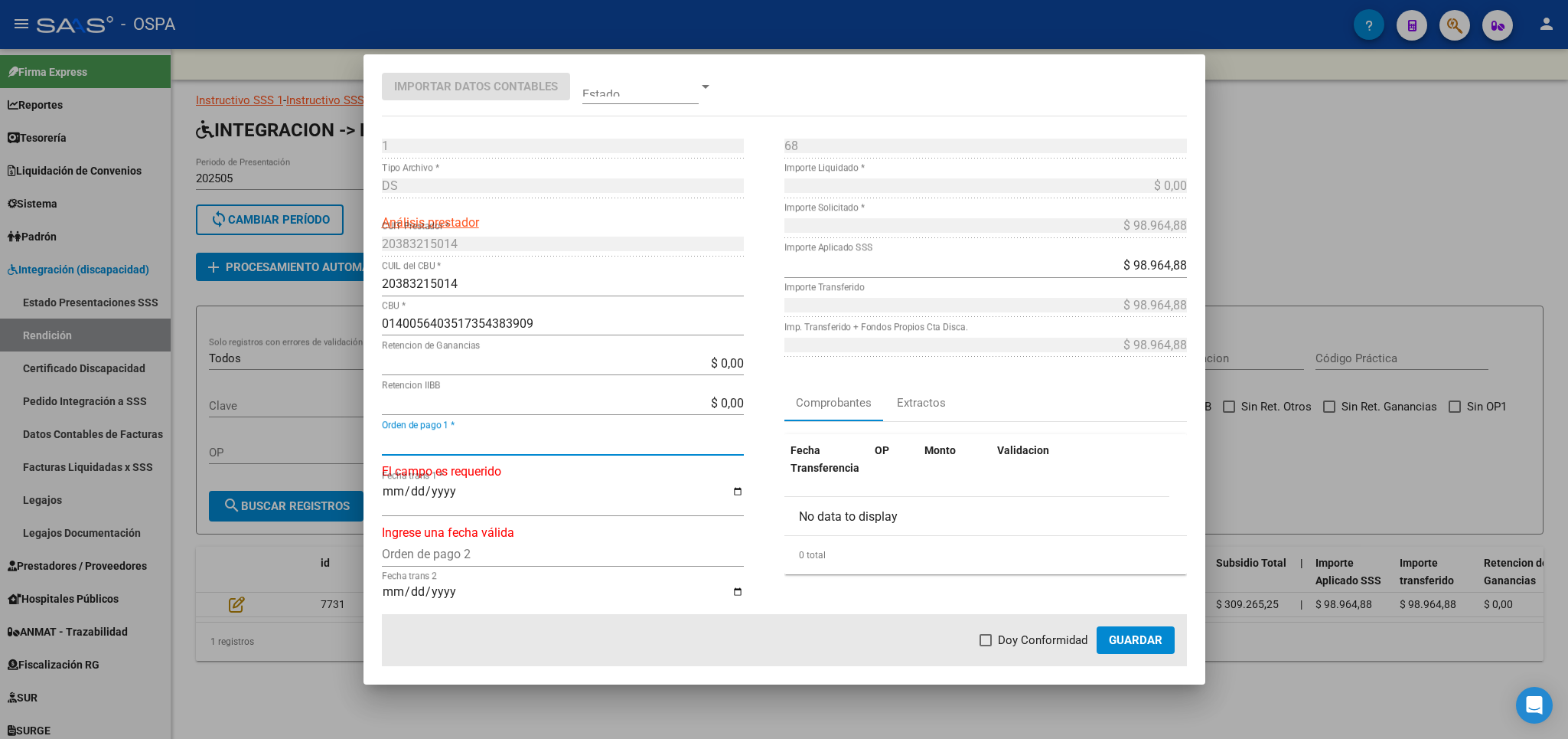
click at [678, 438] on input "Orden de pago 1 *" at bounding box center [563, 443] width 362 height 15
type input "21111"
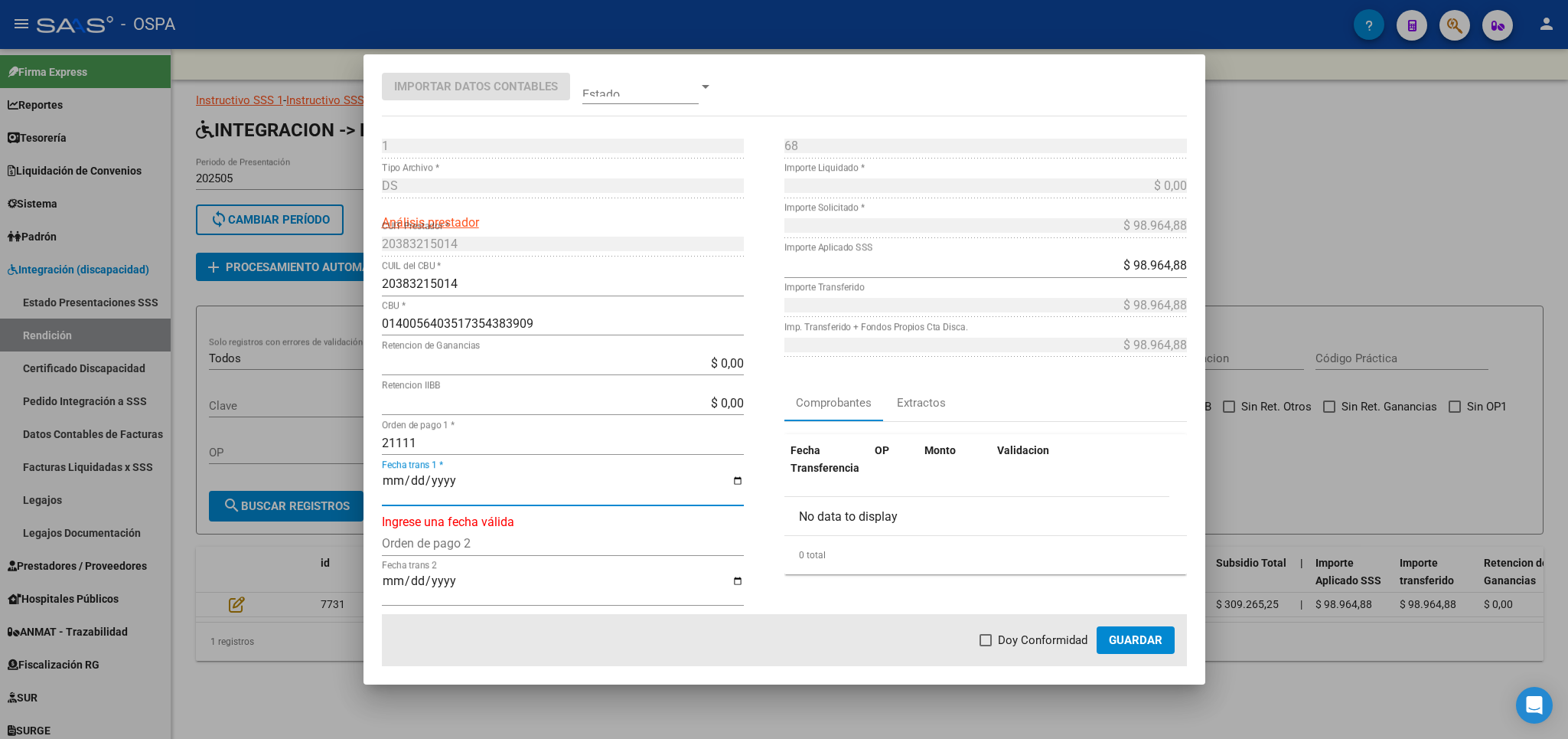
type input "[DATE]"
click at [987, 638] on span at bounding box center [986, 640] width 12 height 12
click at [986, 646] on input "Doy Conformidad" at bounding box center [985, 646] width 1 height 1
checkbox input "true"
click at [1122, 647] on span "Guardar" at bounding box center [1135, 640] width 54 height 14
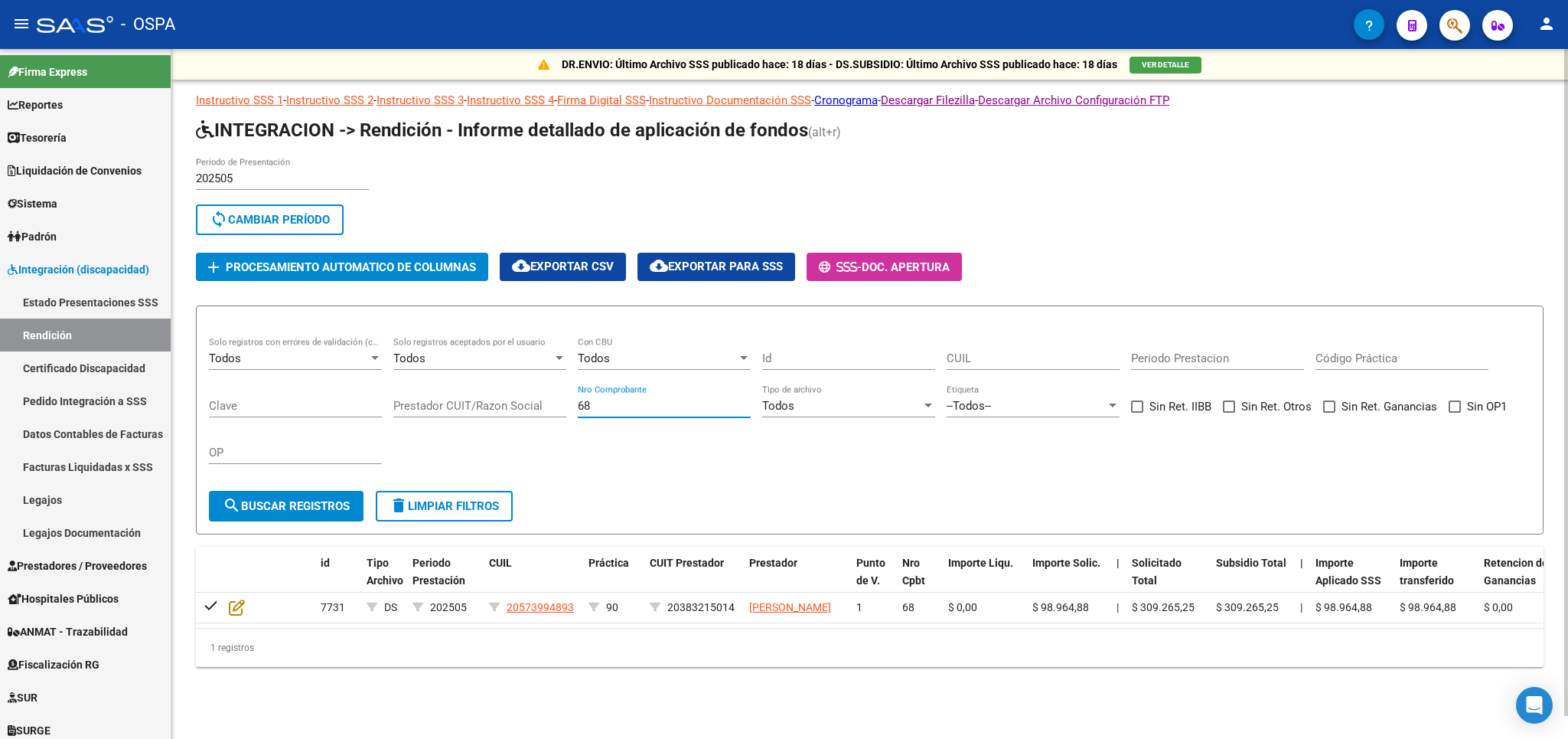
drag, startPoint x: 640, startPoint y: 406, endPoint x: 532, endPoint y: 407, distance: 108.0
click at [578, 407] on input "68" at bounding box center [665, 406] width 173 height 14
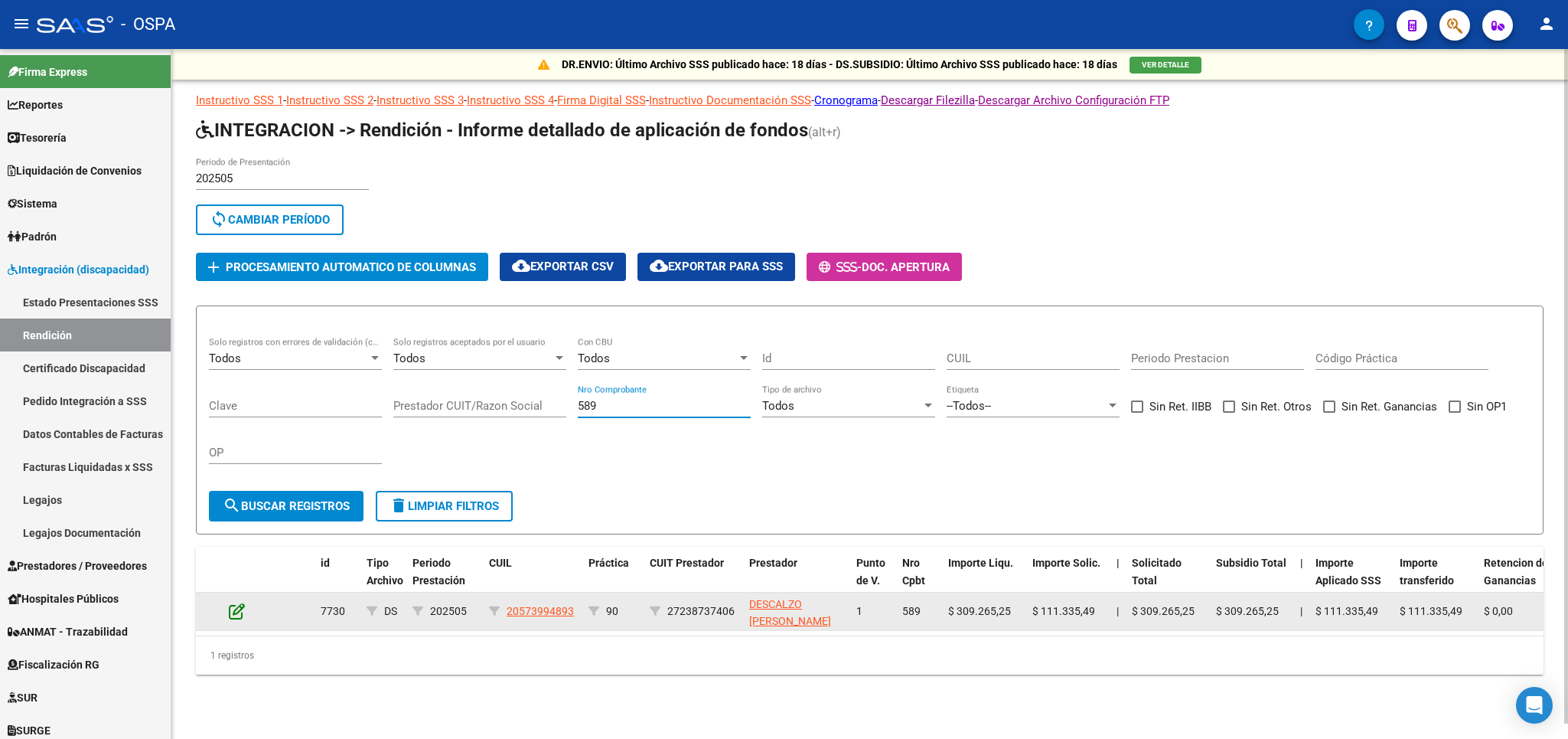
type input "589"
click at [234, 620] on icon at bounding box center [237, 611] width 16 height 17
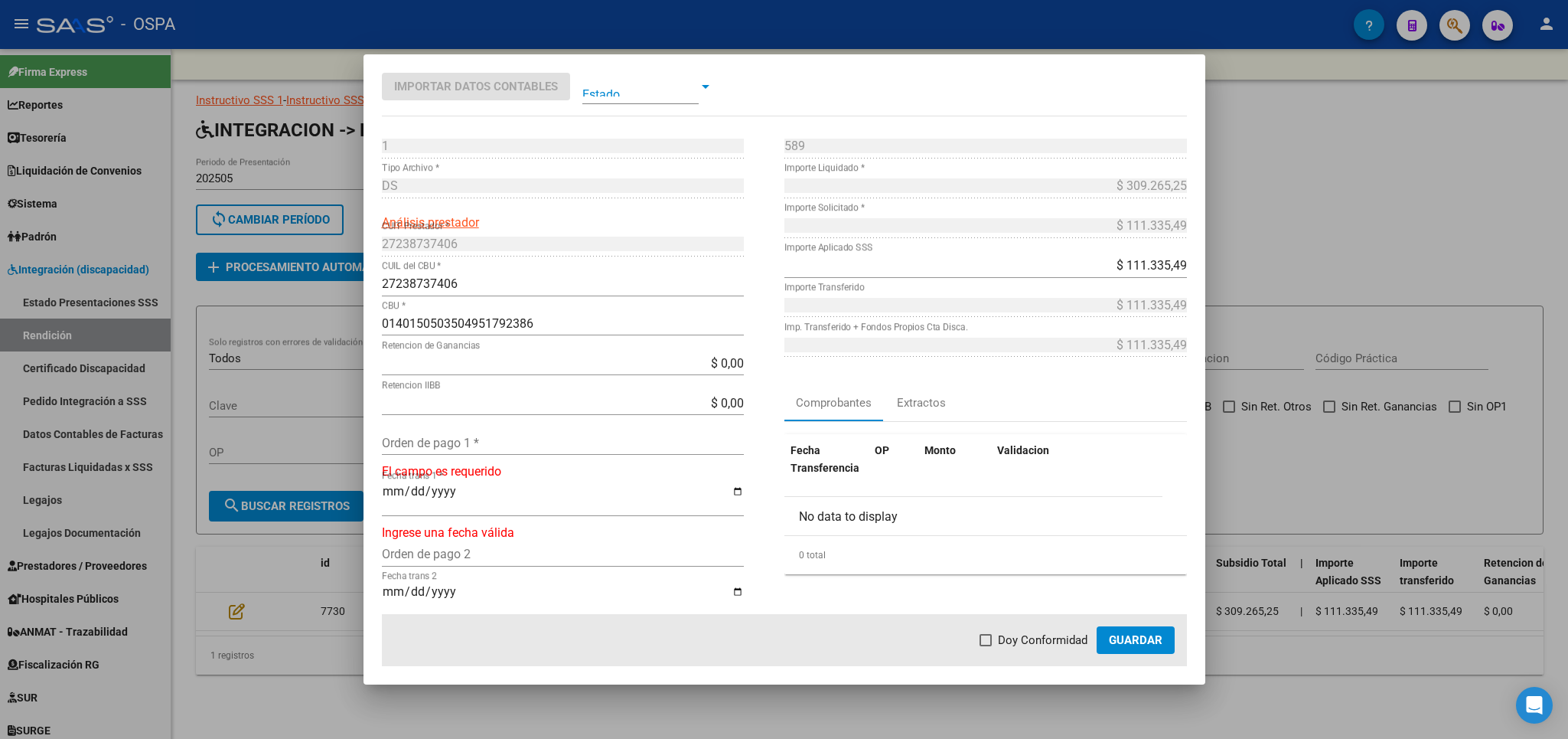
click at [466, 443] on input "Orden de pago 1 *" at bounding box center [563, 443] width 362 height 15
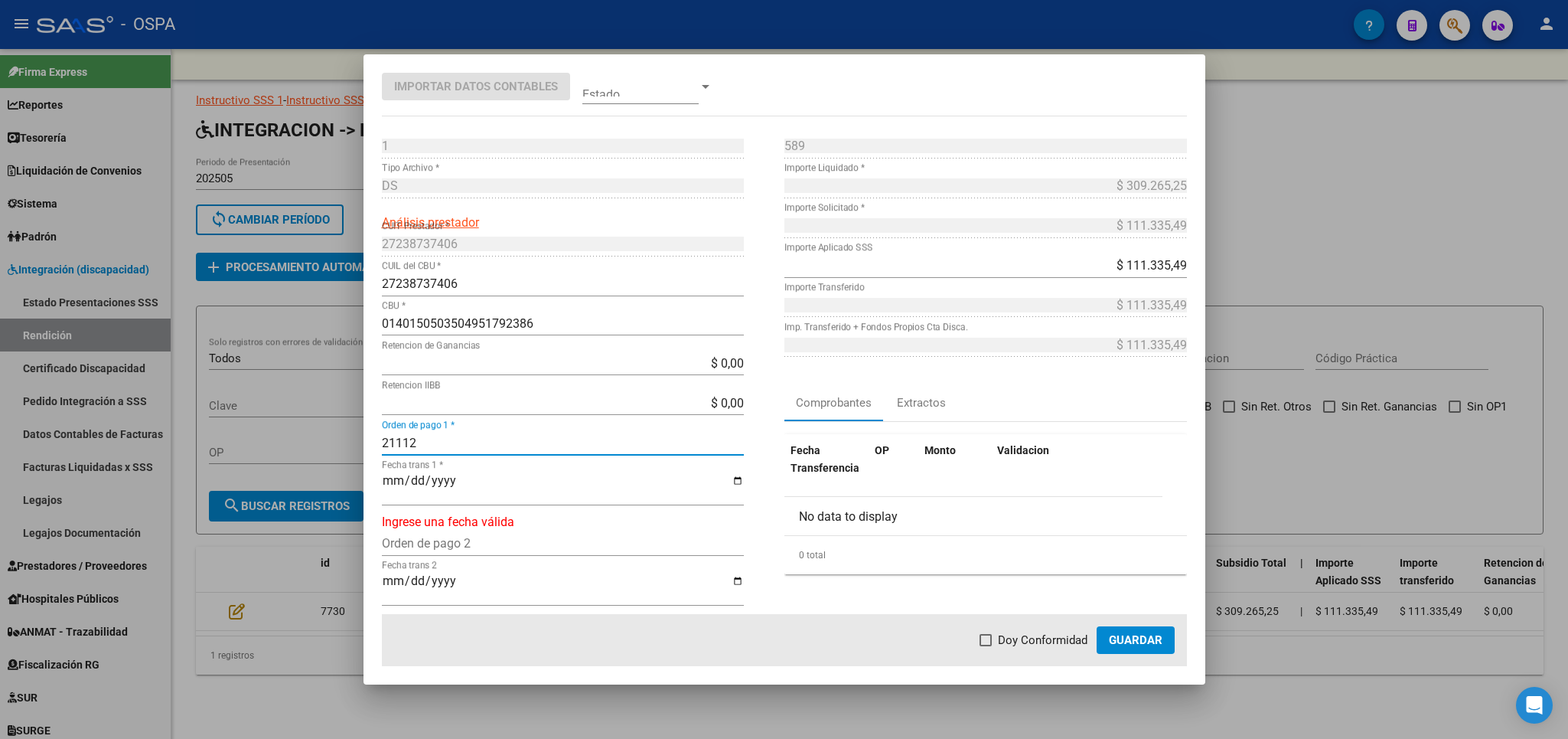
type input "21112"
type input "[DATE]"
click at [1014, 648] on span "Doy Conformidad" at bounding box center [1043, 640] width 90 height 18
click at [986, 647] on input "Doy Conformidad" at bounding box center [985, 646] width 1 height 1
checkbox input "true"
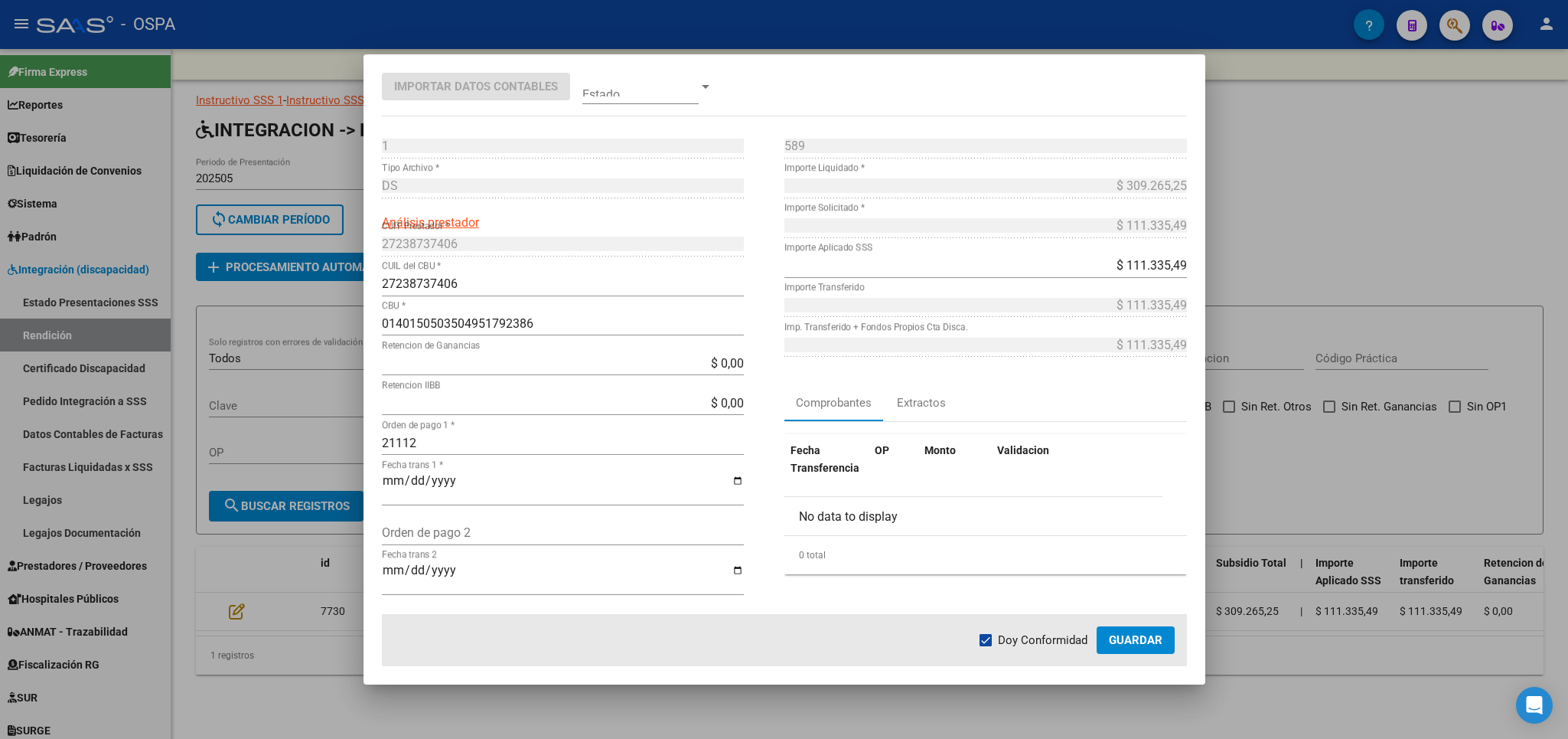
click at [1138, 646] on span "Guardar" at bounding box center [1135, 640] width 54 height 14
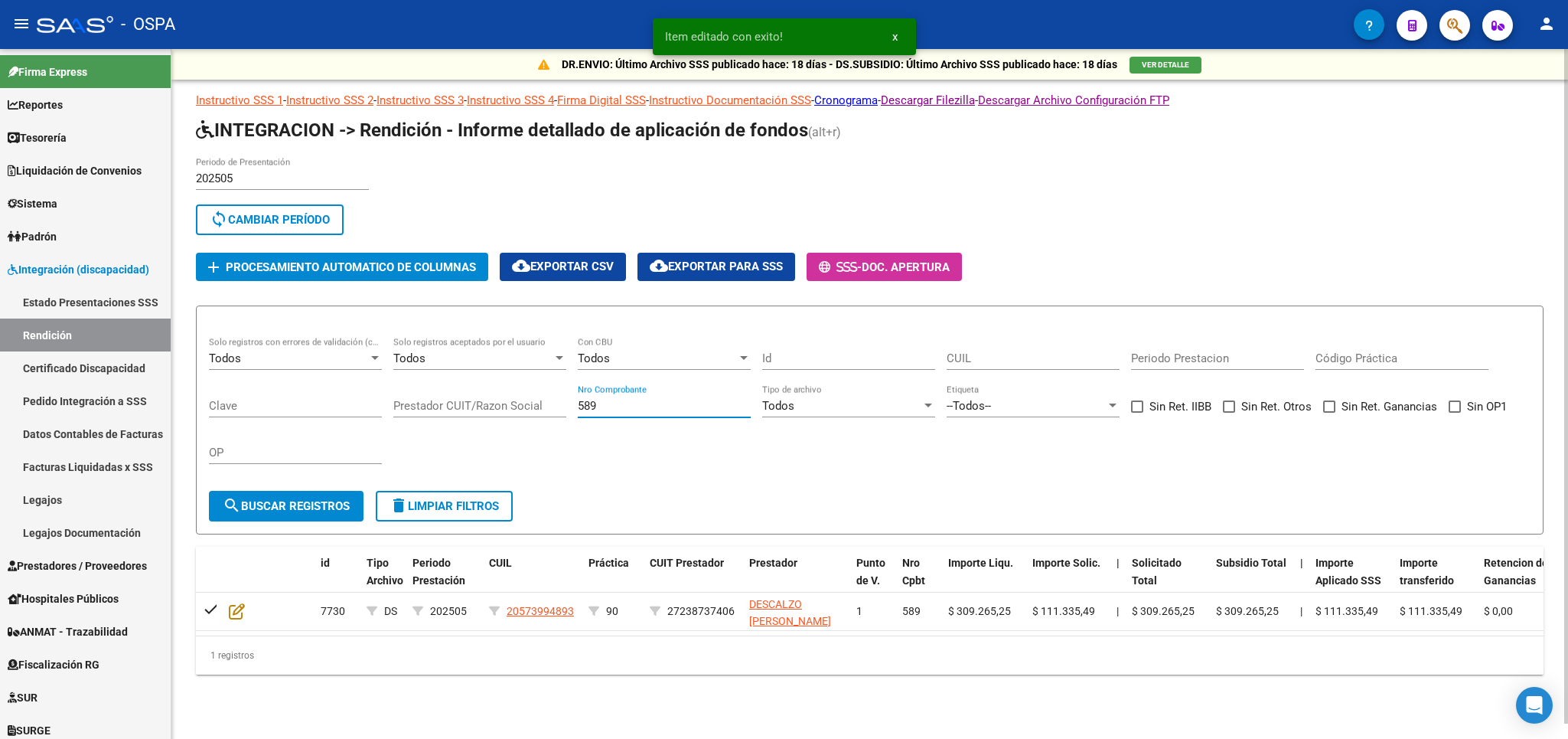
drag, startPoint x: 643, startPoint y: 414, endPoint x: 314, endPoint y: 475, distance: 334.6
click at [578, 413] on input "589" at bounding box center [665, 406] width 173 height 14
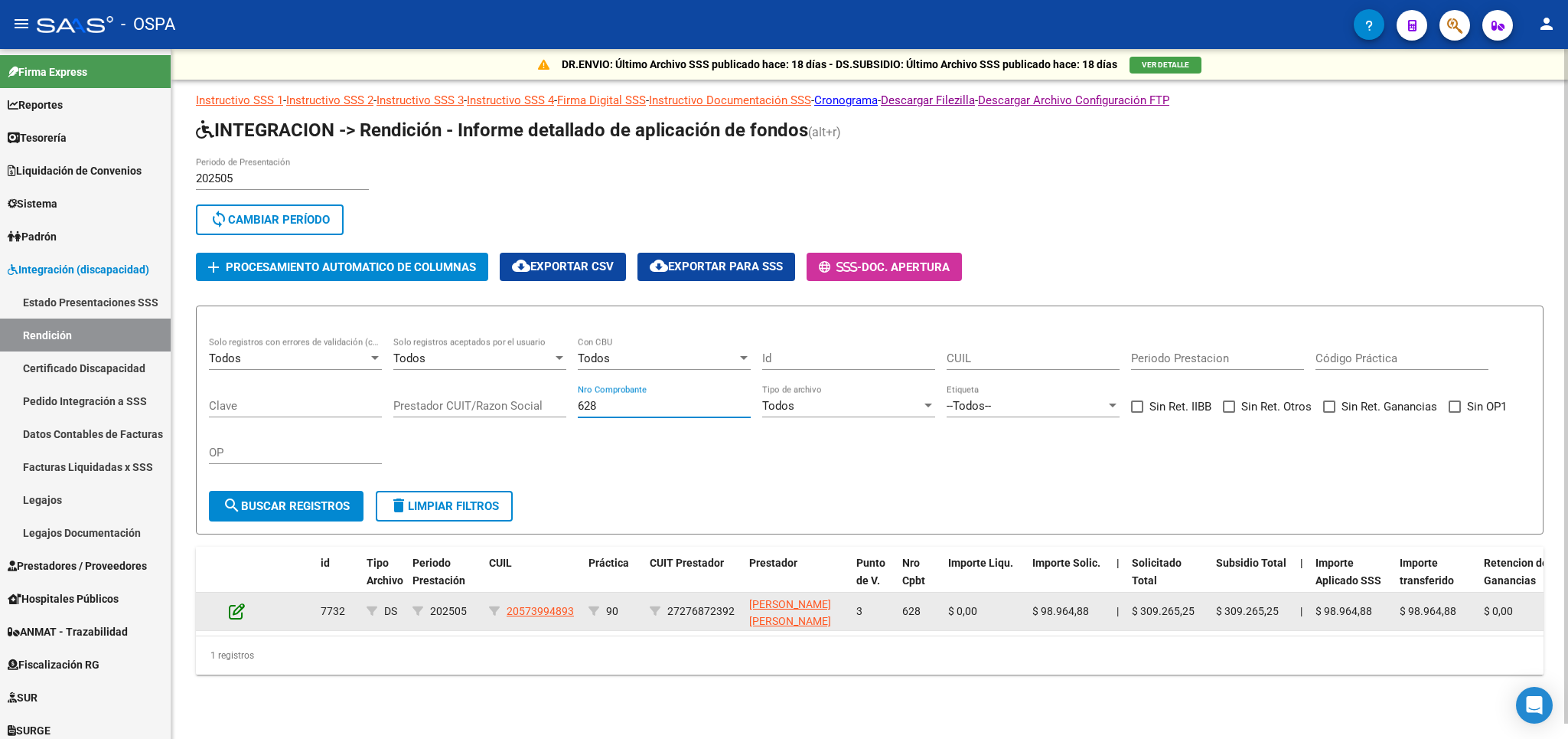
type input "628"
click at [234, 610] on icon at bounding box center [237, 611] width 16 height 17
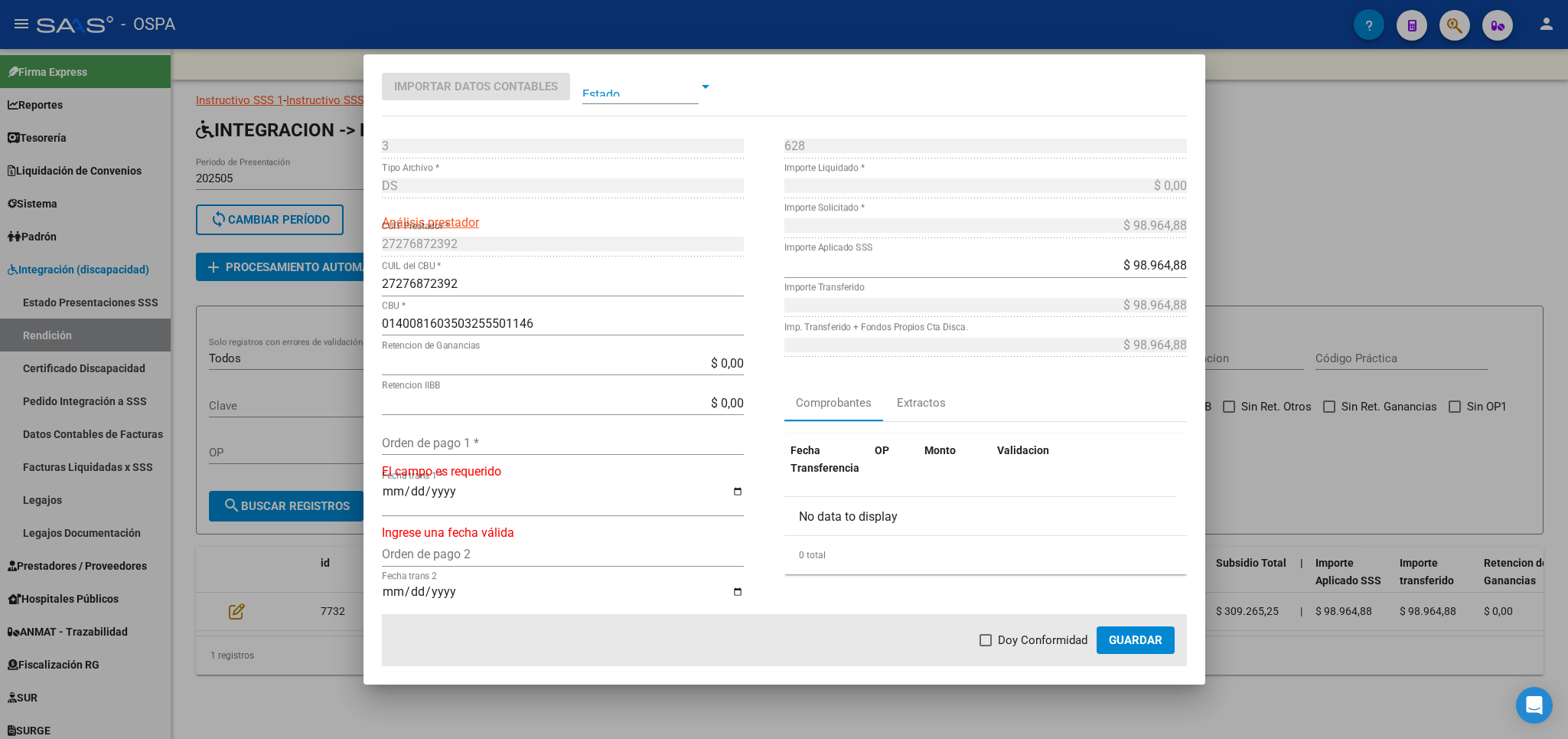
click at [492, 443] on input "Orden de pago 1 *" at bounding box center [563, 443] width 362 height 15
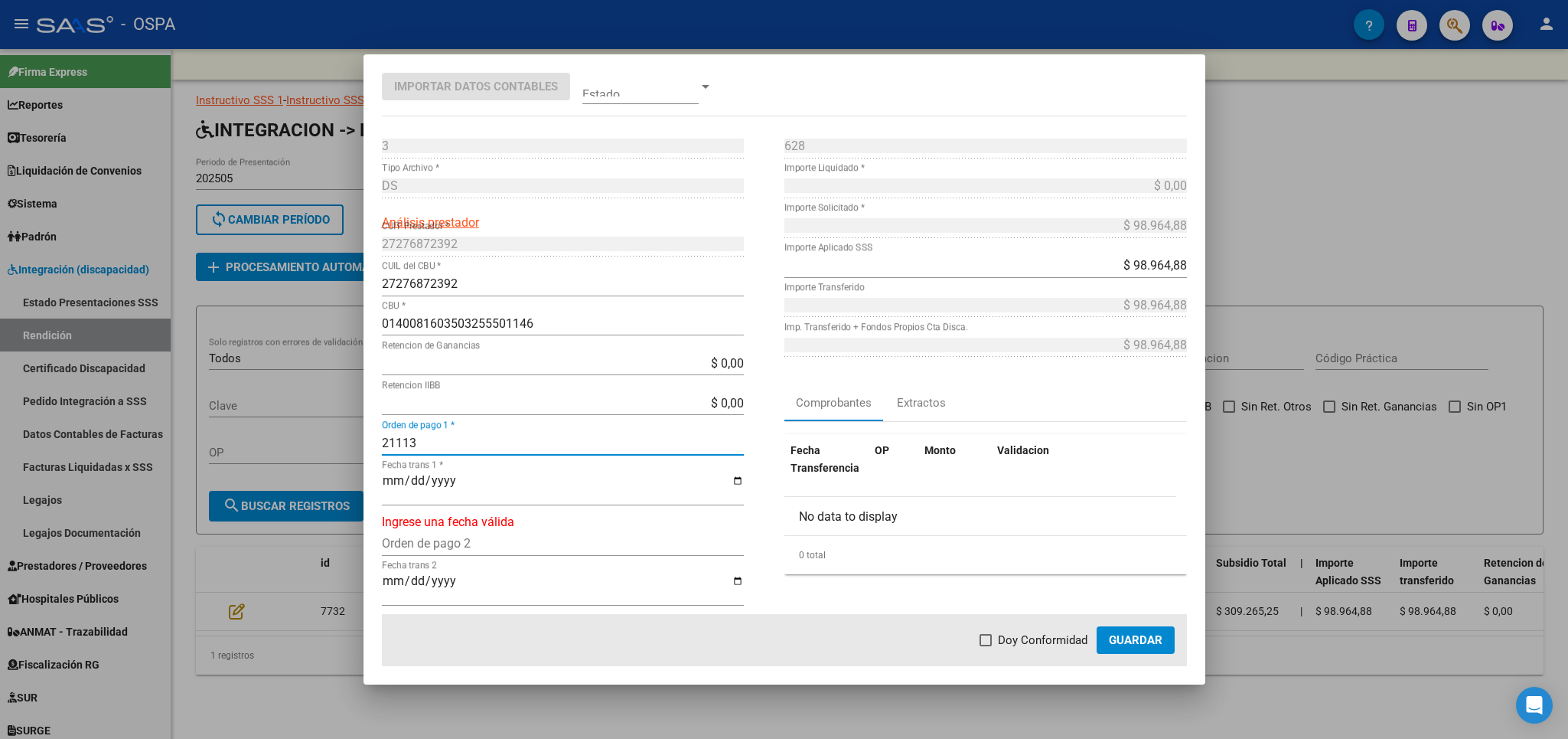
type input "21113"
type input "[DATE]"
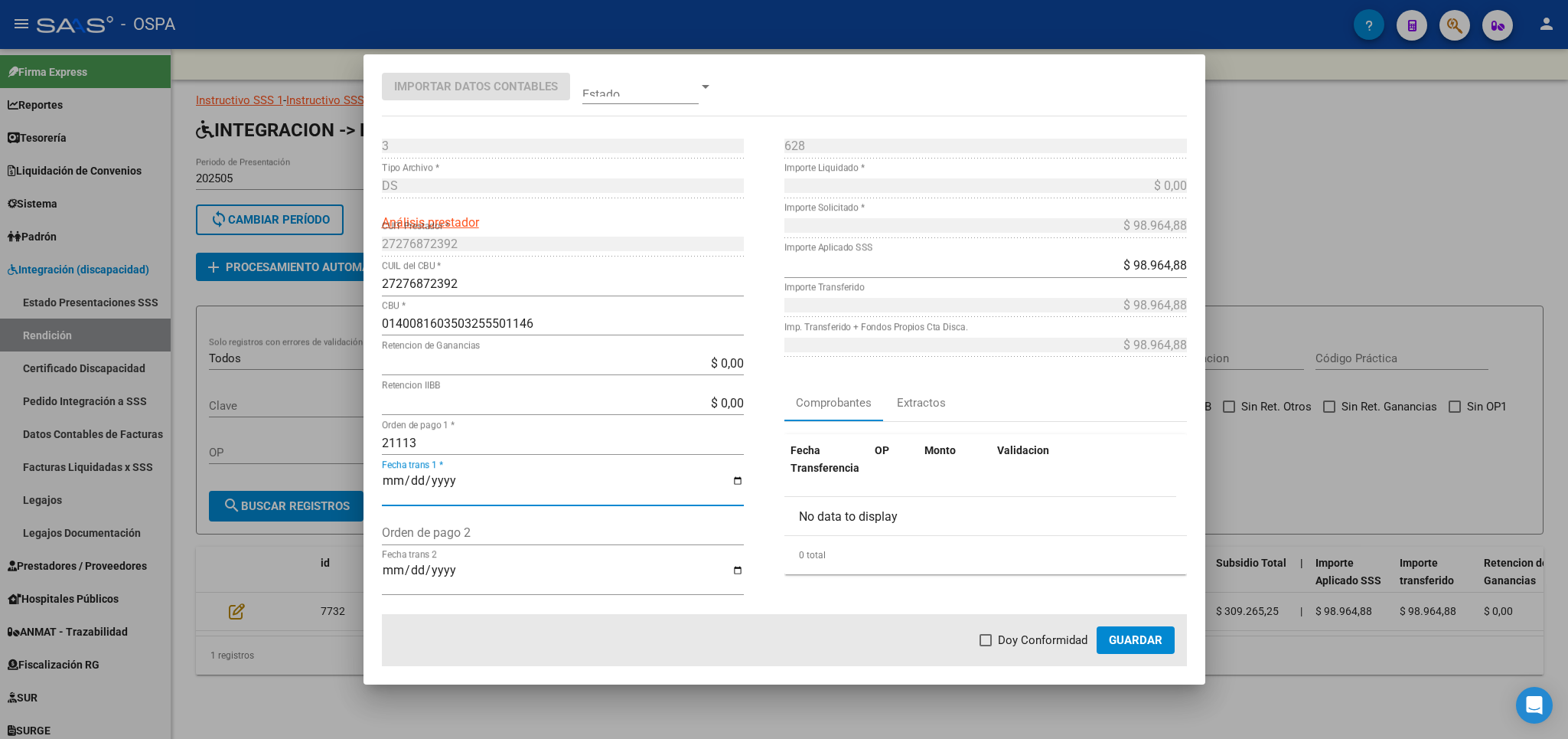
click at [1004, 647] on span "Doy Conformidad" at bounding box center [1043, 640] width 90 height 18
click at [986, 647] on input "Doy Conformidad" at bounding box center [985, 646] width 1 height 1
checkbox input "true"
click at [1122, 629] on button "Guardar" at bounding box center [1135, 640] width 78 height 28
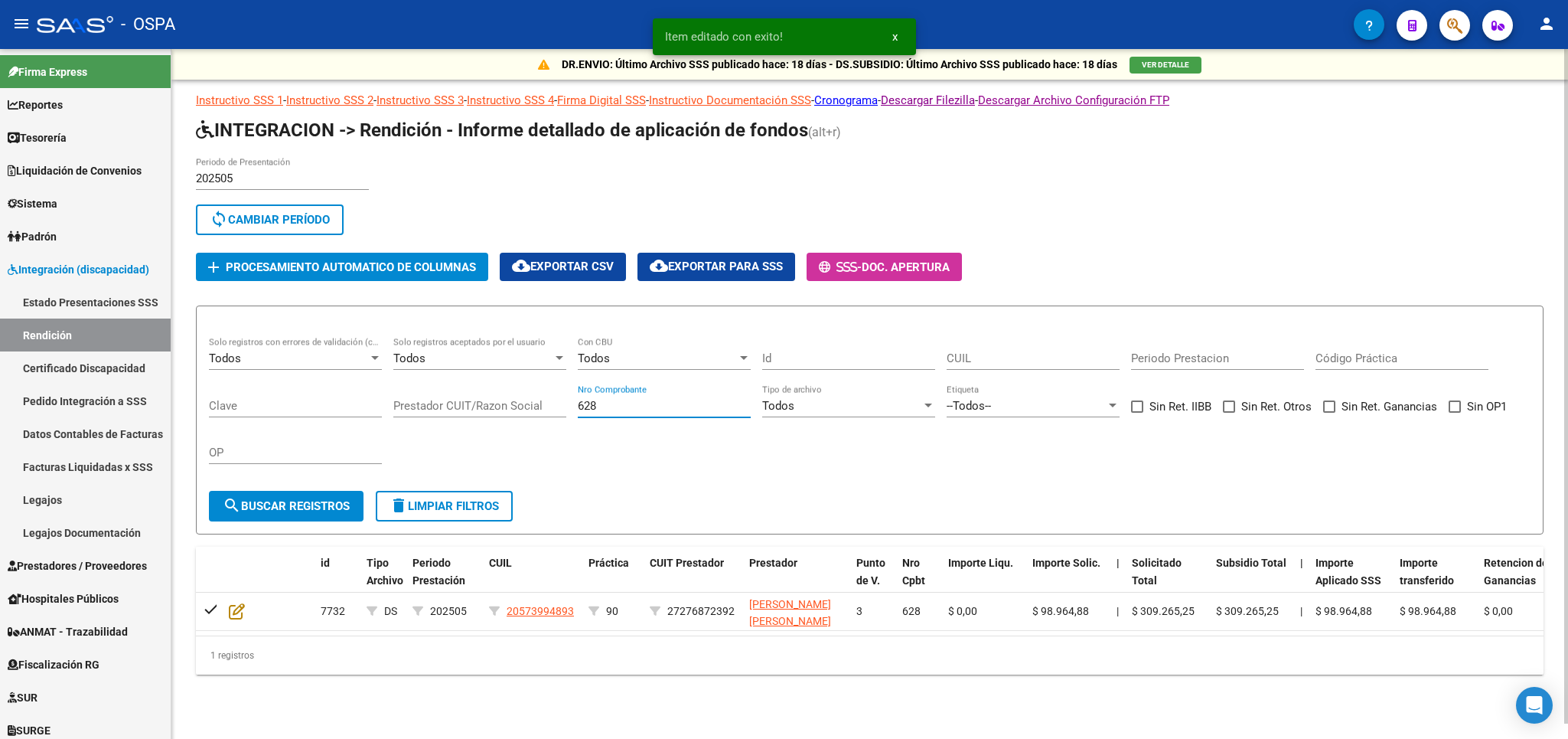
drag, startPoint x: 565, startPoint y: 420, endPoint x: 305, endPoint y: 401, distance: 260.7
click at [578, 401] on input "628" at bounding box center [665, 406] width 173 height 14
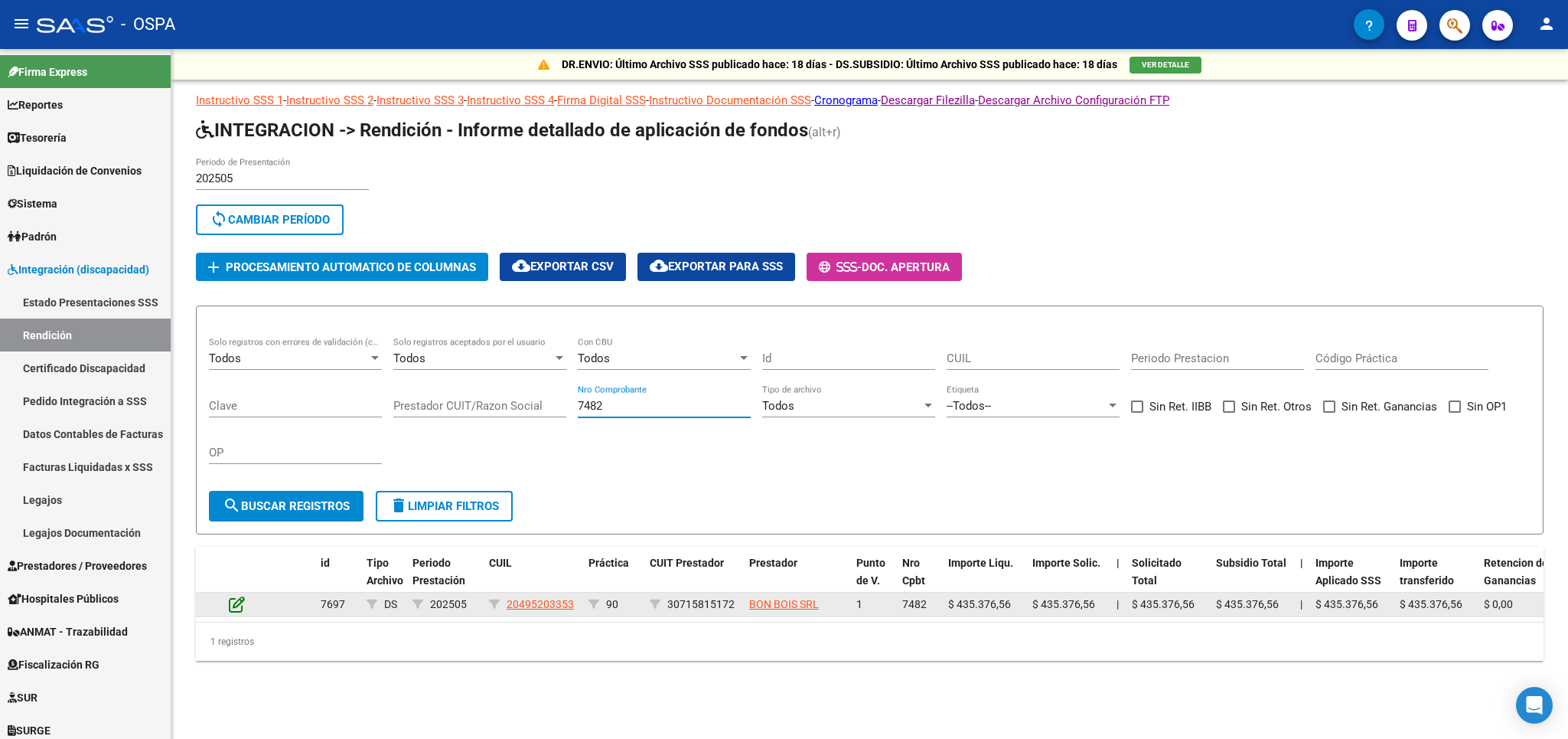
type input "7482"
click at [236, 607] on icon at bounding box center [237, 604] width 16 height 17
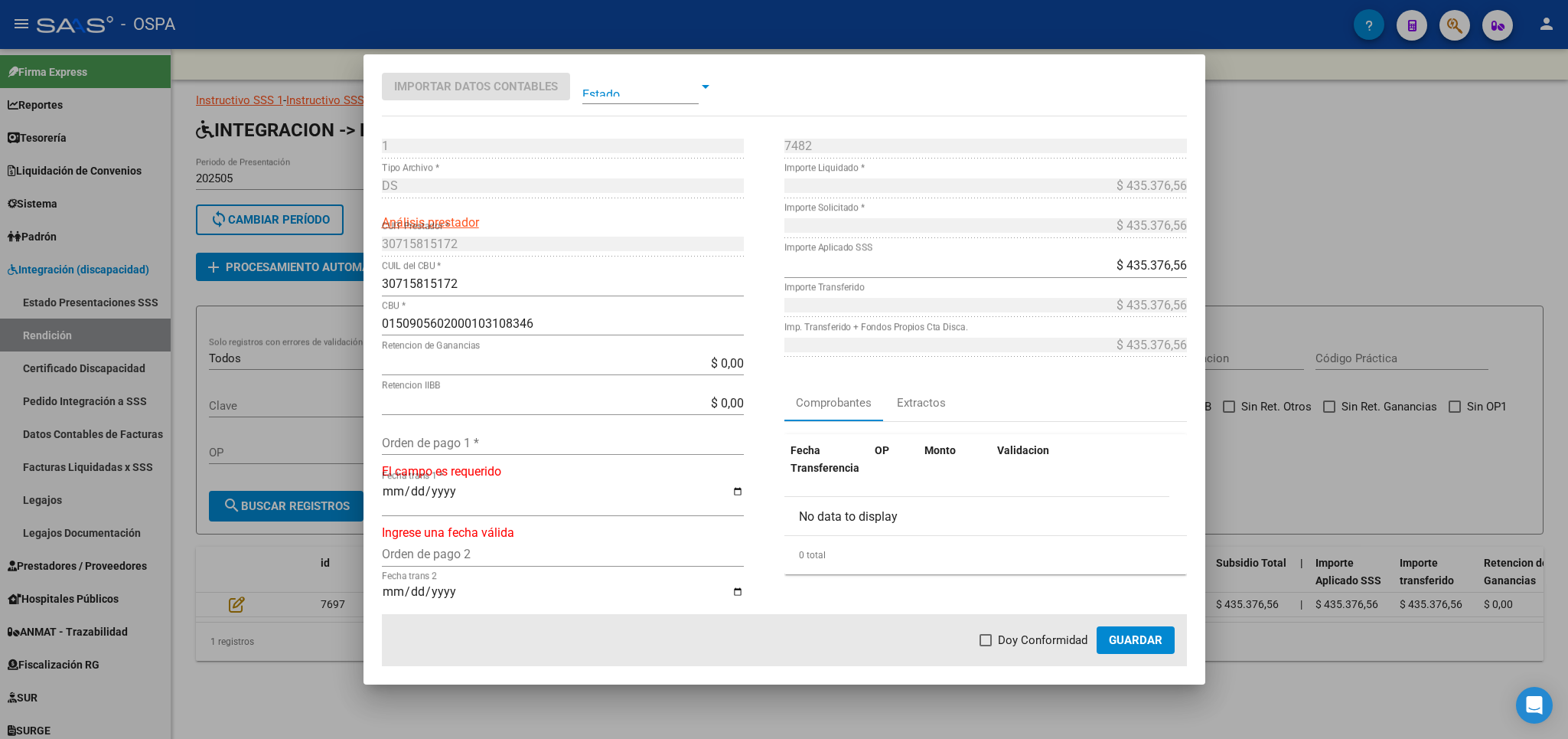
click at [594, 438] on input "Orden de pago 1 *" at bounding box center [563, 443] width 362 height 15
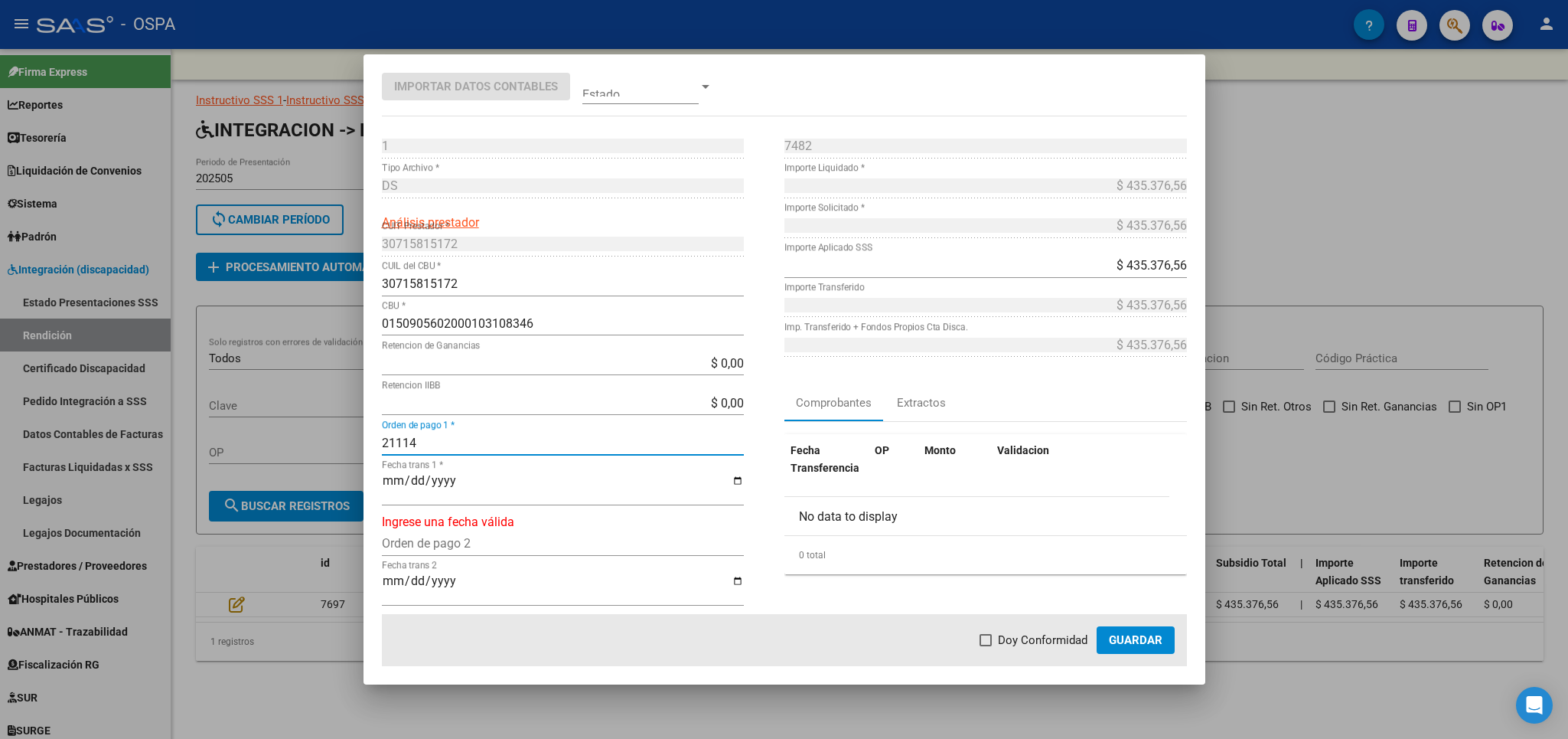
type input "21114"
type input "[DATE]"
click at [1062, 641] on span "Doy Conformidad" at bounding box center [1043, 640] width 90 height 18
click at [986, 646] on input "Doy Conformidad" at bounding box center [985, 646] width 1 height 1
checkbox input "true"
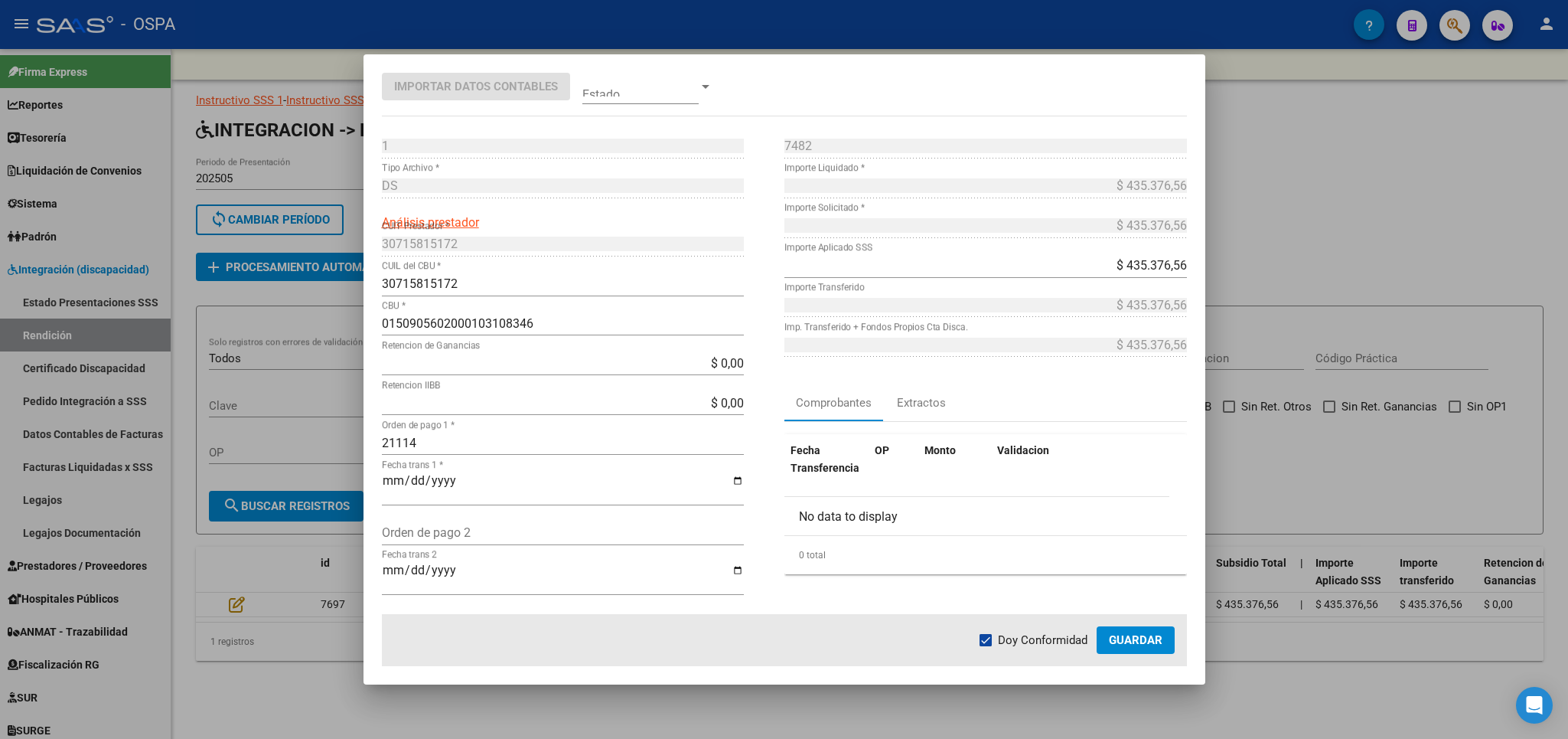
click at [1127, 641] on span "Guardar" at bounding box center [1135, 640] width 54 height 14
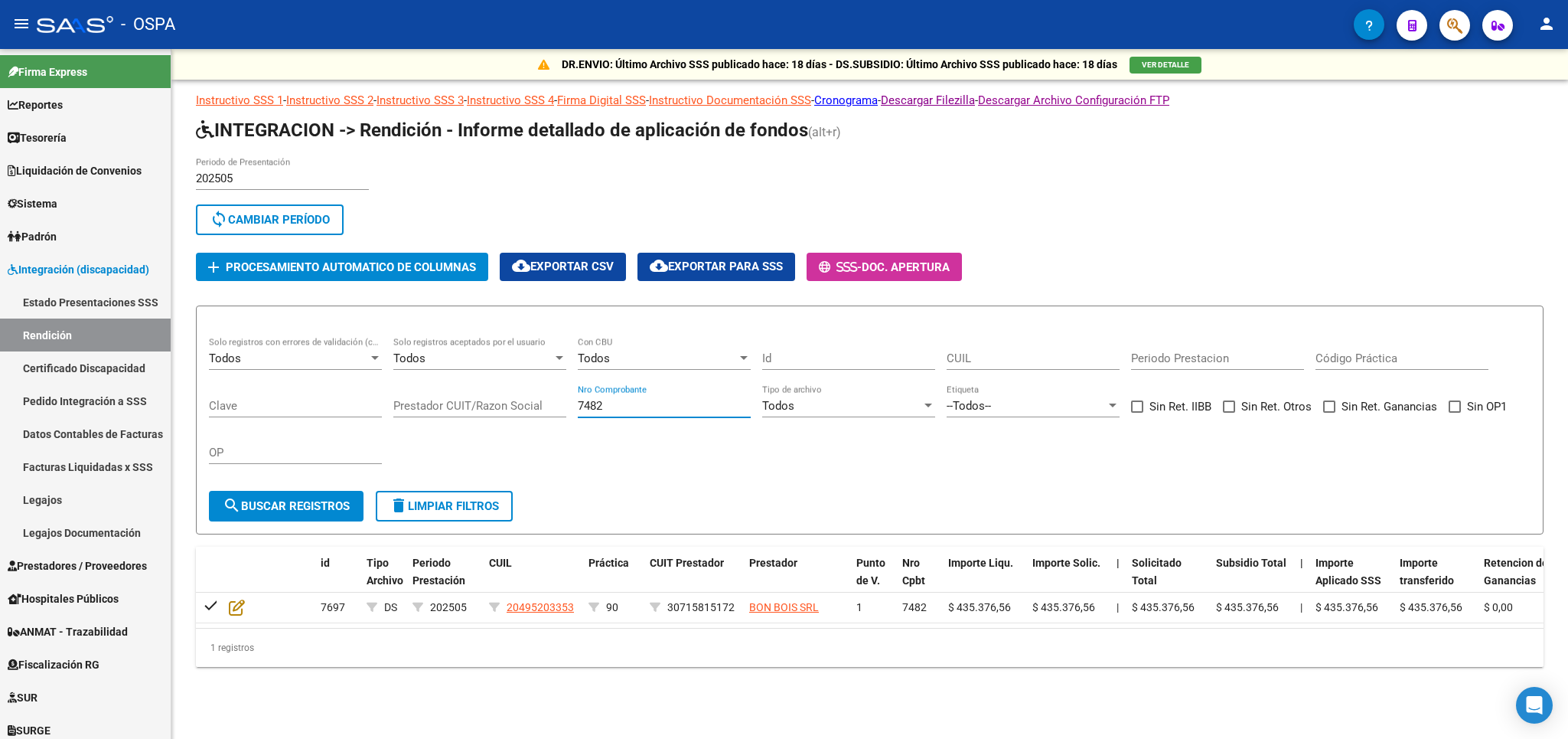
drag, startPoint x: 639, startPoint y: 410, endPoint x: 441, endPoint y: 410, distance: 198.0
click at [578, 410] on input "7482" at bounding box center [665, 406] width 173 height 14
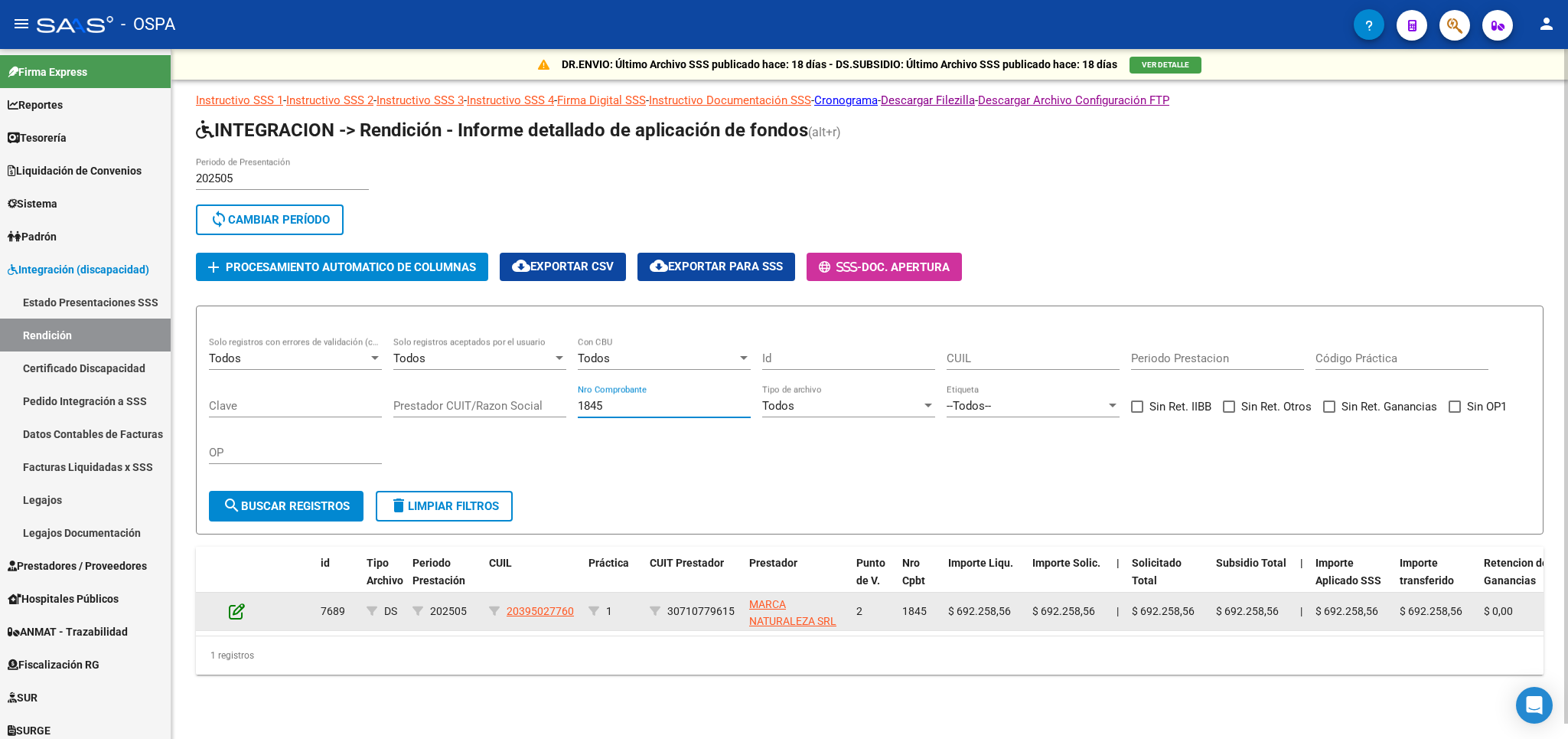
type input "1845"
click at [236, 611] on icon at bounding box center [237, 611] width 16 height 17
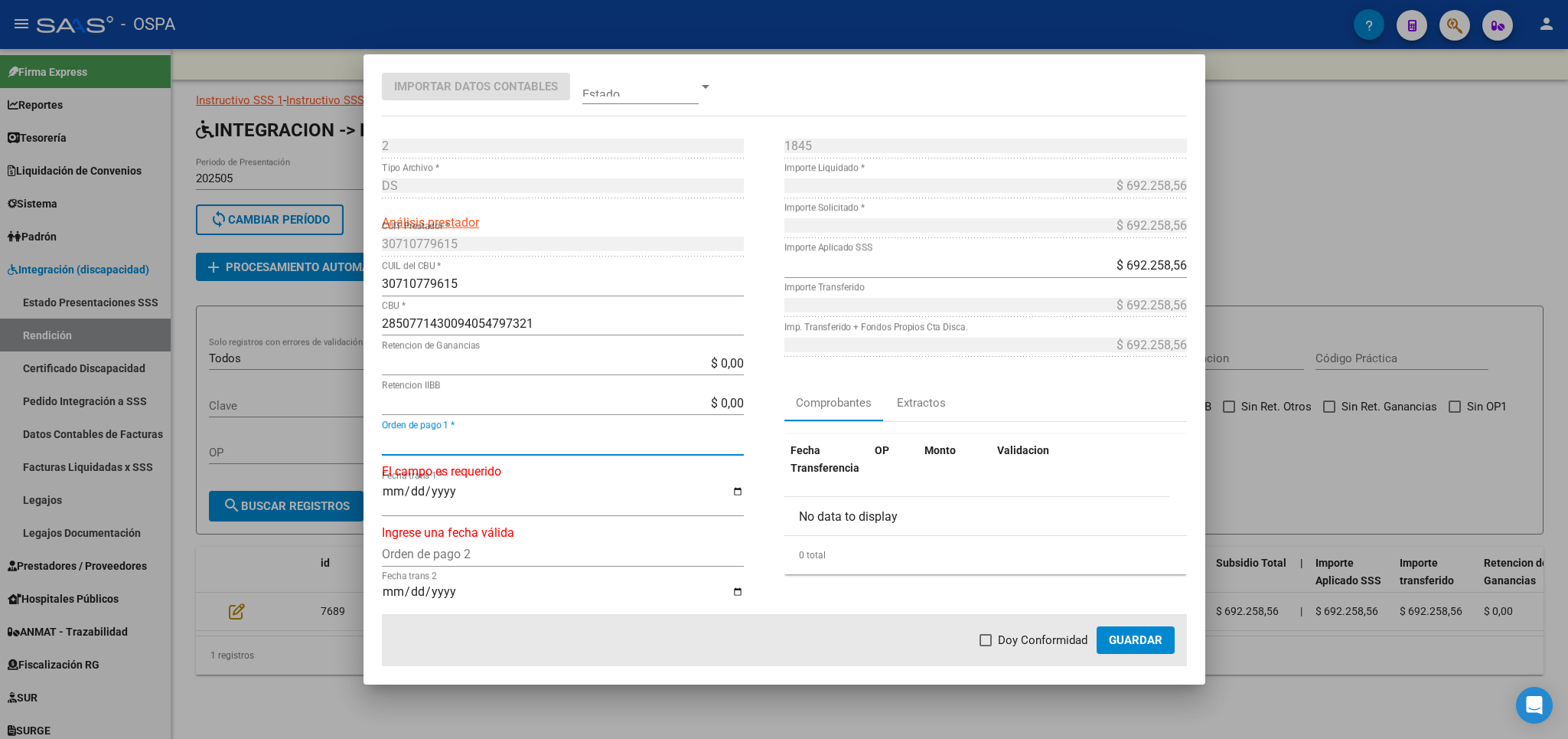
click at [549, 447] on input "Orden de pago 1 *" at bounding box center [563, 443] width 362 height 15
type input "21115"
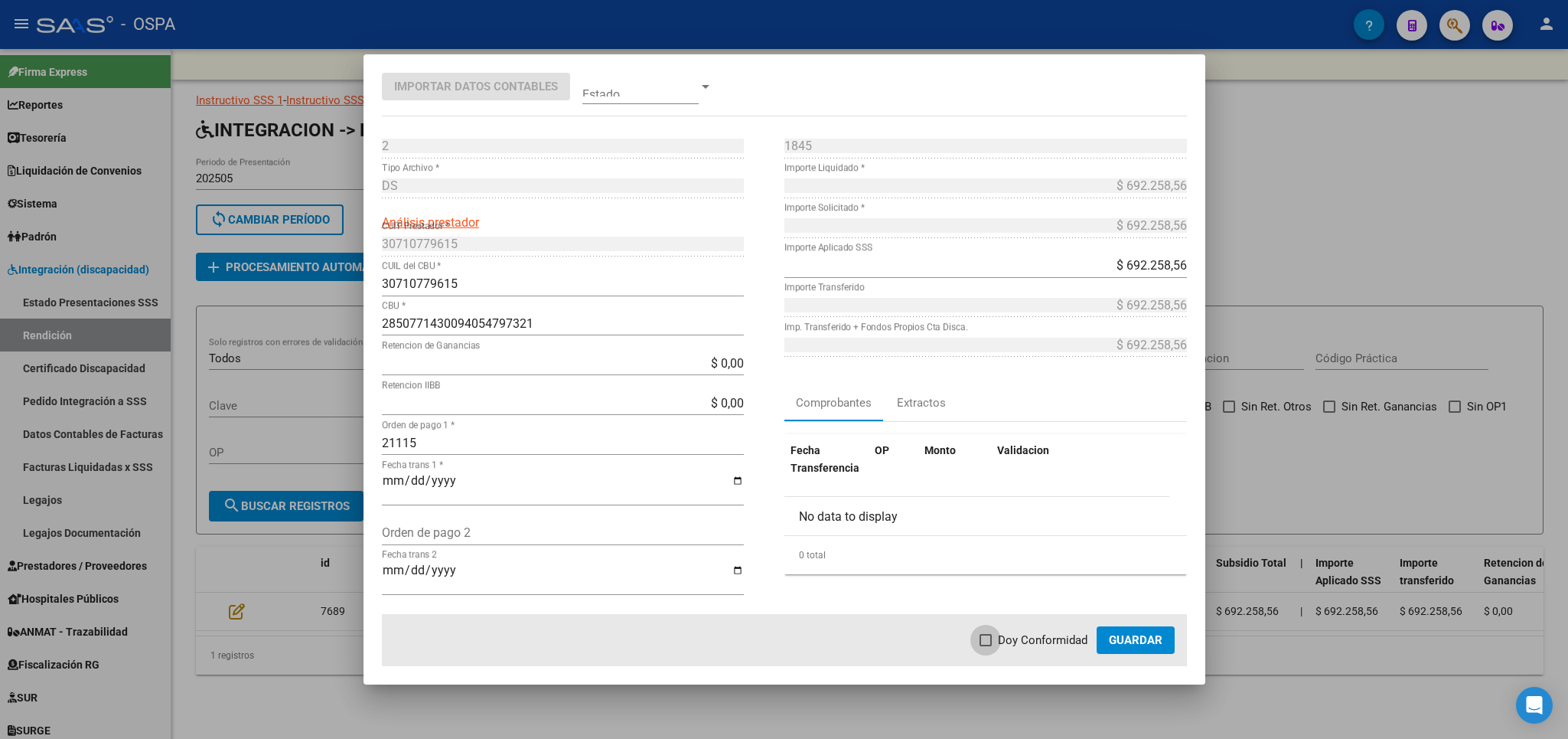
click at [1027, 645] on span "Doy Conformidad" at bounding box center [1043, 640] width 90 height 18
click at [986, 646] on input "Doy Conformidad" at bounding box center [985, 646] width 1 height 1
click at [1124, 636] on span "Guardar" at bounding box center [1135, 640] width 54 height 14
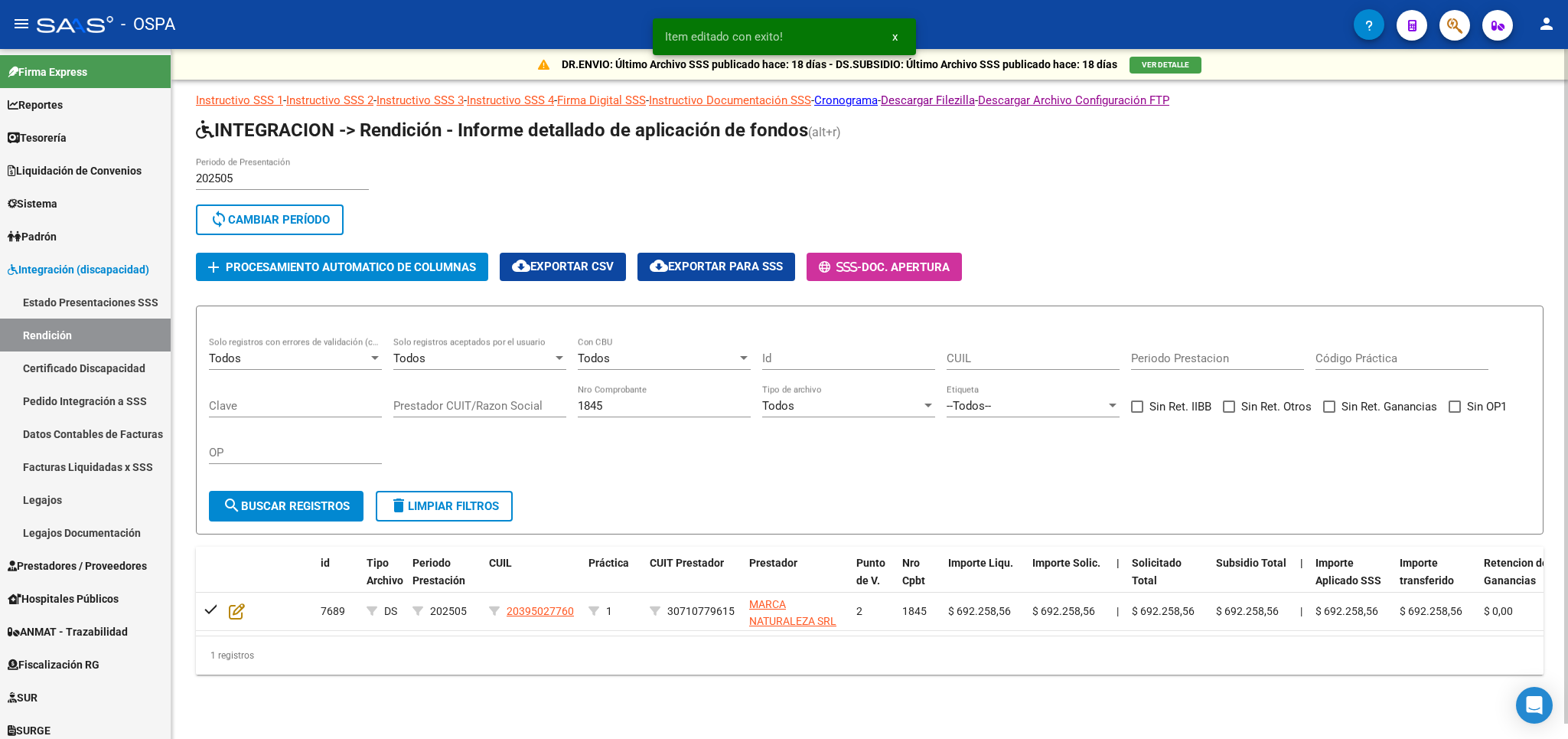
drag, startPoint x: 661, startPoint y: 408, endPoint x: 475, endPoint y: 408, distance: 186.0
click at [578, 408] on input "1845" at bounding box center [665, 406] width 173 height 14
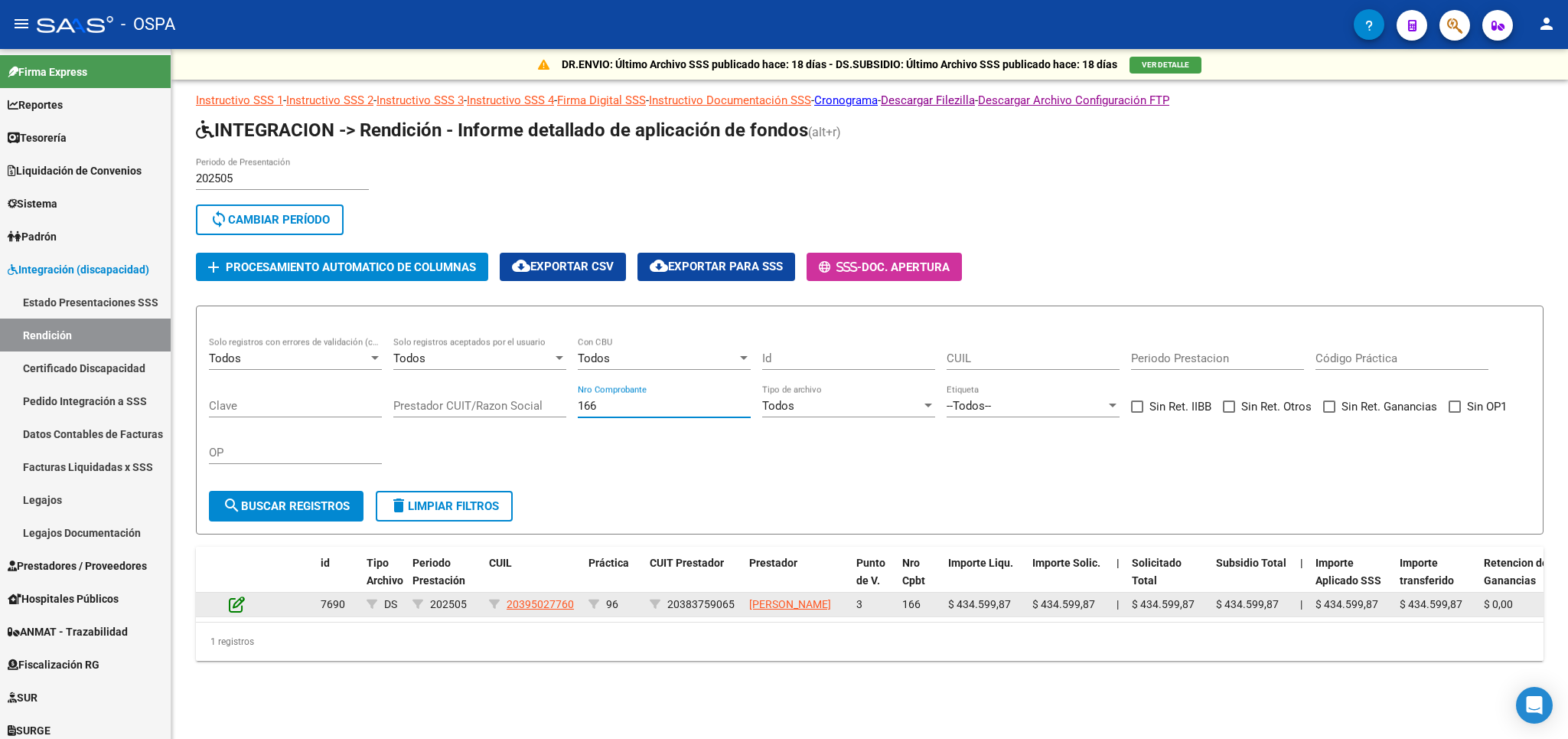
click at [238, 611] on icon at bounding box center [237, 604] width 16 height 17
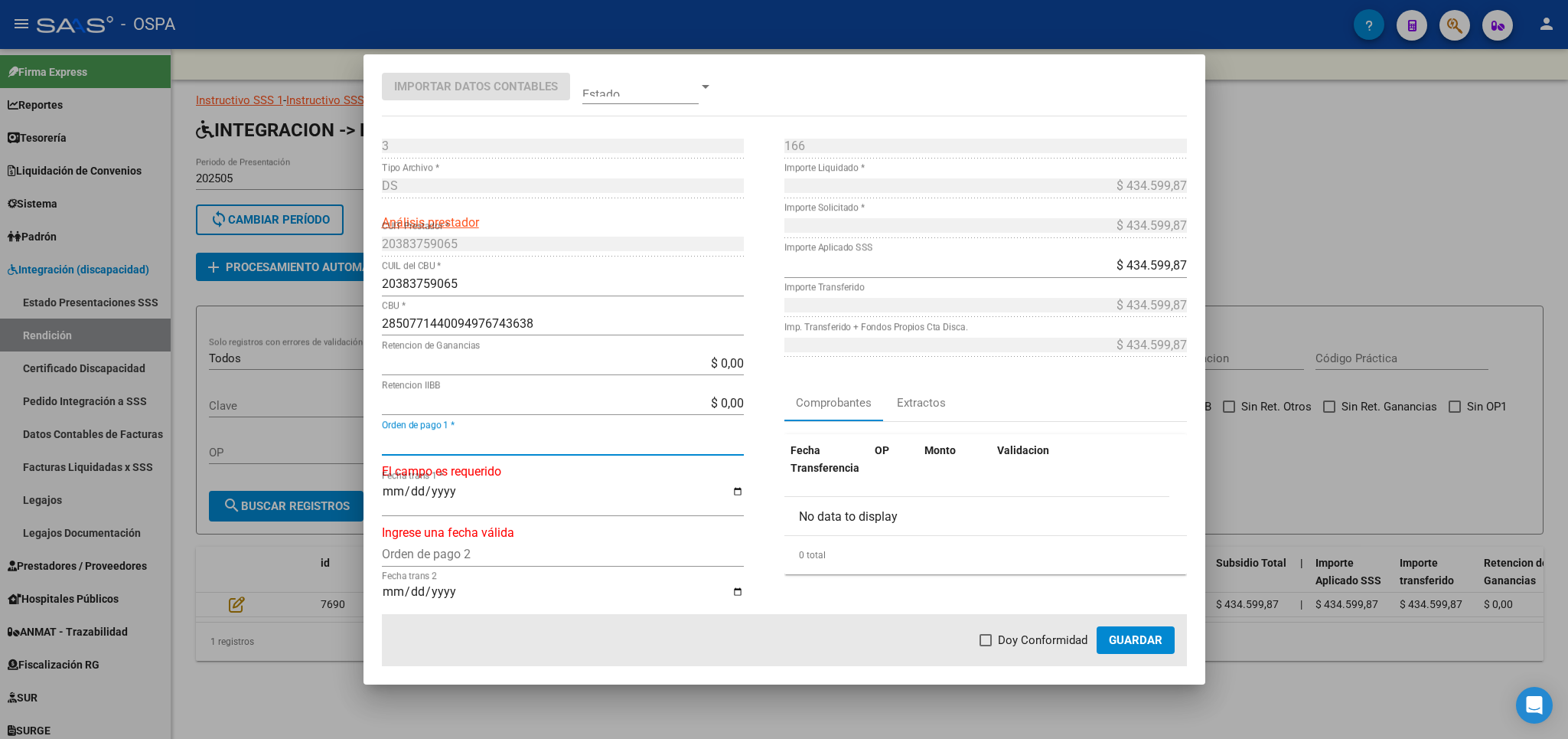
click at [528, 446] on input "Orden de pago 1 *" at bounding box center [563, 443] width 362 height 15
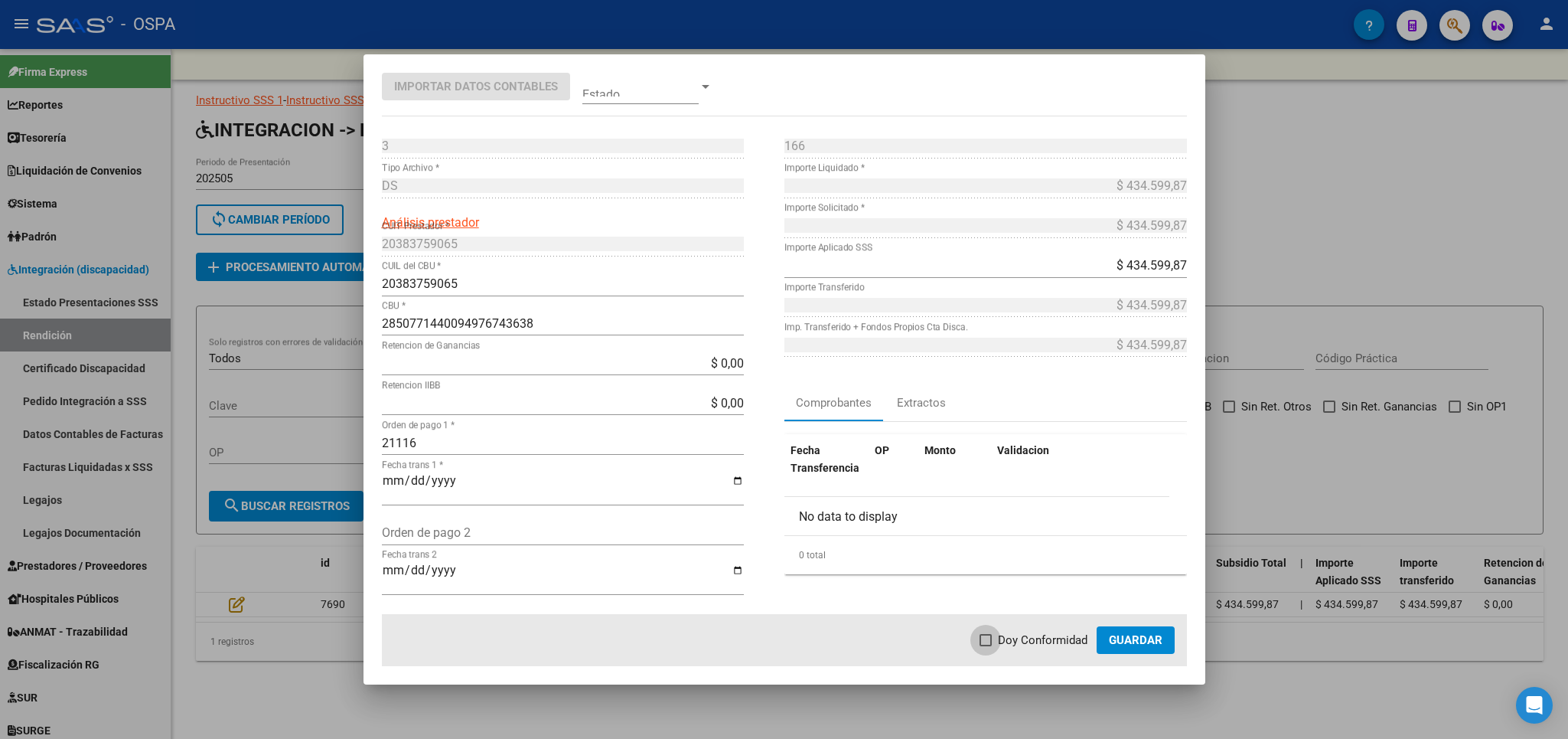
click at [998, 638] on label "Doy Conformidad" at bounding box center [1034, 640] width 108 height 18
click at [986, 646] on input "Doy Conformidad" at bounding box center [985, 646] width 1 height 1
click at [1138, 643] on span "Guardar" at bounding box center [1135, 640] width 54 height 14
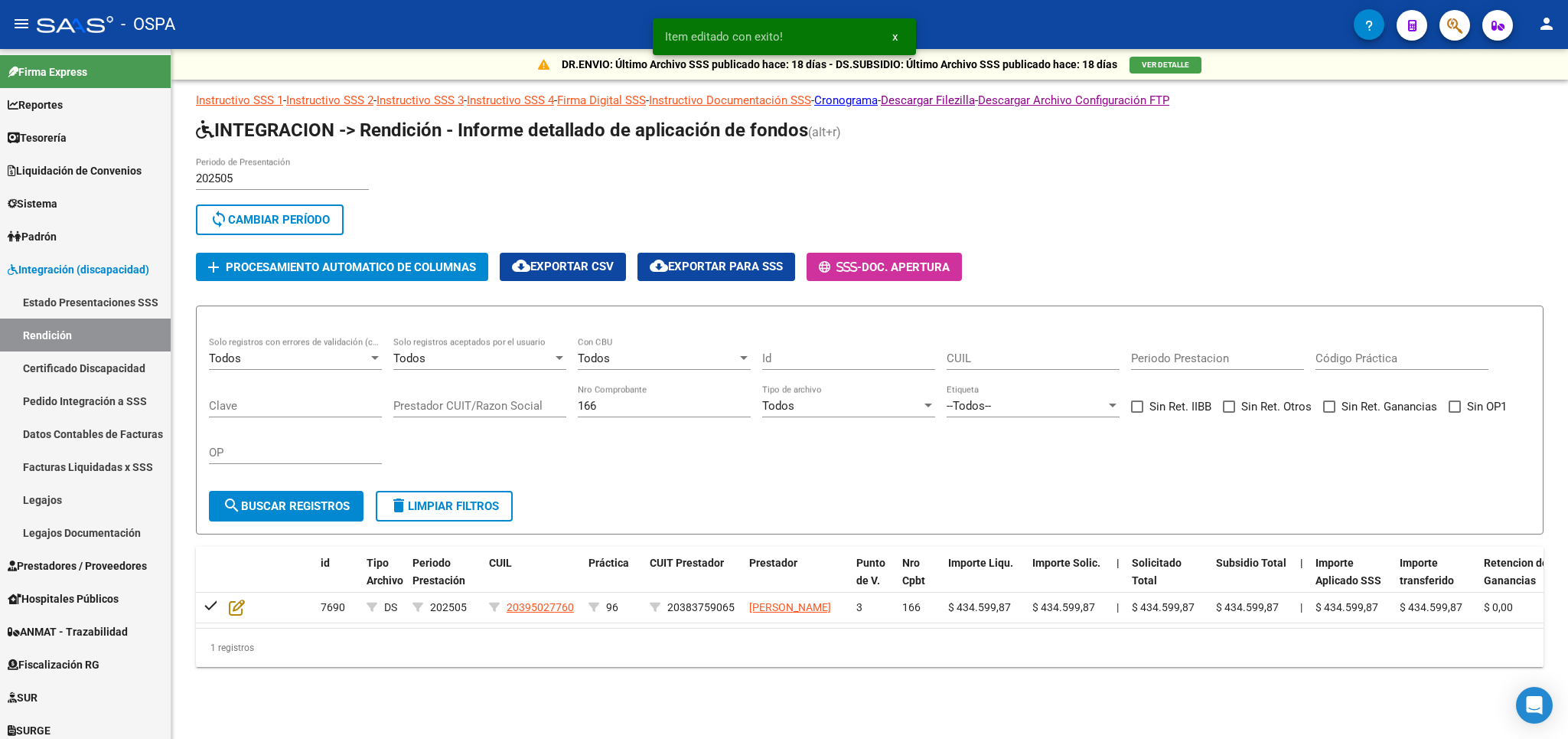
drag, startPoint x: 677, startPoint y: 415, endPoint x: 408, endPoint y: 415, distance: 269.0
click at [408, 415] on div "Todos Solo registros con errores de validación (control 623 instructivo de rend…" at bounding box center [870, 407] width 1321 height 142
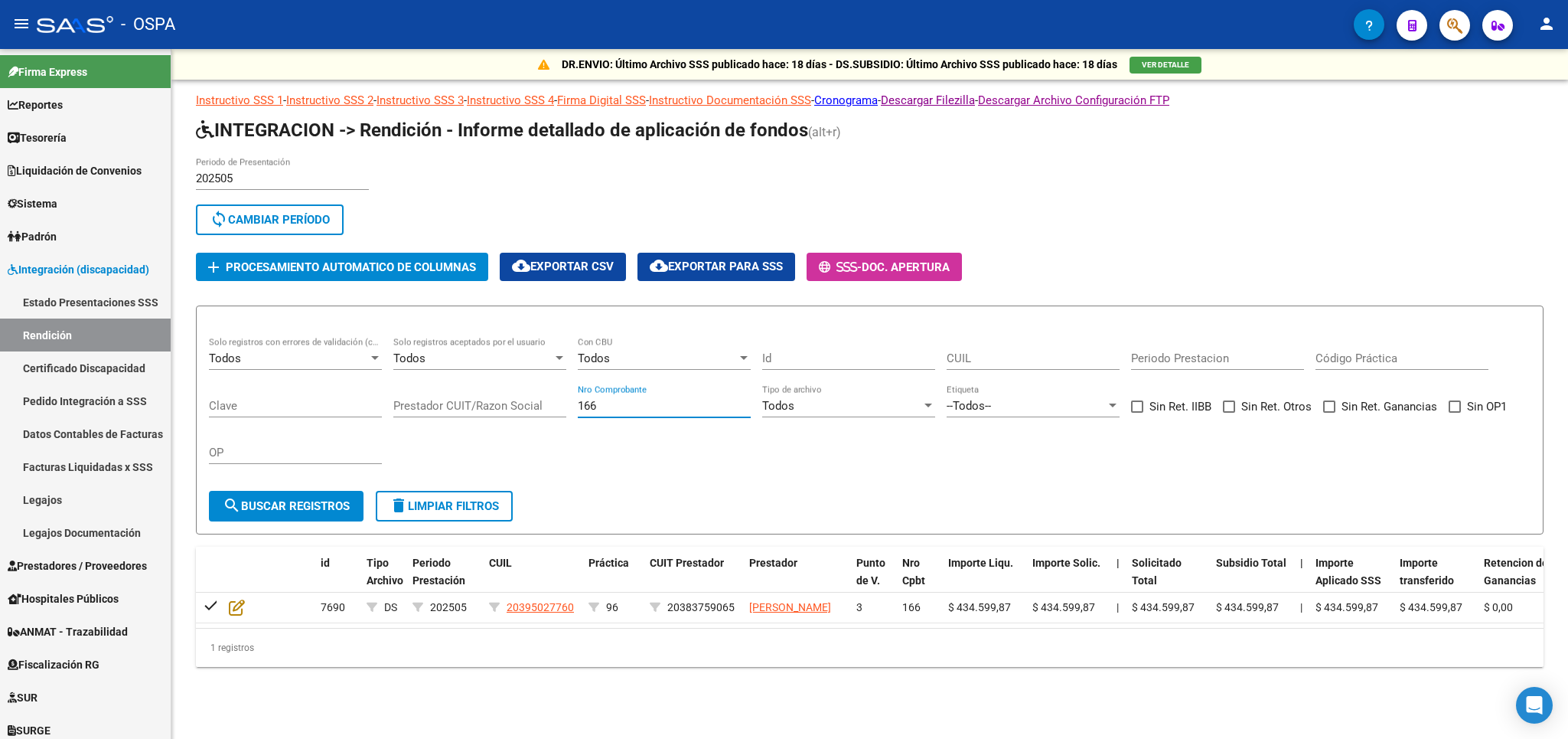
drag, startPoint x: 604, startPoint y: 408, endPoint x: 539, endPoint y: 408, distance: 65.0
click at [578, 408] on input "166" at bounding box center [665, 406] width 173 height 14
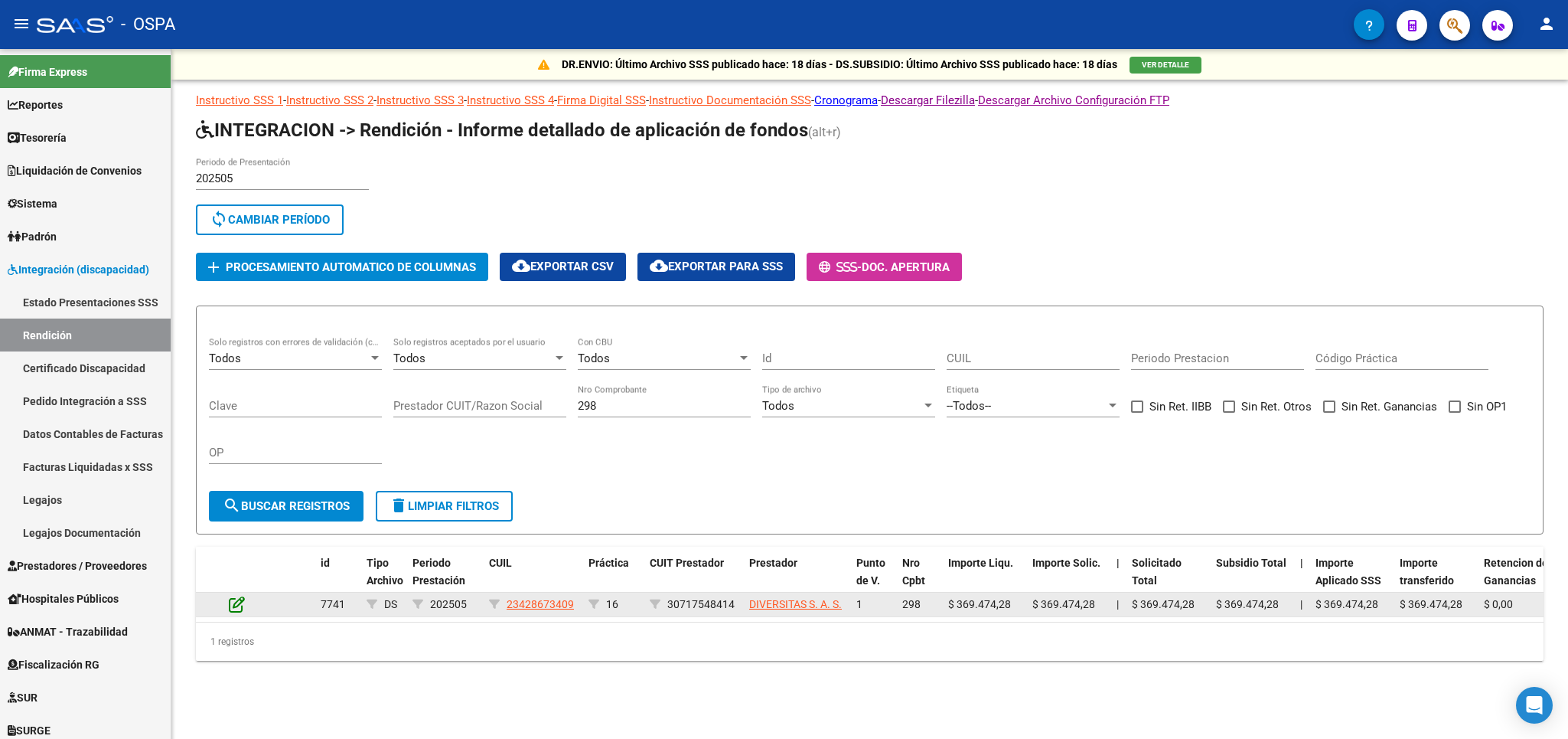
click at [234, 604] on icon at bounding box center [237, 604] width 16 height 17
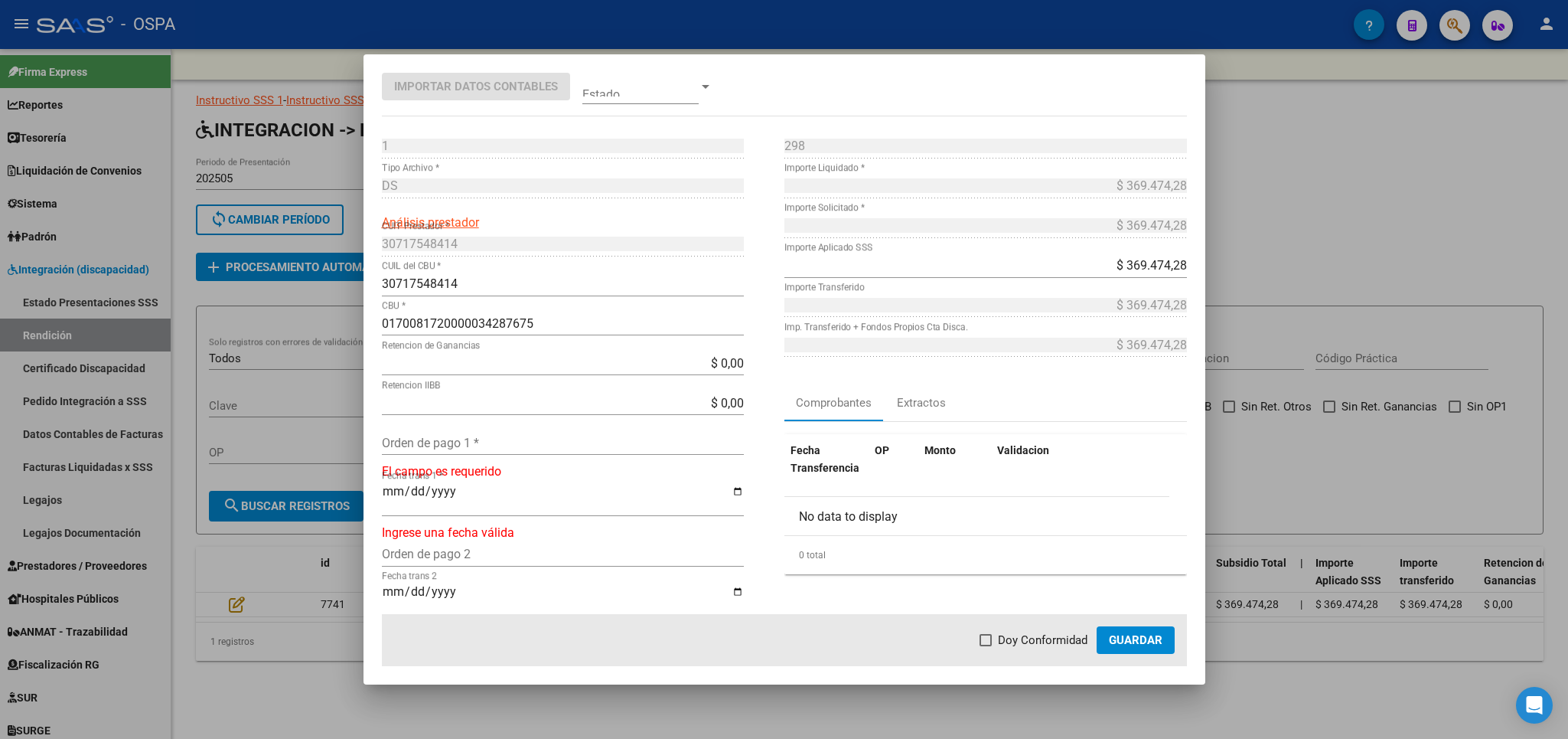
drag, startPoint x: 556, startPoint y: 427, endPoint x: 555, endPoint y: 445, distance: 18.0
click at [556, 429] on div "$ 0,00 Retencion IIBB" at bounding box center [563, 410] width 362 height 40
click at [555, 445] on input "Orden de pago 1 *" at bounding box center [563, 443] width 362 height 15
click at [1054, 634] on span "Doy Conformidad" at bounding box center [1043, 640] width 90 height 18
click at [986, 646] on input "Doy Conformidad" at bounding box center [985, 646] width 1 height 1
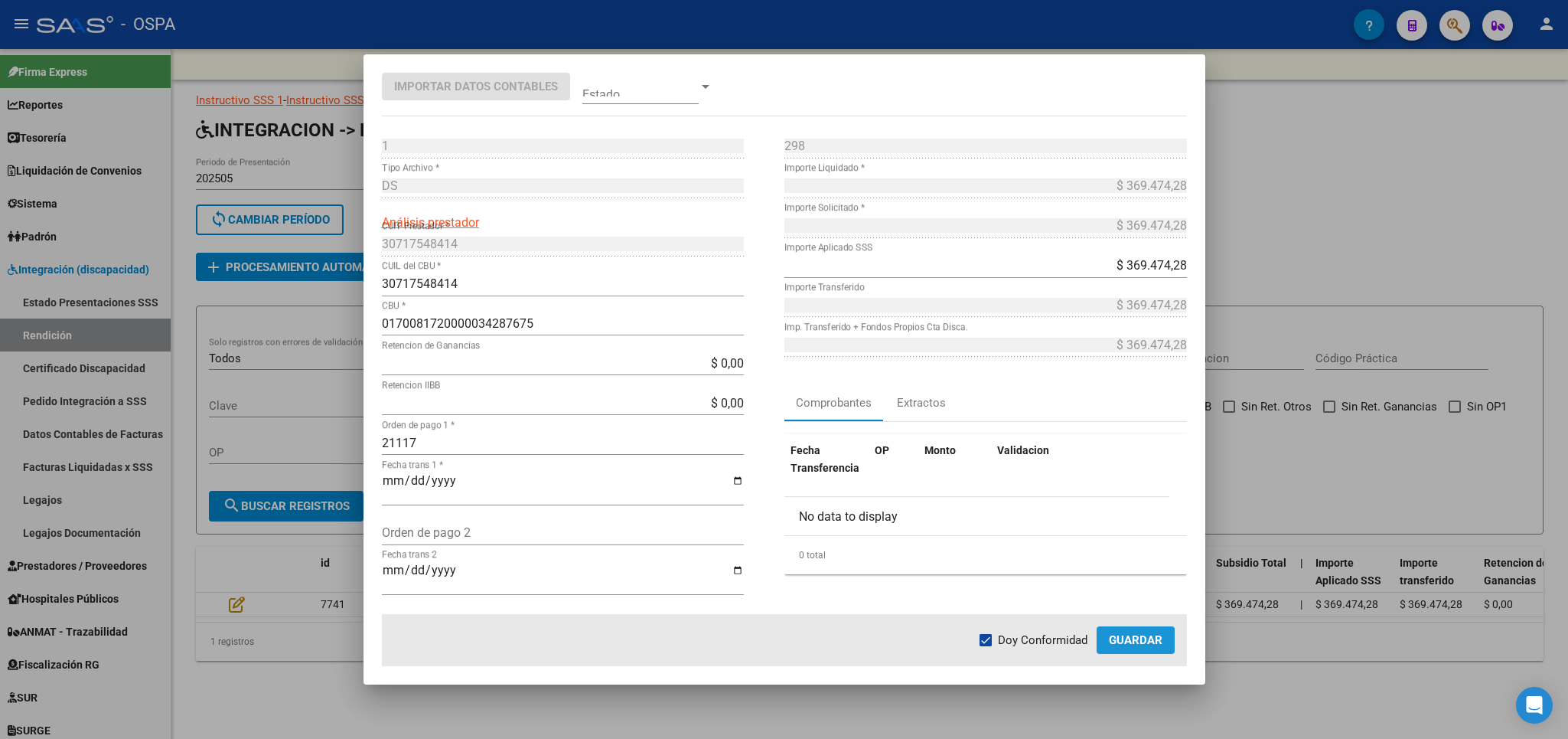
click at [1133, 649] on button "Guardar" at bounding box center [1135, 640] width 78 height 28
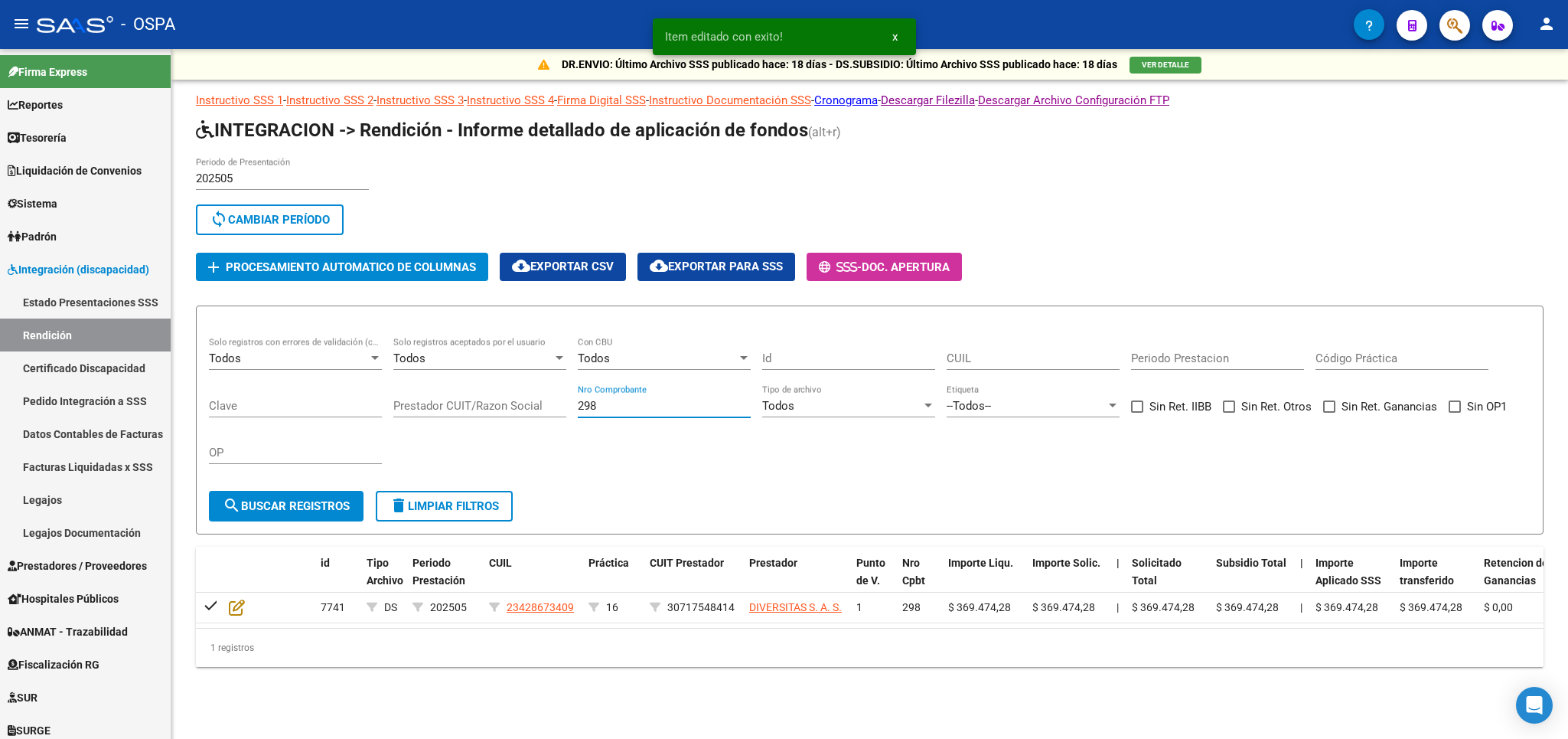
drag, startPoint x: 606, startPoint y: 407, endPoint x: 469, endPoint y: 406, distance: 137.0
click at [578, 406] on input "298" at bounding box center [665, 406] width 173 height 14
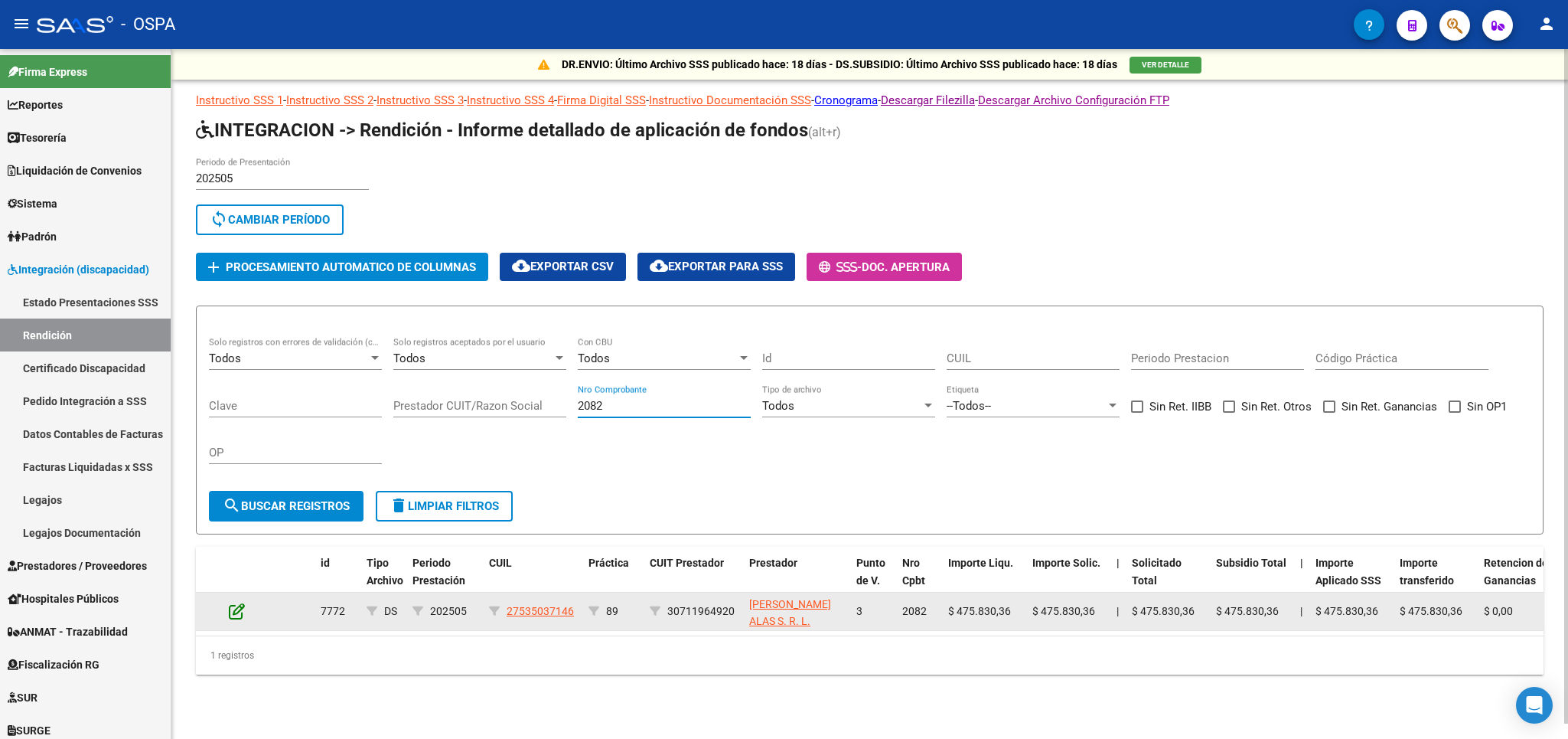
click at [241, 615] on icon at bounding box center [237, 611] width 16 height 17
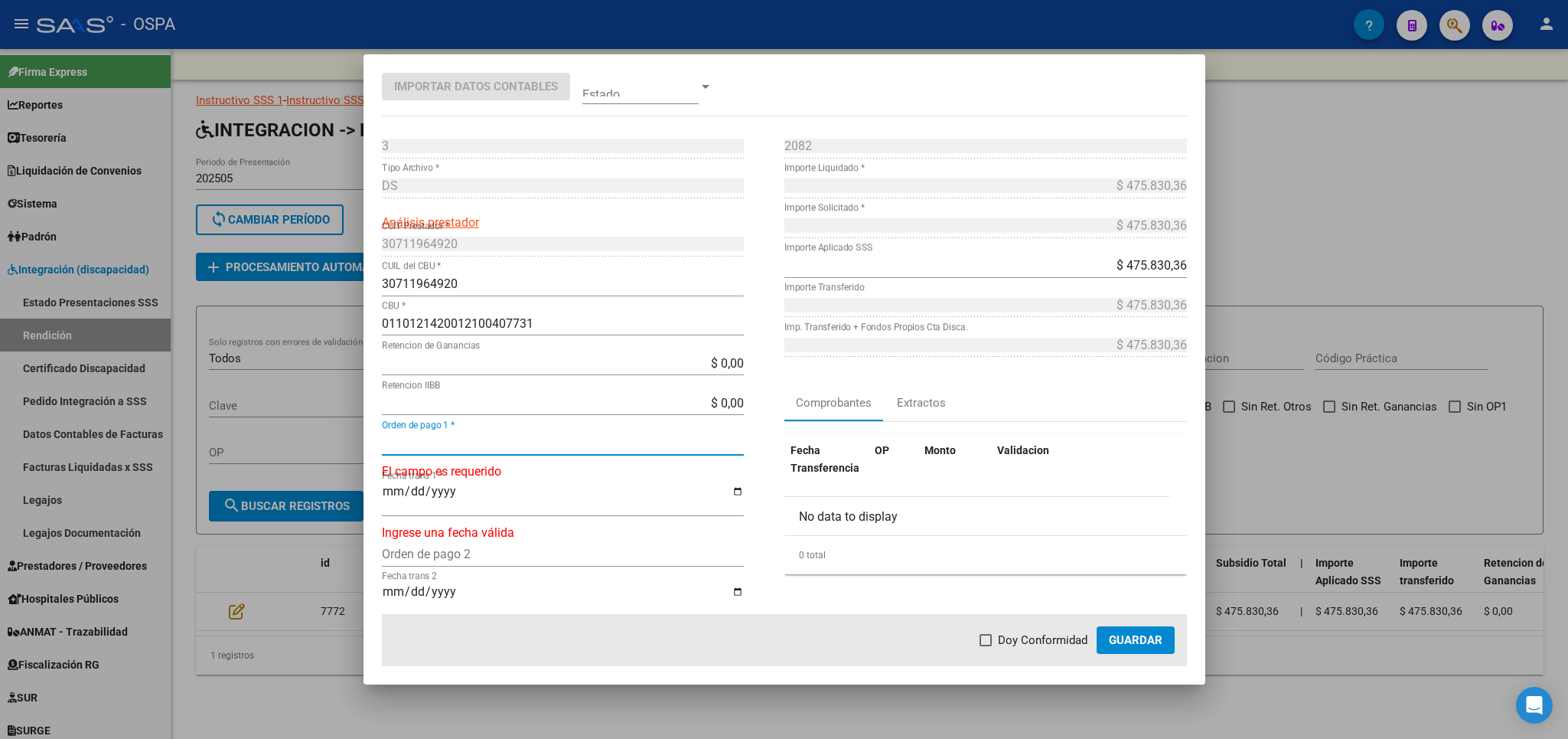
click at [555, 450] on input "Orden de pago 1 *" at bounding box center [563, 443] width 362 height 15
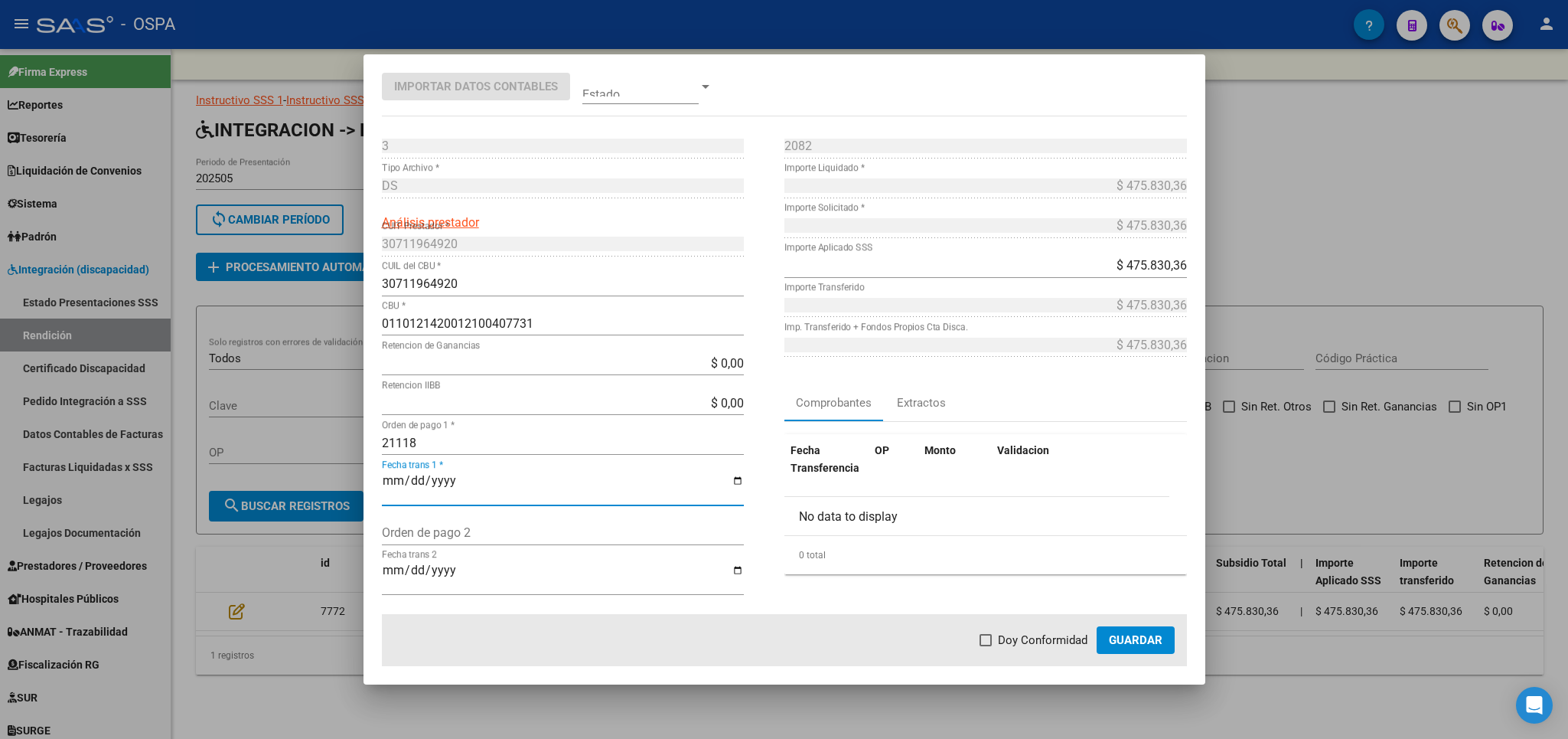
click at [1031, 638] on span "Doy Conformidad" at bounding box center [1043, 640] width 90 height 18
click at [986, 646] on input "Doy Conformidad" at bounding box center [985, 646] width 1 height 1
click at [1126, 652] on button "Guardar" at bounding box center [1135, 640] width 78 height 28
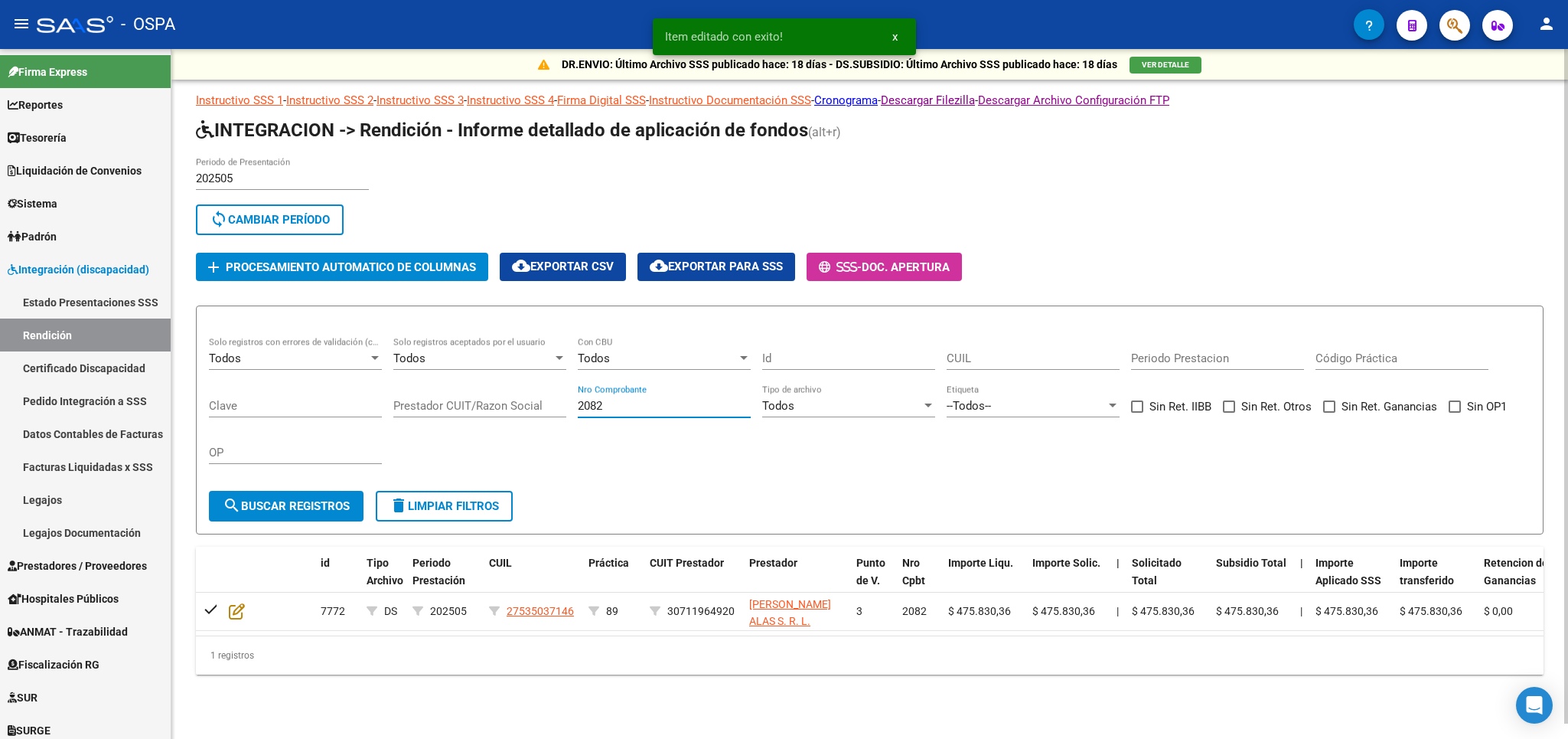
drag, startPoint x: 606, startPoint y: 409, endPoint x: 377, endPoint y: 409, distance: 229.0
click at [578, 409] on input "2082" at bounding box center [665, 406] width 173 height 14
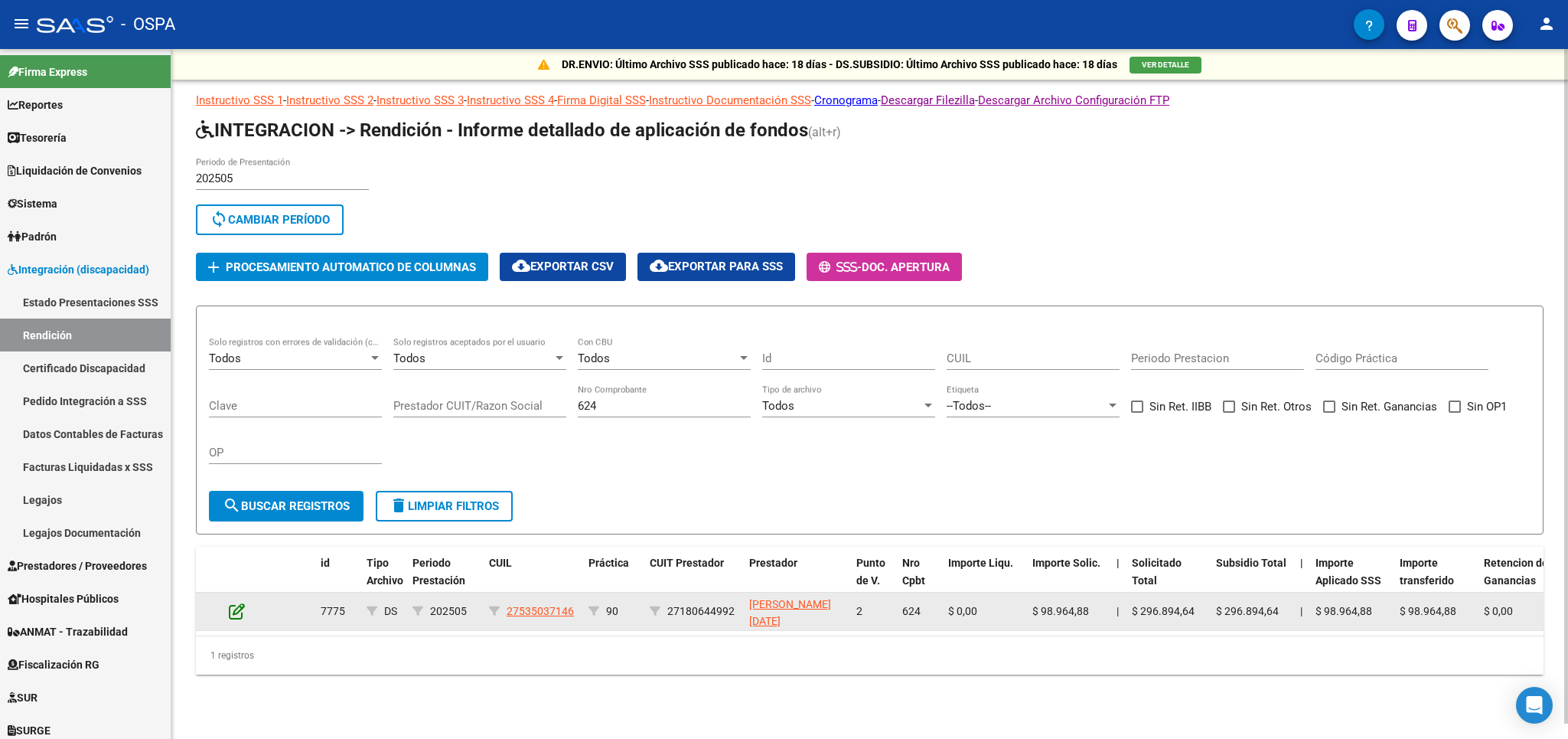
click at [241, 616] on icon at bounding box center [237, 611] width 16 height 17
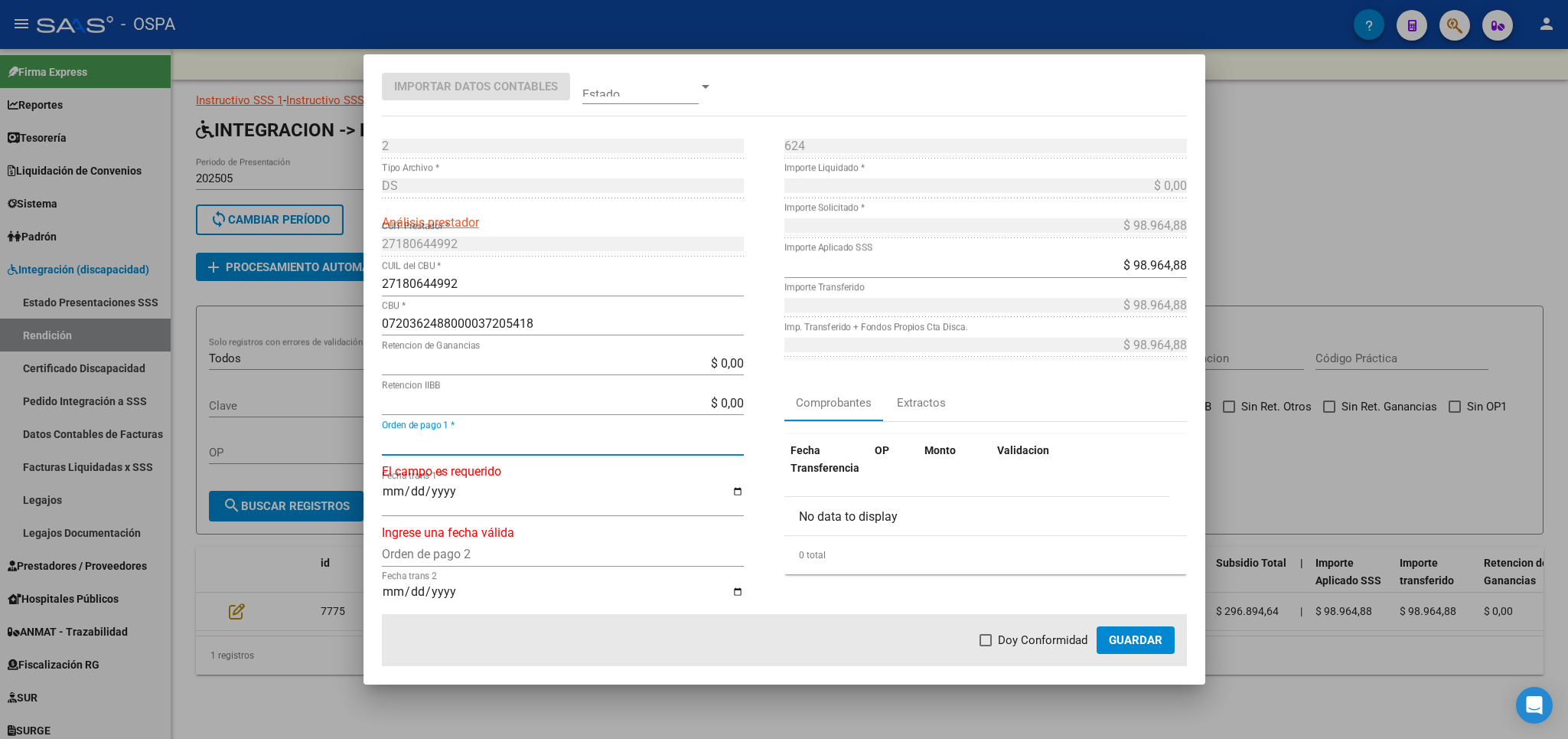
click at [477, 450] on input "Orden de pago 1 *" at bounding box center [563, 443] width 362 height 15
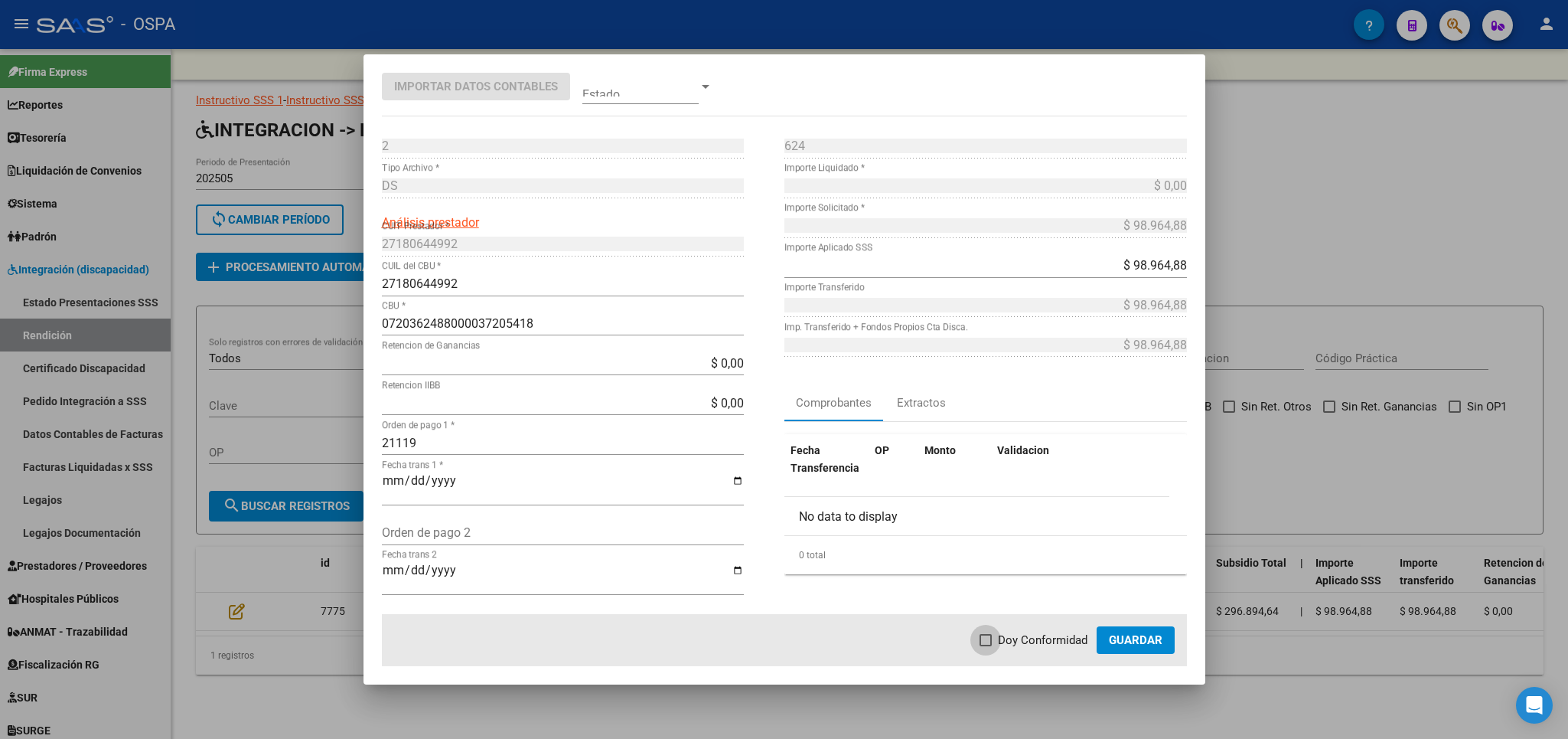
click at [1054, 639] on span "Doy Conformidad" at bounding box center [1043, 640] width 90 height 18
click at [986, 646] on input "Doy Conformidad" at bounding box center [985, 646] width 1 height 1
click at [1156, 652] on button "Guardar" at bounding box center [1135, 640] width 78 height 28
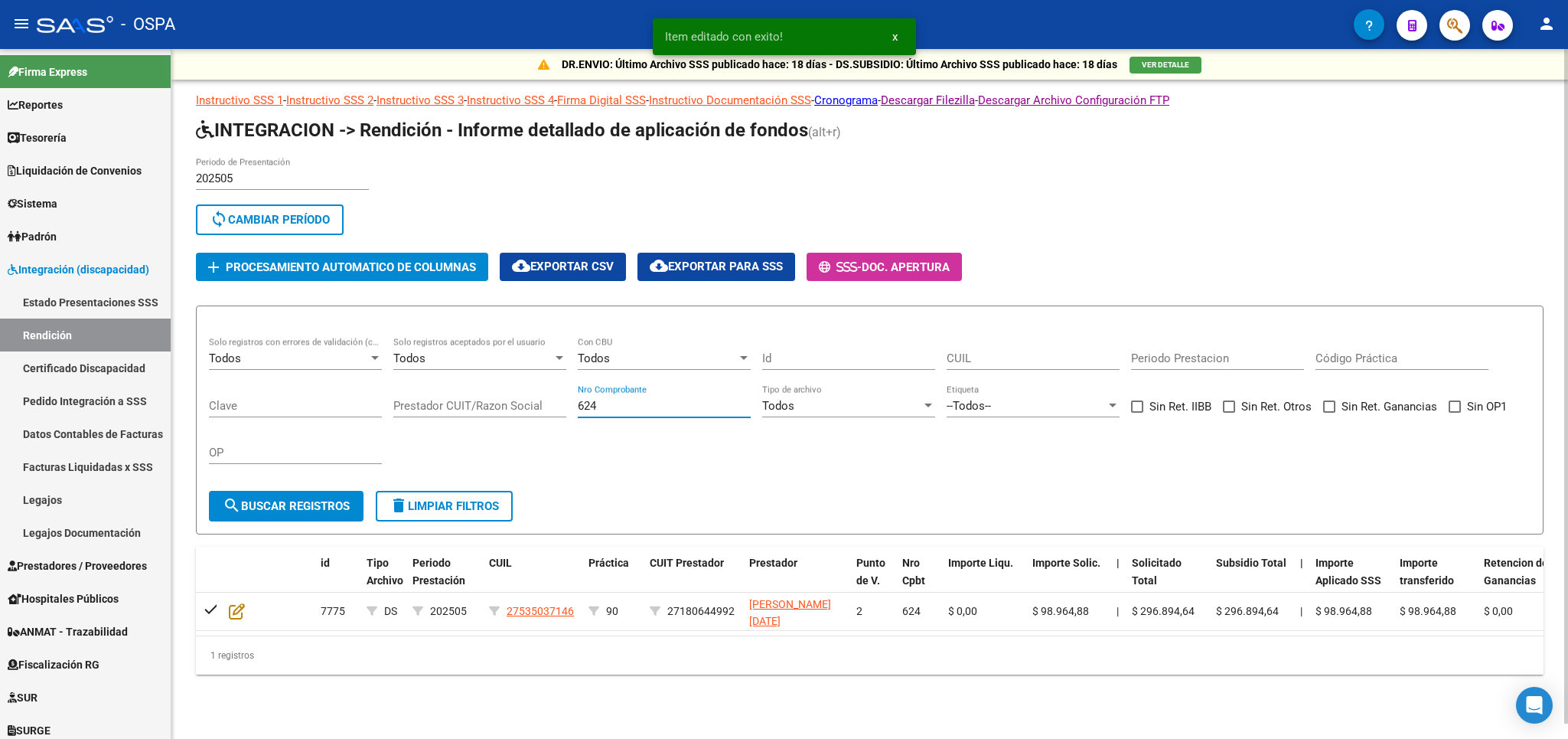
drag, startPoint x: 622, startPoint y: 406, endPoint x: 361, endPoint y: 408, distance: 261.0
click at [578, 408] on input "624" at bounding box center [665, 406] width 173 height 14
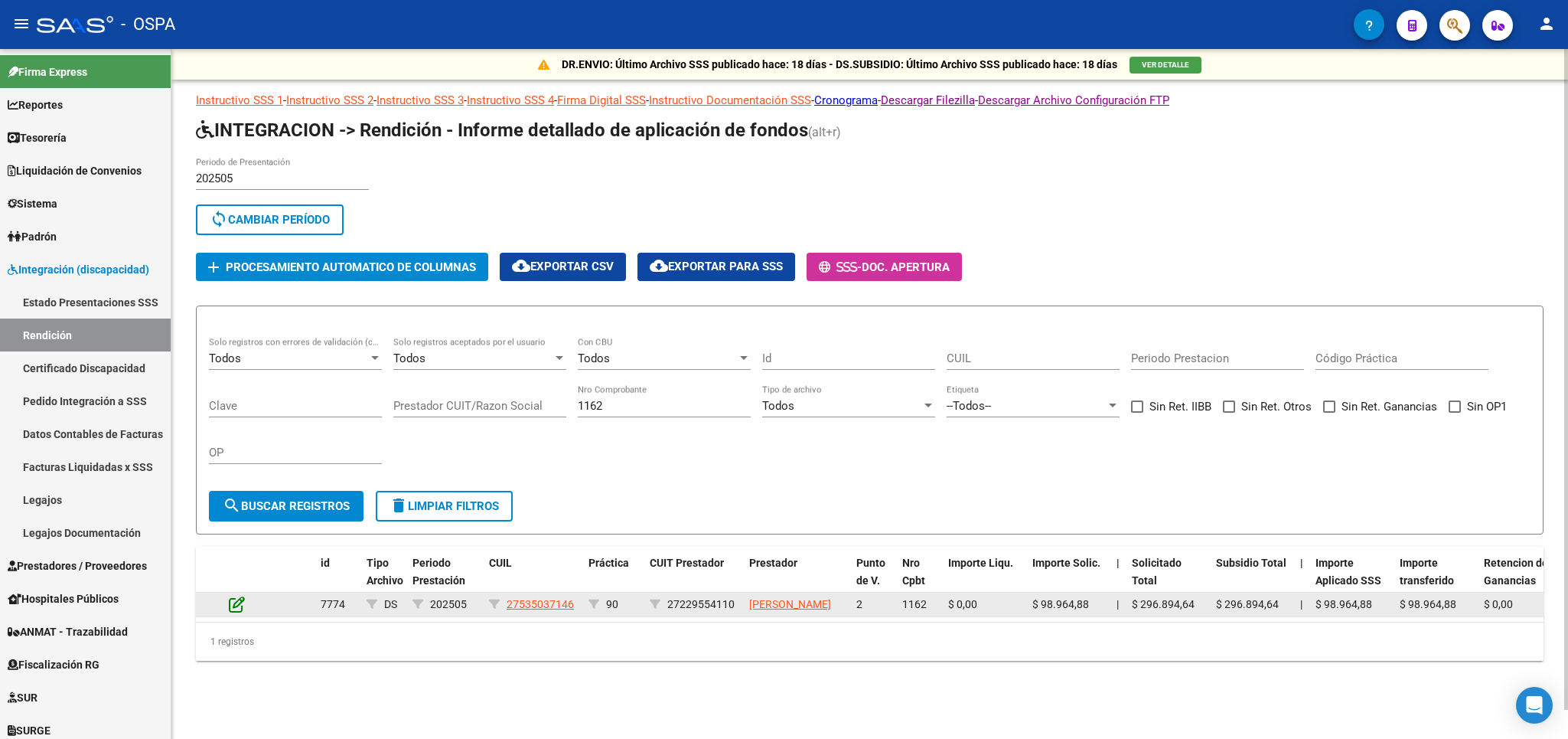
click at [239, 613] on icon at bounding box center [237, 604] width 16 height 17
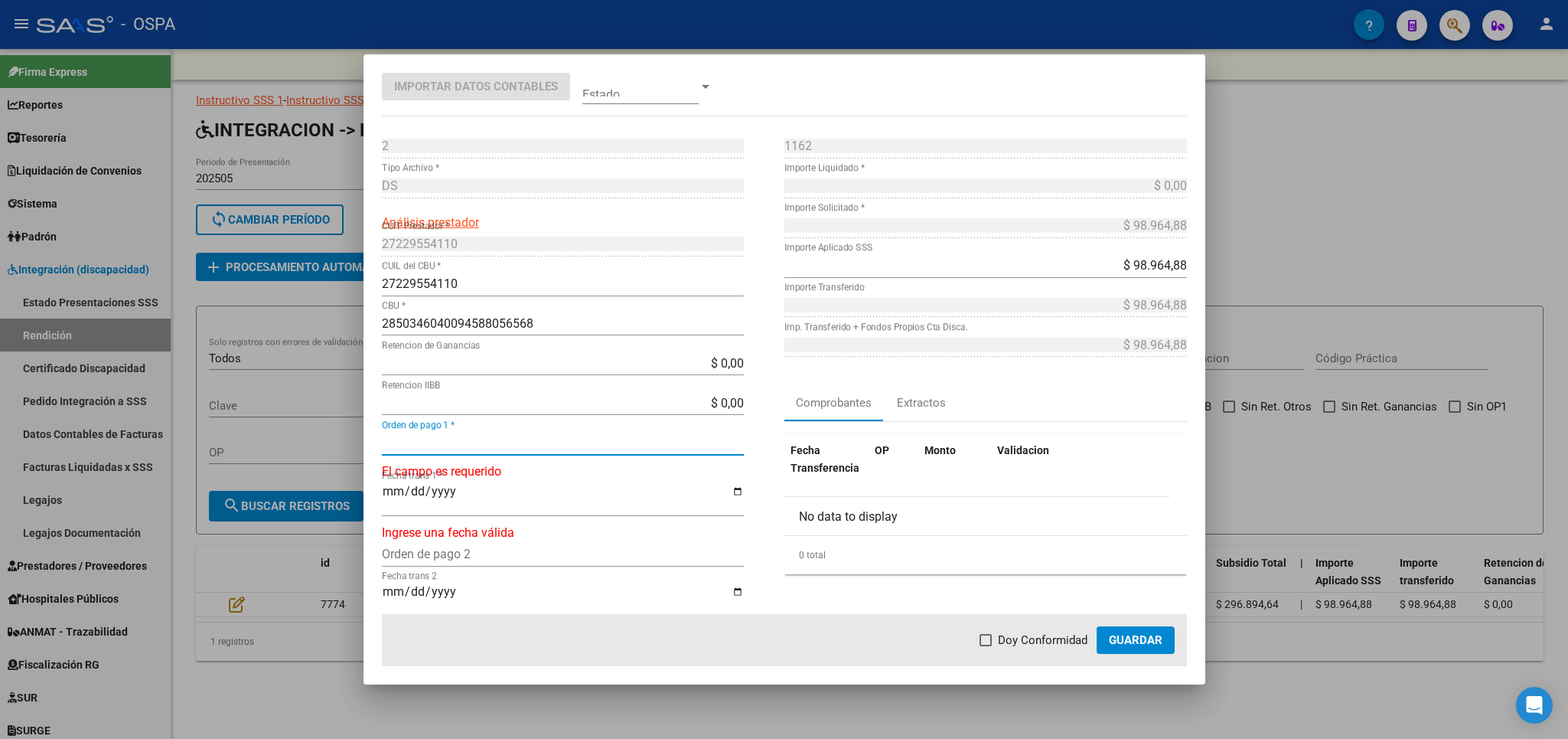
click at [462, 443] on input "Orden de pago 1 *" at bounding box center [563, 443] width 362 height 15
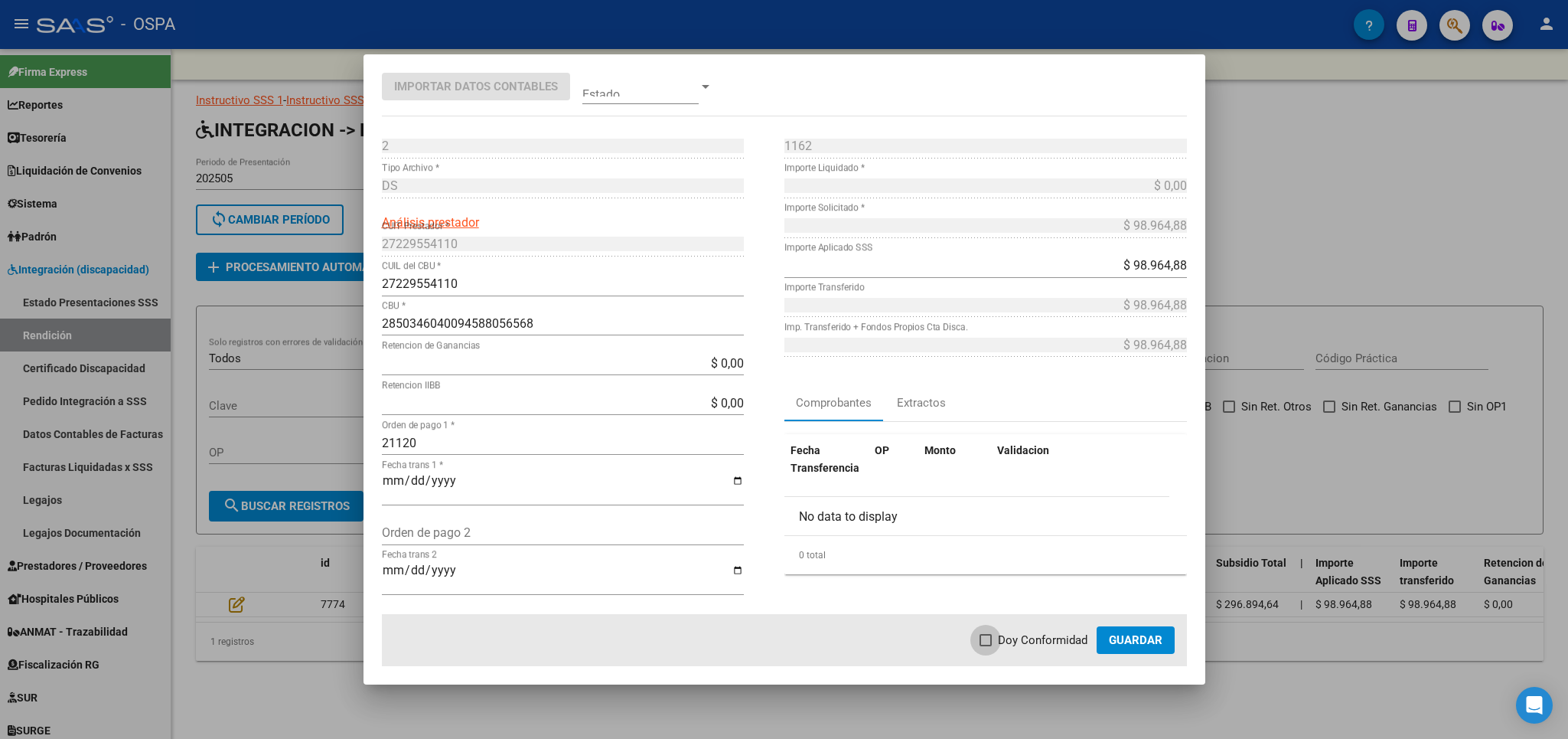
click at [1038, 641] on span "Doy Conformidad" at bounding box center [1043, 640] width 90 height 18
click at [986, 646] on input "Doy Conformidad" at bounding box center [985, 646] width 1 height 1
click at [1155, 643] on span "Guardar" at bounding box center [1135, 640] width 54 height 14
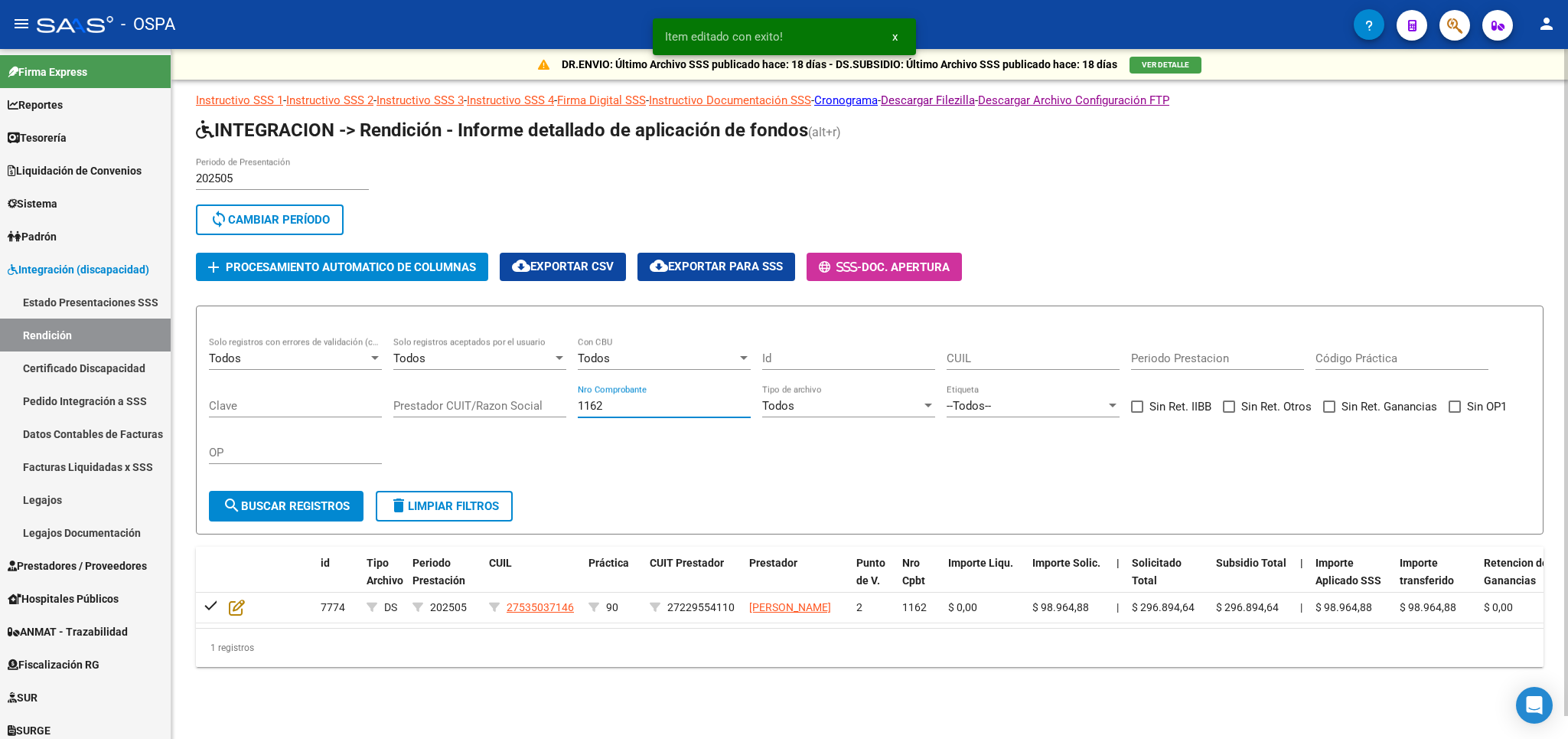
drag, startPoint x: 642, startPoint y: 407, endPoint x: 238, endPoint y: 388, distance: 404.4
click at [578, 399] on input "1162" at bounding box center [665, 406] width 173 height 14
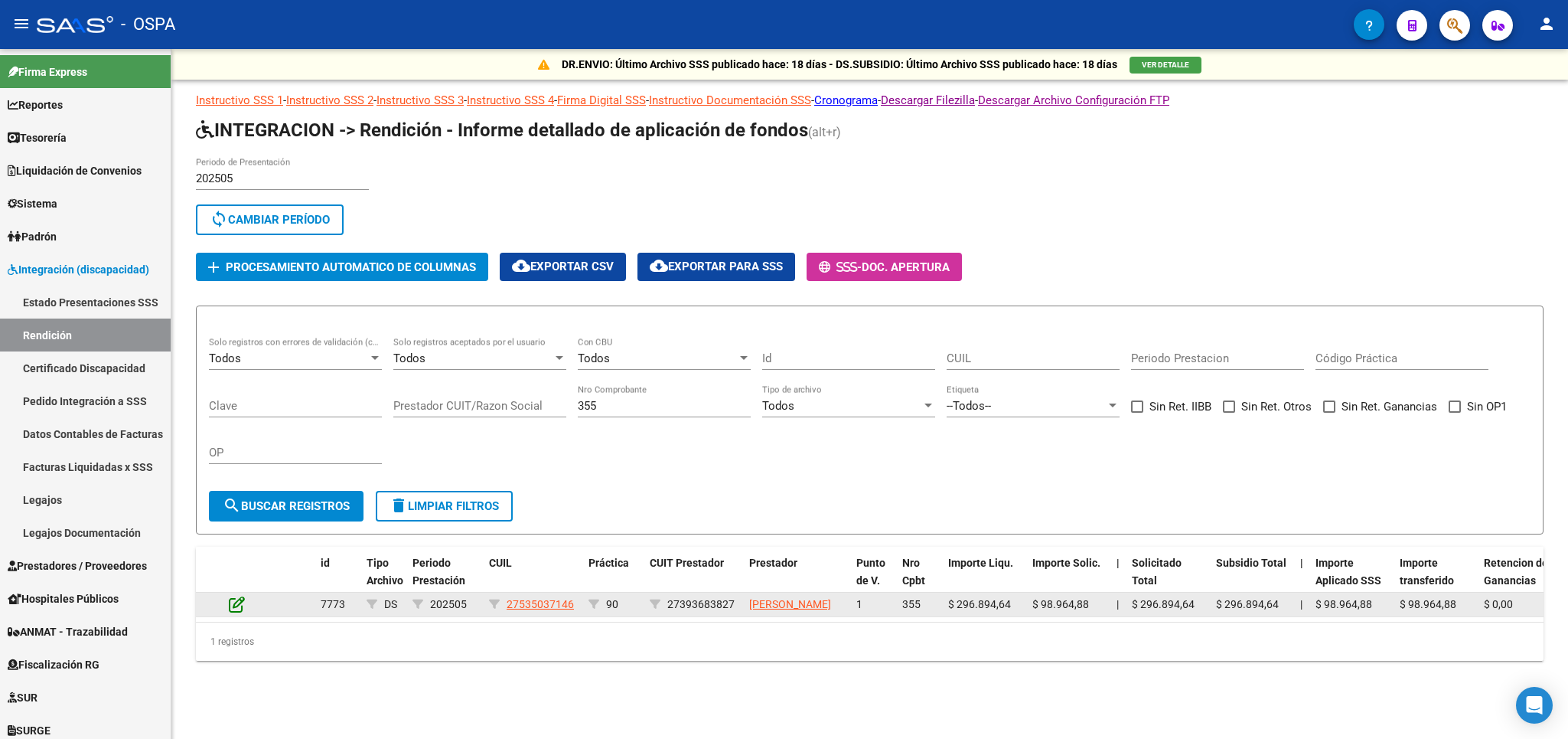
click at [234, 603] on icon at bounding box center [237, 604] width 16 height 17
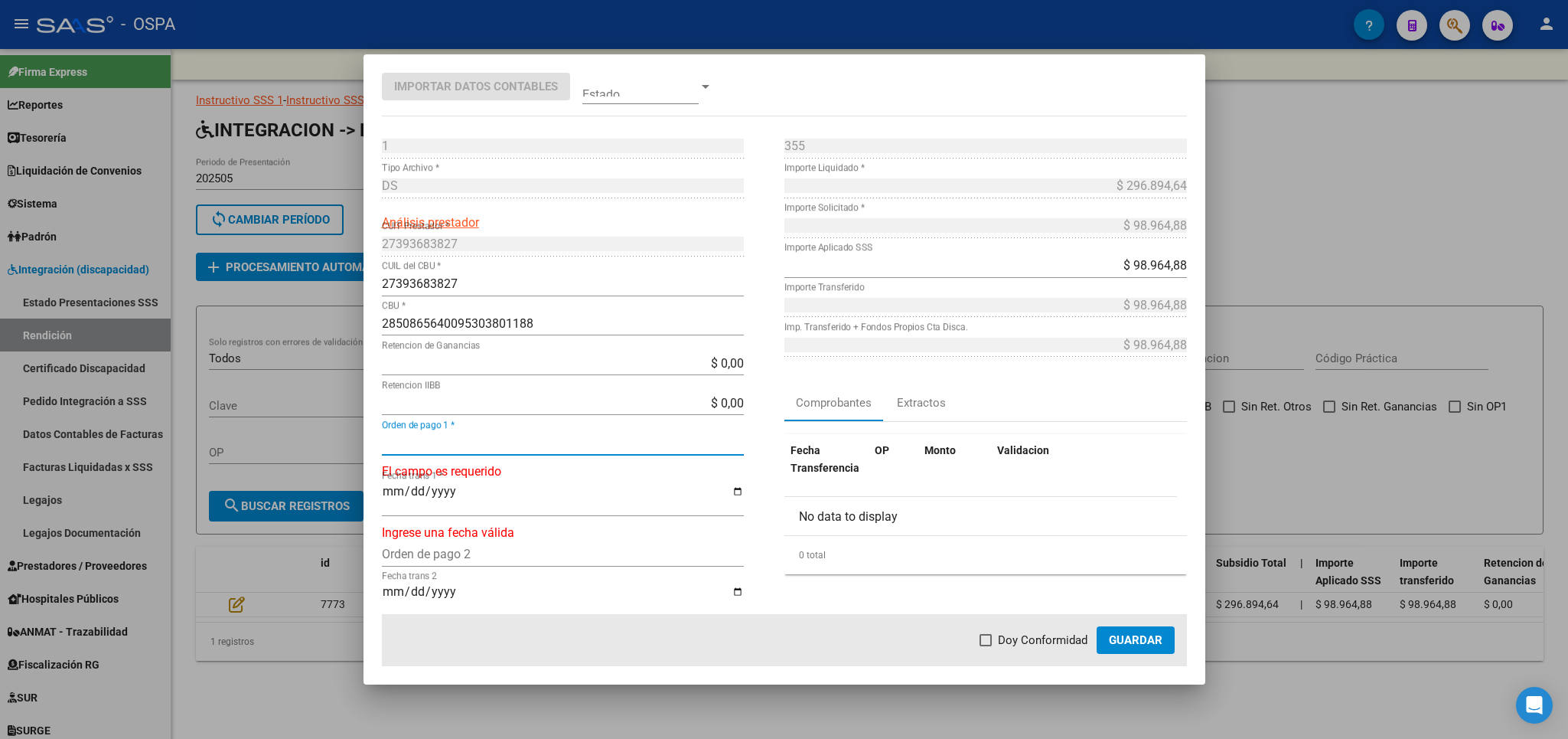
click at [482, 446] on input "Orden de pago 1 *" at bounding box center [563, 443] width 362 height 15
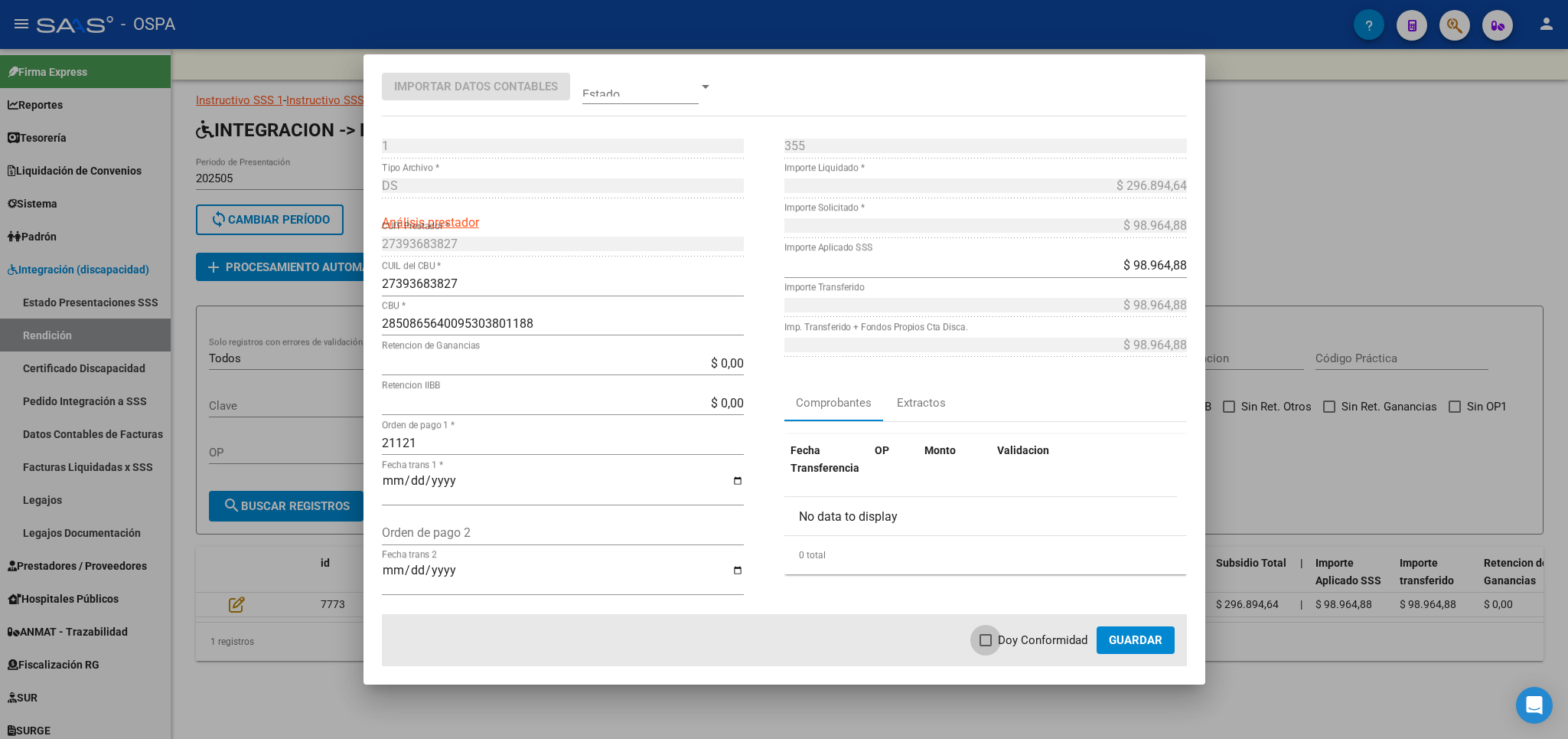
click at [999, 634] on label "Doy Conformidad" at bounding box center [1034, 640] width 108 height 18
click at [986, 646] on input "Doy Conformidad" at bounding box center [985, 646] width 1 height 1
click at [1127, 654] on mat-dialog-actions "Doy Conformidad Guardar" at bounding box center [785, 640] width 805 height 52
click at [1134, 647] on span "Guardar" at bounding box center [1135, 640] width 54 height 14
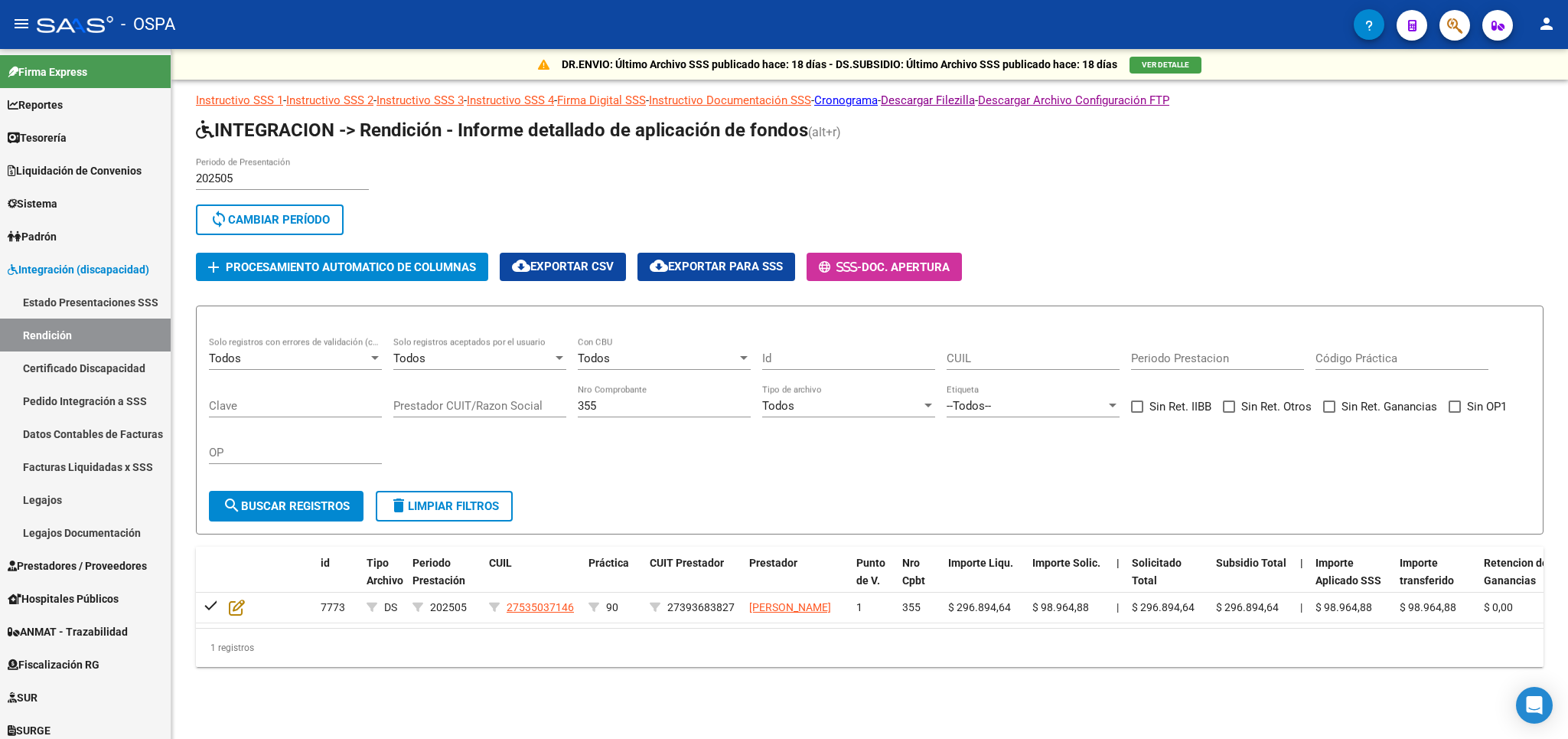
drag, startPoint x: 657, startPoint y: 399, endPoint x: 370, endPoint y: 430, distance: 288.7
click at [370, 430] on div "Todos Solo registros con errores de validación (control 623 instructivo de rend…" at bounding box center [870, 407] width 1321 height 142
drag, startPoint x: 617, startPoint y: 404, endPoint x: 574, endPoint y: 415, distance: 44.4
click at [578, 413] on input "355" at bounding box center [665, 406] width 173 height 14
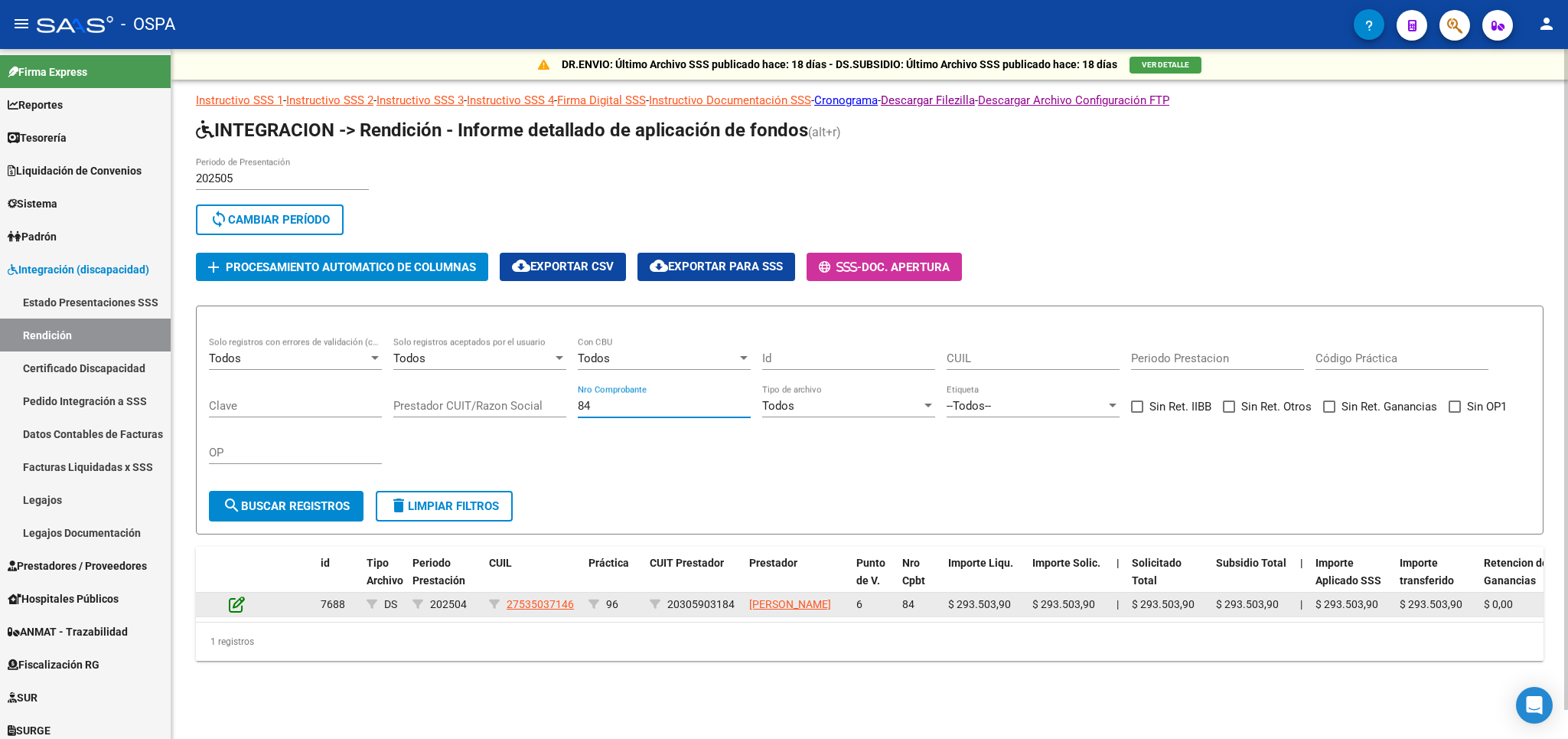
click at [234, 613] on icon at bounding box center [237, 604] width 16 height 17
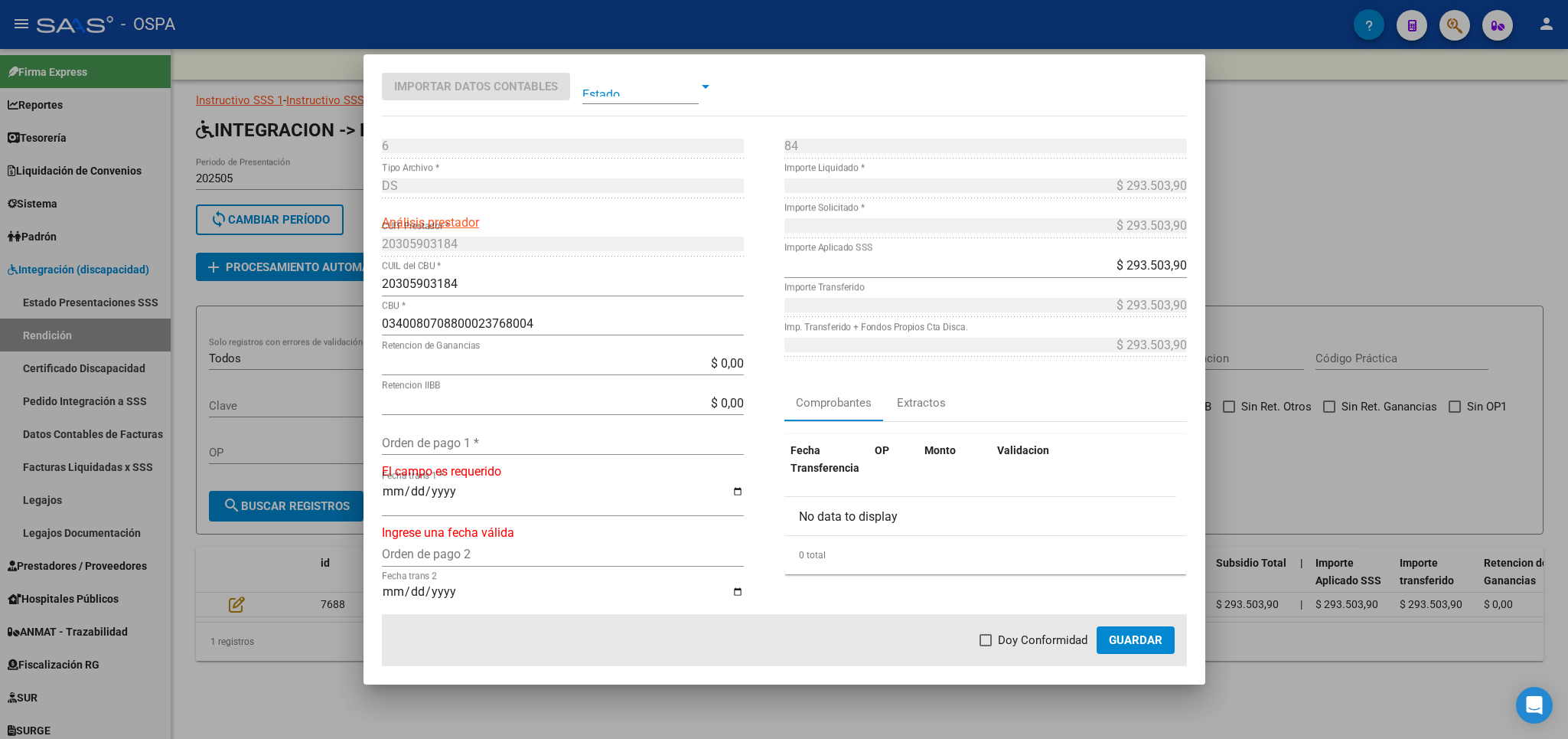
click at [480, 445] on input "Orden de pago 1 *" at bounding box center [563, 443] width 362 height 15
click at [1028, 634] on span "Doy Conformidad" at bounding box center [1043, 640] width 90 height 18
click at [986, 646] on input "Doy Conformidad" at bounding box center [985, 646] width 1 height 1
click at [1168, 636] on button "Guardar" at bounding box center [1135, 640] width 78 height 28
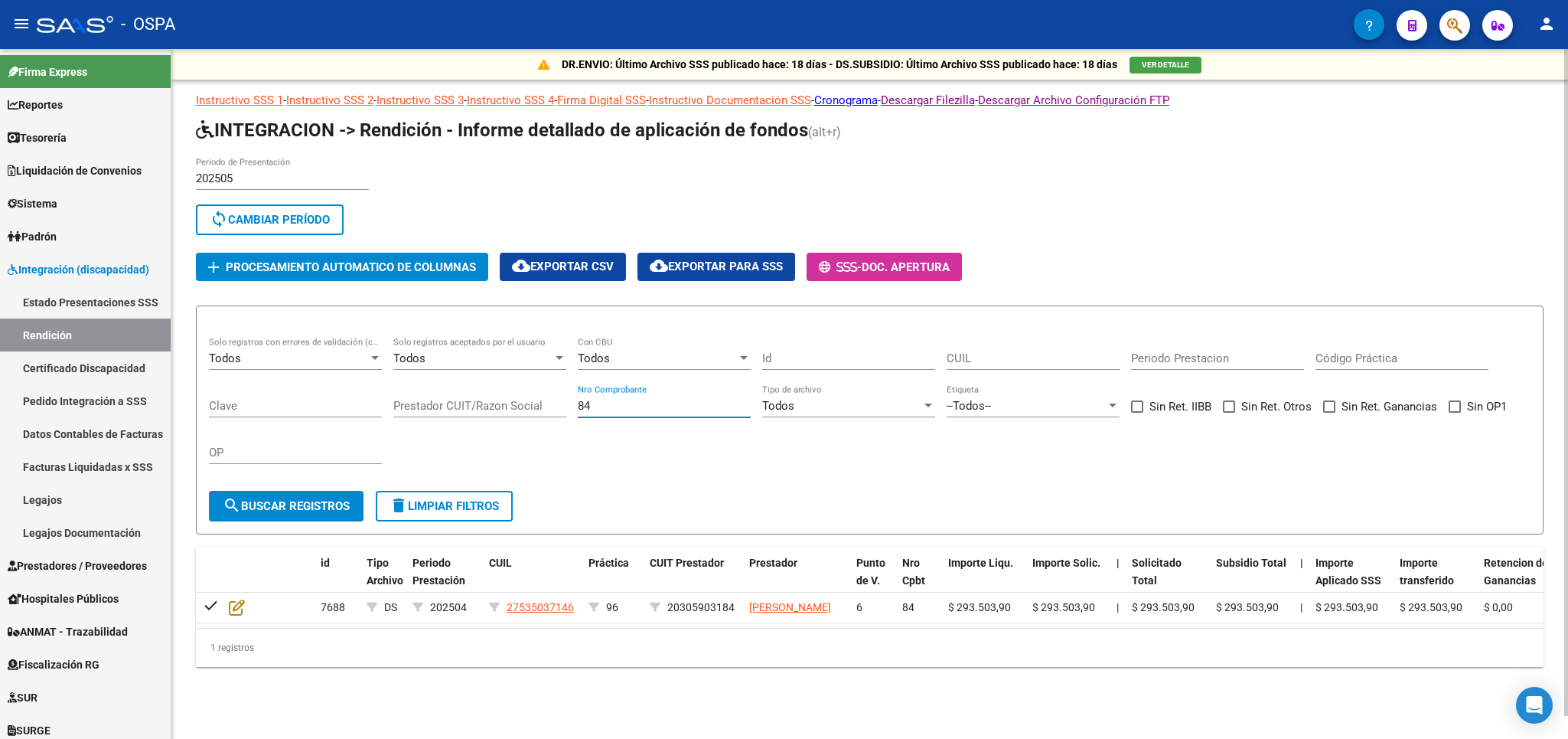
drag, startPoint x: 603, startPoint y: 407, endPoint x: 544, endPoint y: 420, distance: 60.4
click at [578, 413] on input "84" at bounding box center [665, 406] width 173 height 14
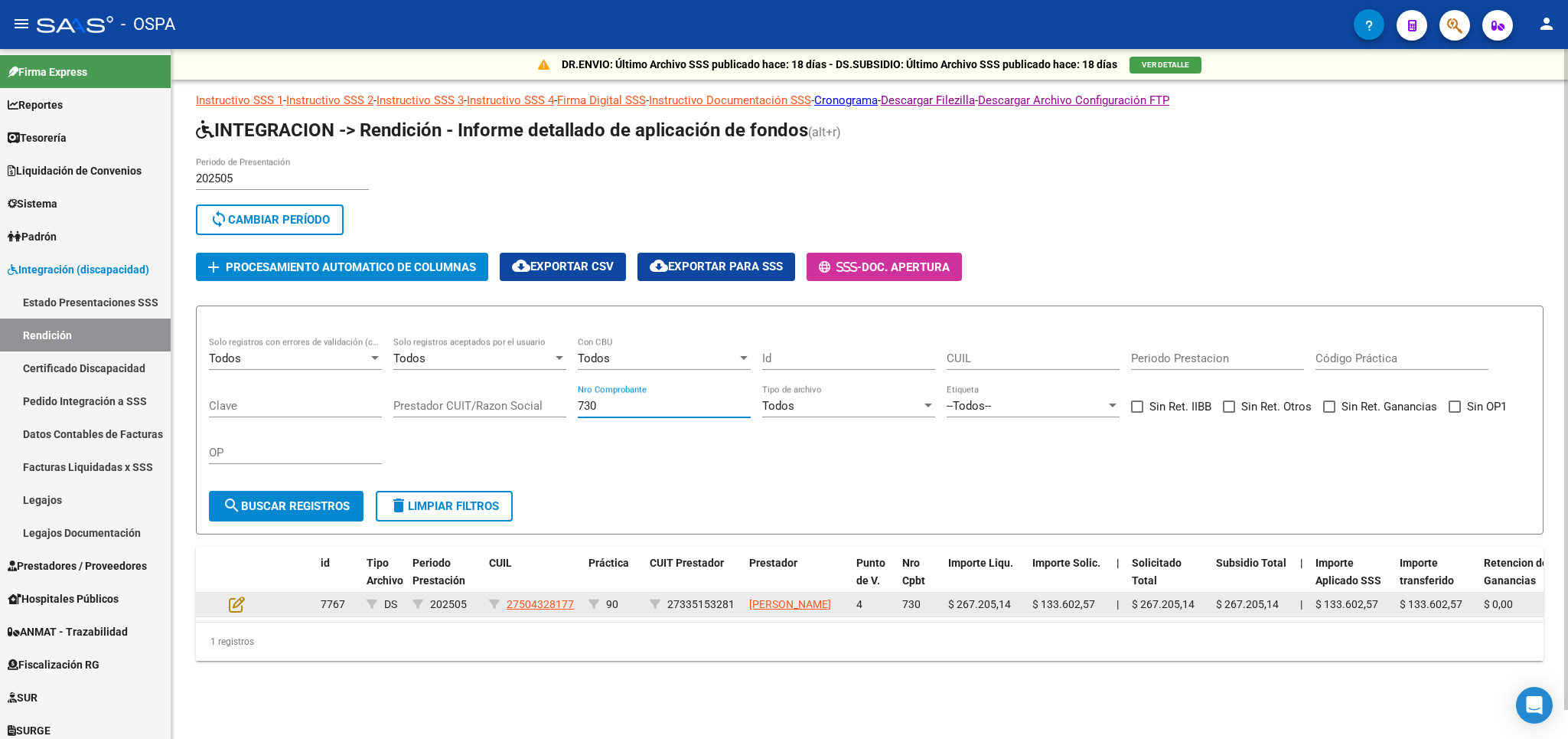
click at [227, 610] on datatable-body-cell at bounding box center [250, 604] width 54 height 24
click at [234, 613] on icon at bounding box center [237, 604] width 16 height 17
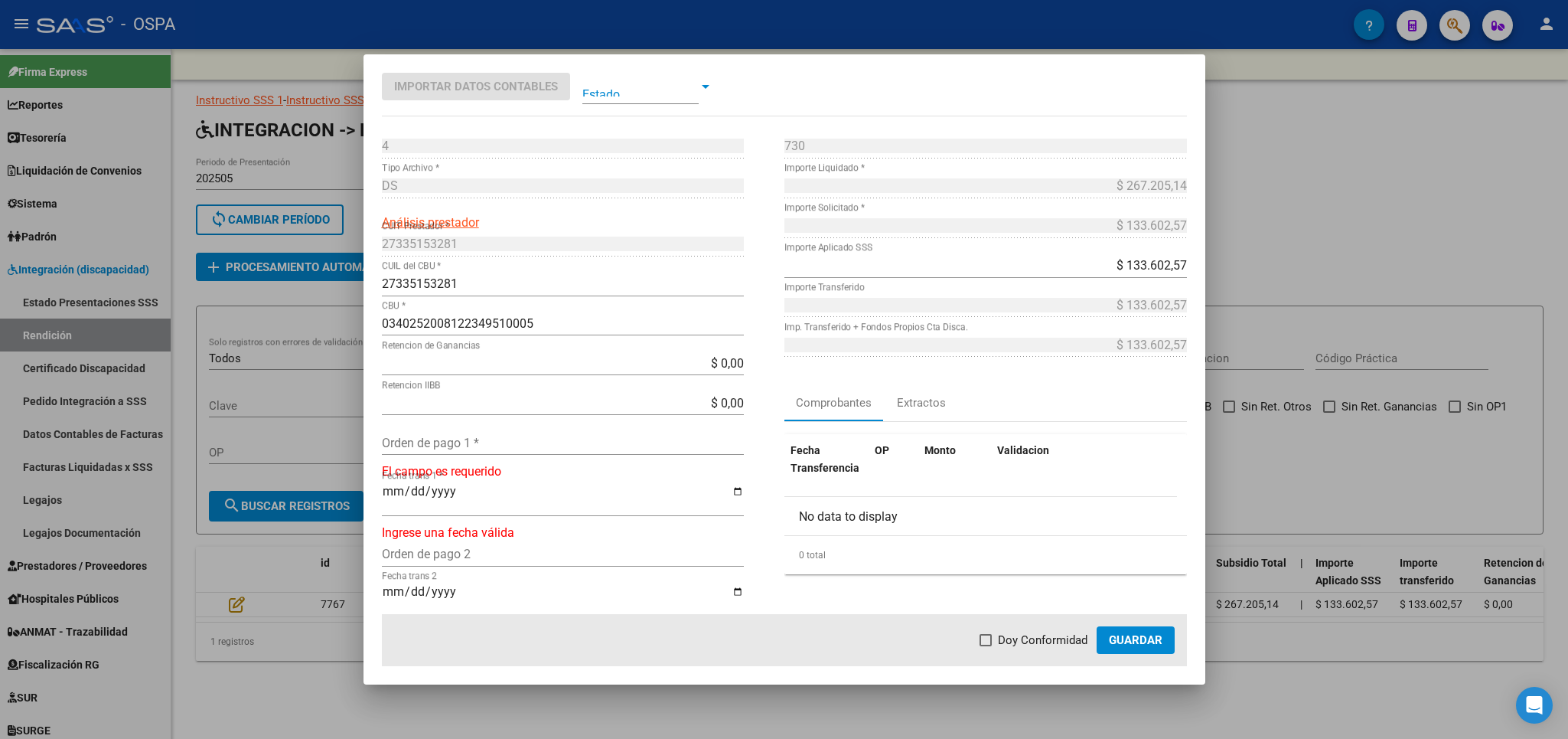
click at [500, 437] on input "Orden de pago 1 *" at bounding box center [563, 443] width 362 height 15
click at [1015, 636] on span "Doy Conformidad" at bounding box center [1043, 640] width 90 height 18
click at [986, 646] on input "Doy Conformidad" at bounding box center [985, 646] width 1 height 1
click at [1157, 648] on button "Guardar" at bounding box center [1135, 640] width 78 height 28
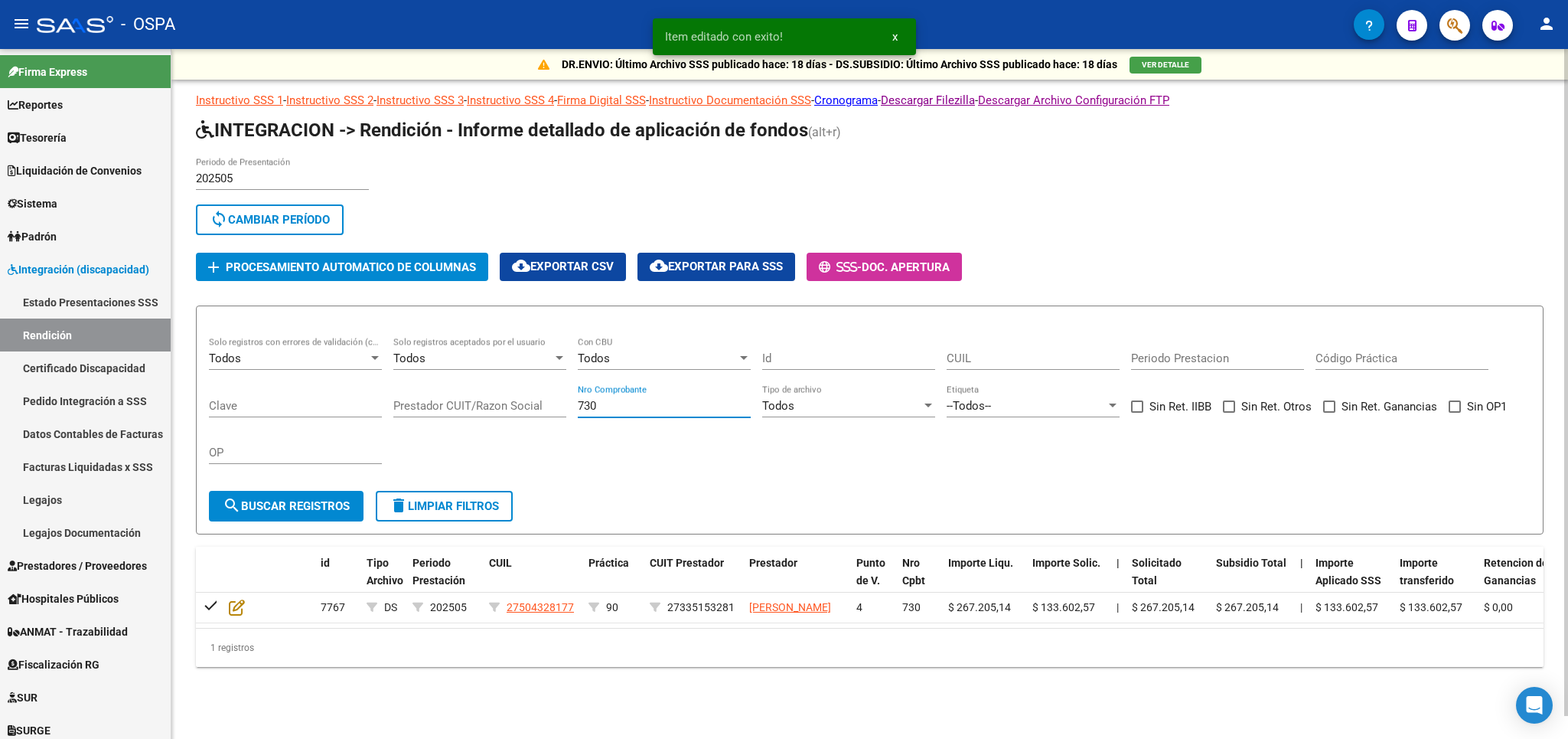
drag, startPoint x: 624, startPoint y: 406, endPoint x: 496, endPoint y: 407, distance: 128.0
click at [578, 407] on input "730" at bounding box center [665, 406] width 173 height 14
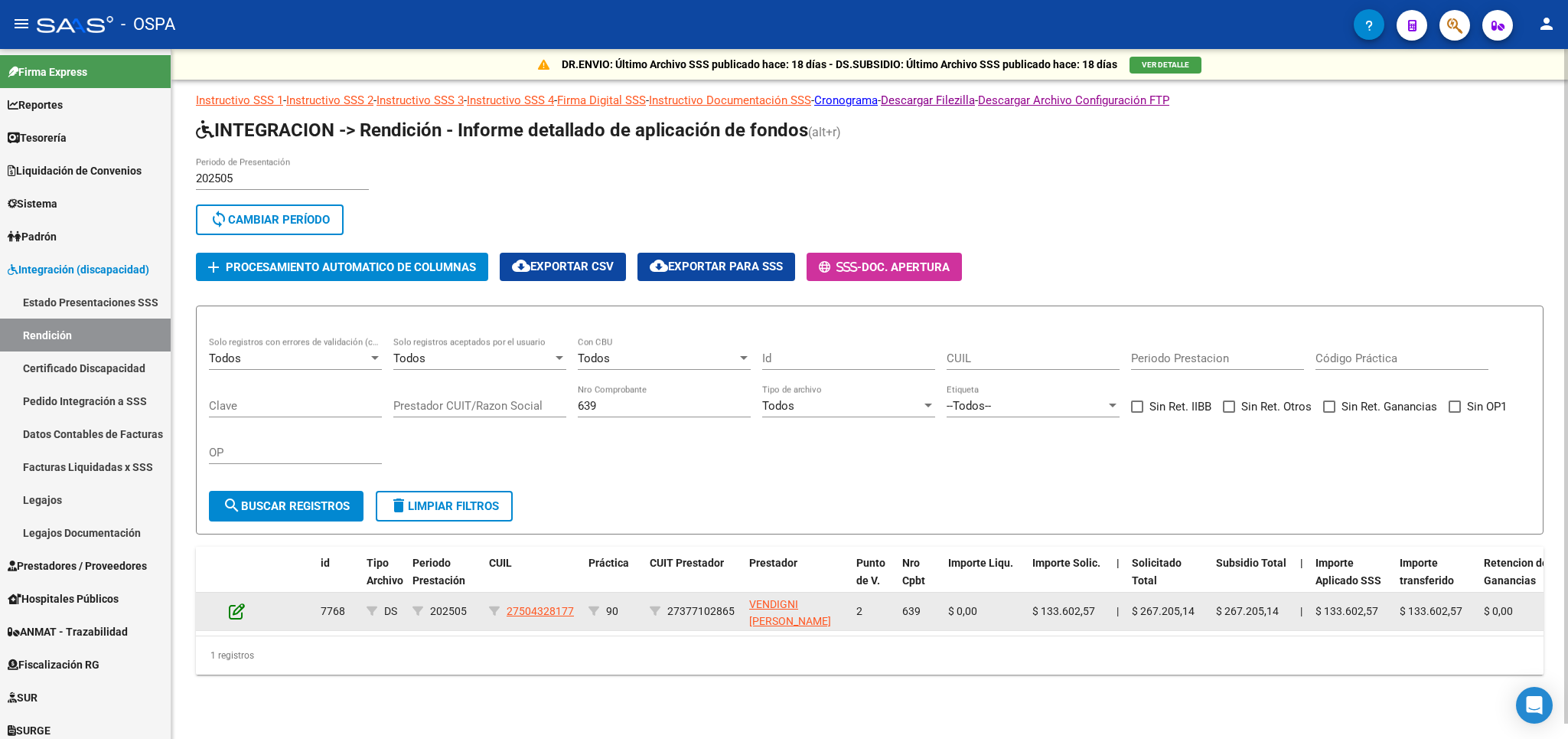
click at [232, 616] on icon at bounding box center [237, 611] width 16 height 17
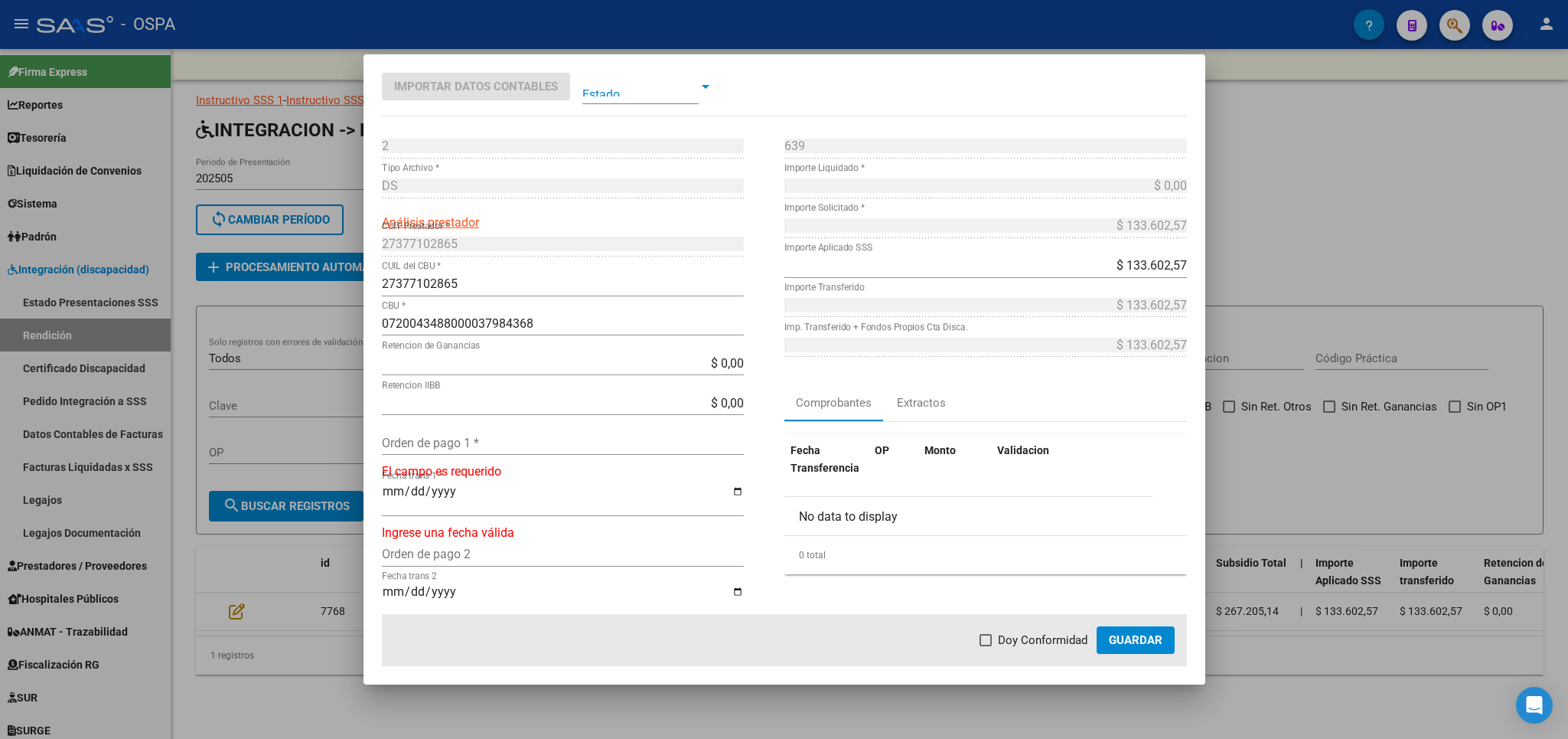
click at [482, 438] on input "Orden de pago 1 *" at bounding box center [563, 443] width 362 height 15
click at [1034, 643] on span "Doy Conformidad" at bounding box center [1043, 640] width 90 height 18
click at [986, 646] on input "Doy Conformidad" at bounding box center [985, 646] width 1 height 1
drag, startPoint x: 1154, startPoint y: 639, endPoint x: 926, endPoint y: 604, distance: 230.7
click at [1155, 639] on span "Guardar" at bounding box center [1135, 640] width 54 height 14
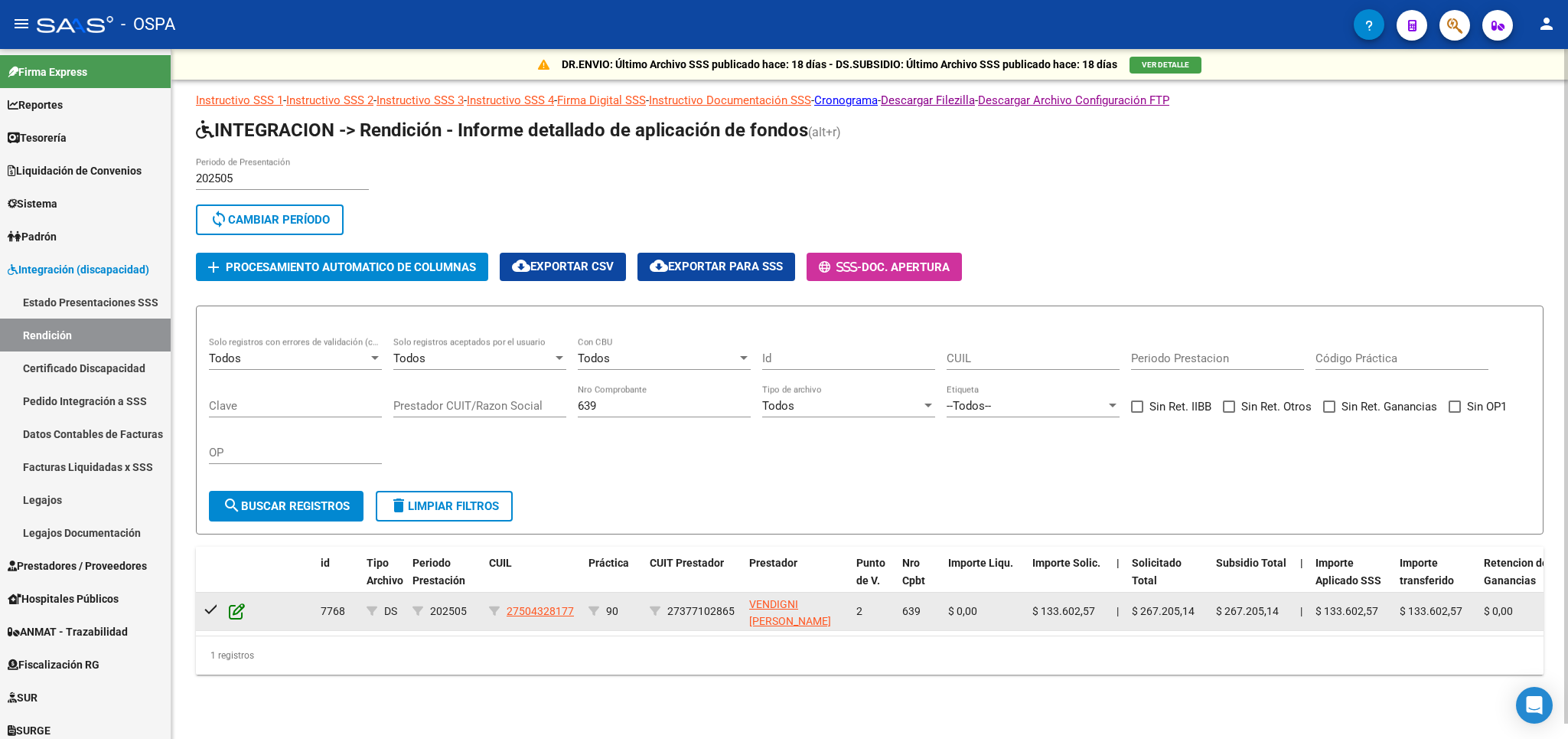
click at [240, 616] on icon at bounding box center [237, 611] width 16 height 17
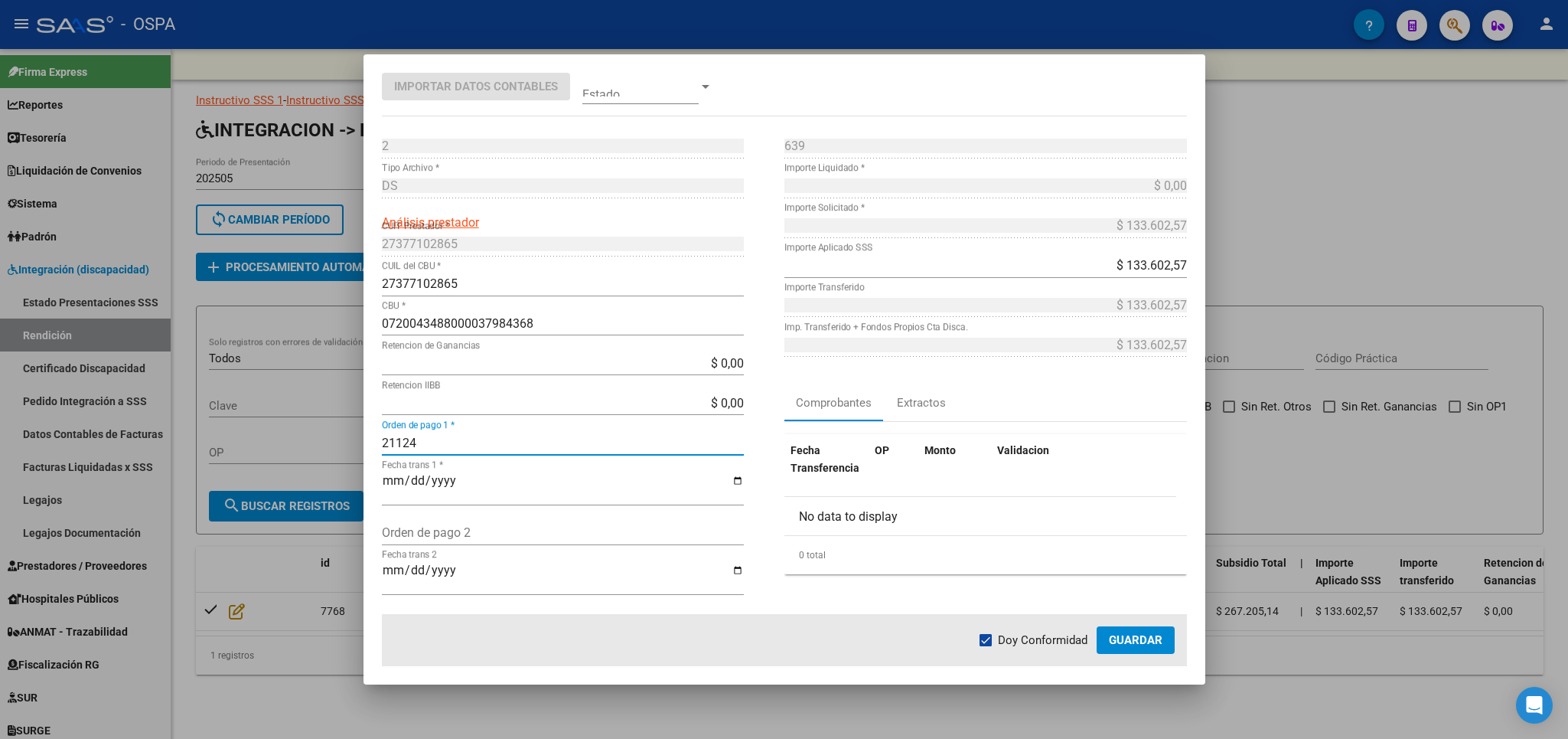
click at [482, 448] on input "21124" at bounding box center [563, 443] width 362 height 15
click at [1158, 643] on span "Guardar" at bounding box center [1135, 640] width 54 height 14
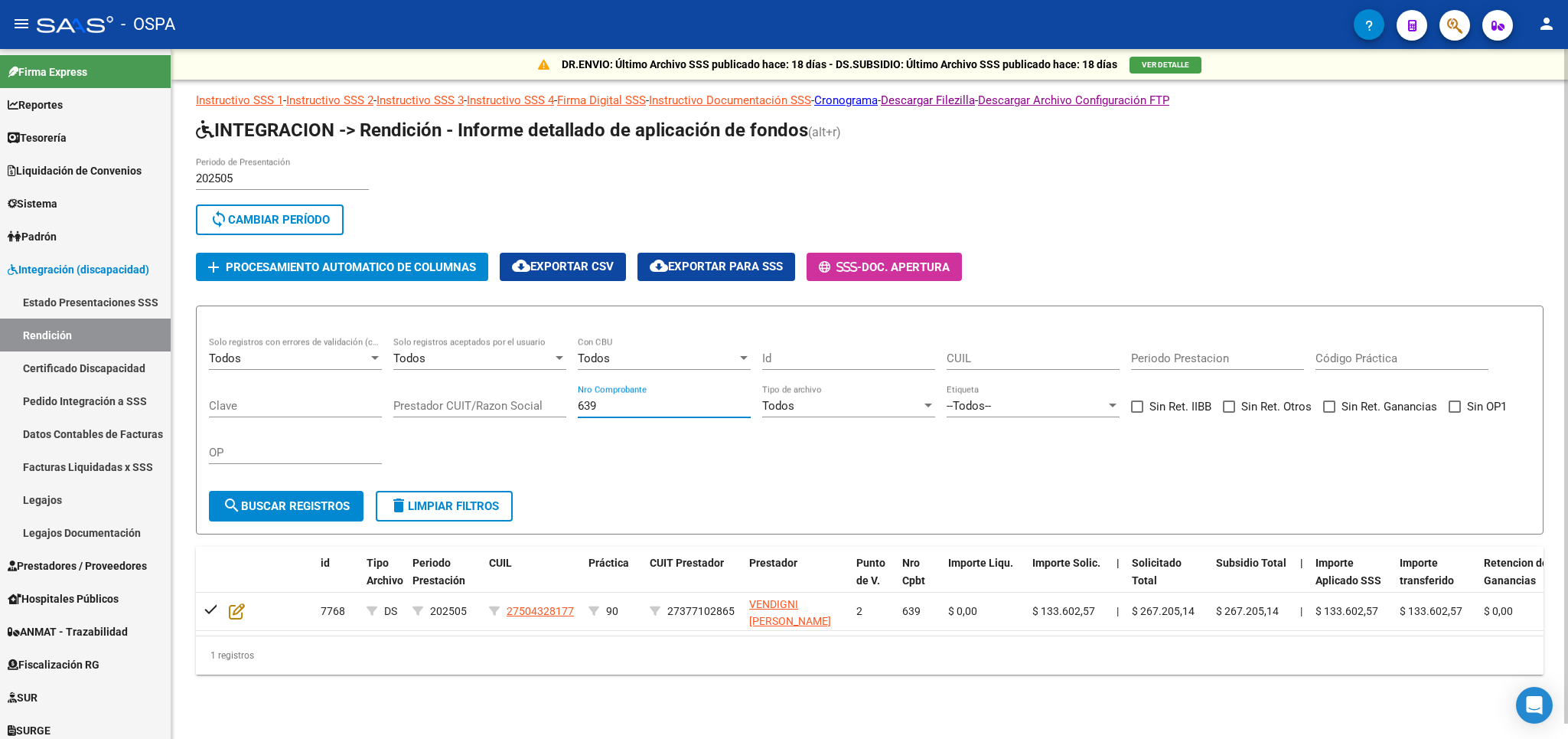
drag, startPoint x: 632, startPoint y: 414, endPoint x: 530, endPoint y: 417, distance: 102.0
click at [578, 413] on input "639" at bounding box center [665, 406] width 173 height 14
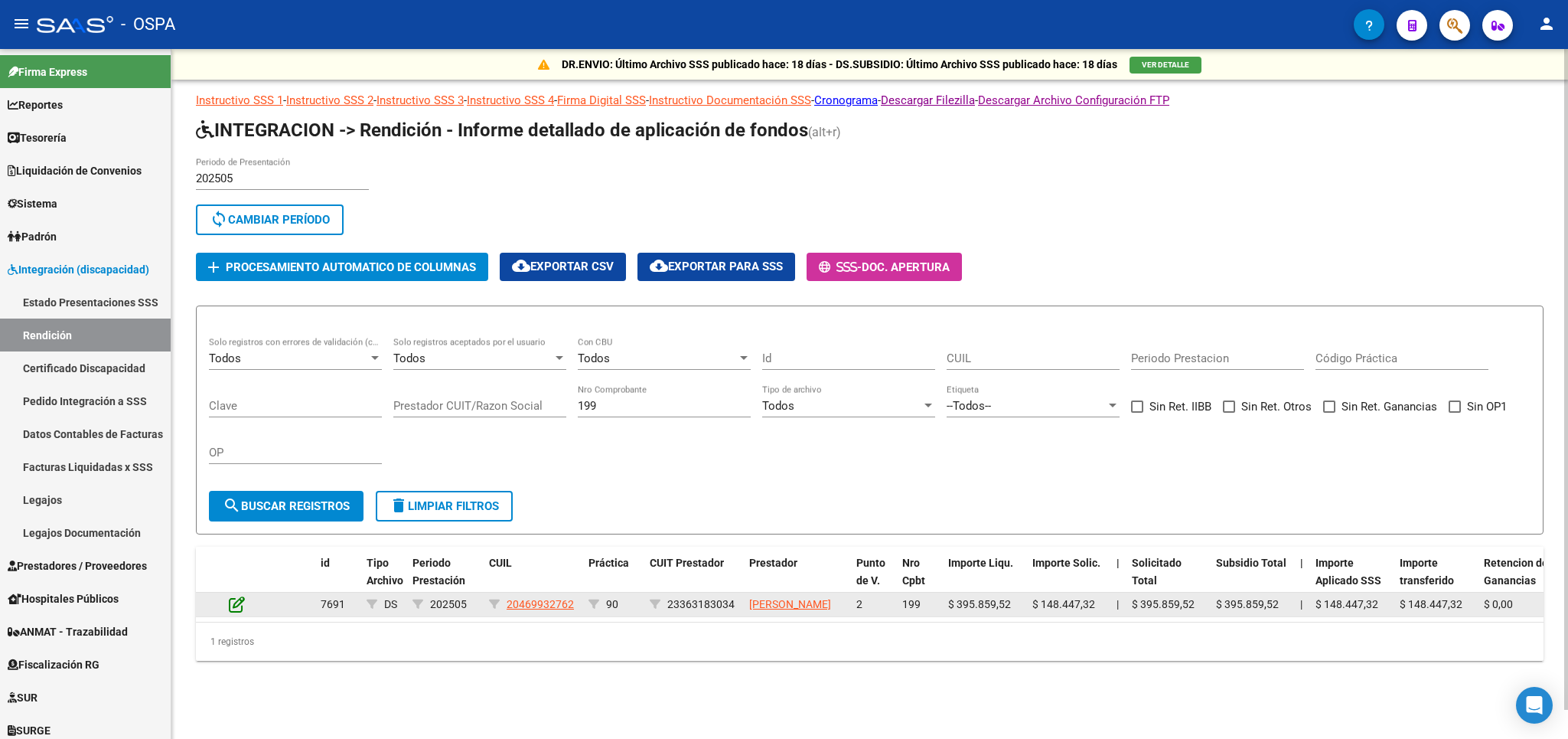
click at [234, 613] on icon at bounding box center [237, 604] width 16 height 17
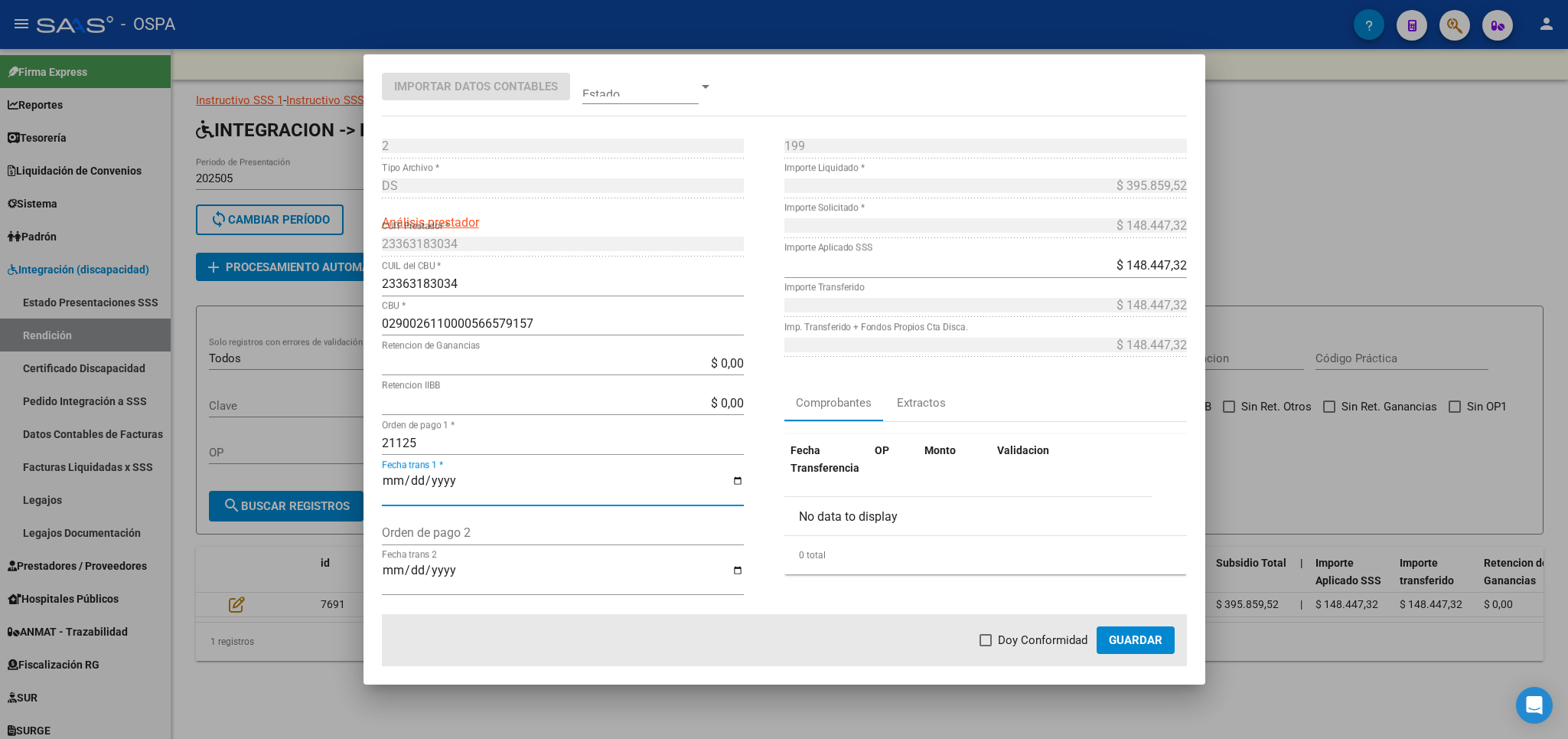
drag, startPoint x: 475, startPoint y: 439, endPoint x: 1040, endPoint y: 662, distance: 607.4
click at [475, 440] on input "21125" at bounding box center [563, 443] width 362 height 15
click at [998, 626] on mat-dialog-actions "Doy Conformidad Guardar" at bounding box center [785, 640] width 805 height 52
drag, startPoint x: 999, startPoint y: 636, endPoint x: 1019, endPoint y: 645, distance: 21.9
click at [1001, 638] on label "Doy Conformidad" at bounding box center [1034, 640] width 108 height 18
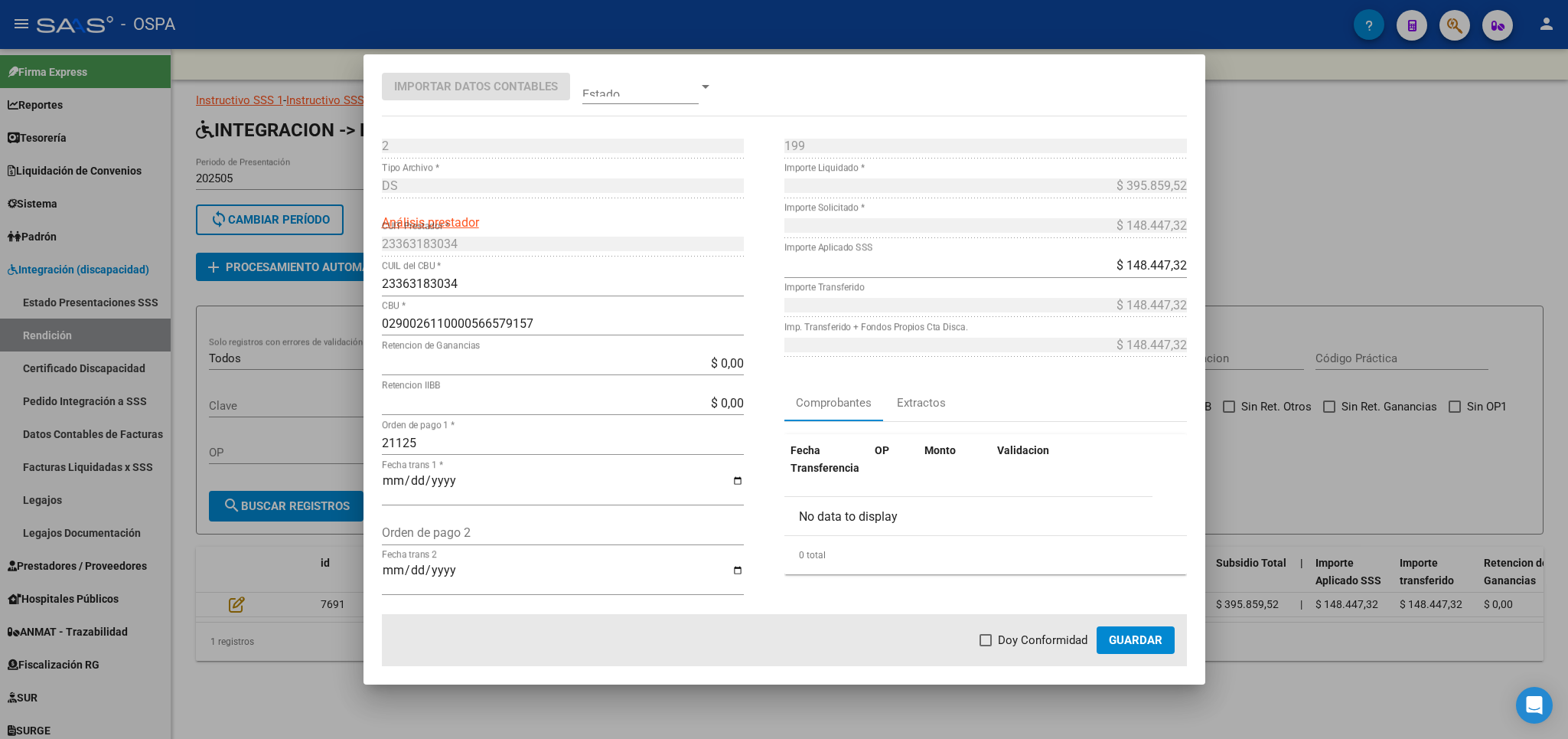
click at [986, 646] on input "Doy Conformidad" at bounding box center [985, 646] width 1 height 1
click at [1113, 645] on span "Guardar" at bounding box center [1135, 640] width 54 height 14
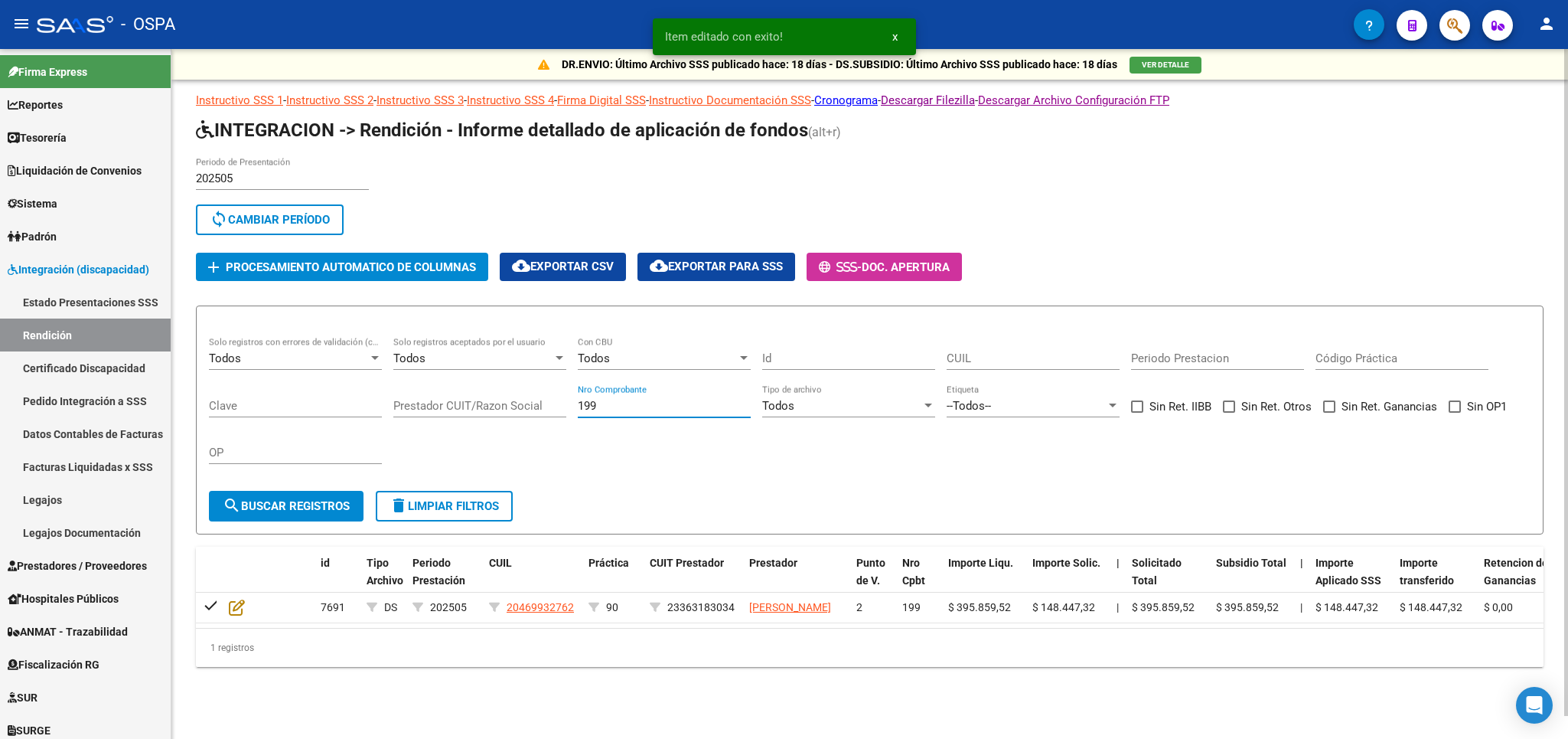
drag, startPoint x: 616, startPoint y: 410, endPoint x: 413, endPoint y: 410, distance: 203.0
click at [578, 410] on input "199" at bounding box center [665, 406] width 173 height 14
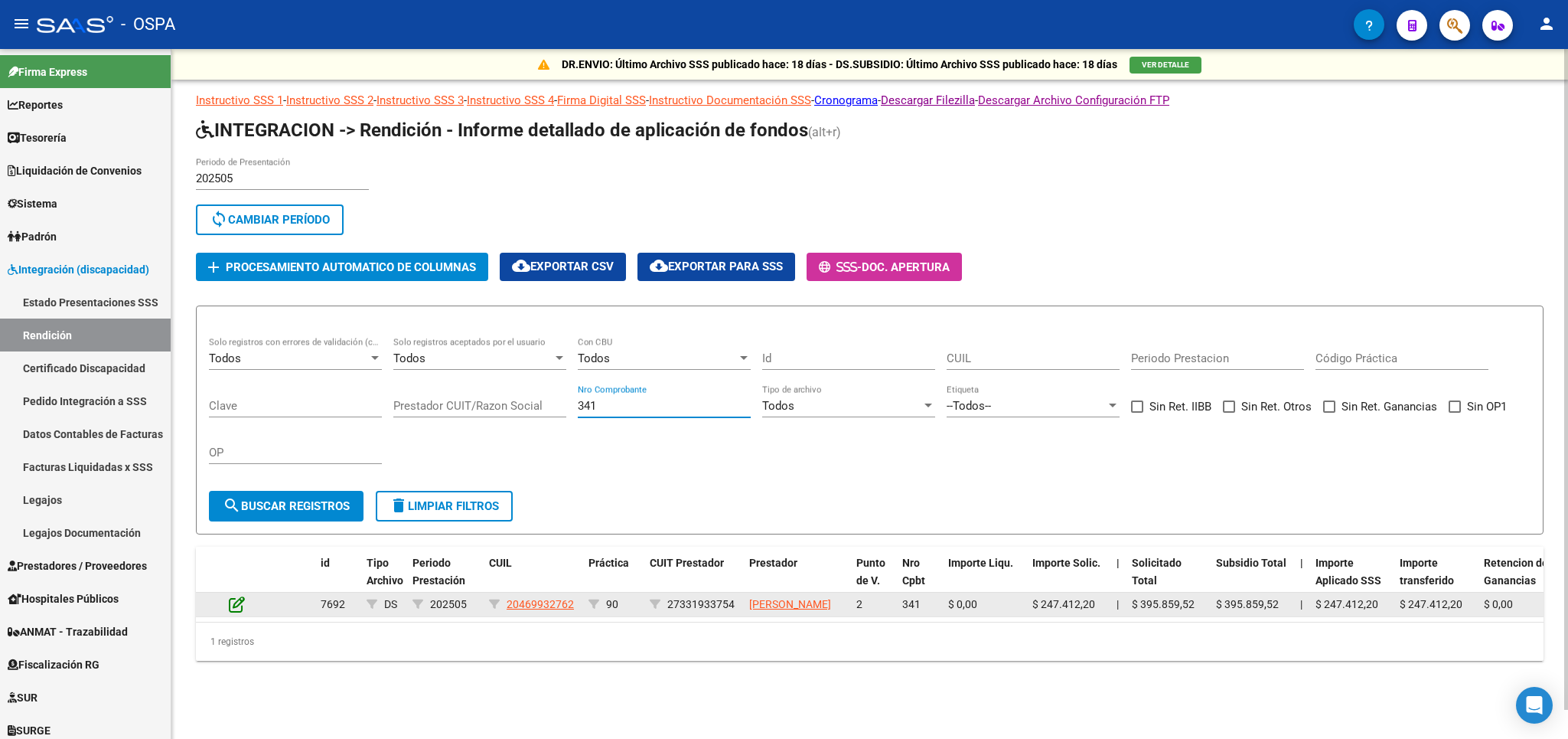
click at [239, 610] on icon at bounding box center [237, 604] width 16 height 17
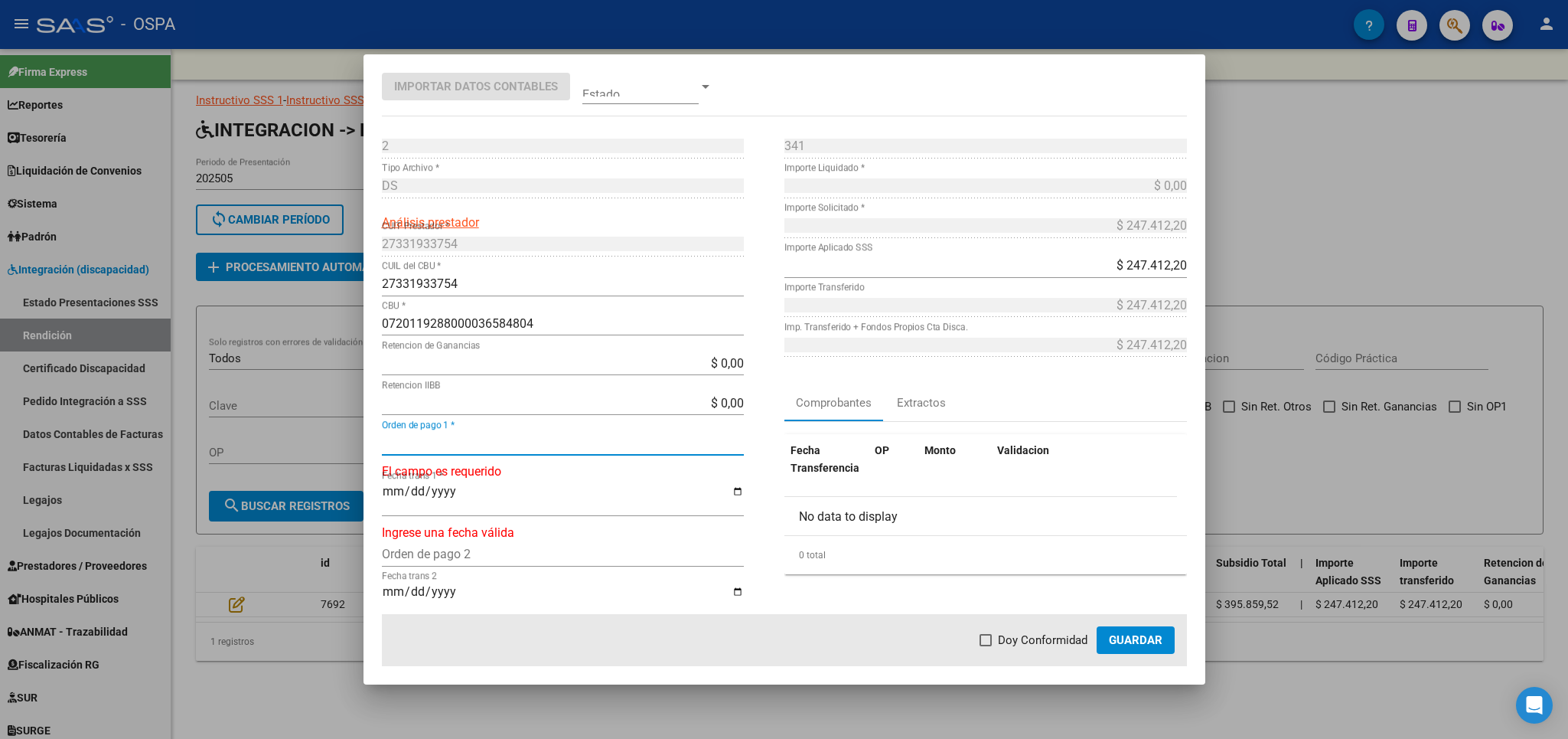
click at [606, 445] on input "Orden de pago 1 *" at bounding box center [563, 443] width 362 height 15
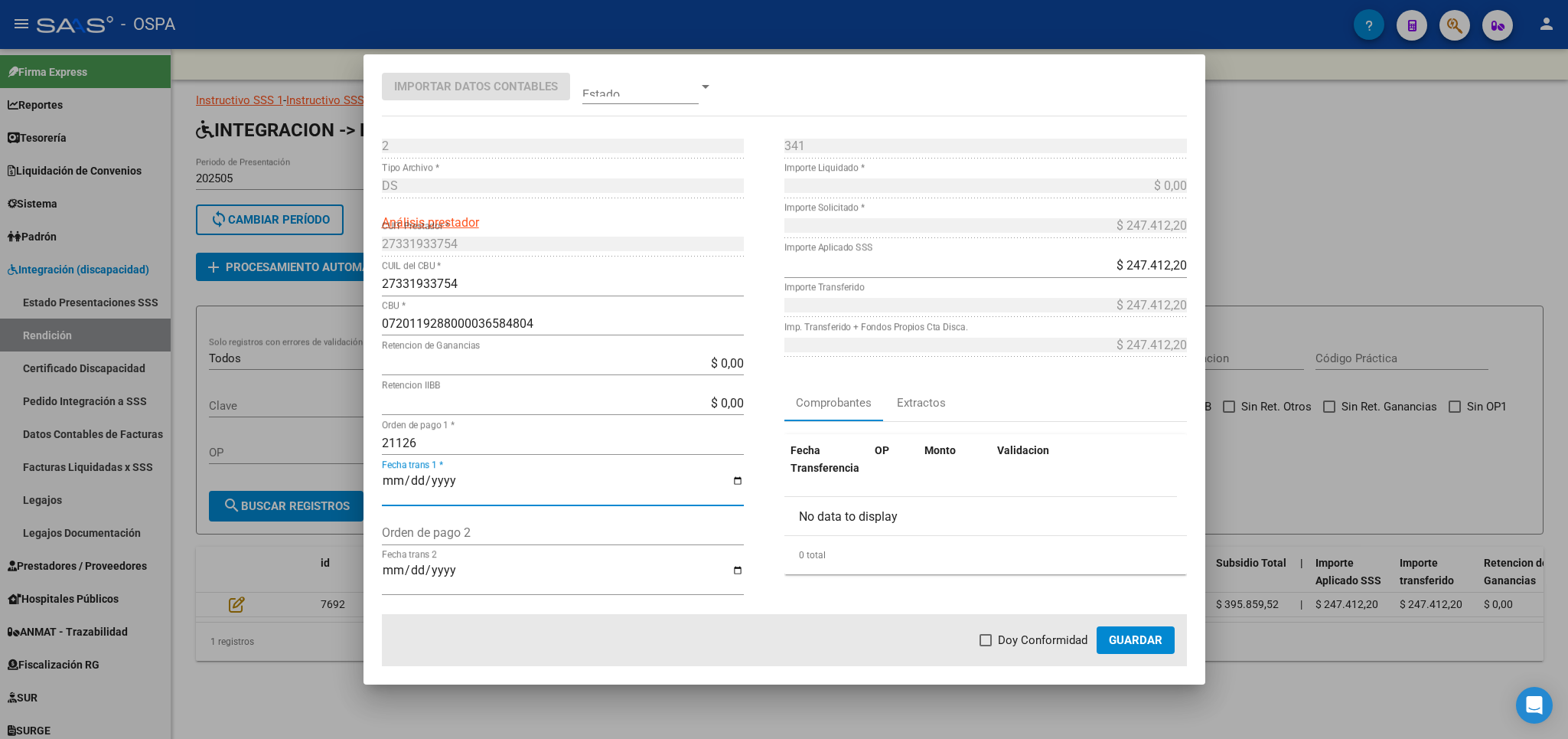
click at [1037, 645] on span "Doy Conformidad" at bounding box center [1043, 640] width 90 height 18
click at [986, 646] on input "Doy Conformidad" at bounding box center [985, 646] width 1 height 1
click at [1145, 643] on span "Guardar" at bounding box center [1135, 640] width 54 height 14
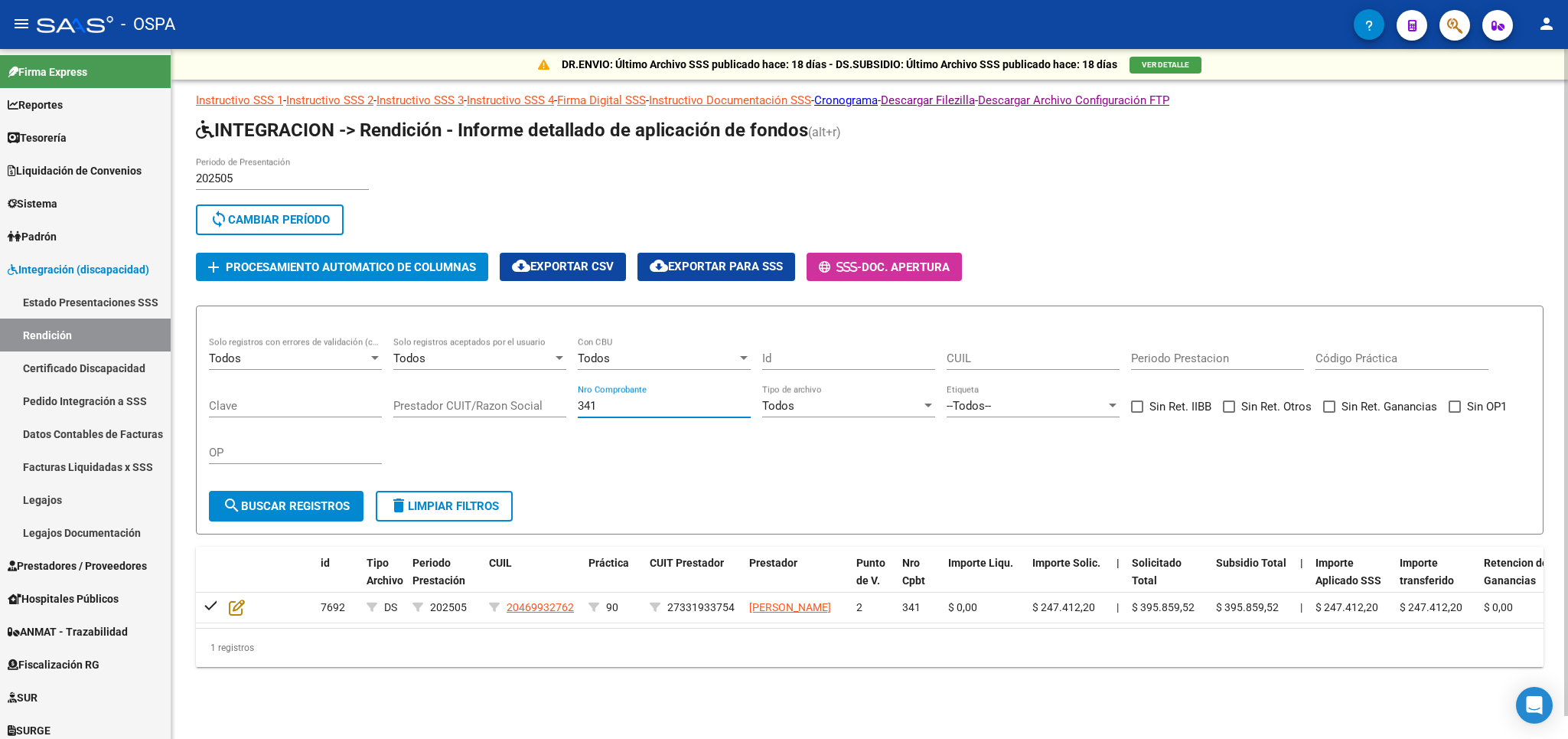
drag, startPoint x: 691, startPoint y: 409, endPoint x: 459, endPoint y: 443, distance: 234.5
click at [578, 413] on input "341" at bounding box center [665, 406] width 173 height 14
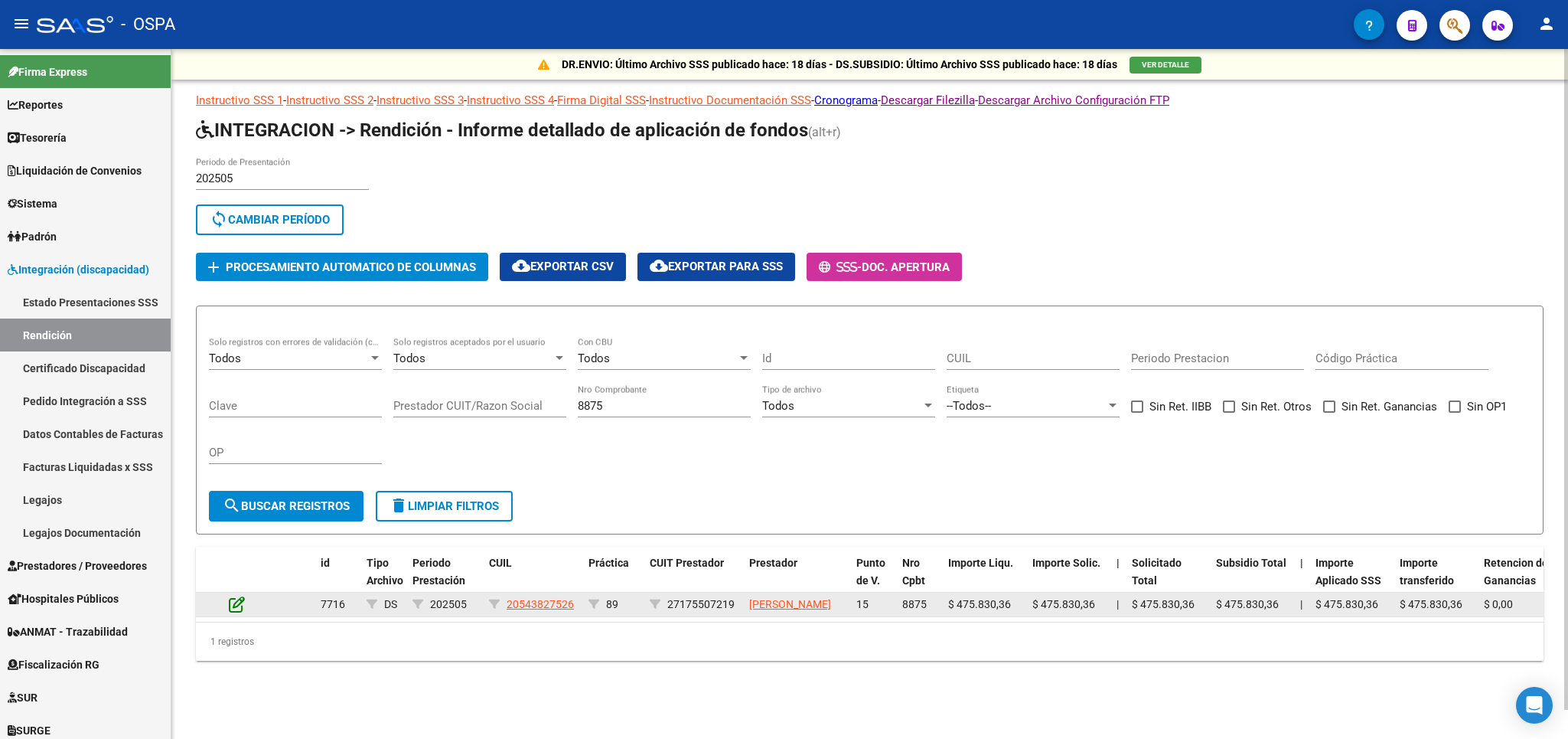
click at [240, 610] on icon at bounding box center [237, 604] width 16 height 17
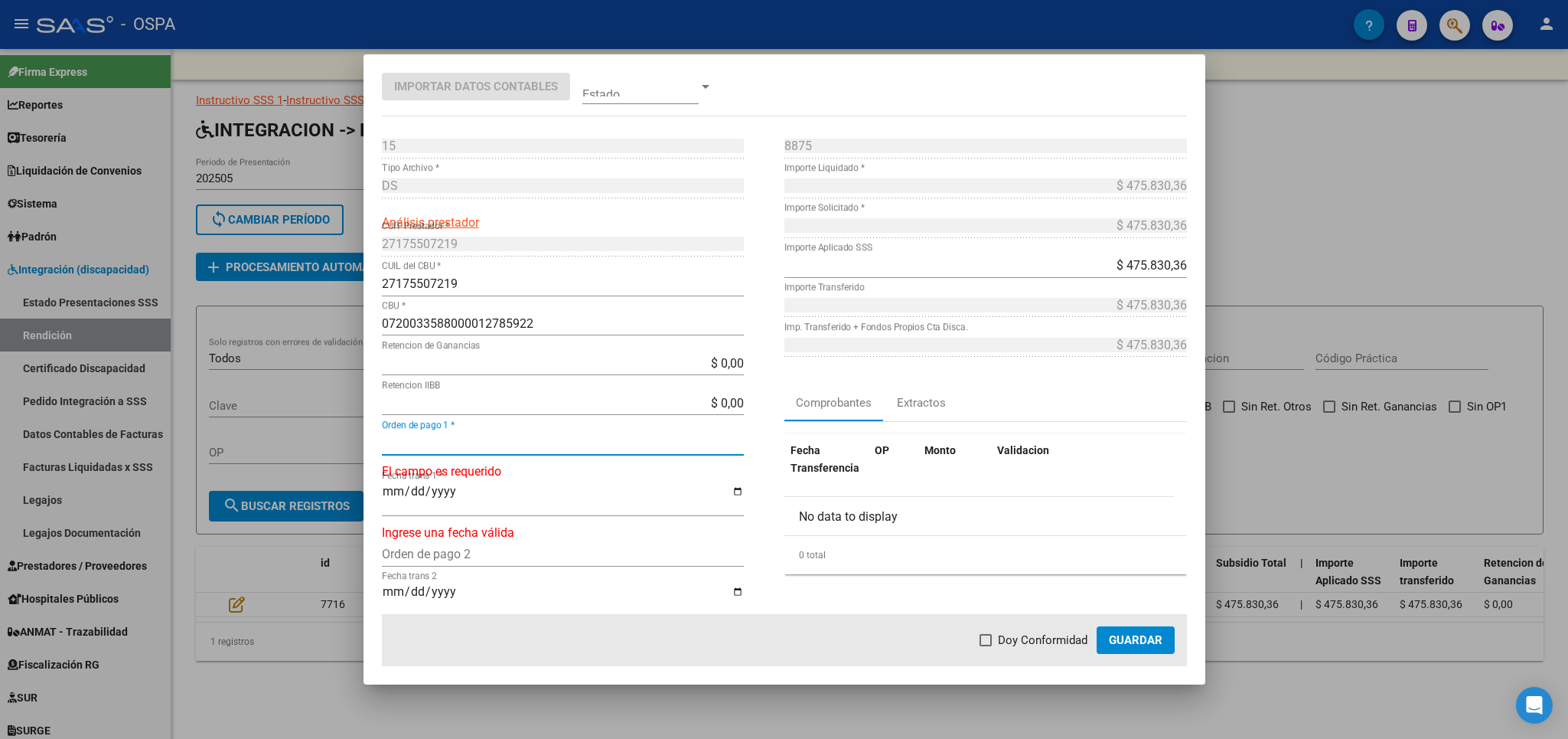
click at [450, 441] on input "Orden de pago 1 *" at bounding box center [563, 443] width 362 height 15
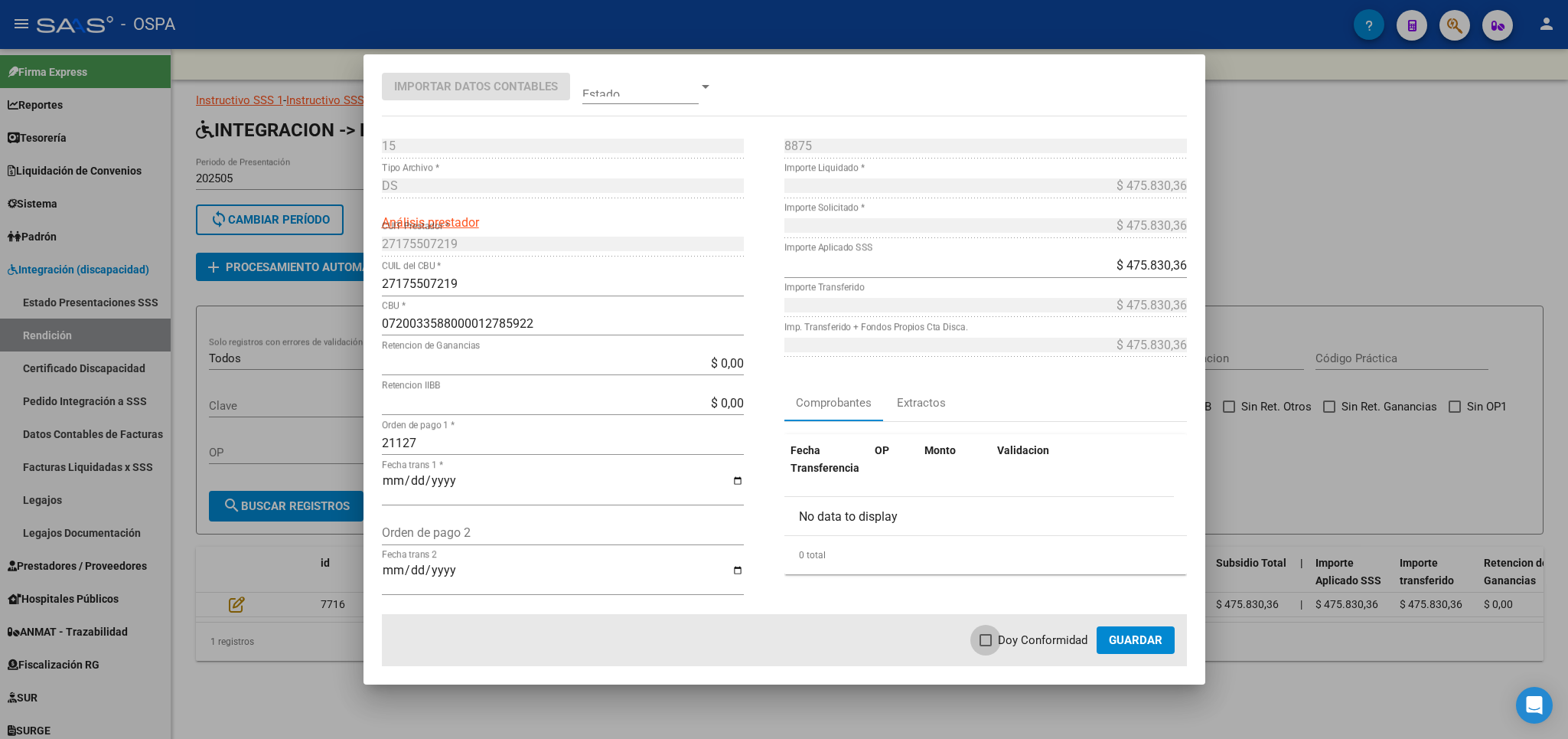
click at [1021, 633] on span "Doy Conformidad" at bounding box center [1043, 640] width 90 height 18
click at [986, 646] on input "Doy Conformidad" at bounding box center [985, 646] width 1 height 1
click at [1134, 649] on button "Guardar" at bounding box center [1135, 640] width 78 height 28
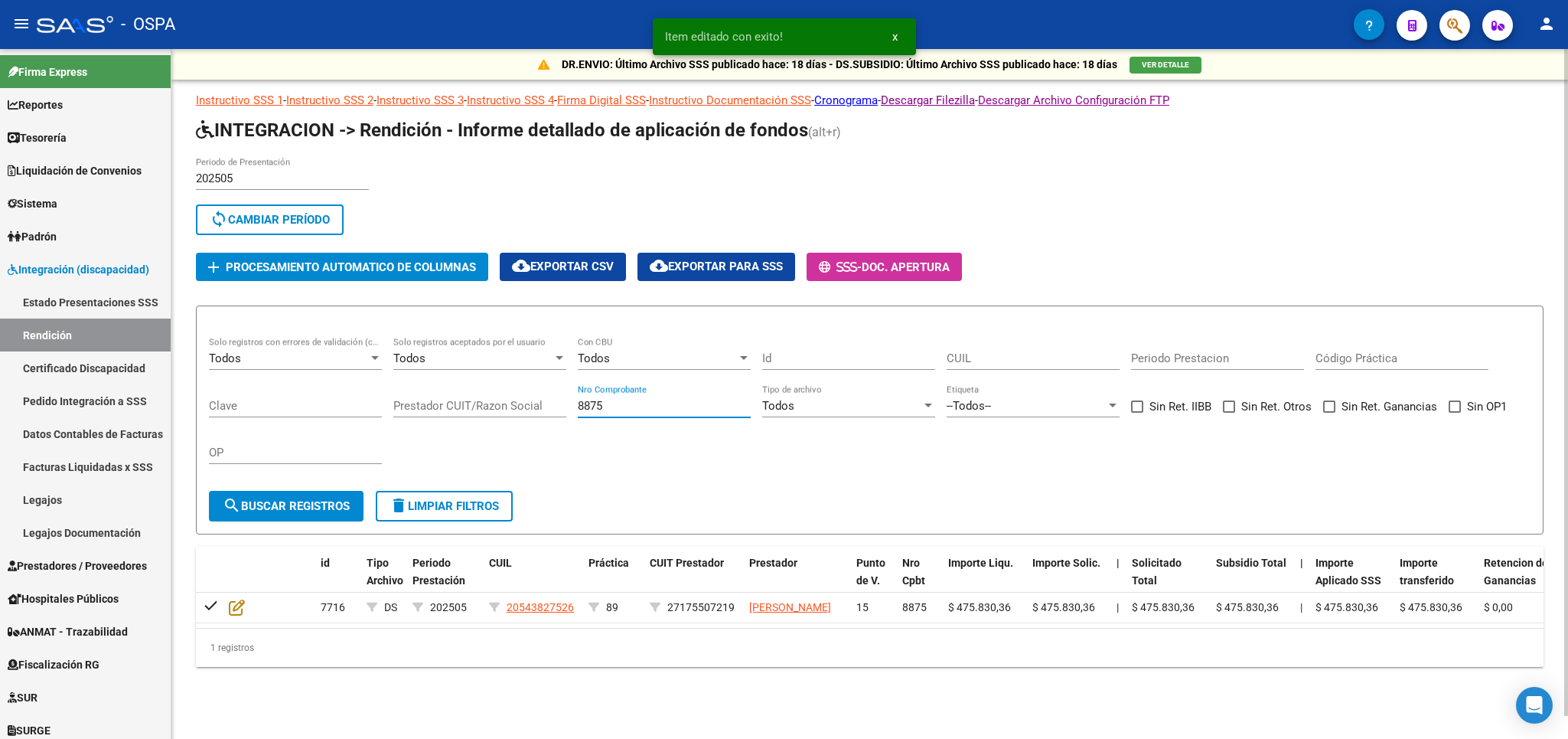
drag, startPoint x: 639, startPoint y: 413, endPoint x: 525, endPoint y: 411, distance: 114.0
click at [578, 411] on input "8875" at bounding box center [665, 406] width 173 height 14
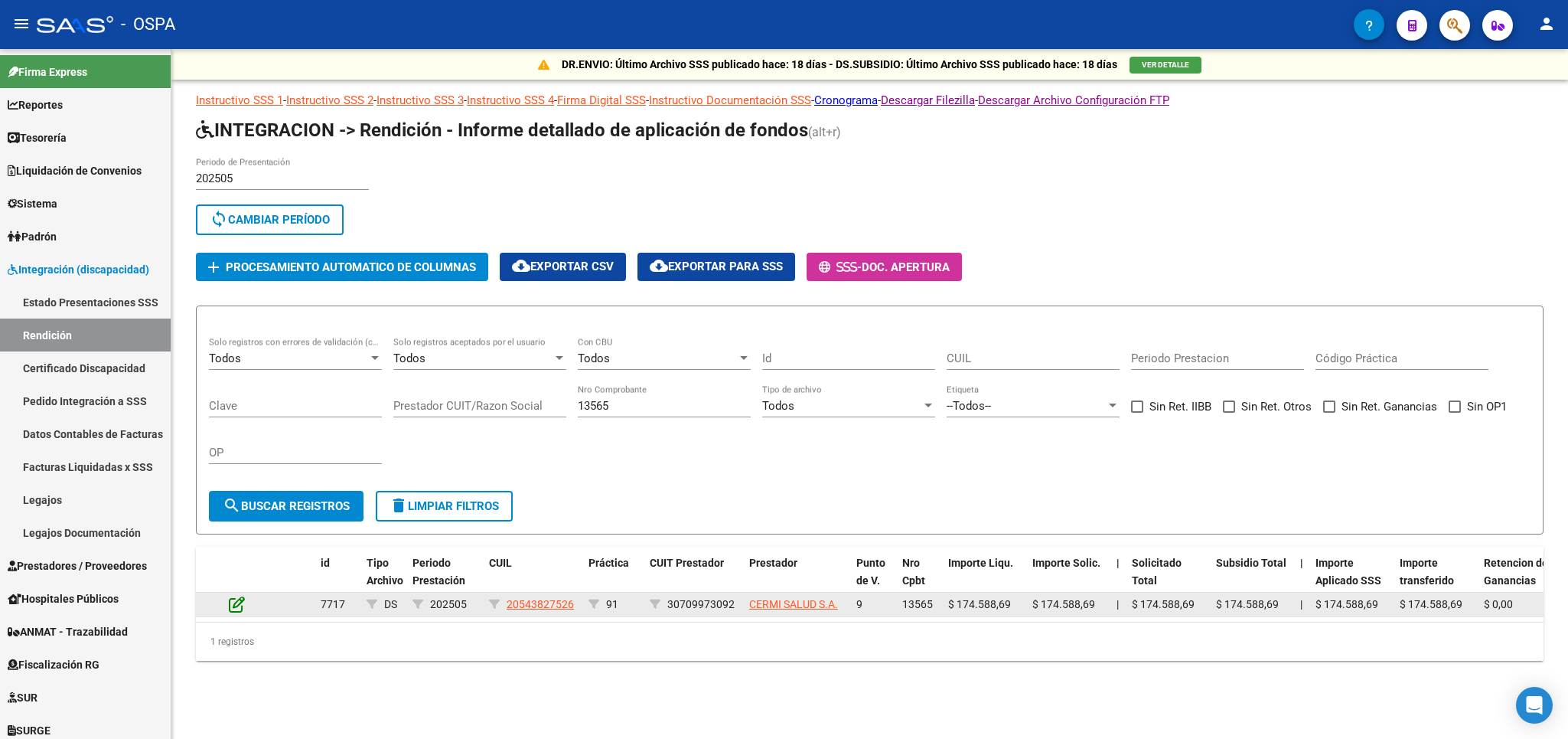
click at [230, 603] on icon at bounding box center [237, 604] width 16 height 17
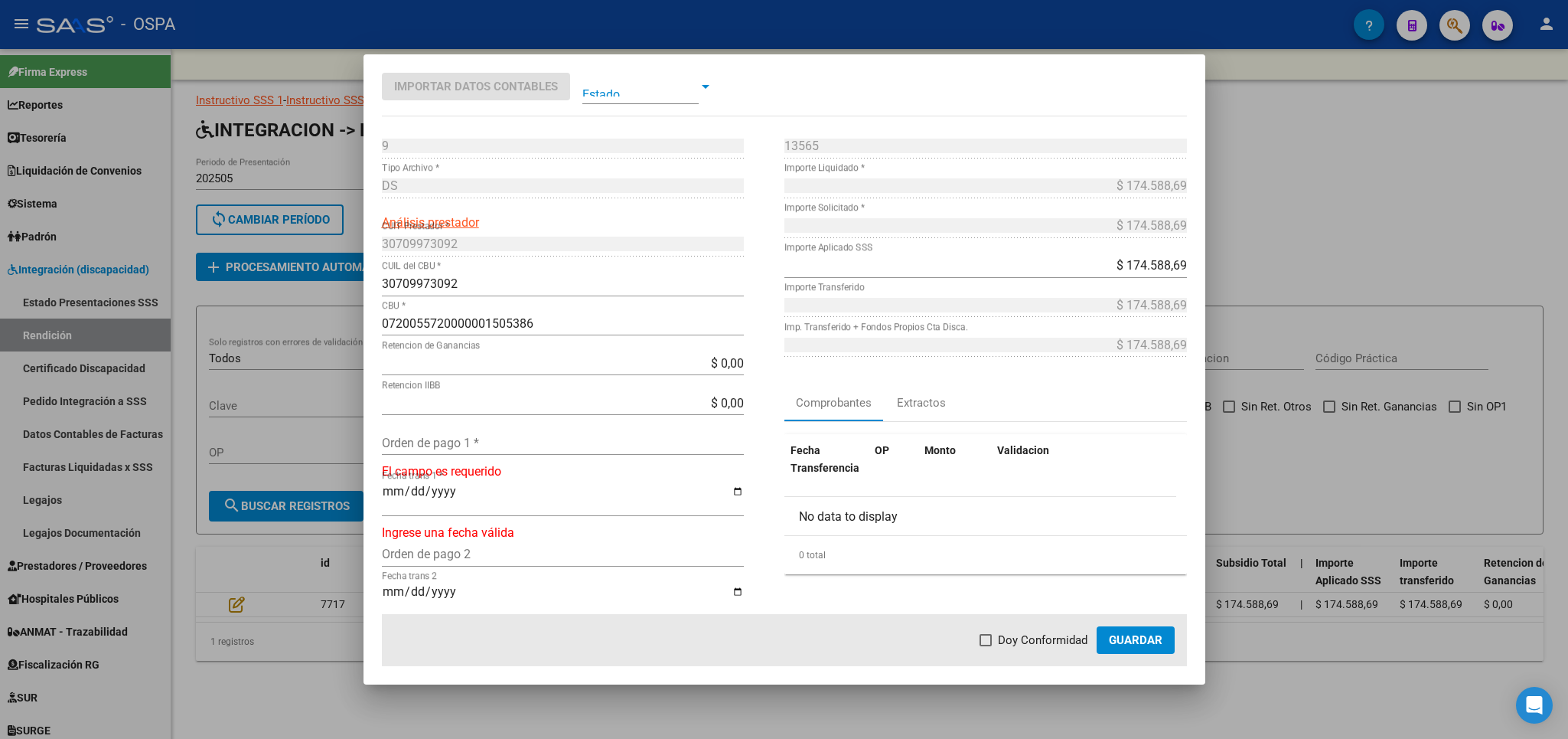
click at [492, 447] on input "Orden de pago 1 *" at bounding box center [563, 443] width 362 height 15
click at [1028, 647] on span "Doy Conformidad" at bounding box center [1043, 640] width 90 height 18
click at [986, 647] on input "Doy Conformidad" at bounding box center [985, 646] width 1 height 1
click at [1112, 638] on span "Guardar" at bounding box center [1135, 640] width 54 height 14
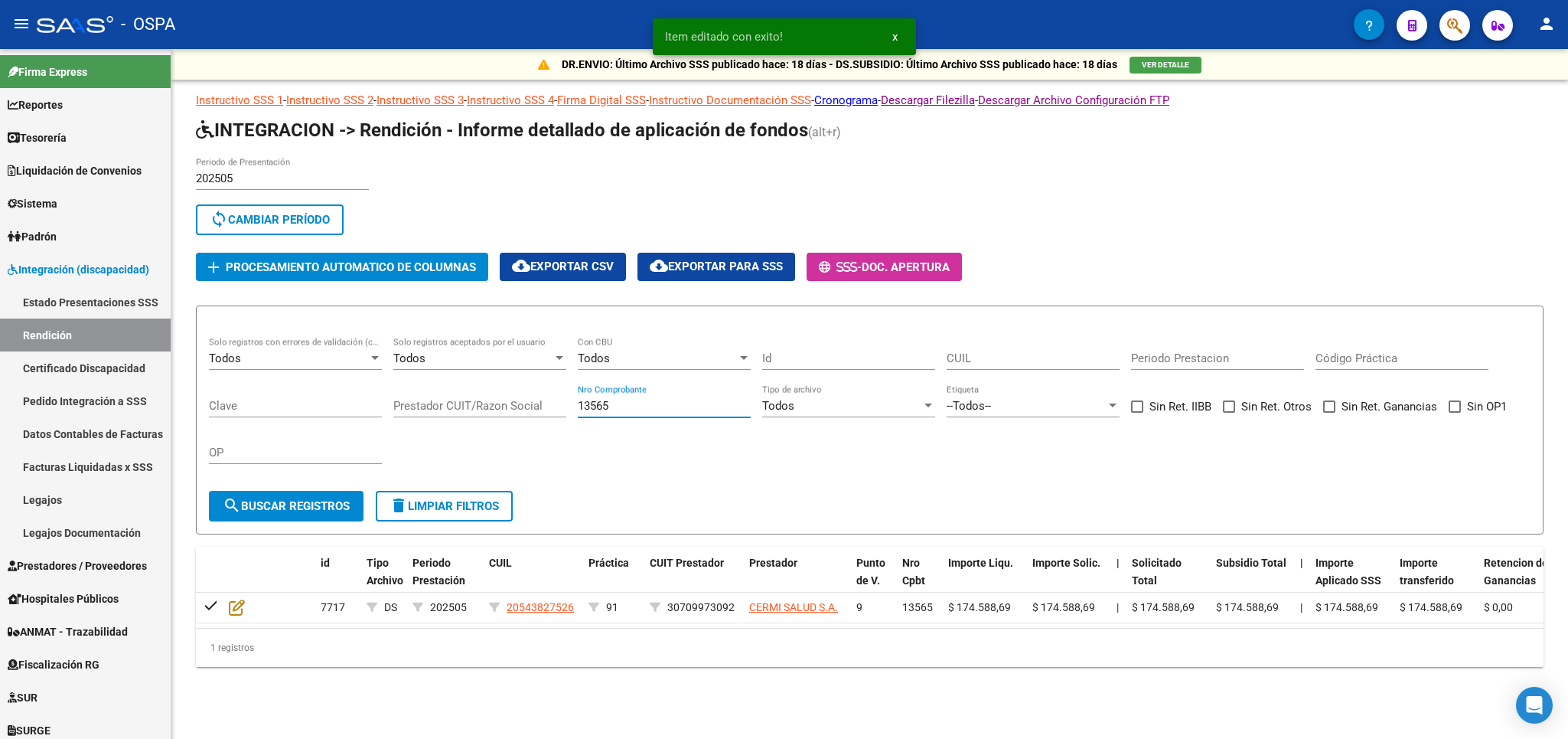
drag, startPoint x: 634, startPoint y: 407, endPoint x: 480, endPoint y: 400, distance: 154.2
click at [578, 400] on input "13565" at bounding box center [665, 406] width 173 height 14
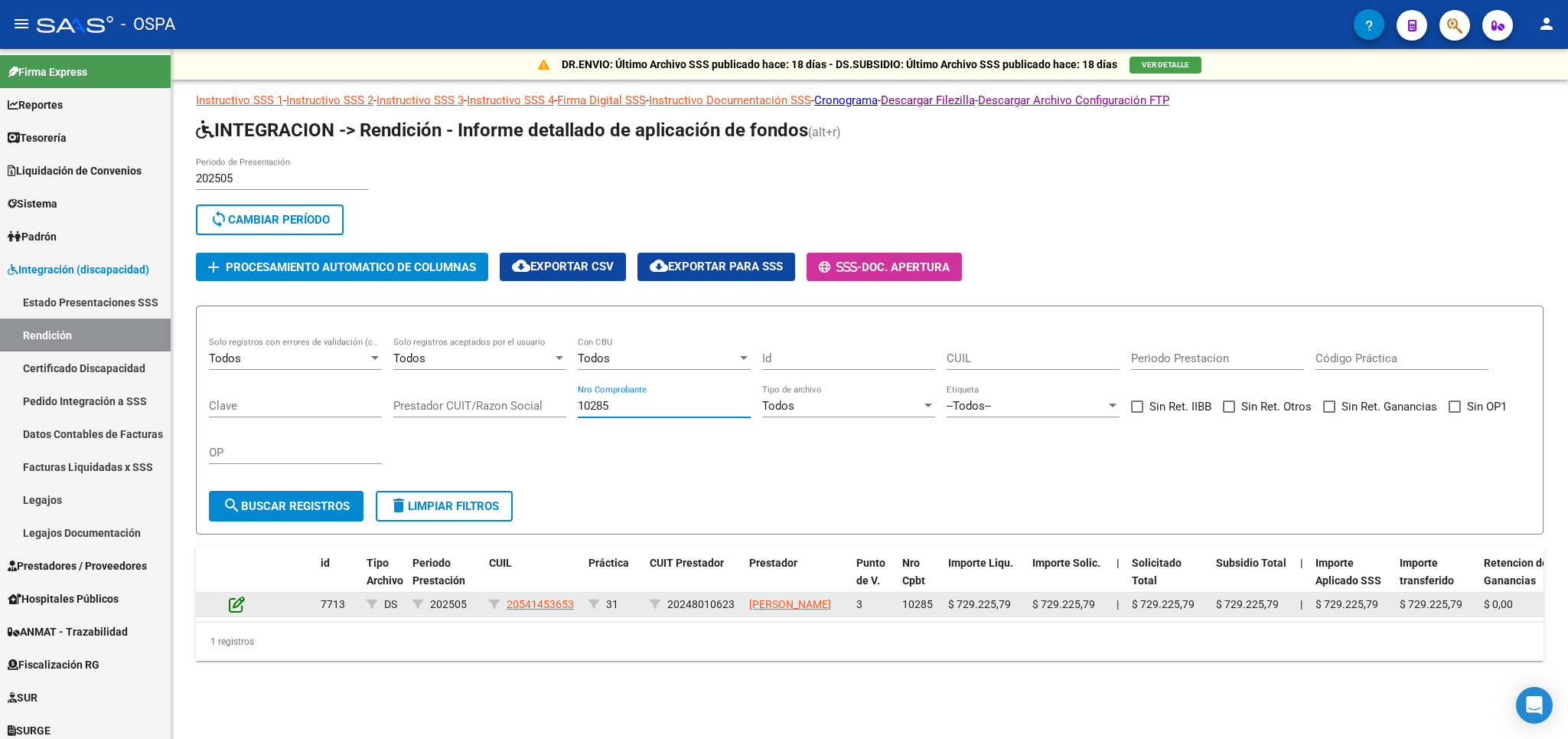
click at [241, 602] on icon at bounding box center [237, 604] width 16 height 17
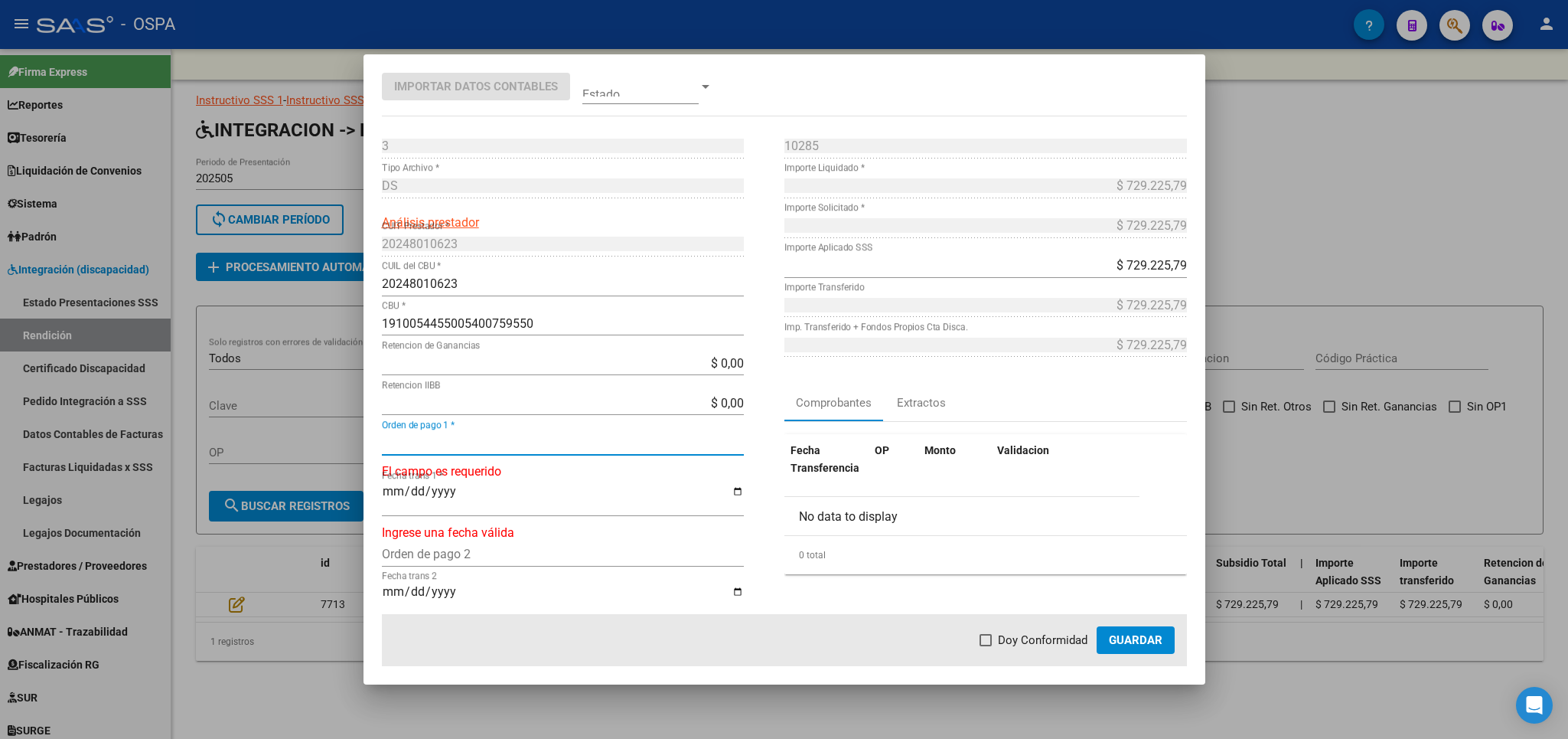
click at [528, 445] on input "Orden de pago 1 *" at bounding box center [563, 443] width 362 height 15
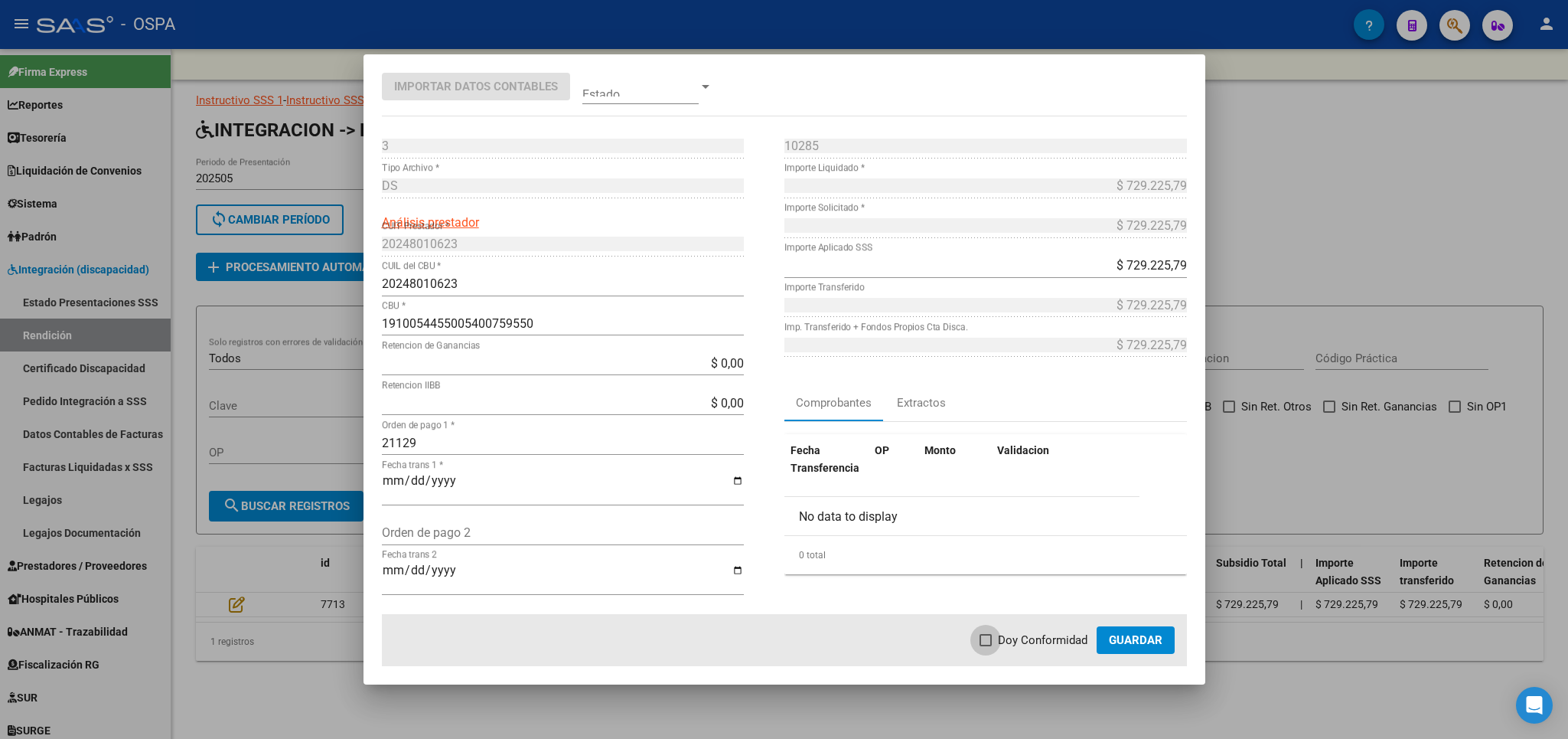
click at [1024, 636] on span "Doy Conformidad" at bounding box center [1043, 640] width 90 height 18
click at [986, 646] on input "Doy Conformidad" at bounding box center [985, 646] width 1 height 1
click at [1129, 638] on span "Guardar" at bounding box center [1135, 640] width 54 height 14
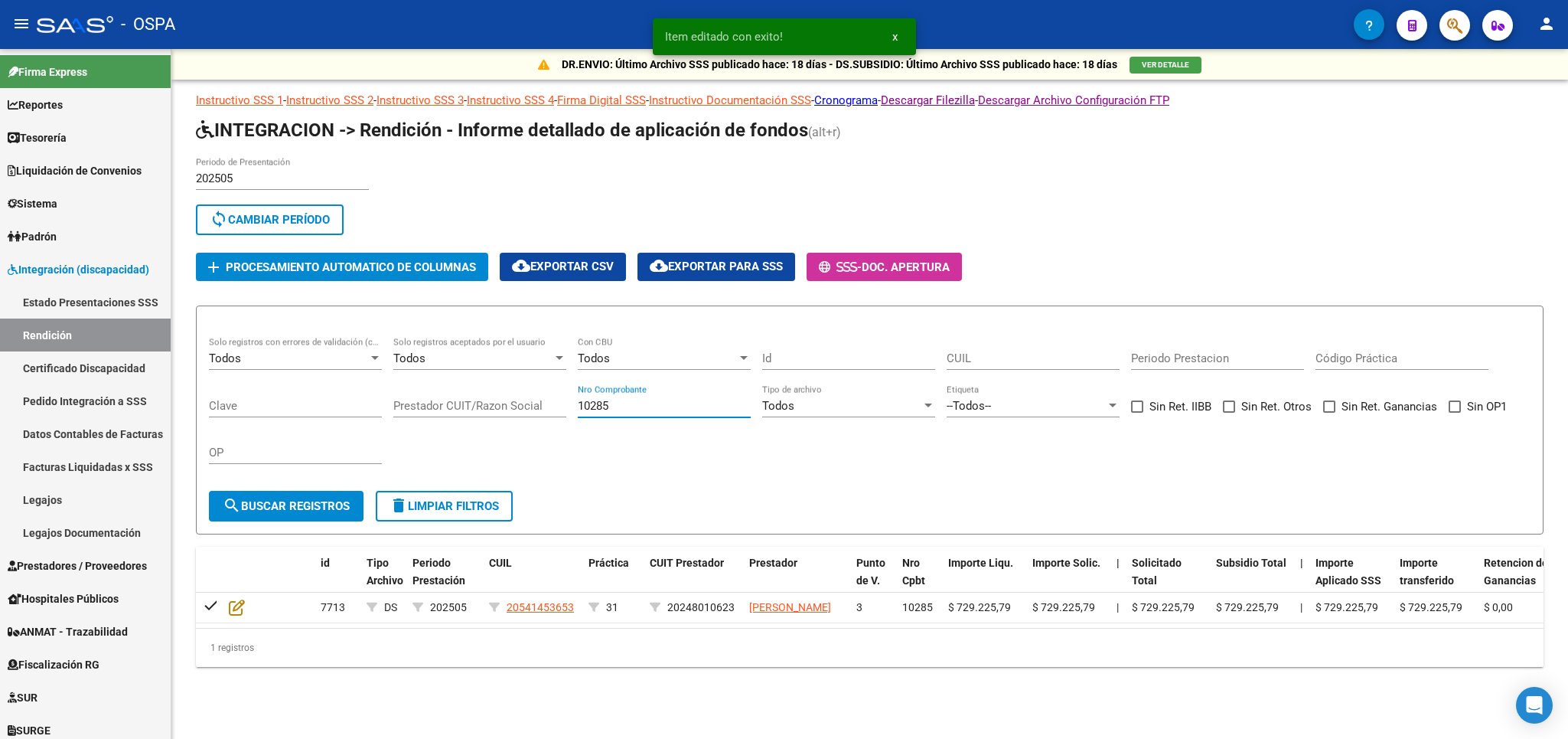
drag, startPoint x: 647, startPoint y: 411, endPoint x: 517, endPoint y: 392, distance: 131.4
click at [578, 399] on input "10285" at bounding box center [665, 406] width 173 height 14
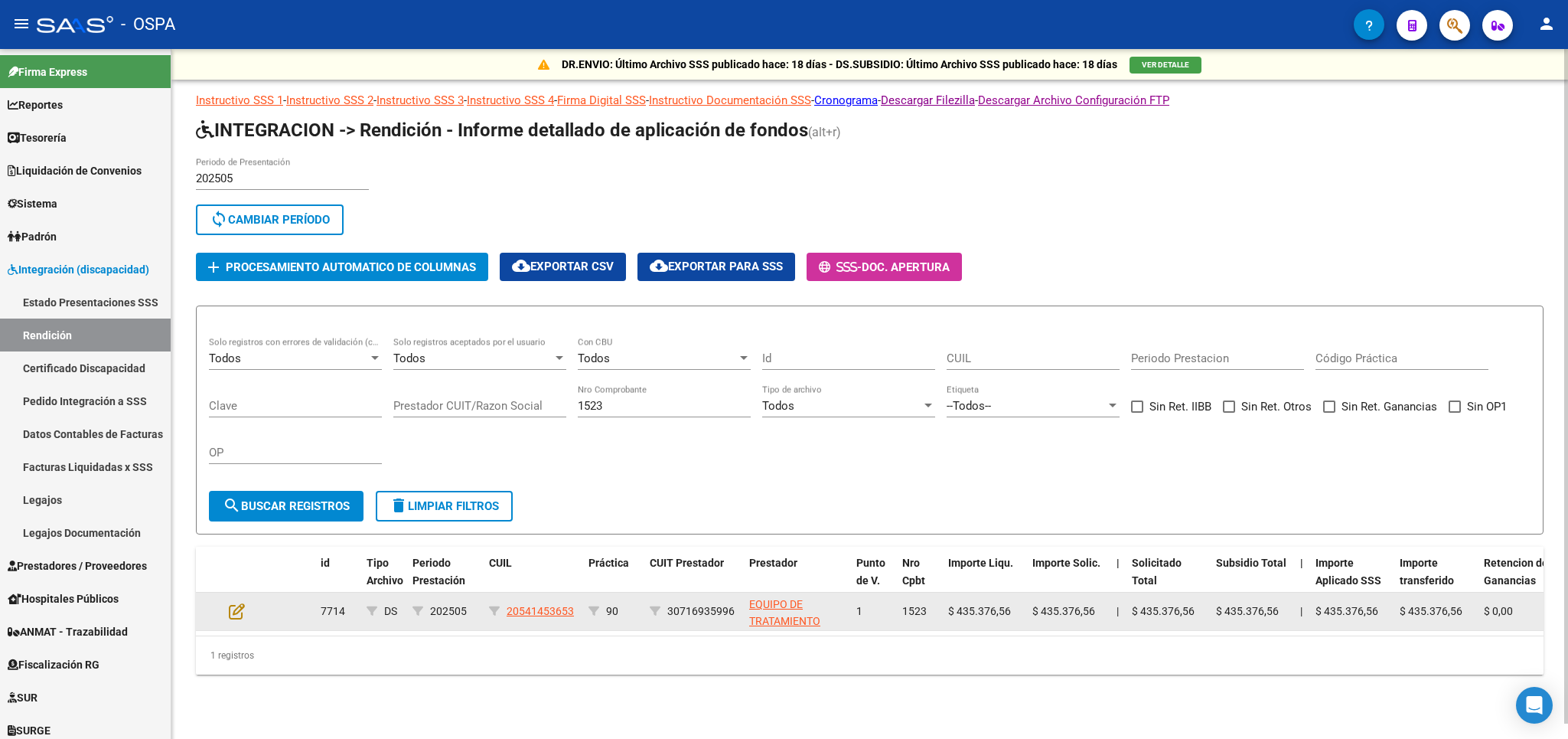
click at [248, 610] on div at bounding box center [250, 611] width 41 height 18
click at [234, 610] on icon at bounding box center [237, 611] width 16 height 17
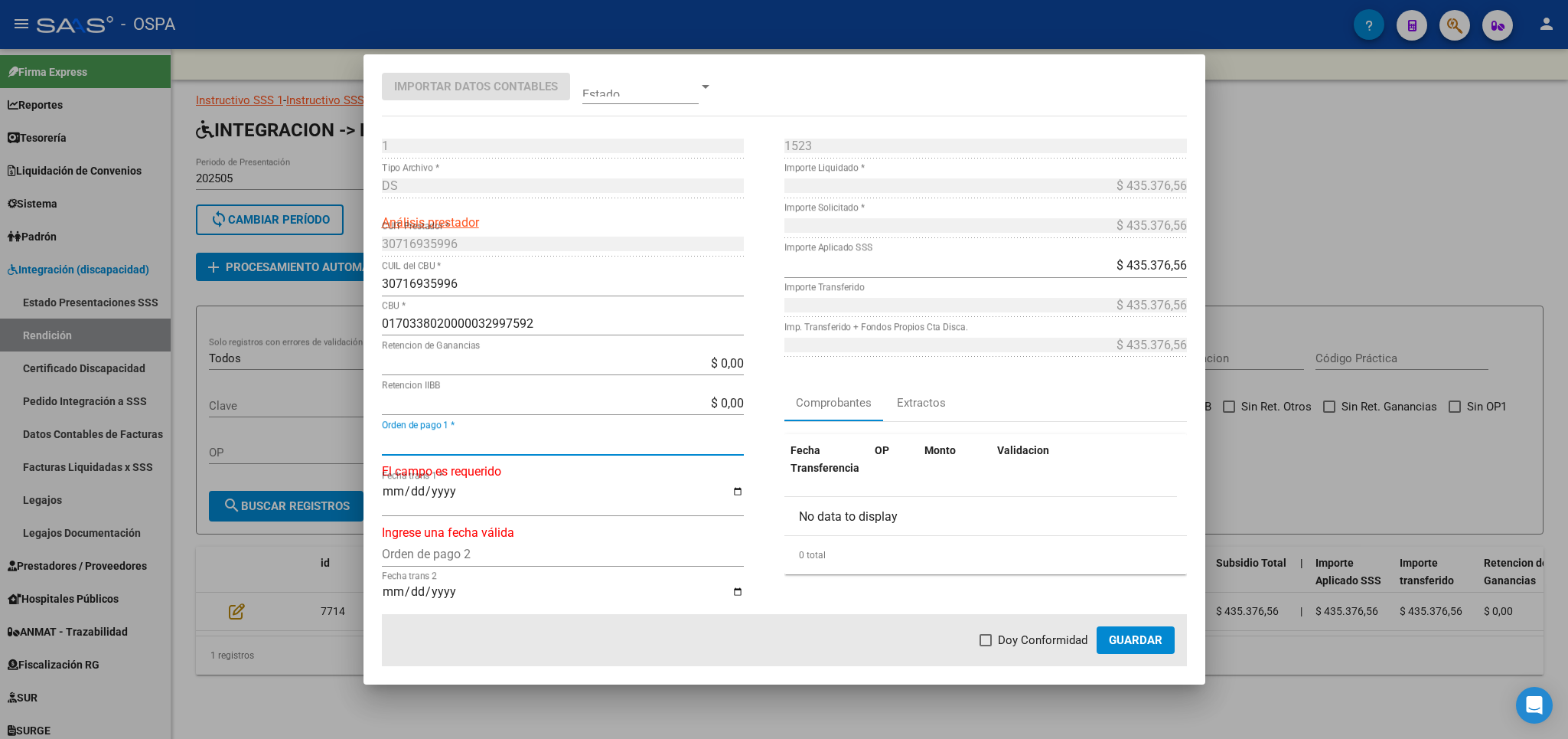
click at [466, 441] on input "Orden de pago 1 *" at bounding box center [563, 443] width 362 height 15
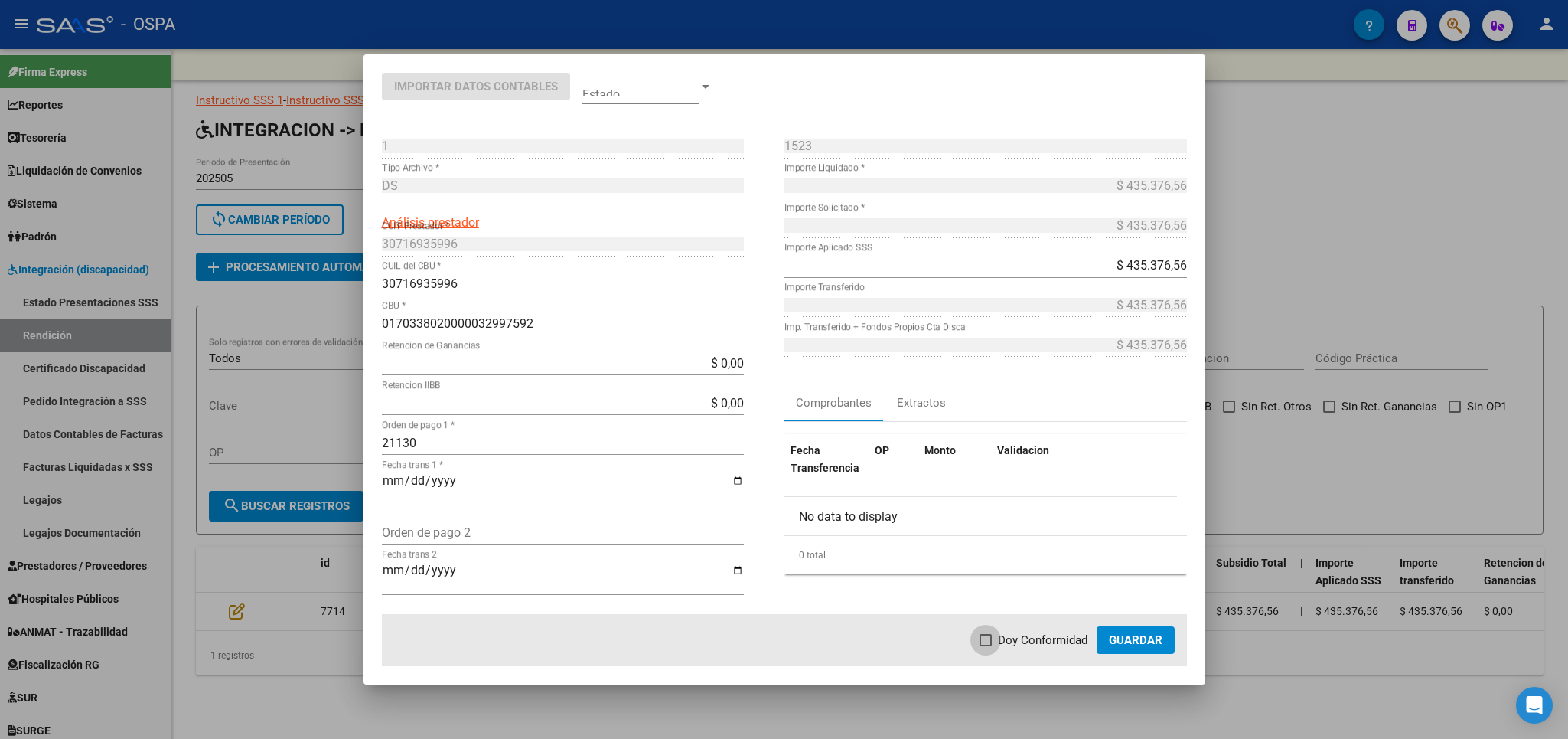
click at [999, 636] on label "Doy Conformidad" at bounding box center [1034, 640] width 108 height 18
click at [986, 646] on input "Doy Conformidad" at bounding box center [985, 646] width 1 height 1
click at [1149, 638] on span "Guardar" at bounding box center [1135, 640] width 54 height 14
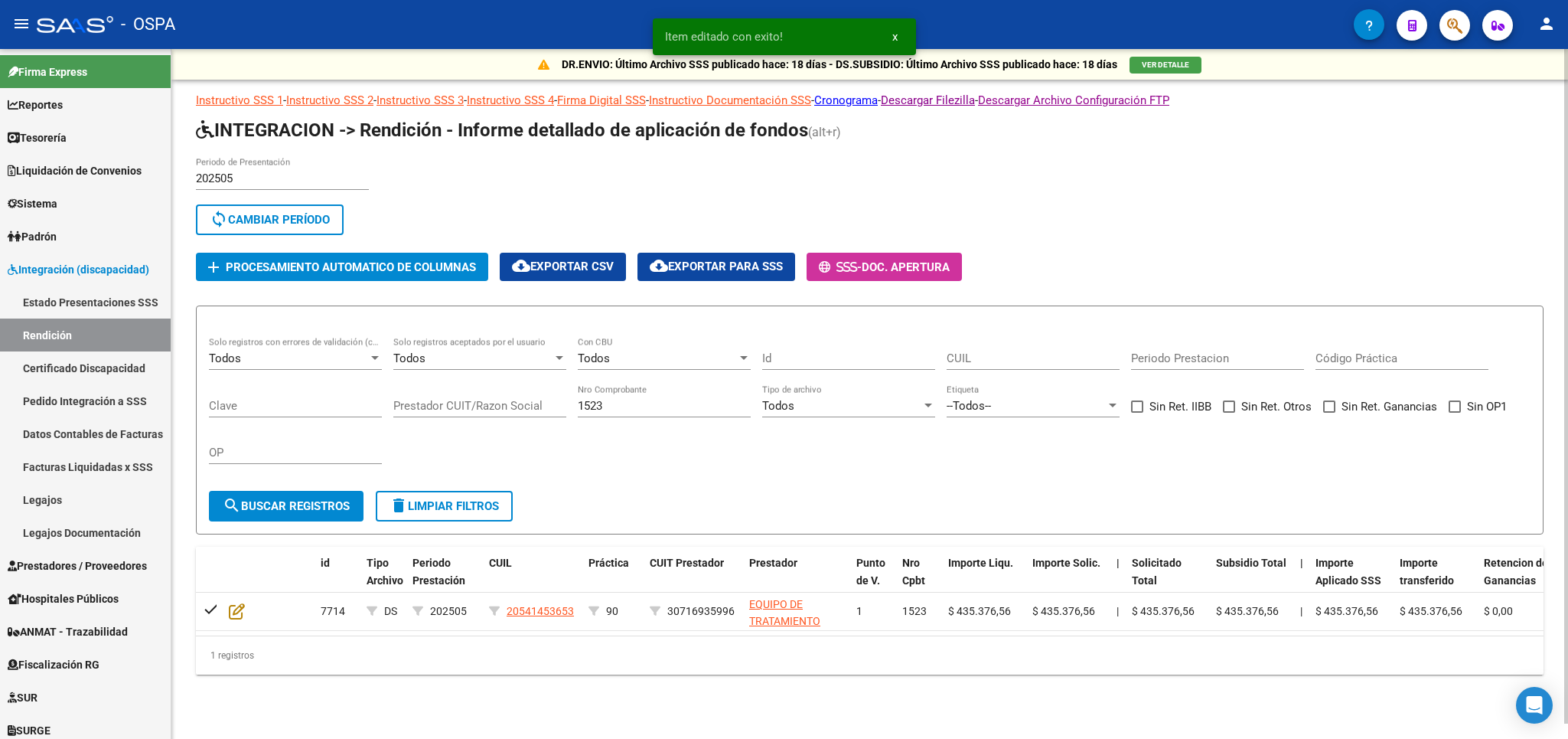
drag, startPoint x: 632, startPoint y: 415, endPoint x: 466, endPoint y: 408, distance: 166.1
click at [466, 408] on div "Todos Solo registros con errores de validación (control 623 instructivo de rend…" at bounding box center [870, 407] width 1321 height 142
drag, startPoint x: 625, startPoint y: 402, endPoint x: 509, endPoint y: 402, distance: 116.0
click at [578, 402] on input "1523" at bounding box center [665, 406] width 173 height 14
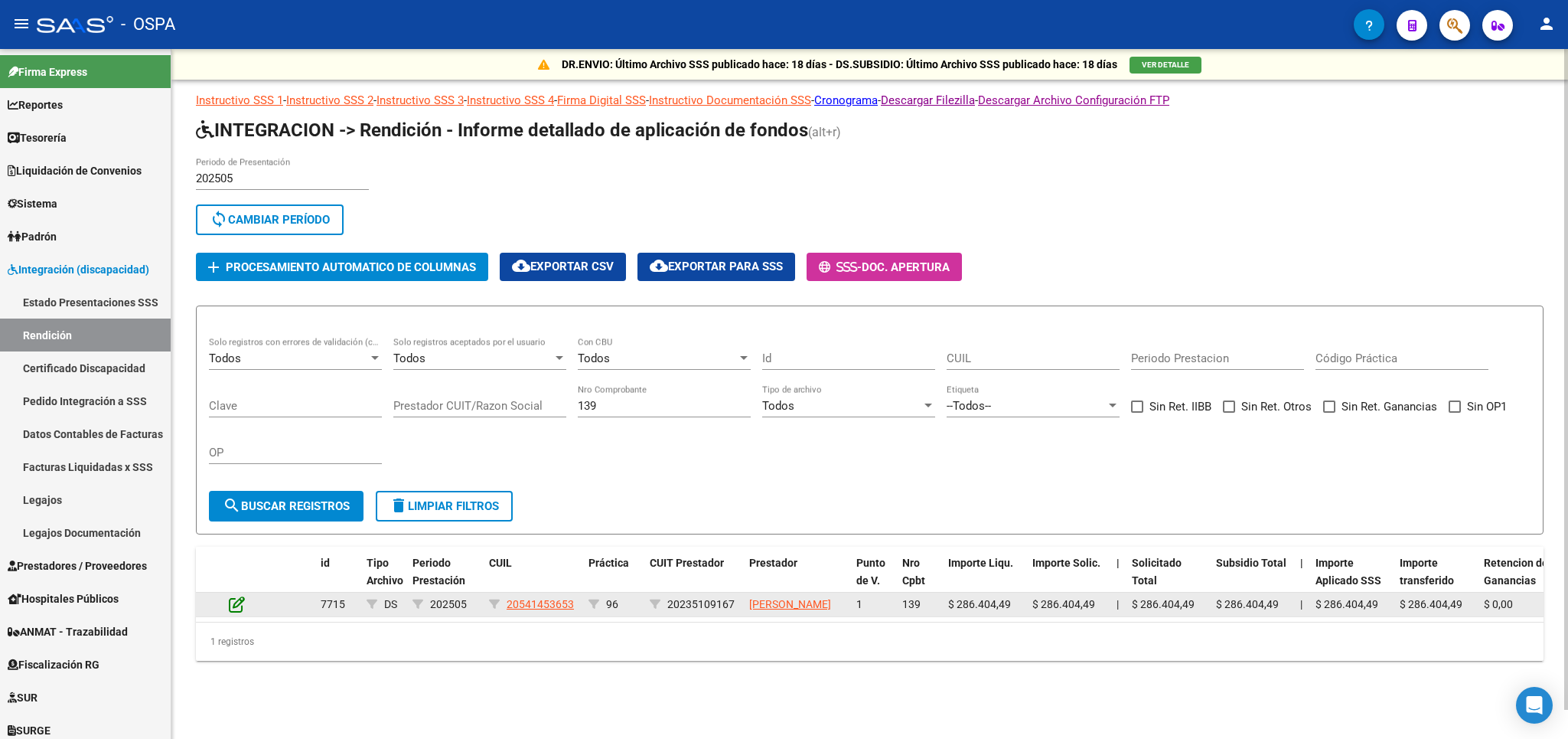
click at [238, 606] on icon at bounding box center [237, 604] width 16 height 17
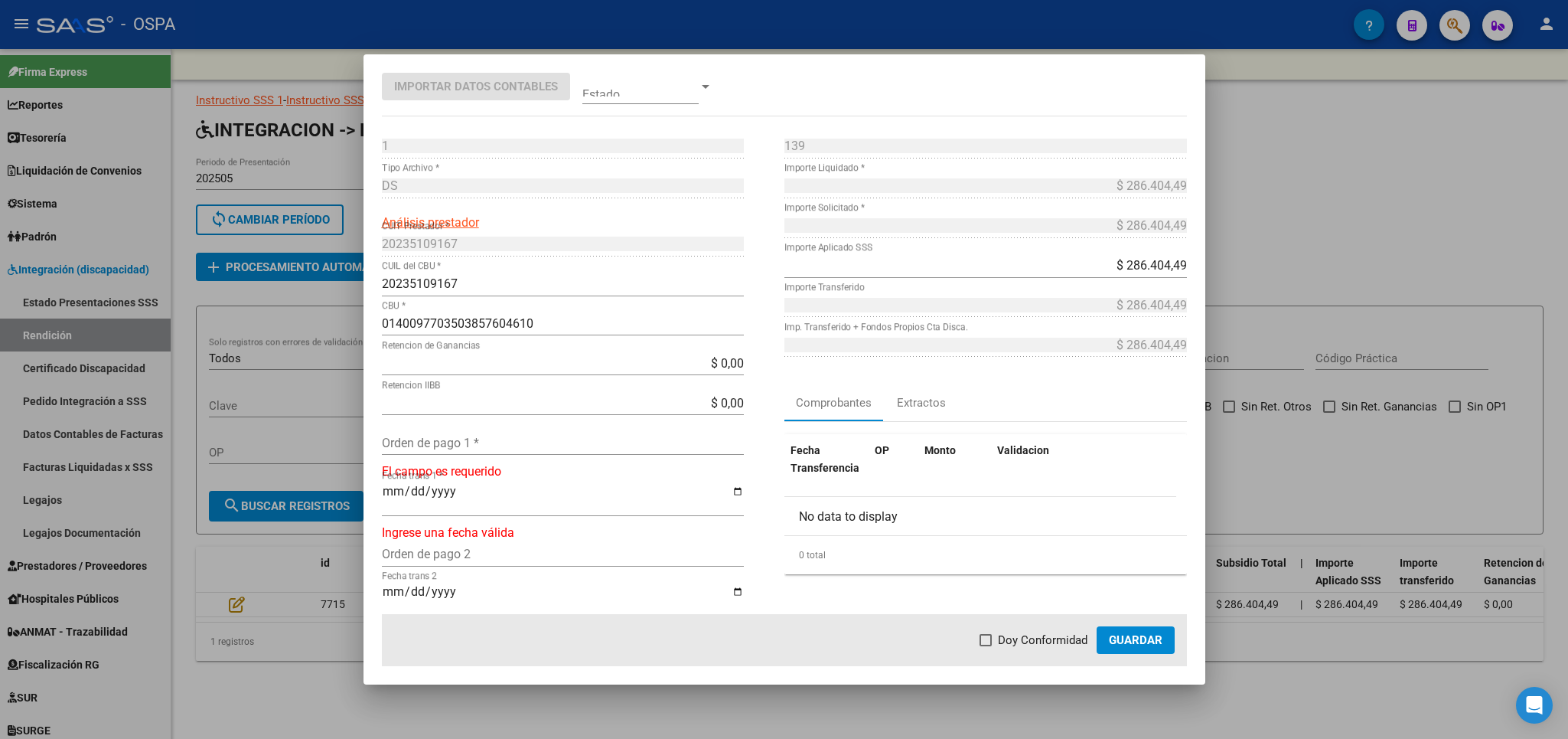
click at [496, 454] on div "Orden de pago 1 *" at bounding box center [563, 443] width 362 height 25
click at [1031, 636] on span "Doy Conformidad" at bounding box center [1043, 640] width 90 height 18
click at [986, 646] on input "Doy Conformidad" at bounding box center [985, 646] width 1 height 1
click at [1159, 641] on span "Guardar" at bounding box center [1135, 640] width 54 height 14
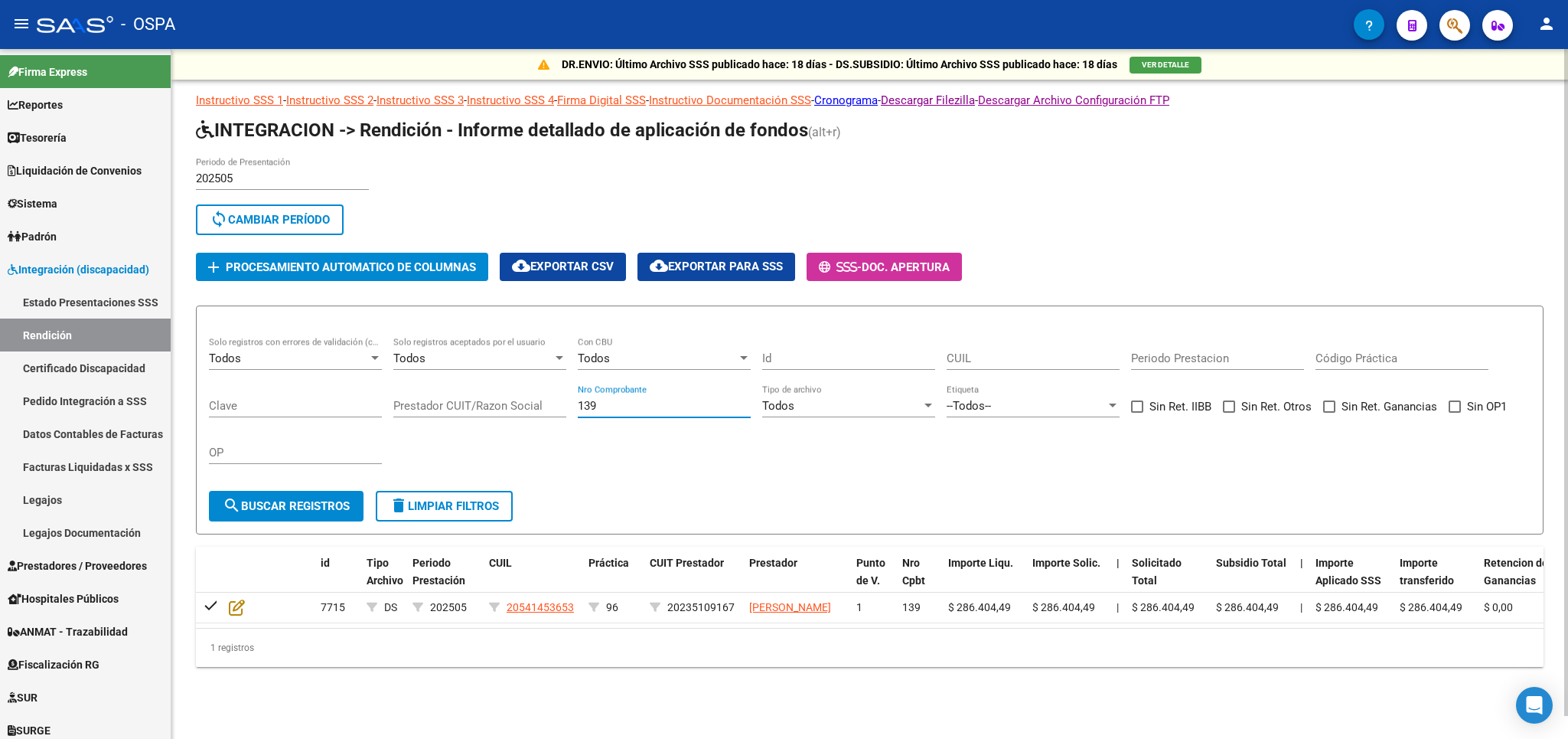
drag, startPoint x: 643, startPoint y: 406, endPoint x: 488, endPoint y: 413, distance: 155.2
click at [578, 413] on input "139" at bounding box center [665, 406] width 173 height 14
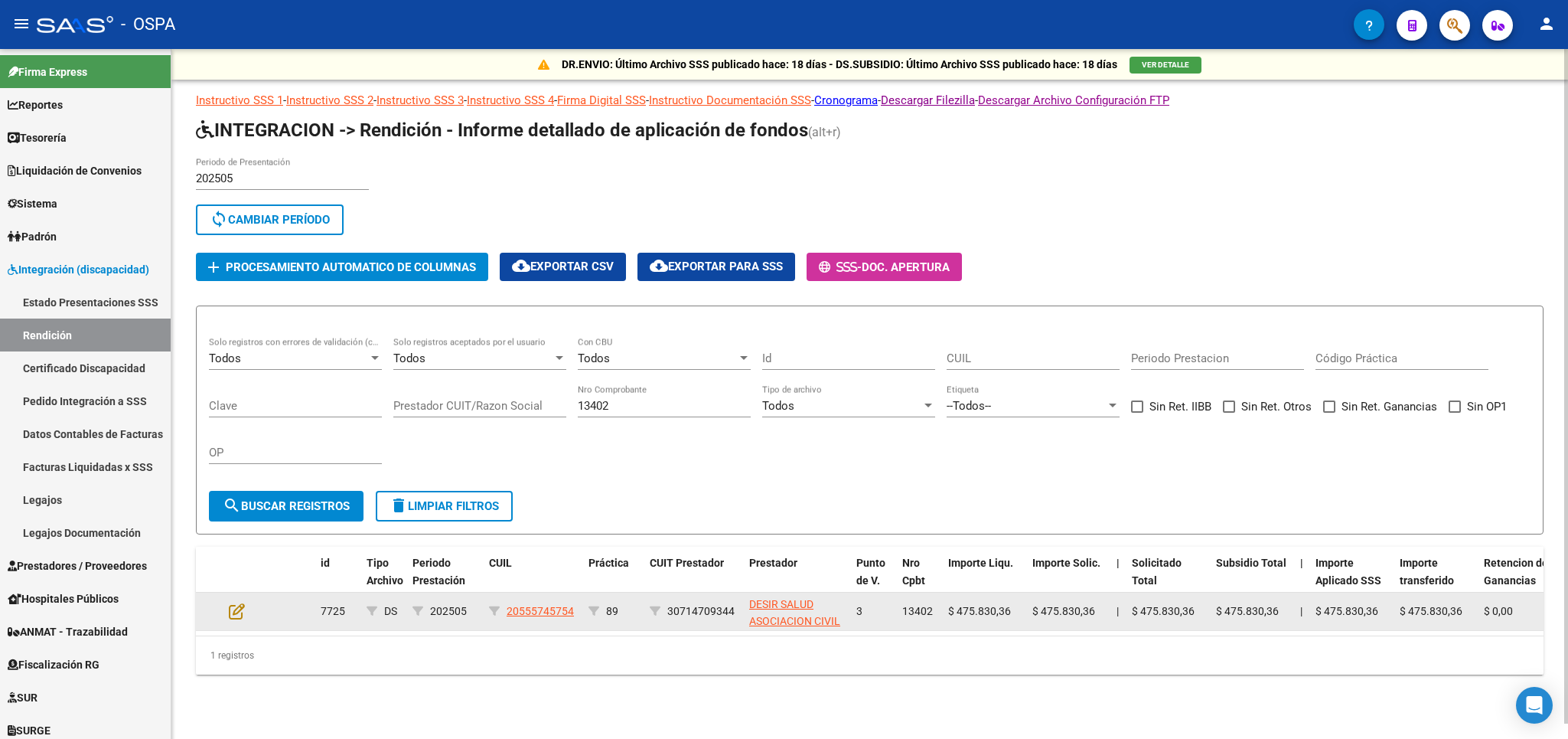
click at [229, 606] on datatable-body-cell at bounding box center [250, 611] width 54 height 38
click at [243, 610] on icon at bounding box center [237, 611] width 16 height 17
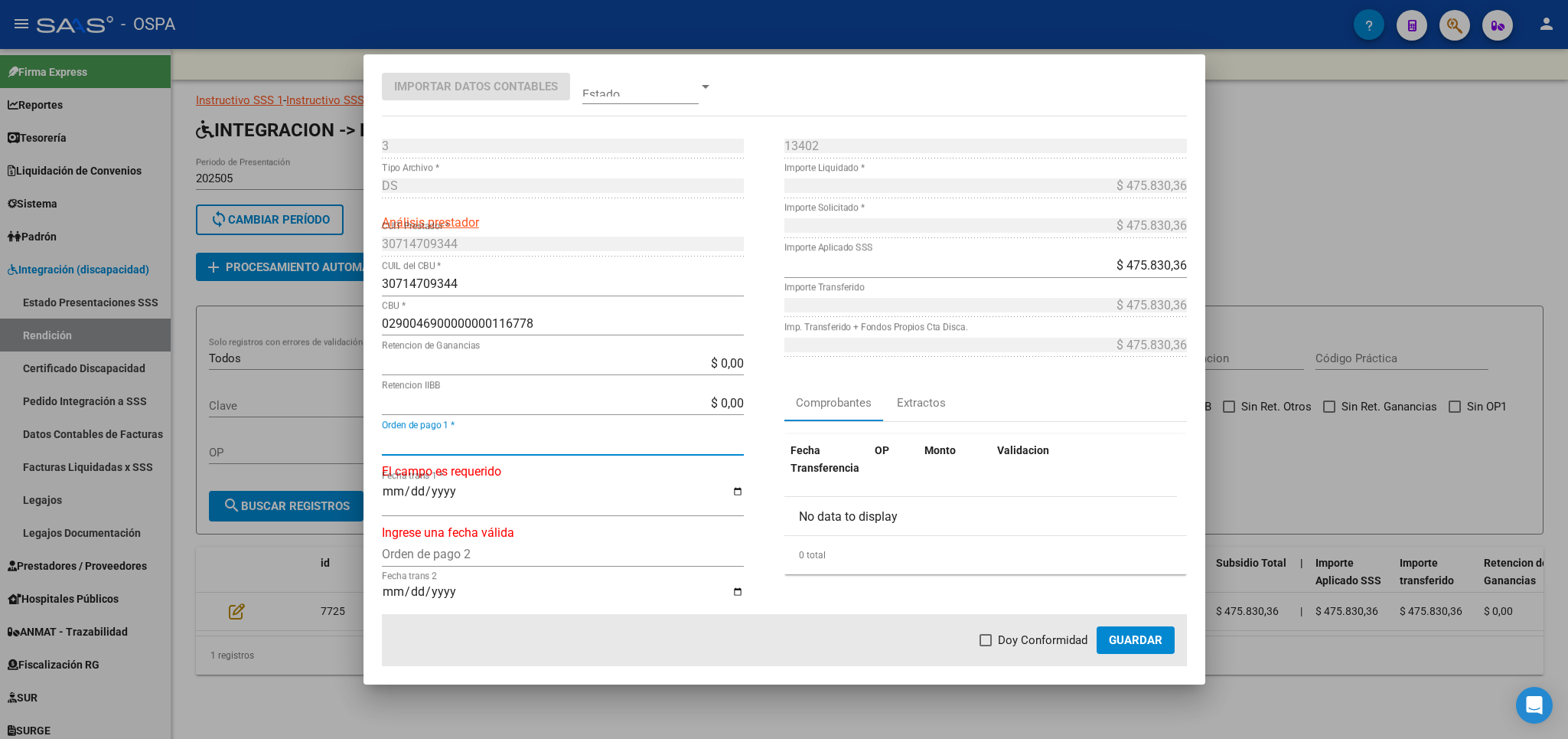
click at [407, 447] on input "Orden de pago 1 *" at bounding box center [563, 443] width 362 height 15
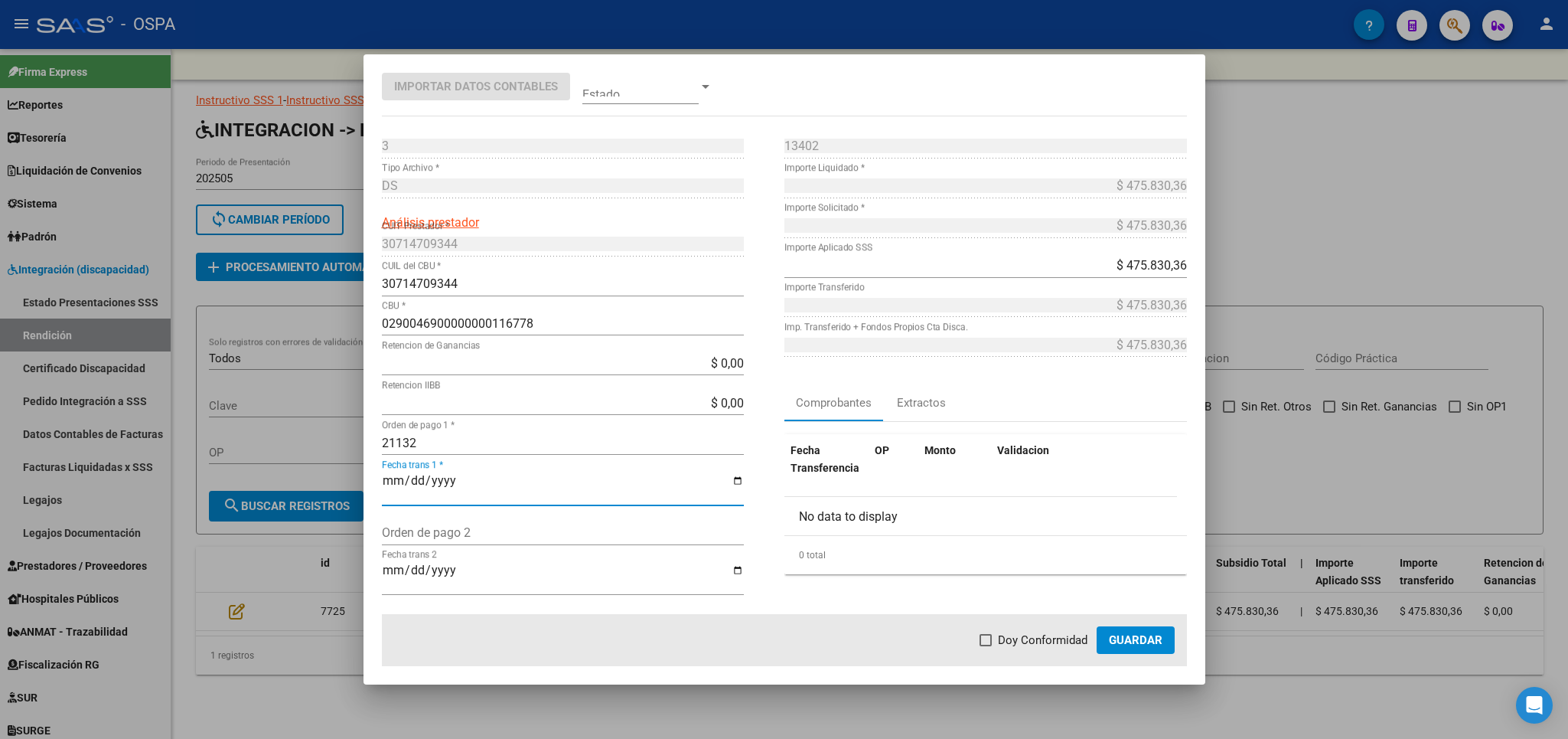
click at [985, 638] on span at bounding box center [986, 640] width 12 height 12
click at [985, 646] on input "Doy Conformidad" at bounding box center [985, 646] width 1 height 1
click at [1129, 645] on span "Guardar" at bounding box center [1135, 640] width 54 height 14
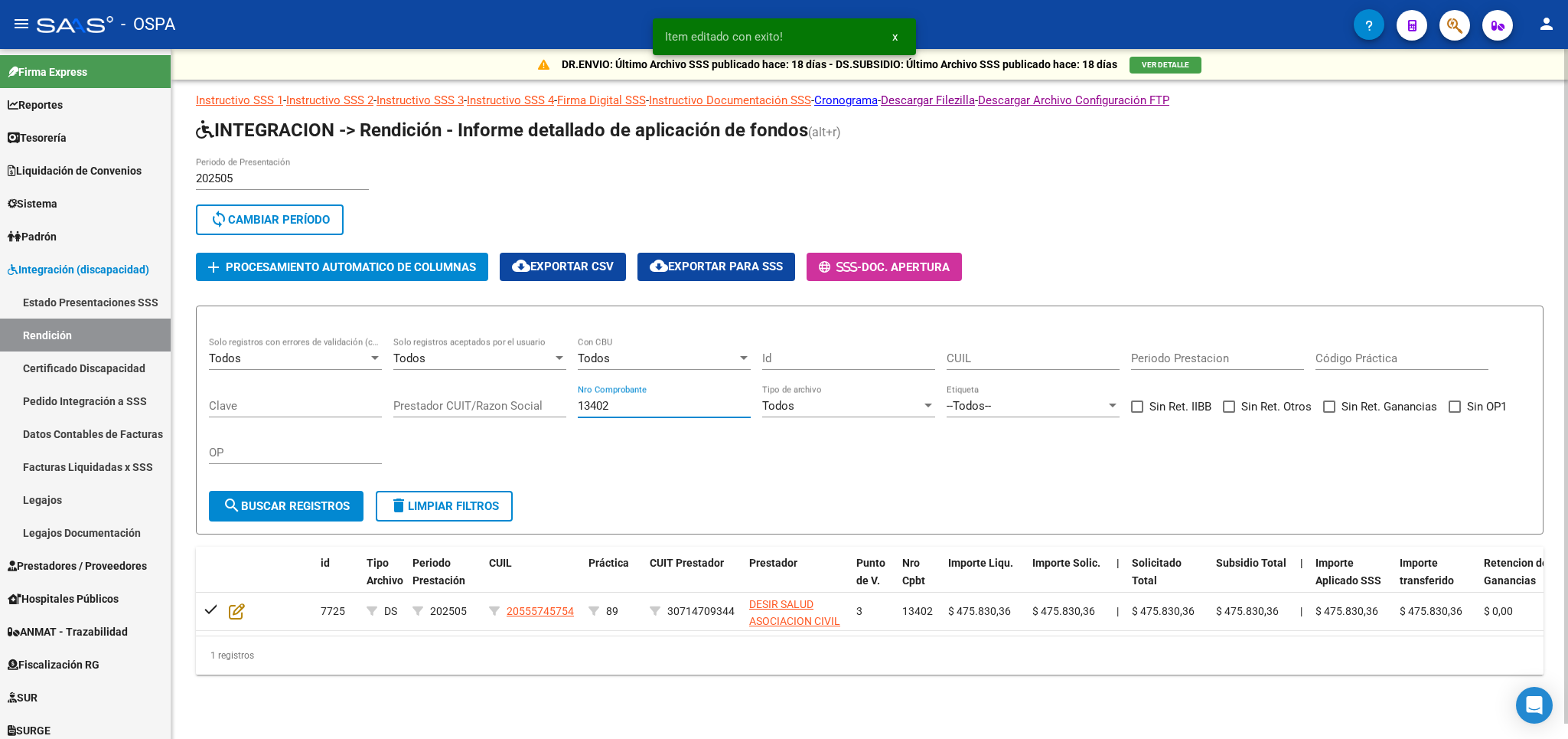
drag, startPoint x: 693, startPoint y: 402, endPoint x: 390, endPoint y: 401, distance: 303.0
click at [578, 401] on input "13402" at bounding box center [665, 406] width 173 height 14
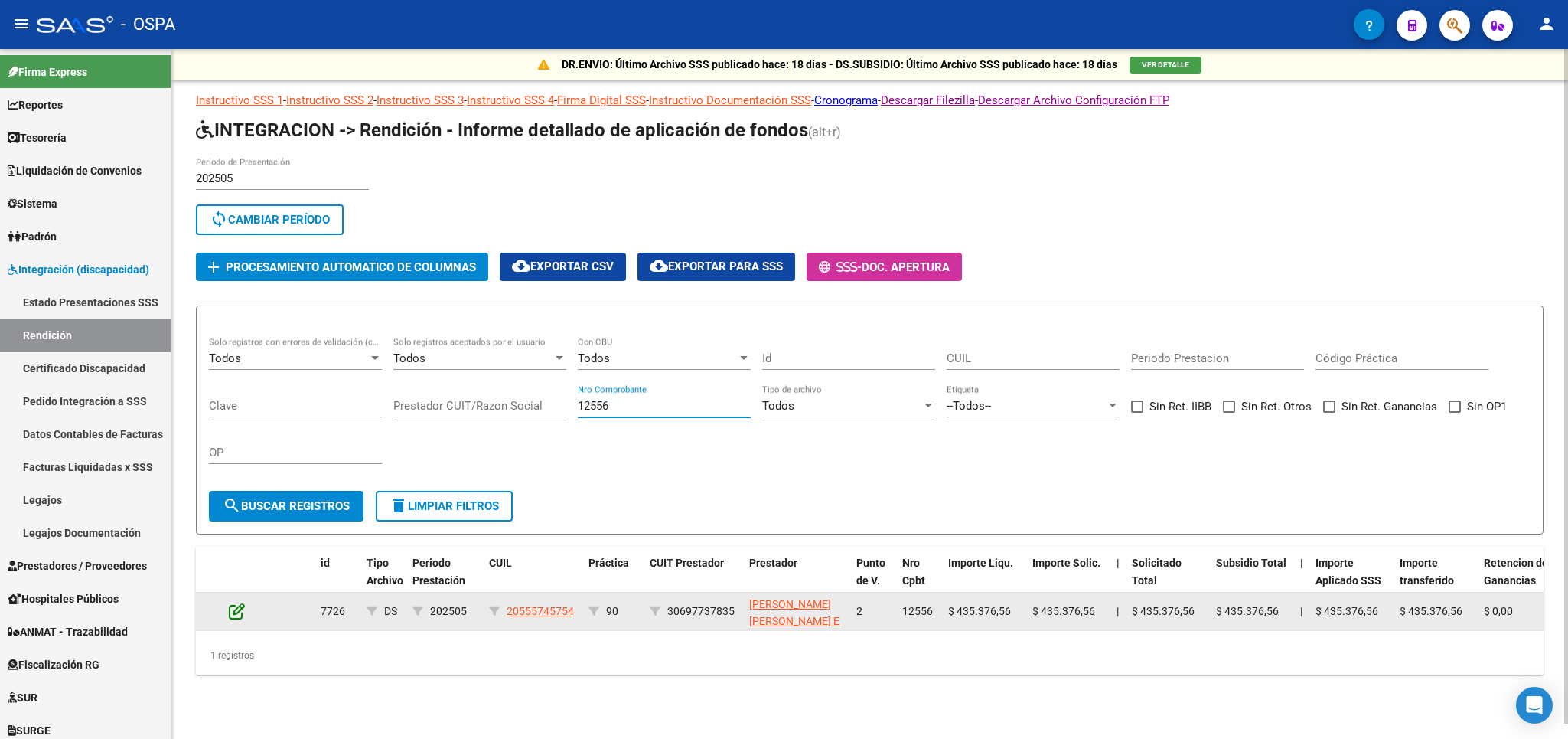
click at [239, 606] on icon at bounding box center [237, 611] width 16 height 17
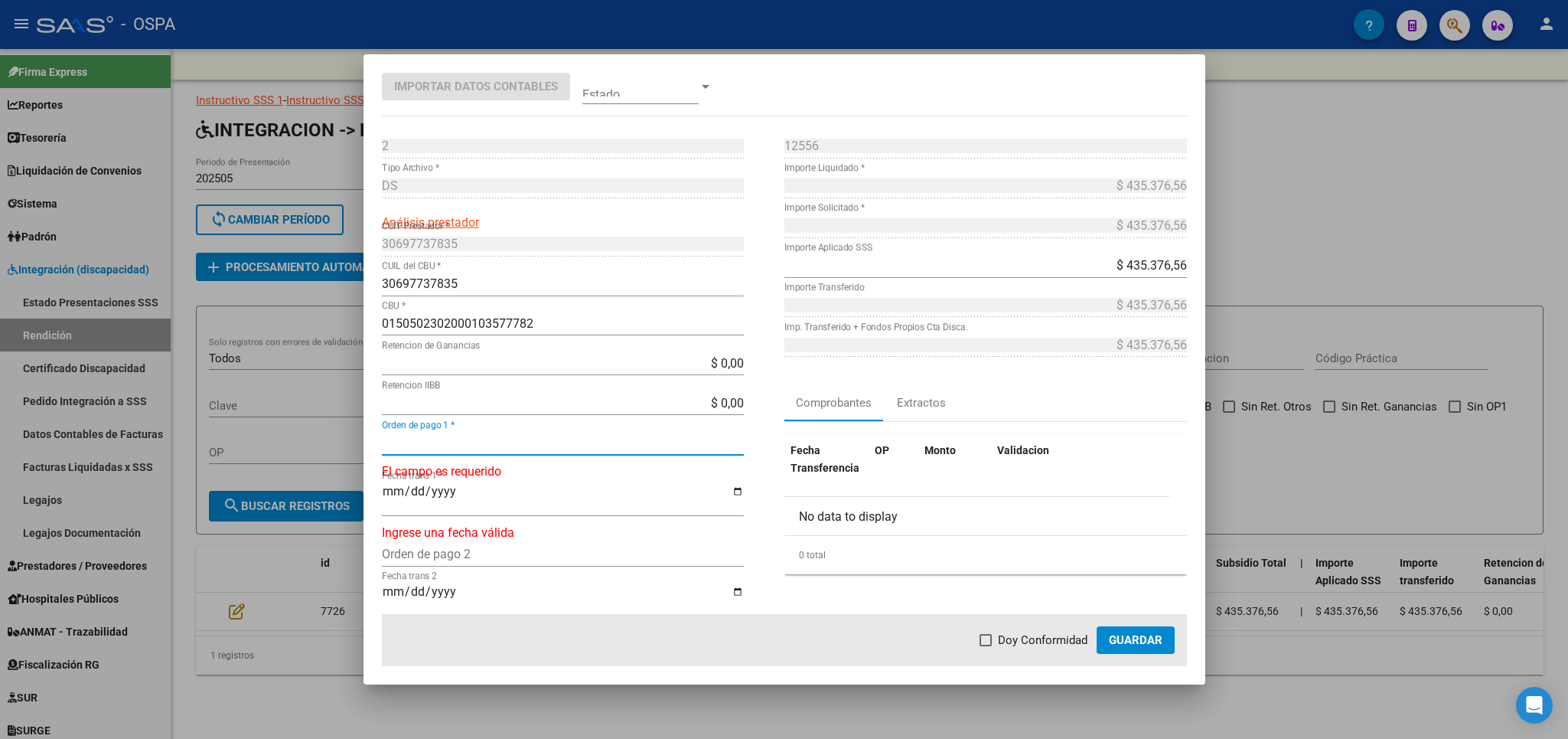
click at [503, 443] on input "Orden de pago 1 *" at bounding box center [563, 443] width 362 height 15
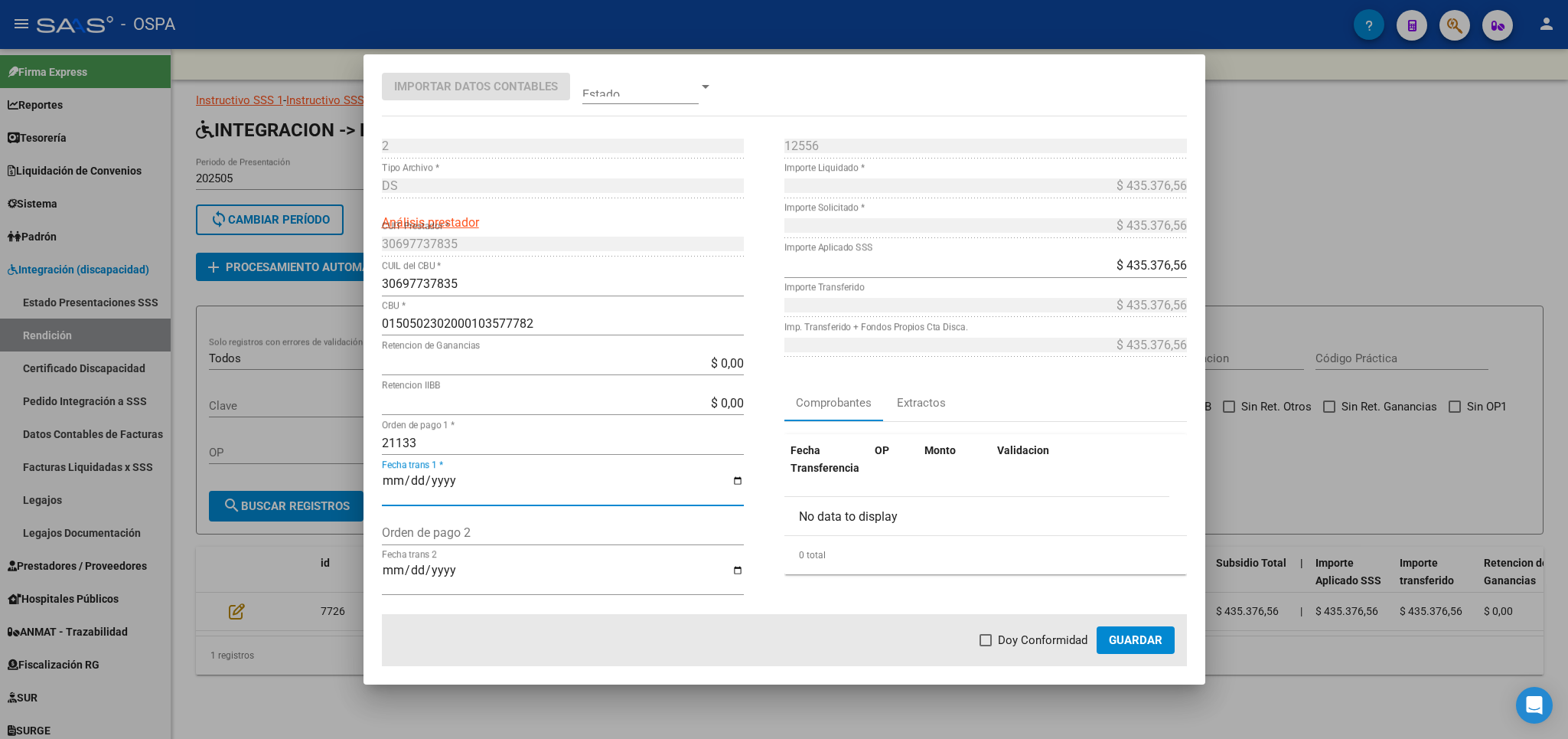
click at [1029, 646] on span "Doy Conformidad" at bounding box center [1043, 640] width 90 height 18
click at [986, 646] on input "Doy Conformidad" at bounding box center [985, 646] width 1 height 1
click at [1147, 641] on span "Guardar" at bounding box center [1135, 640] width 54 height 14
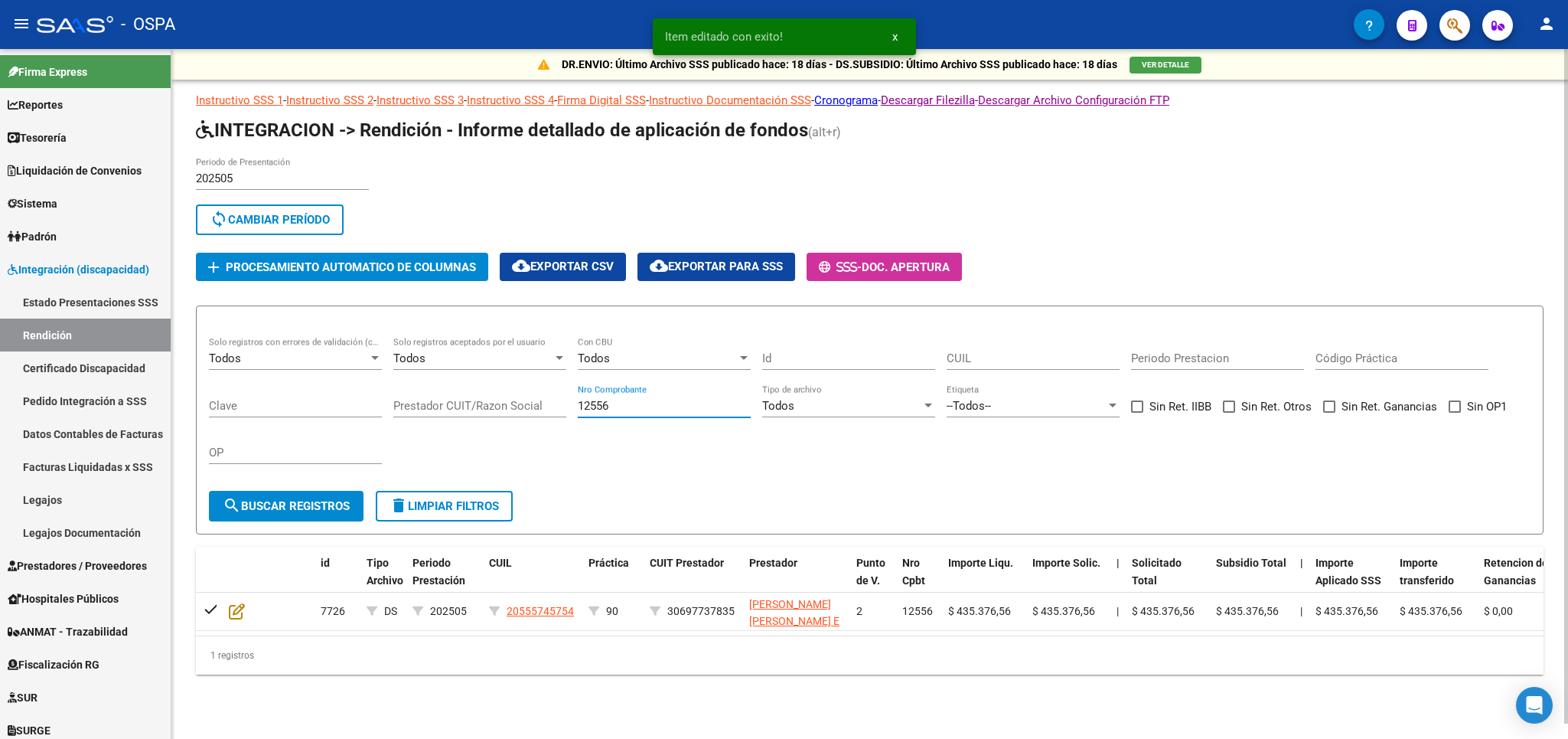
drag, startPoint x: 633, startPoint y: 411, endPoint x: 457, endPoint y: 410, distance: 176.0
click at [578, 410] on input "12556" at bounding box center [665, 406] width 173 height 14
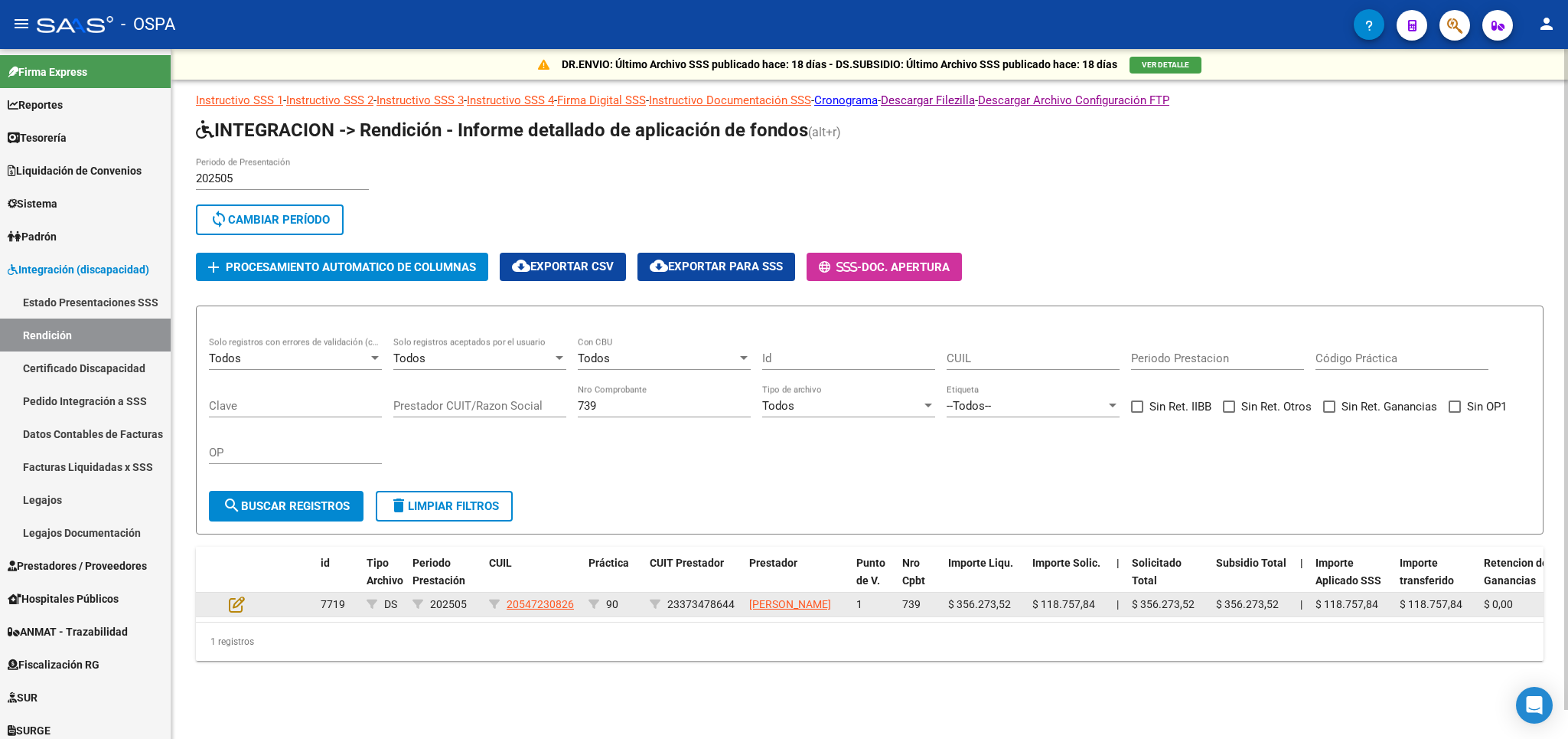
click at [229, 616] on datatable-body-cell at bounding box center [250, 604] width 54 height 24
click at [236, 613] on icon at bounding box center [237, 604] width 16 height 17
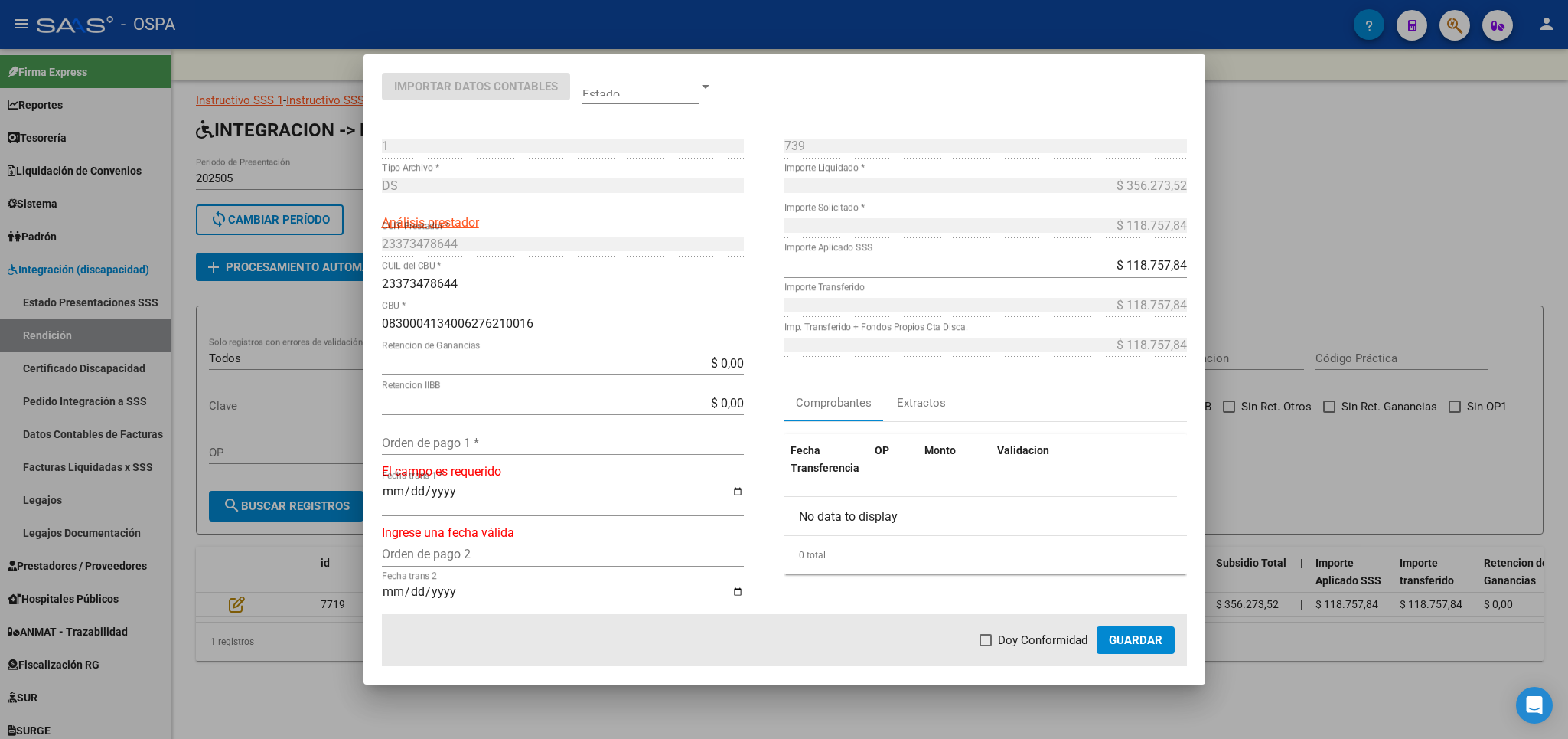
click at [475, 432] on div "Orden de pago 1 *" at bounding box center [563, 443] width 362 height 25
click at [1011, 640] on span "Doy Conformidad" at bounding box center [1043, 640] width 90 height 18
click at [986, 646] on input "Doy Conformidad" at bounding box center [985, 646] width 1 height 1
click at [1127, 636] on span "Guardar" at bounding box center [1135, 640] width 54 height 14
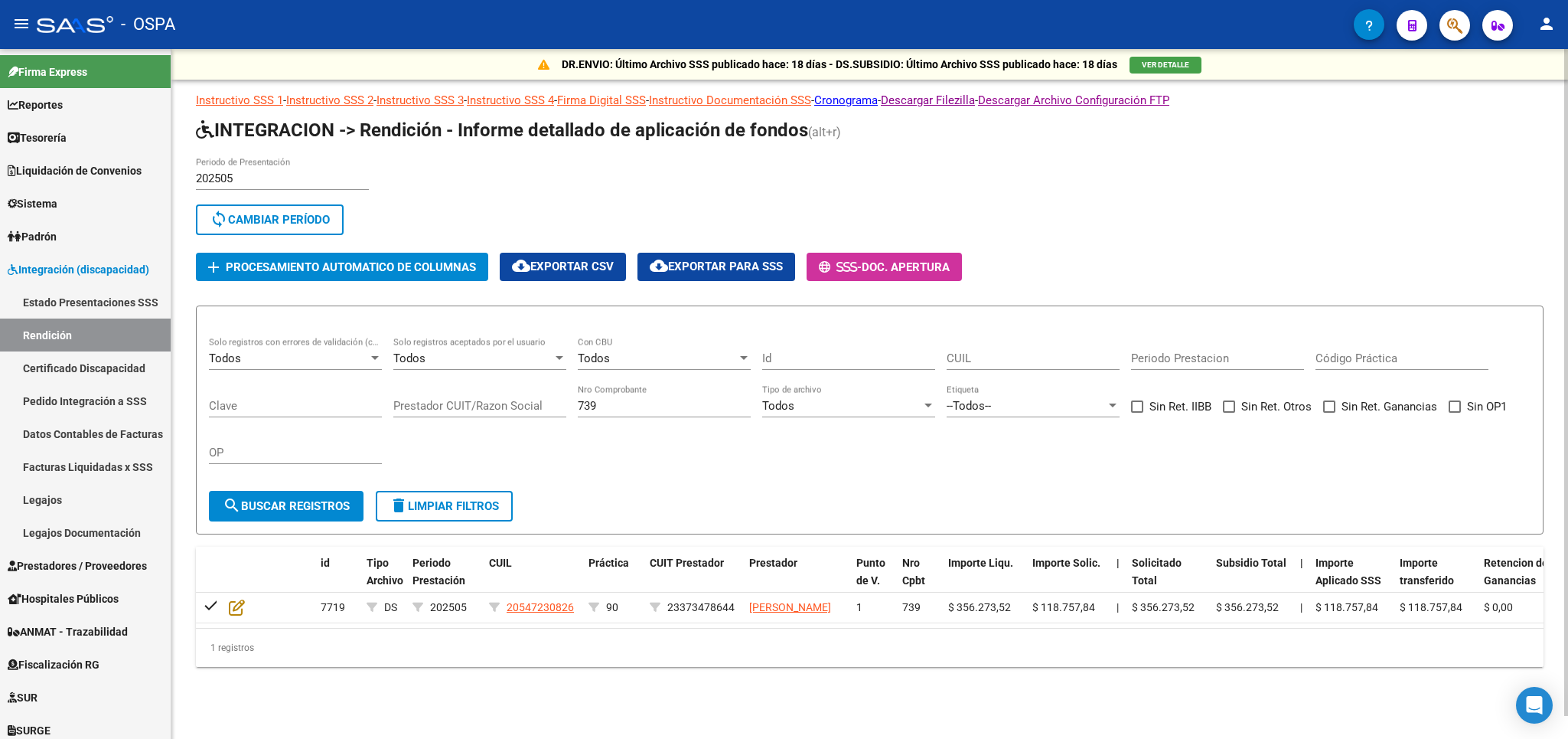
click at [659, 397] on div "739 Nro Comprobante" at bounding box center [665, 401] width 173 height 33
drag, startPoint x: 657, startPoint y: 404, endPoint x: 430, endPoint y: 408, distance: 227.0
click at [578, 406] on input "739" at bounding box center [665, 406] width 173 height 14
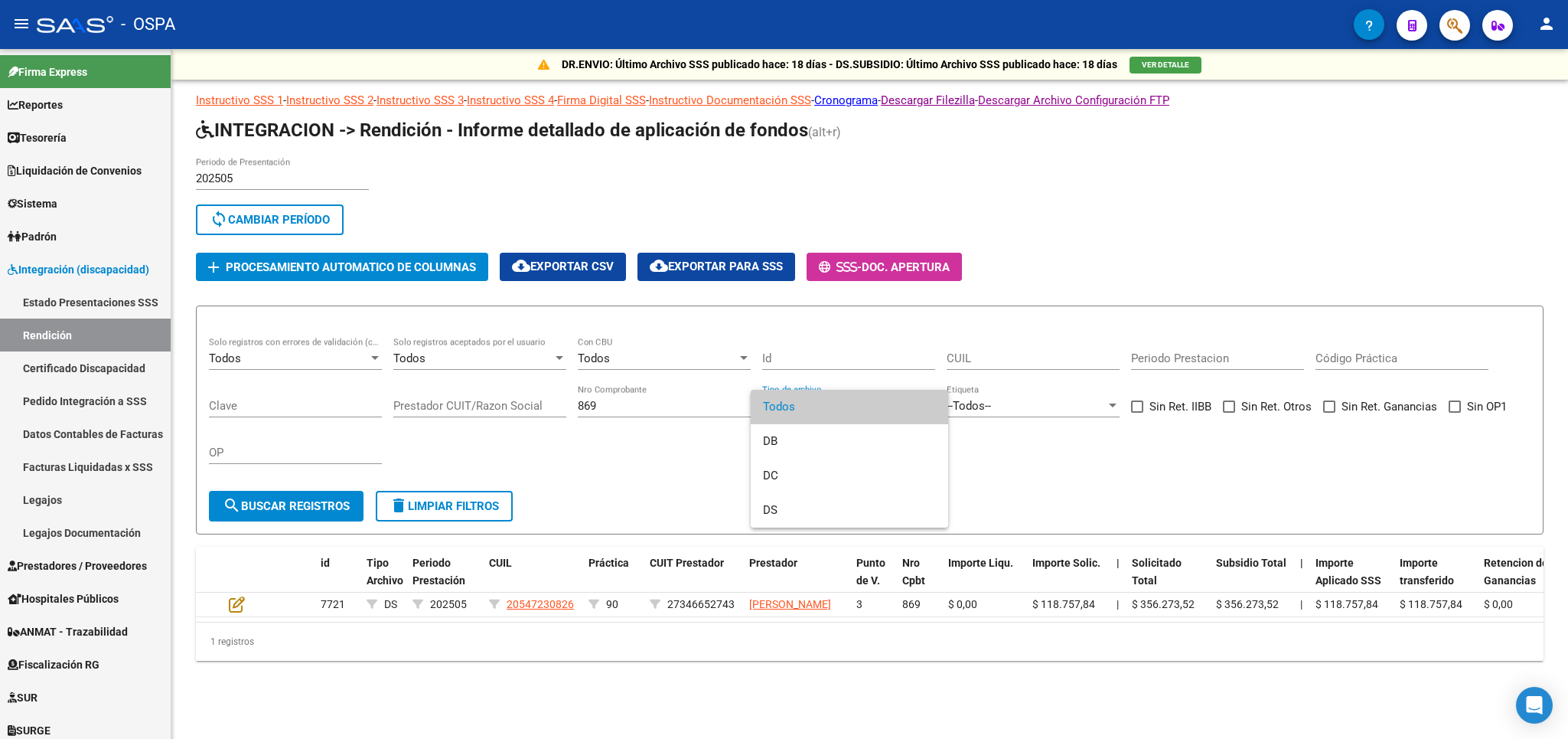
click at [239, 611] on div at bounding box center [784, 369] width 1568 height 739
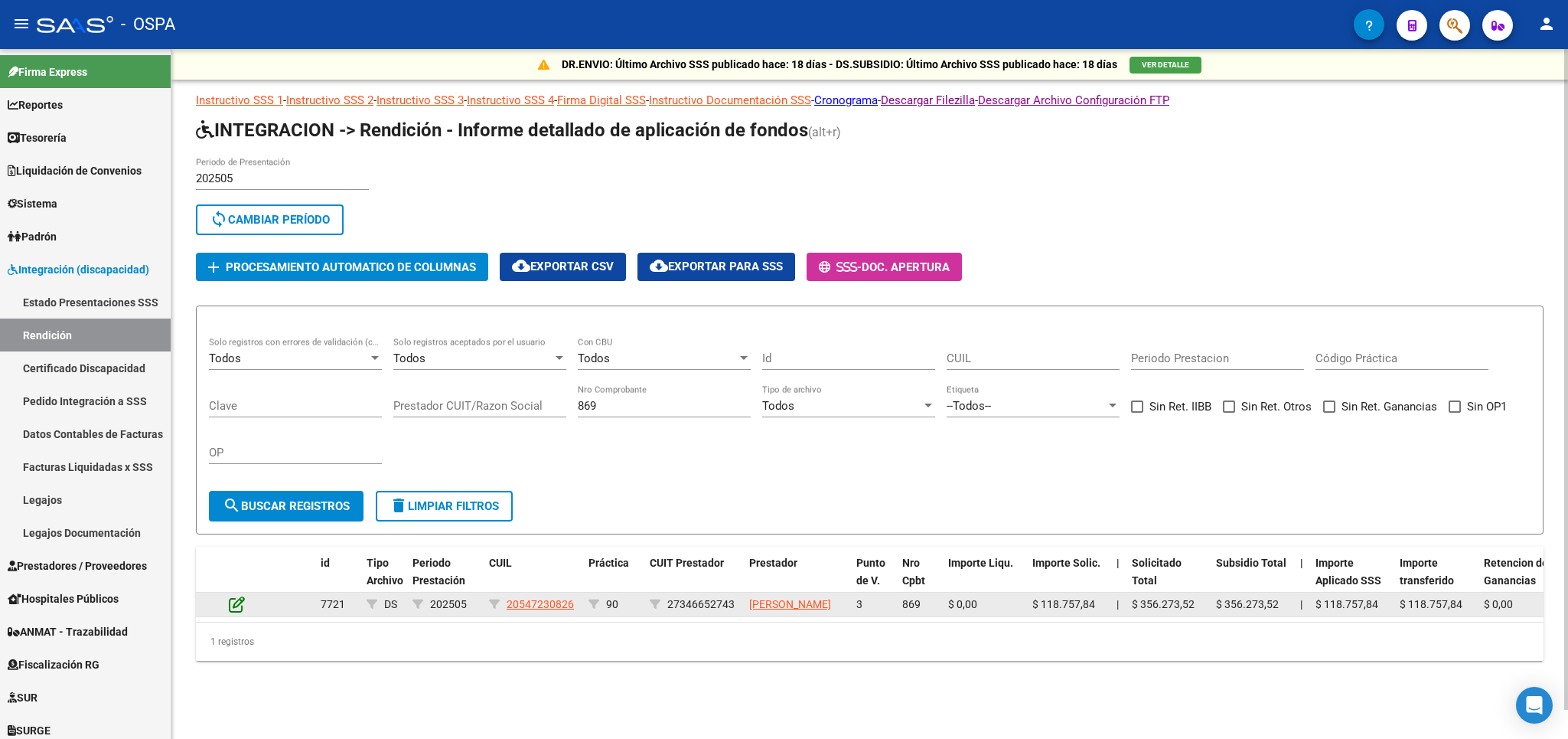
click at [232, 613] on icon at bounding box center [237, 604] width 16 height 17
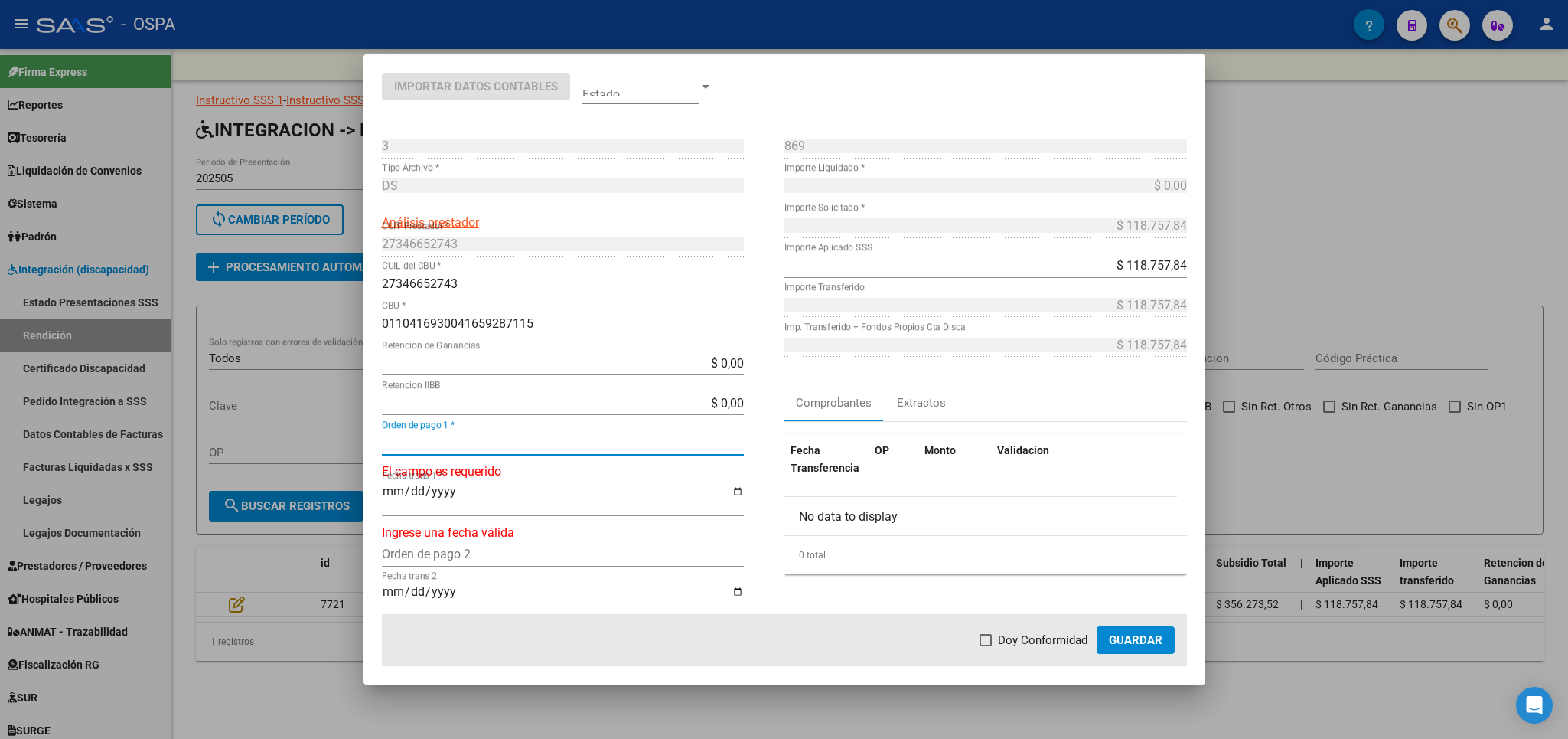
click at [420, 439] on input "Orden de pago 1 *" at bounding box center [563, 443] width 362 height 15
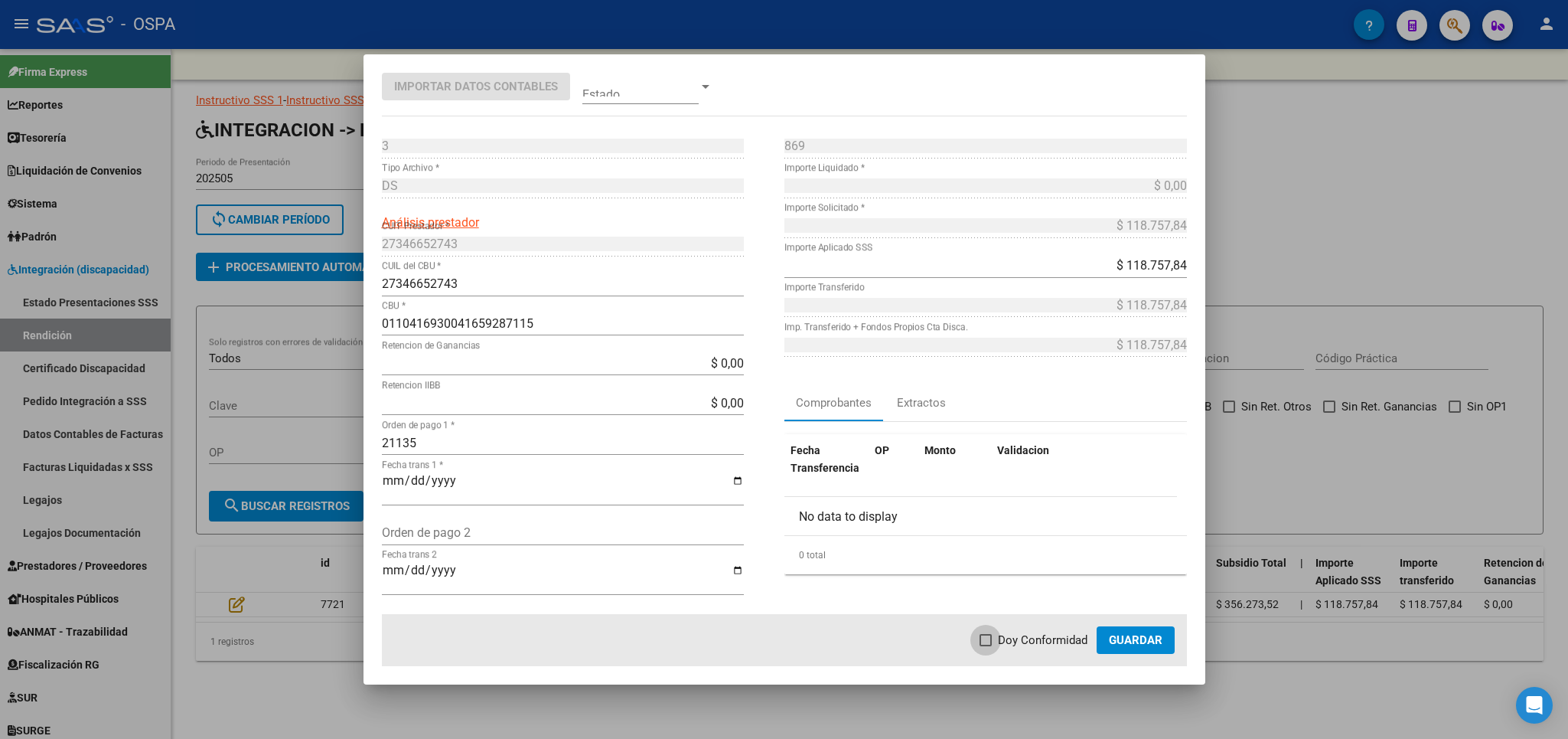
click at [1005, 643] on span "Doy Conformidad" at bounding box center [1043, 640] width 90 height 18
click at [986, 646] on input "Doy Conformidad" at bounding box center [985, 646] width 1 height 1
click at [1131, 647] on span "Guardar" at bounding box center [1135, 640] width 54 height 14
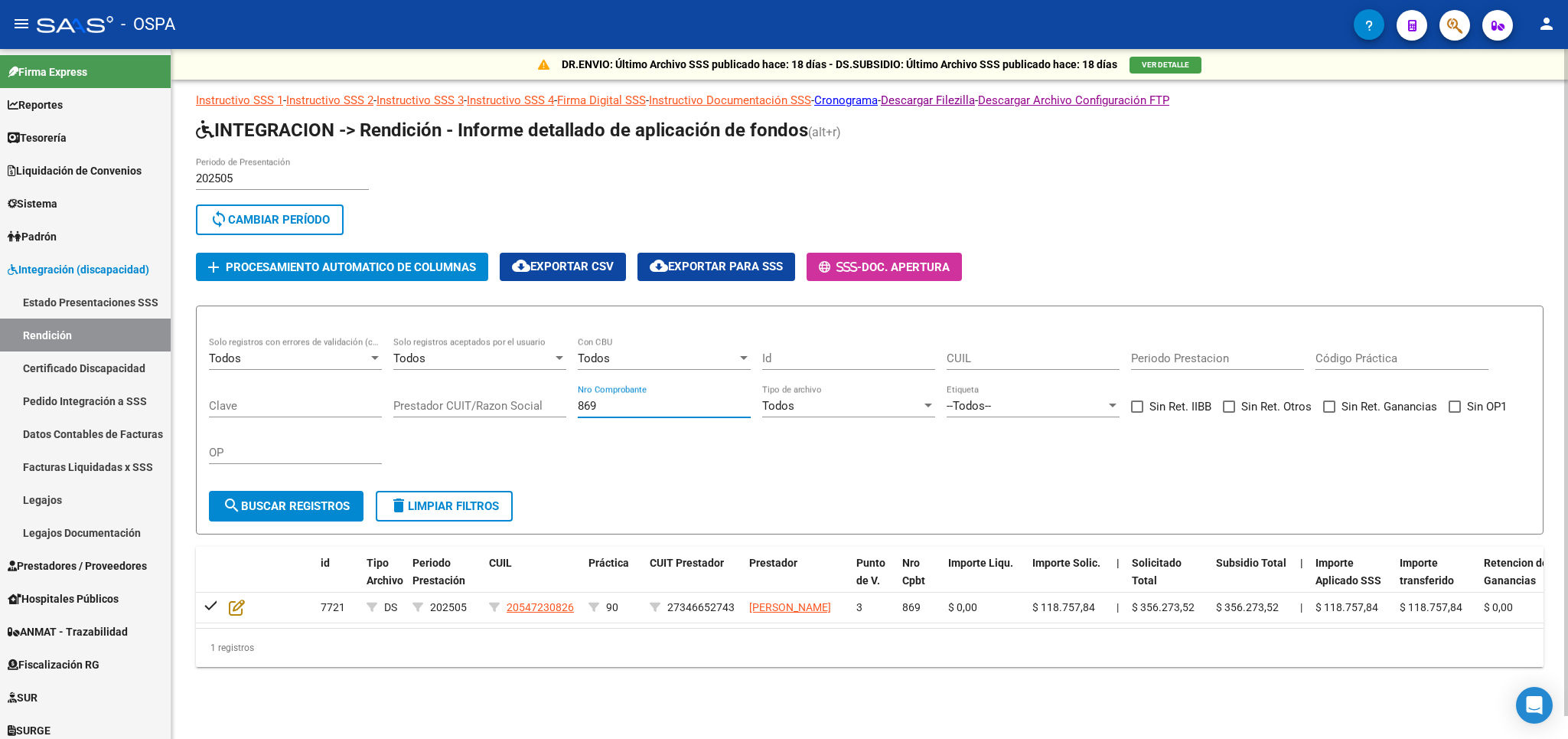
drag, startPoint x: 629, startPoint y: 404, endPoint x: 370, endPoint y: 400, distance: 259.0
click at [578, 404] on input "869" at bounding box center [665, 406] width 173 height 14
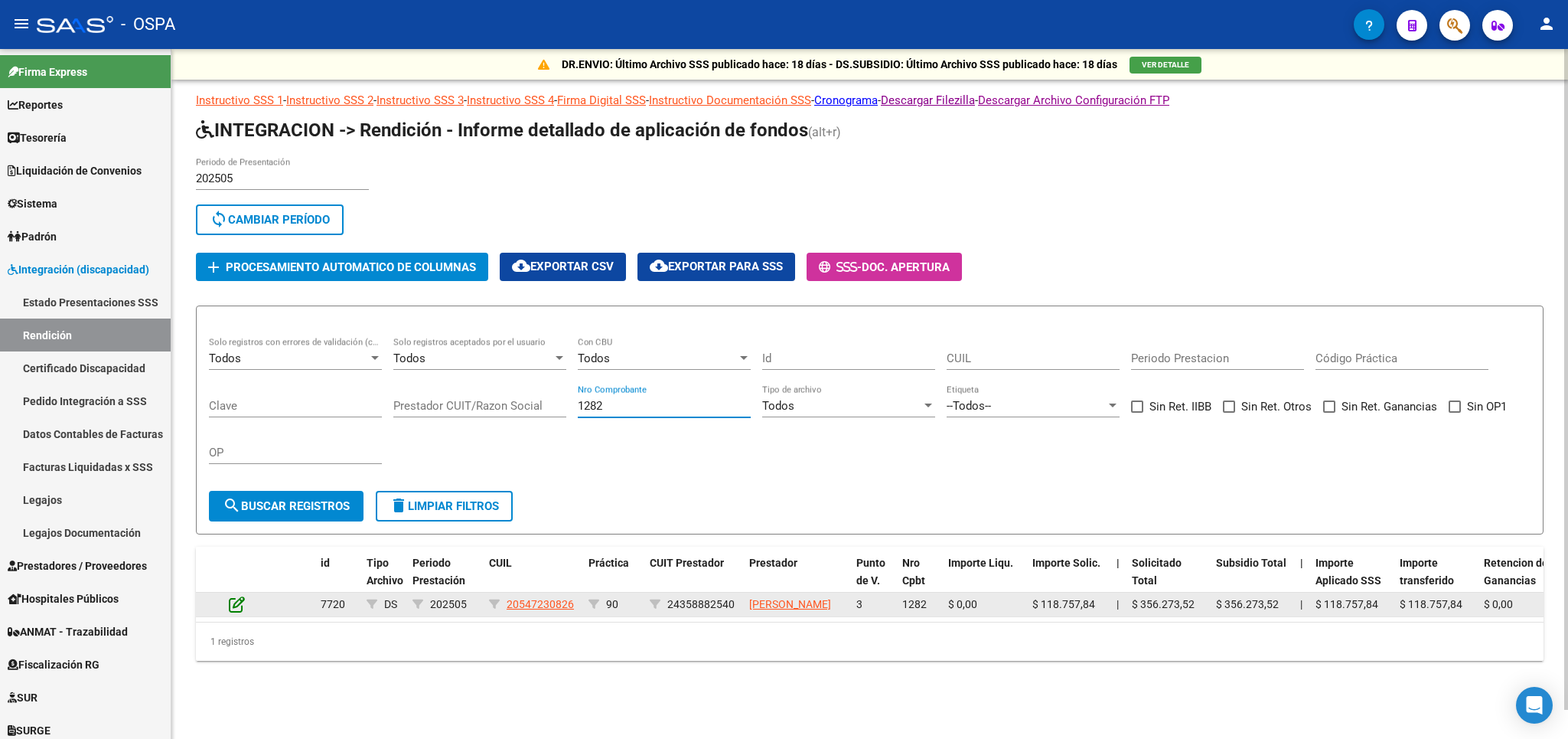
click at [234, 613] on icon at bounding box center [237, 604] width 16 height 17
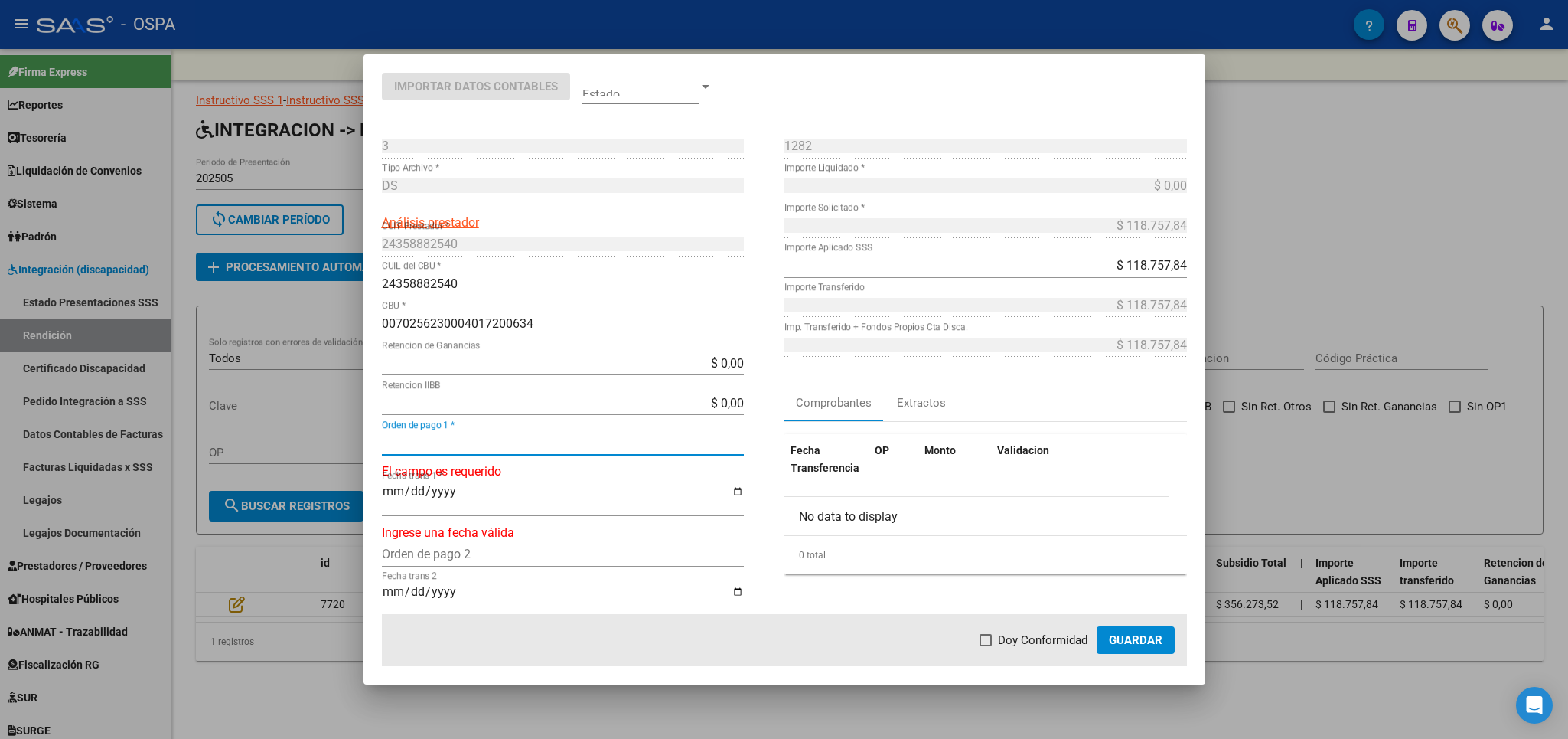
click at [440, 440] on input "Orden de pago 1 *" at bounding box center [563, 443] width 362 height 15
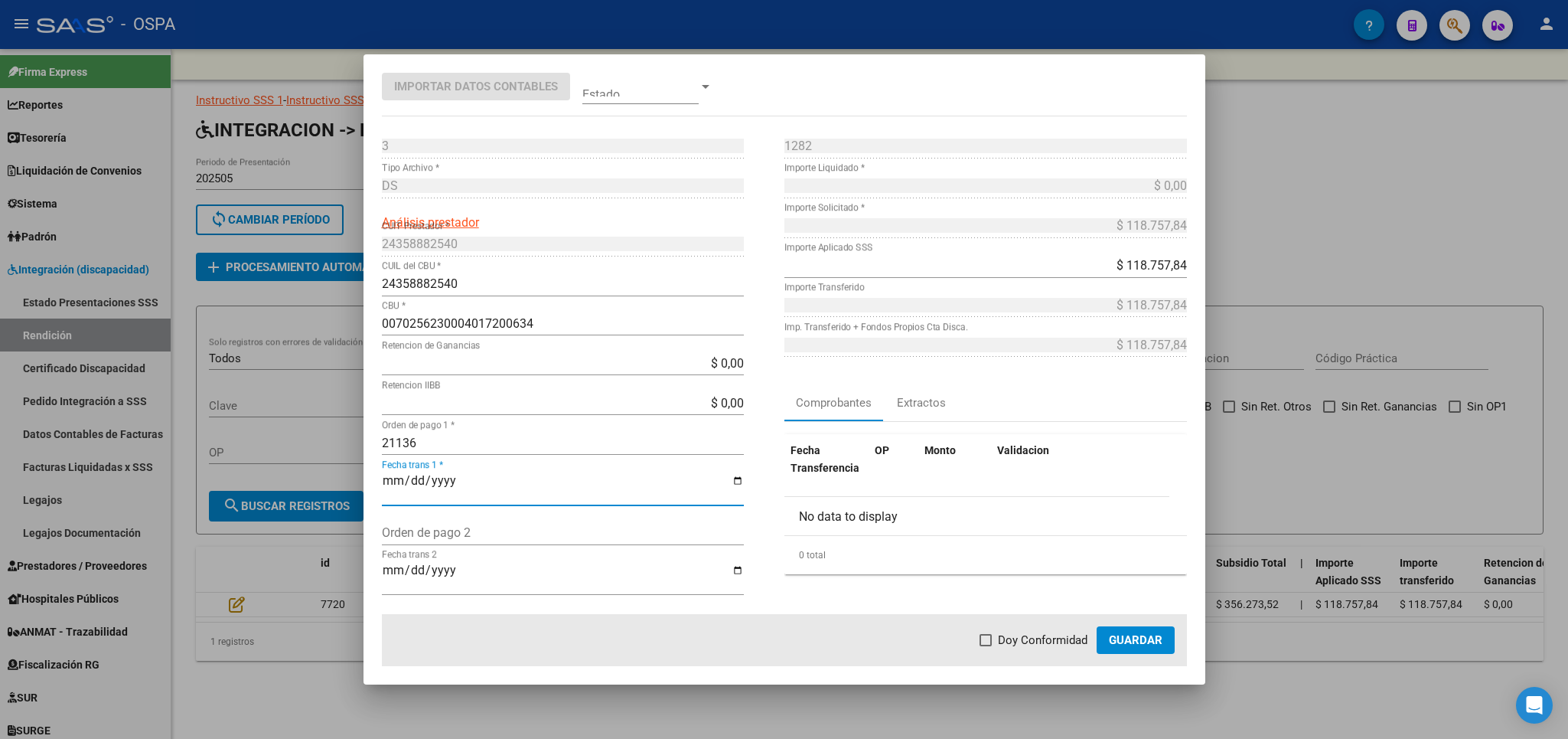
click at [1035, 638] on span "Doy Conformidad" at bounding box center [1043, 640] width 90 height 18
click at [986, 646] on input "Doy Conformidad" at bounding box center [985, 646] width 1 height 1
click at [1116, 638] on span "Guardar" at bounding box center [1135, 640] width 54 height 14
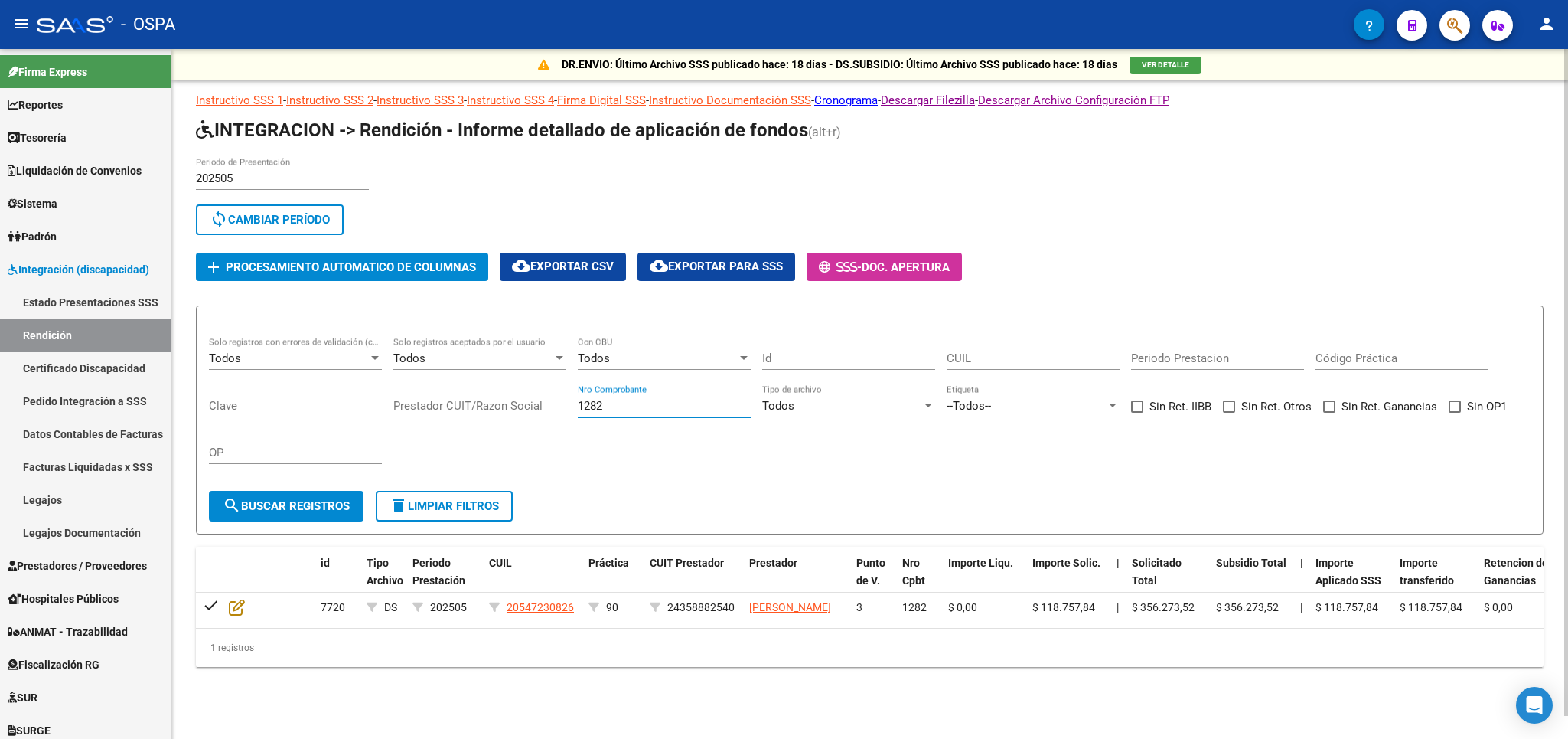
drag, startPoint x: 687, startPoint y: 404, endPoint x: 555, endPoint y: 417, distance: 132.6
click at [578, 413] on input "1282" at bounding box center [665, 406] width 173 height 14
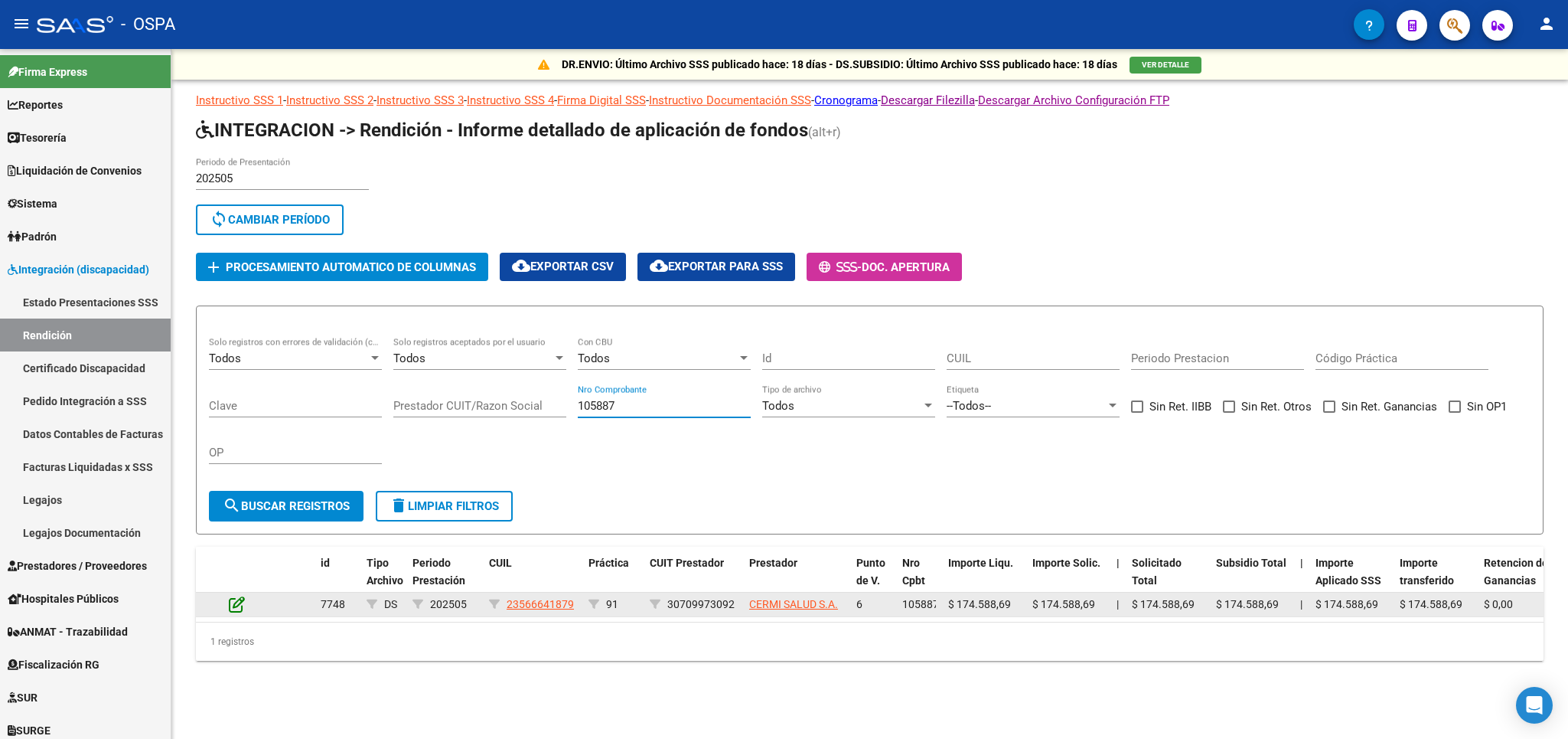
click at [245, 606] on icon at bounding box center [237, 604] width 16 height 17
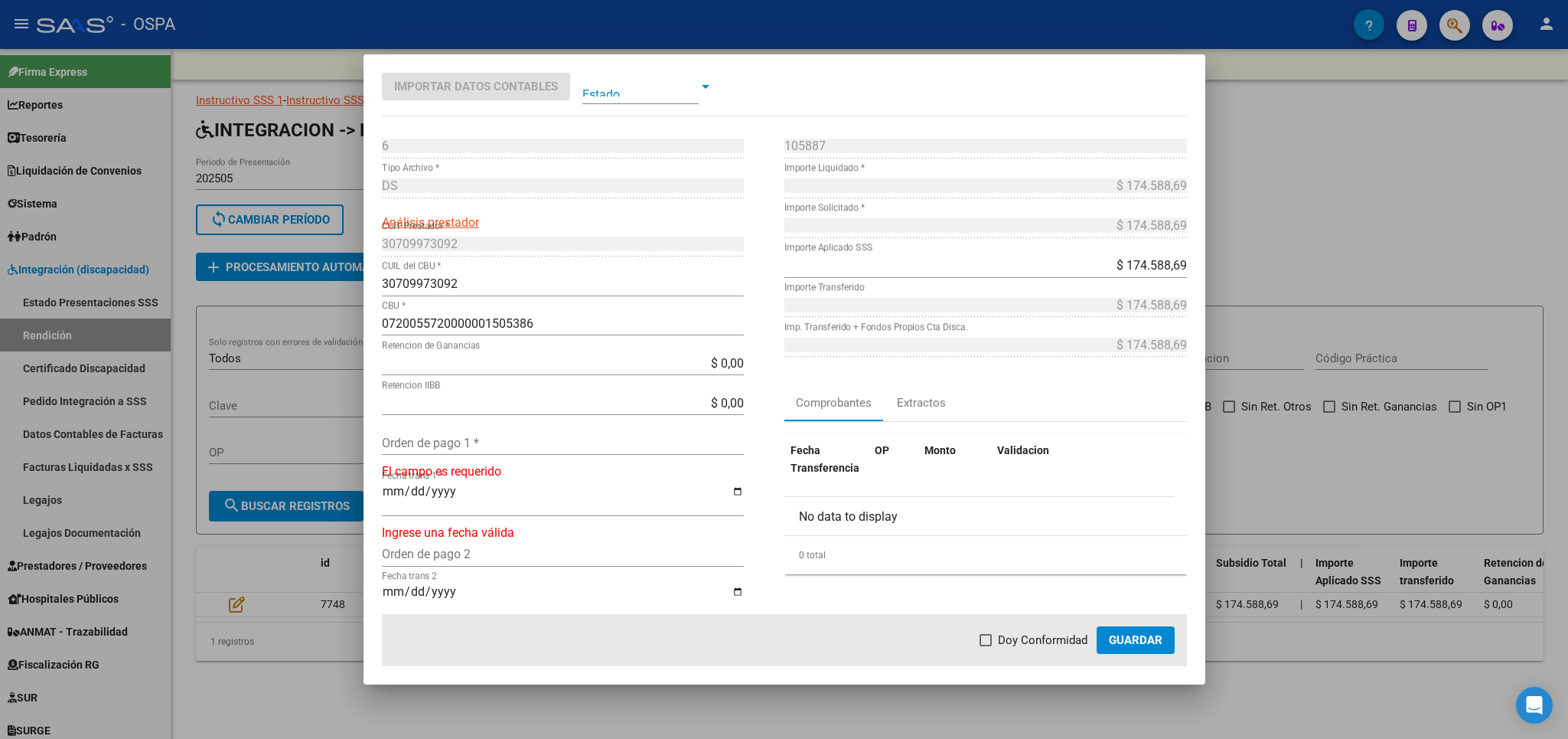
click at [544, 446] on input "Orden de pago 1 *" at bounding box center [563, 443] width 362 height 15
click at [1019, 643] on span "Doy Conformidad" at bounding box center [1043, 640] width 90 height 18
click at [986, 646] on input "Doy Conformidad" at bounding box center [985, 646] width 1 height 1
click at [1129, 652] on button "Guardar" at bounding box center [1135, 640] width 78 height 28
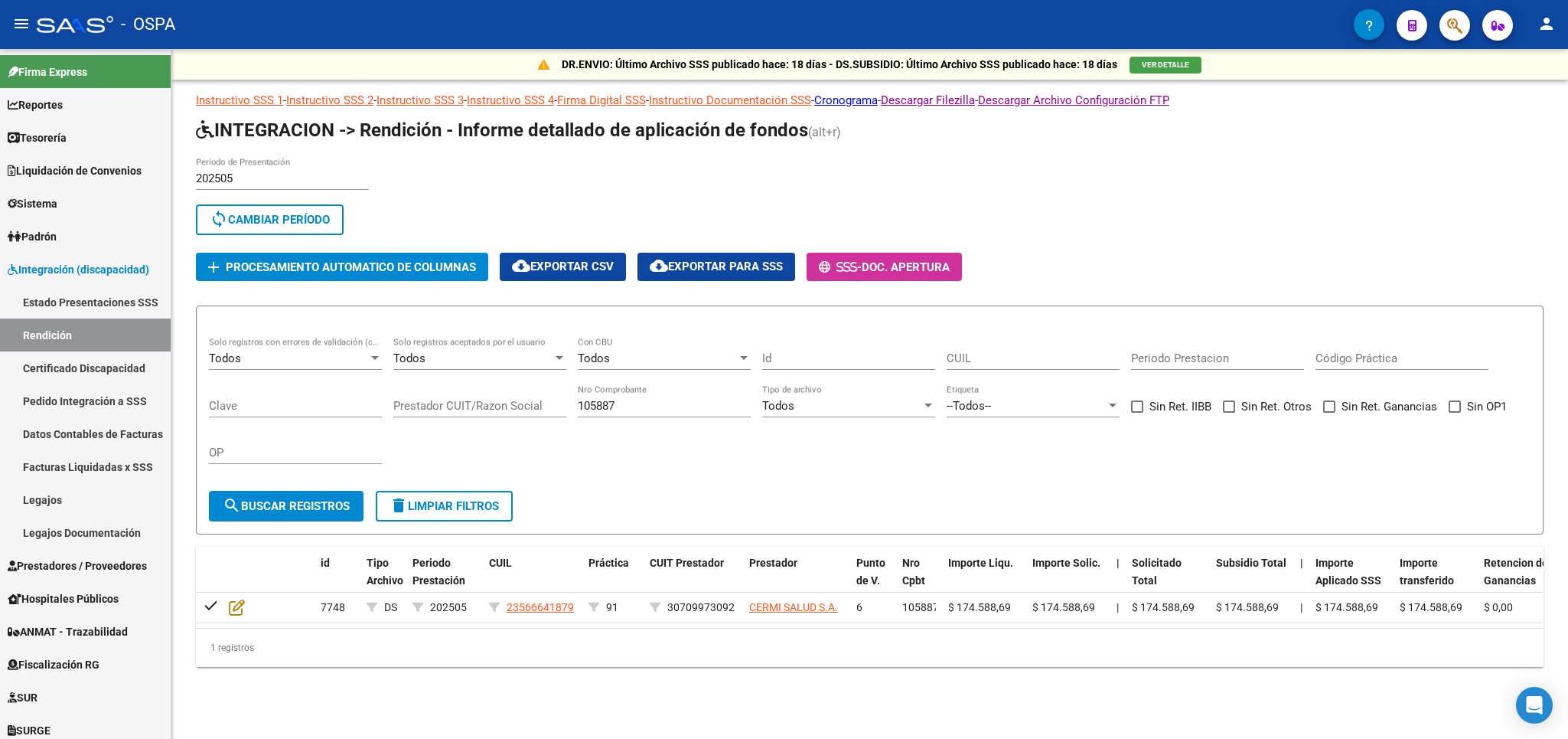
click at [514, 434] on div "Todos Solo registros con errores de validación (control 623 instructivo de rend…" at bounding box center [870, 407] width 1321 height 142
drag, startPoint x: 664, startPoint y: 414, endPoint x: 466, endPoint y: 420, distance: 198.1
click at [578, 413] on input "105887" at bounding box center [665, 406] width 173 height 14
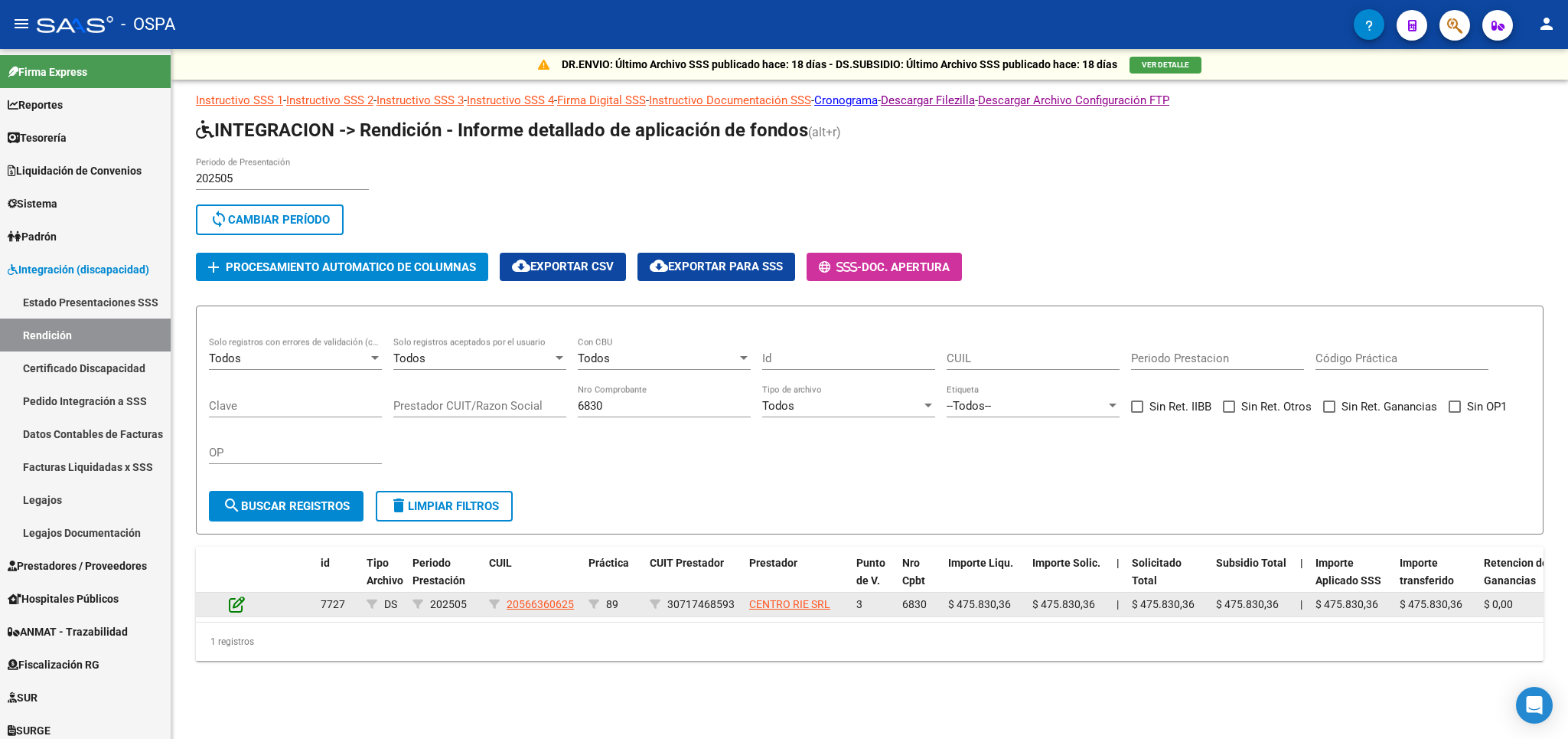
click at [236, 602] on icon at bounding box center [237, 604] width 16 height 17
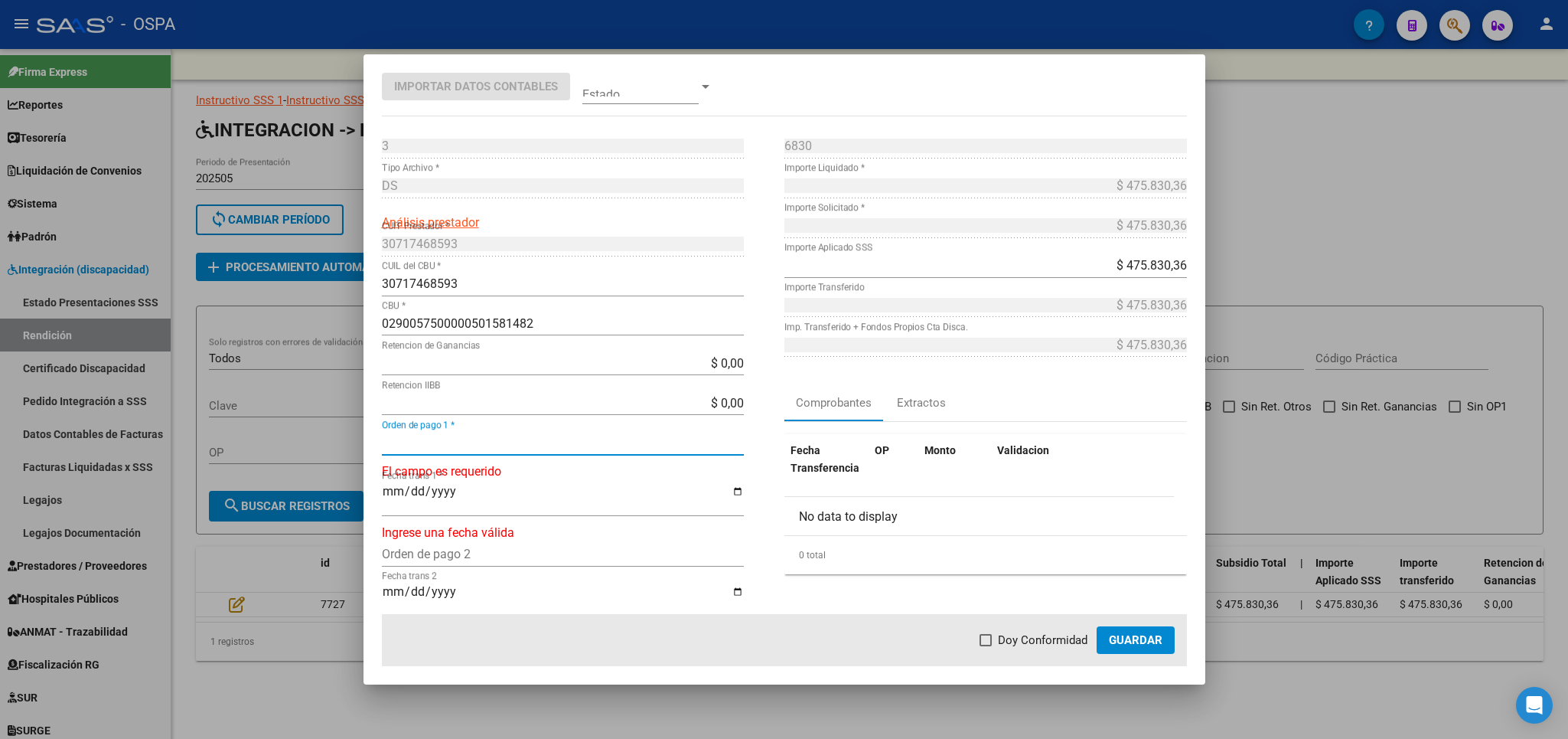
click at [469, 446] on input "Orden de pago 1 *" at bounding box center [563, 443] width 362 height 15
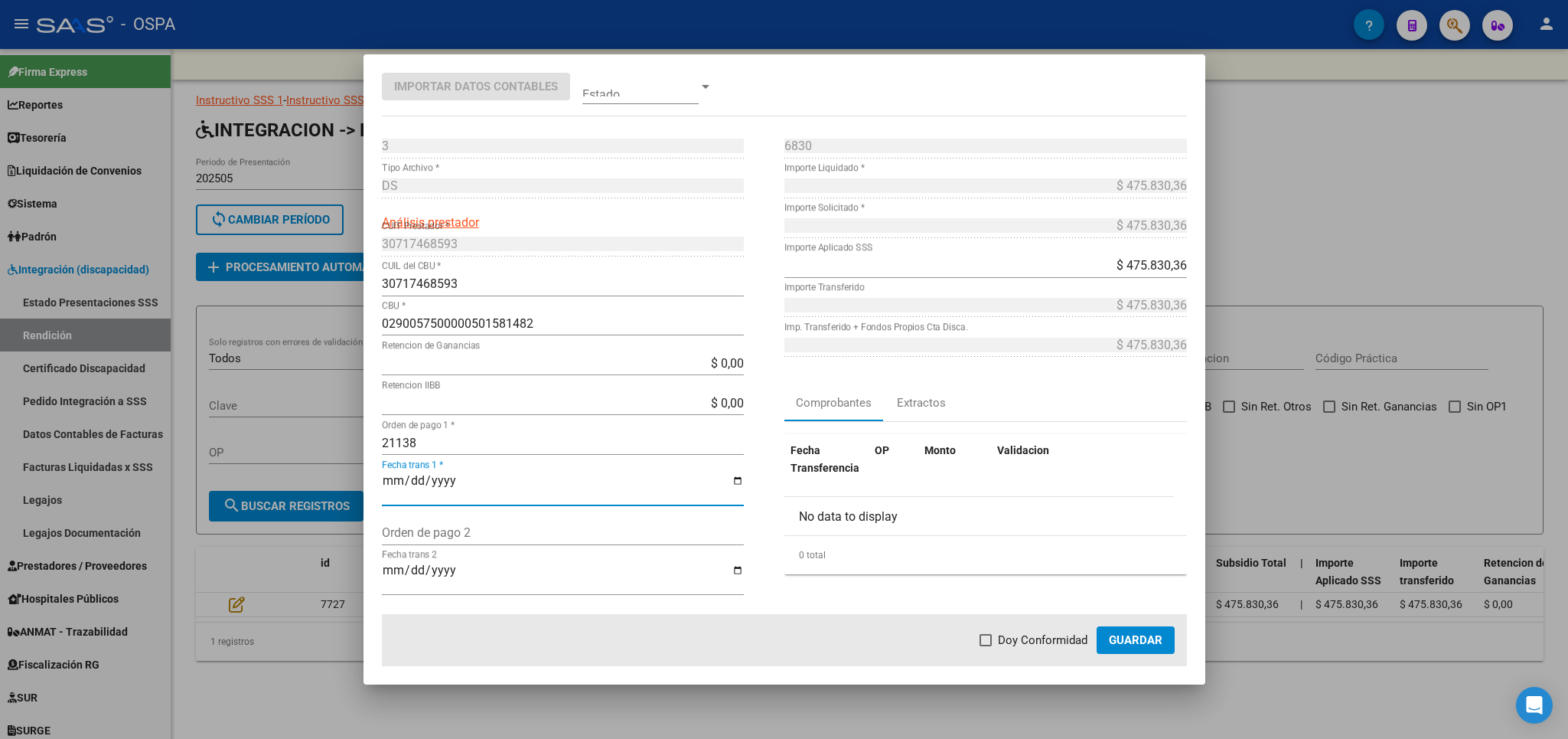
click at [1001, 643] on span "Doy Conformidad" at bounding box center [1043, 640] width 90 height 18
click at [986, 646] on input "Doy Conformidad" at bounding box center [985, 646] width 1 height 1
click at [1180, 636] on mat-dialog-actions "Doy Conformidad Guardar" at bounding box center [785, 640] width 805 height 52
click at [1142, 647] on span "Guardar" at bounding box center [1135, 640] width 54 height 14
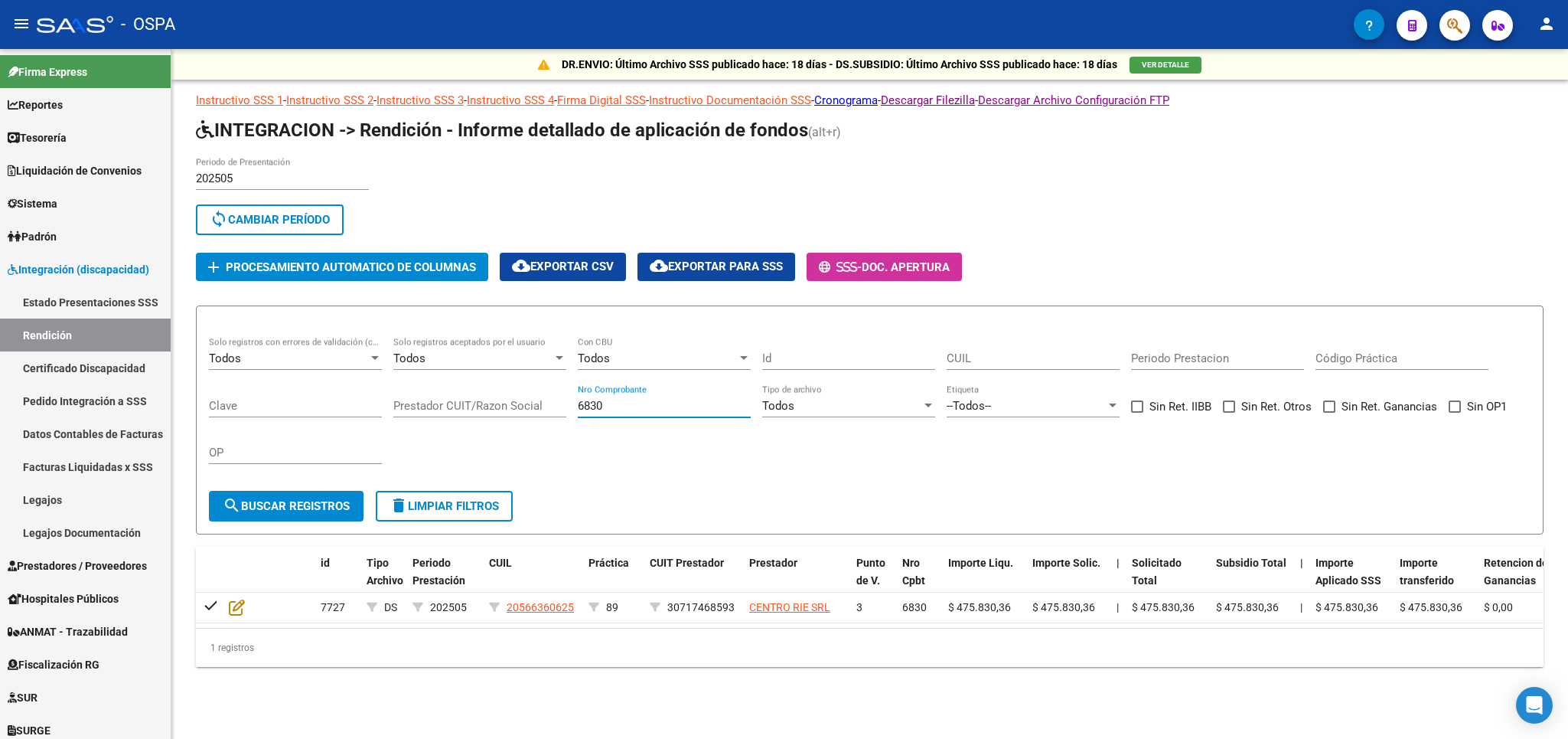
drag, startPoint x: 657, startPoint y: 406, endPoint x: 452, endPoint y: 397, distance: 205.2
click at [578, 406] on input "6830" at bounding box center [665, 406] width 173 height 14
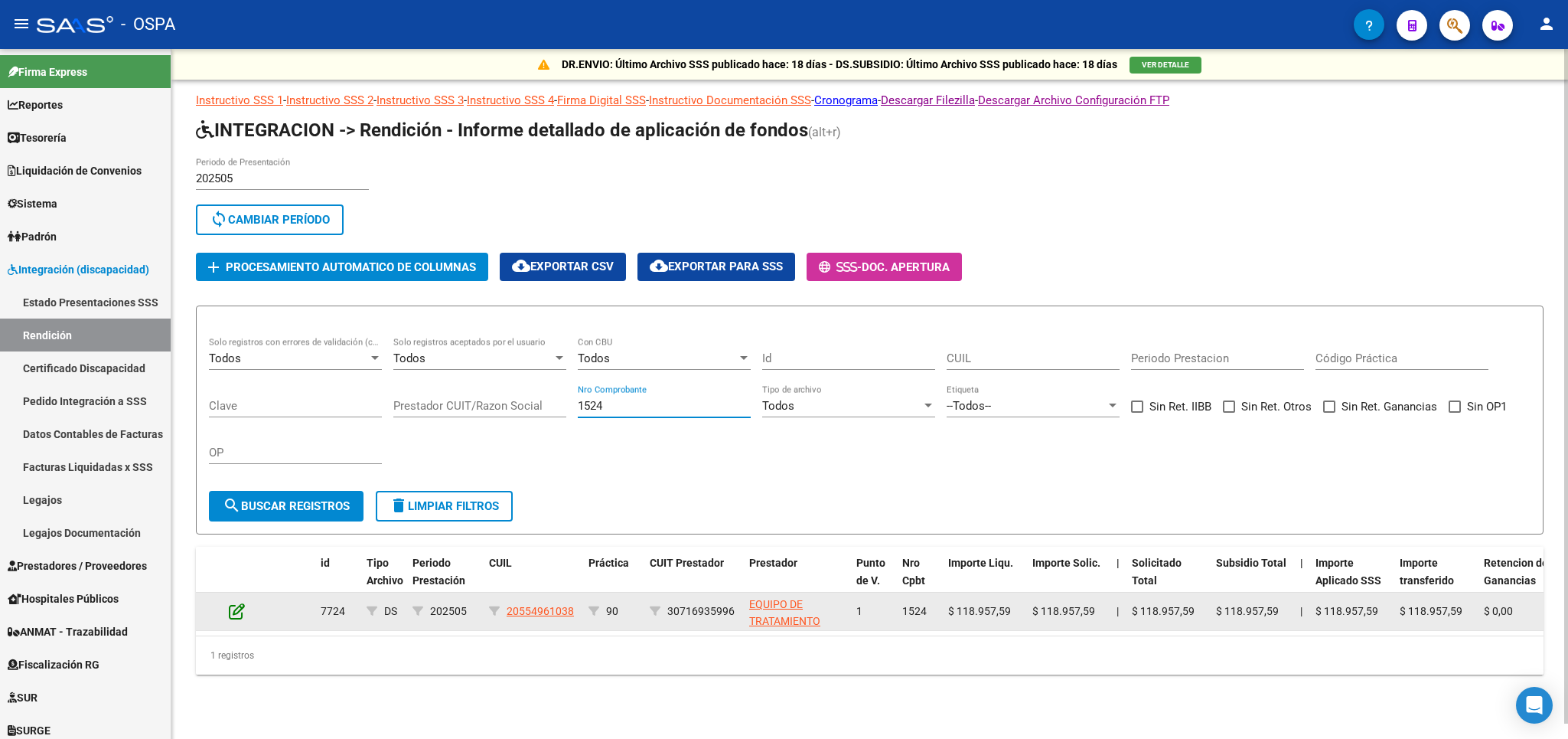
click at [241, 604] on icon at bounding box center [237, 611] width 16 height 17
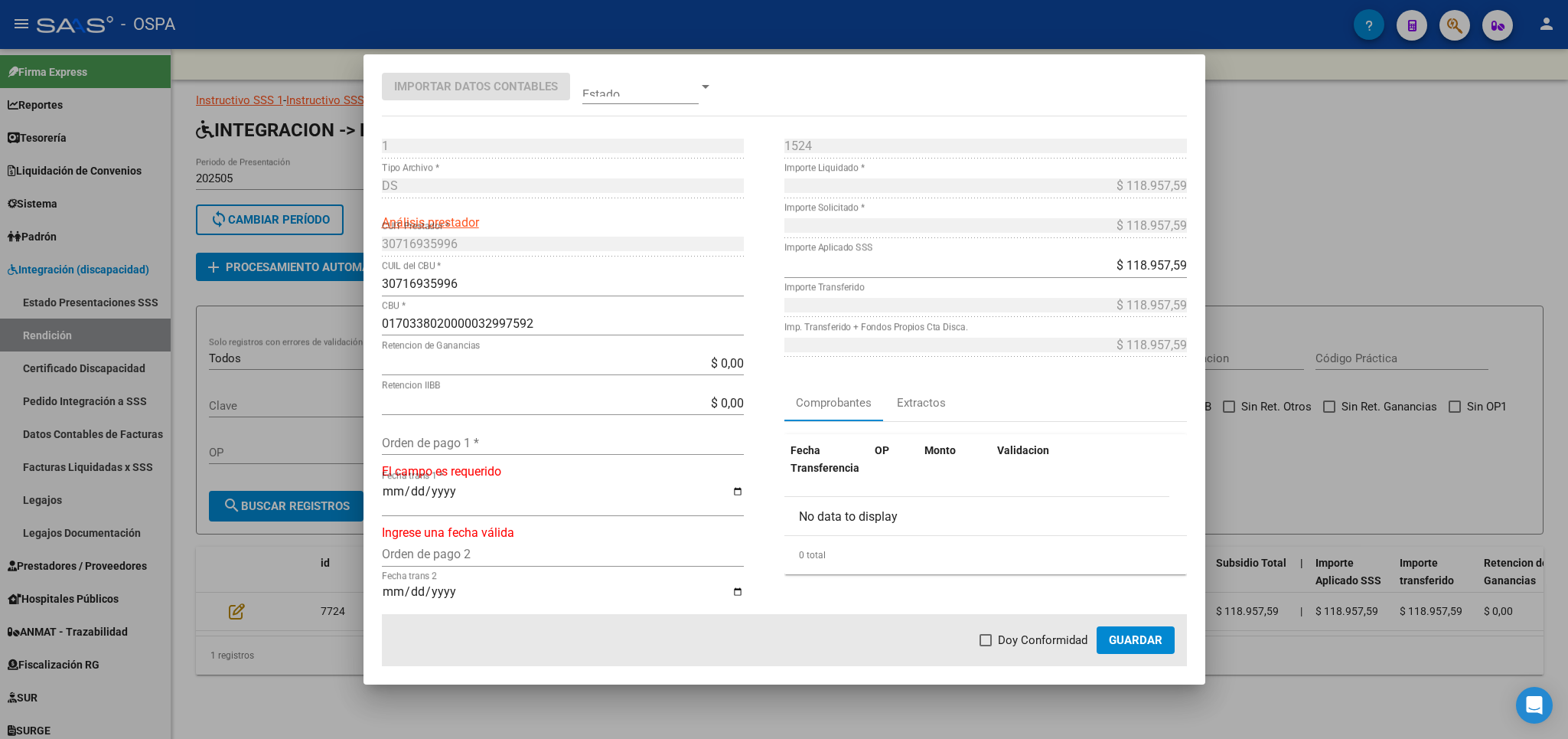
click at [564, 430] on div "$ 0,00 Retencion IIBB" at bounding box center [563, 410] width 362 height 40
click at [560, 443] on input "Orden de pago 1 *" at bounding box center [563, 443] width 362 height 15
click at [1045, 638] on span "Doy Conformidad" at bounding box center [1043, 640] width 90 height 18
click at [986, 646] on input "Doy Conformidad" at bounding box center [985, 646] width 1 height 1
click at [1136, 643] on span "Guardar" at bounding box center [1135, 640] width 54 height 14
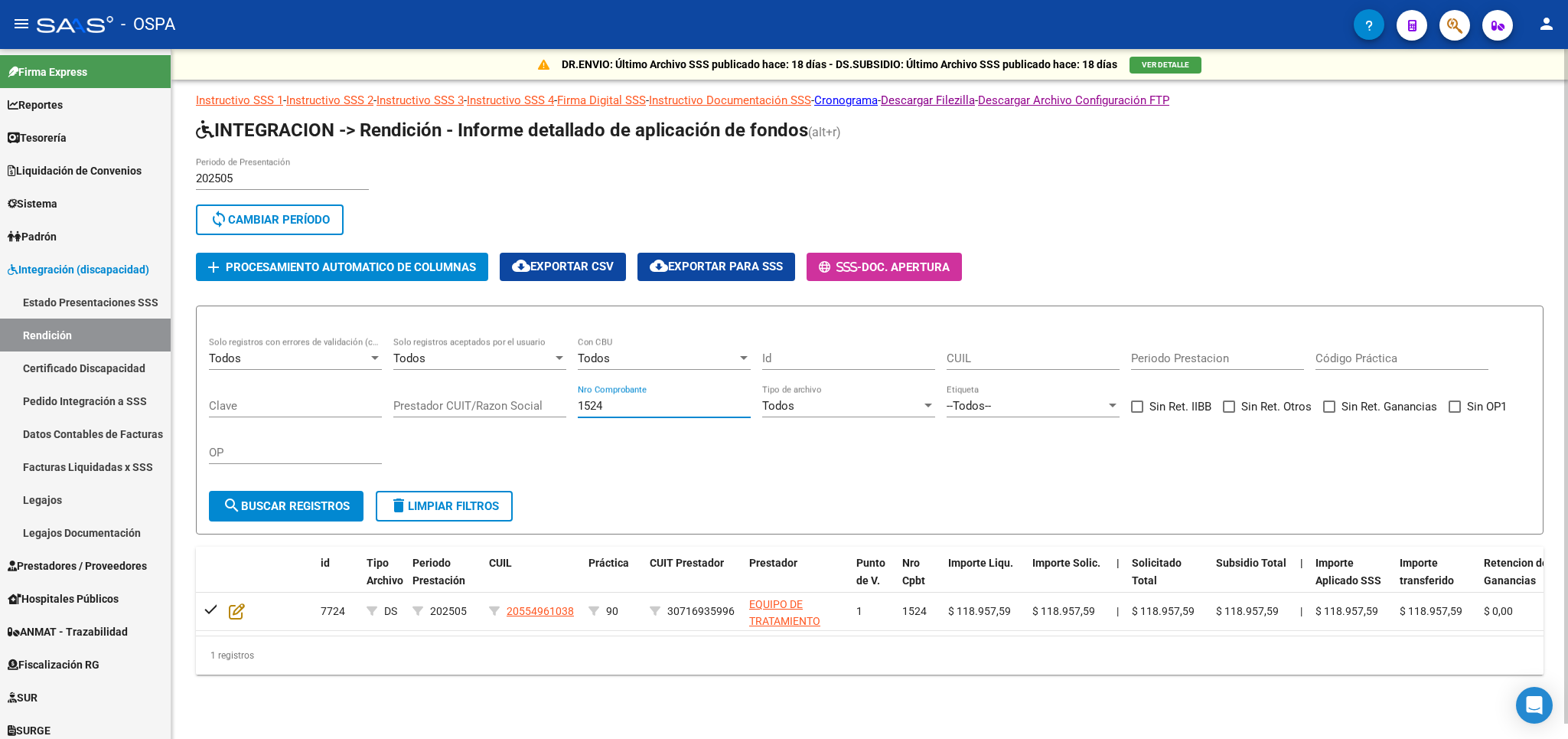
drag, startPoint x: 626, startPoint y: 406, endPoint x: 469, endPoint y: 414, distance: 157.2
click at [578, 413] on input "1524" at bounding box center [665, 406] width 173 height 14
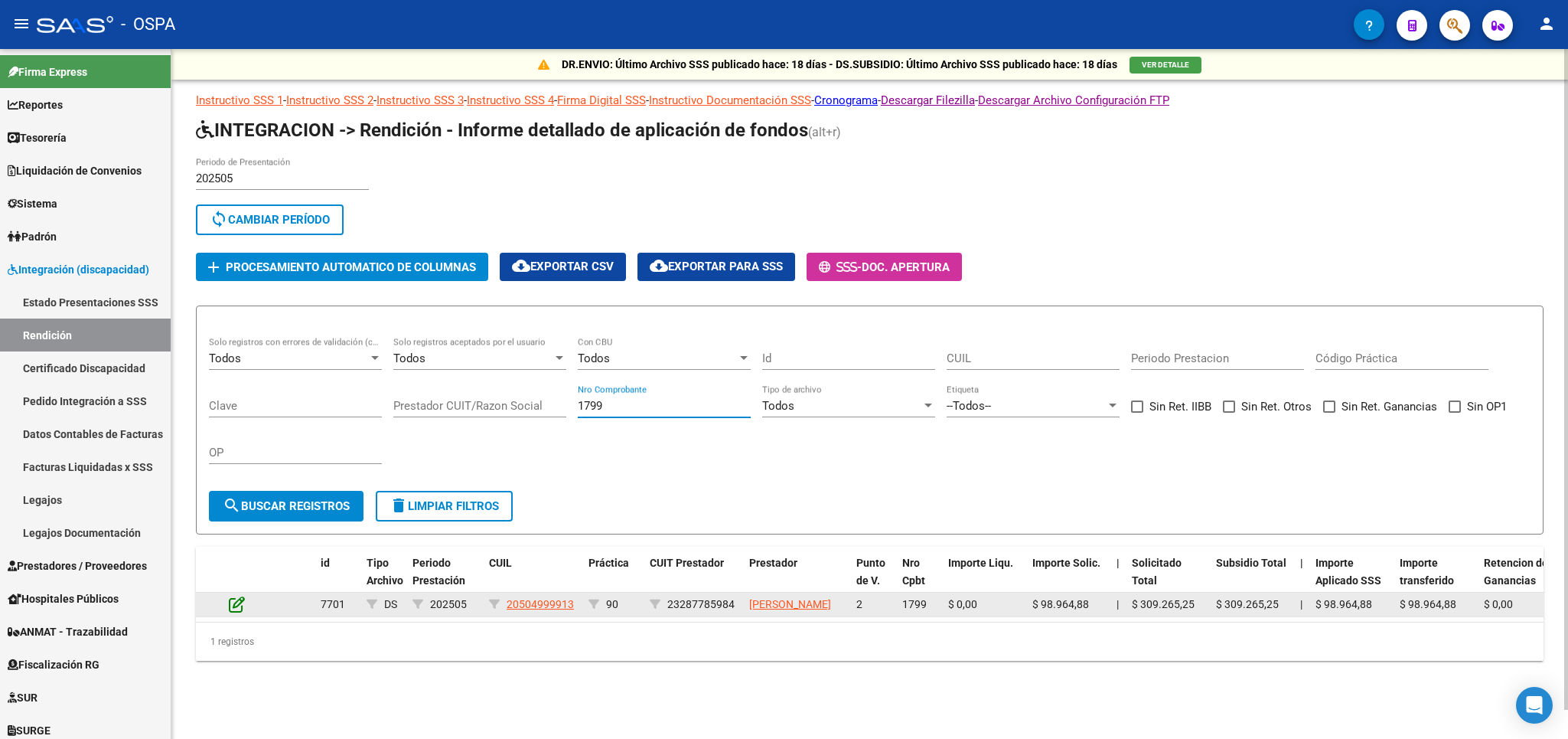
click at [234, 613] on icon at bounding box center [237, 604] width 16 height 17
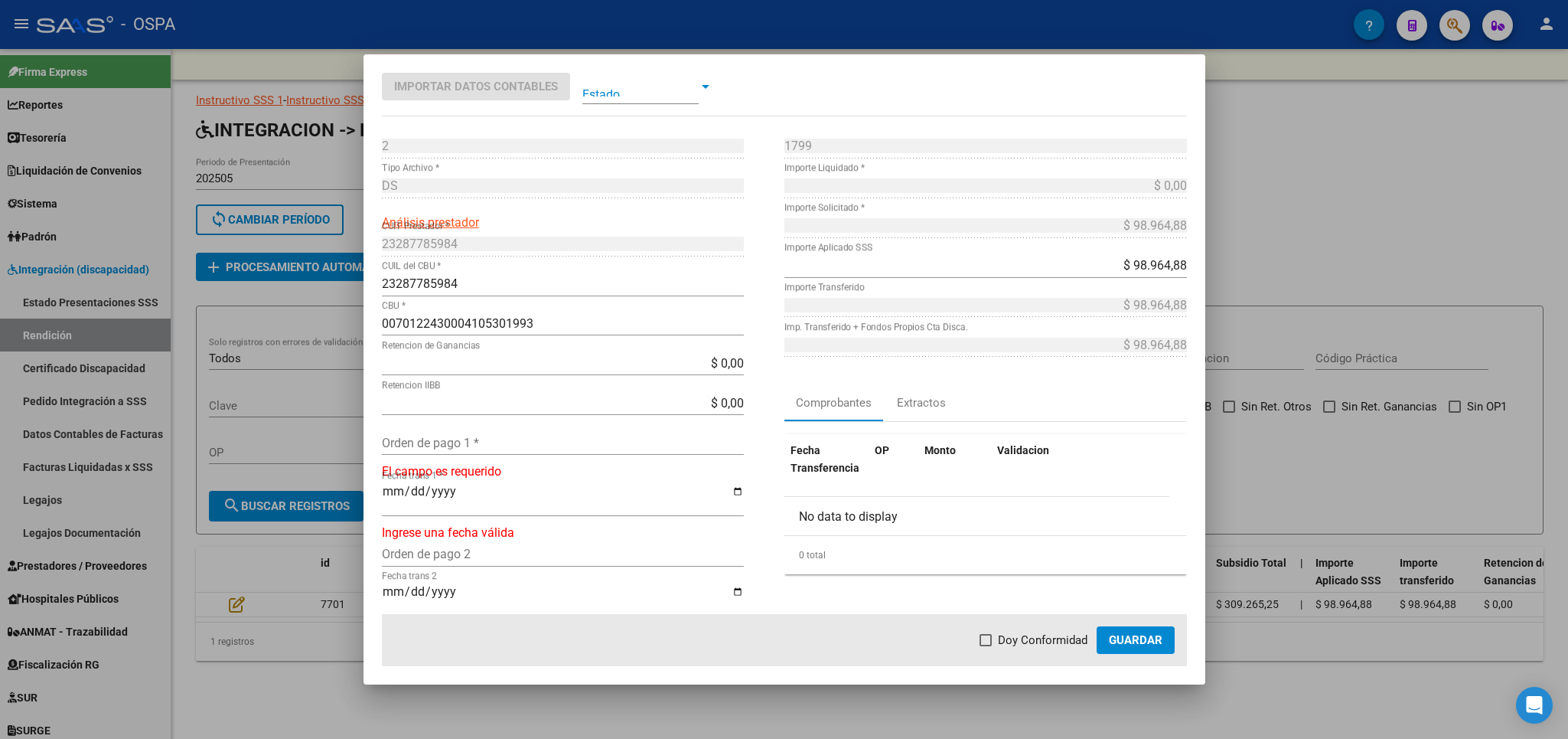
click at [512, 436] on div "Orden de pago 1 *" at bounding box center [563, 443] width 362 height 25
click at [1004, 632] on span "Doy Conformidad" at bounding box center [1043, 640] width 90 height 18
click at [986, 646] on input "Doy Conformidad" at bounding box center [985, 646] width 1 height 1
drag, startPoint x: 1120, startPoint y: 643, endPoint x: 928, endPoint y: 698, distance: 199.7
click at [1122, 643] on span "Guardar" at bounding box center [1135, 640] width 54 height 14
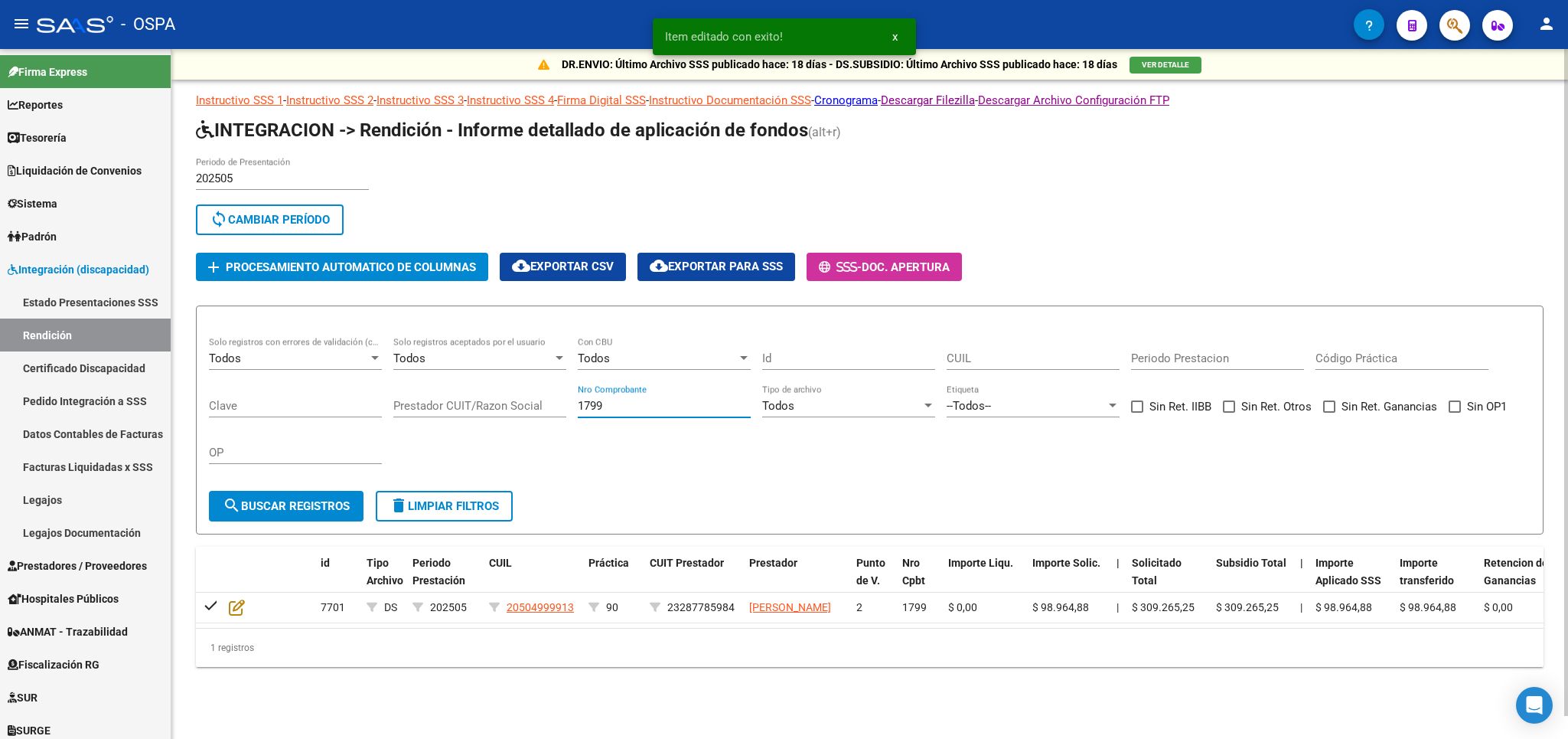
drag, startPoint x: 611, startPoint y: 408, endPoint x: 563, endPoint y: 416, distance: 48.7
click at [578, 413] on input "1799" at bounding box center [665, 406] width 173 height 14
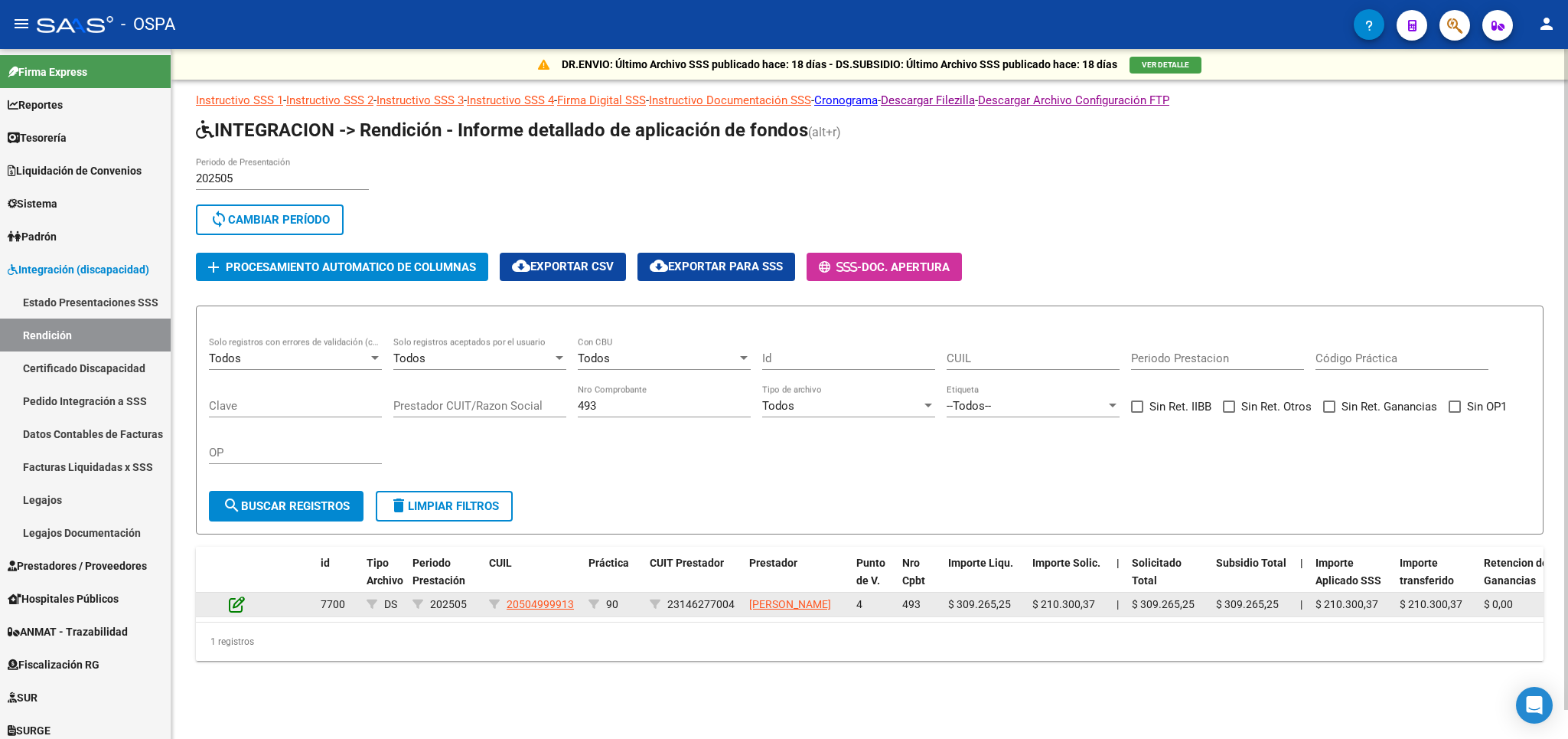
click at [234, 613] on icon at bounding box center [237, 604] width 16 height 17
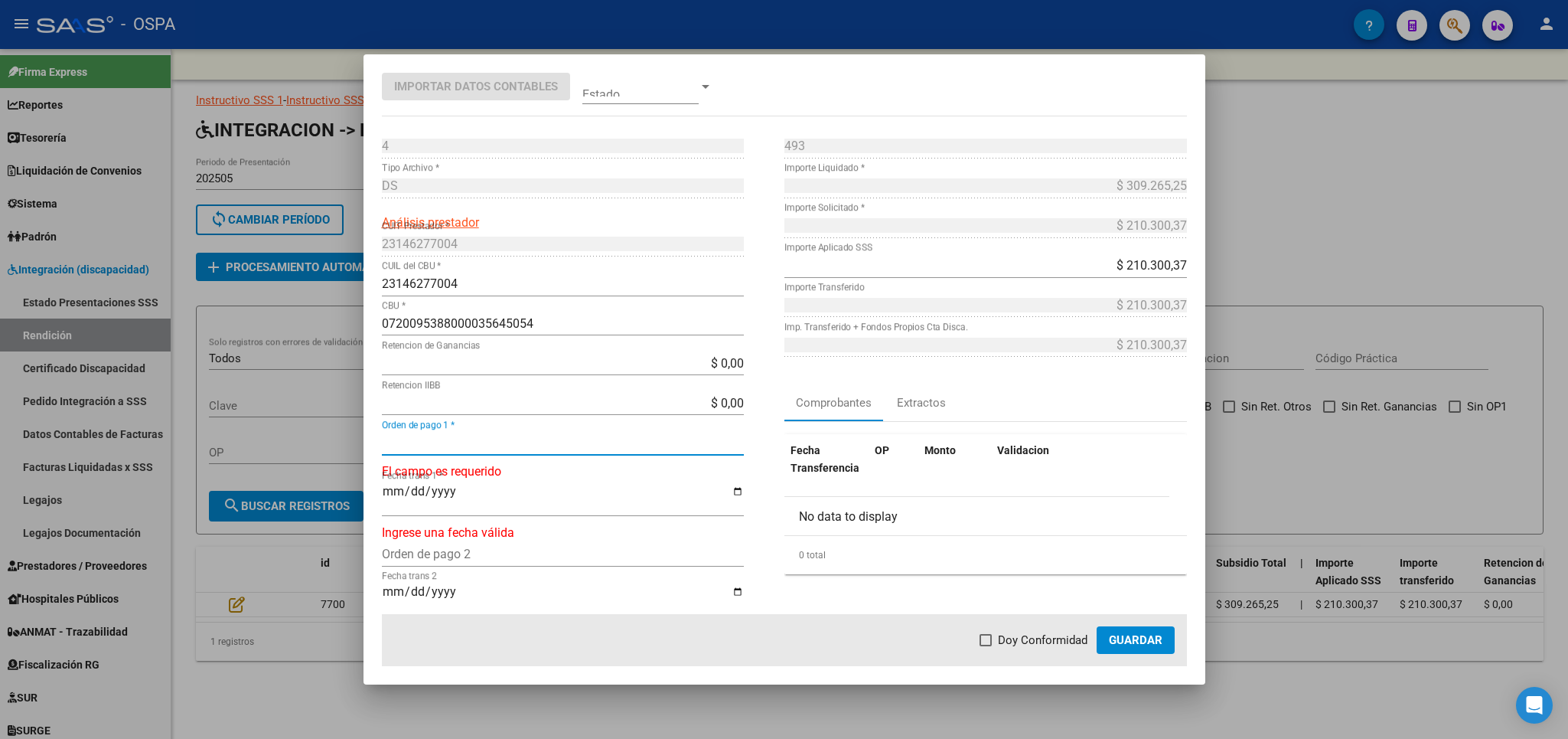
click at [548, 441] on input "Orden de pago 1 *" at bounding box center [563, 443] width 362 height 15
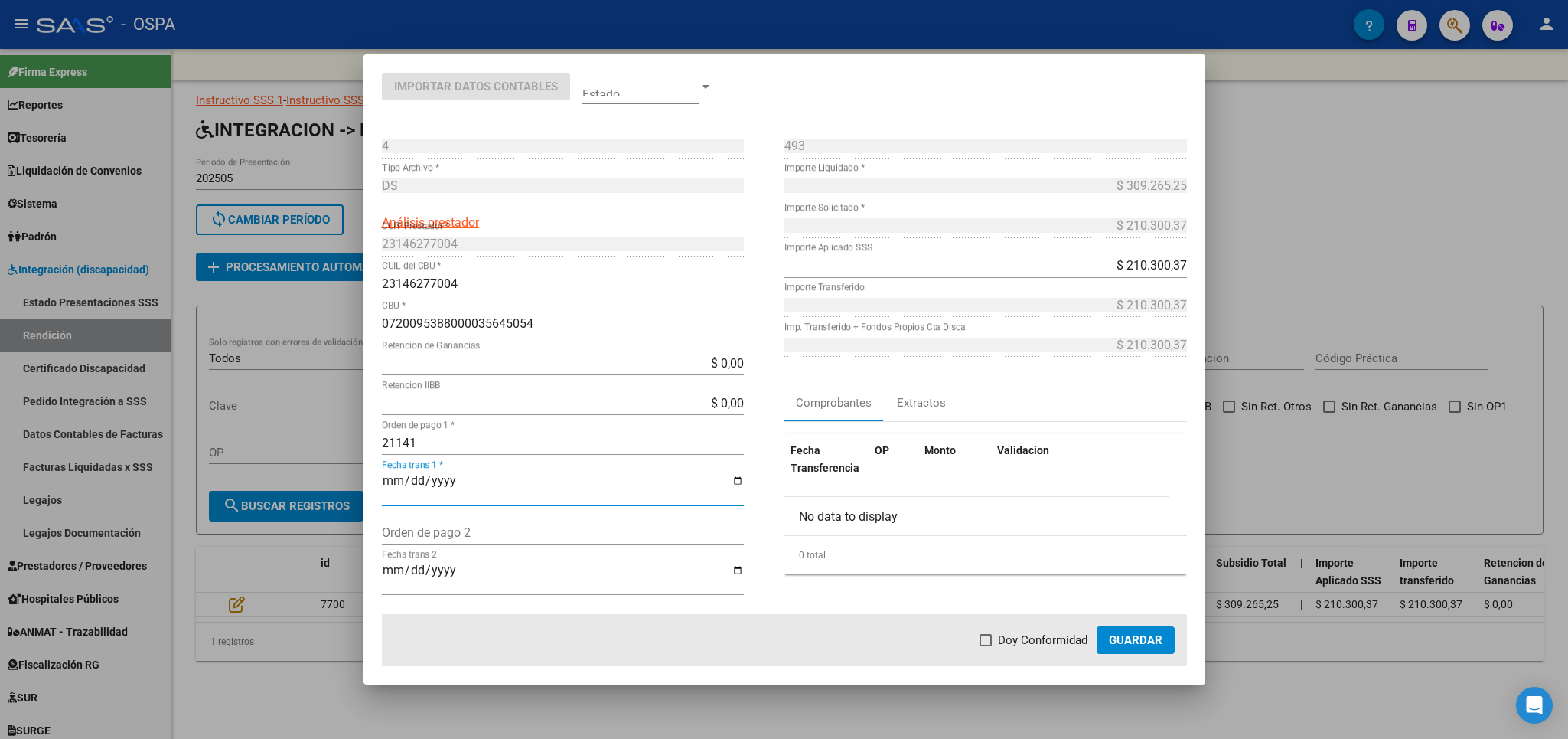
click at [1059, 640] on span "Doy Conformidad" at bounding box center [1043, 640] width 90 height 18
click at [986, 646] on input "Doy Conformidad" at bounding box center [985, 646] width 1 height 1
click at [1142, 627] on button "Guardar" at bounding box center [1135, 640] width 78 height 28
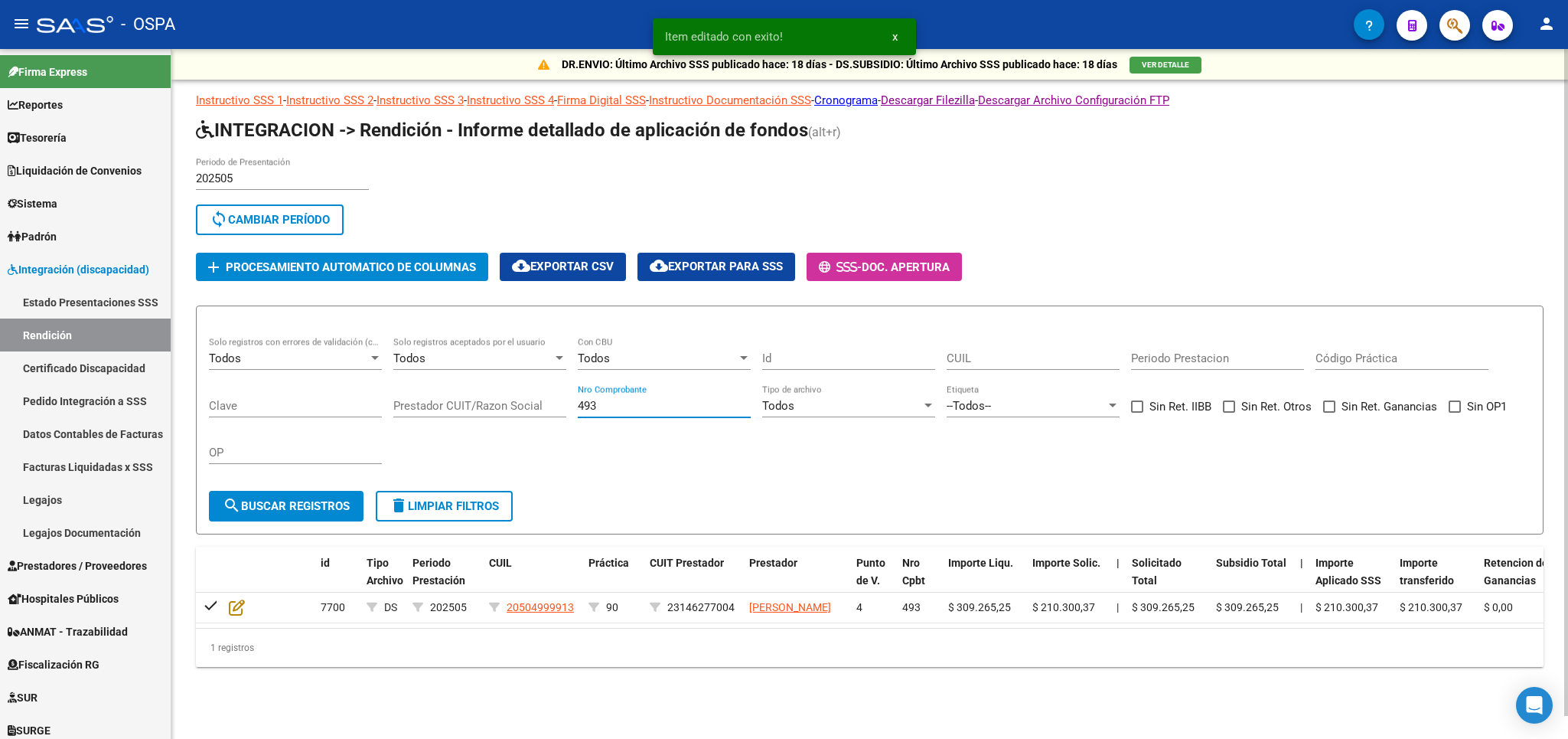
drag, startPoint x: 643, startPoint y: 409, endPoint x: 447, endPoint y: 413, distance: 196.0
click at [578, 413] on input "493" at bounding box center [665, 406] width 173 height 14
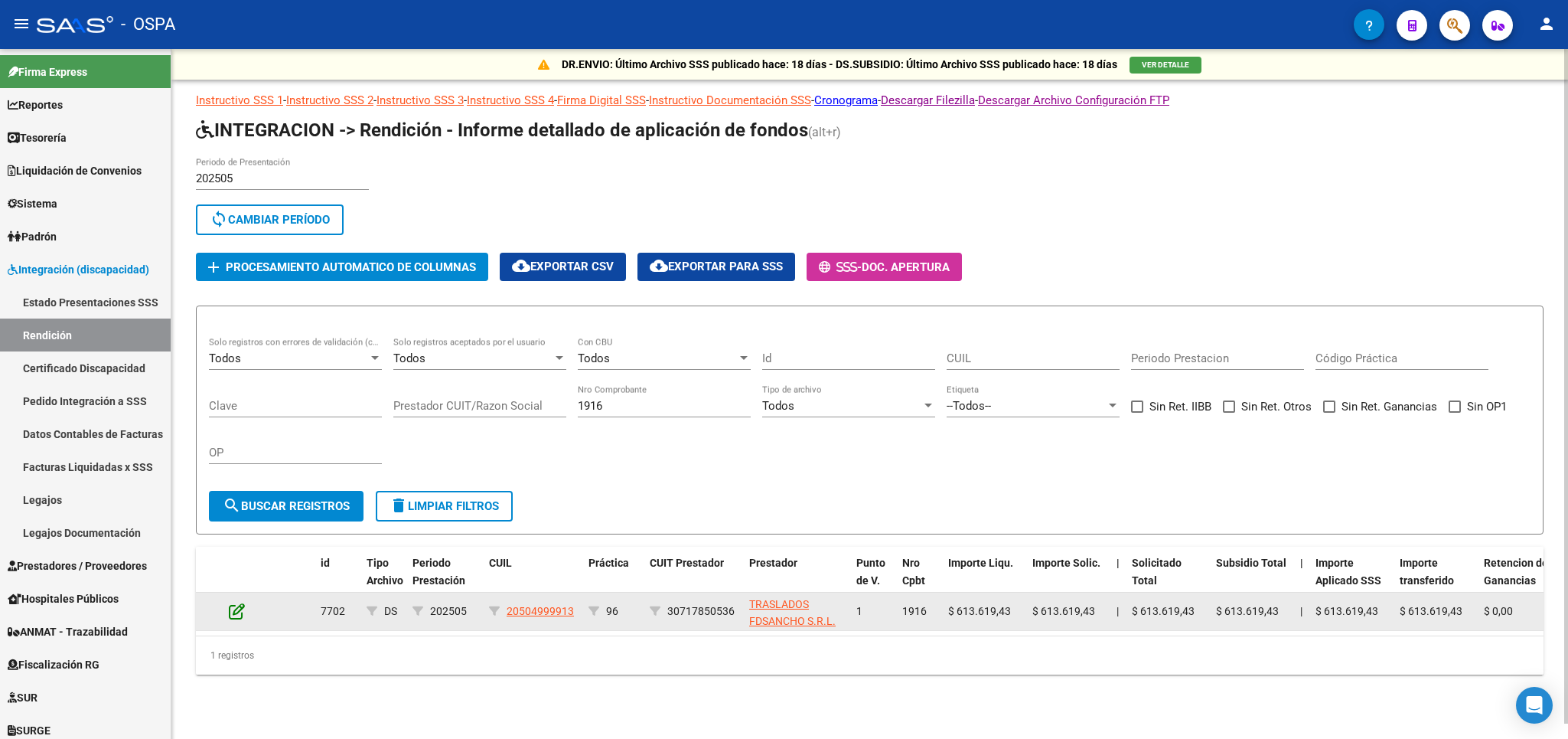
click at [237, 610] on icon at bounding box center [237, 611] width 16 height 17
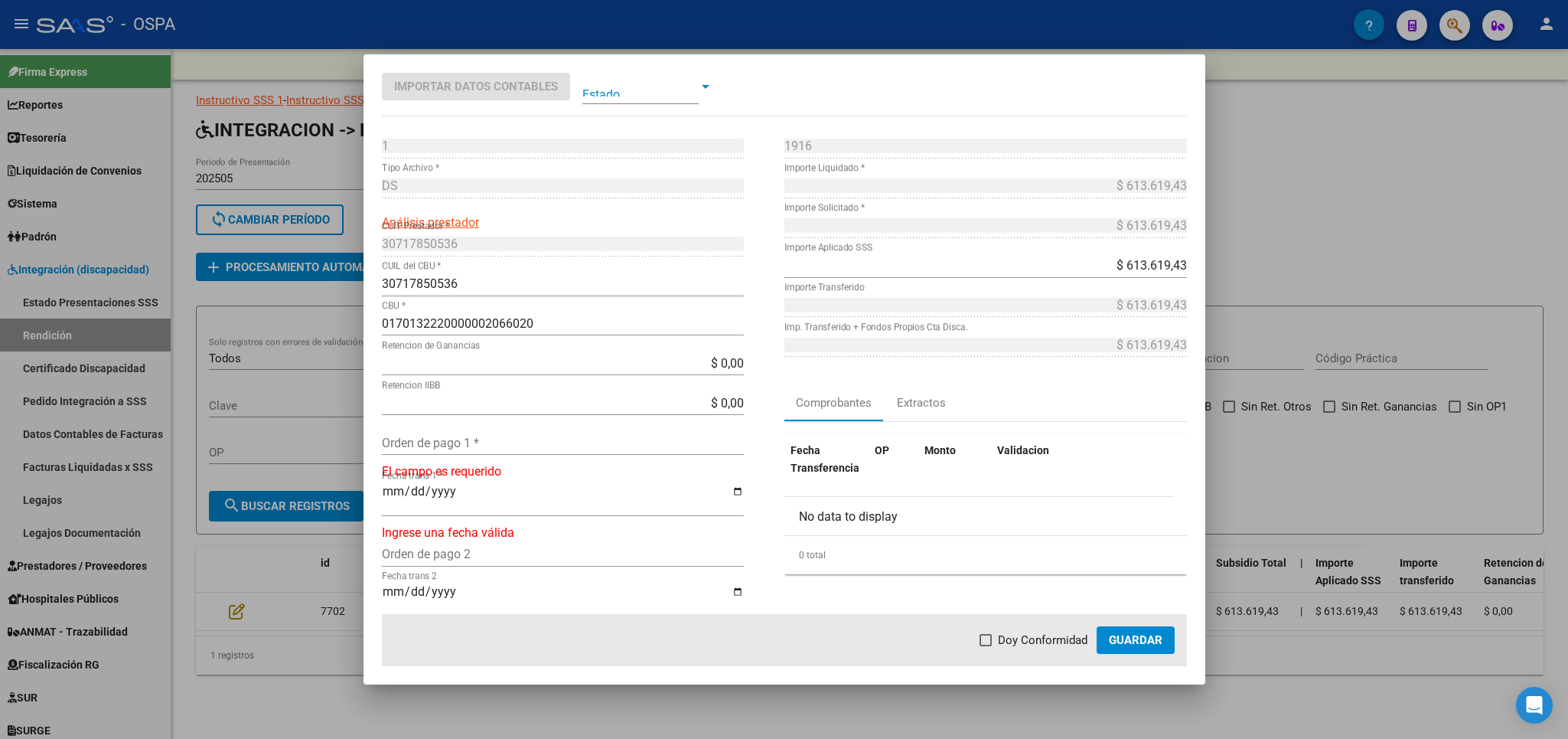
click at [479, 436] on div "Orden de pago 1 *" at bounding box center [563, 443] width 362 height 25
click at [1054, 636] on span "Doy Conformidad" at bounding box center [1043, 640] width 90 height 18
click at [986, 646] on input "Doy Conformidad" at bounding box center [985, 646] width 1 height 1
click at [1145, 636] on span "Guardar" at bounding box center [1135, 640] width 54 height 14
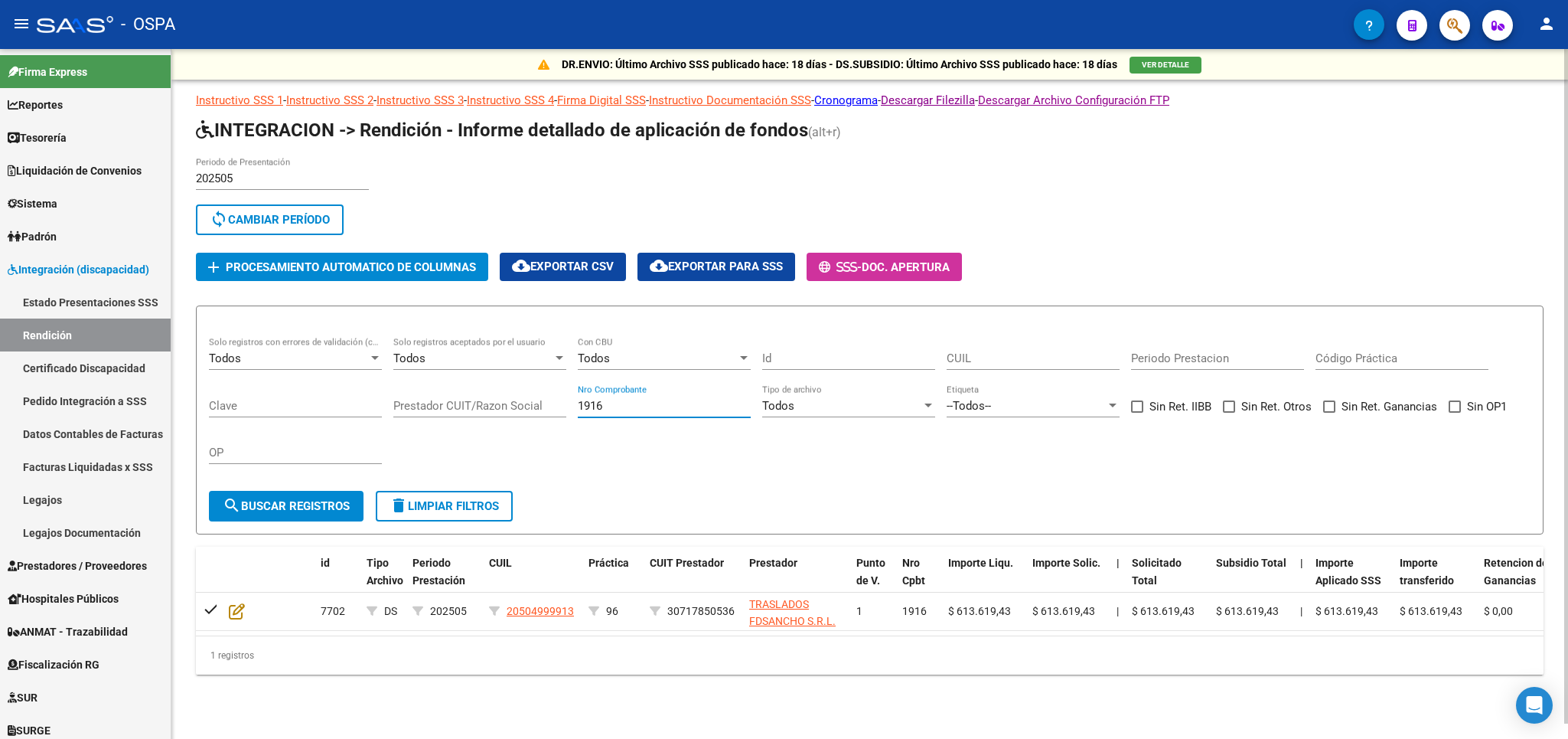
drag, startPoint x: 616, startPoint y: 408, endPoint x: 413, endPoint y: 417, distance: 203.2
click at [578, 413] on input "1916" at bounding box center [665, 406] width 173 height 14
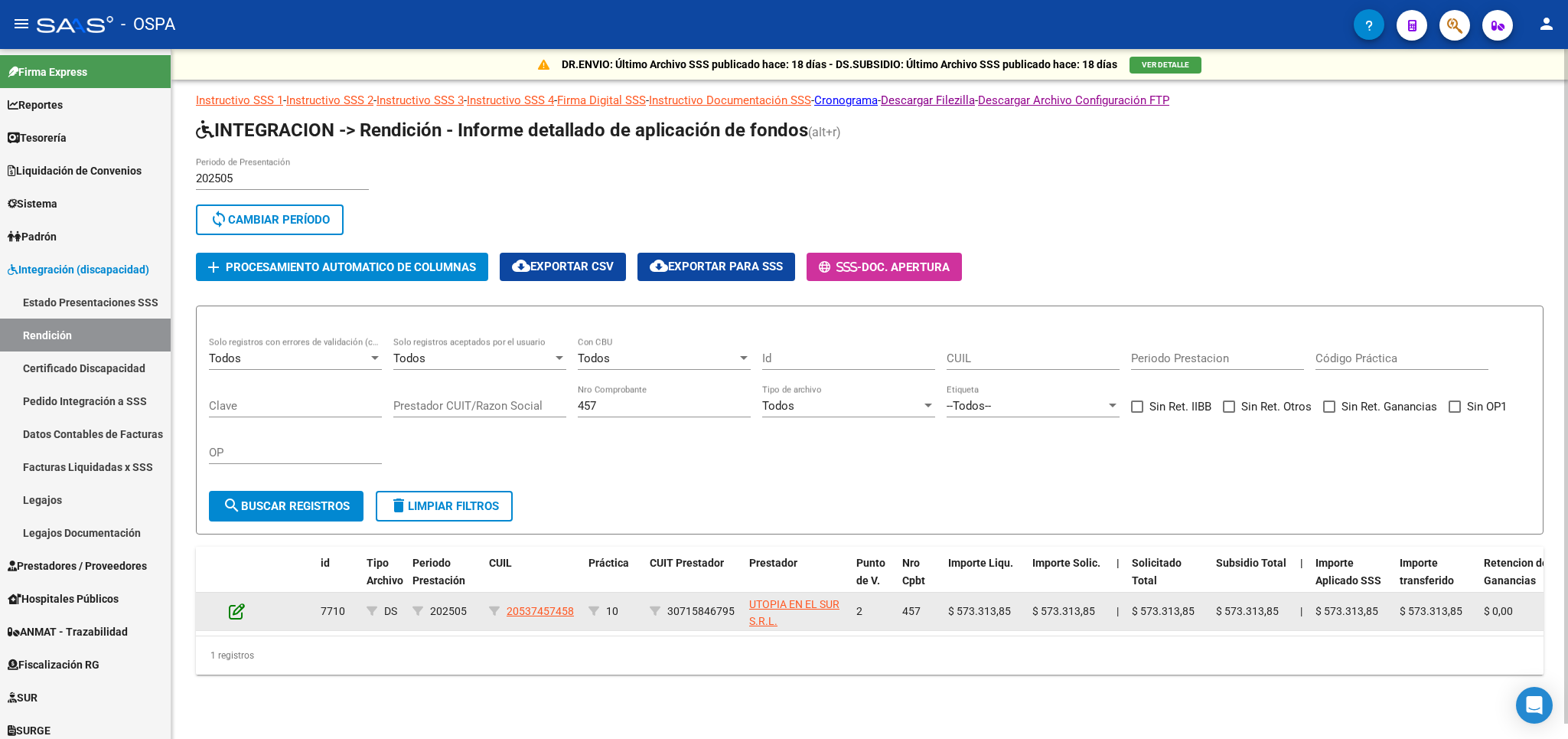
click at [243, 620] on icon at bounding box center [237, 611] width 16 height 17
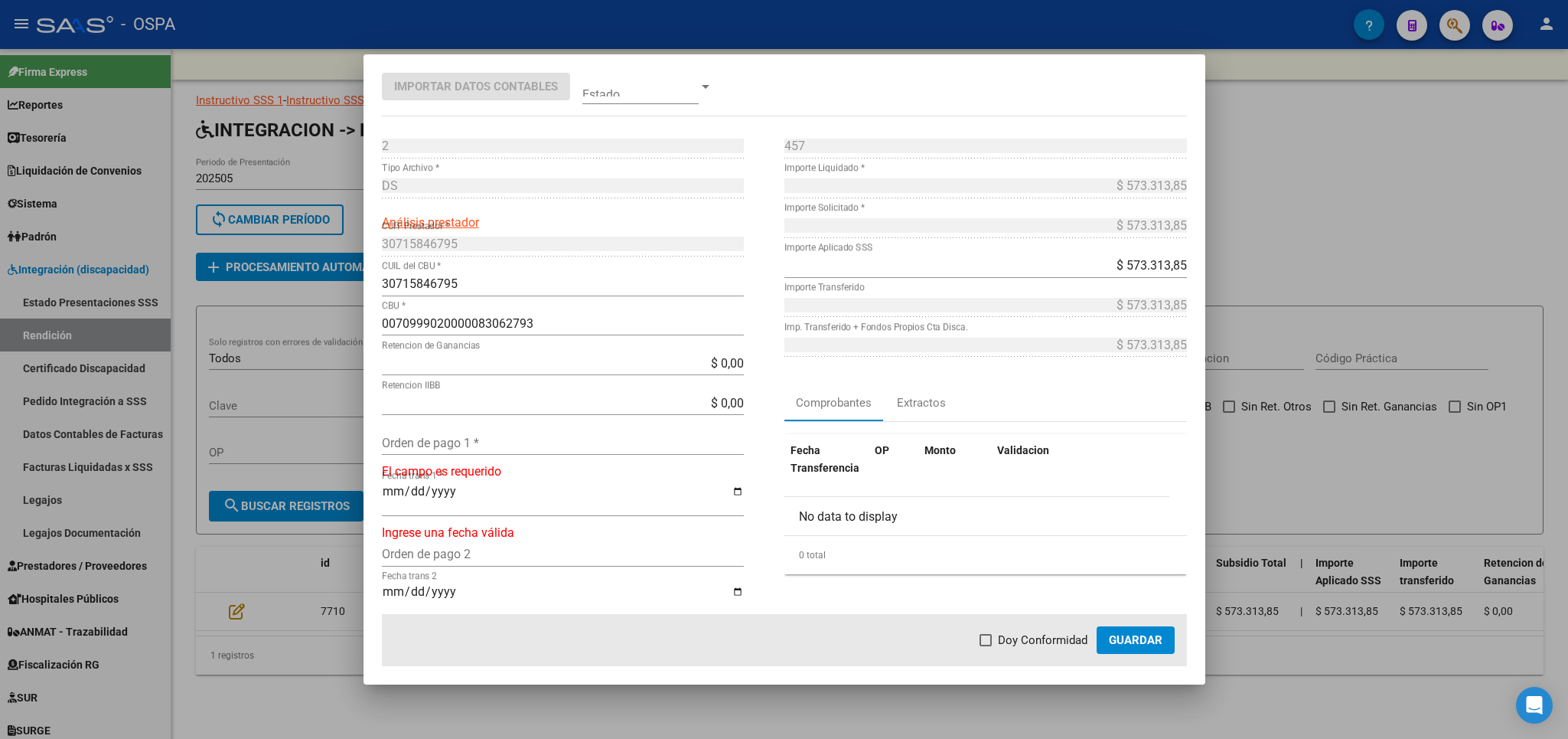
click at [521, 436] on div "Orden de pago 1 *" at bounding box center [563, 443] width 362 height 25
click at [1035, 646] on span "Doy Conformidad" at bounding box center [1043, 640] width 90 height 18
click at [986, 646] on input "Doy Conformidad" at bounding box center [985, 646] width 1 height 1
click at [1127, 638] on span "Guardar" at bounding box center [1135, 640] width 54 height 14
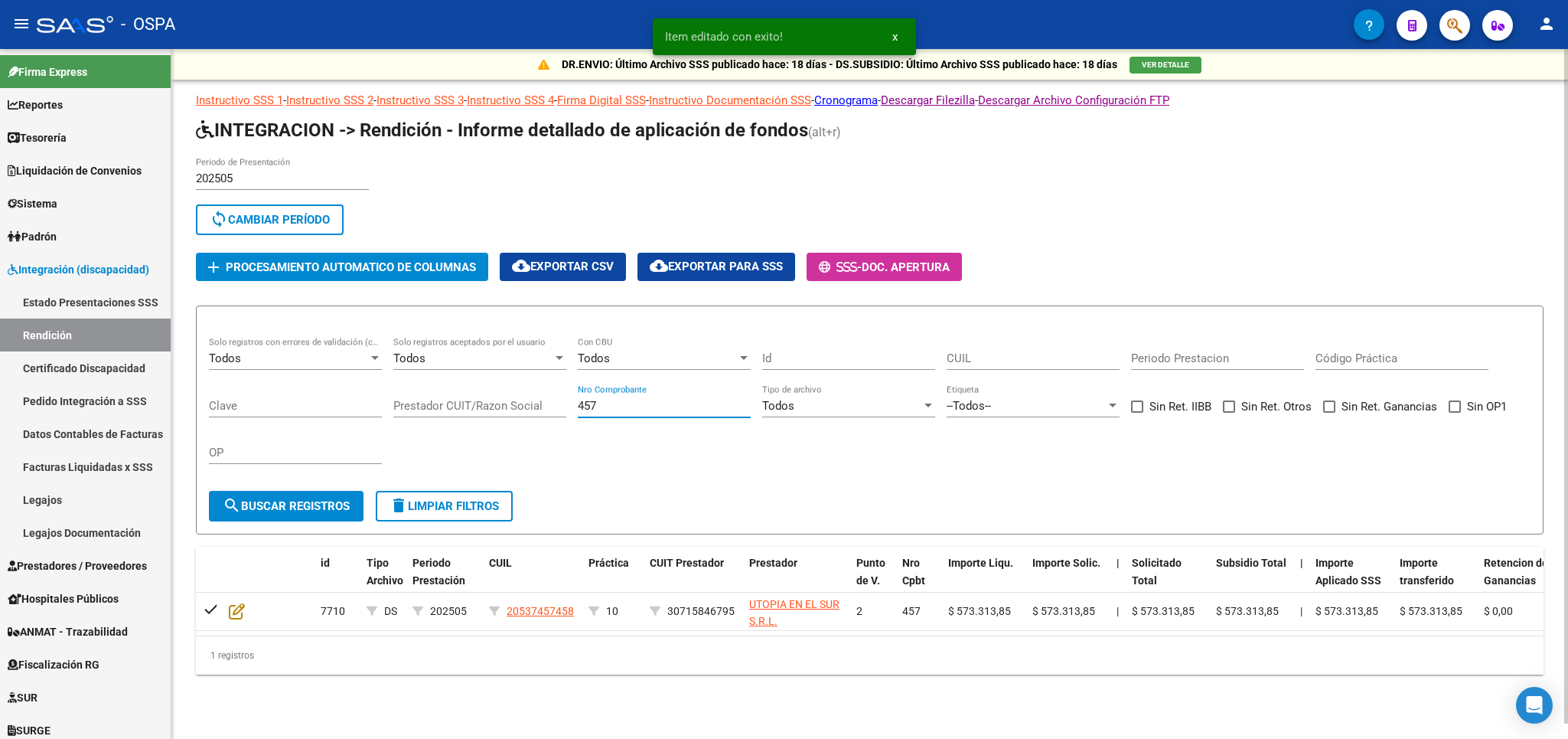
drag, startPoint x: 670, startPoint y: 406, endPoint x: 379, endPoint y: 464, distance: 296.7
click at [578, 413] on input "457" at bounding box center [665, 406] width 173 height 14
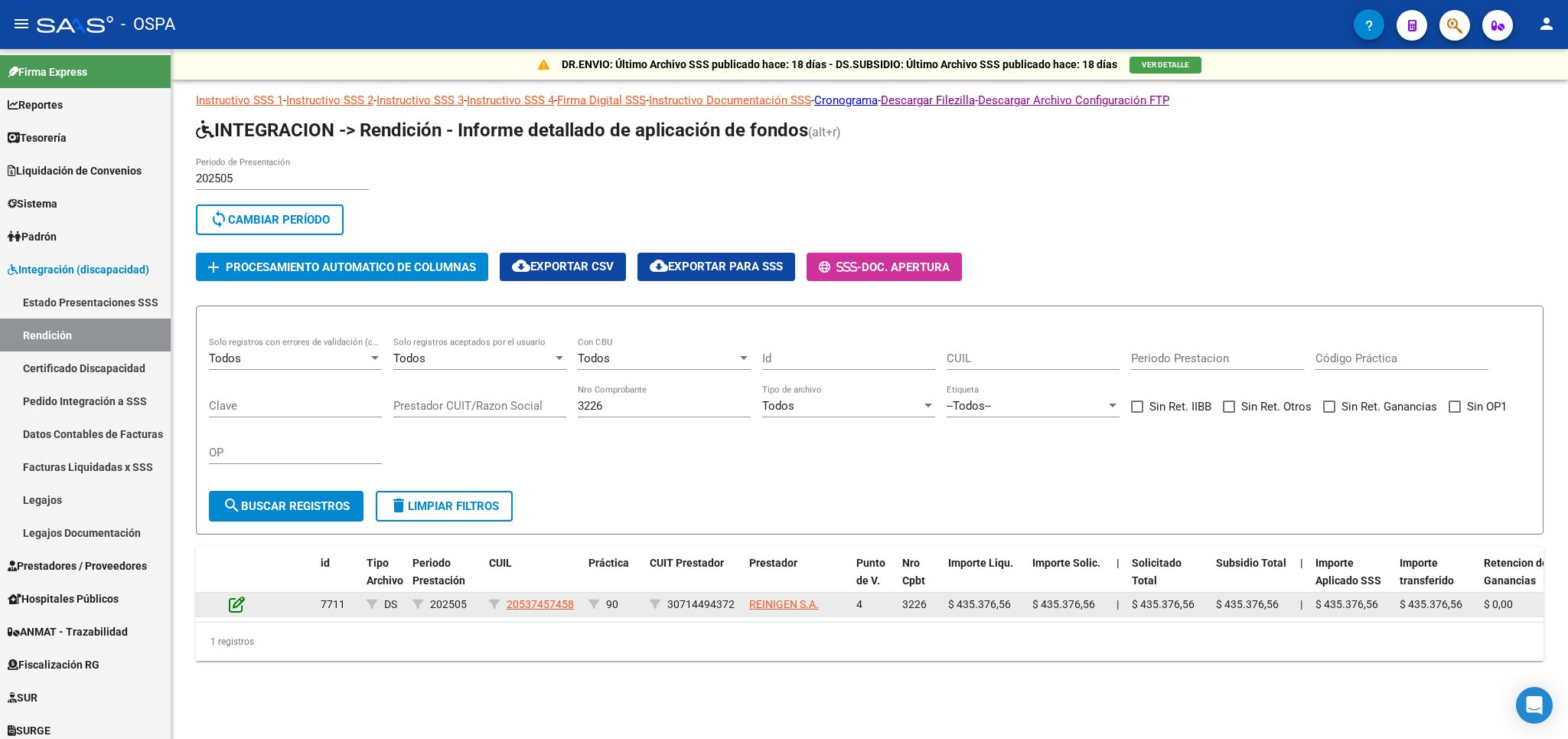
click at [241, 599] on icon at bounding box center [237, 604] width 16 height 17
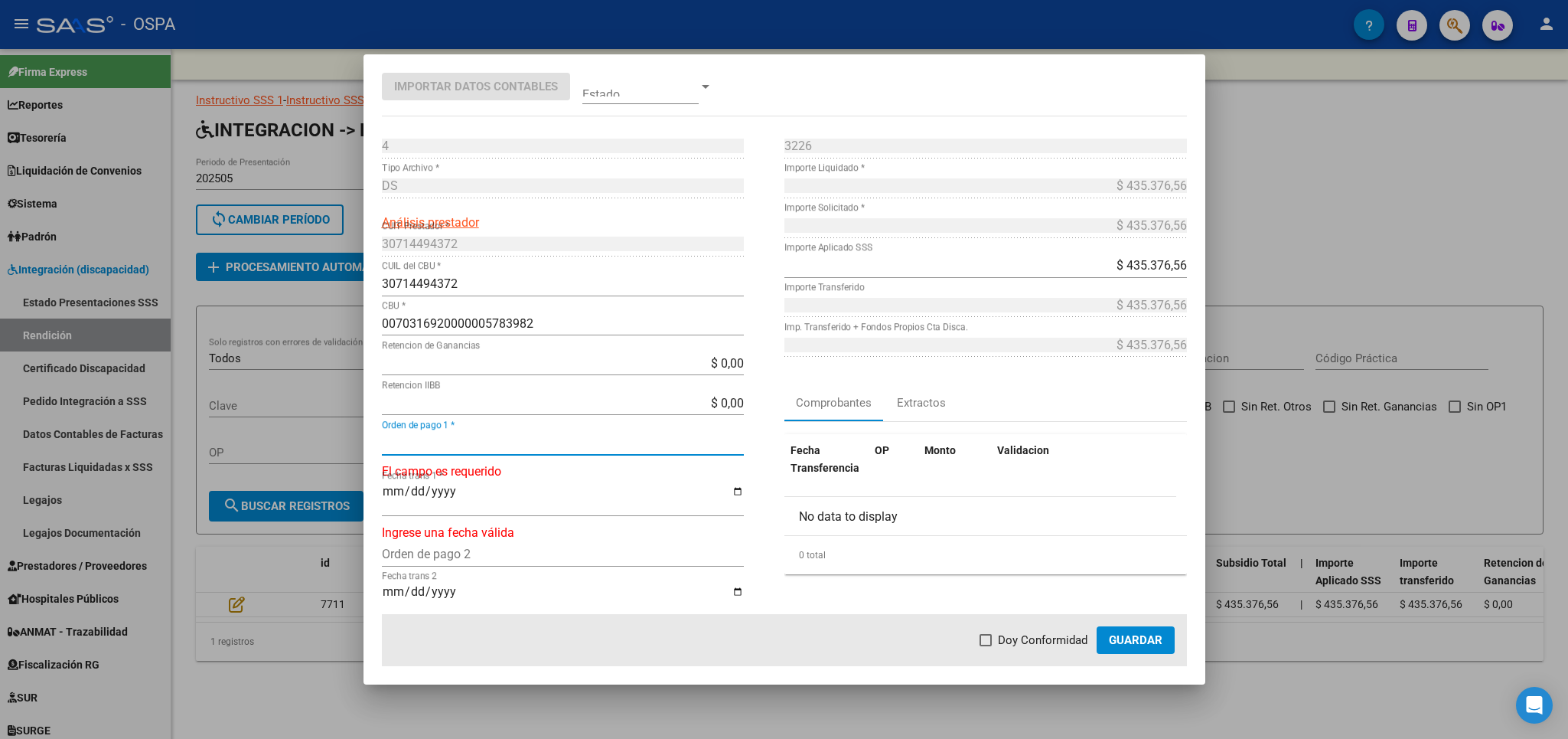
click at [439, 441] on input "Orden de pago 1 *" at bounding box center [563, 443] width 362 height 15
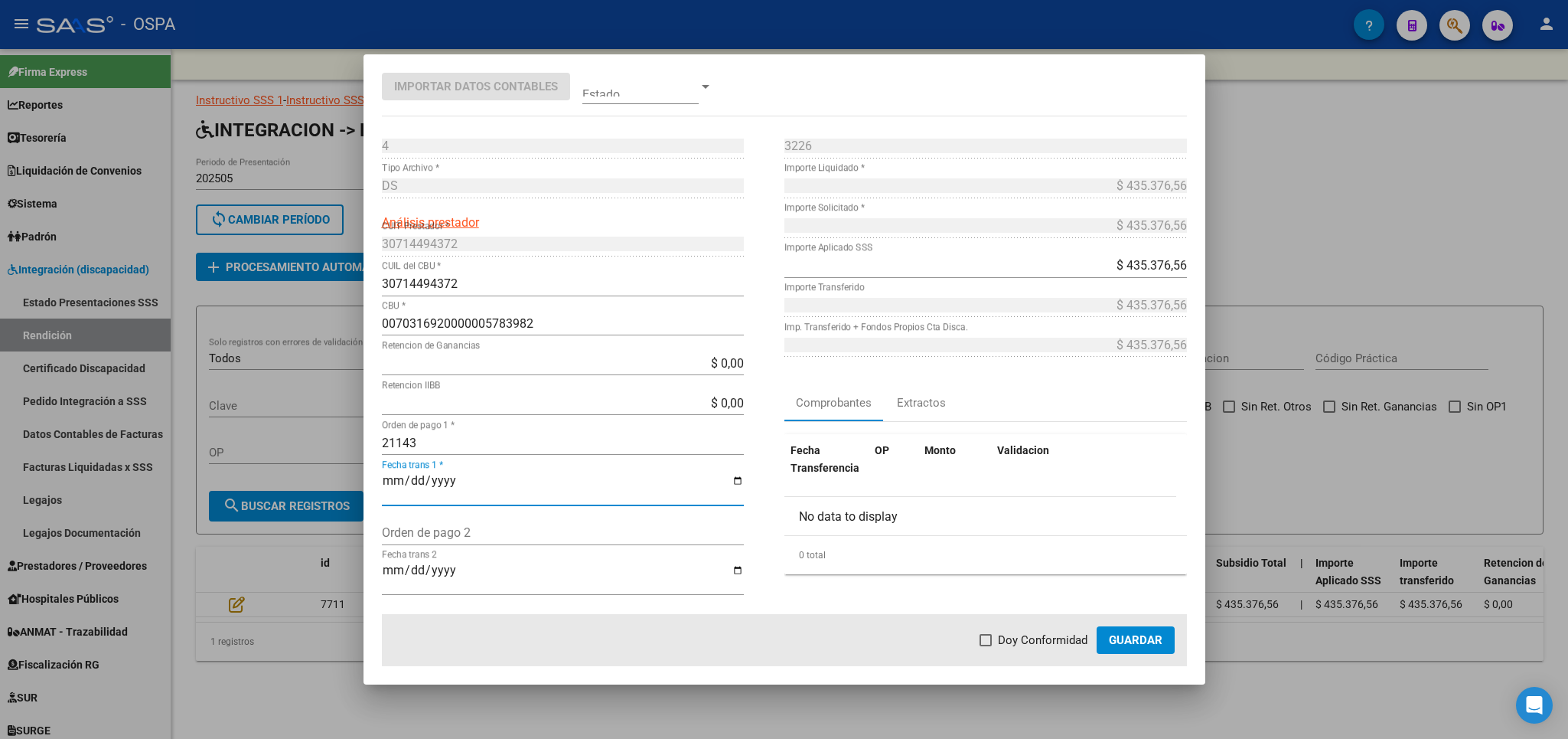
click at [1051, 636] on span "Doy Conformidad" at bounding box center [1043, 640] width 90 height 18
click at [986, 646] on input "Doy Conformidad" at bounding box center [985, 646] width 1 height 1
click at [1163, 643] on button "Guardar" at bounding box center [1135, 640] width 78 height 28
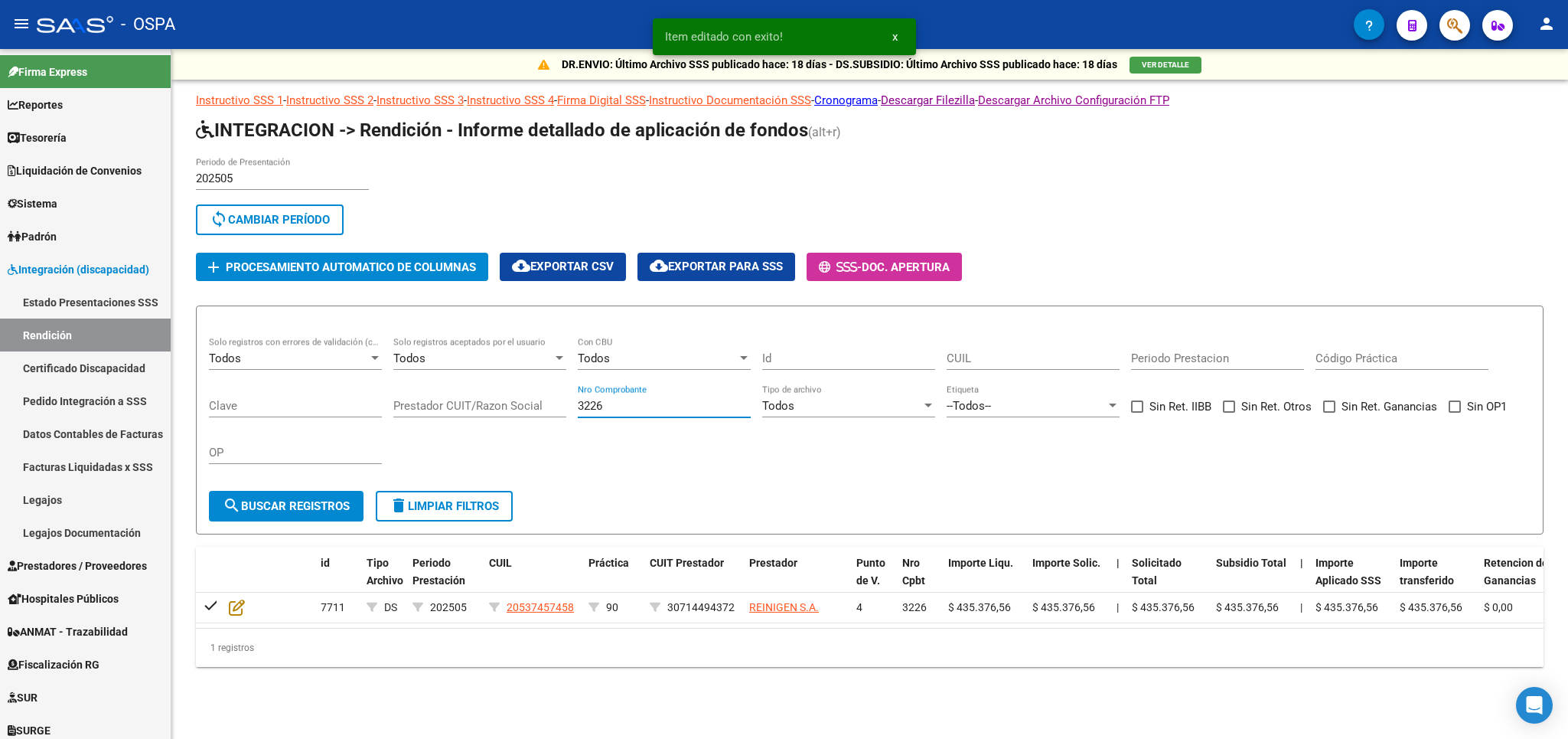
drag, startPoint x: 678, startPoint y: 407, endPoint x: 633, endPoint y: 409, distance: 45.0
click at [635, 409] on input "3226" at bounding box center [665, 406] width 173 height 14
drag, startPoint x: 633, startPoint y: 409, endPoint x: 555, endPoint y: 418, distance: 78.5
click at [578, 413] on input "3226" at bounding box center [665, 406] width 173 height 14
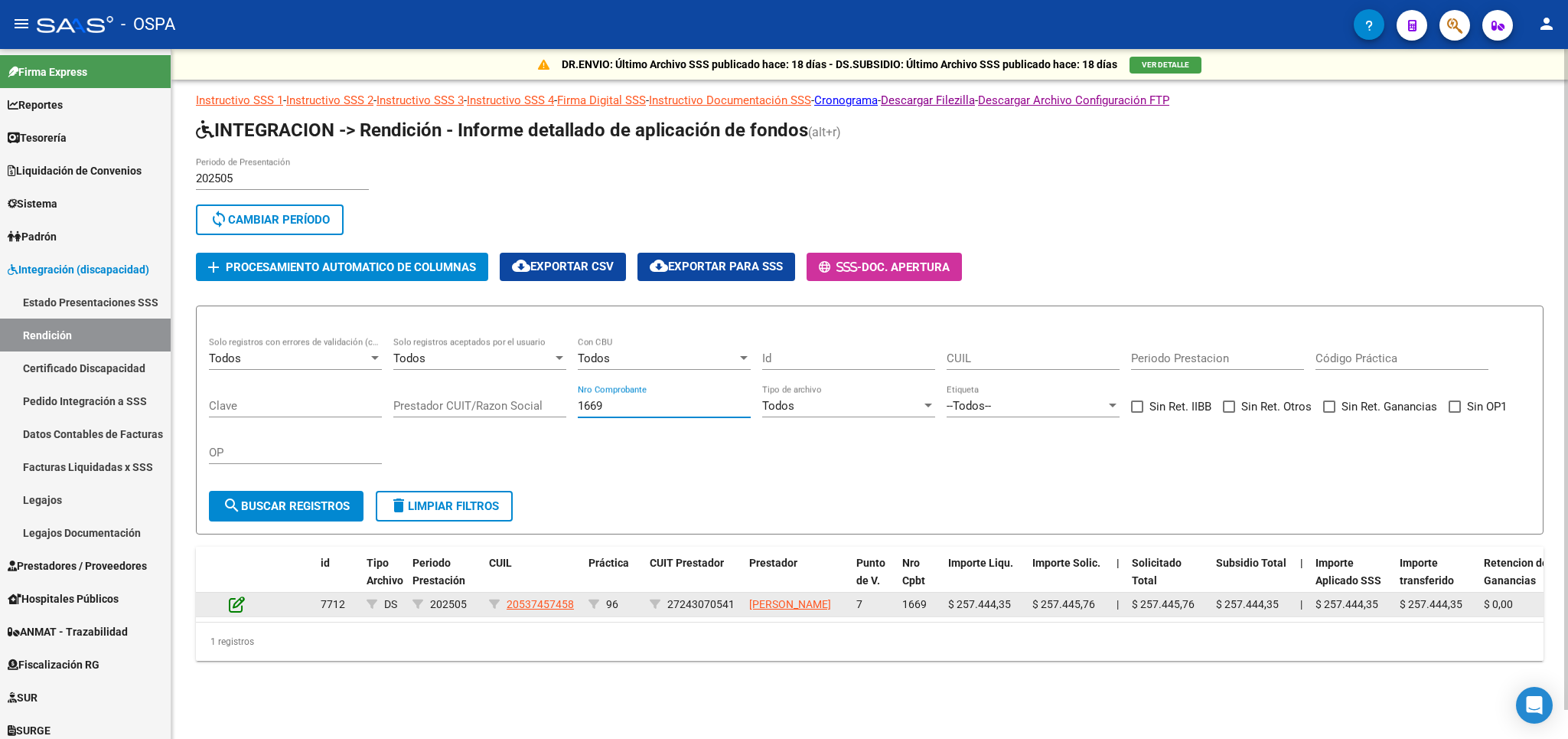
click at [237, 613] on icon at bounding box center [237, 604] width 16 height 17
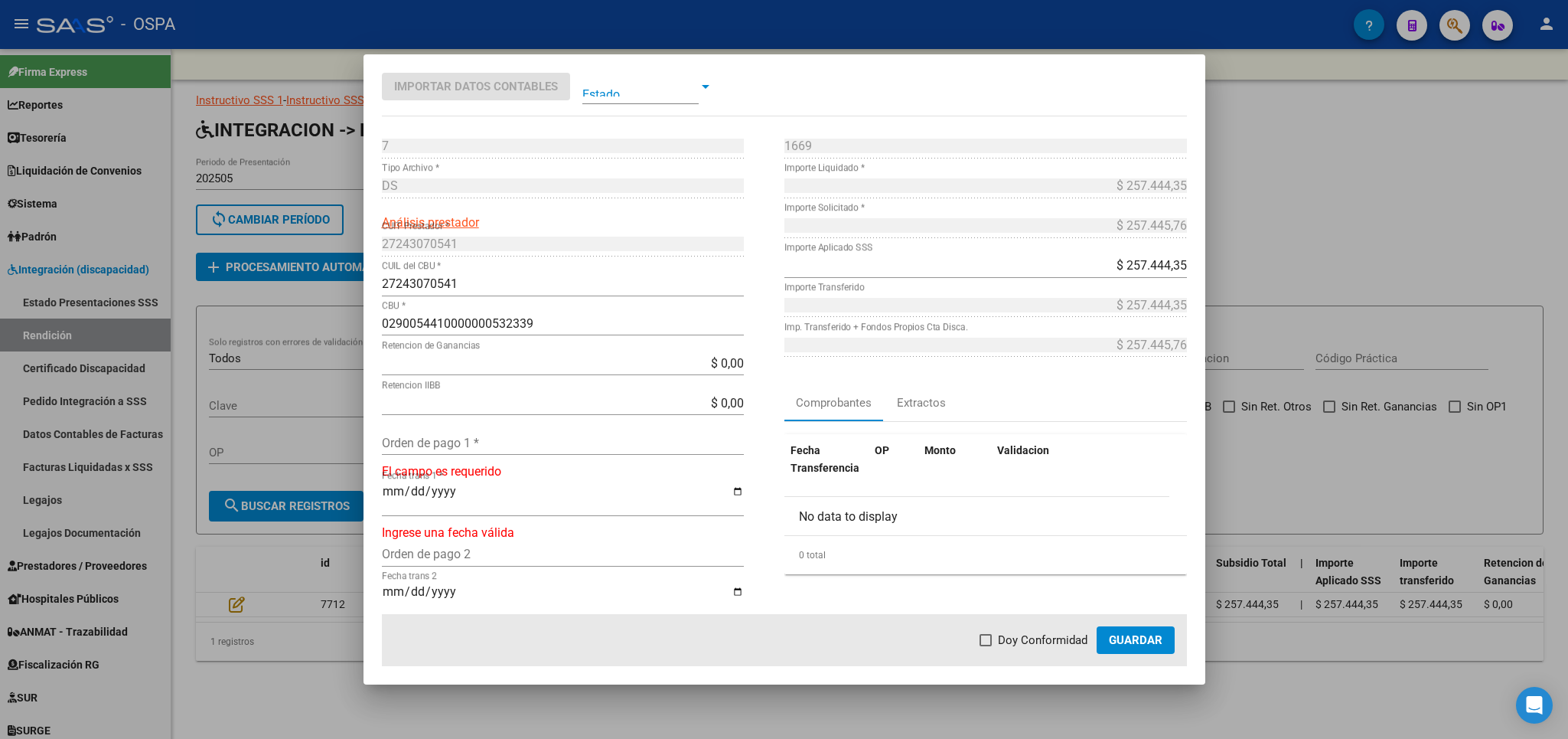
click at [448, 447] on input "Orden de pago 1 *" at bounding box center [563, 443] width 362 height 15
click at [1024, 641] on span "Doy Conformidad" at bounding box center [1043, 640] width 90 height 18
click at [986, 646] on input "Doy Conformidad" at bounding box center [985, 646] width 1 height 1
click at [1131, 636] on span "Guardar" at bounding box center [1135, 640] width 54 height 14
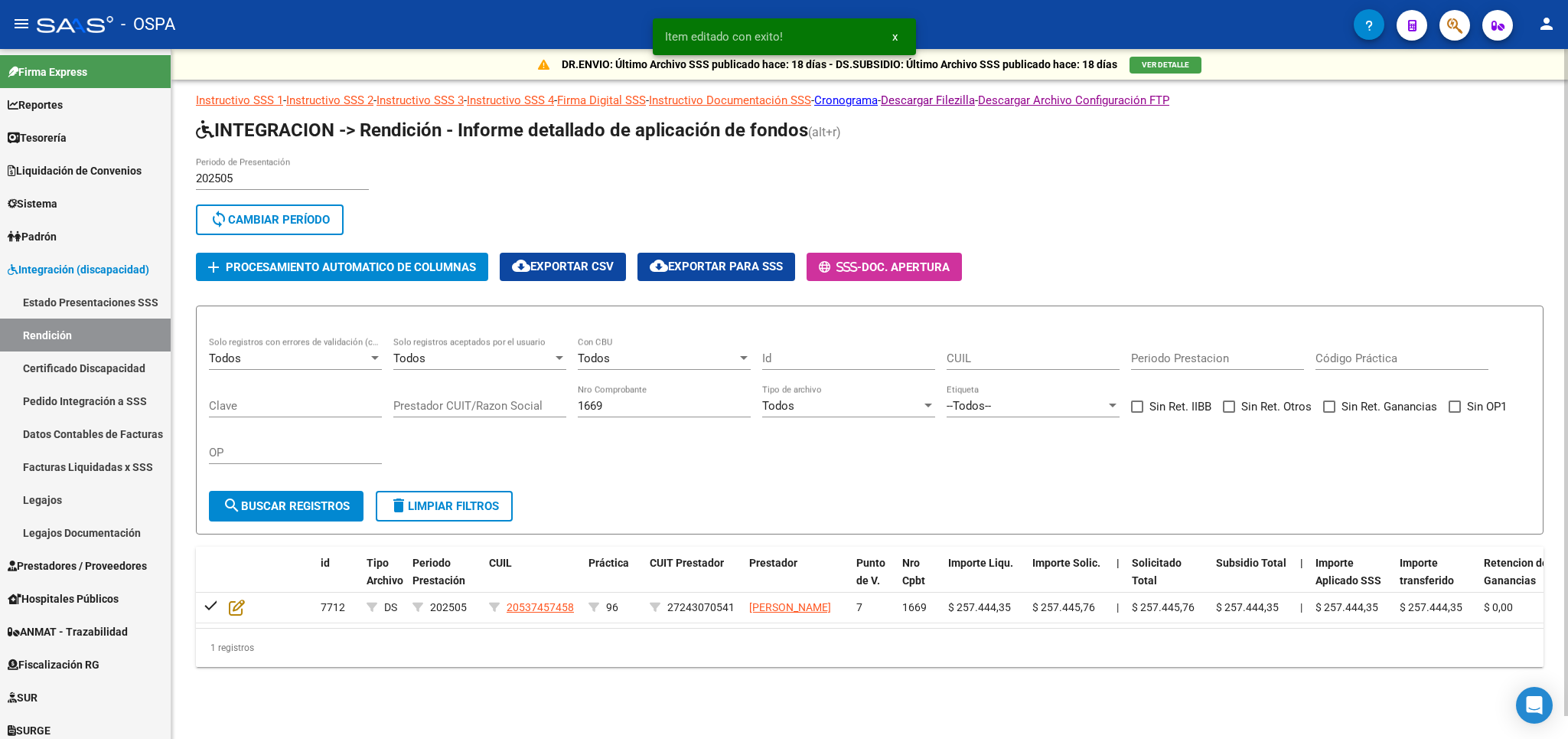
drag, startPoint x: 641, startPoint y: 414, endPoint x: 445, endPoint y: 415, distance: 196.0
click at [578, 413] on input "1669" at bounding box center [665, 406] width 173 height 14
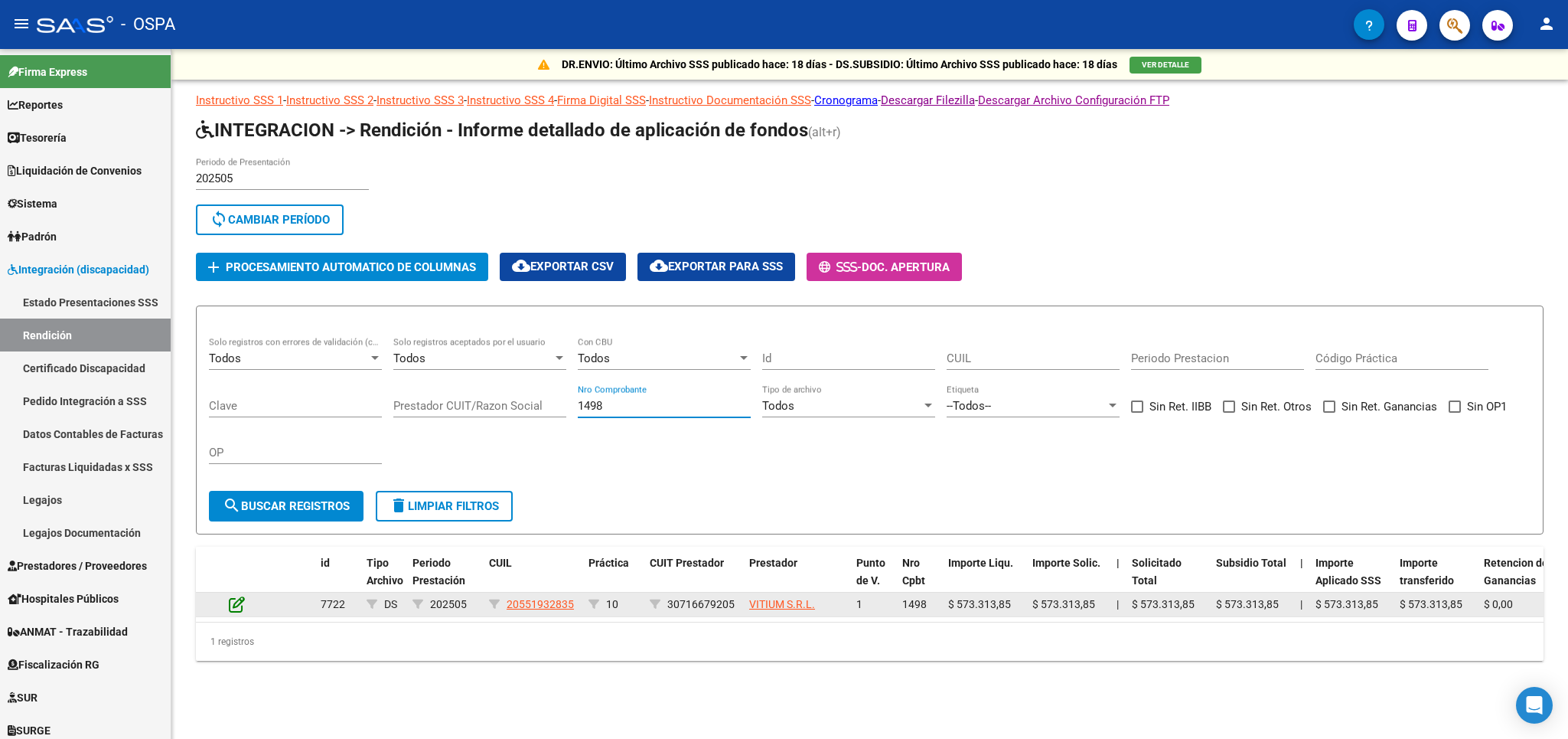
click at [240, 603] on icon at bounding box center [237, 604] width 16 height 17
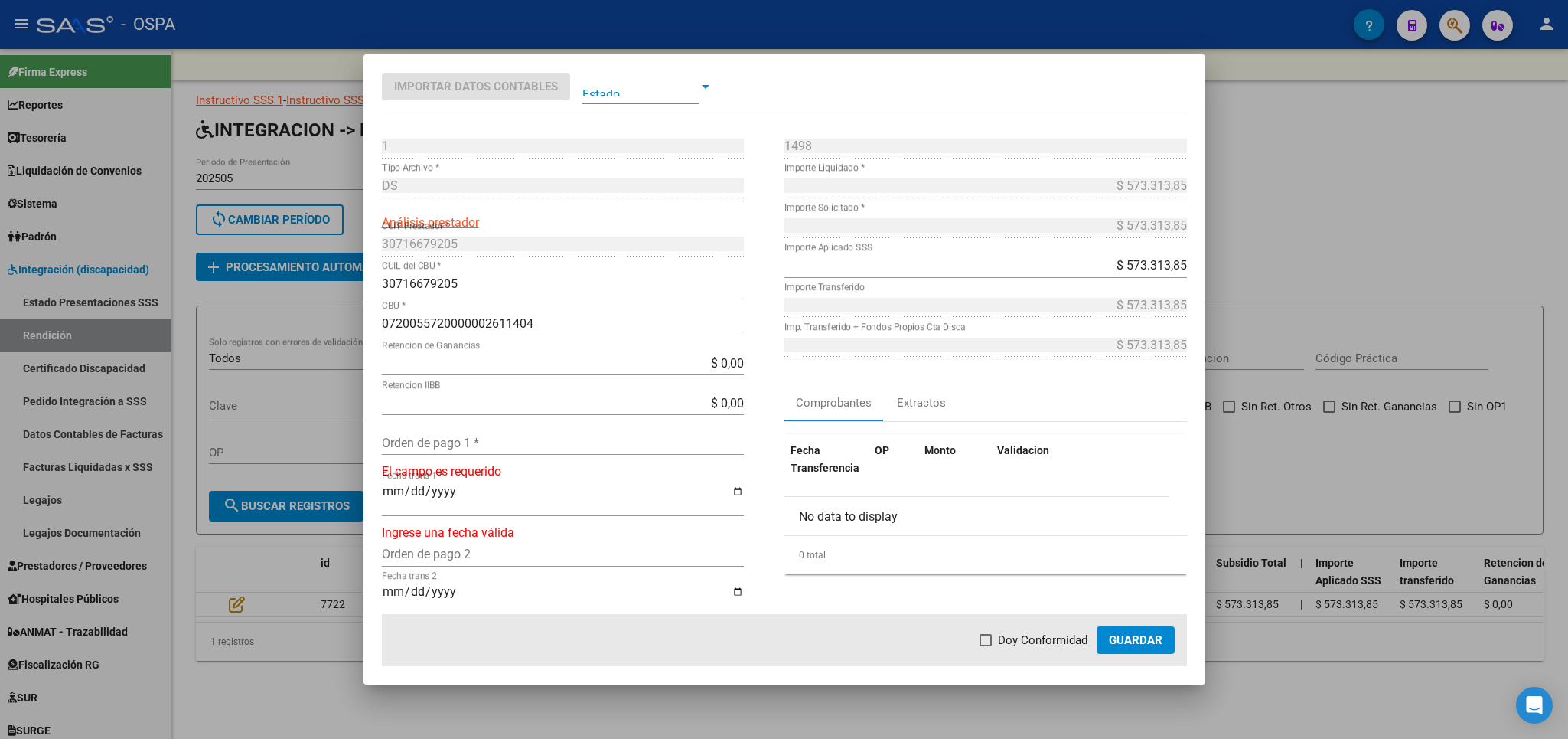
click at [449, 443] on input "Orden de pago 1 *" at bounding box center [563, 443] width 362 height 15
click at [1029, 643] on span "Doy Conformidad" at bounding box center [1043, 640] width 90 height 18
click at [986, 646] on input "Doy Conformidad" at bounding box center [985, 646] width 1 height 1
click at [1150, 640] on span "Guardar" at bounding box center [1135, 640] width 54 height 14
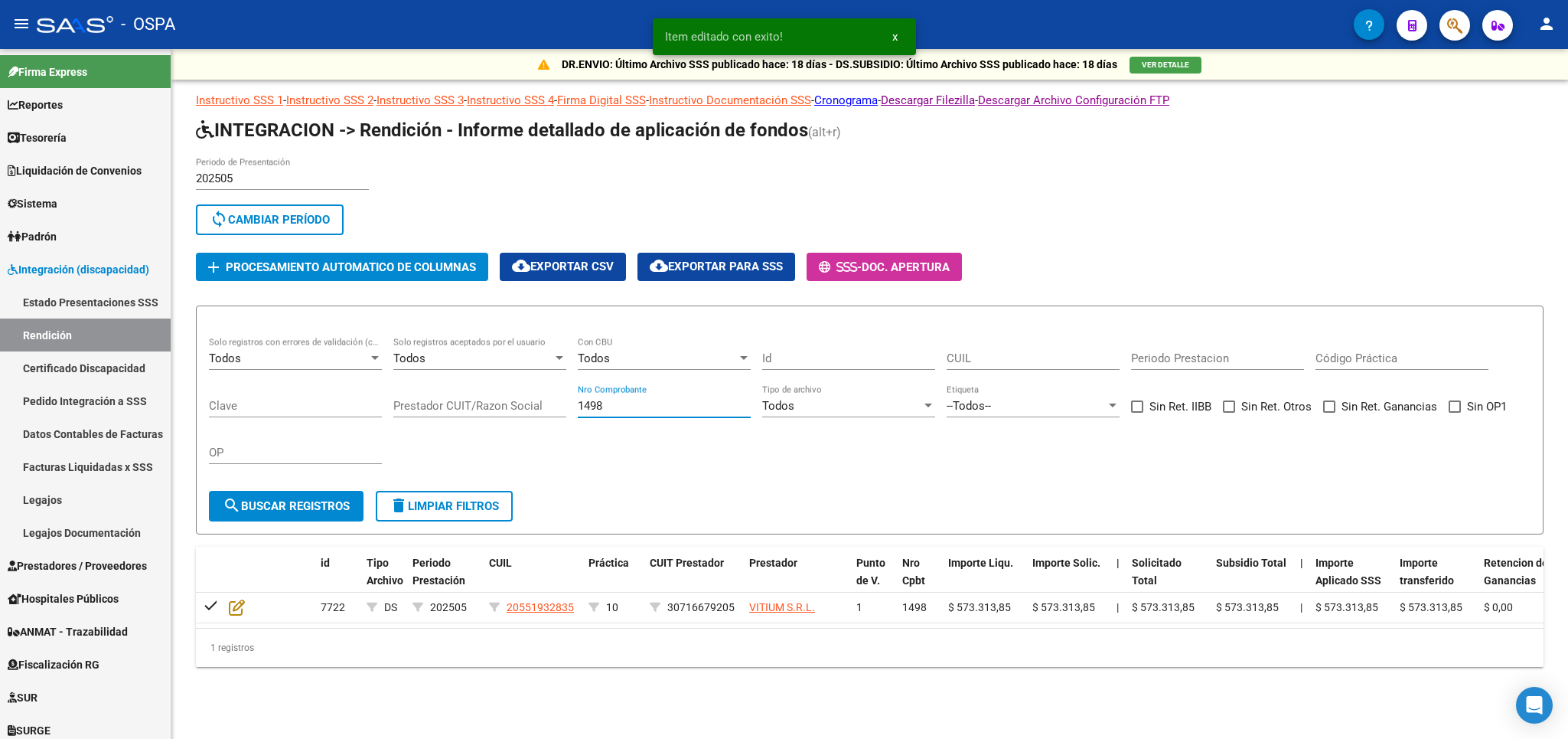
drag, startPoint x: 632, startPoint y: 404, endPoint x: 475, endPoint y: 404, distance: 157.0
click at [578, 404] on input "1498" at bounding box center [665, 406] width 173 height 14
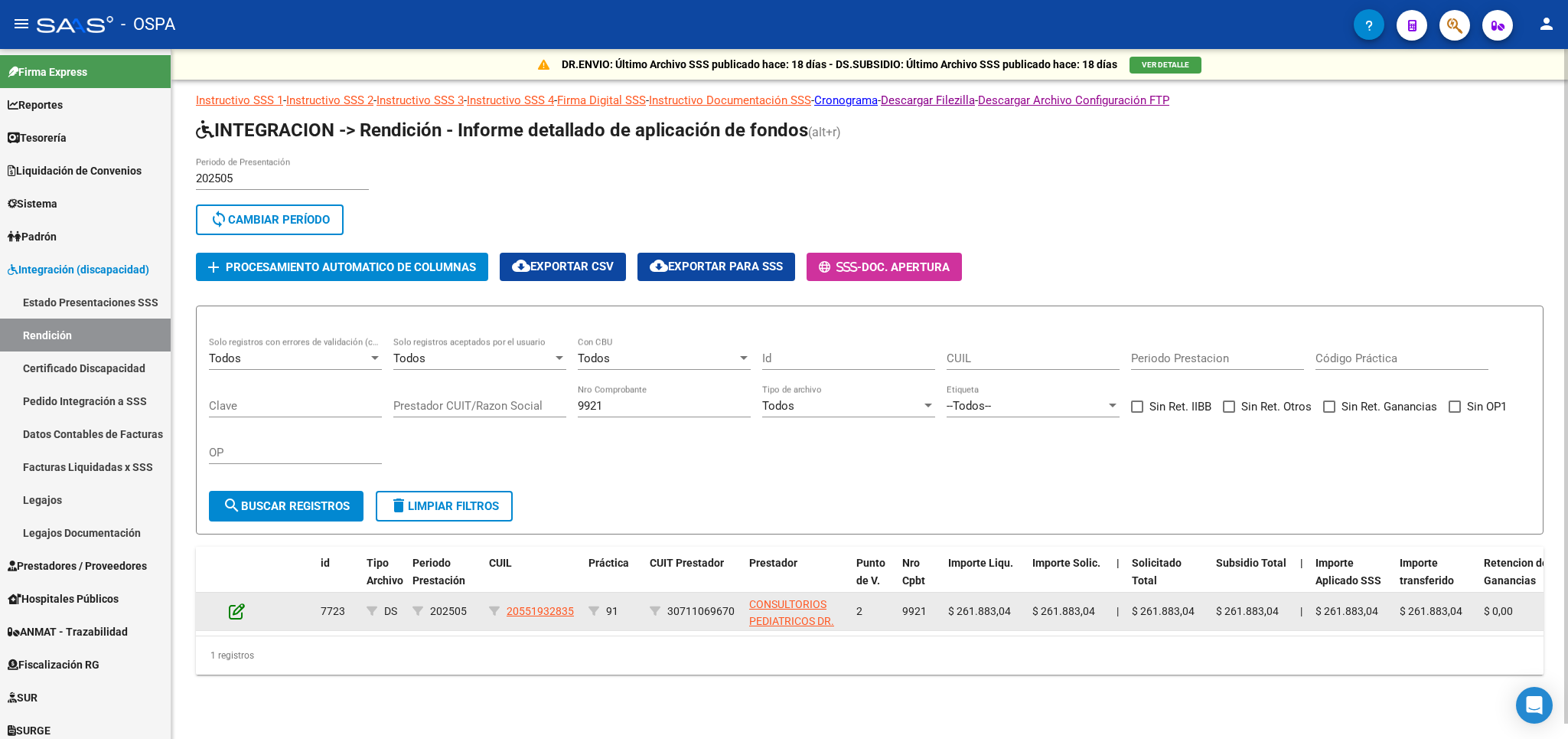
click at [232, 615] on icon at bounding box center [237, 611] width 16 height 17
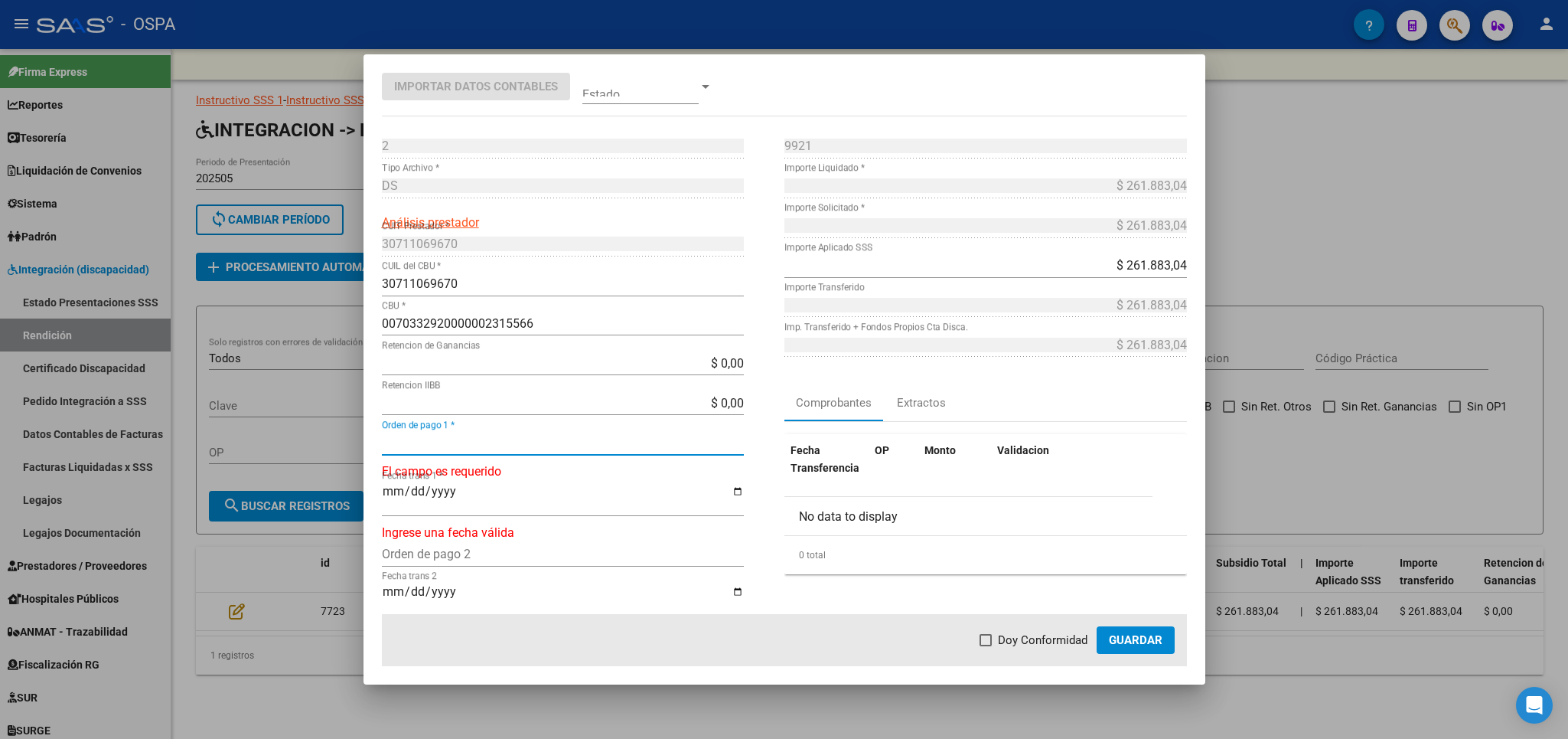
click at [554, 443] on input "Orden de pago 1 *" at bounding box center [563, 443] width 362 height 15
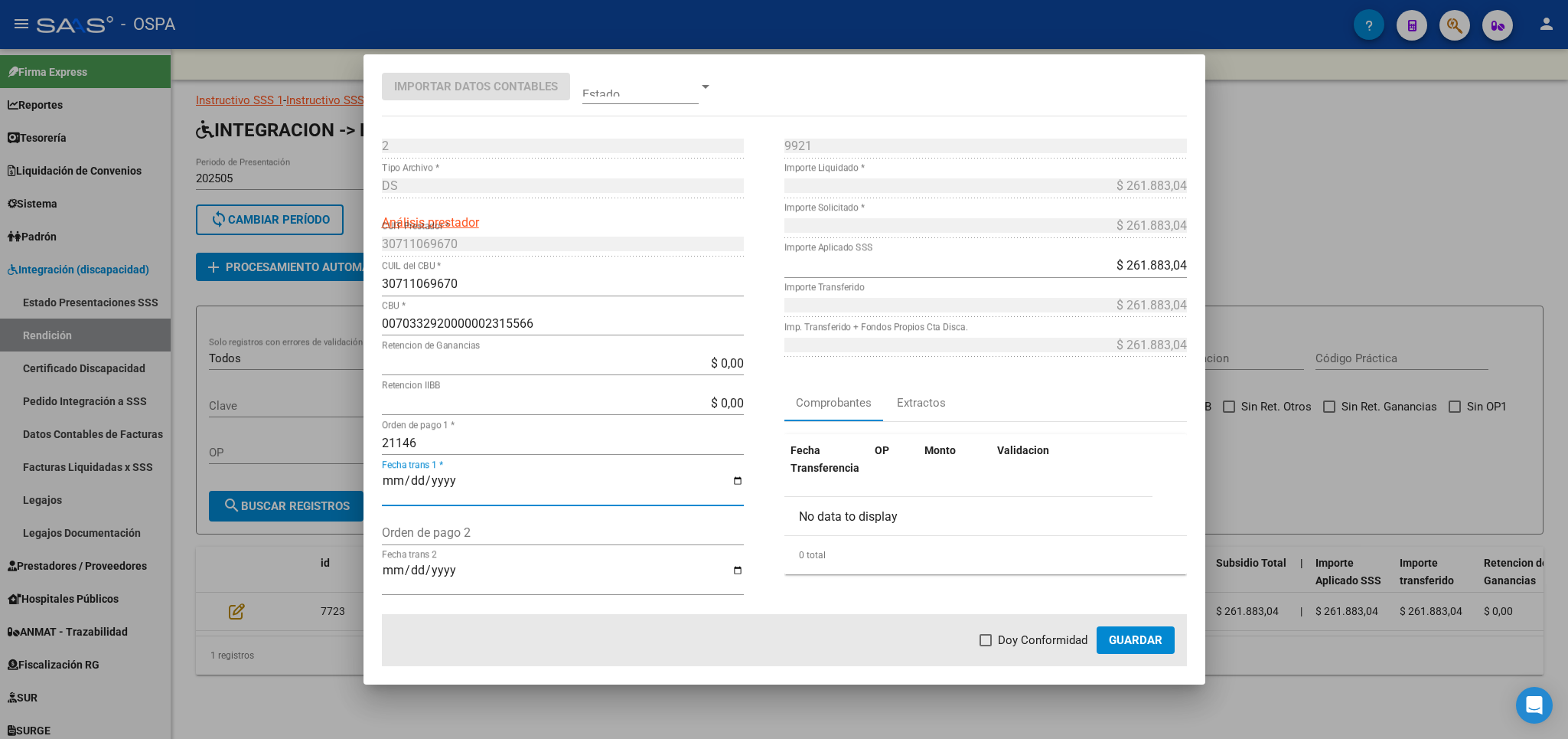
click at [1058, 643] on span "Doy Conformidad" at bounding box center [1043, 640] width 90 height 18
click at [986, 646] on input "Doy Conformidad" at bounding box center [985, 646] width 1 height 1
click at [1127, 638] on span "Guardar" at bounding box center [1135, 640] width 54 height 14
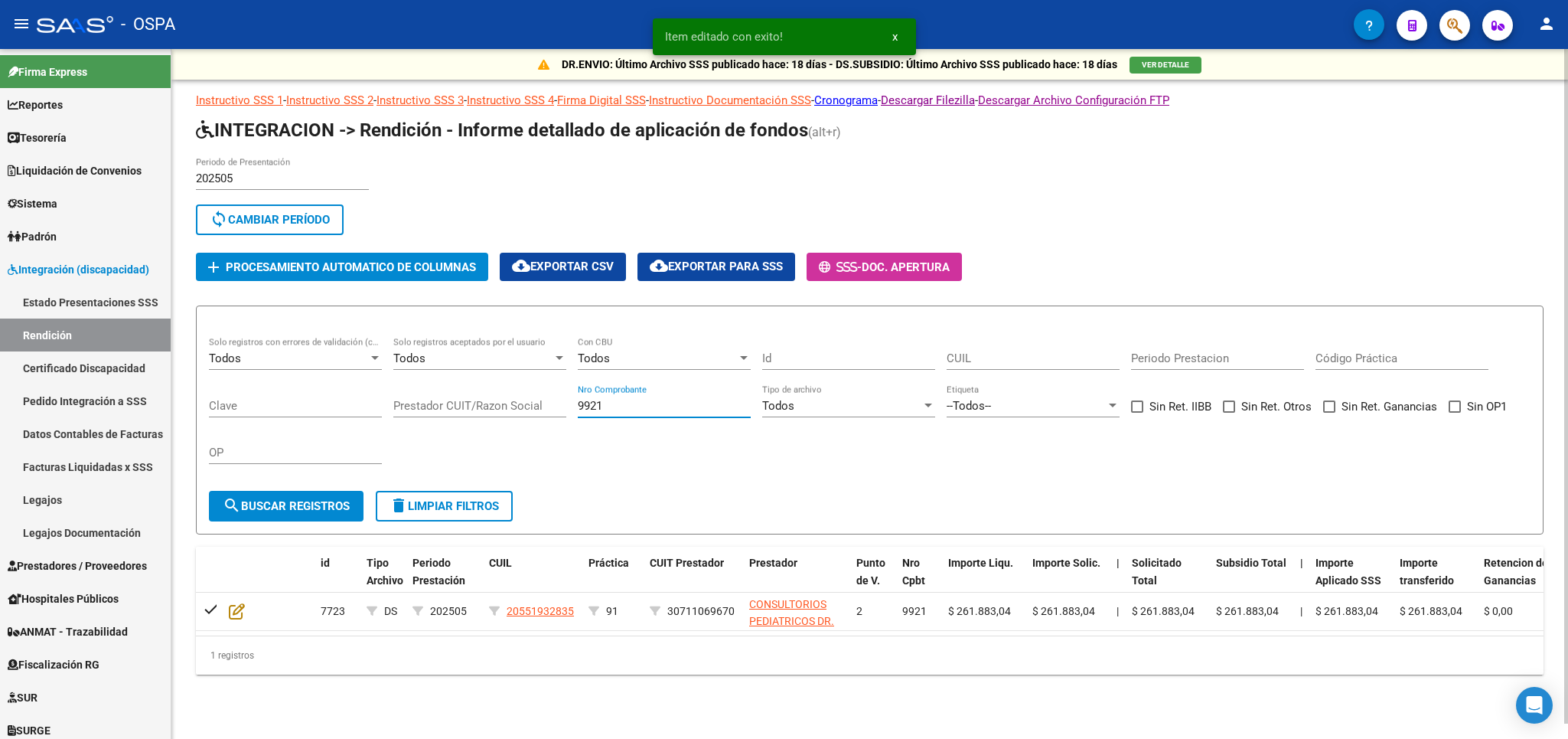
drag, startPoint x: 635, startPoint y: 400, endPoint x: 423, endPoint y: 406, distance: 212.1
click at [578, 406] on input "9921" at bounding box center [665, 406] width 173 height 14
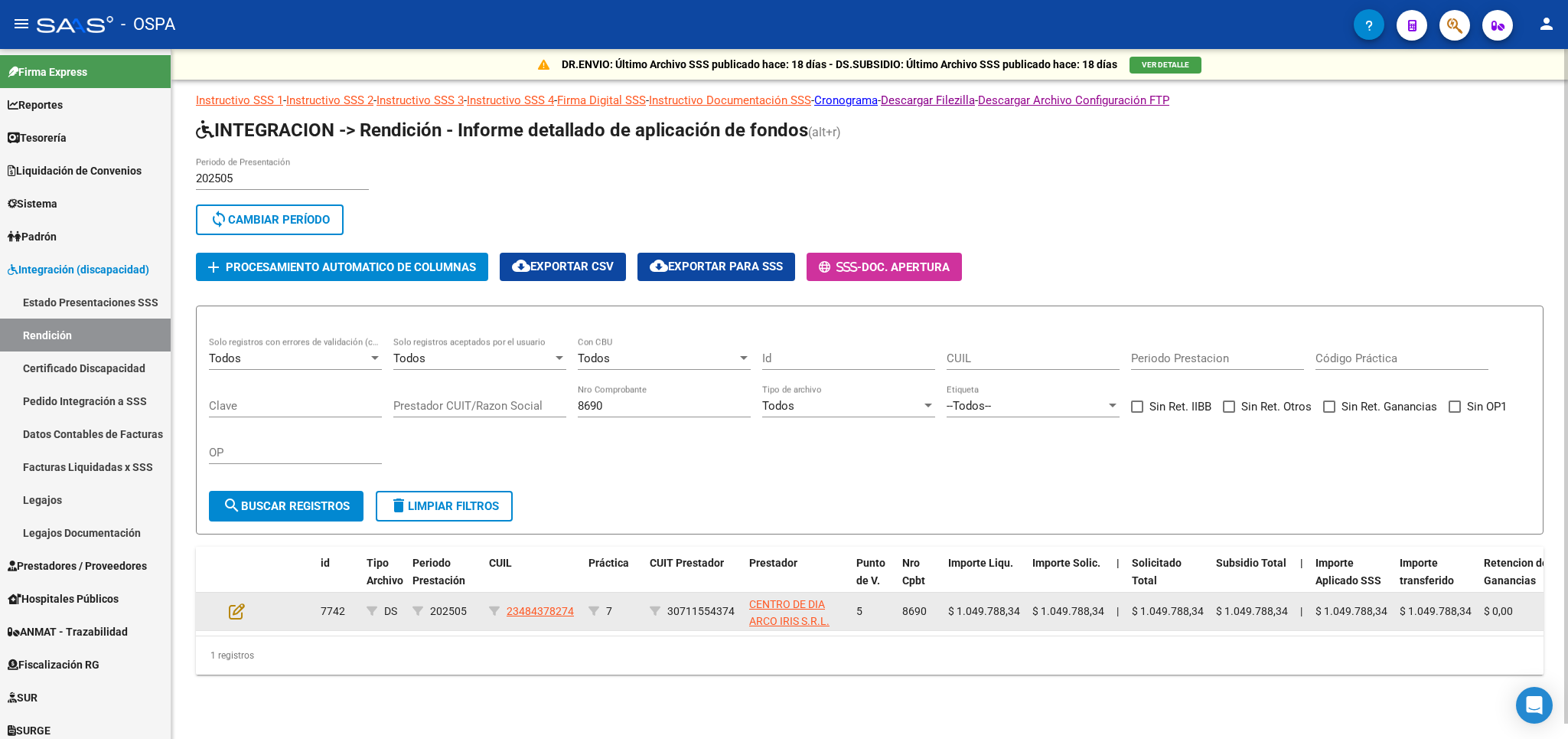
click at [227, 606] on datatable-body-cell at bounding box center [250, 611] width 54 height 38
click at [234, 610] on icon at bounding box center [237, 611] width 16 height 17
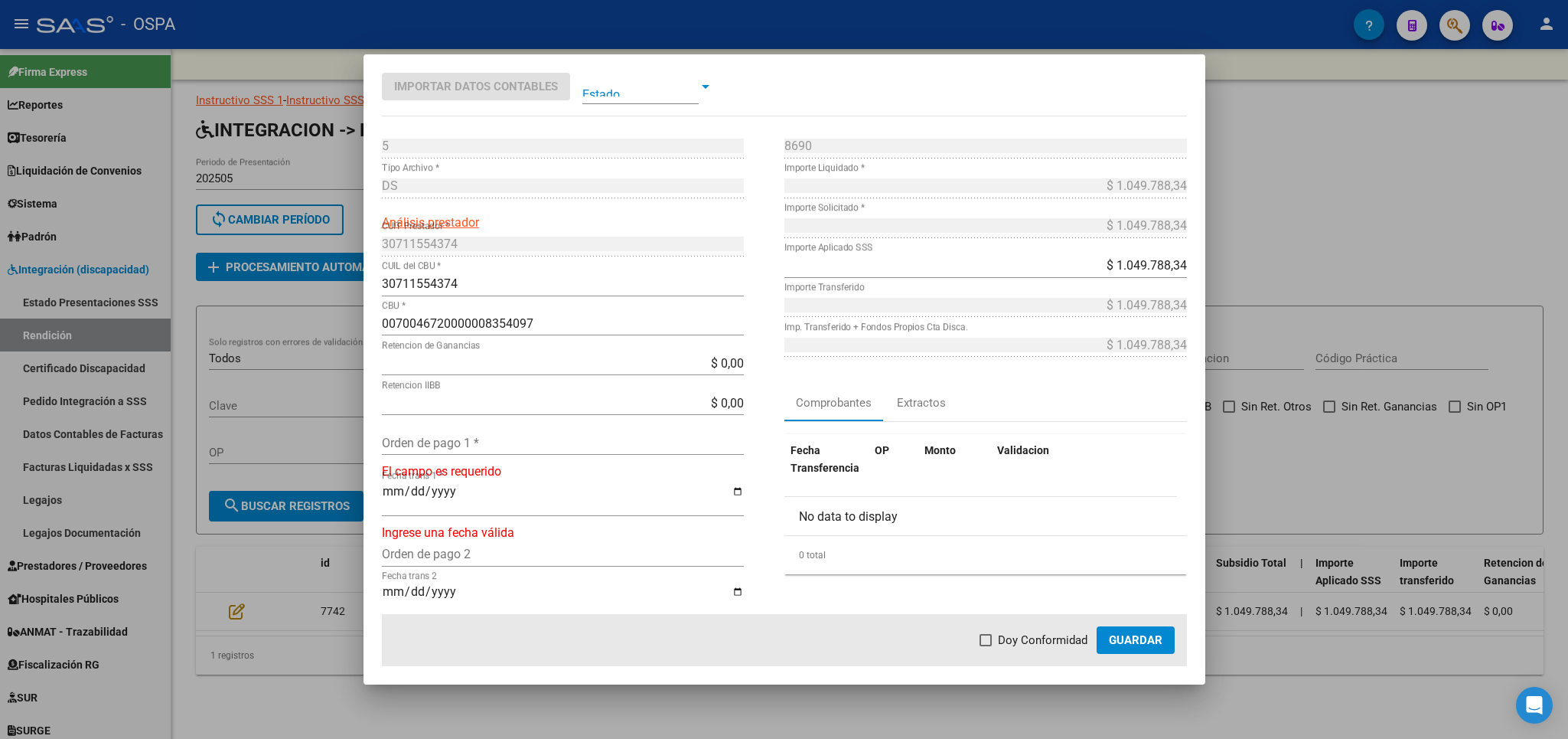
click at [464, 446] on input "Orden de pago 1 *" at bounding box center [563, 443] width 362 height 15
click at [1034, 645] on span "Doy Conformidad" at bounding box center [1043, 640] width 90 height 18
click at [986, 646] on input "Doy Conformidad" at bounding box center [985, 646] width 1 height 1
click at [1154, 639] on span "Guardar" at bounding box center [1135, 640] width 54 height 14
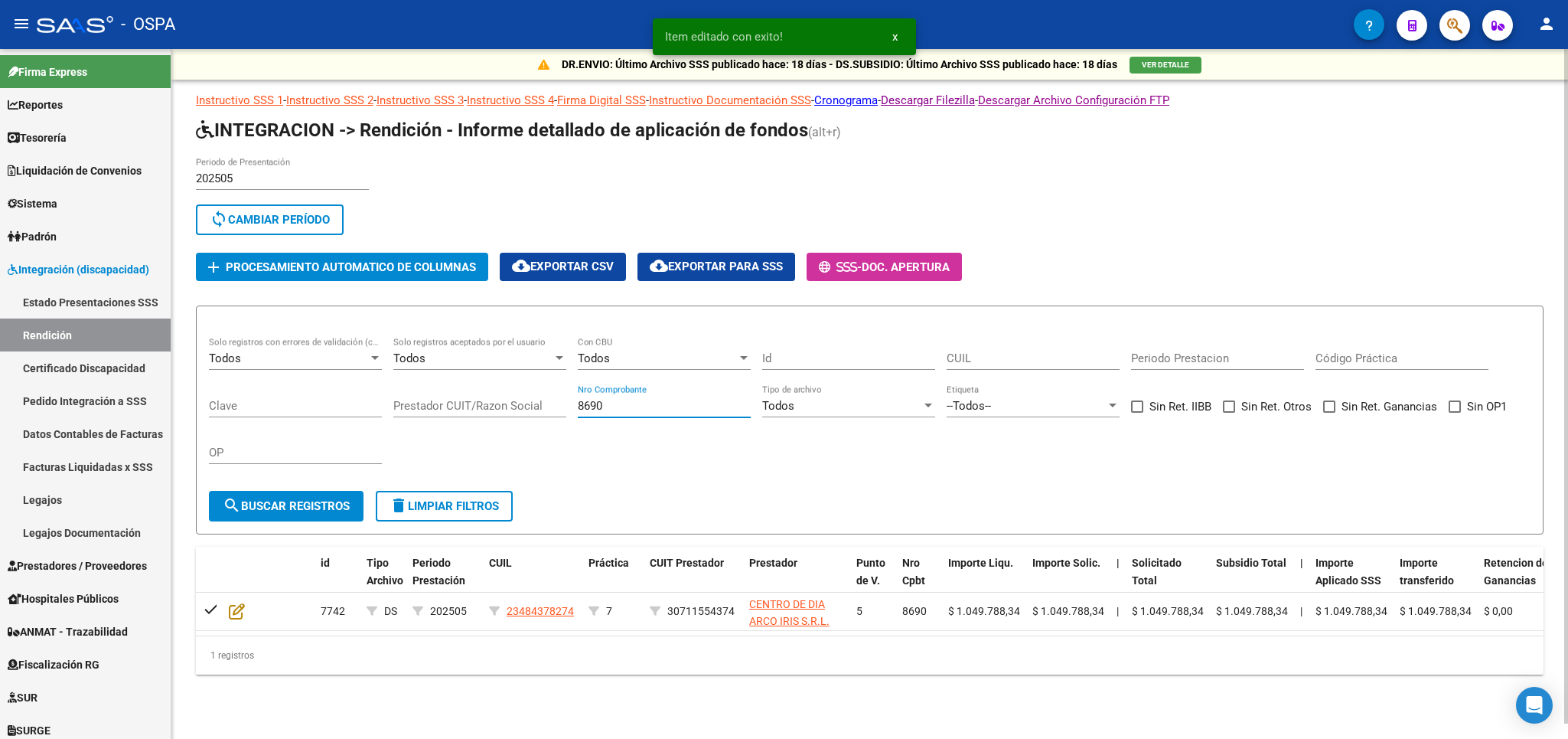
drag, startPoint x: 664, startPoint y: 408, endPoint x: 256, endPoint y: 476, distance: 413.6
click at [578, 413] on input "8690" at bounding box center [665, 406] width 173 height 14
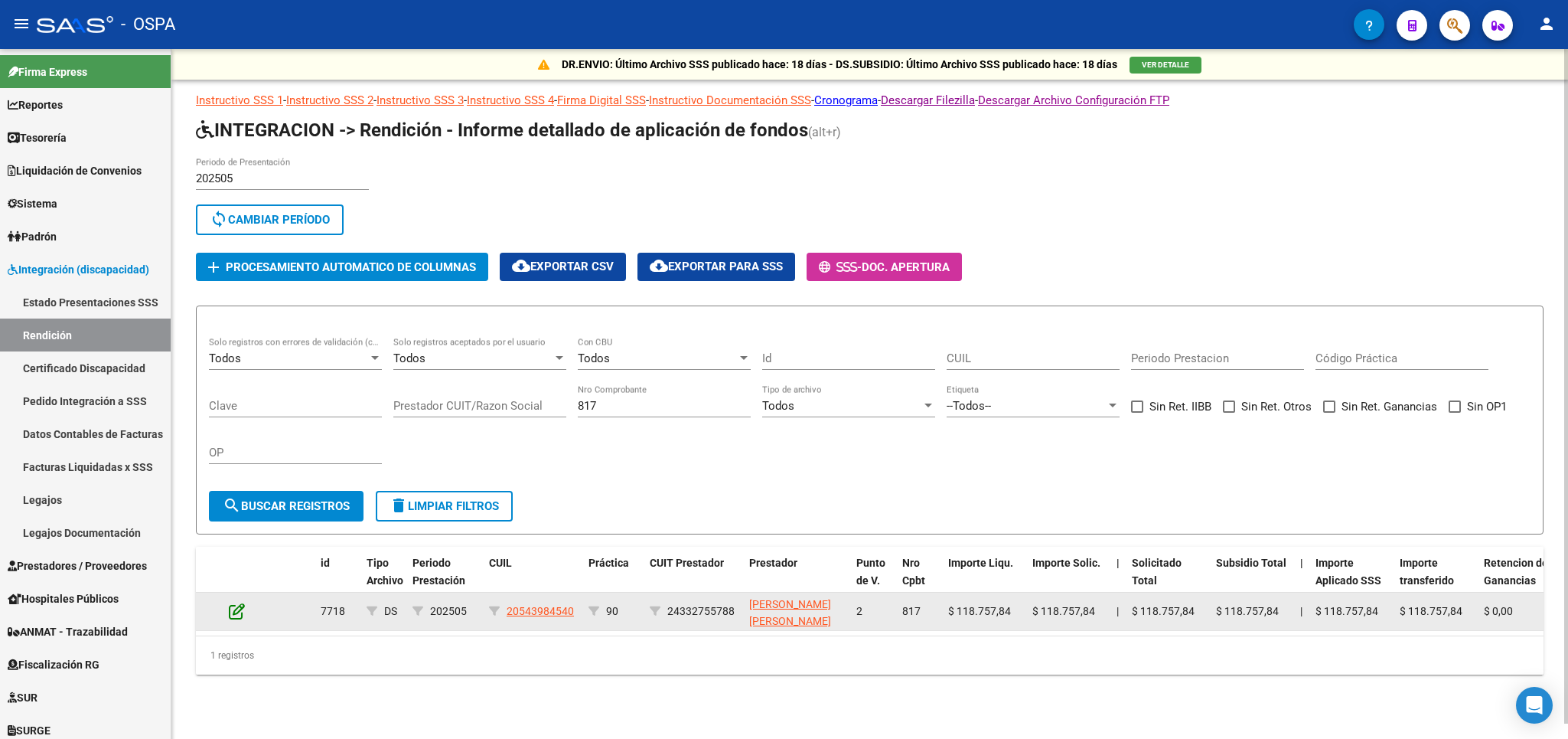
click at [232, 617] on icon at bounding box center [237, 611] width 16 height 17
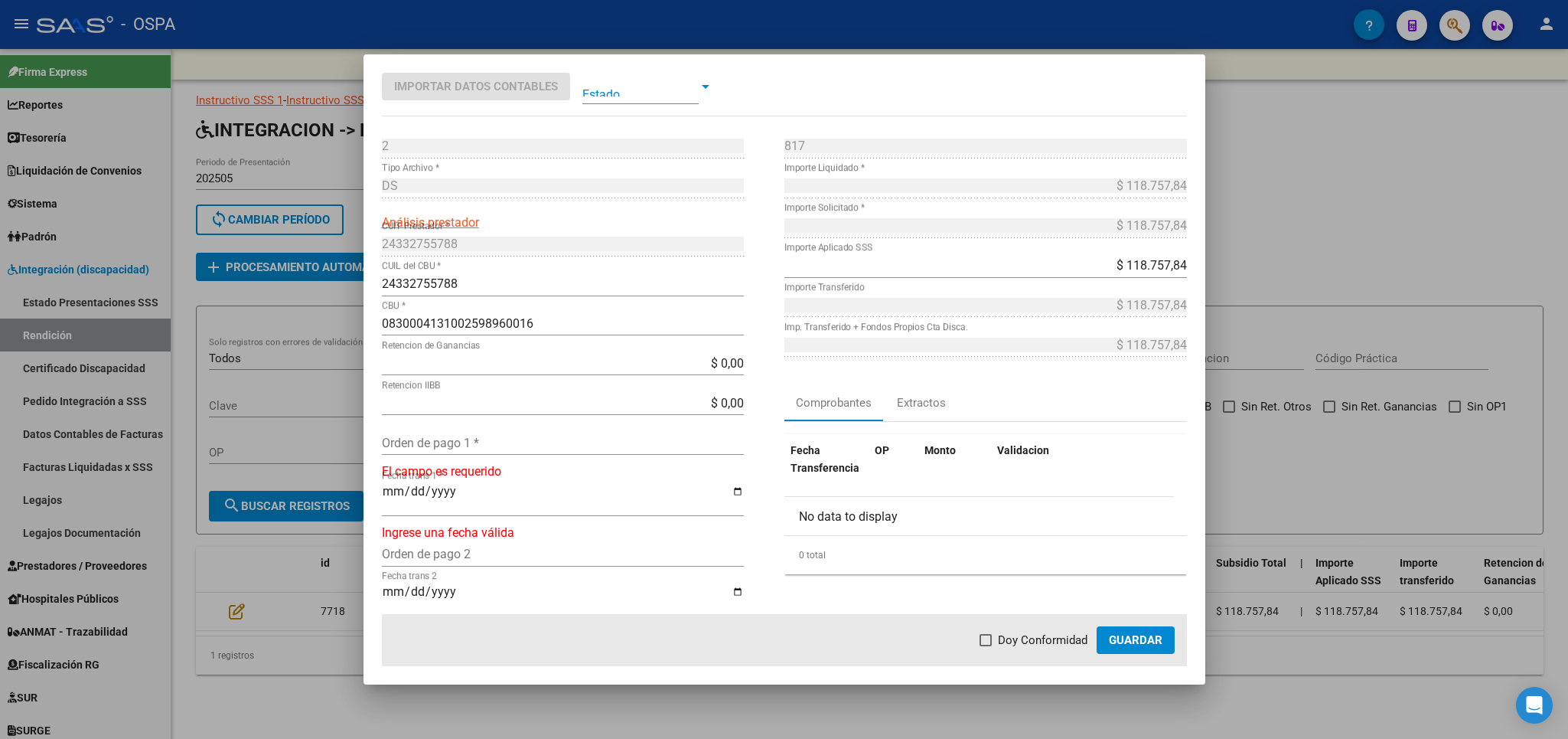
click at [422, 439] on input "Orden de pago 1 *" at bounding box center [563, 443] width 362 height 15
click at [1029, 643] on span "Doy Conformidad" at bounding box center [1043, 640] width 90 height 18
click at [986, 646] on input "Doy Conformidad" at bounding box center [985, 646] width 1 height 1
click at [1161, 643] on span "Guardar" at bounding box center [1135, 640] width 54 height 14
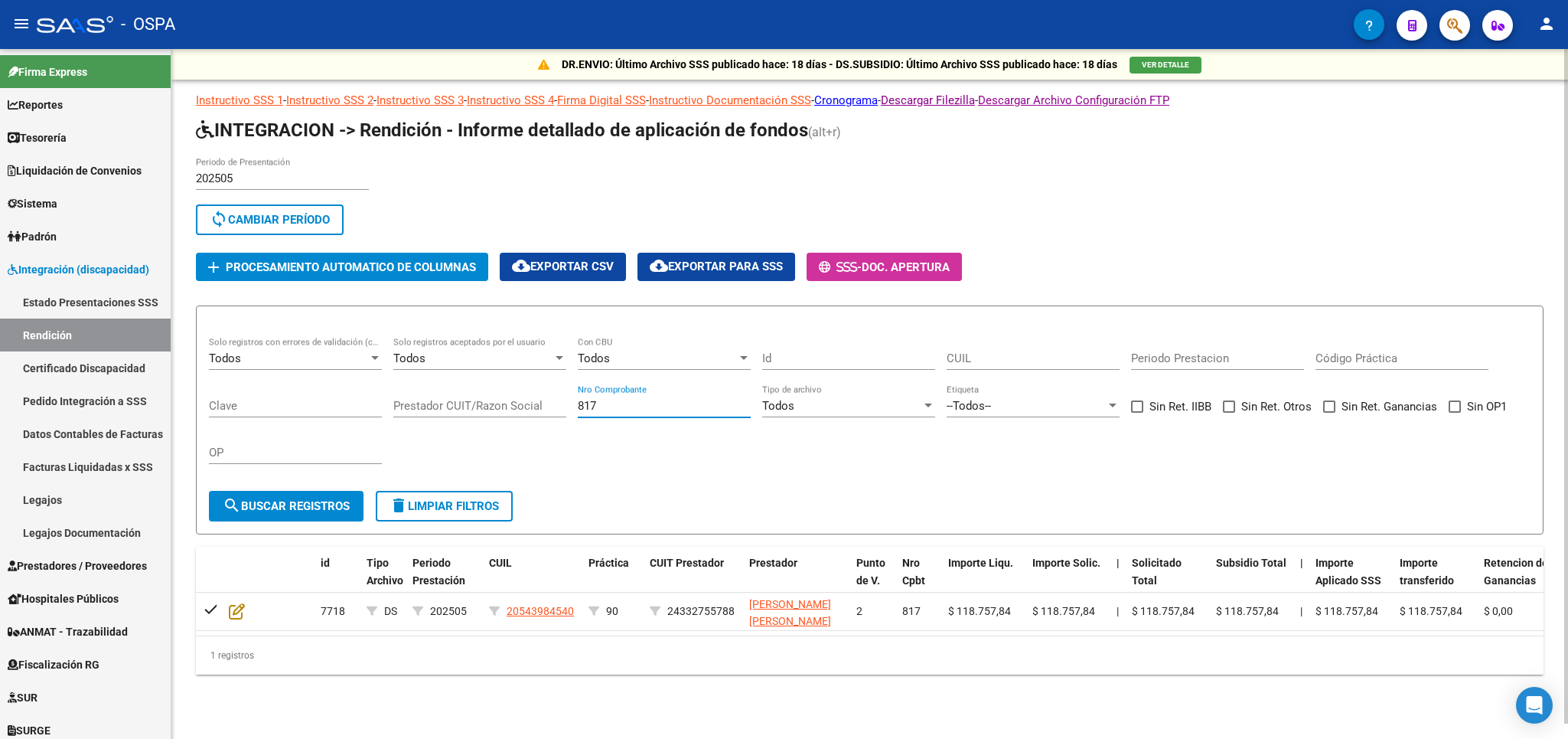
drag, startPoint x: 609, startPoint y: 402, endPoint x: 562, endPoint y: 402, distance: 47.0
click at [578, 402] on input "817" at bounding box center [665, 406] width 173 height 14
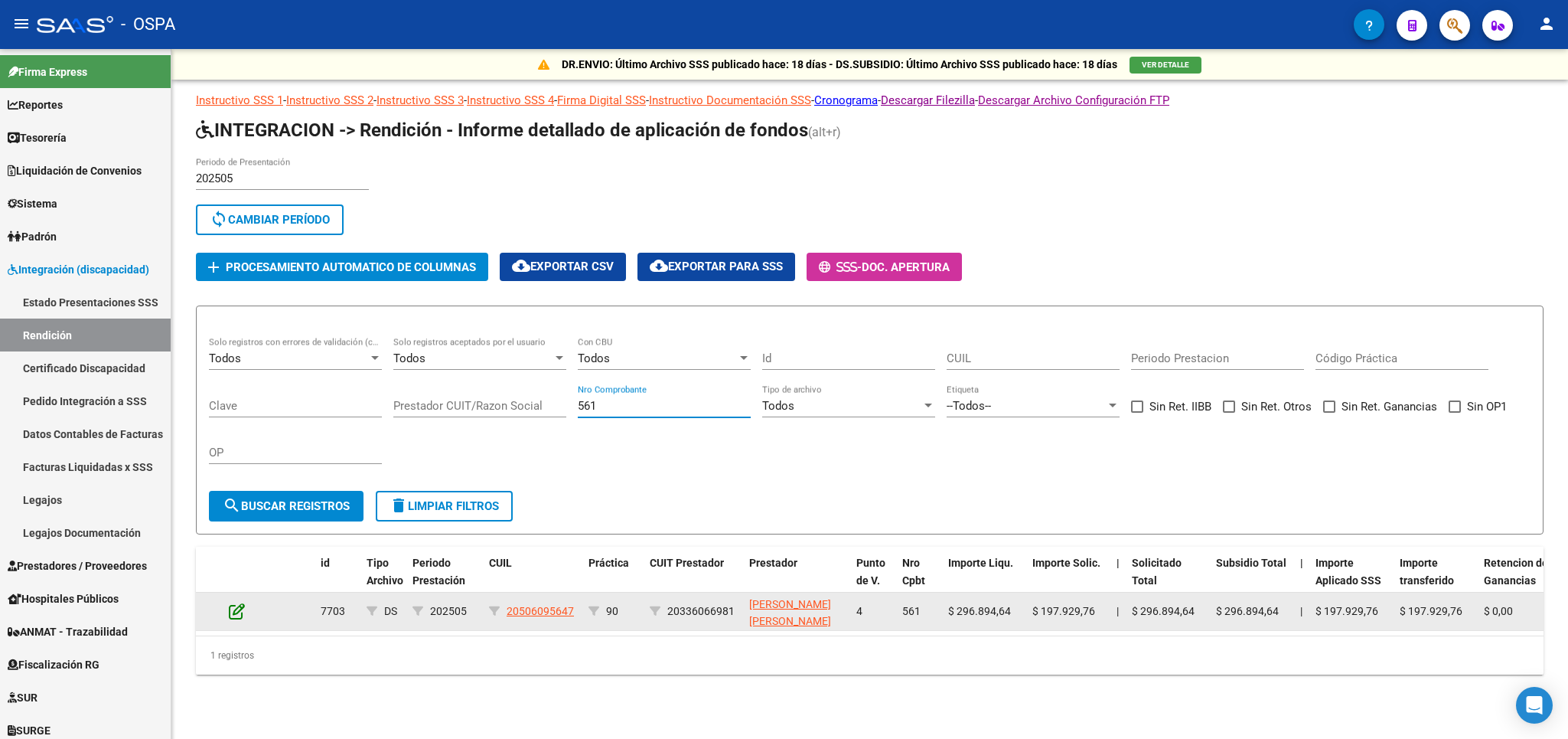
click at [231, 610] on icon at bounding box center [237, 611] width 16 height 17
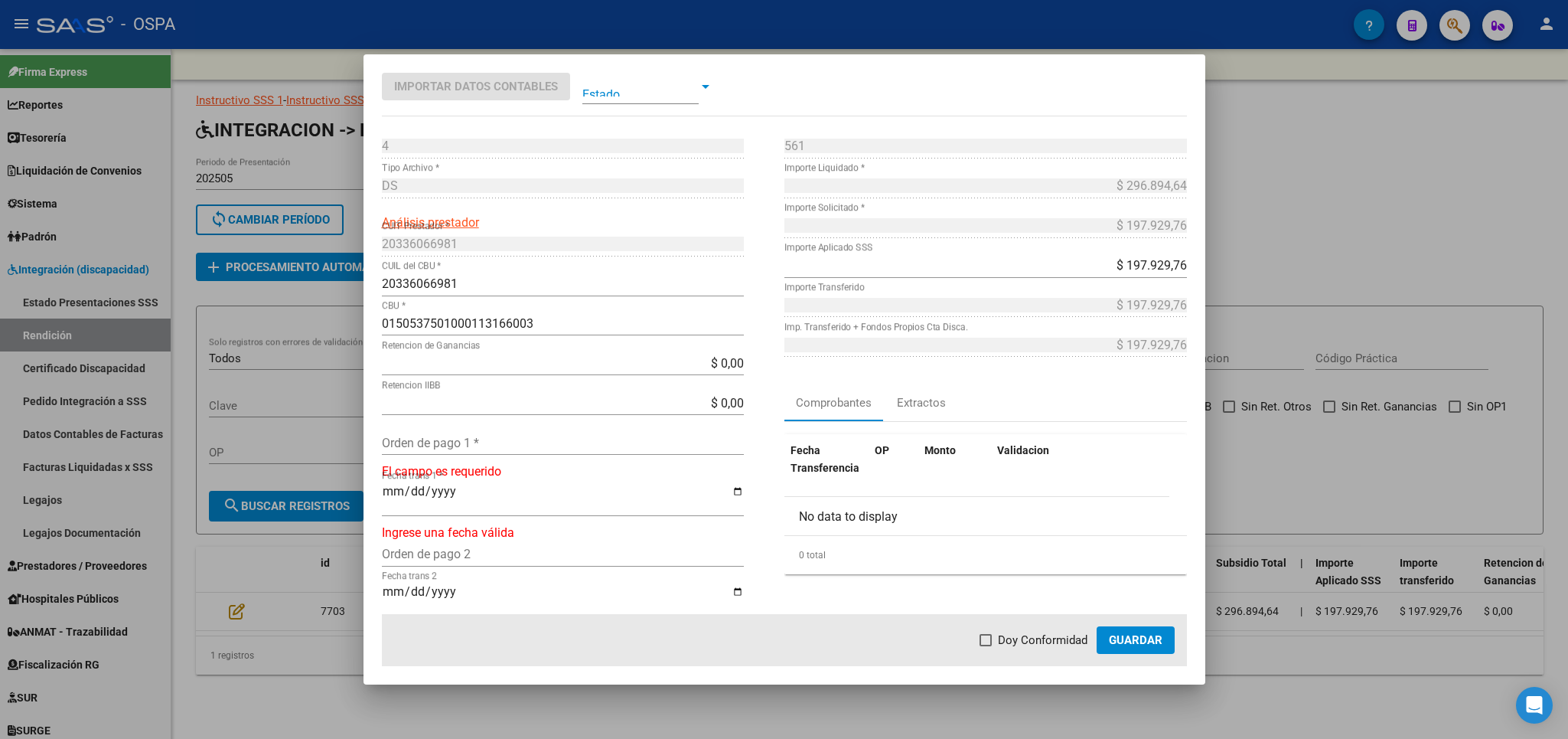
click at [482, 446] on input "Orden de pago 1 *" at bounding box center [563, 443] width 362 height 15
click at [1064, 634] on span "Doy Conformidad" at bounding box center [1043, 640] width 90 height 18
click at [986, 646] on input "Doy Conformidad" at bounding box center [985, 646] width 1 height 1
click at [1122, 636] on span "Guardar" at bounding box center [1135, 640] width 54 height 14
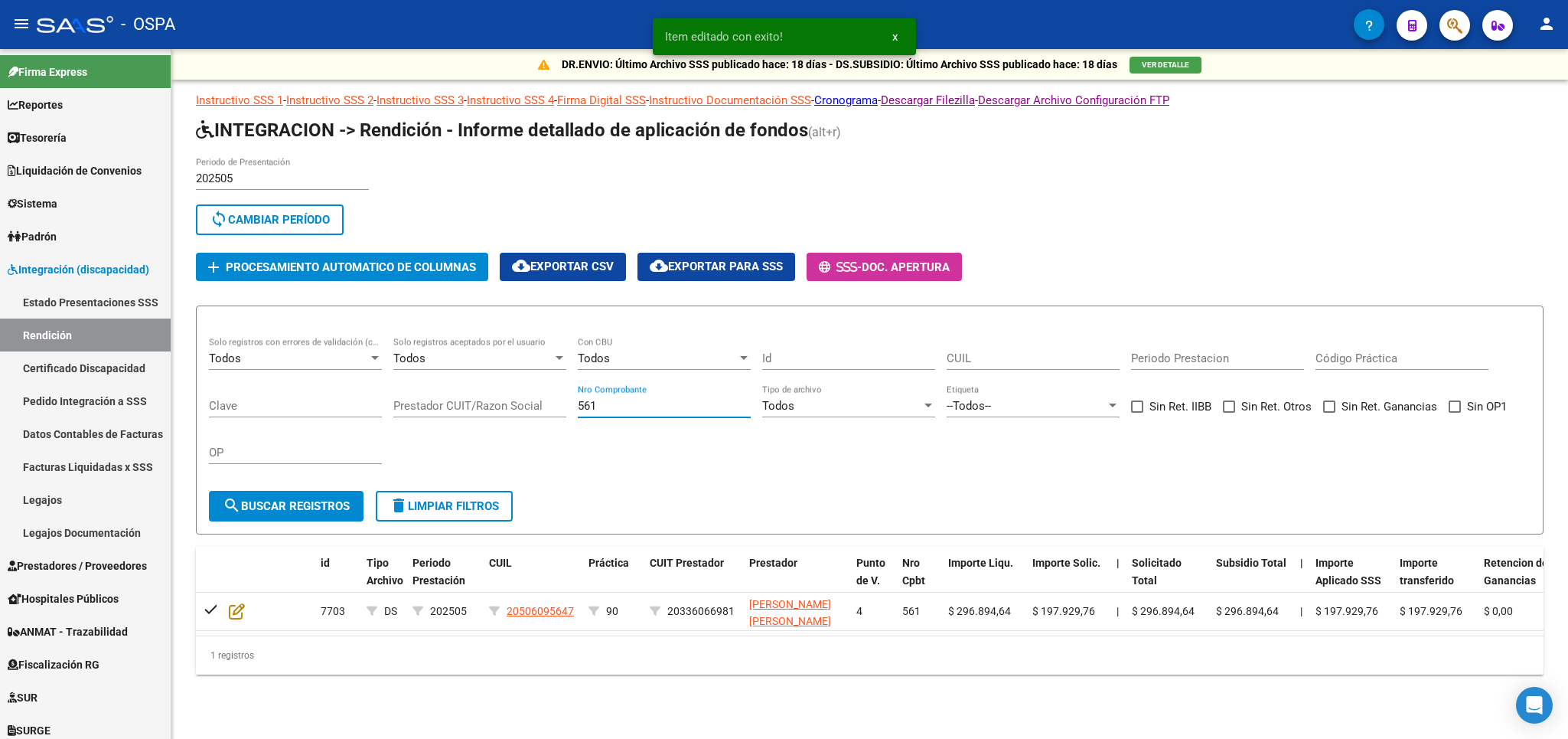
drag, startPoint x: 645, startPoint y: 409, endPoint x: 406, endPoint y: 410, distance: 239.0
click at [578, 410] on input "561" at bounding box center [665, 406] width 173 height 14
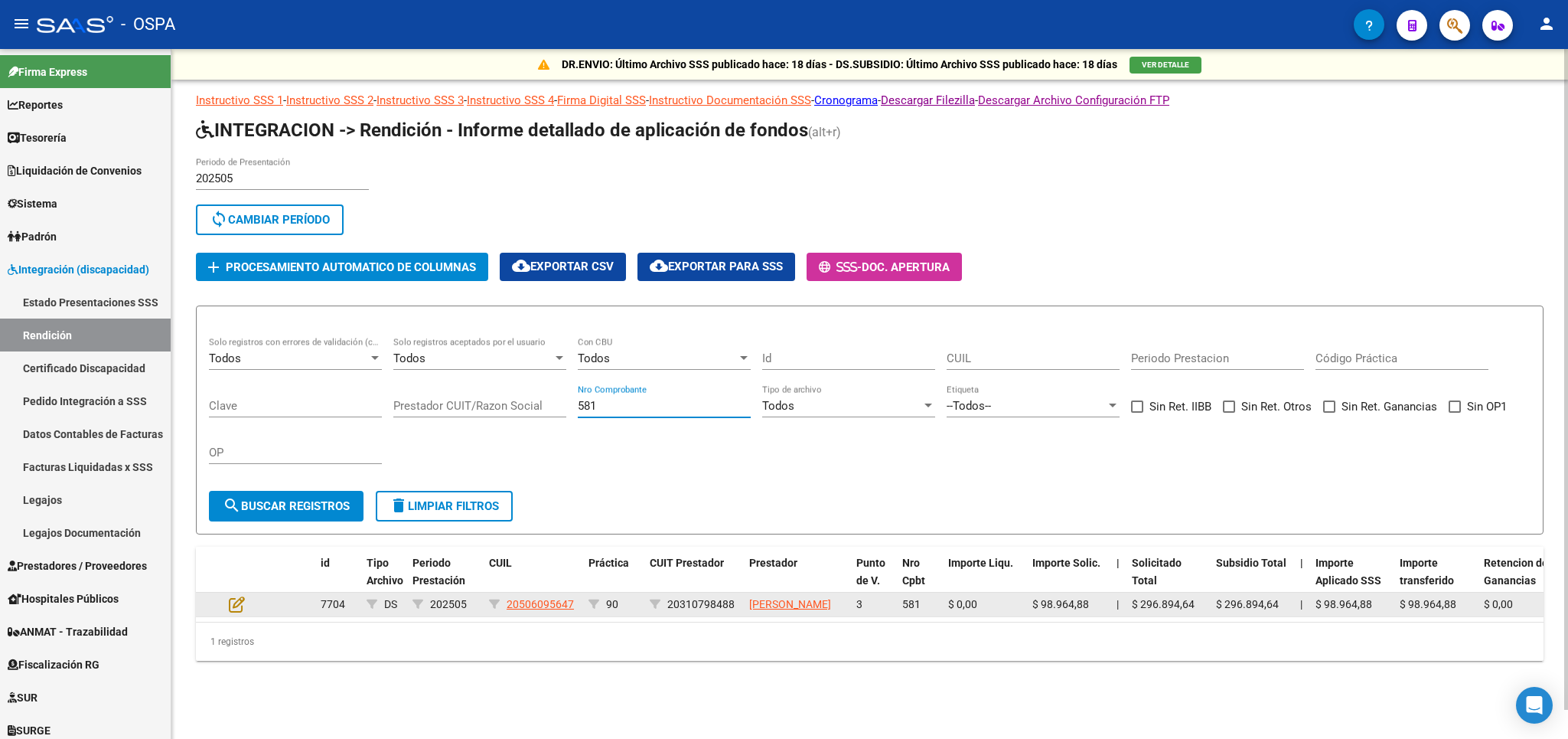
click at [239, 616] on datatable-body-cell at bounding box center [250, 604] width 54 height 24
click at [238, 608] on icon at bounding box center [237, 604] width 16 height 17
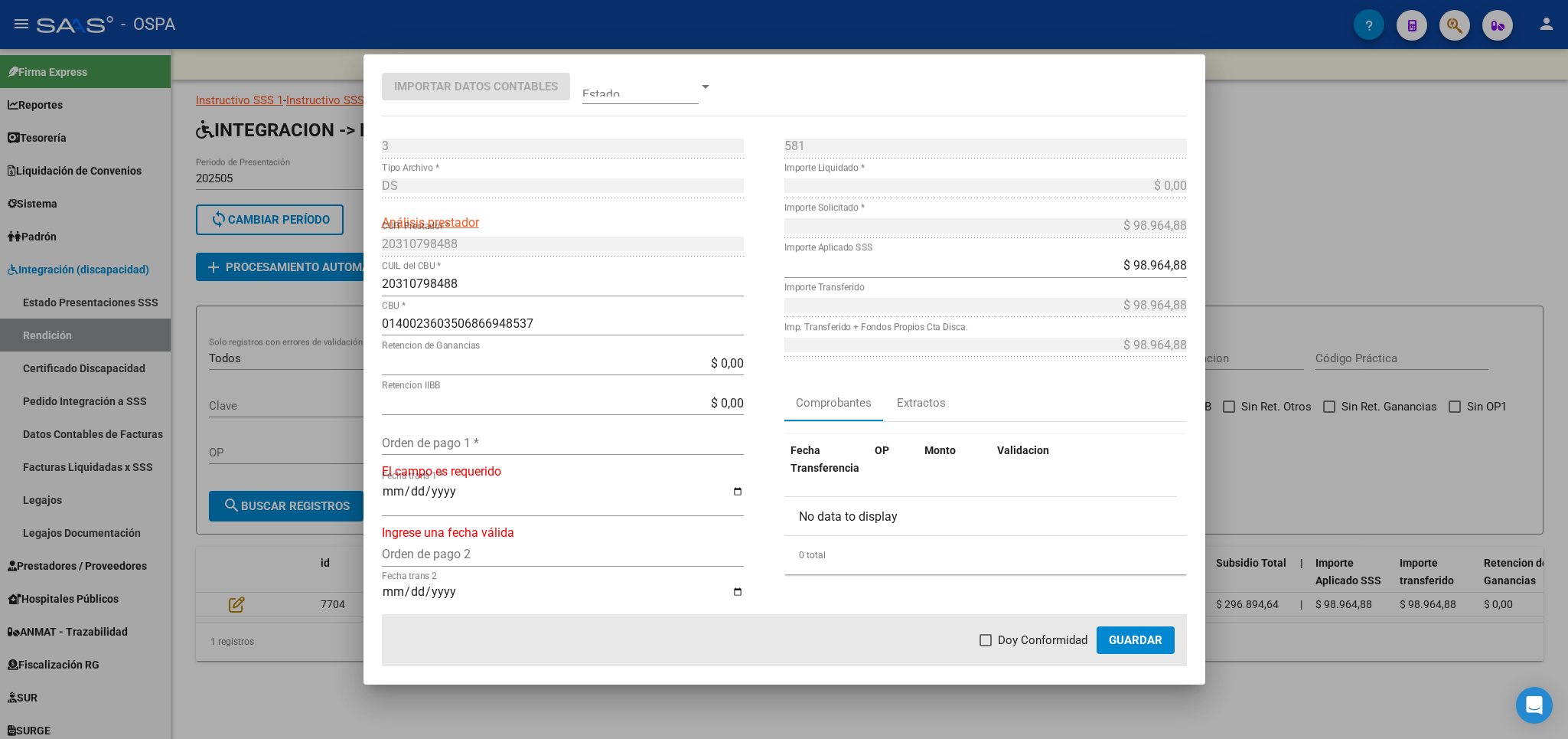
click at [498, 434] on div "Orden de pago 1 *" at bounding box center [563, 443] width 362 height 25
click at [1014, 633] on span "Doy Conformidad" at bounding box center [1043, 640] width 90 height 18
click at [986, 646] on input "Doy Conformidad" at bounding box center [985, 646] width 1 height 1
click at [1129, 638] on span "Guardar" at bounding box center [1135, 640] width 54 height 14
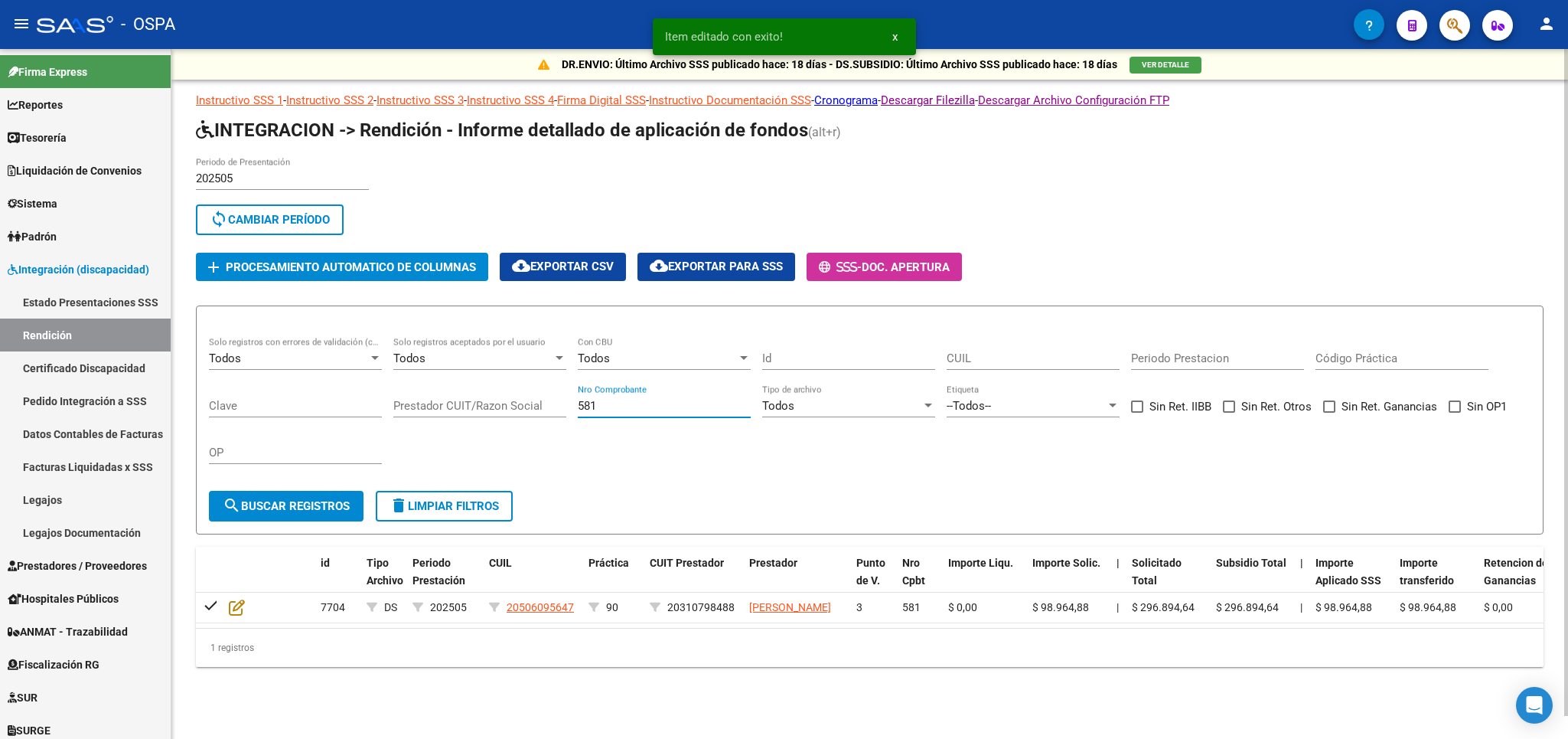
drag, startPoint x: 606, startPoint y: 408, endPoint x: 496, endPoint y: 409, distance: 110.0
click at [578, 409] on input "581" at bounding box center [665, 406] width 173 height 14
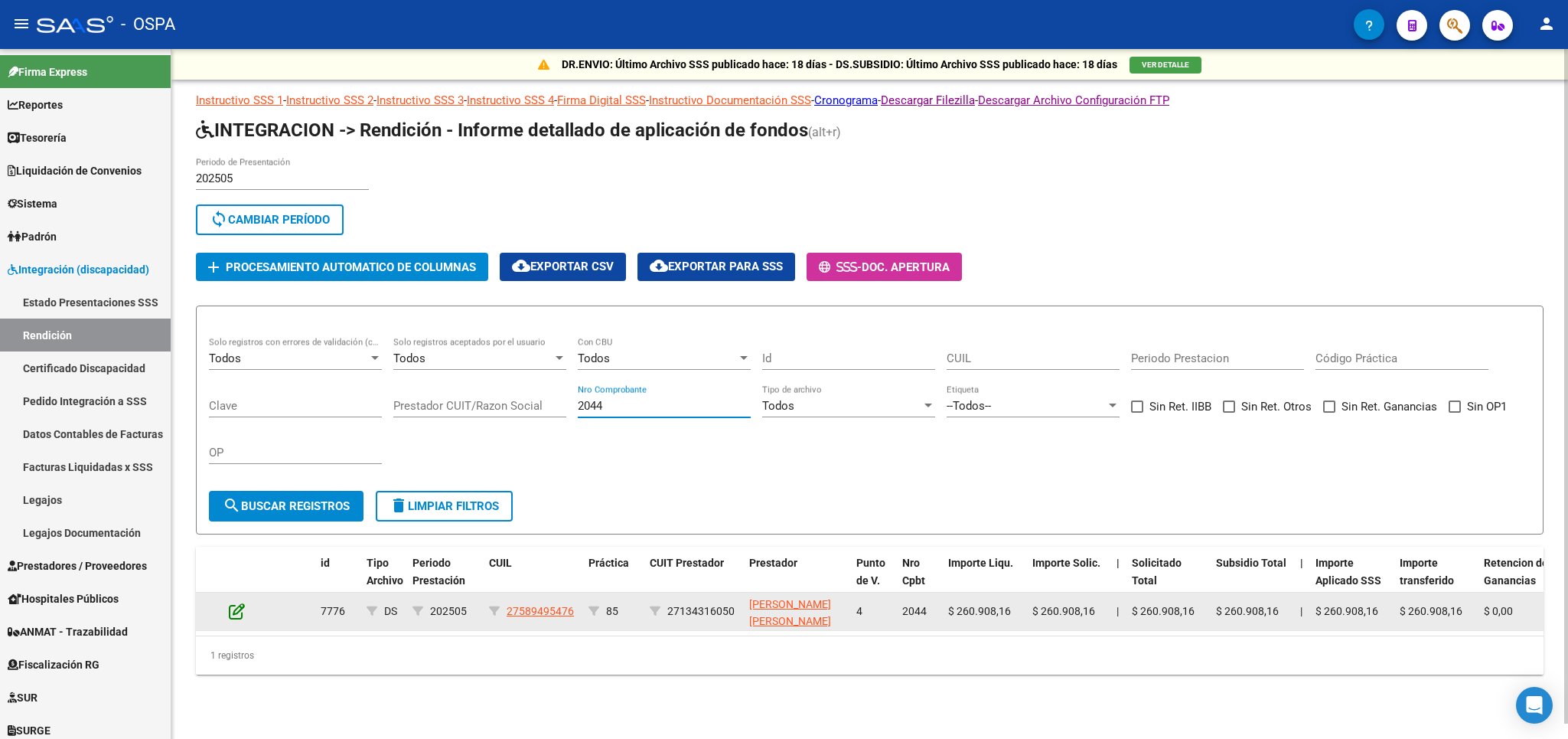
click at [241, 613] on icon at bounding box center [237, 611] width 16 height 17
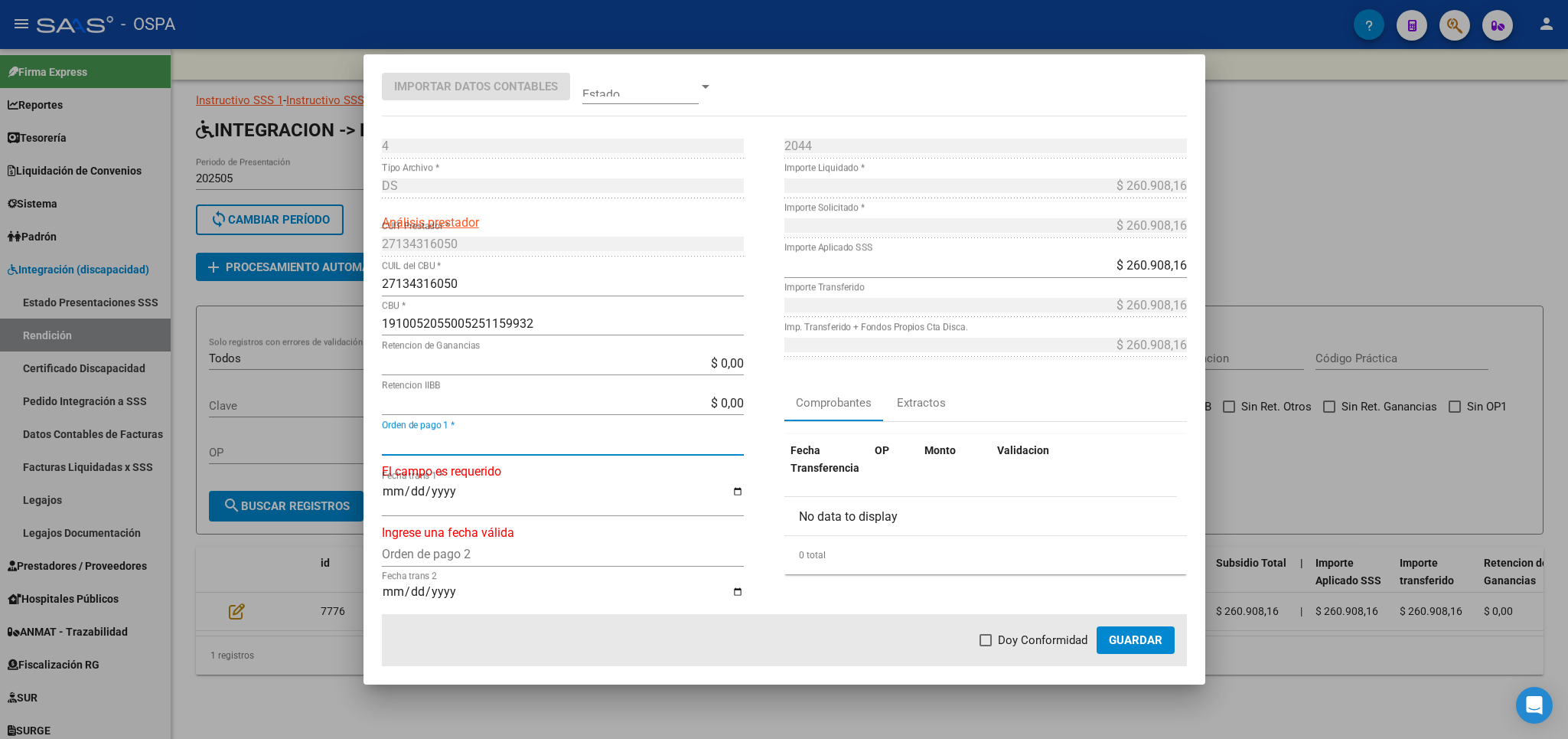
click at [422, 445] on input "Orden de pago 1 *" at bounding box center [563, 443] width 362 height 15
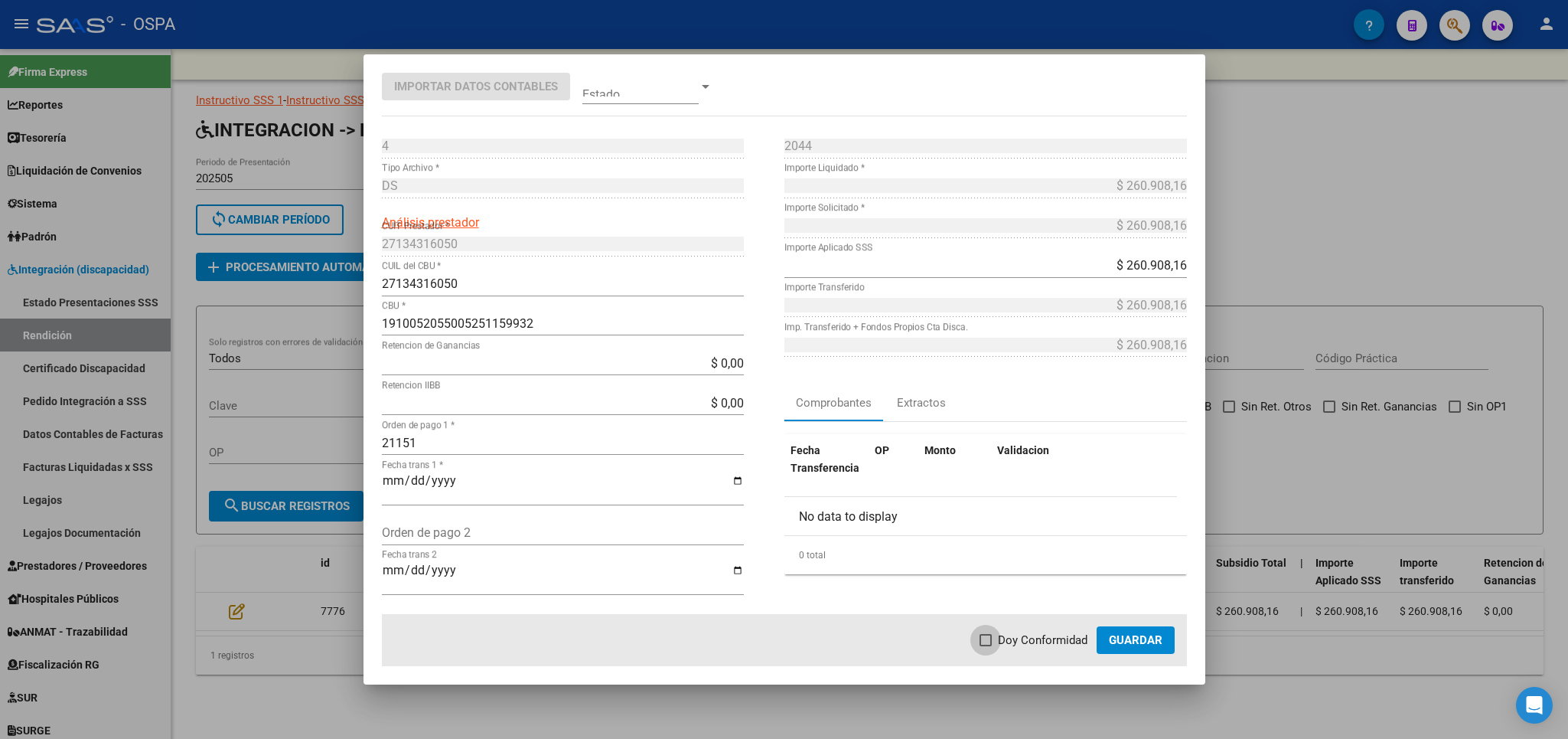
click at [1027, 641] on span "Doy Conformidad" at bounding box center [1043, 640] width 90 height 18
click at [986, 646] on input "Doy Conformidad" at bounding box center [985, 646] width 1 height 1
click at [1145, 646] on span "Guardar" at bounding box center [1135, 640] width 54 height 14
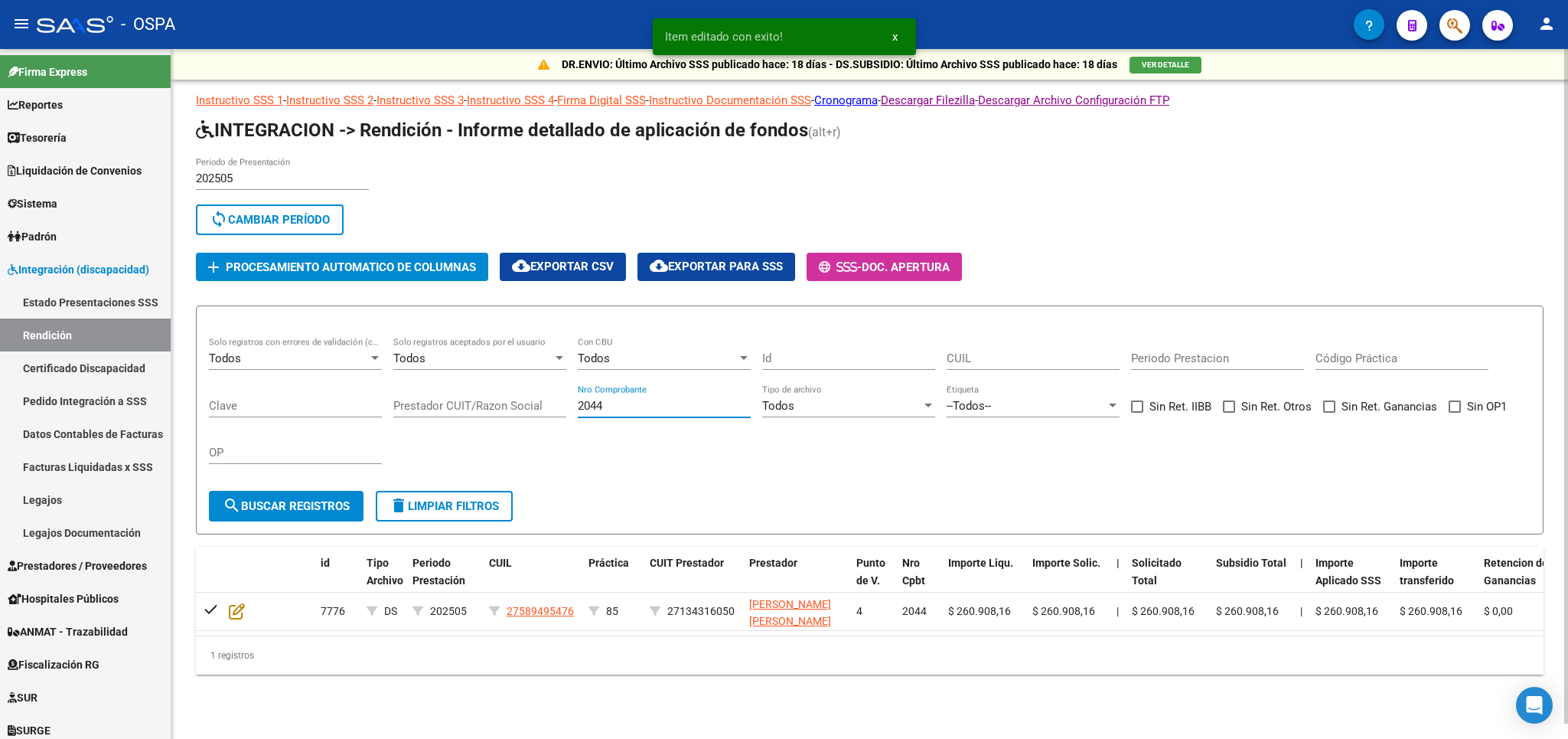
drag, startPoint x: 643, startPoint y: 414, endPoint x: 277, endPoint y: 404, distance: 366.1
click at [578, 404] on input "2044" at bounding box center [665, 406] width 173 height 14
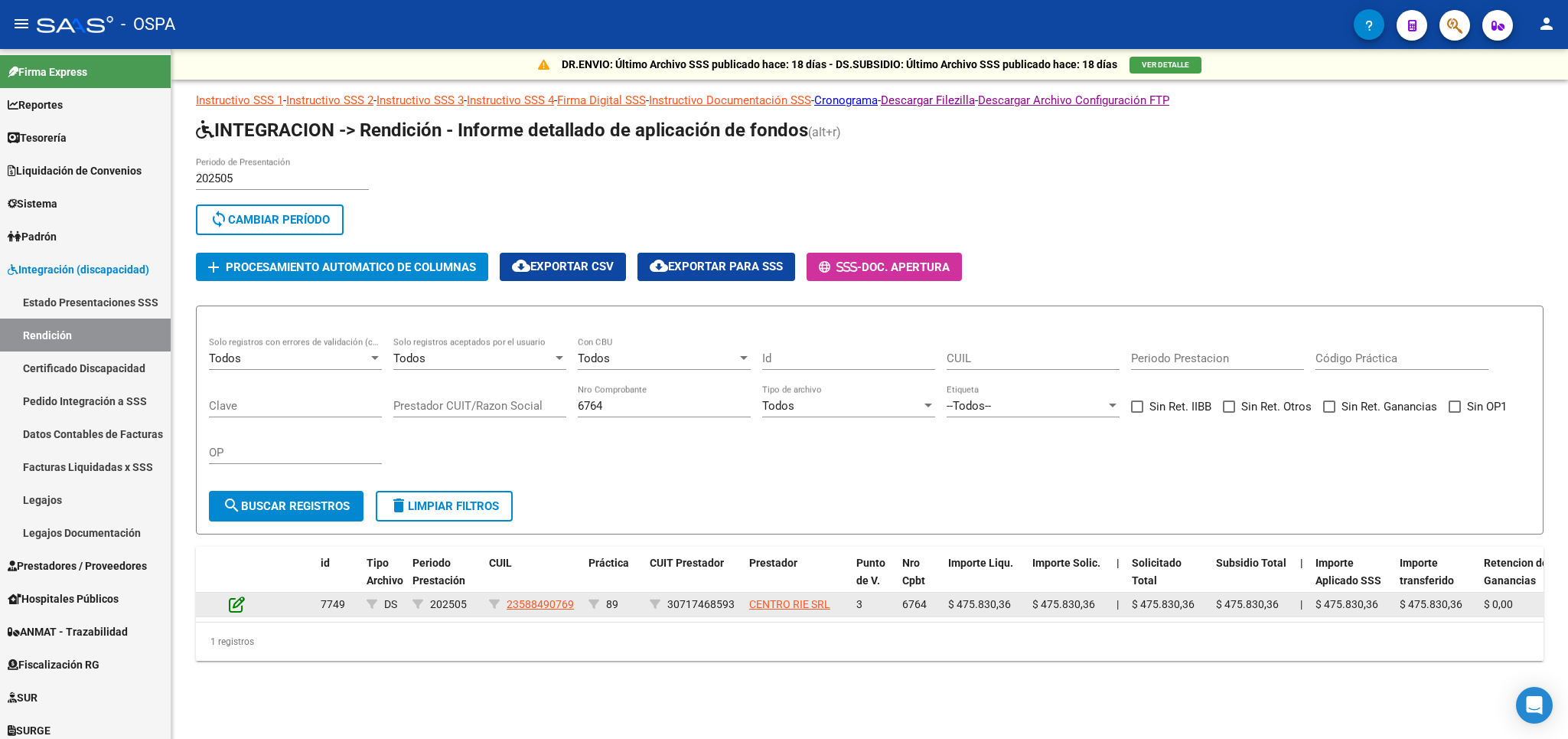
click at [234, 606] on icon at bounding box center [237, 604] width 16 height 17
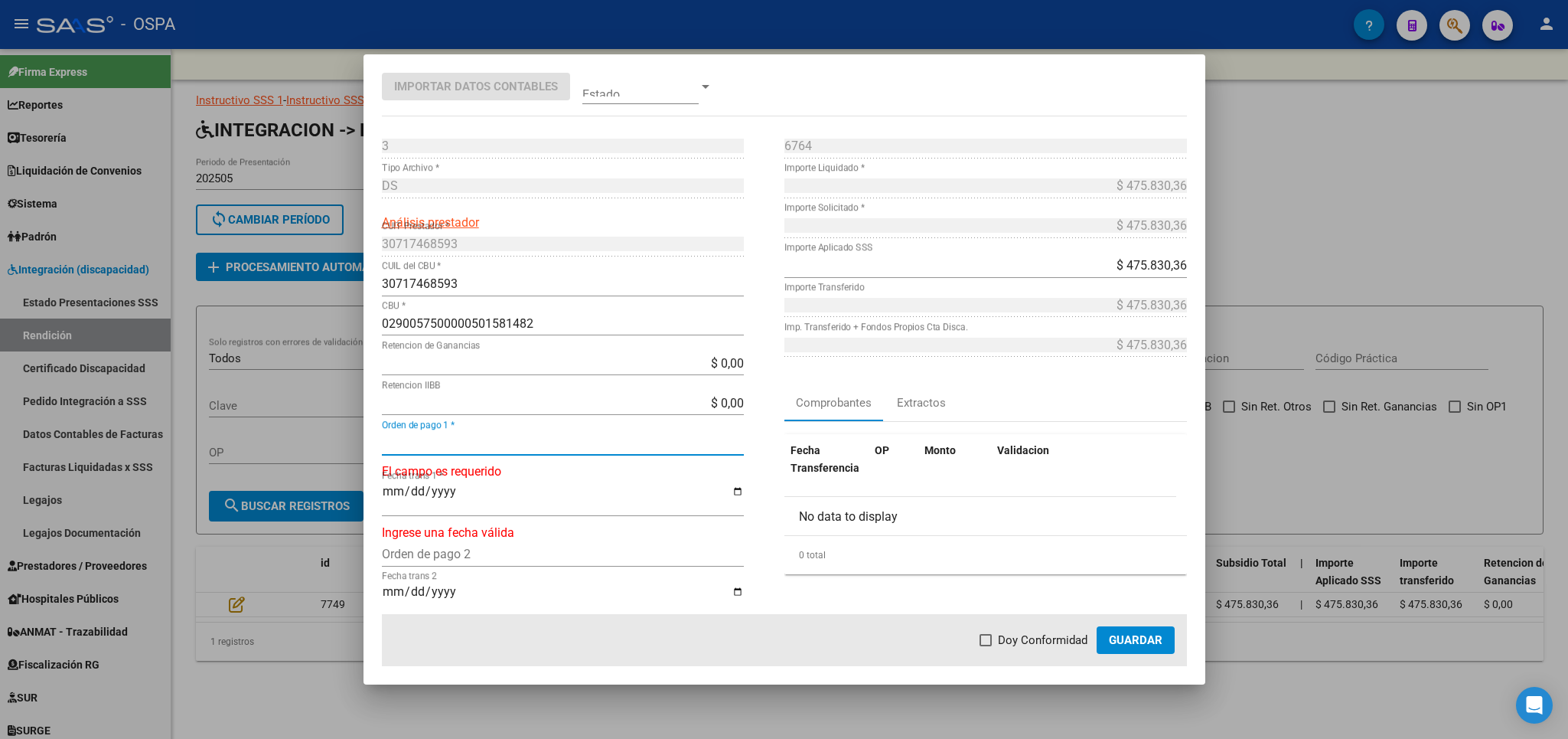
click at [436, 443] on input "Orden de pago 1 *" at bounding box center [563, 443] width 362 height 15
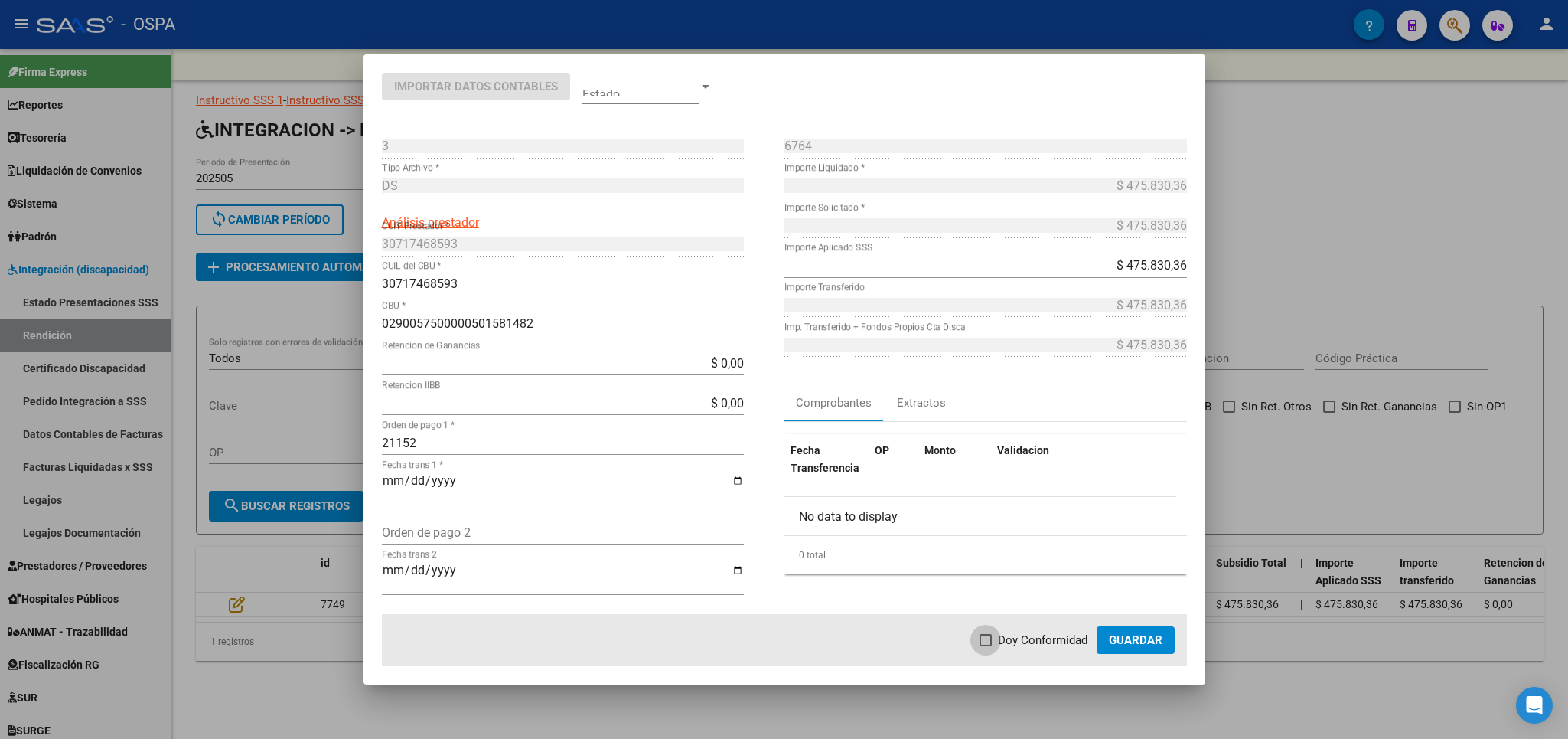
click at [1052, 648] on span "Doy Conformidad" at bounding box center [1043, 640] width 90 height 18
click at [986, 647] on input "Doy Conformidad" at bounding box center [985, 646] width 1 height 1
drag, startPoint x: 1106, startPoint y: 638, endPoint x: 1118, endPoint y: 640, distance: 12.2
click at [1108, 640] on button "Guardar" at bounding box center [1135, 640] width 78 height 28
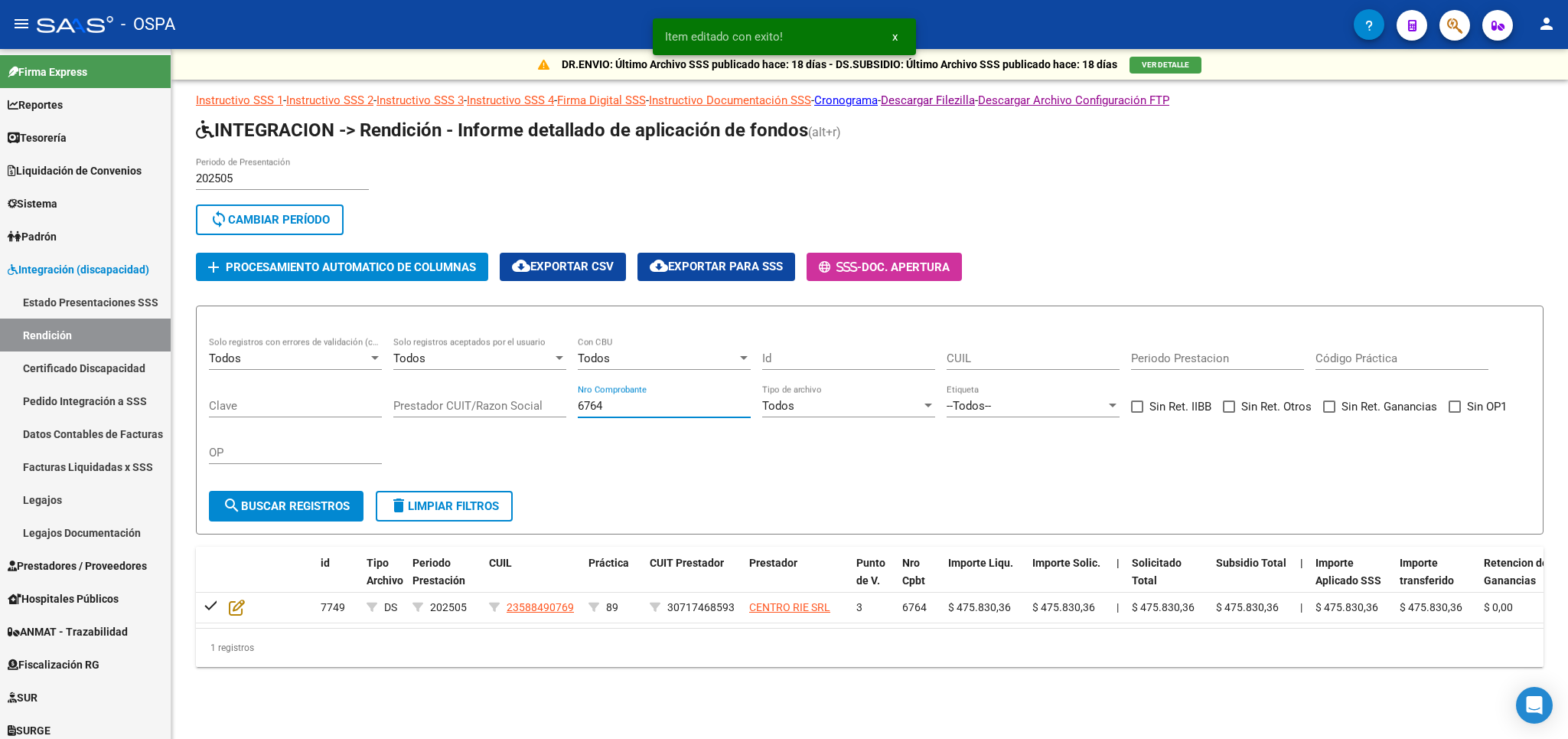
click at [696, 407] on input "6764" at bounding box center [665, 406] width 173 height 14
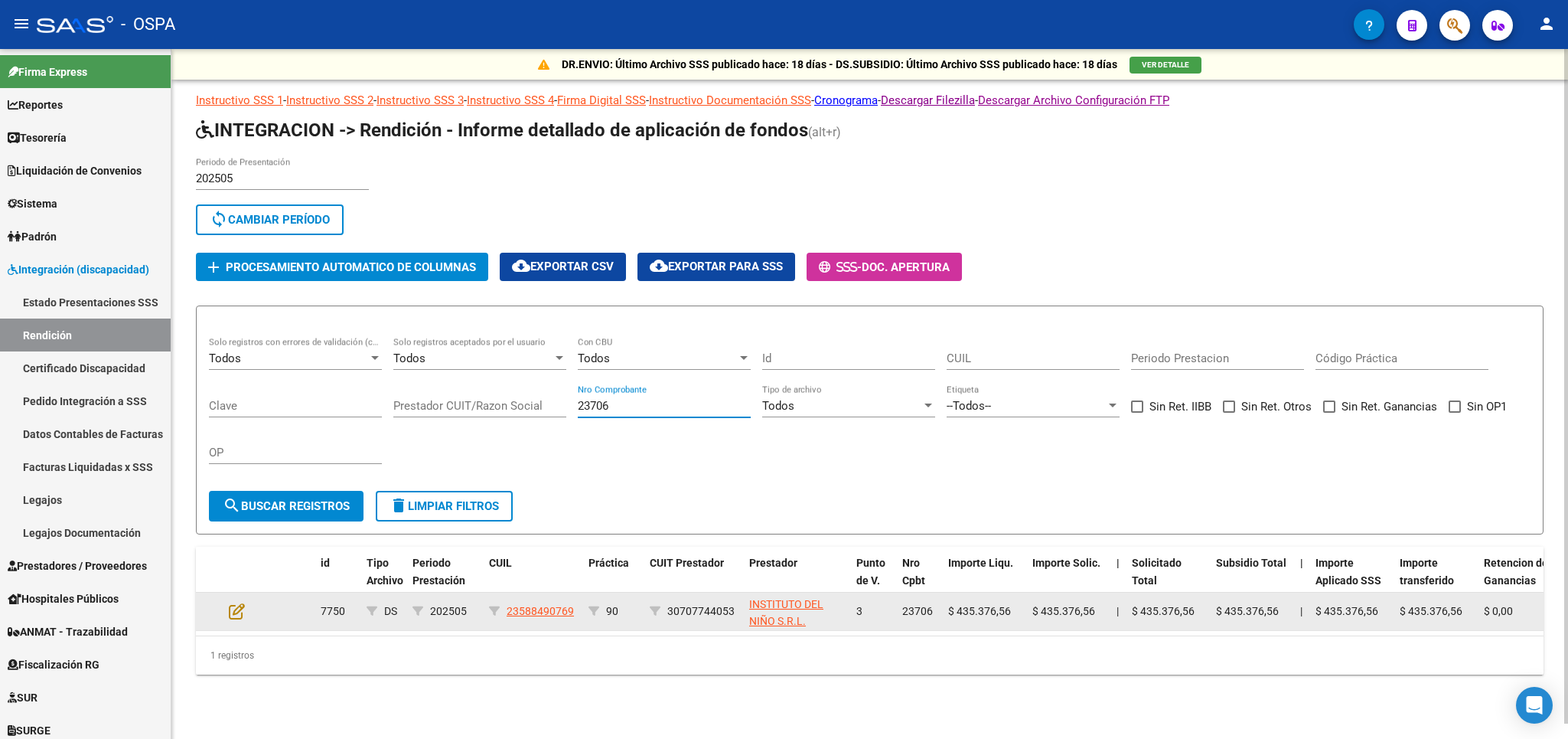
click at [246, 608] on div at bounding box center [250, 611] width 41 height 18
click at [234, 606] on icon at bounding box center [237, 611] width 16 height 17
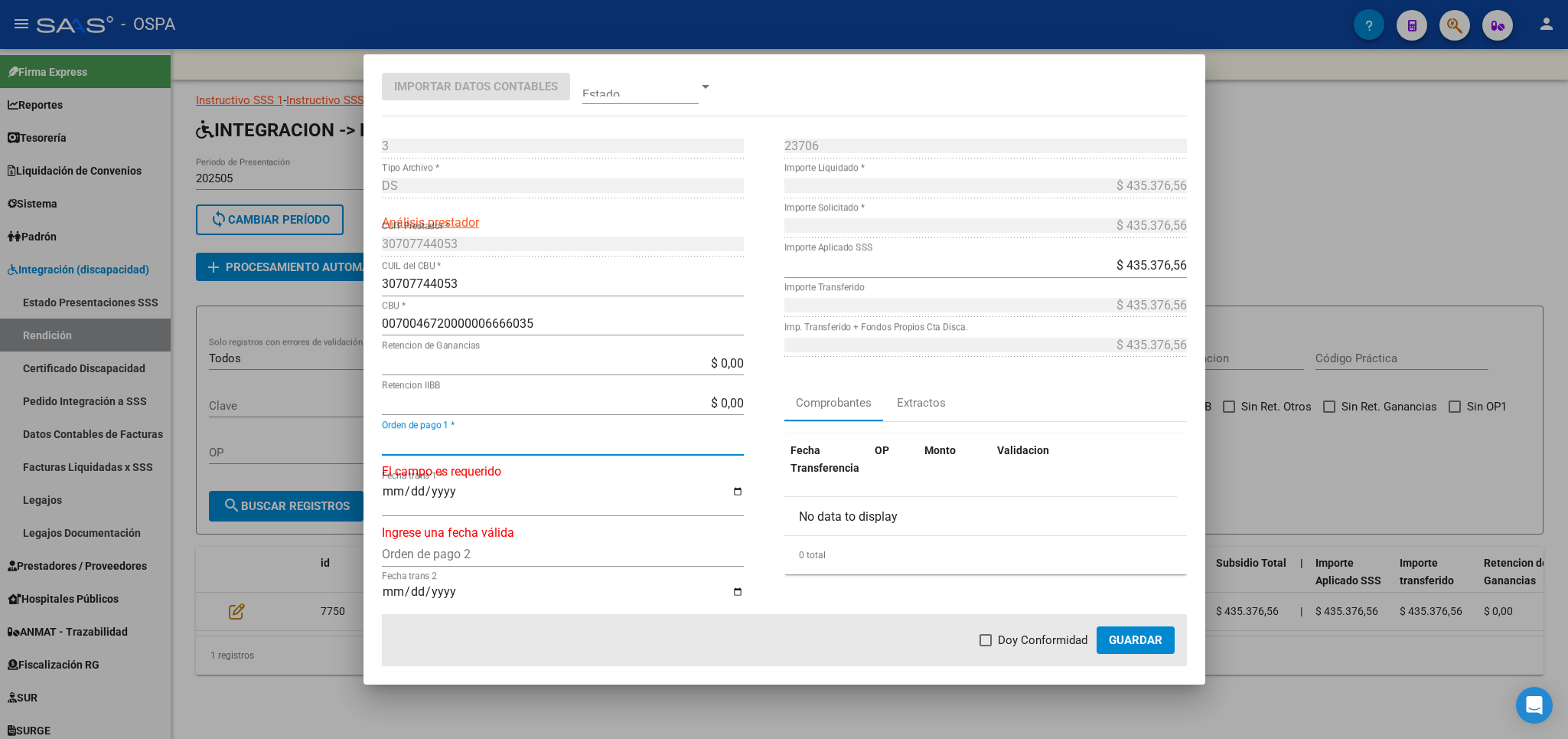
click at [486, 437] on input "Orden de pago 1 *" at bounding box center [563, 443] width 362 height 15
click at [1015, 650] on mat-dialog-actions "Doy Conformidad Guardar" at bounding box center [785, 640] width 805 height 52
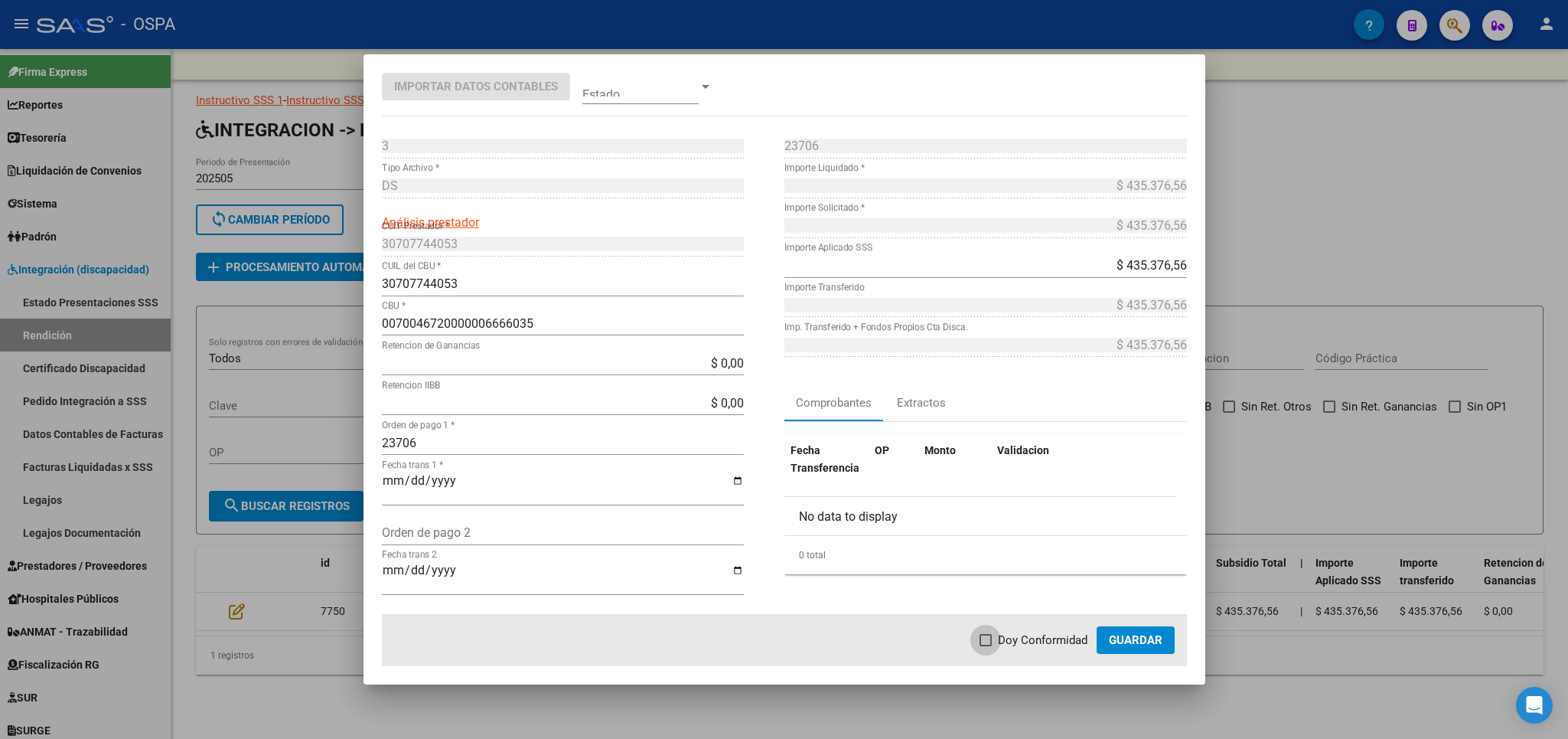
click at [1012, 638] on span "Doy Conformidad" at bounding box center [1043, 640] width 90 height 18
click at [986, 646] on input "Doy Conformidad" at bounding box center [985, 646] width 1 height 1
click at [1118, 636] on span "Guardar" at bounding box center [1135, 640] width 54 height 14
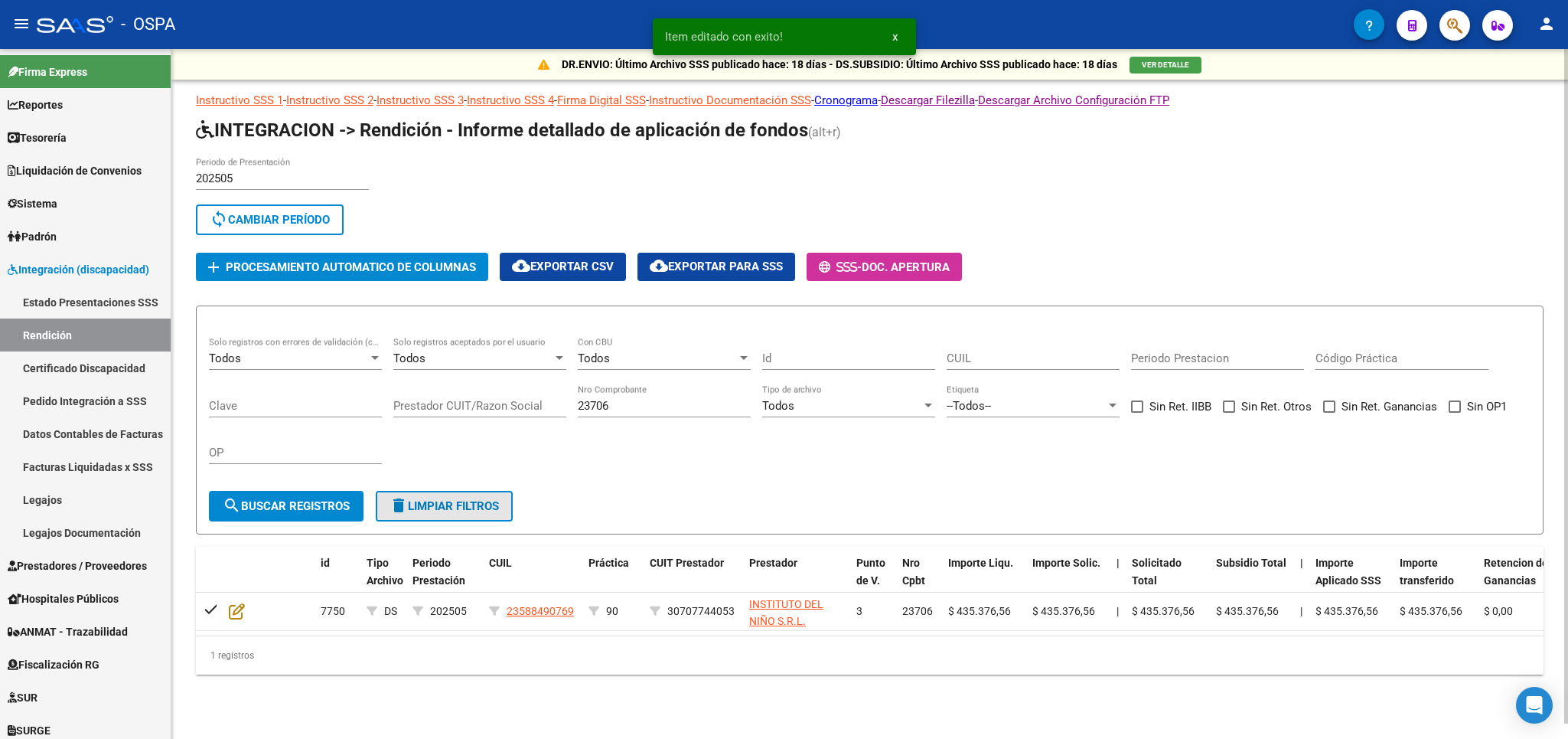
click at [439, 512] on span "delete Limpiar filtros" at bounding box center [444, 506] width 109 height 14
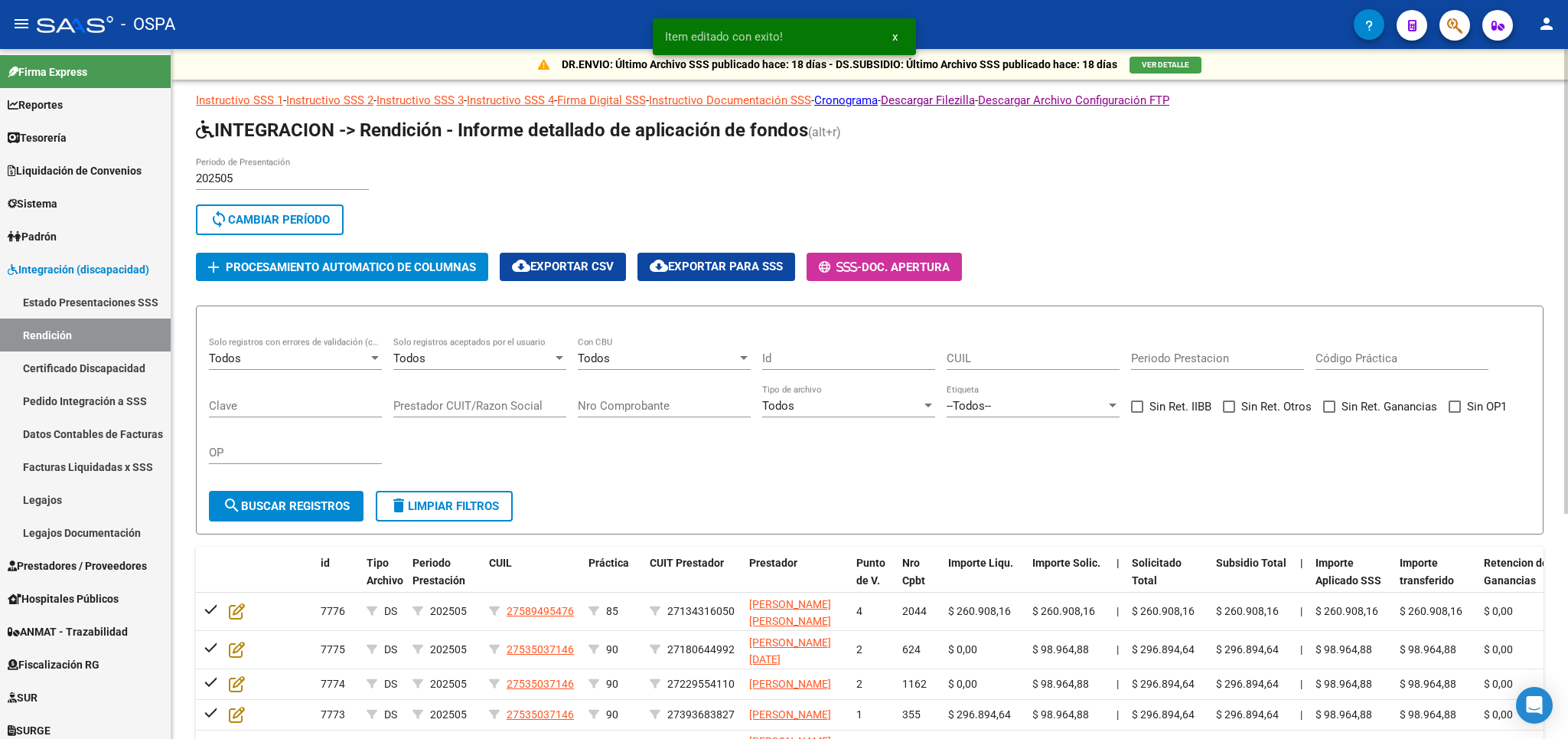
click at [514, 358] on div "Todos" at bounding box center [473, 358] width 159 height 14
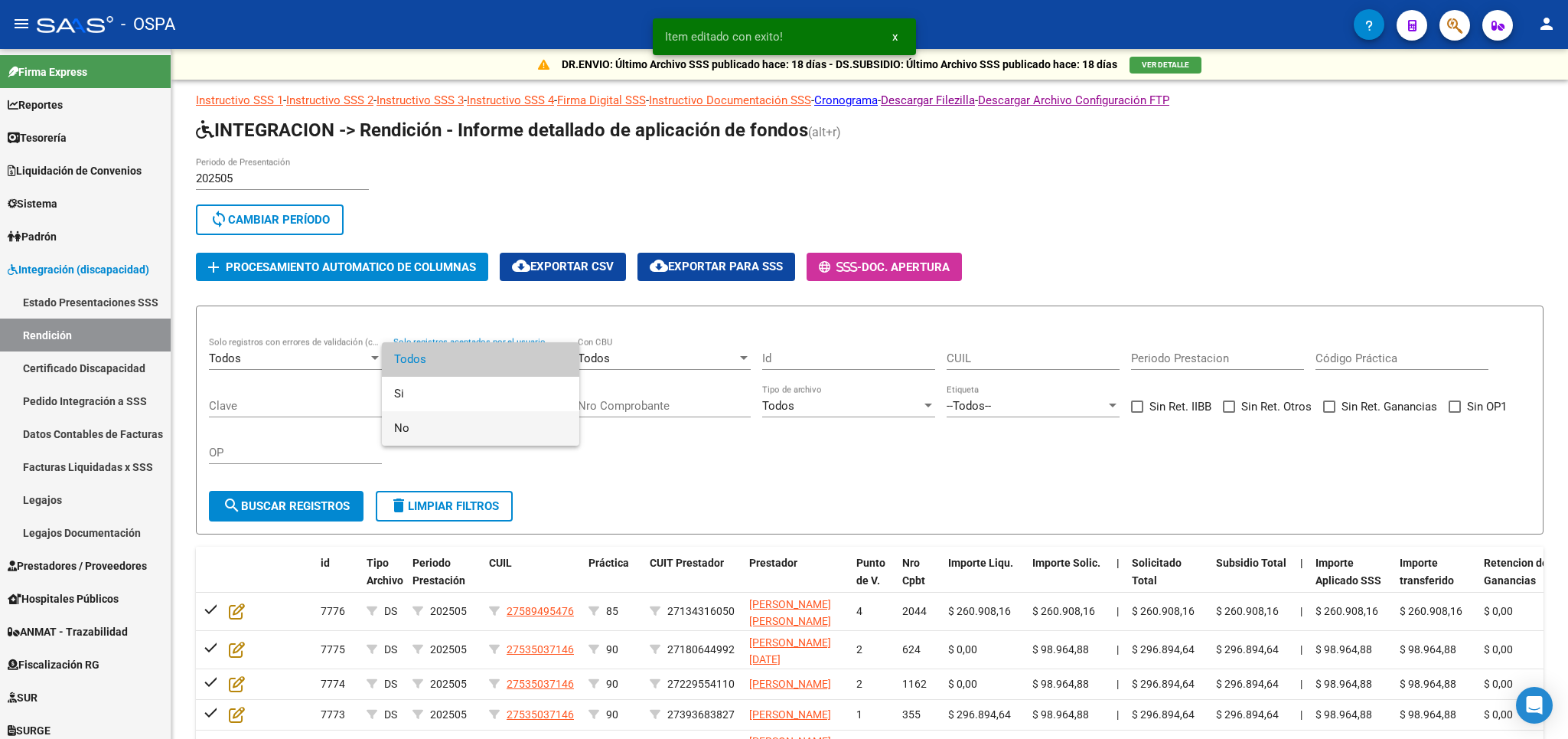
click at [482, 430] on span "No" at bounding box center [481, 428] width 173 height 34
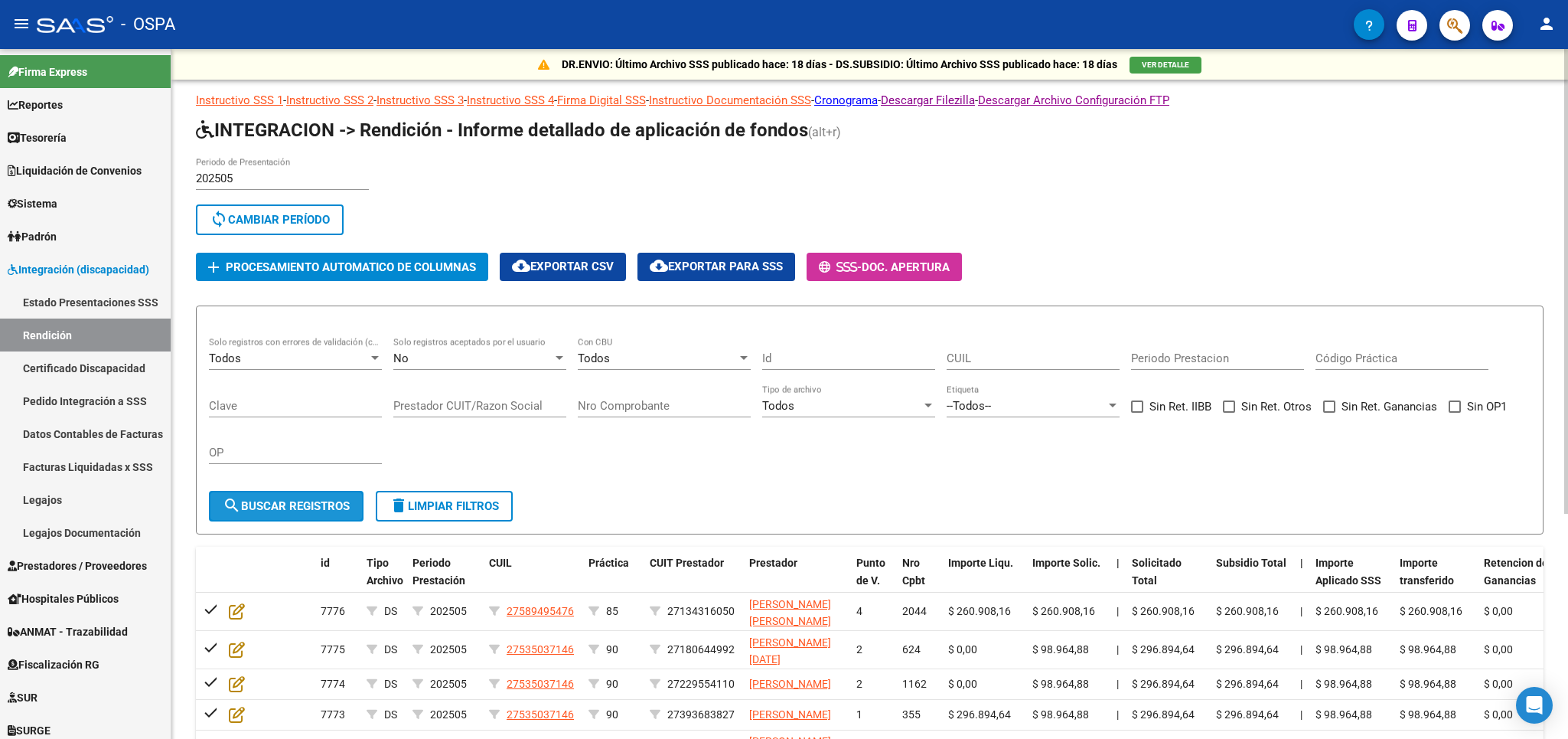
click at [292, 507] on span "search Buscar registros" at bounding box center [286, 506] width 127 height 14
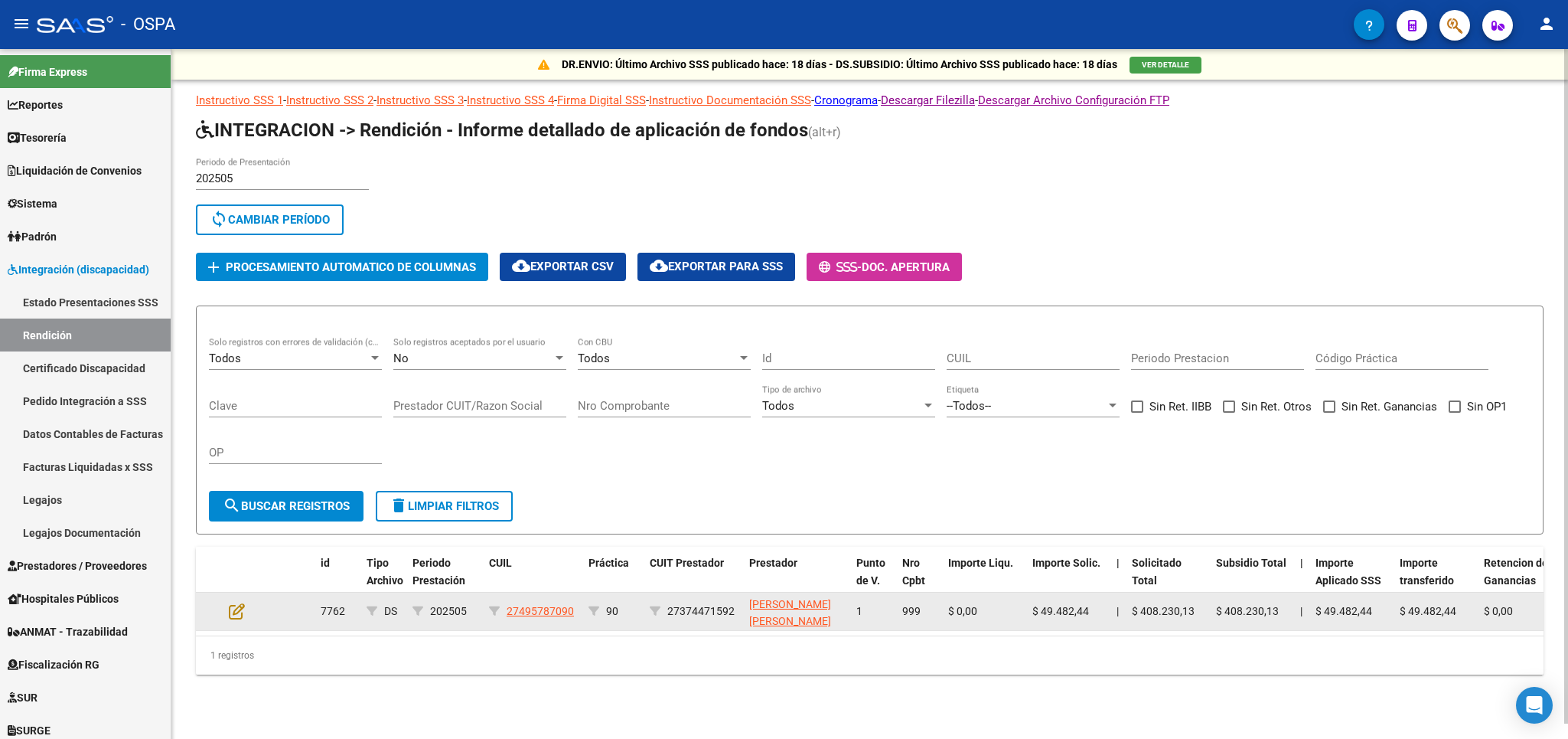
click at [229, 617] on datatable-body-cell at bounding box center [250, 611] width 54 height 38
click at [234, 617] on icon at bounding box center [237, 611] width 16 height 17
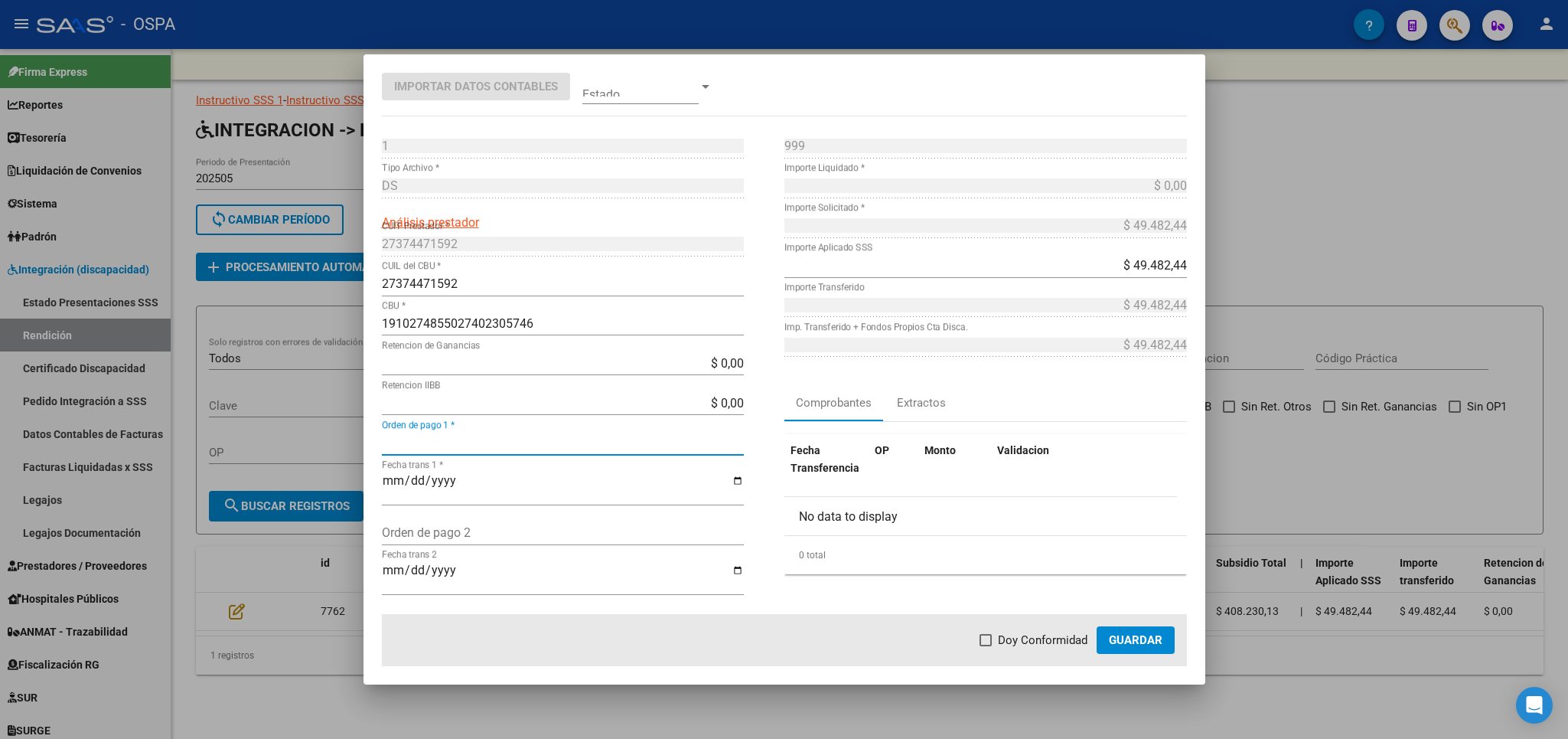
click at [420, 450] on input "Orden de pago 1 *" at bounding box center [563, 443] width 362 height 15
click at [388, 486] on input "Fecha trans 1 *" at bounding box center [563, 487] width 362 height 26
click at [1014, 643] on span "Doy Conformidad" at bounding box center [1043, 640] width 90 height 18
click at [986, 646] on input "Doy Conformidad" at bounding box center [985, 646] width 1 height 1
click at [1135, 639] on span "Guardar" at bounding box center [1135, 640] width 54 height 14
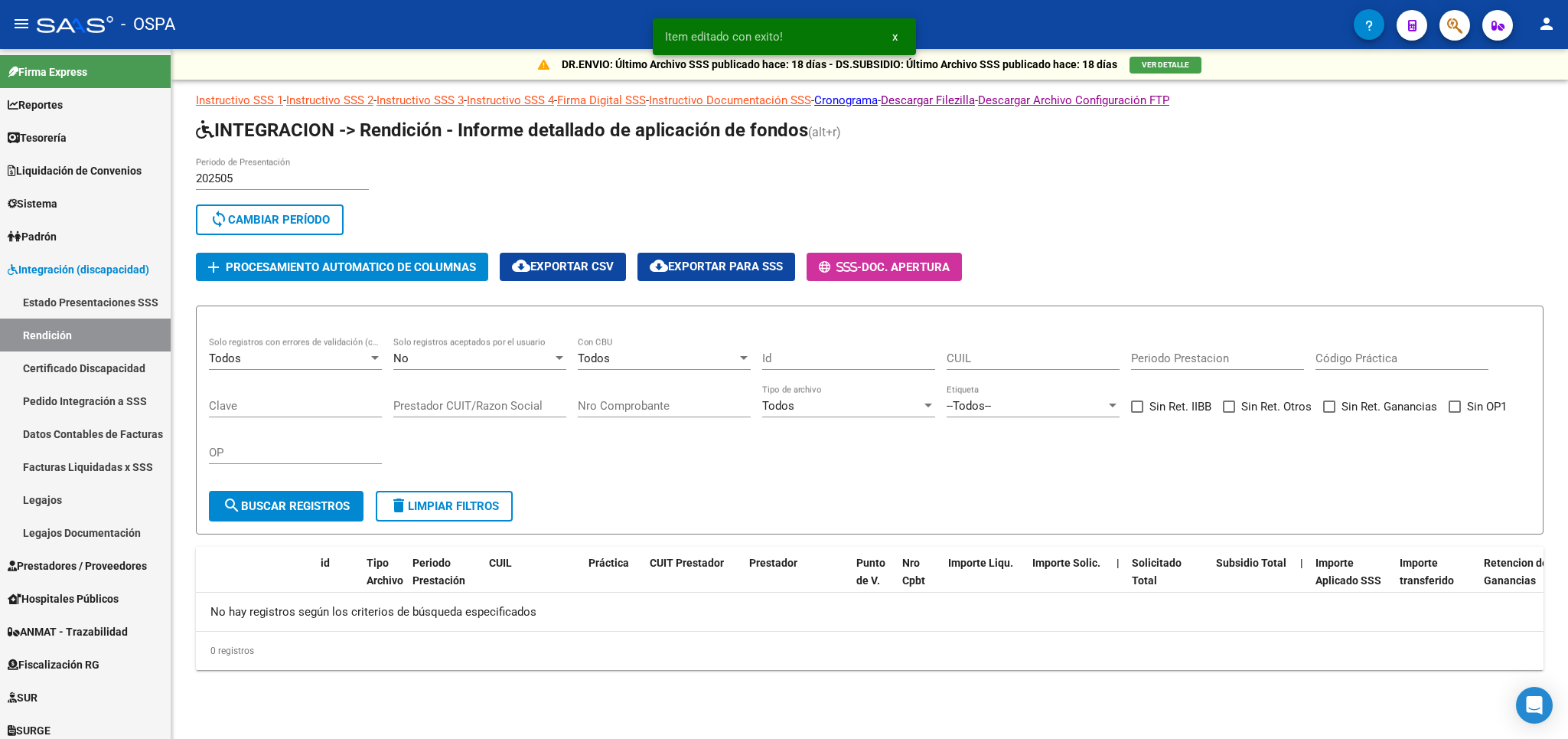
click at [464, 513] on span "delete Limpiar filtros" at bounding box center [444, 506] width 109 height 14
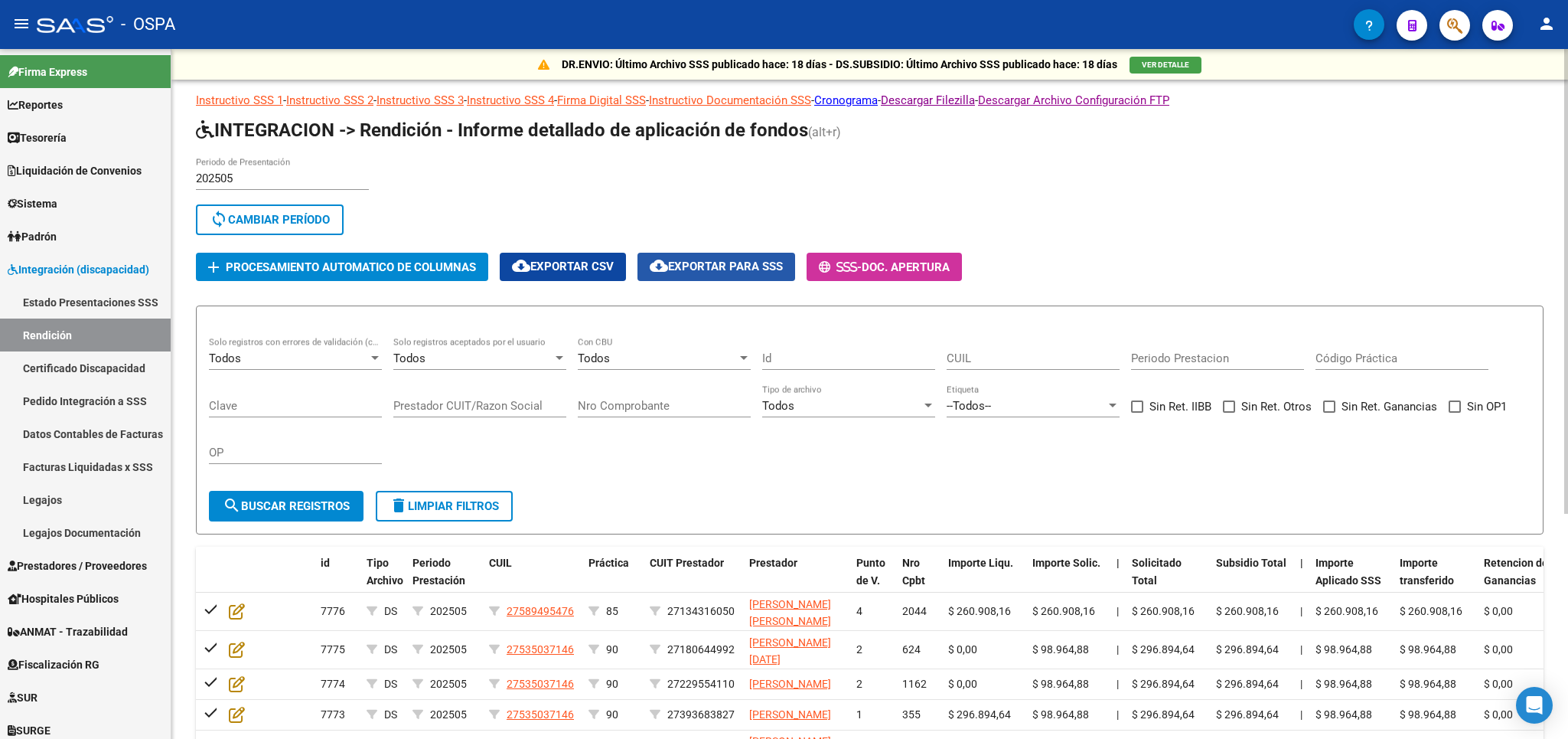
click at [737, 261] on span "cloud_download Exportar para SSS" at bounding box center [717, 266] width 133 height 14
click at [1070, 245] on div "202505 Periodo de Presentación search Buscar Período sync Cambiar Período add P…" at bounding box center [692, 219] width 992 height 124
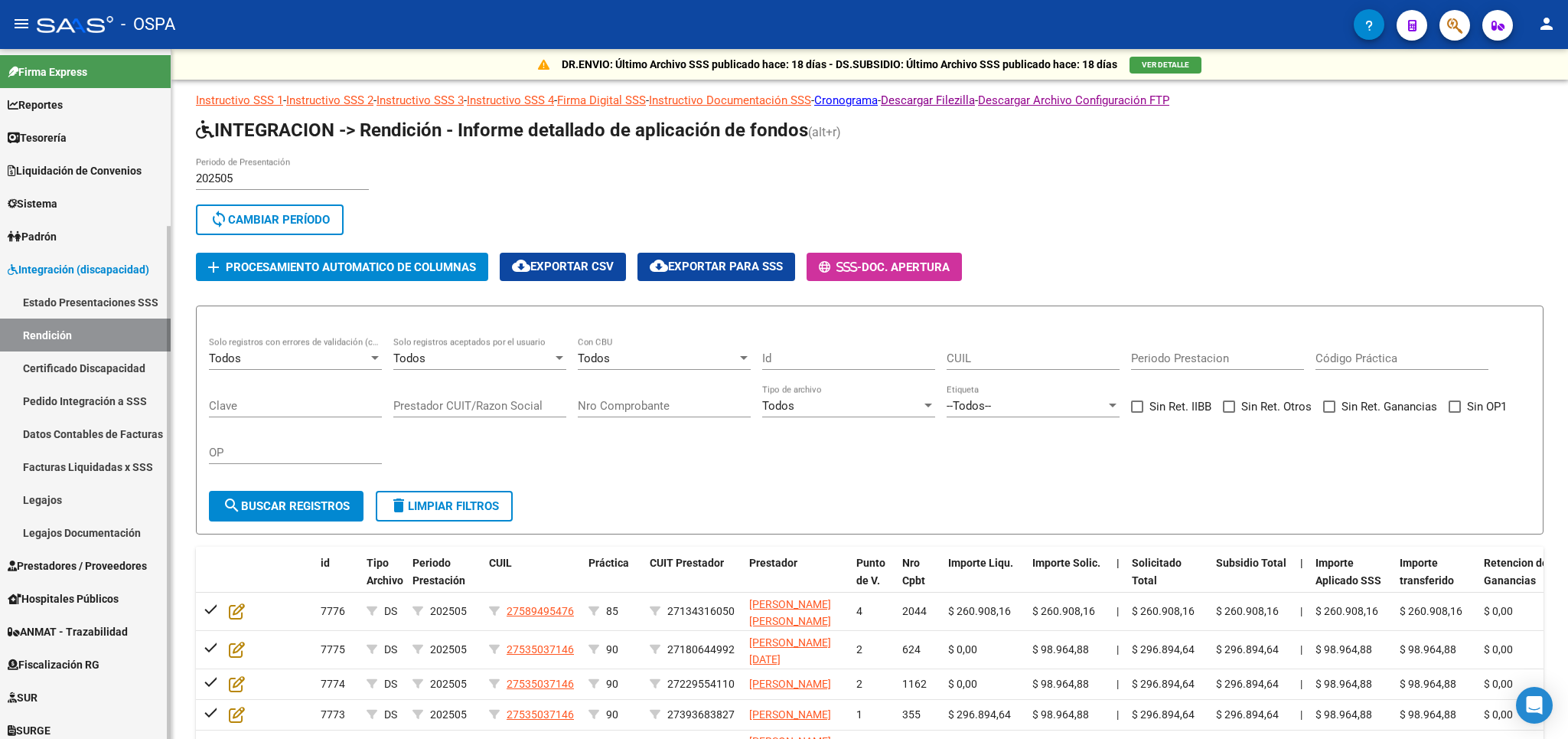
click at [80, 270] on span "Integración (discapacidad)" at bounding box center [78, 270] width 142 height 17
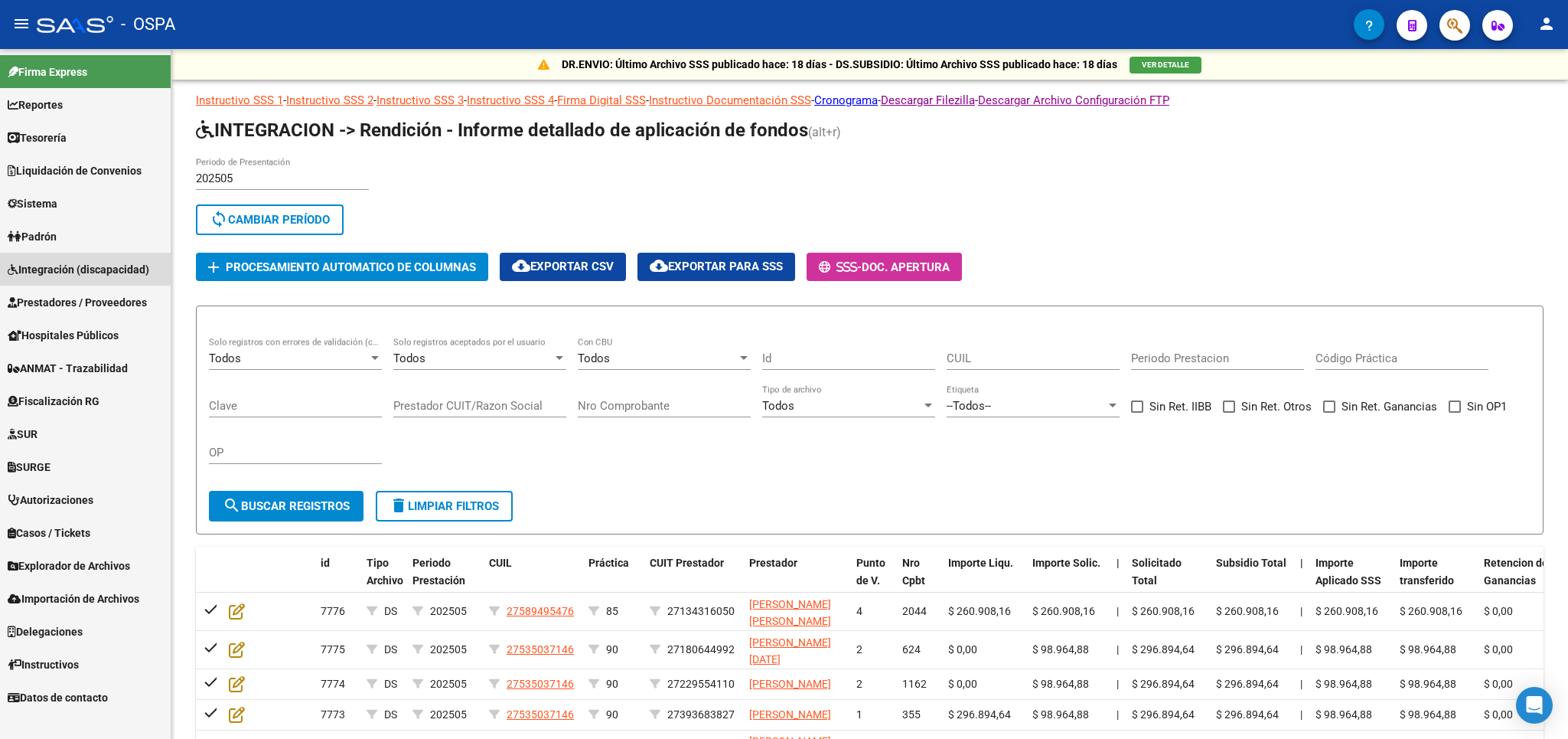
click at [80, 270] on span "Integración (discapacidad)" at bounding box center [78, 270] width 142 height 17
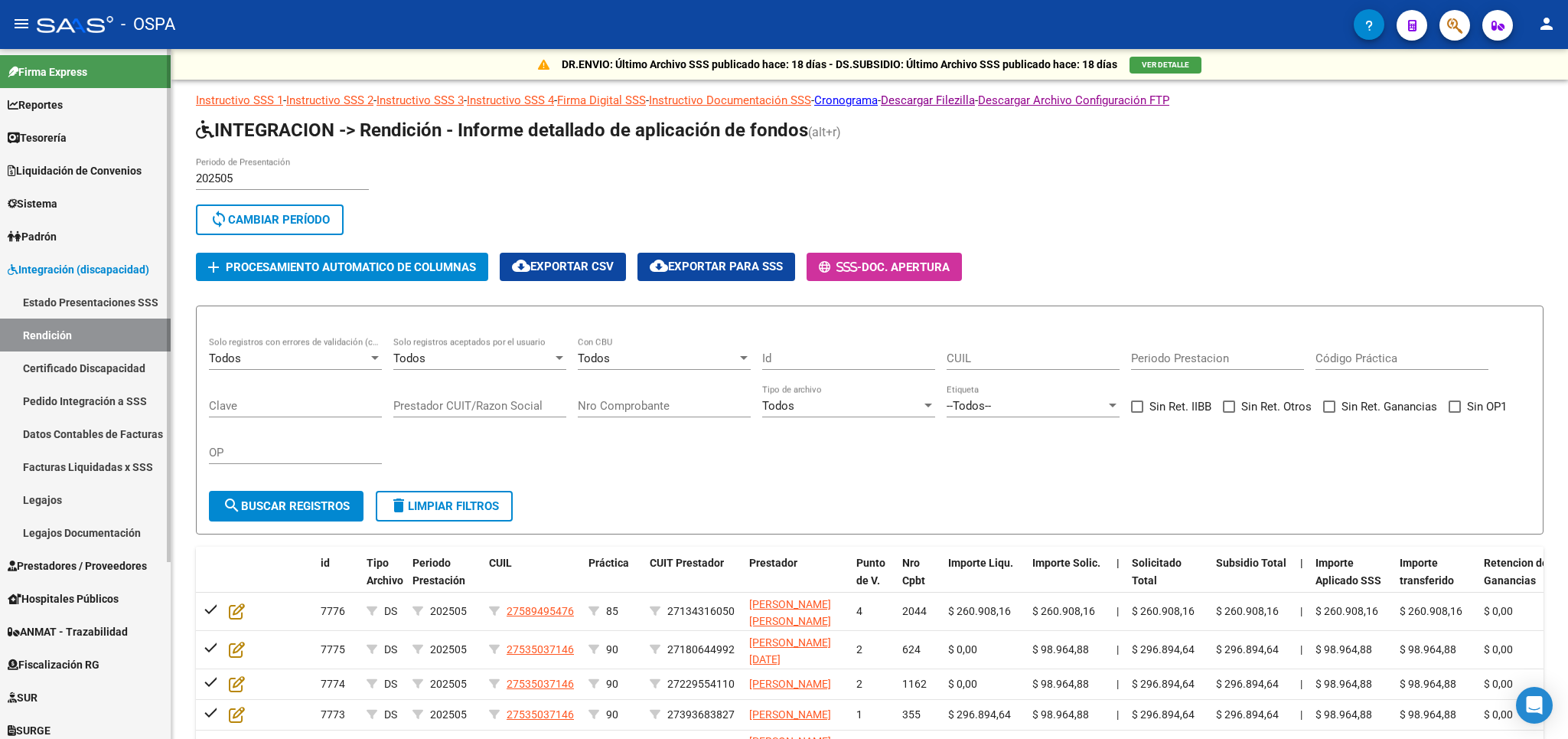
click at [85, 395] on link "Pedido Integración a SSS" at bounding box center [85, 401] width 171 height 33
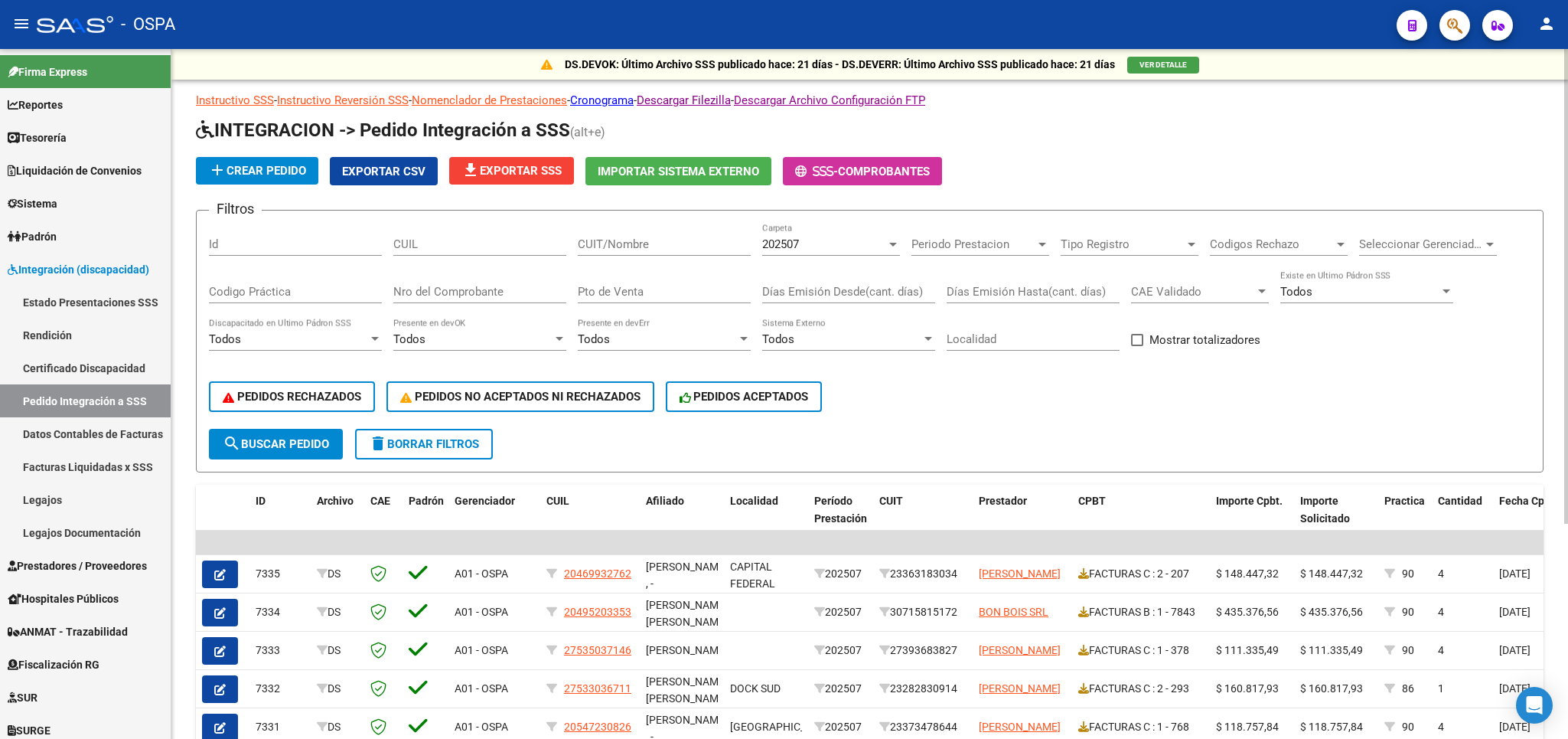
click at [503, 169] on span "file_download Exportar SSS" at bounding box center [511, 171] width 100 height 14
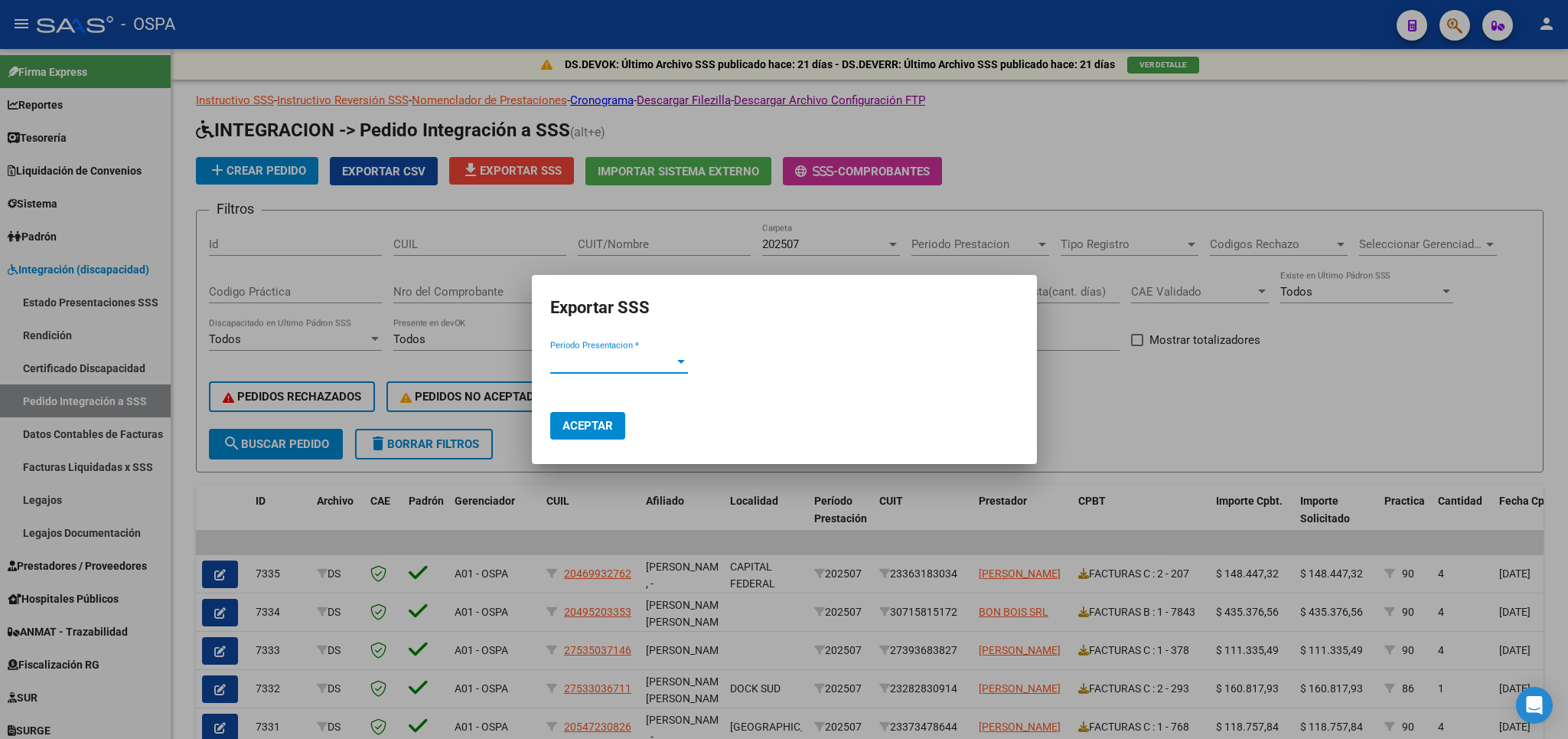
click at [615, 365] on span "Periodo Presentacion *" at bounding box center [612, 361] width 124 height 14
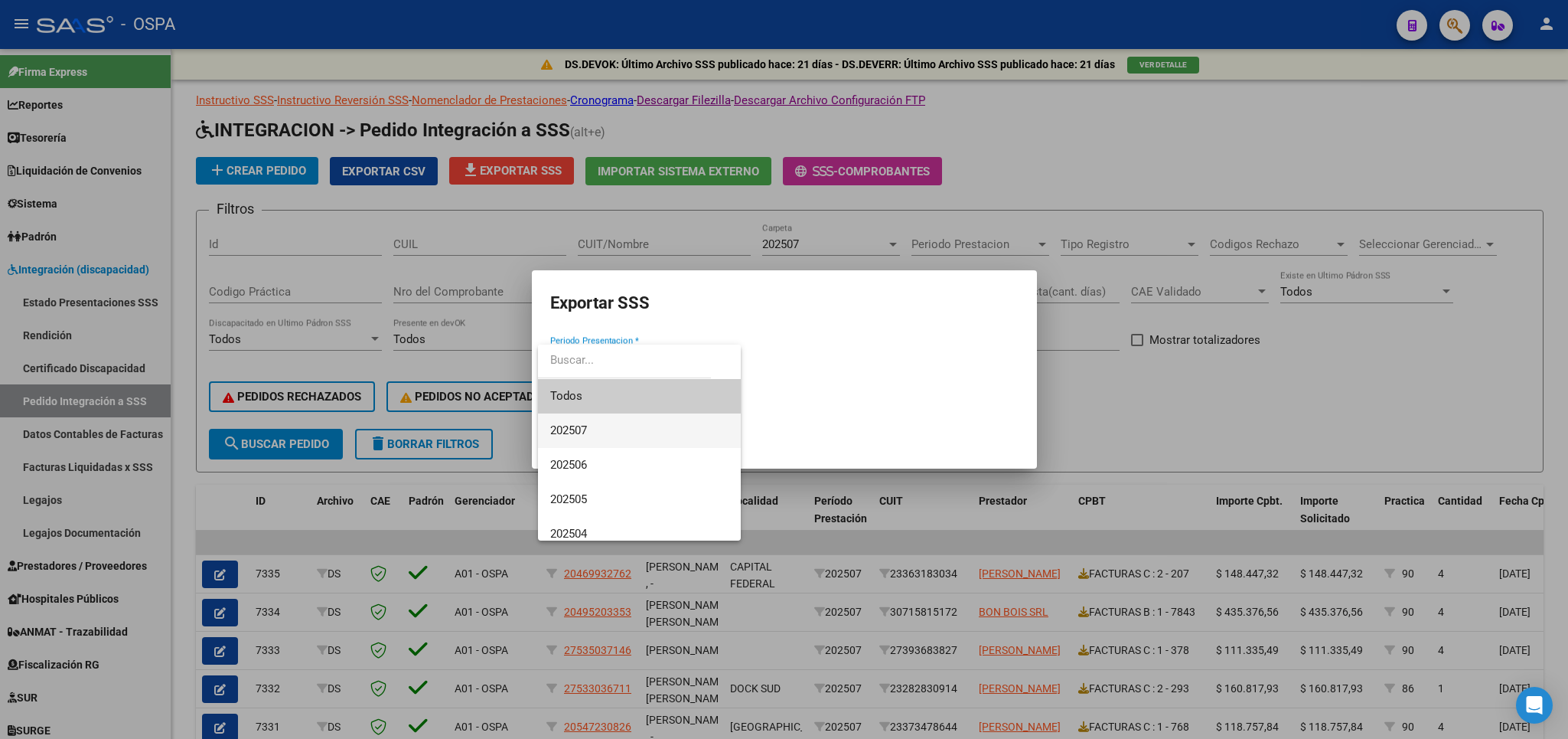
click at [610, 433] on span "202507" at bounding box center [639, 430] width 178 height 34
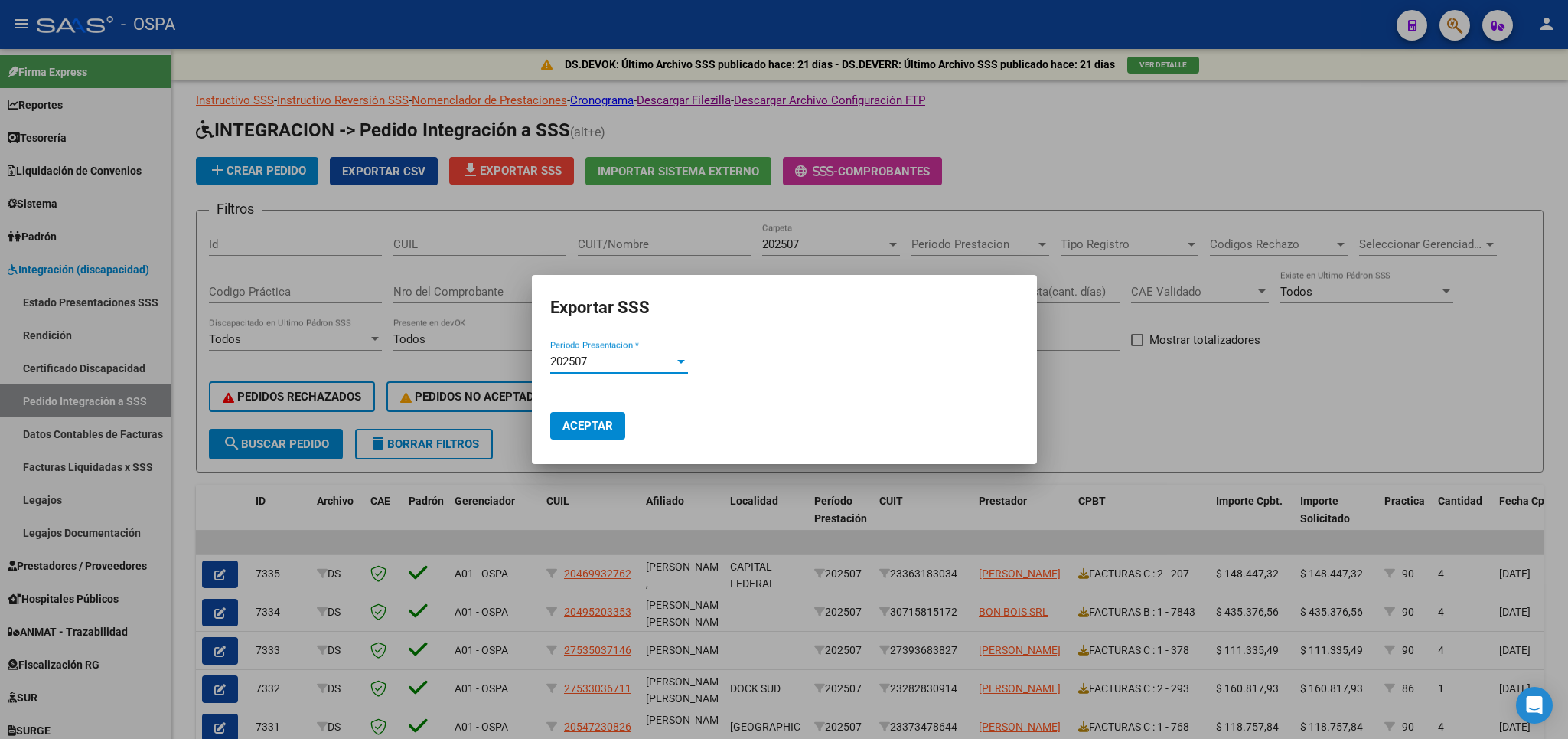
click at [576, 420] on span "Aceptar" at bounding box center [588, 426] width 51 height 14
click at [1483, 151] on div at bounding box center [784, 369] width 1568 height 739
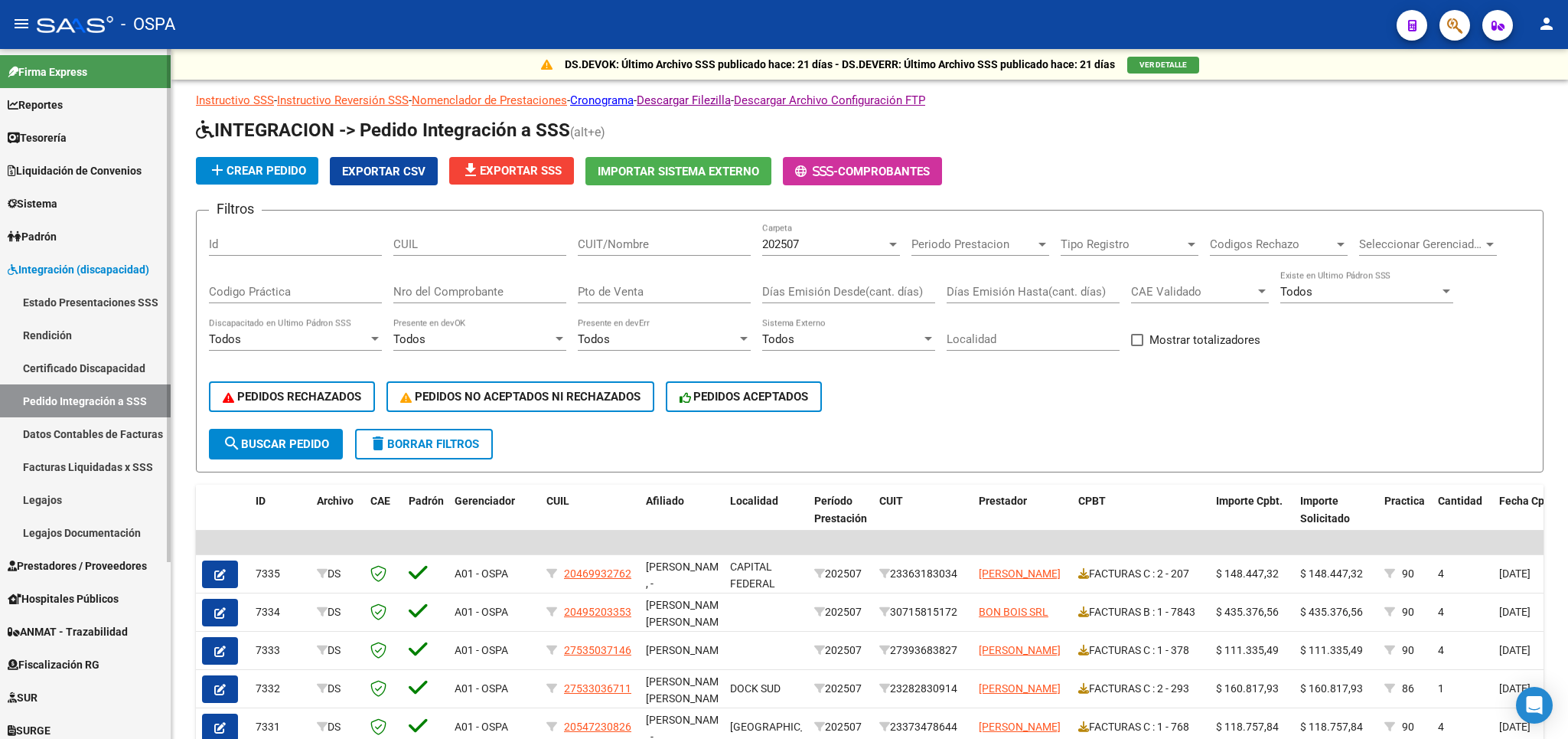
click at [60, 308] on link "Estado Presentaciones SSS" at bounding box center [85, 302] width 171 height 33
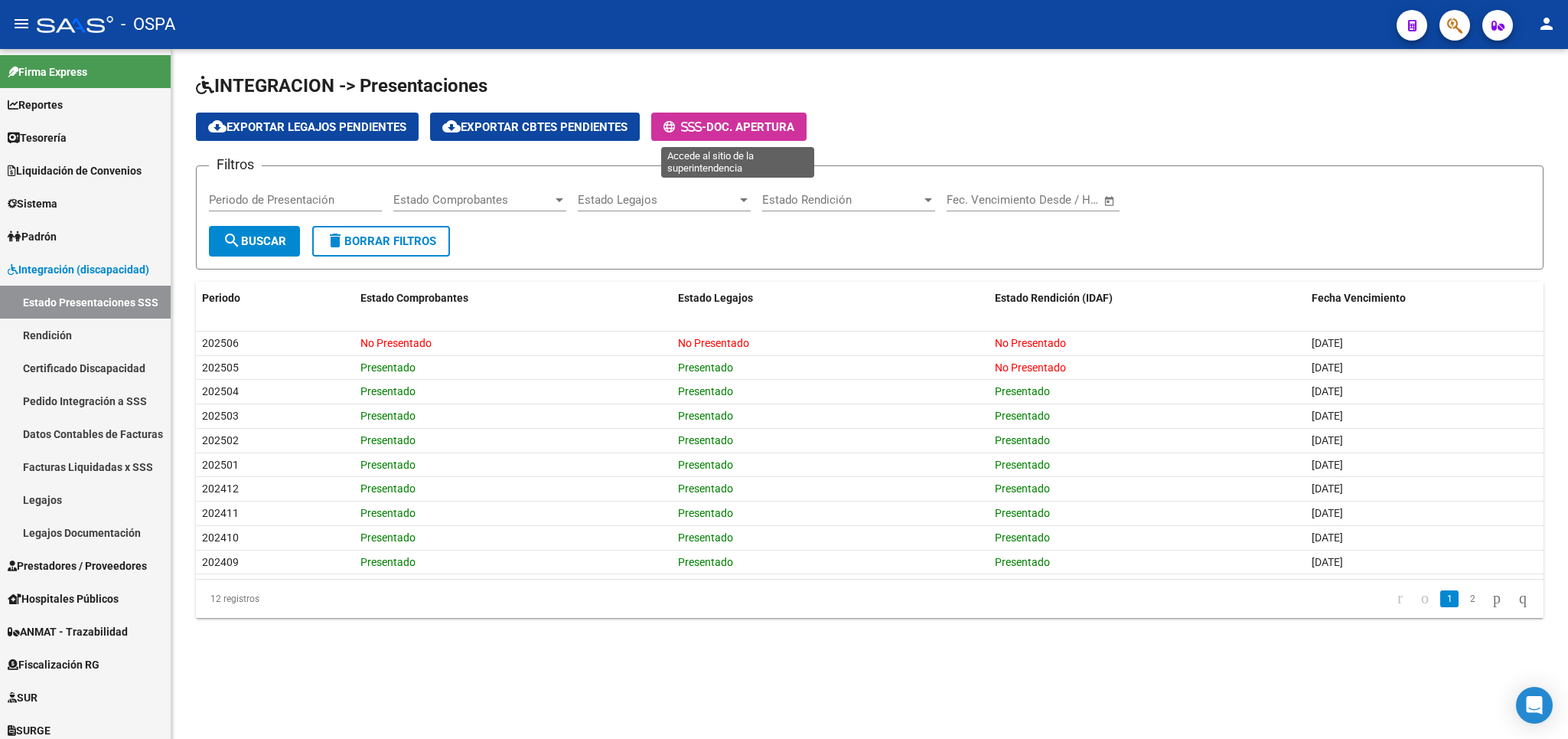
click at [786, 119] on button "- Doc. Apertura" at bounding box center [729, 126] width 155 height 28
click at [648, 201] on span "Estado Legajos" at bounding box center [658, 200] width 159 height 14
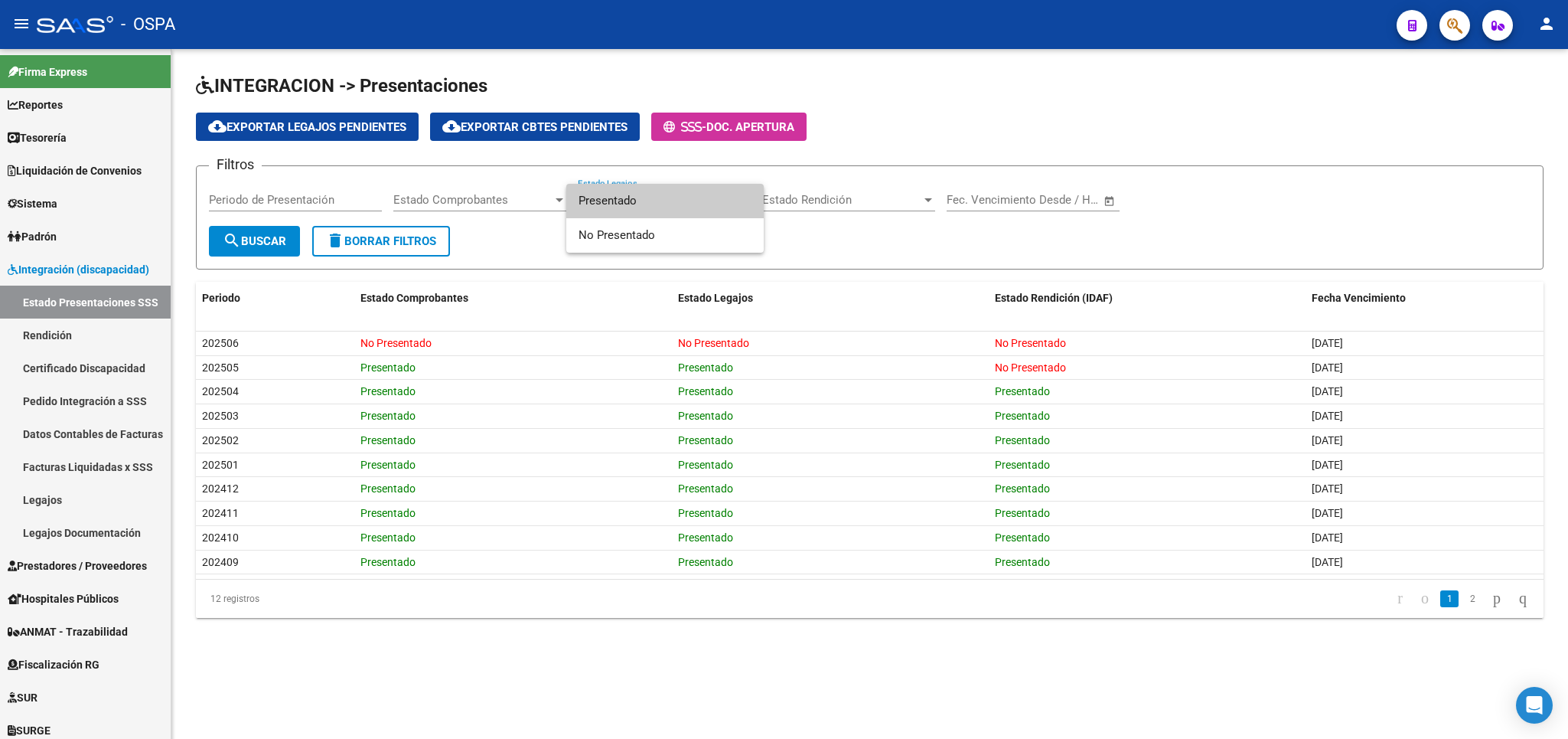
click at [525, 244] on div at bounding box center [784, 369] width 1568 height 739
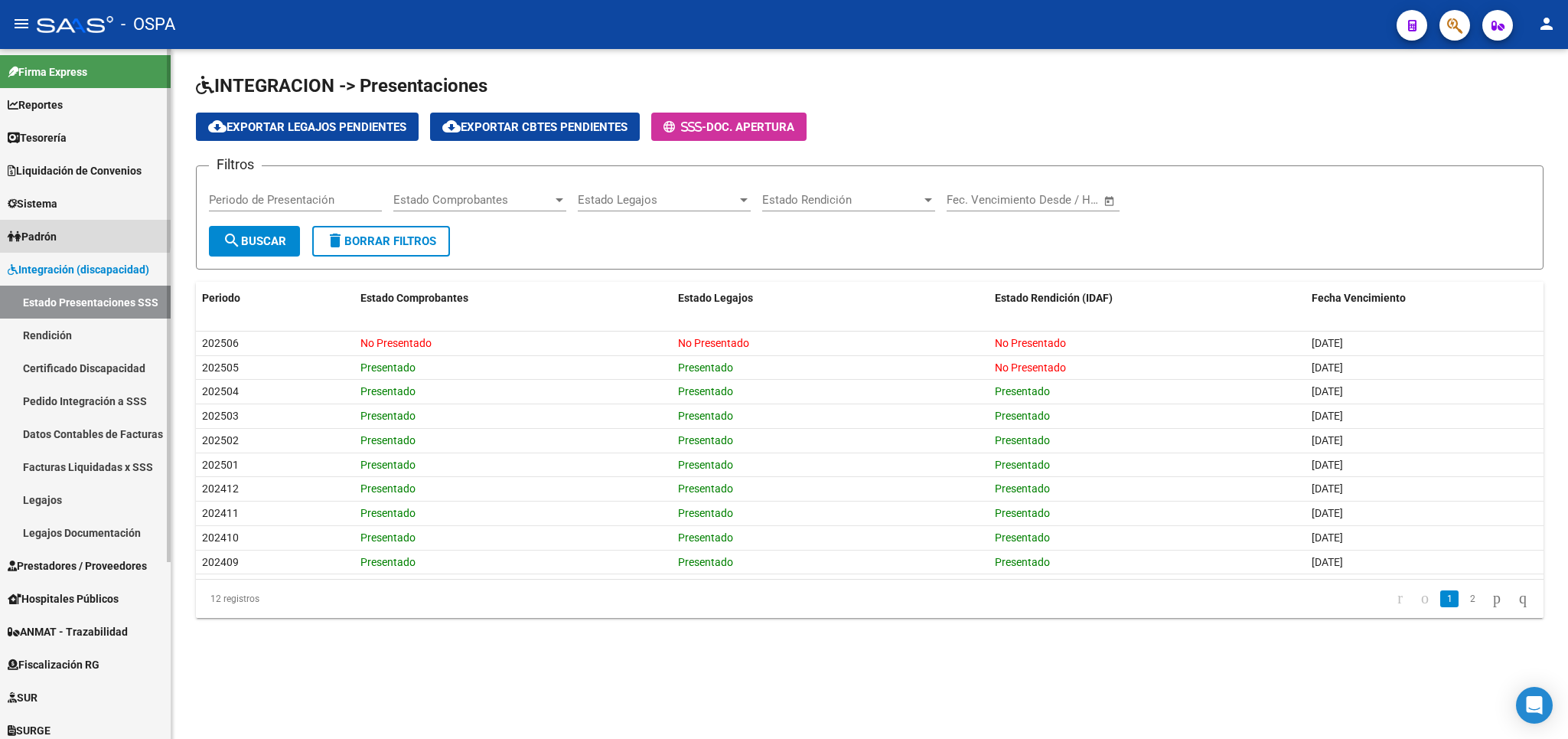
click at [44, 234] on span "Padrón" at bounding box center [32, 237] width 49 height 17
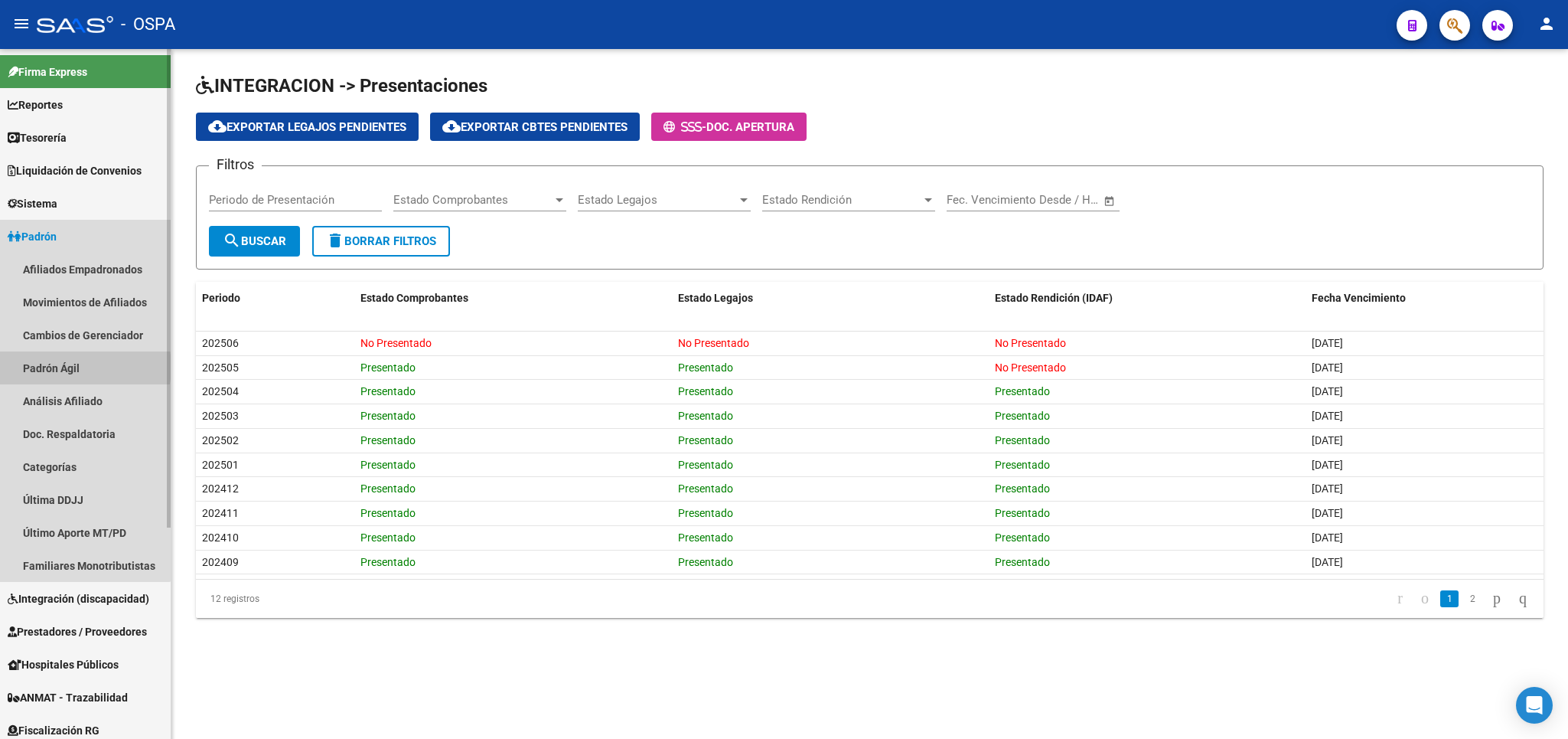
click at [66, 367] on link "Padrón Ágil" at bounding box center [85, 368] width 171 height 33
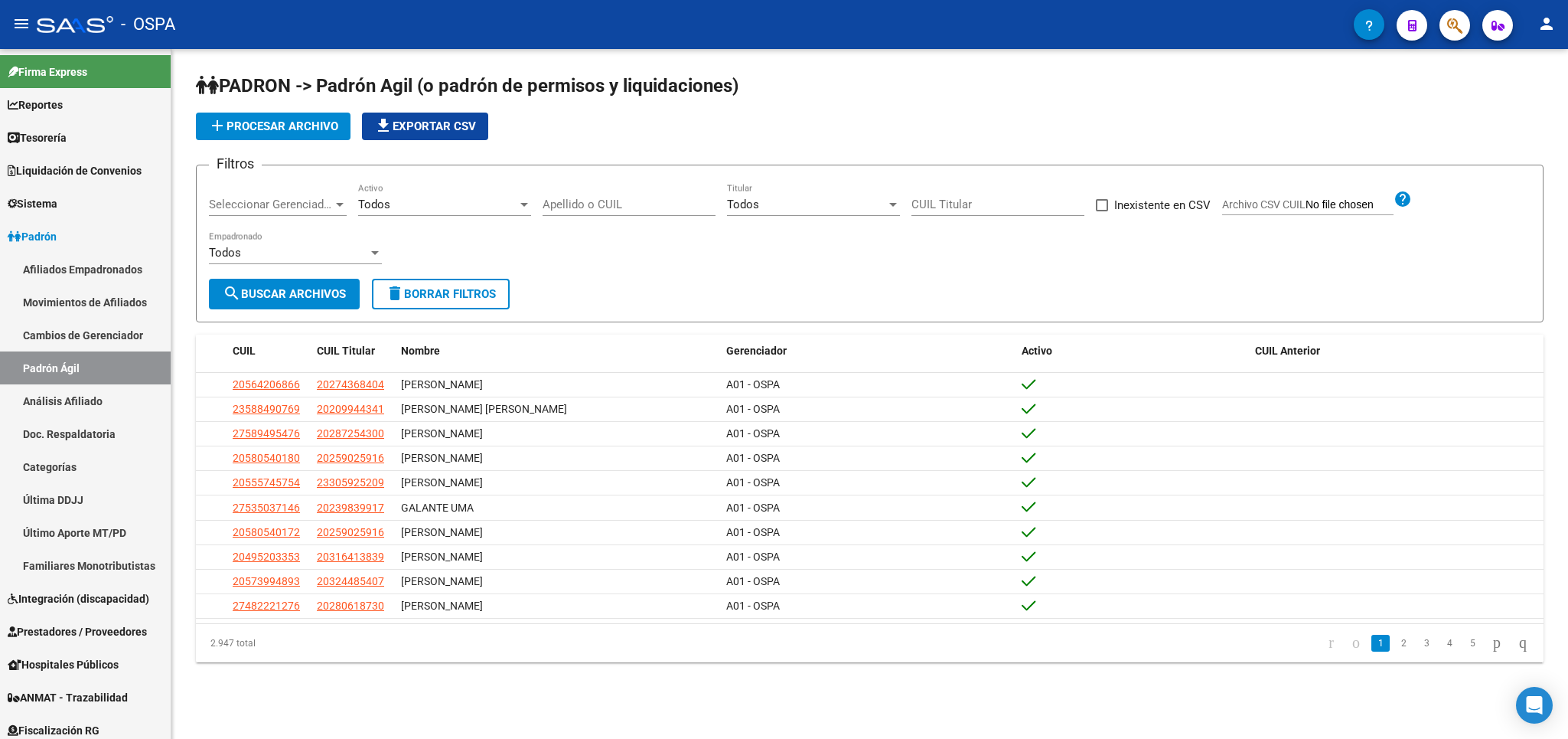
click at [638, 201] on input "Apellido o CUIL" at bounding box center [629, 204] width 173 height 14
paste input "20570852958"
click at [303, 298] on span "search Buscar Archivos" at bounding box center [284, 294] width 123 height 14
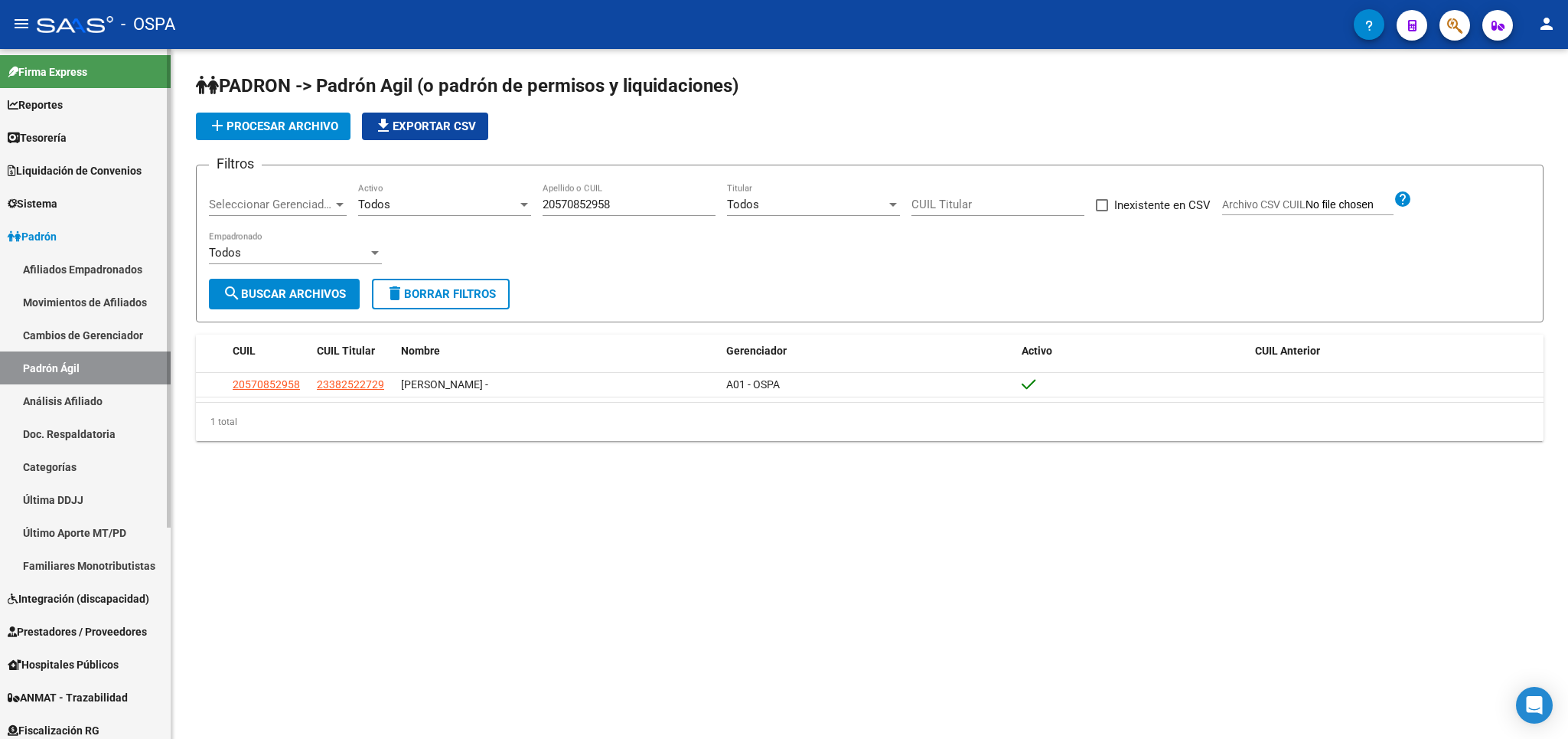
click at [80, 625] on span "Prestadores / Proveedores" at bounding box center [77, 632] width 139 height 17
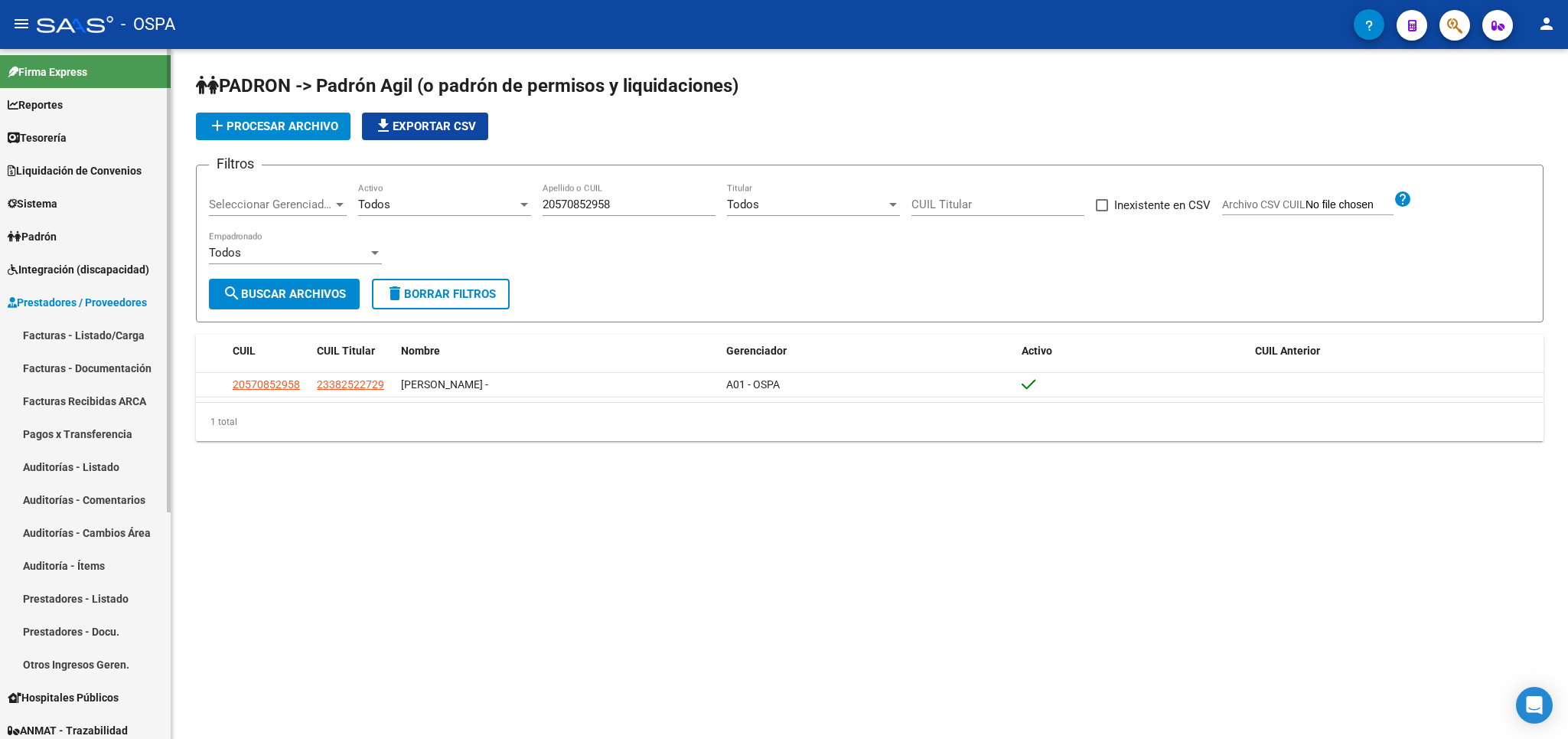
click at [87, 332] on link "Facturas - Listado/Carga" at bounding box center [85, 335] width 171 height 33
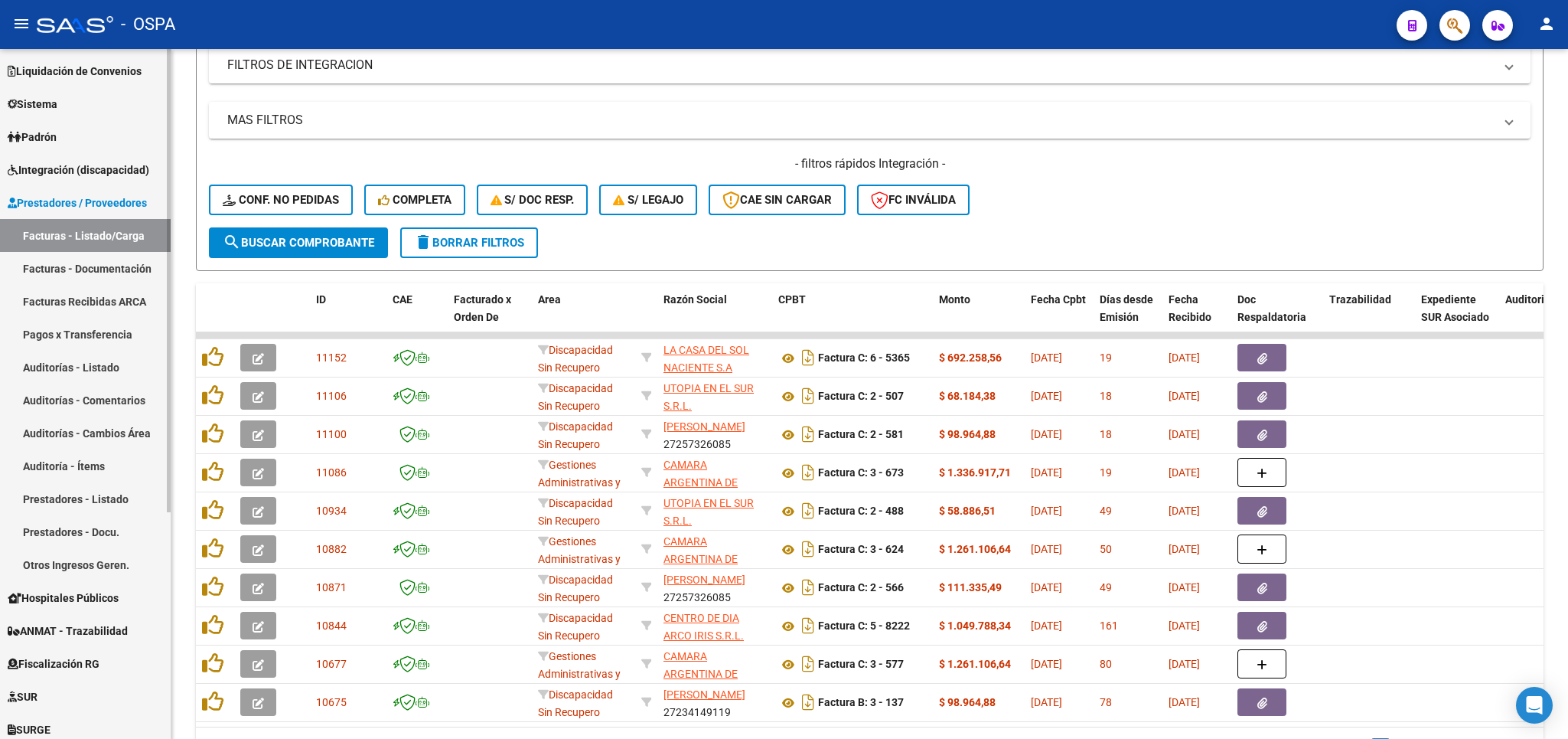
scroll to position [69, 0]
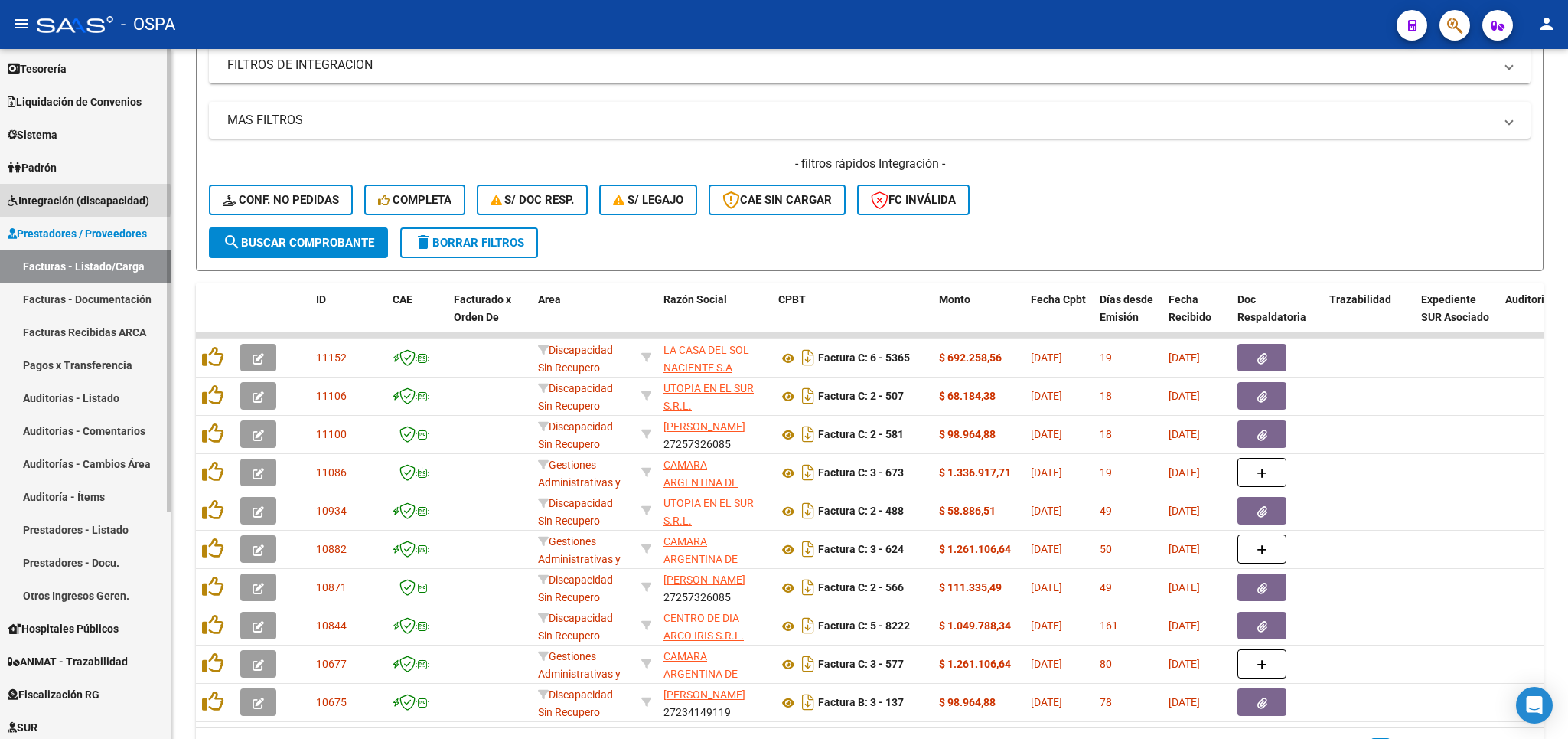
click at [50, 200] on span "Integración (discapacidad)" at bounding box center [78, 201] width 142 height 17
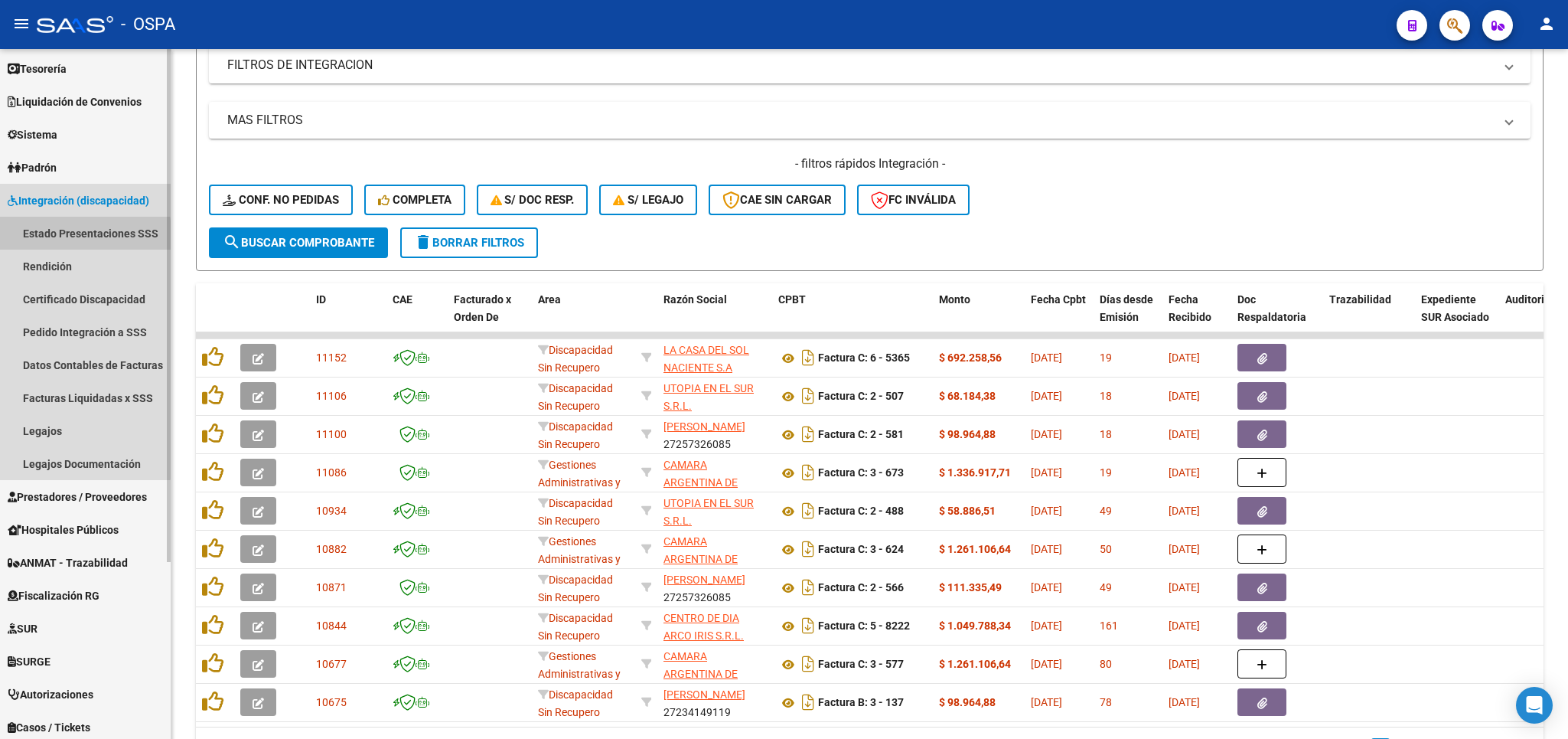
click at [43, 239] on link "Estado Presentaciones SSS" at bounding box center [85, 233] width 171 height 33
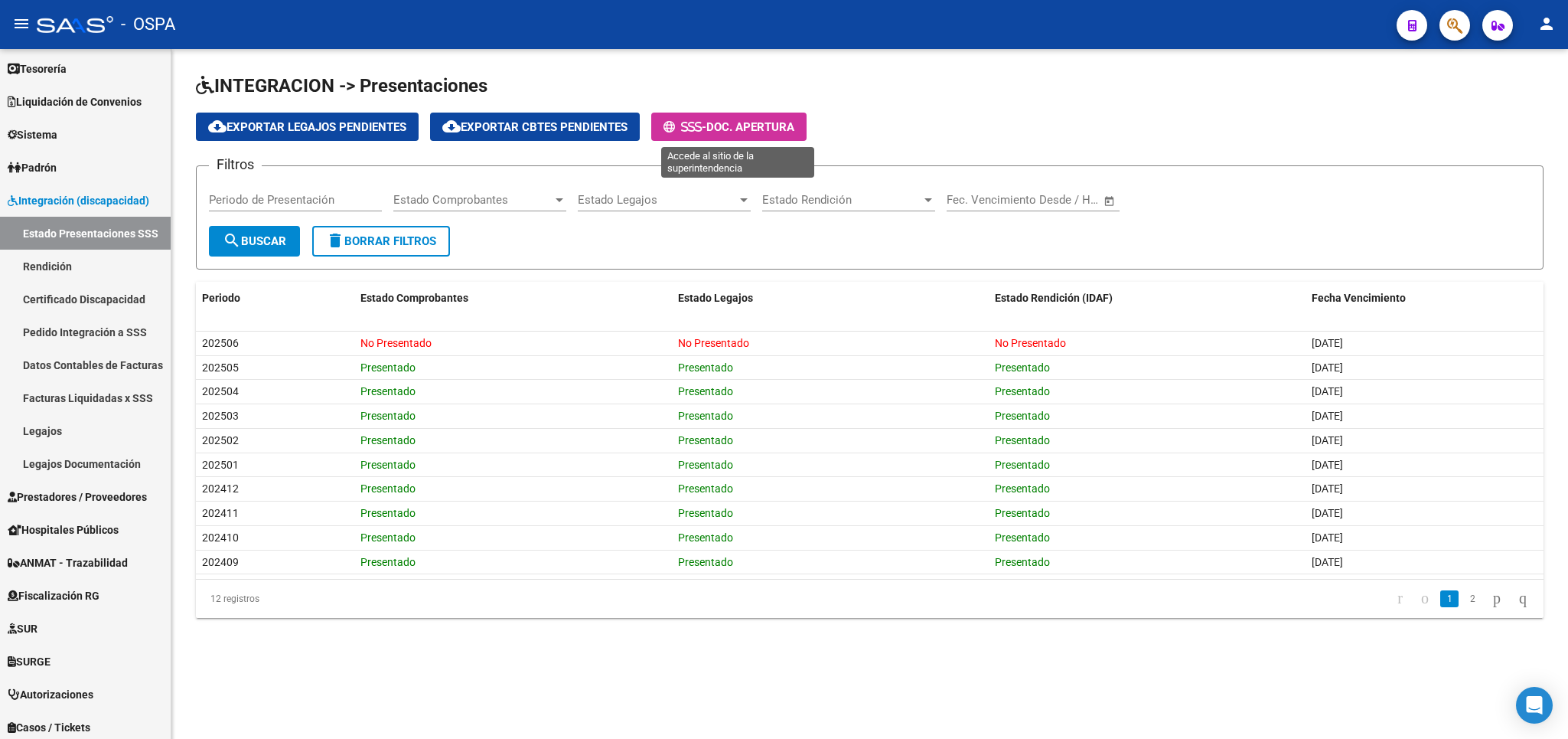
click at [749, 134] on span "Doc. Apertura" at bounding box center [750, 127] width 88 height 14
